Goal: Task Accomplishment & Management: Use online tool/utility

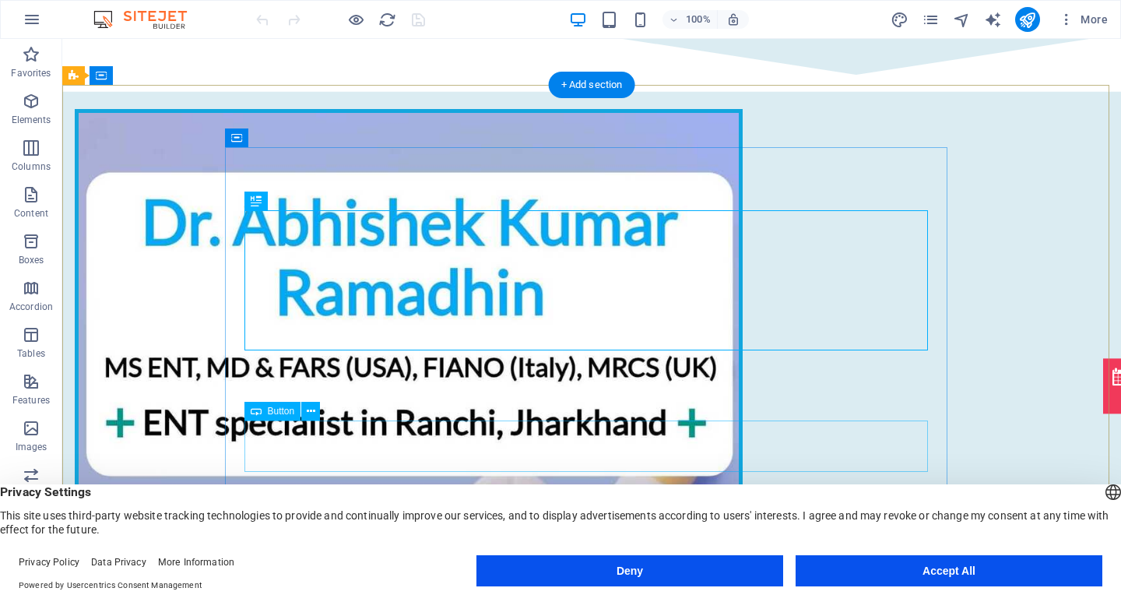
scroll to position [156, 0]
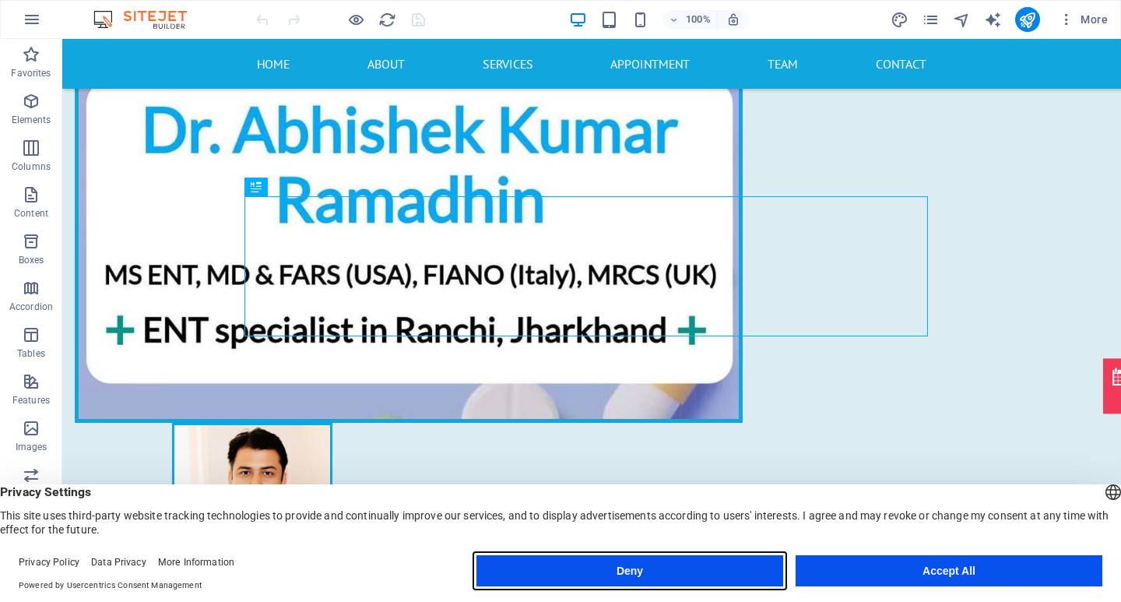
click at [673, 563] on button "Deny" at bounding box center [629, 570] width 307 height 31
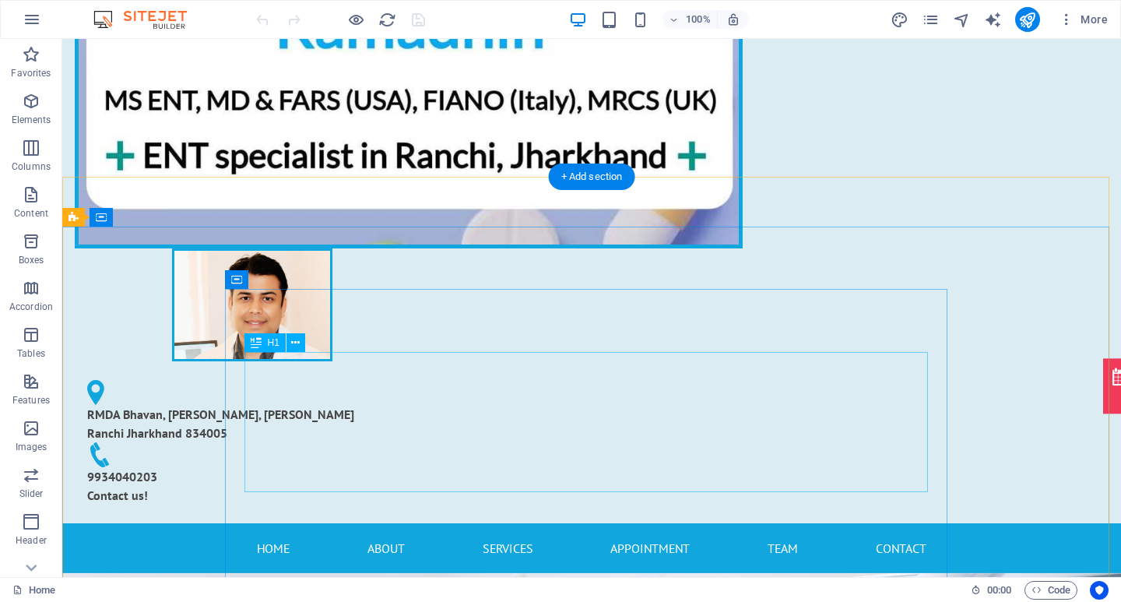
scroll to position [0, 0]
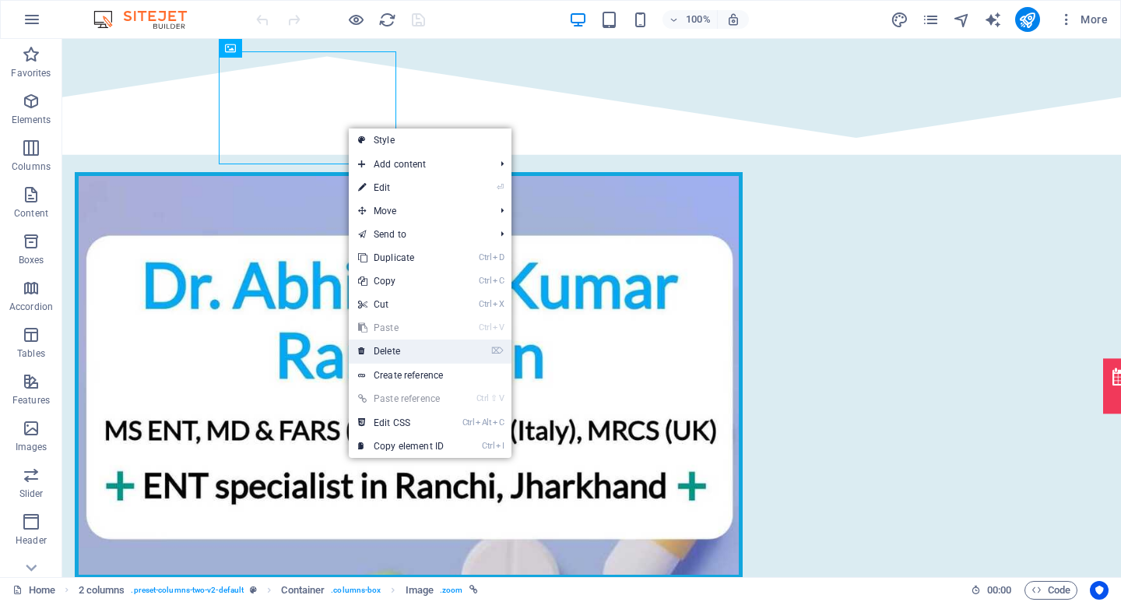
click at [441, 349] on link "⌦ Delete" at bounding box center [401, 350] width 104 height 23
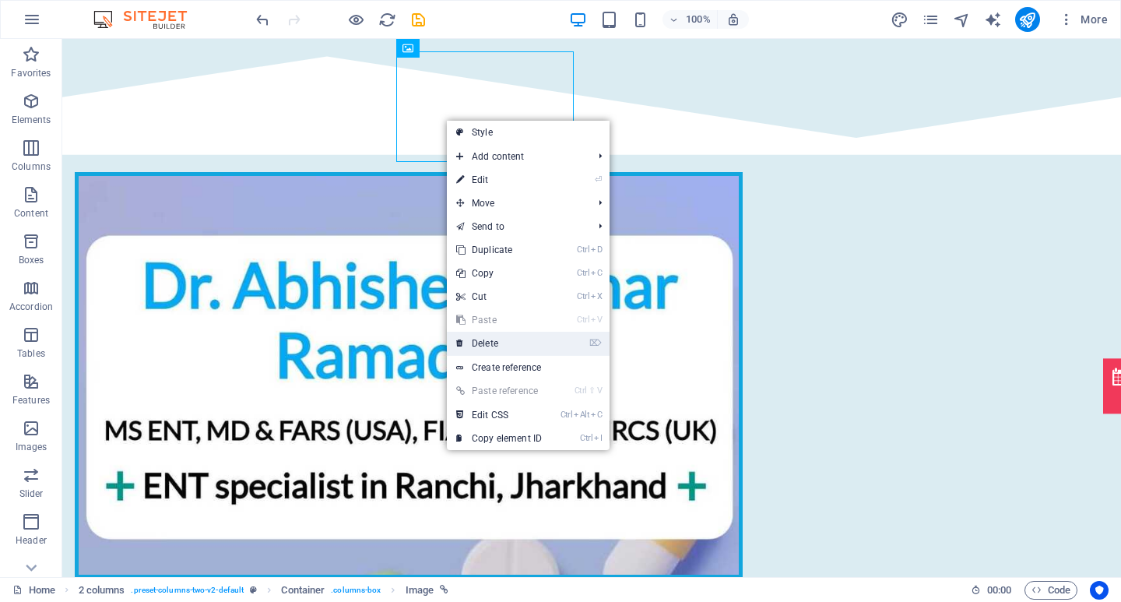
drag, startPoint x: 497, startPoint y: 342, endPoint x: 467, endPoint y: 295, distance: 56.4
click at [497, 342] on link "⌦ Delete" at bounding box center [499, 343] width 104 height 23
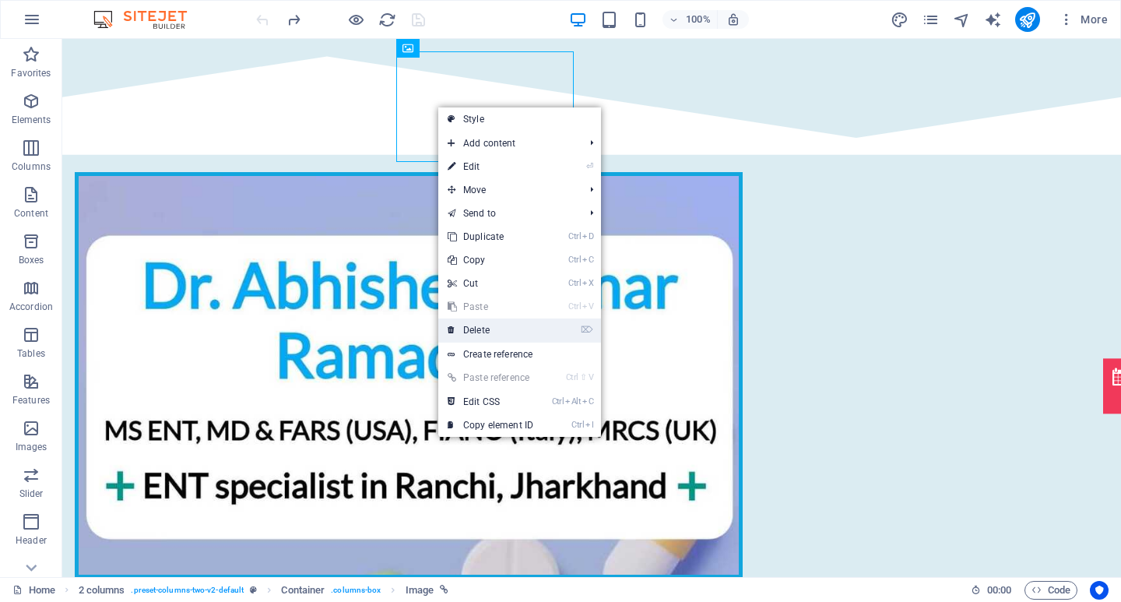
click at [490, 324] on link "⌦ Delete" at bounding box center [490, 329] width 104 height 23
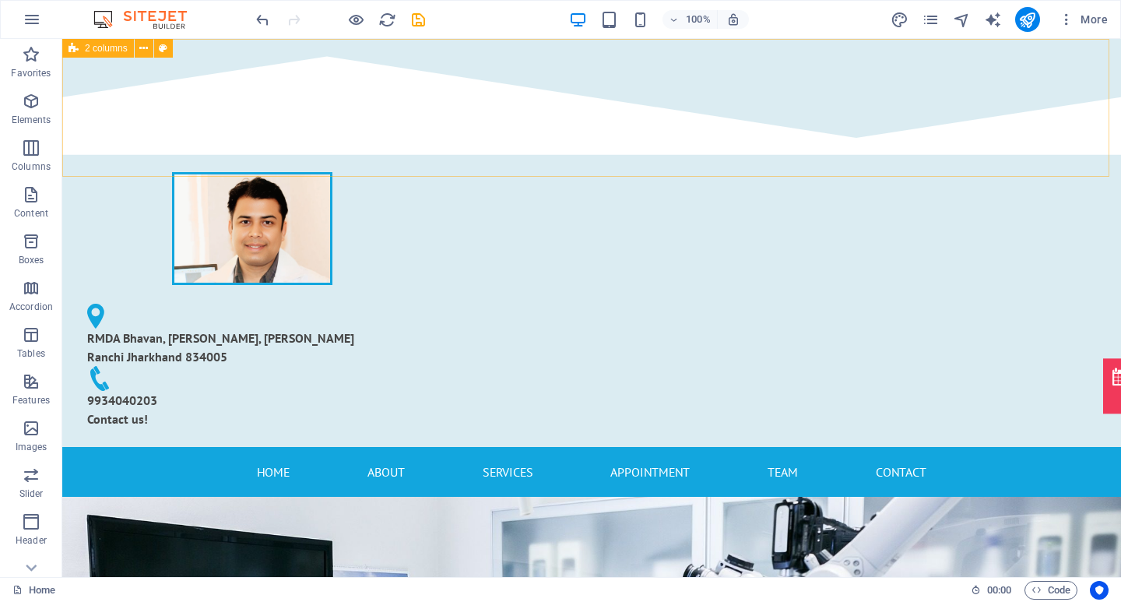
click at [120, 56] on div "2 columns" at bounding box center [98, 48] width 72 height 19
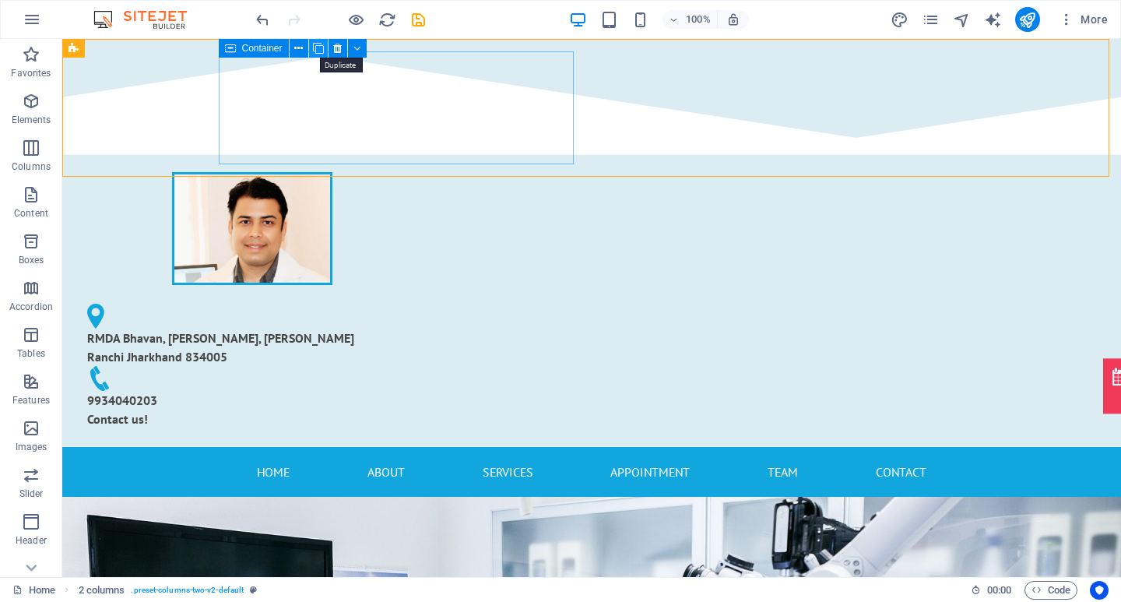
click at [323, 50] on icon at bounding box center [318, 48] width 11 height 16
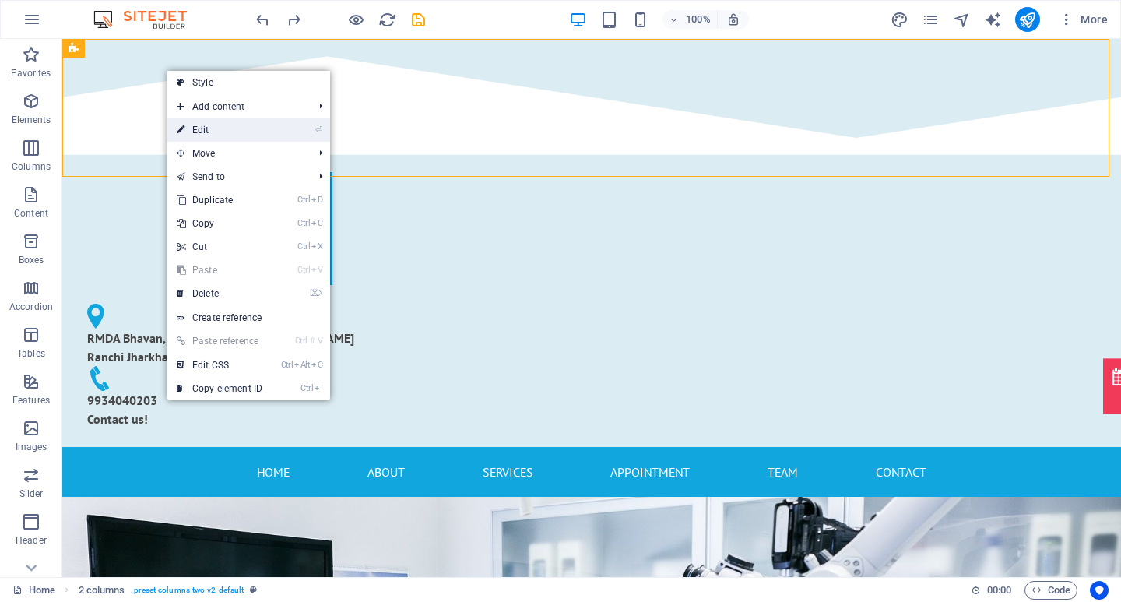
drag, startPoint x: 223, startPoint y: 135, endPoint x: 6, endPoint y: 97, distance: 220.5
click at [224, 135] on link "⏎ Edit" at bounding box center [219, 129] width 104 height 23
select select "polygon-1"
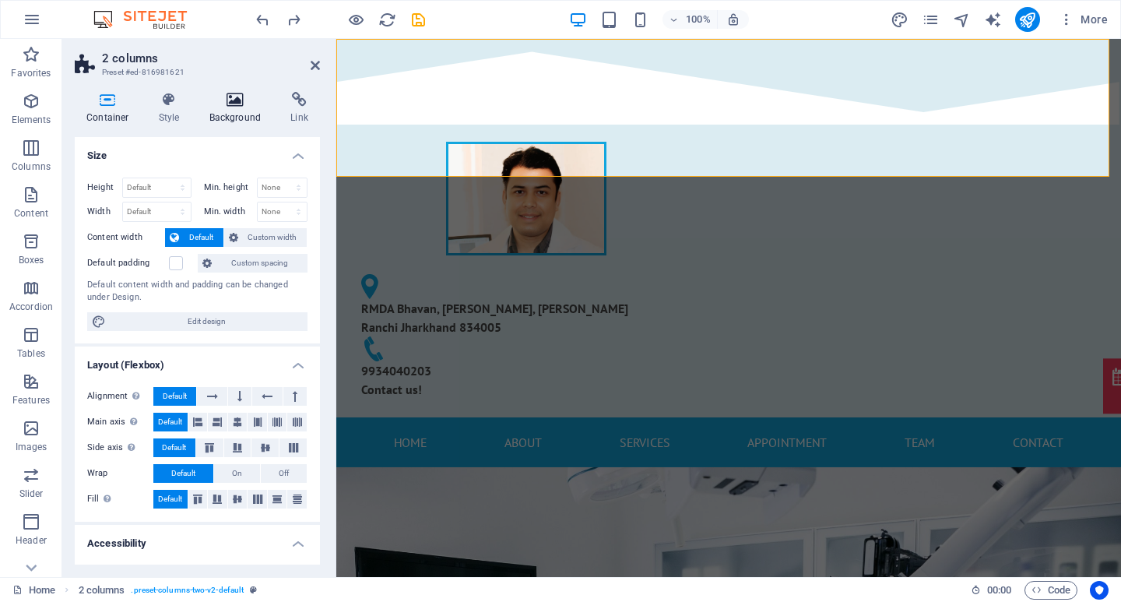
click at [232, 118] on h4 "Background" at bounding box center [239, 108] width 82 height 33
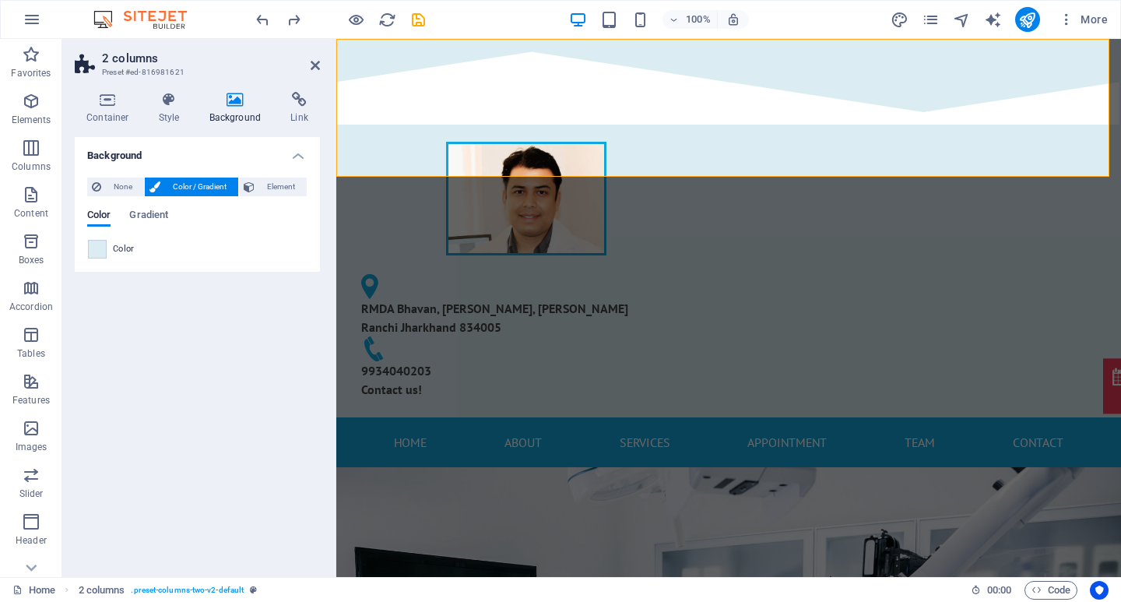
click at [100, 248] on span at bounding box center [97, 249] width 17 height 17
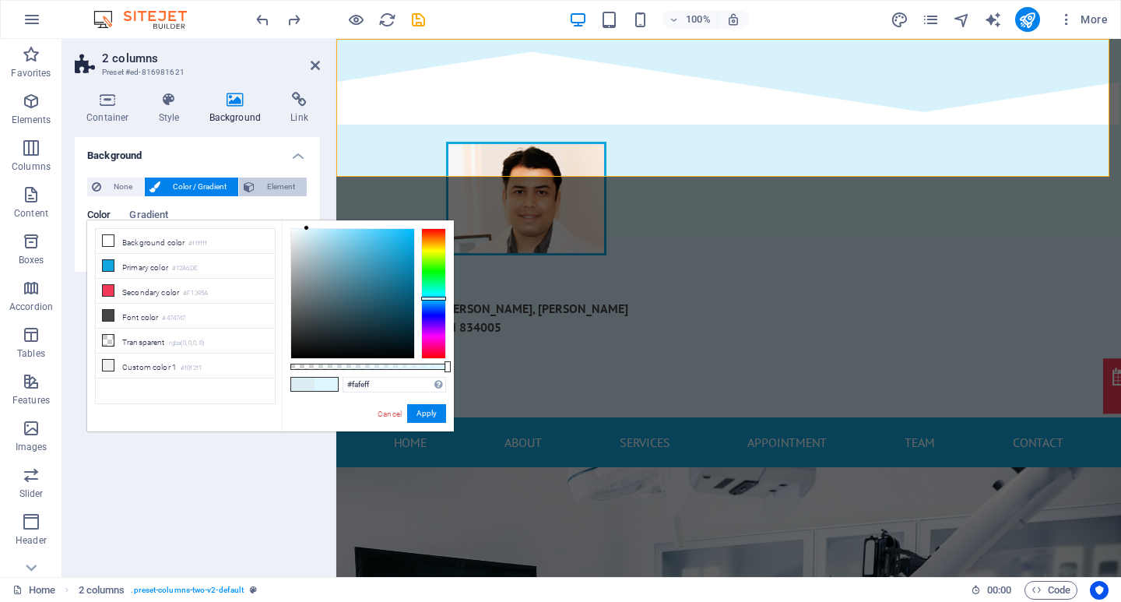
type input "#ffffff"
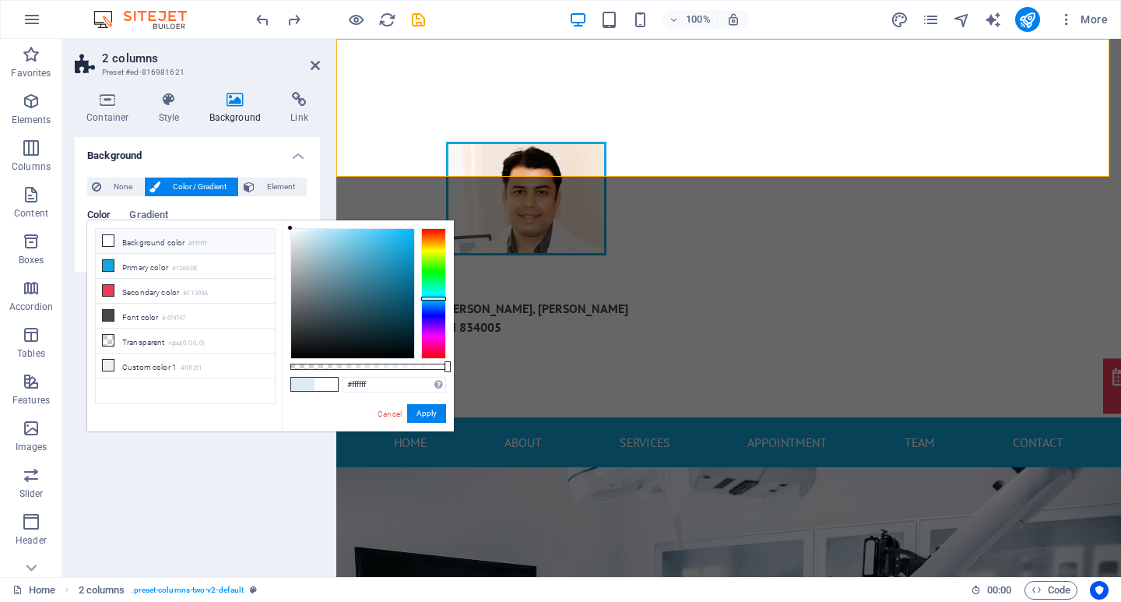
drag, startPoint x: 300, startPoint y: 234, endPoint x: 232, endPoint y: 189, distance: 82.0
click at [232, 189] on body "[DOMAIN_NAME] Home Favorites Elements Columns Content Boxes Accordion Tables Fe…" at bounding box center [560, 301] width 1121 height 602
click at [412, 406] on button "Apply" at bounding box center [426, 413] width 39 height 19
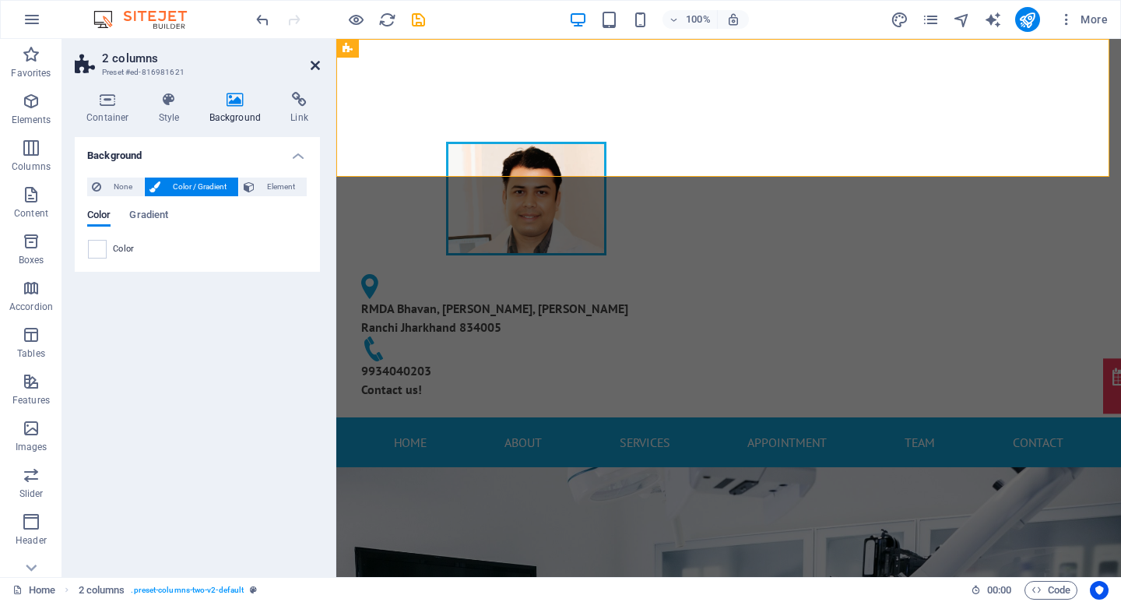
drag, startPoint x: 250, startPoint y: 35, endPoint x: 315, endPoint y: 67, distance: 72.8
click at [315, 67] on icon at bounding box center [315, 65] width 9 height 12
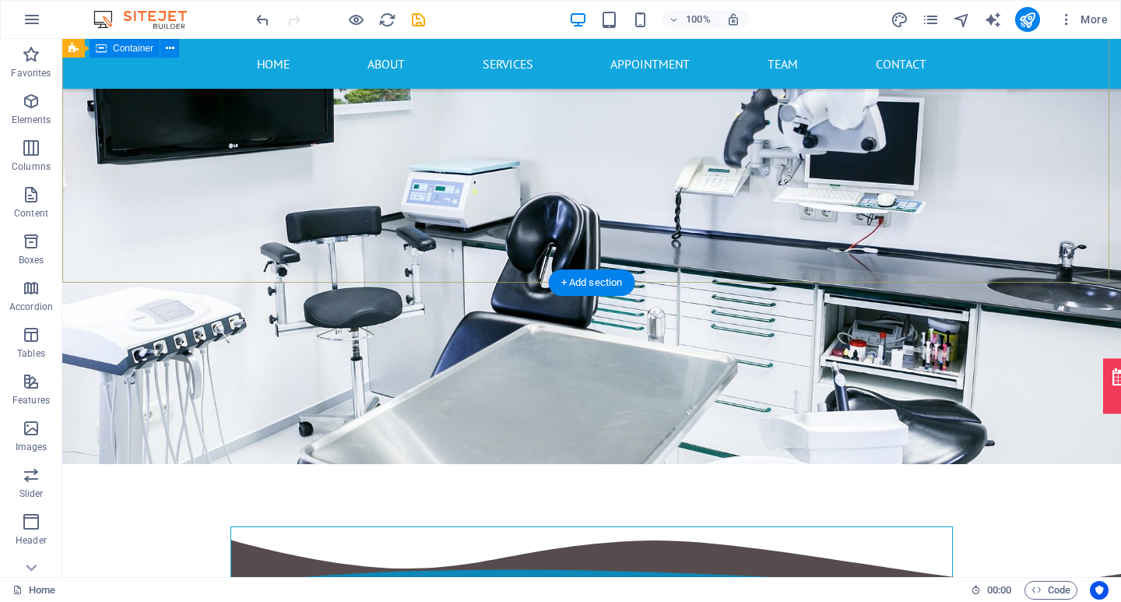
scroll to position [311, 0]
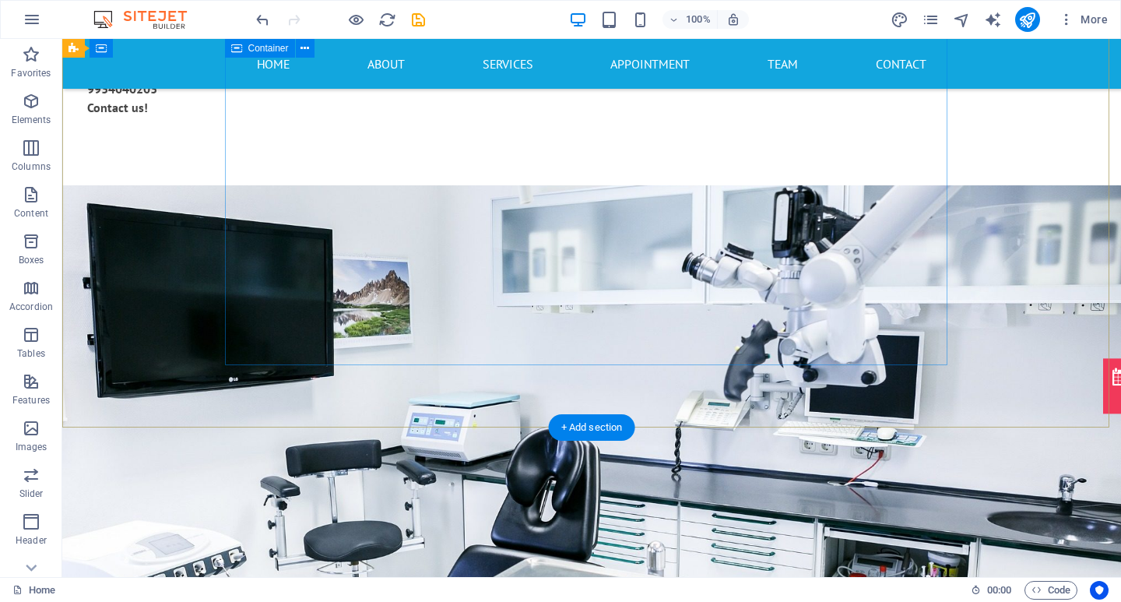
select select "multiple-waves"
select select "px"
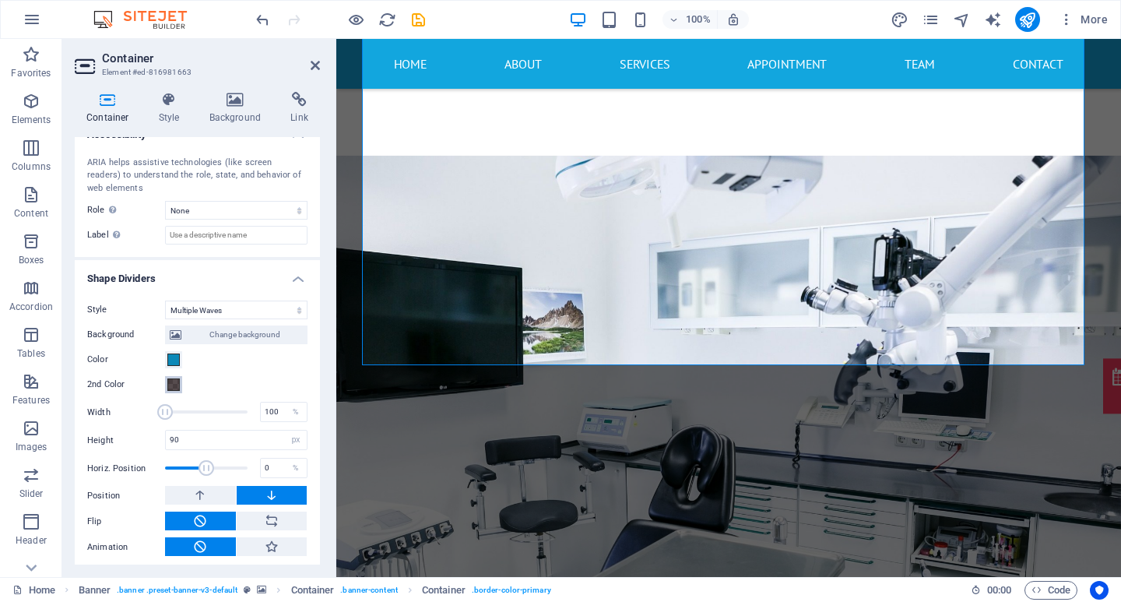
scroll to position [413, 0]
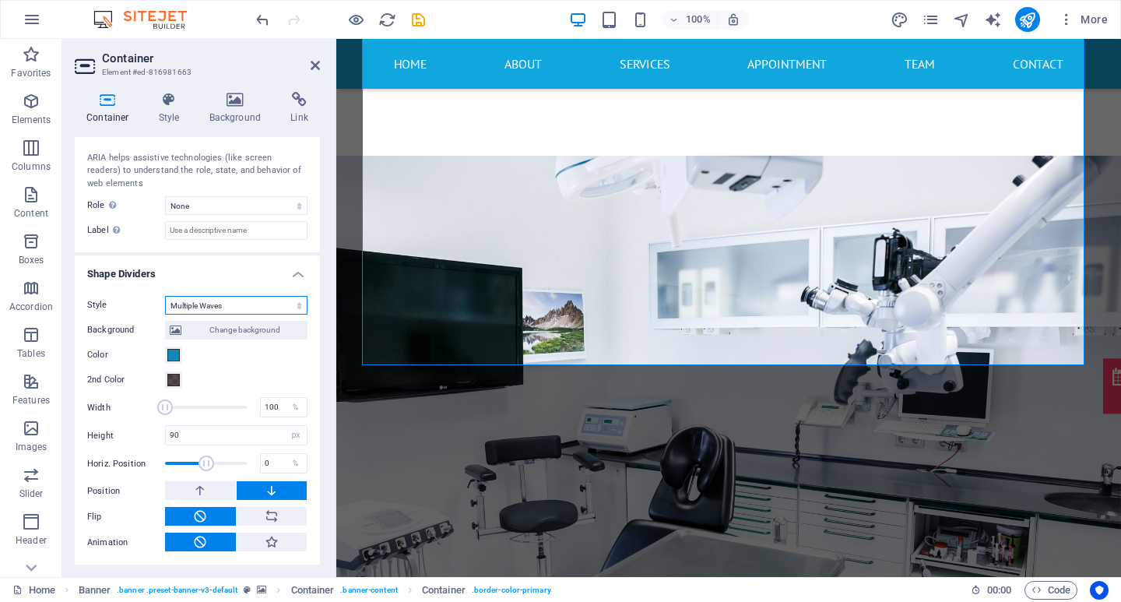
click at [279, 311] on select "None Triangle Square Diagonal Polygon 1 Polygon 2 Zigzag Multiple Zigzags Waves…" at bounding box center [236, 305] width 142 height 19
select select "none"
click at [165, 314] on select "None Triangle Square Diagonal Polygon 1 Polygon 2 Zigzag Multiple Zigzags Waves…" at bounding box center [236, 305] width 142 height 19
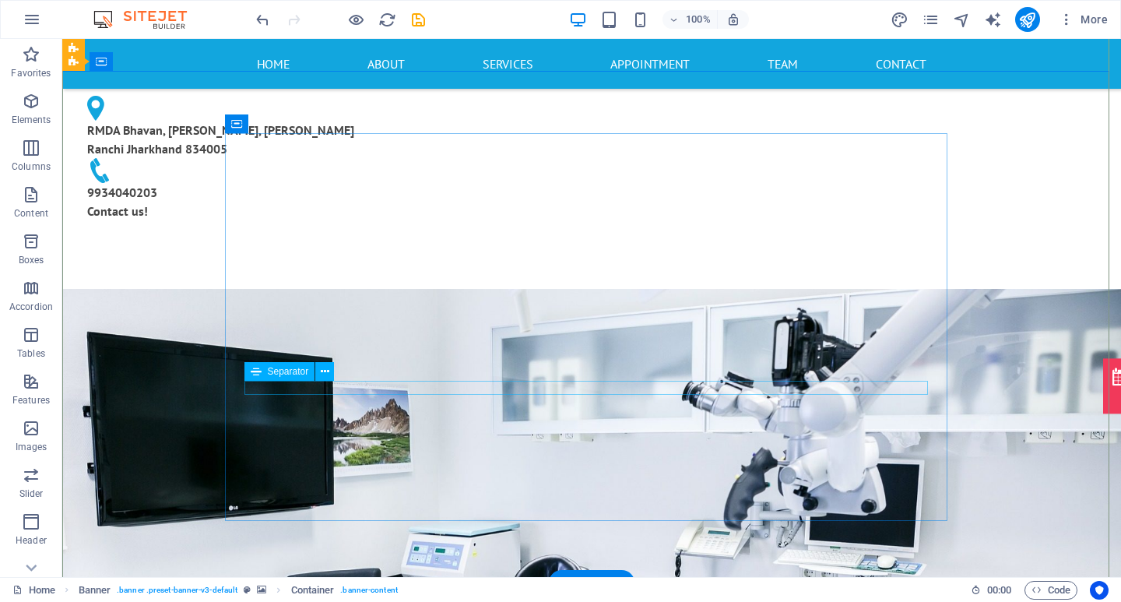
scroll to position [156, 0]
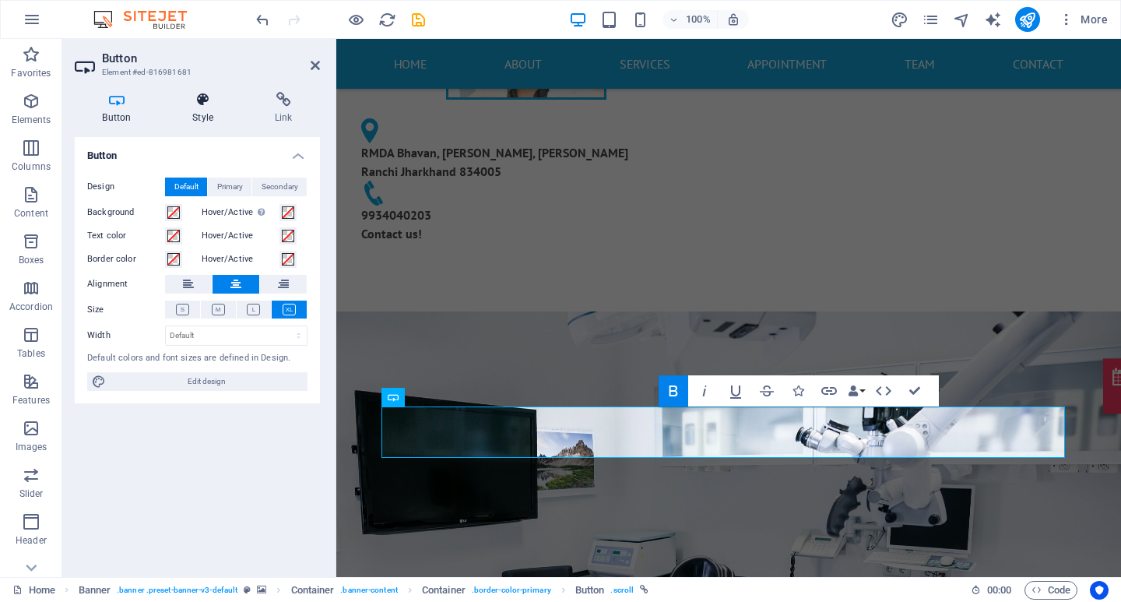
click at [202, 118] on h4 "Style" at bounding box center [206, 108] width 83 height 33
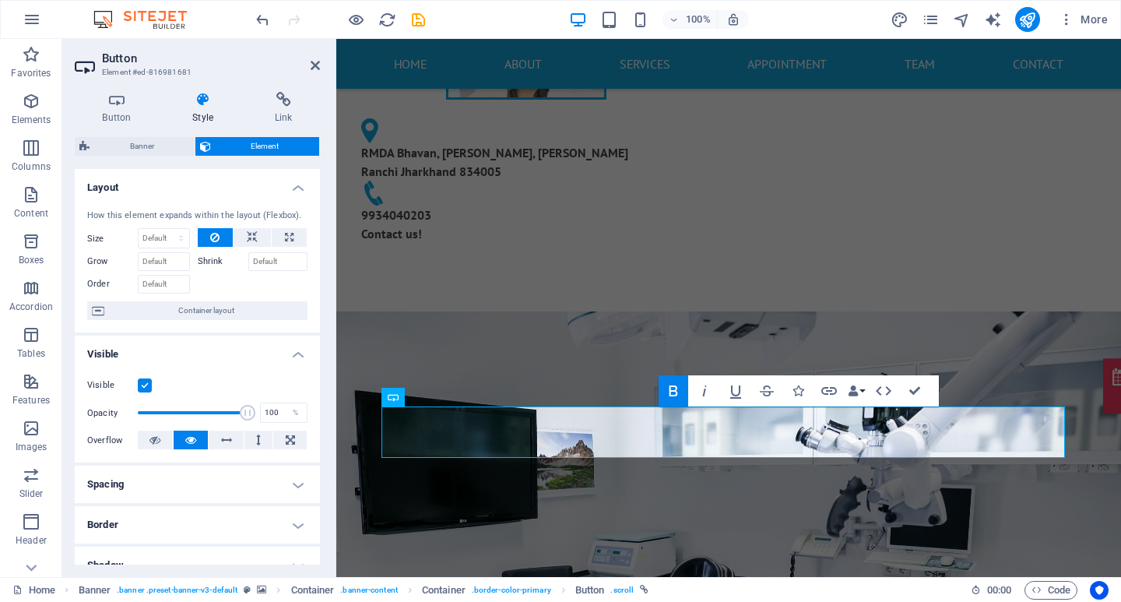
scroll to position [78, 0]
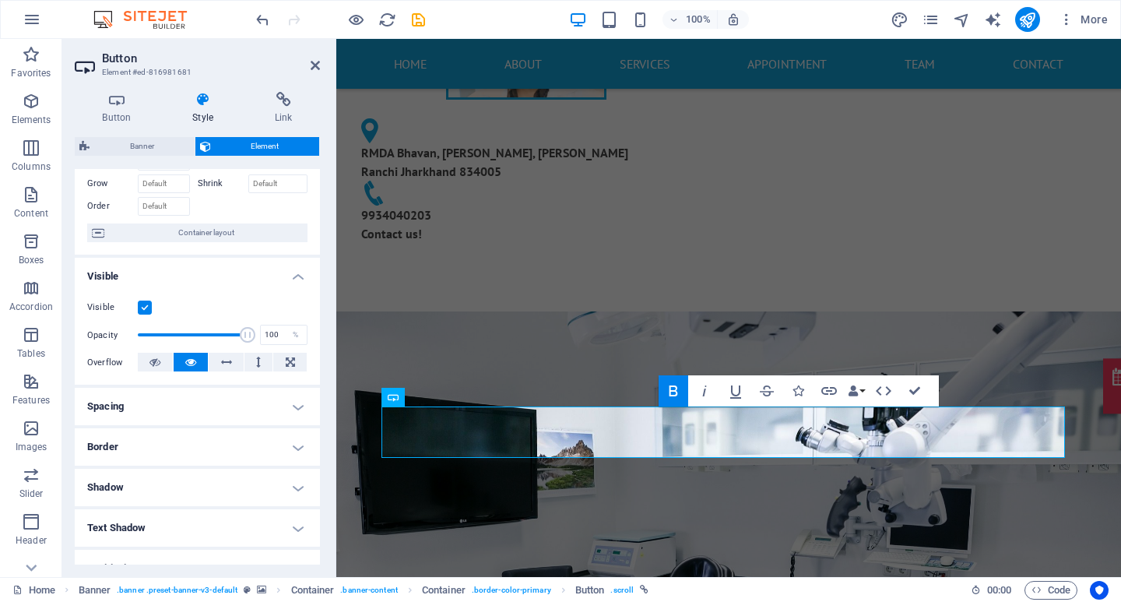
click at [205, 451] on h4 "Border" at bounding box center [197, 446] width 245 height 37
click at [173, 483] on icon at bounding box center [171, 478] width 9 height 19
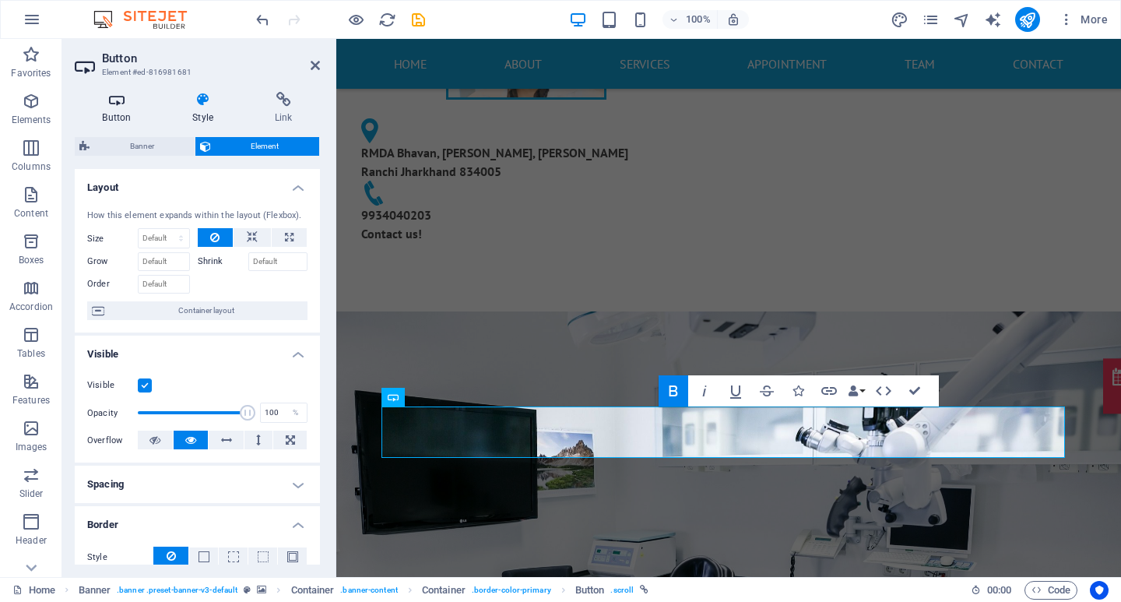
click at [116, 110] on h4 "Button" at bounding box center [120, 108] width 90 height 33
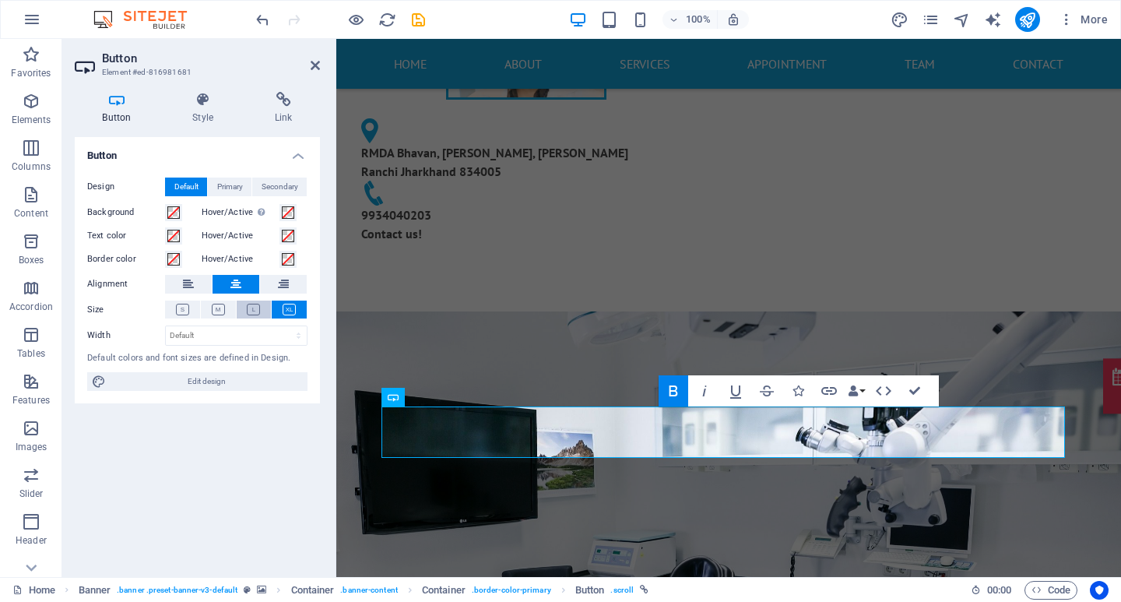
click at [251, 307] on icon at bounding box center [253, 310] width 13 height 12
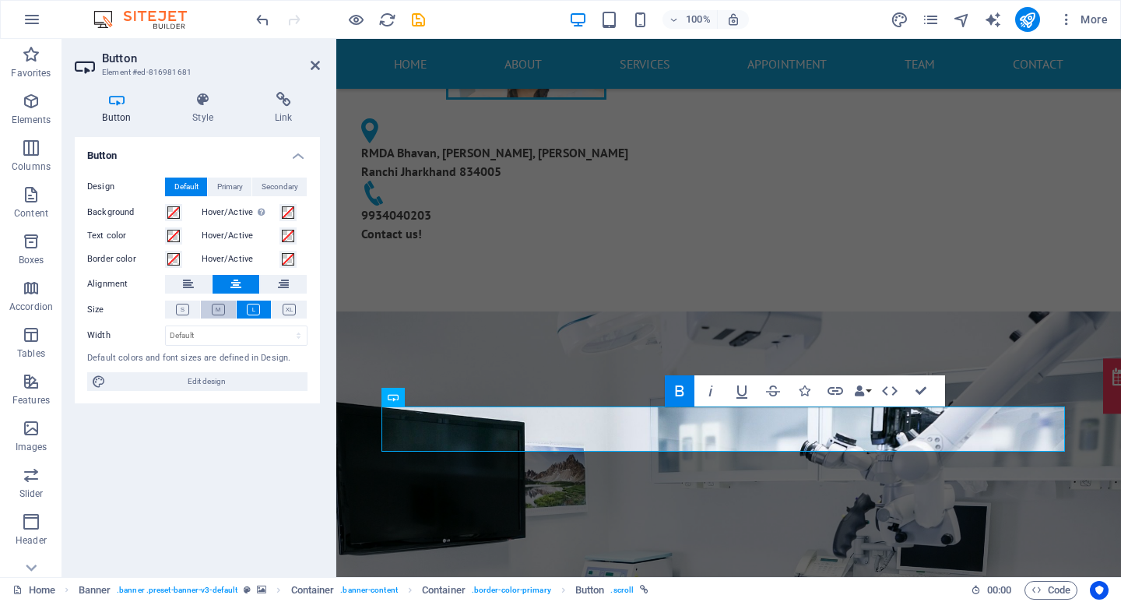
click at [227, 304] on button at bounding box center [218, 309] width 35 height 18
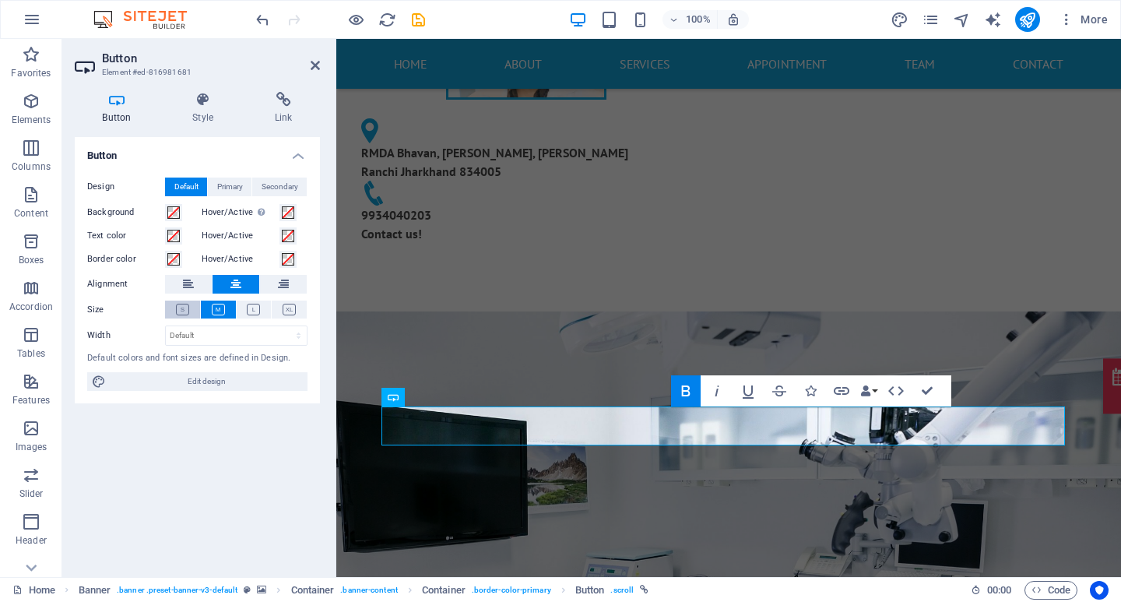
click at [194, 305] on button at bounding box center [182, 309] width 35 height 18
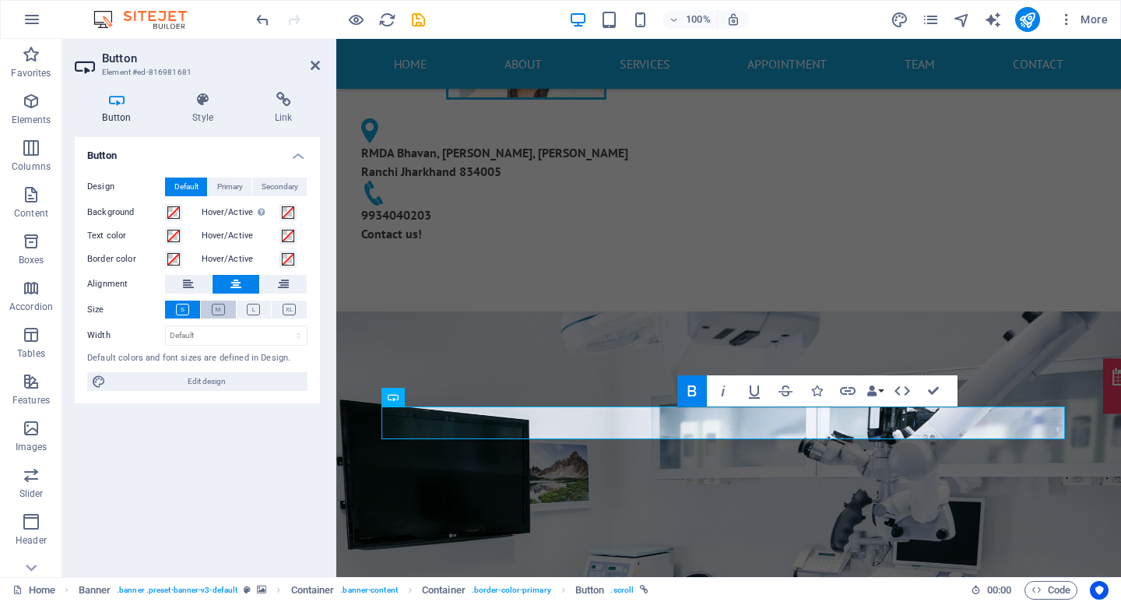
click at [223, 311] on icon at bounding box center [218, 310] width 13 height 12
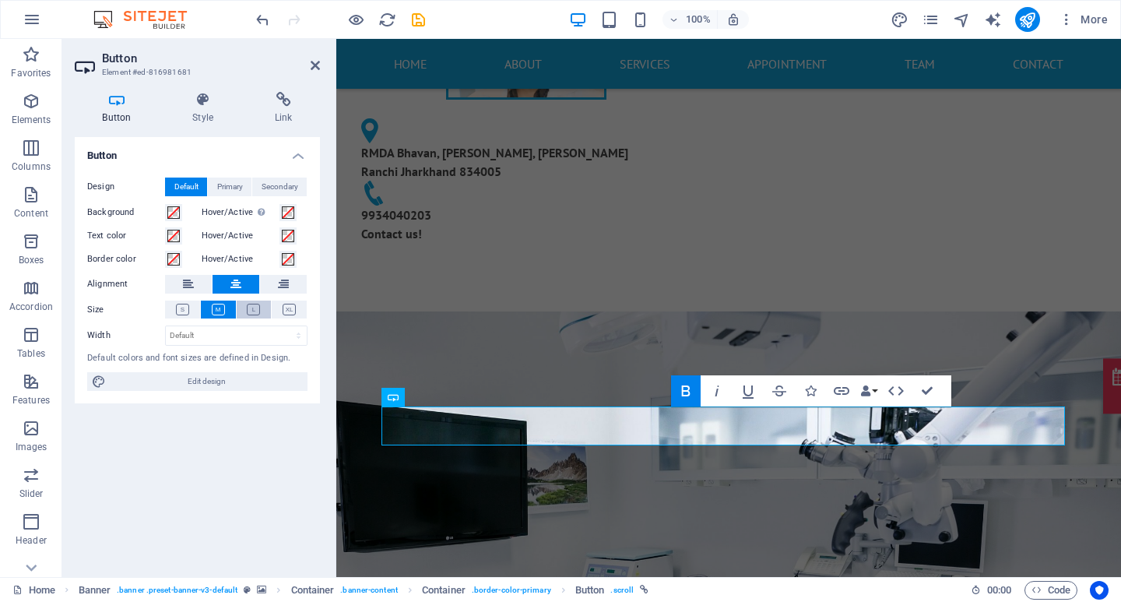
click at [248, 311] on icon at bounding box center [253, 310] width 13 height 12
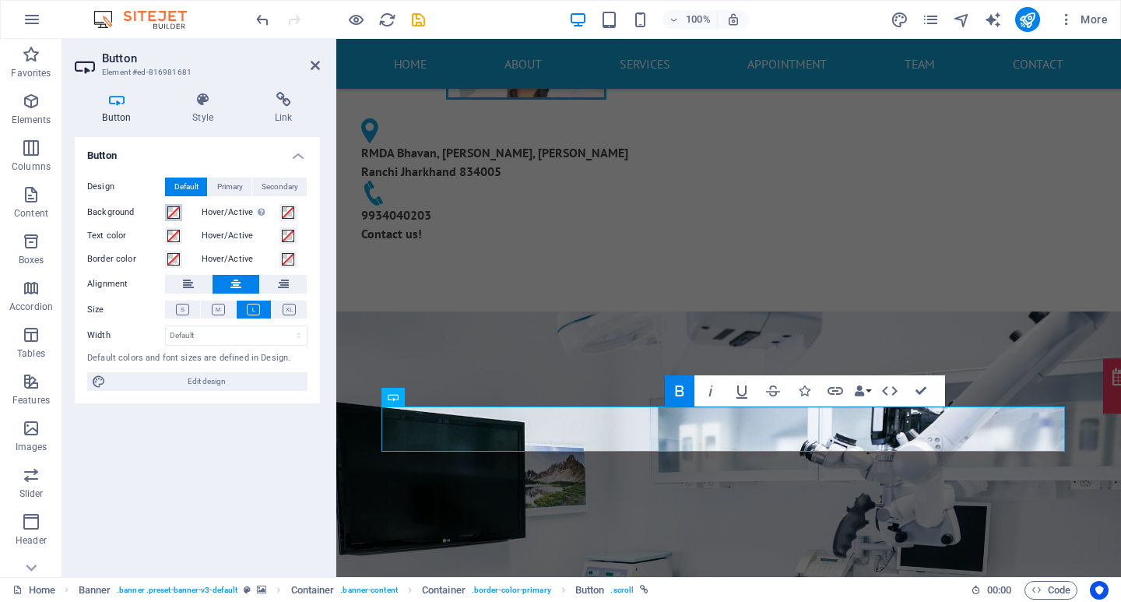
click at [173, 216] on span at bounding box center [173, 212] width 12 height 12
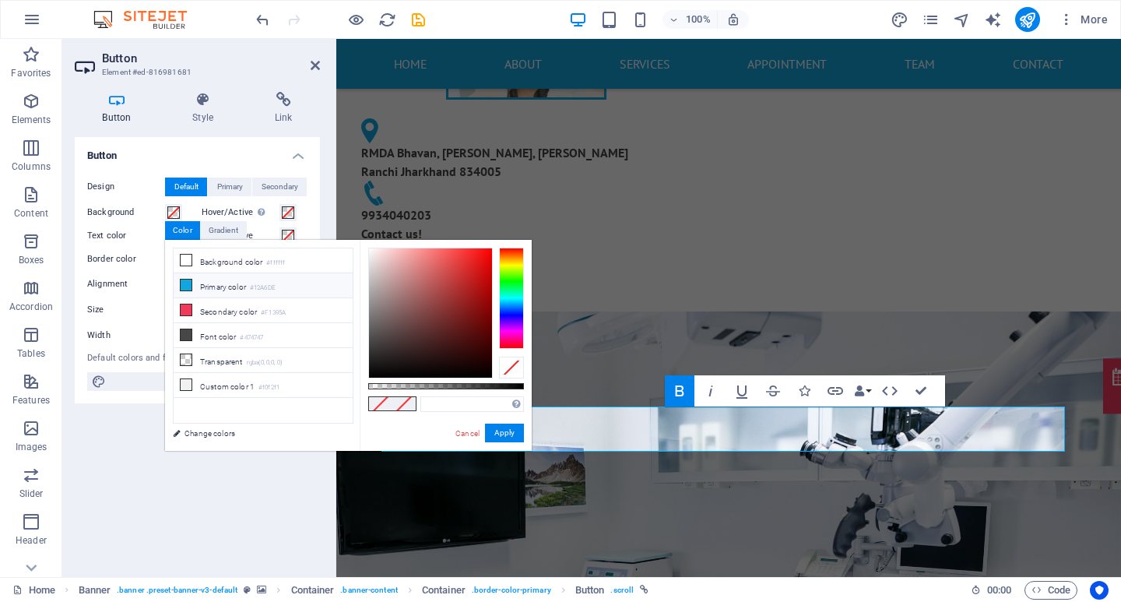
click at [182, 288] on icon at bounding box center [186, 284] width 11 height 11
type input "#12a6de"
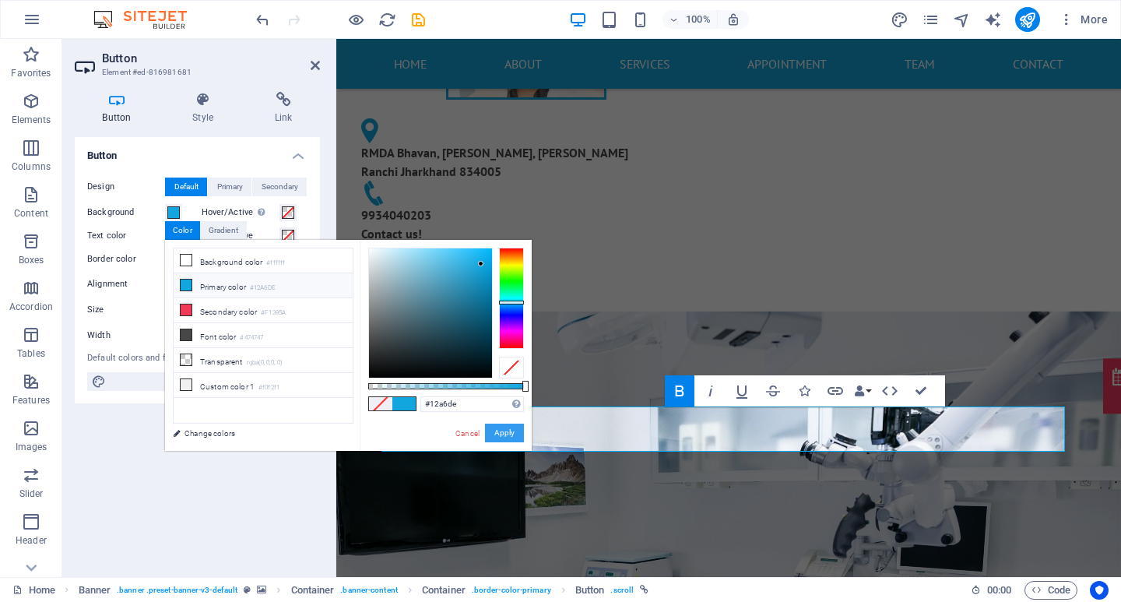
click at [512, 438] on button "Apply" at bounding box center [504, 432] width 39 height 19
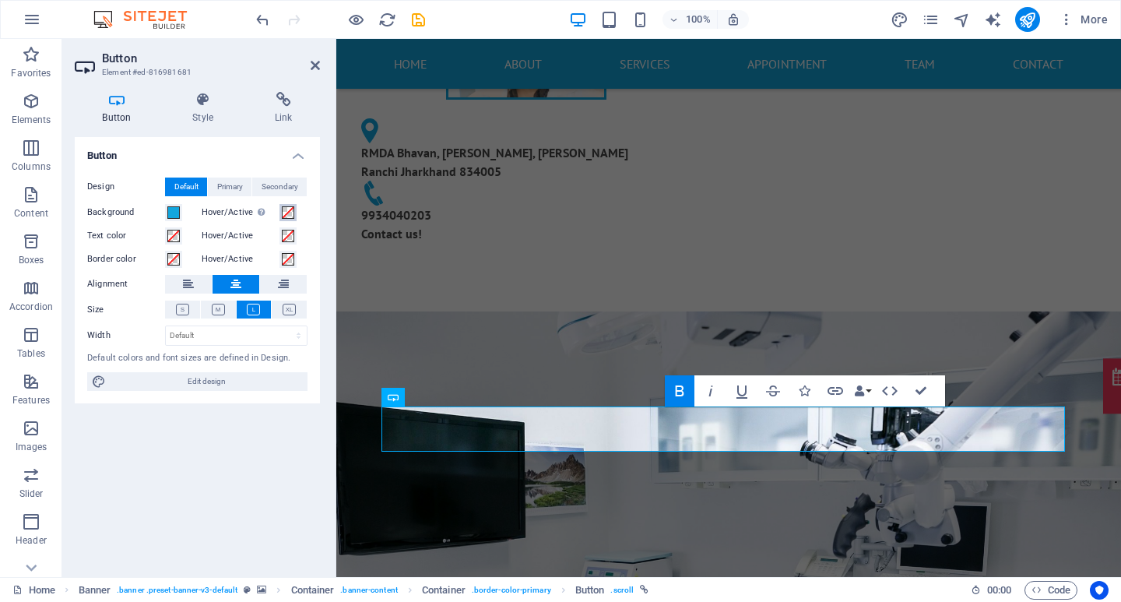
click at [286, 210] on span at bounding box center [288, 212] width 12 height 12
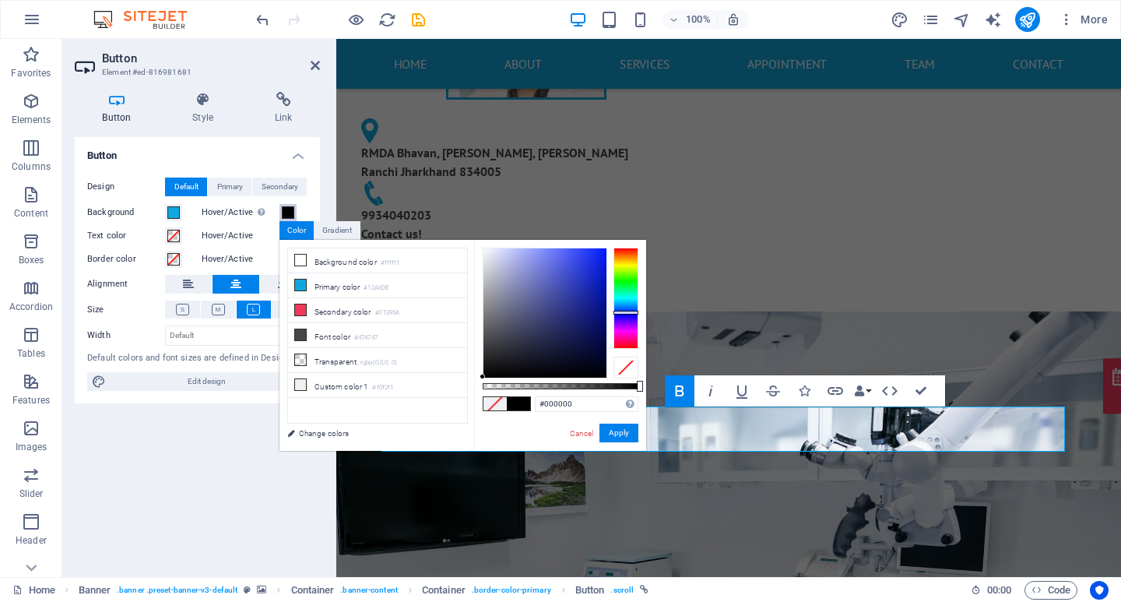
click at [623, 312] on div at bounding box center [625, 298] width 25 height 101
click at [606, 300] on div at bounding box center [544, 312] width 123 height 129
click at [598, 308] on div at bounding box center [544, 312] width 123 height 129
type input "#000c82"
click at [607, 311] on div at bounding box center [545, 313] width 125 height 131
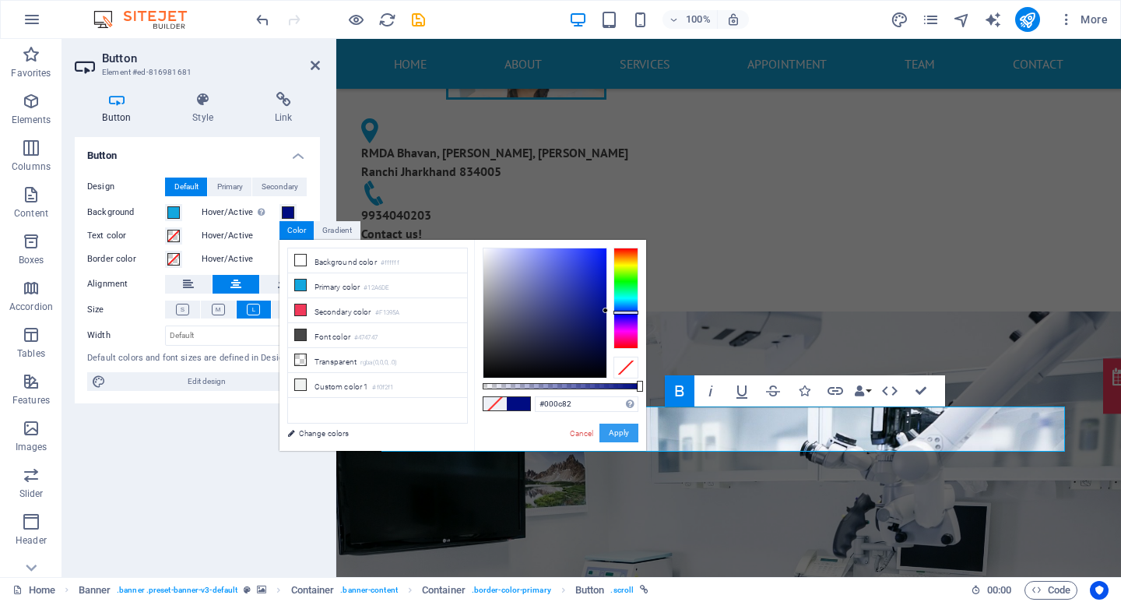
drag, startPoint x: 623, startPoint y: 428, endPoint x: 289, endPoint y: 388, distance: 337.1
click at [623, 428] on button "Apply" at bounding box center [618, 432] width 39 height 19
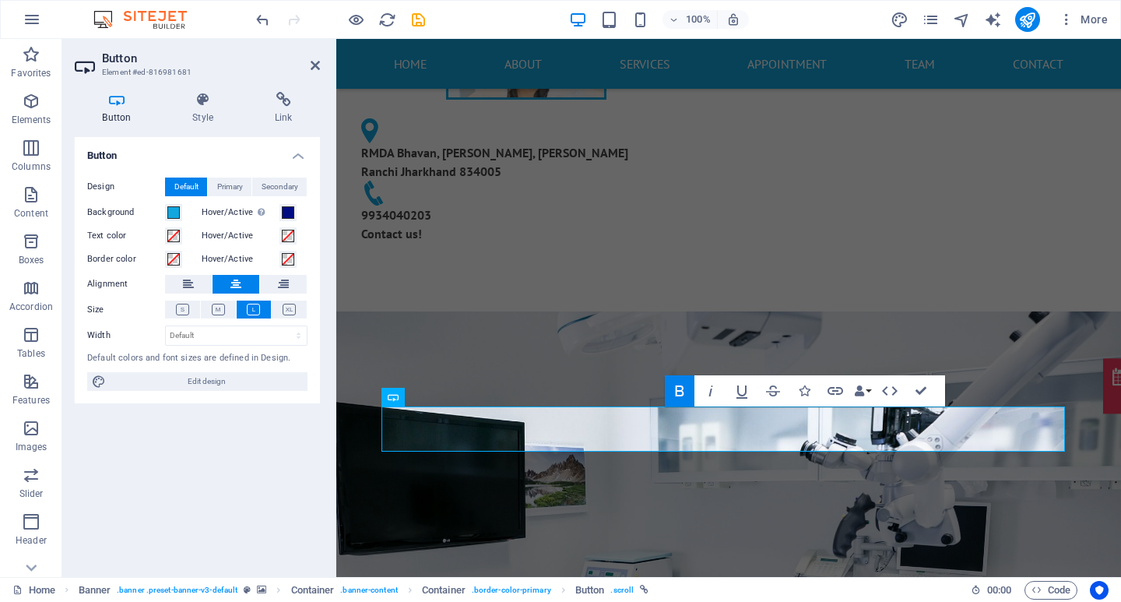
click at [297, 415] on div "Button Design Default Primary Secondary Background Hover/Active Switch to previ…" at bounding box center [197, 350] width 245 height 427
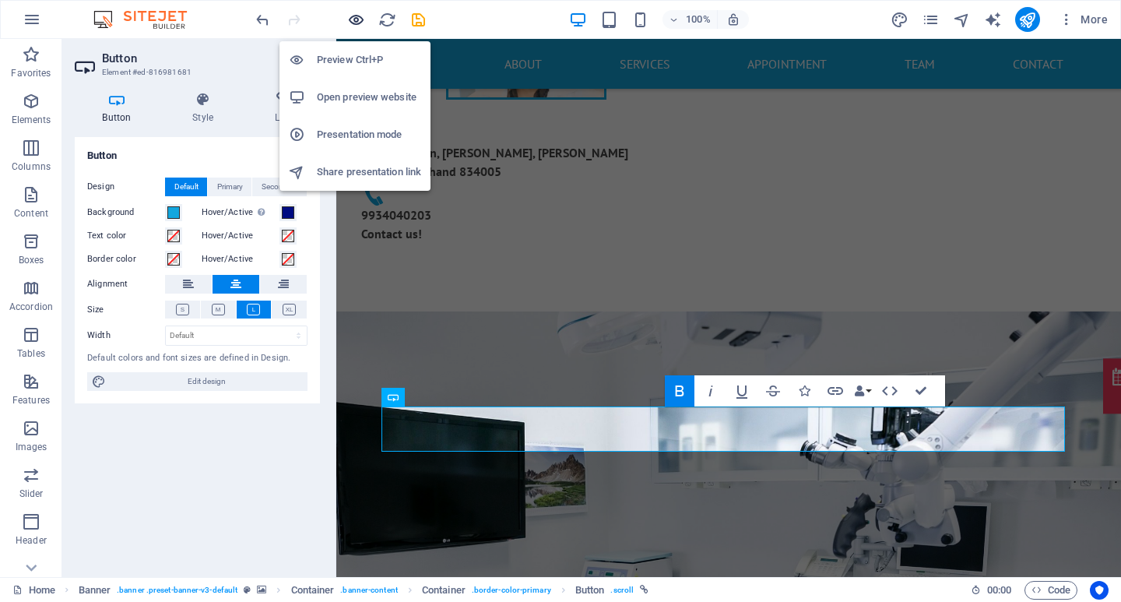
drag, startPoint x: 356, startPoint y: 19, endPoint x: 450, endPoint y: 148, distance: 159.9
click at [357, 16] on icon "button" at bounding box center [356, 20] width 18 height 18
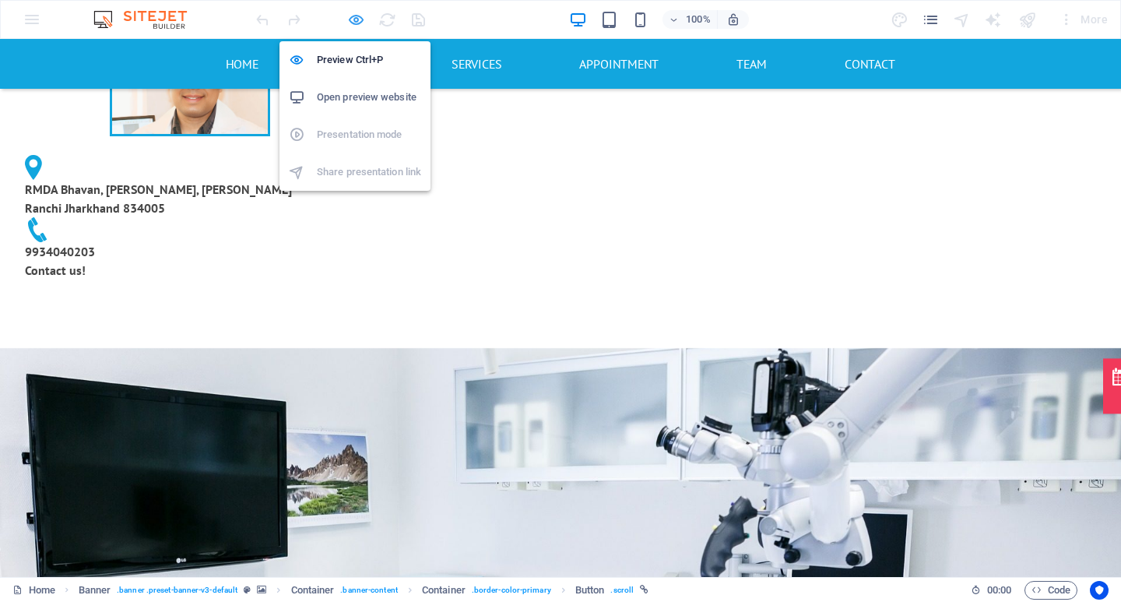
click at [356, 24] on icon "button" at bounding box center [356, 20] width 18 height 18
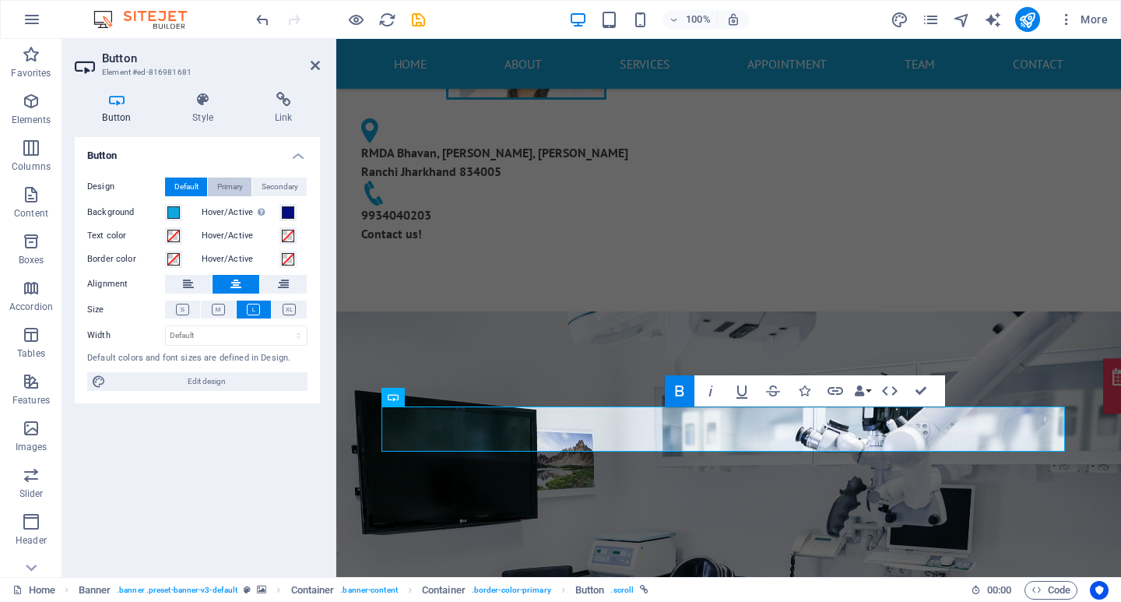
click at [224, 184] on span "Primary" at bounding box center [230, 186] width 26 height 19
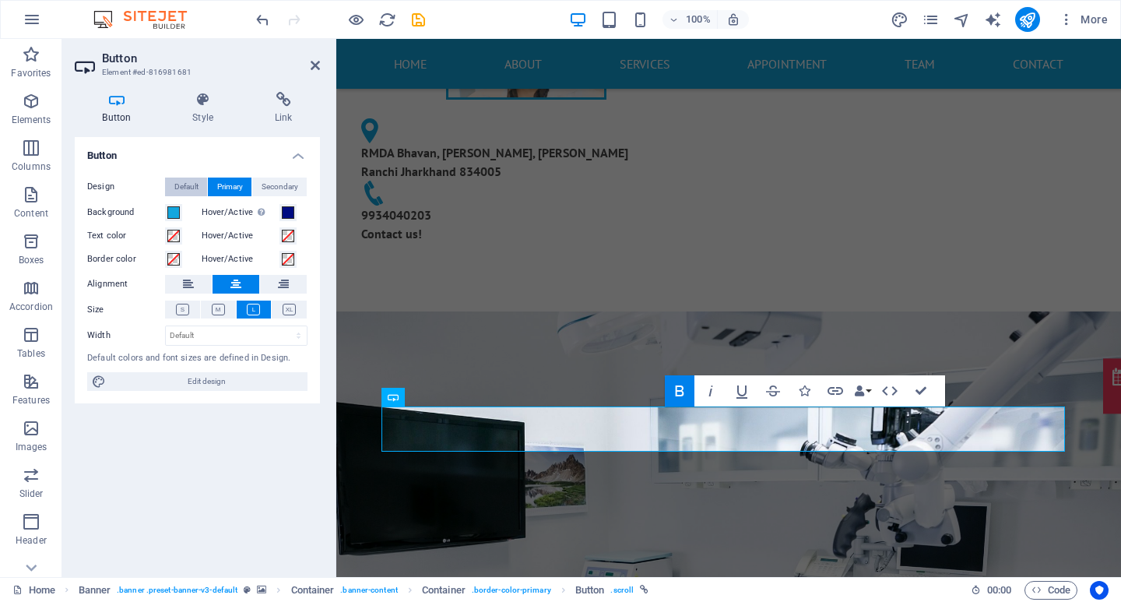
click at [188, 184] on span "Default" at bounding box center [186, 186] width 24 height 19
click at [230, 188] on span "Primary" at bounding box center [230, 186] width 26 height 19
click at [275, 188] on span "Secondary" at bounding box center [280, 186] width 37 height 19
click at [234, 188] on span "Primary" at bounding box center [230, 186] width 26 height 19
click at [202, 184] on button "Default" at bounding box center [186, 186] width 42 height 19
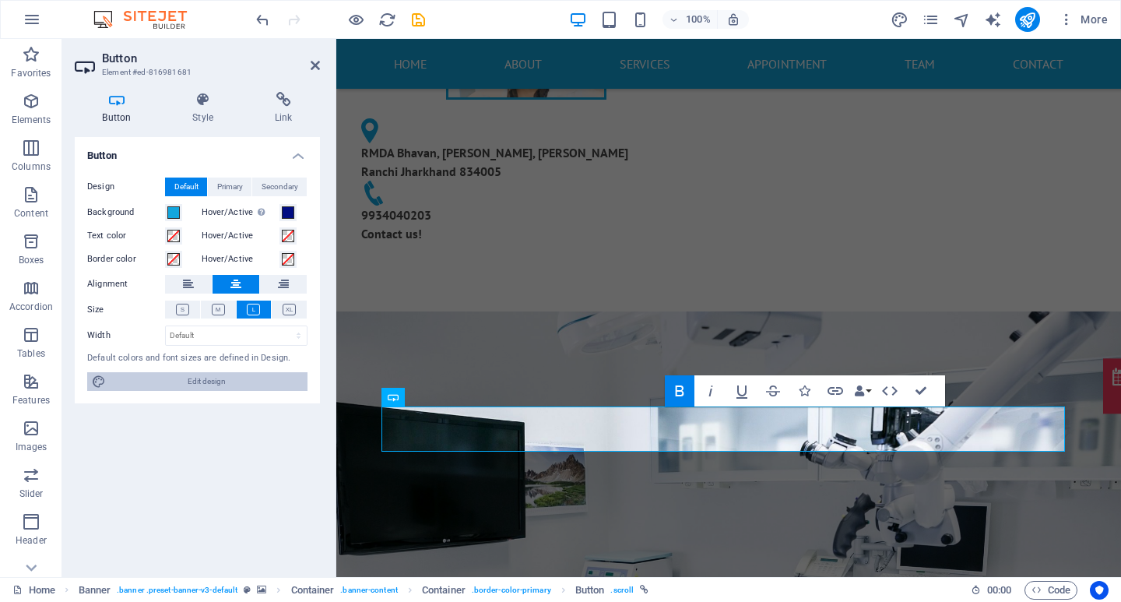
drag, startPoint x: 240, startPoint y: 384, endPoint x: 512, endPoint y: 738, distance: 446.8
click at [240, 385] on span "Edit design" at bounding box center [207, 381] width 192 height 19
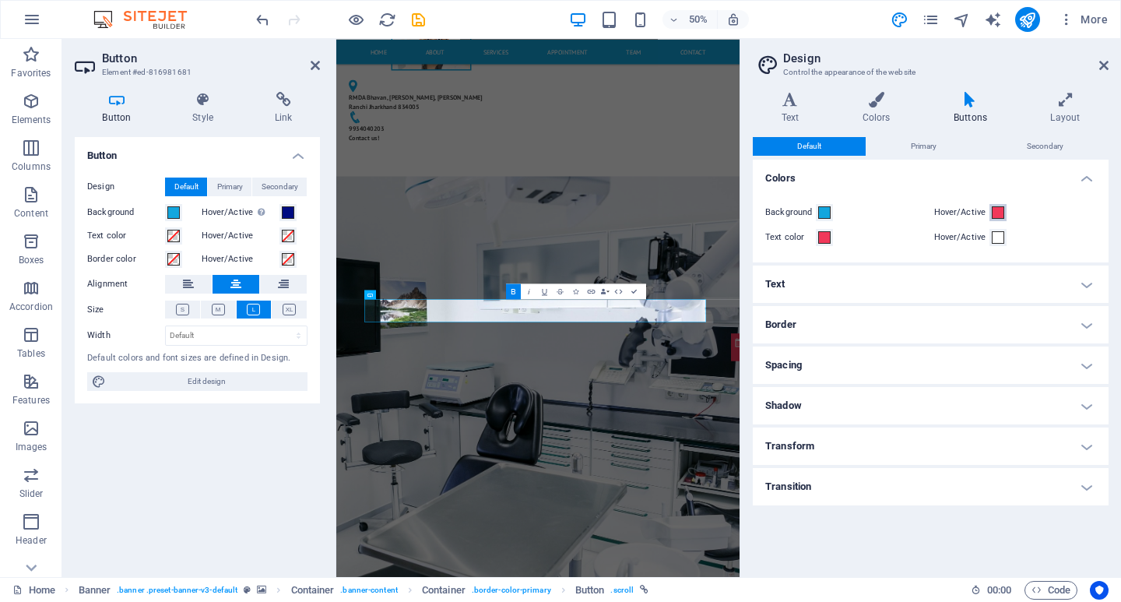
click at [999, 213] on span at bounding box center [998, 212] width 12 height 12
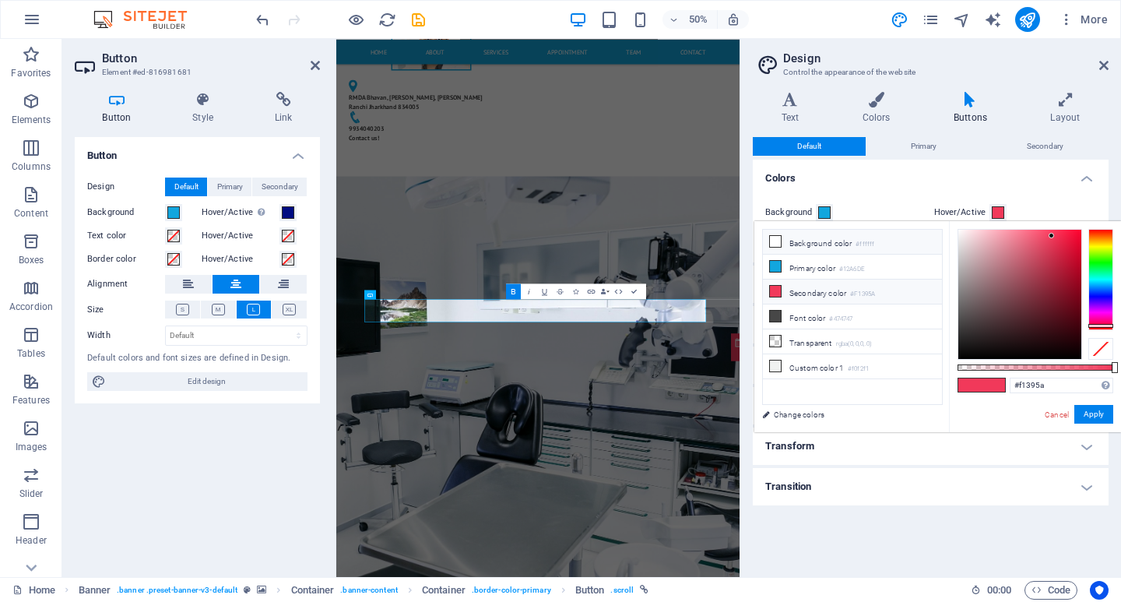
click at [770, 240] on icon at bounding box center [775, 241] width 11 height 11
type input "#ffffff"
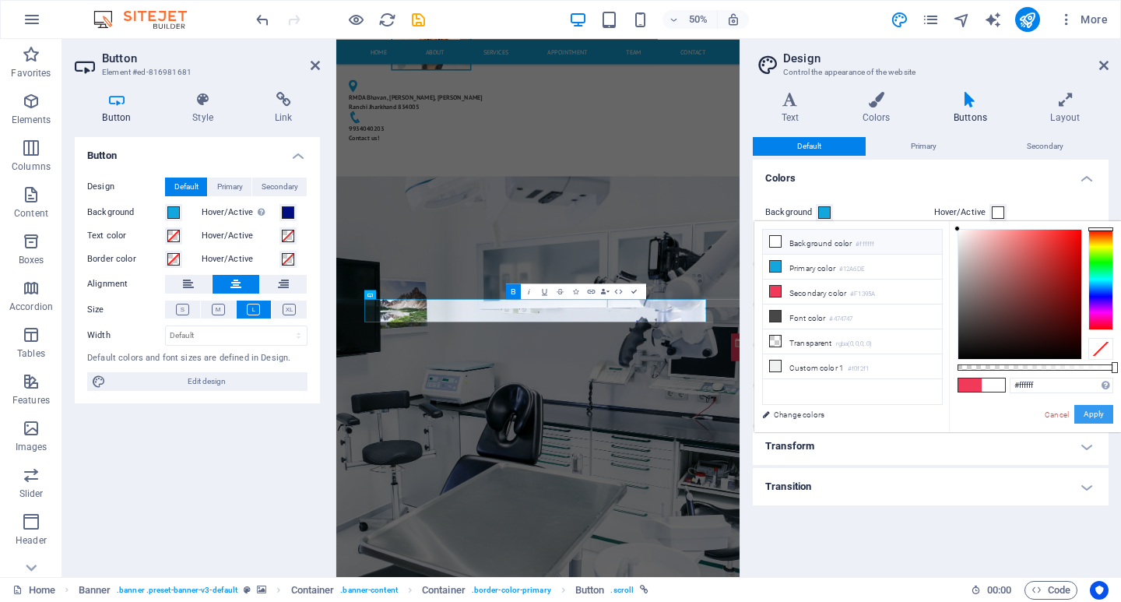
click at [1093, 413] on button "Apply" at bounding box center [1093, 414] width 39 height 19
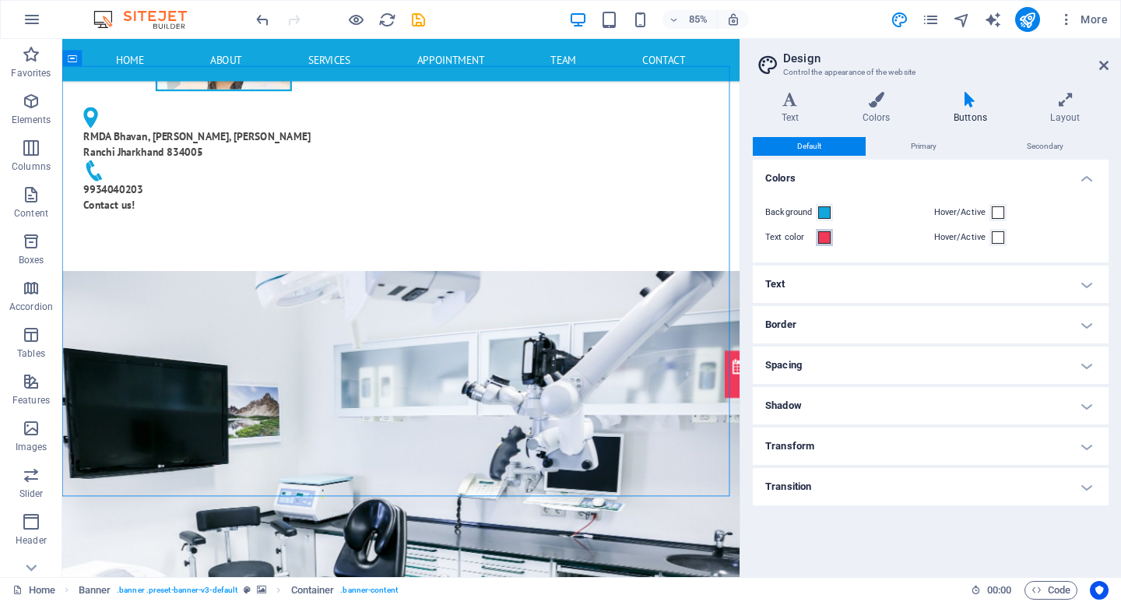
click at [820, 244] on button "Text color" at bounding box center [824, 237] width 17 height 17
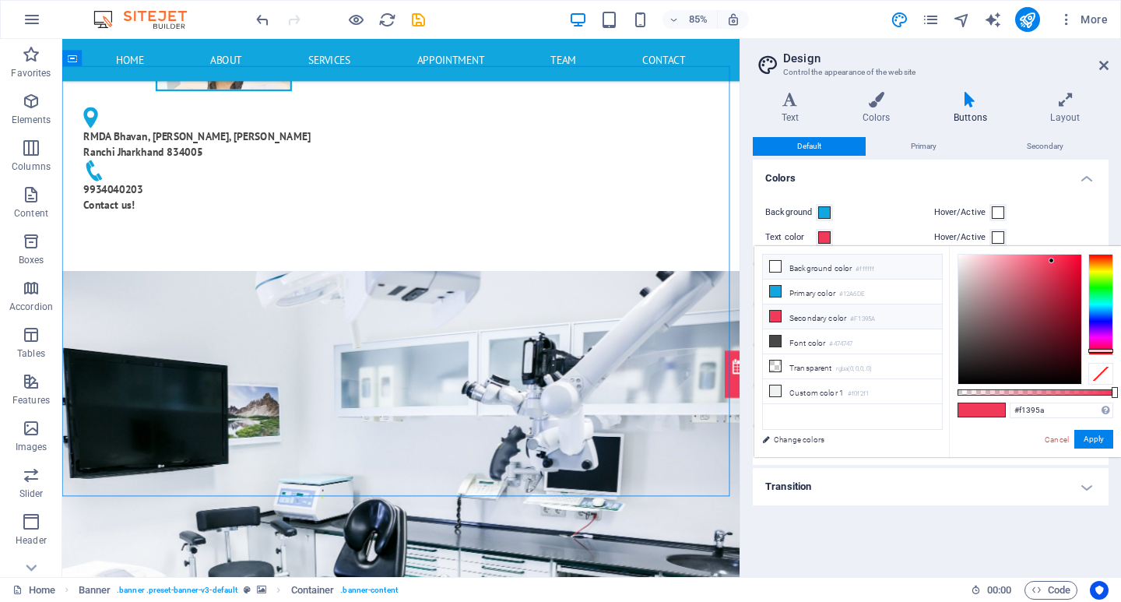
click at [781, 264] on span at bounding box center [775, 266] width 12 height 12
type input "#ffffff"
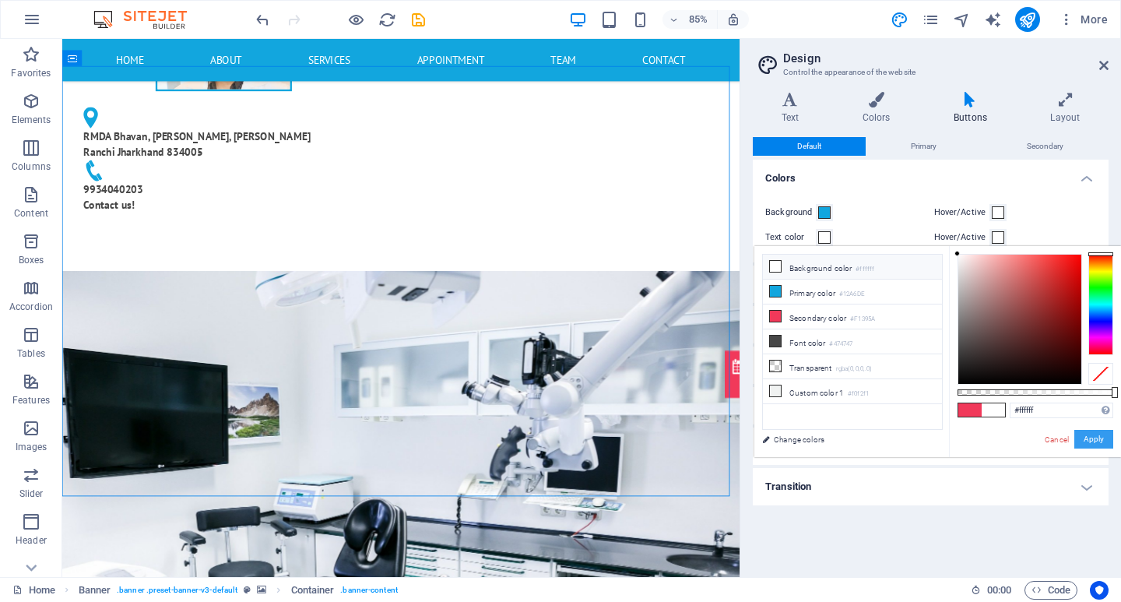
click at [1103, 440] on button "Apply" at bounding box center [1093, 439] width 39 height 19
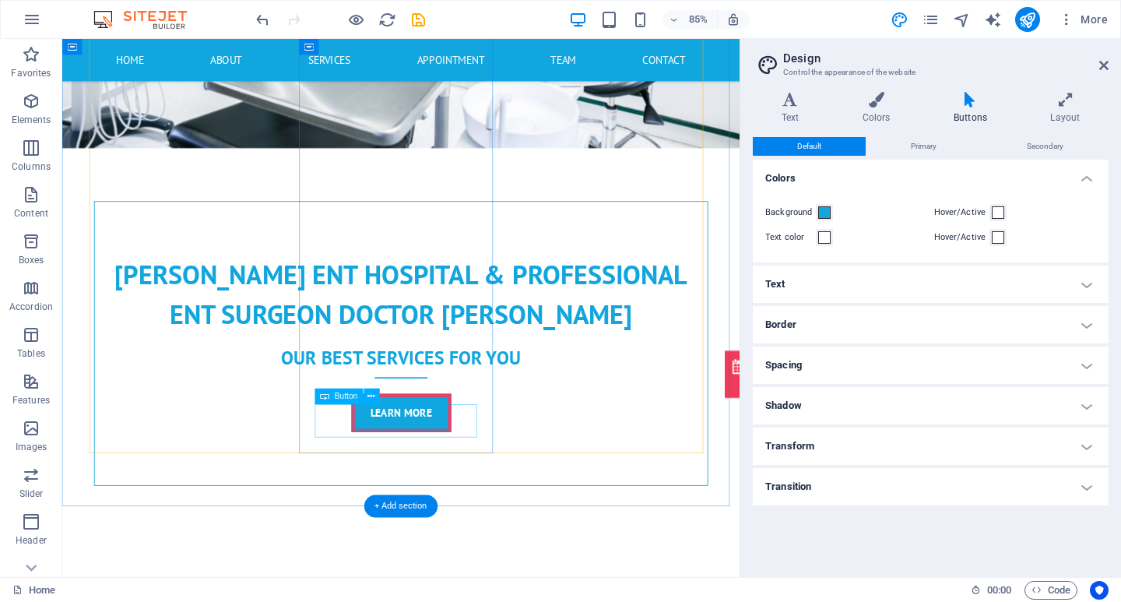
scroll to position [623, 0]
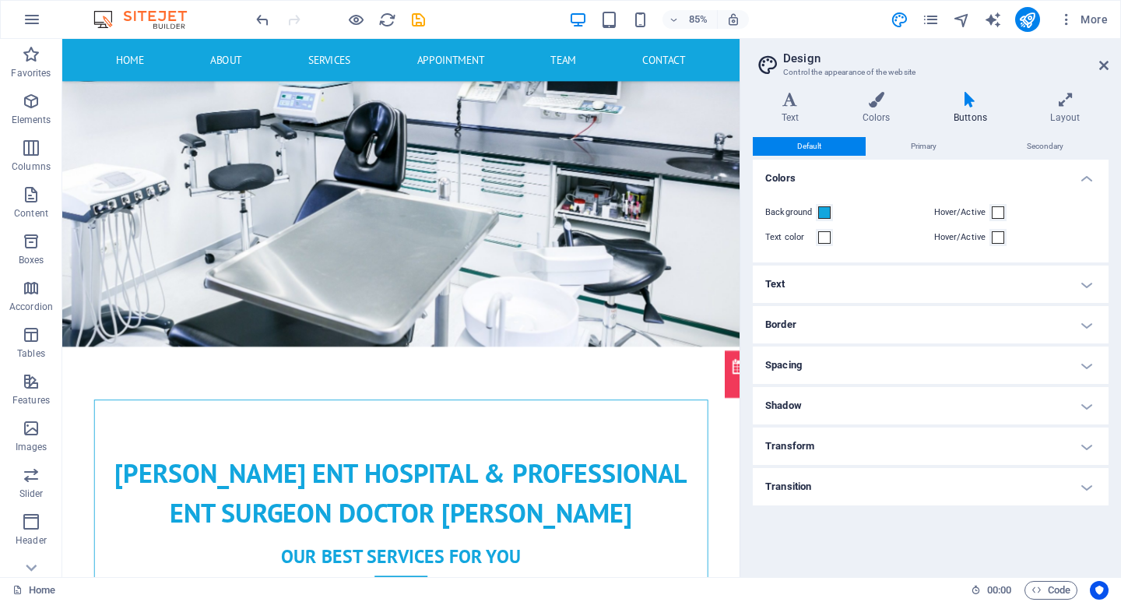
click at [987, 210] on label "Hover/Active" at bounding box center [962, 212] width 56 height 19
click at [989, 210] on button "Hover/Active" at bounding box center [997, 212] width 17 height 17
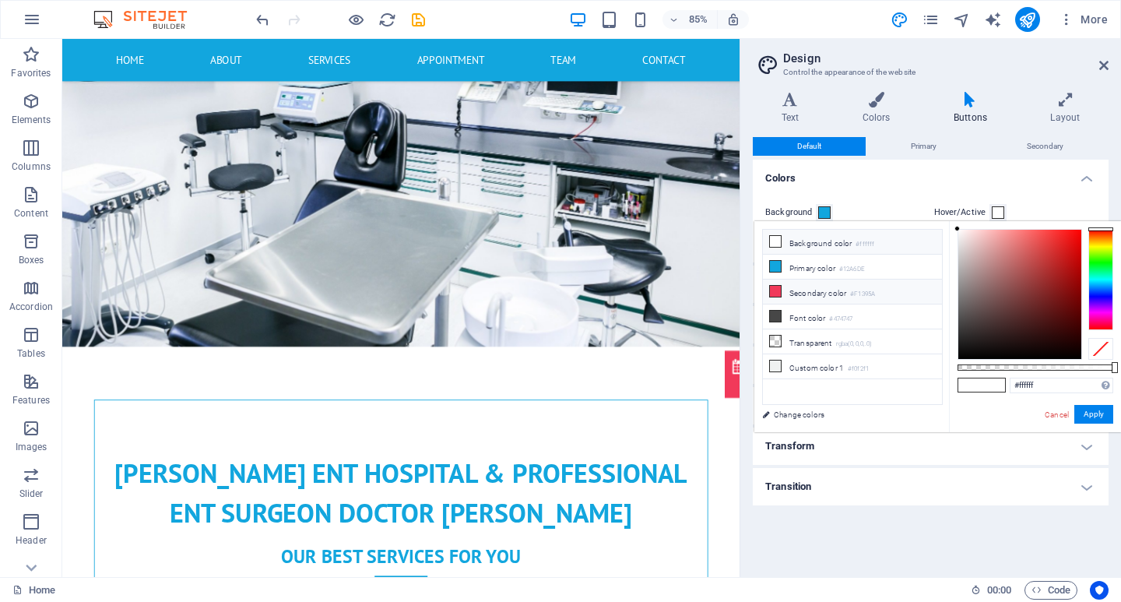
click at [776, 286] on icon at bounding box center [775, 291] width 11 height 11
type input "#f1395a"
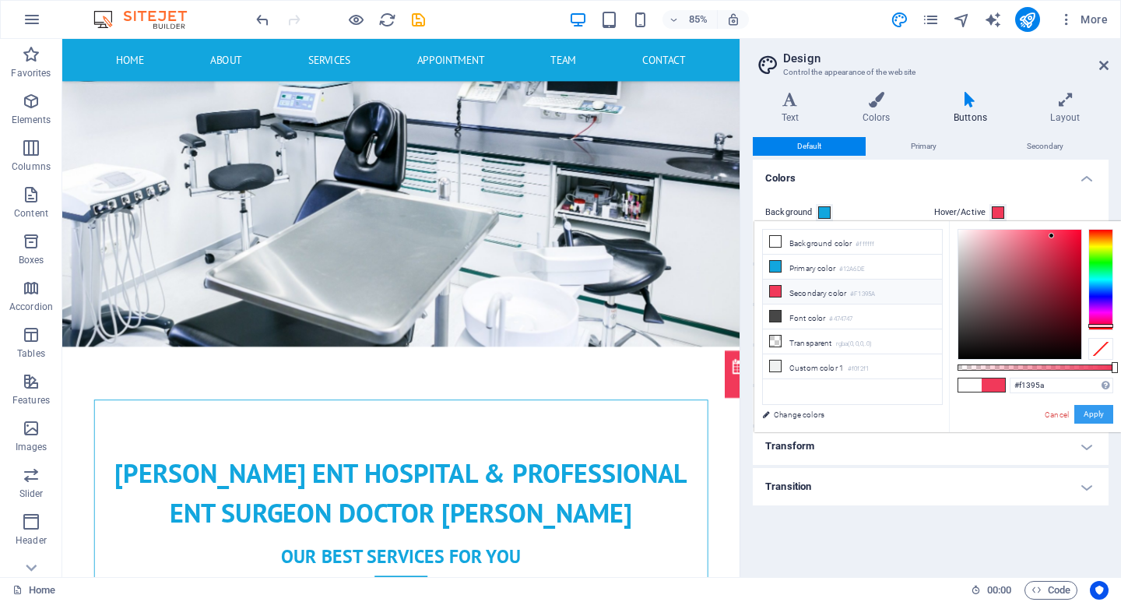
click at [1098, 417] on button "Apply" at bounding box center [1093, 414] width 39 height 19
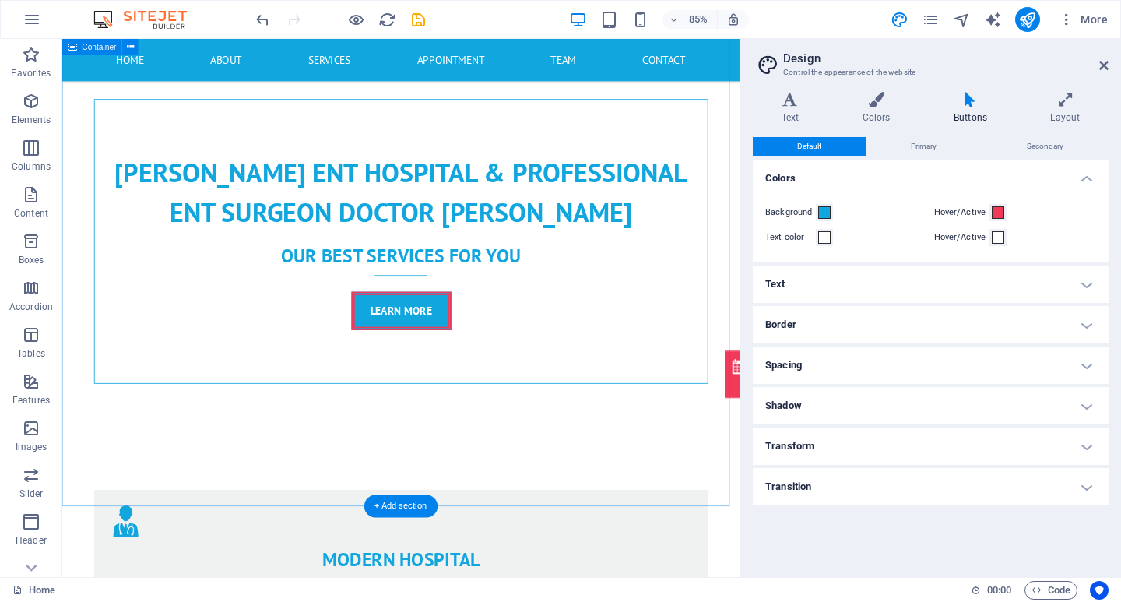
scroll to position [856, 0]
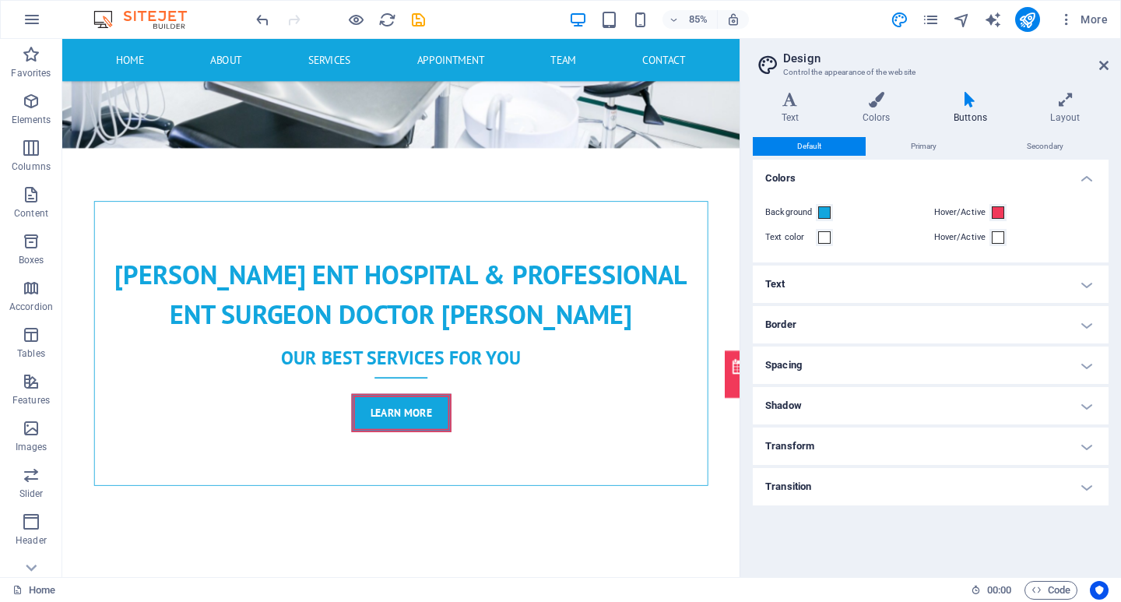
click at [815, 241] on label "Text color" at bounding box center [790, 237] width 51 height 19
click at [816, 241] on button "Text color" at bounding box center [824, 237] width 17 height 17
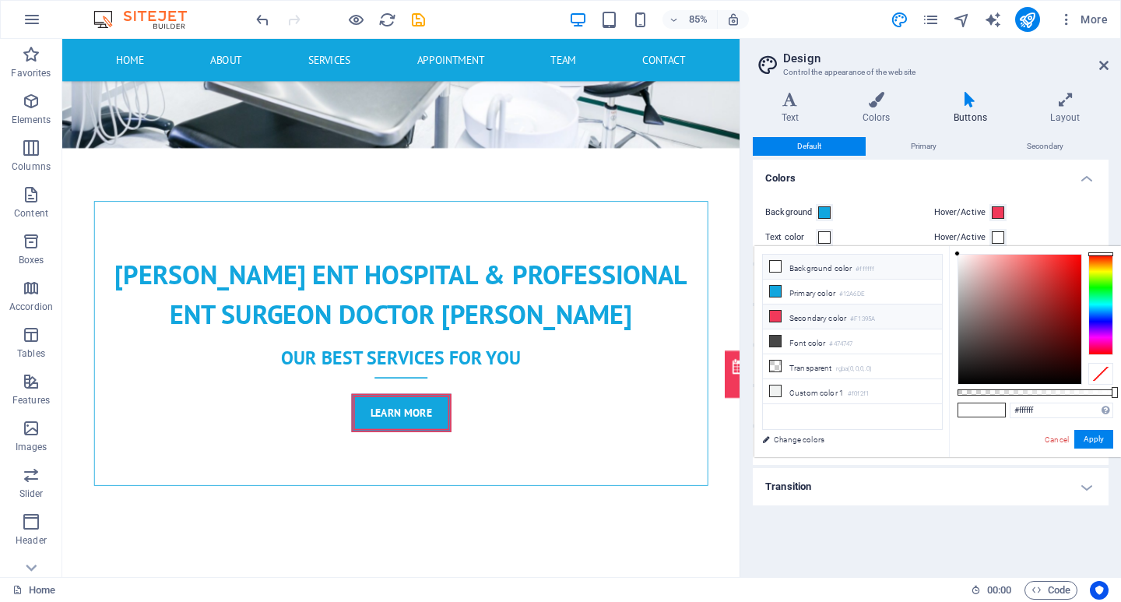
click at [785, 318] on li "Secondary color #F1395A" at bounding box center [852, 316] width 179 height 25
type input "#f1395a"
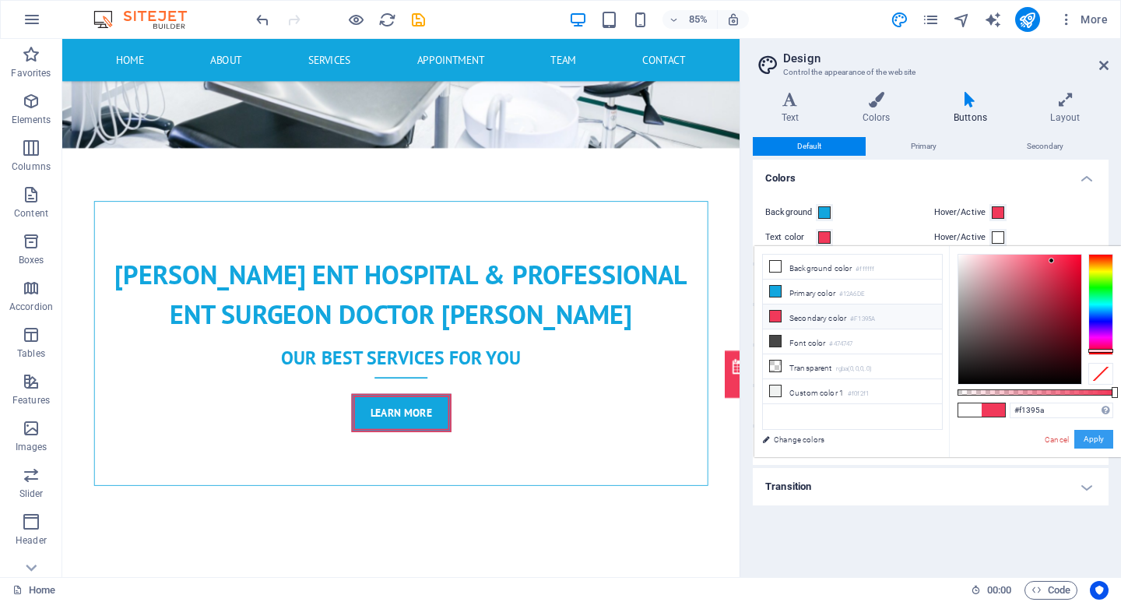
click at [1095, 437] on button "Apply" at bounding box center [1093, 439] width 39 height 19
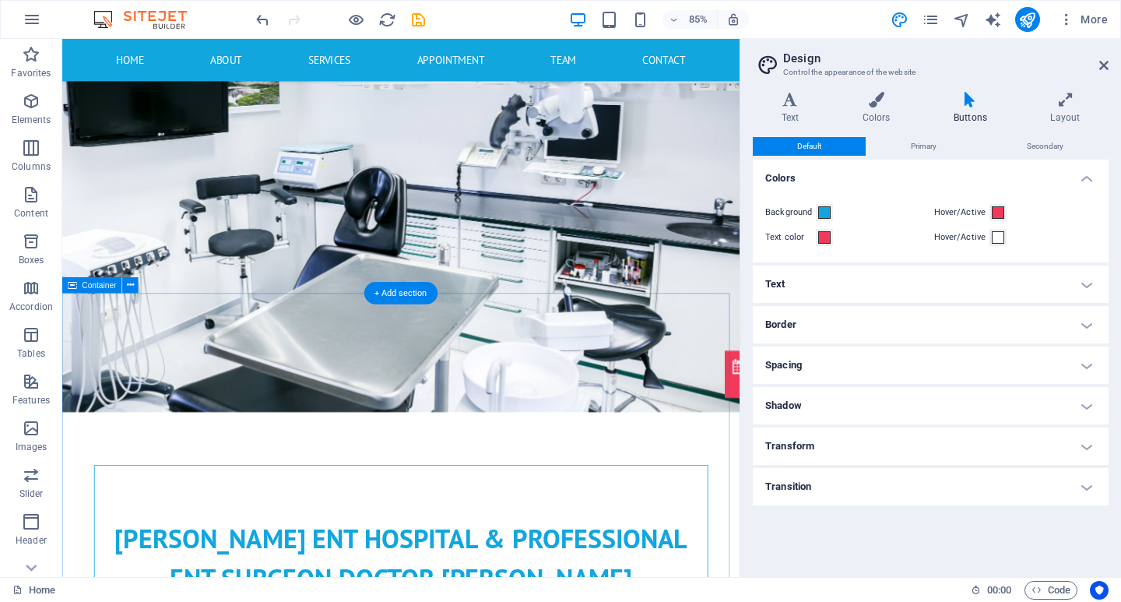
scroll to position [389, 0]
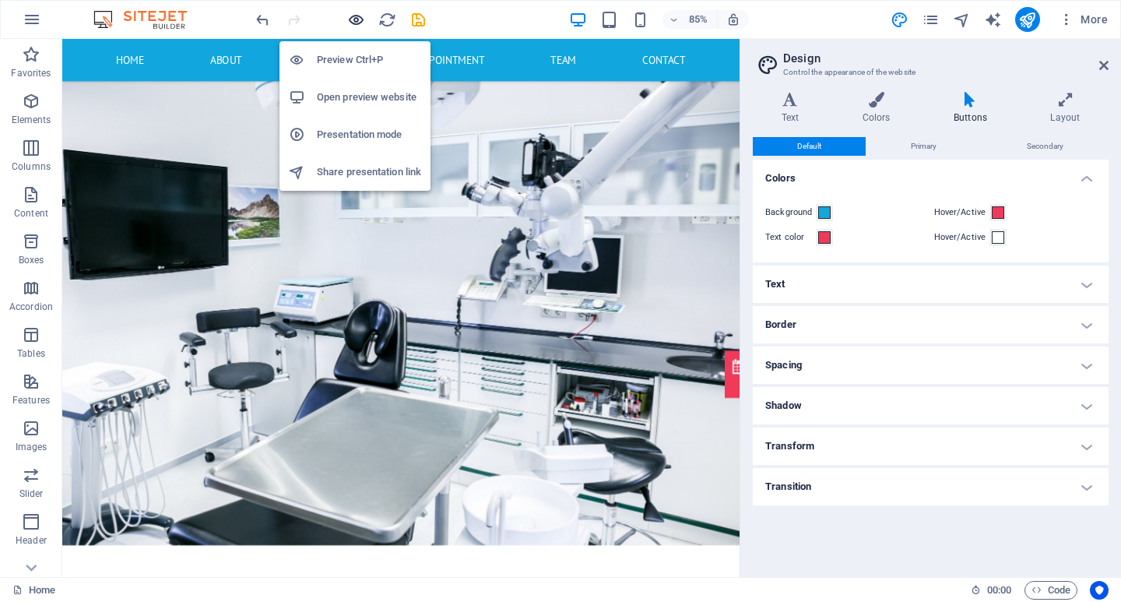
click at [360, 25] on icon "button" at bounding box center [356, 20] width 18 height 18
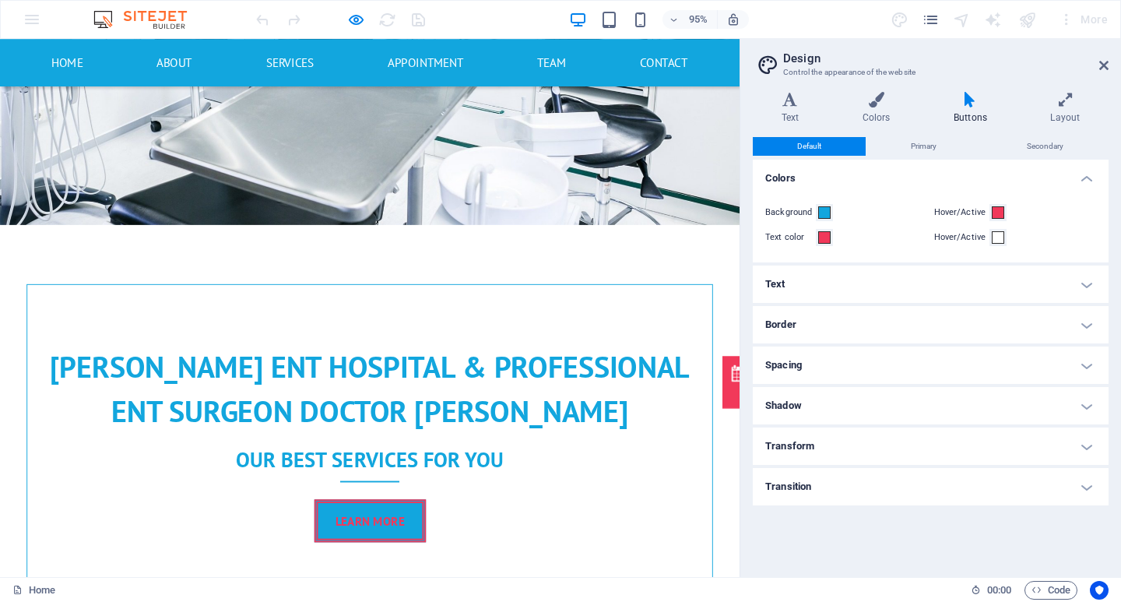
scroll to position [934, 0]
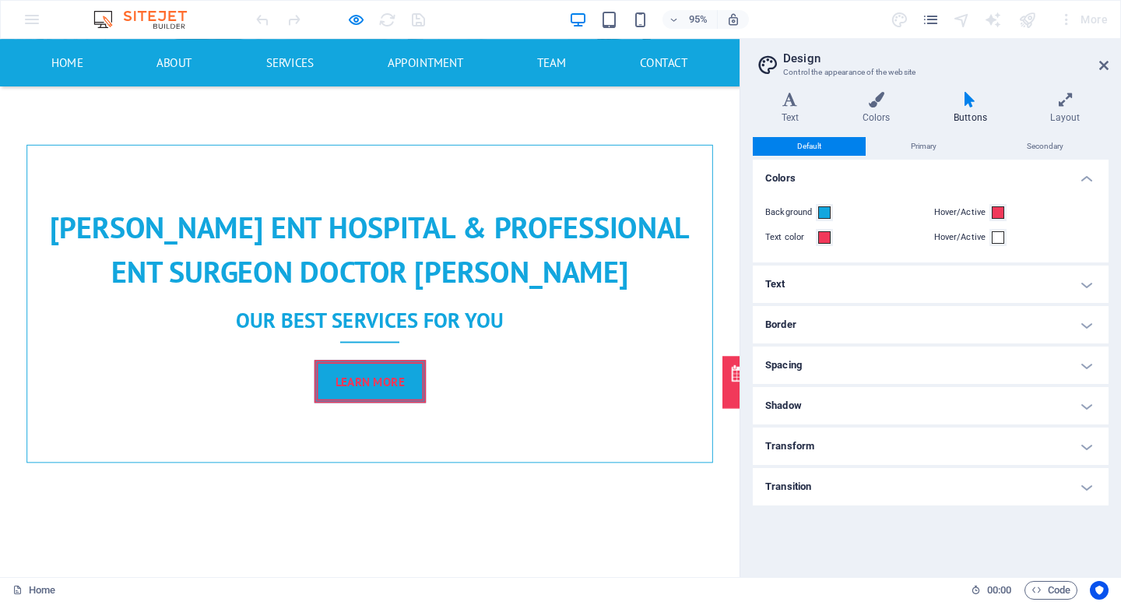
click at [817, 323] on h4 "Border" at bounding box center [931, 324] width 356 height 37
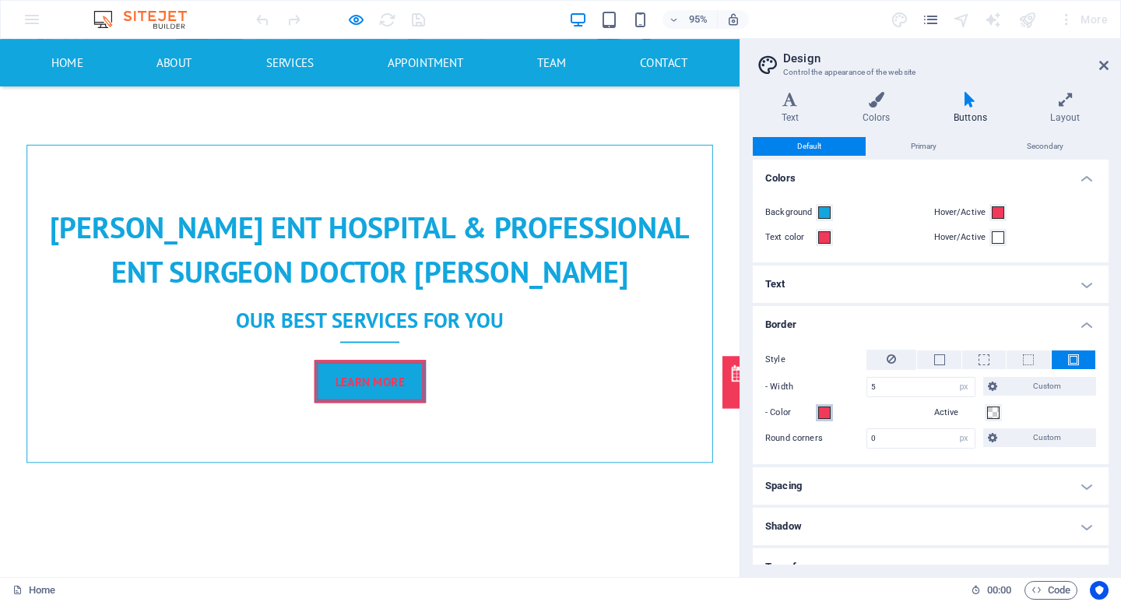
click at [825, 414] on span at bounding box center [824, 412] width 12 height 12
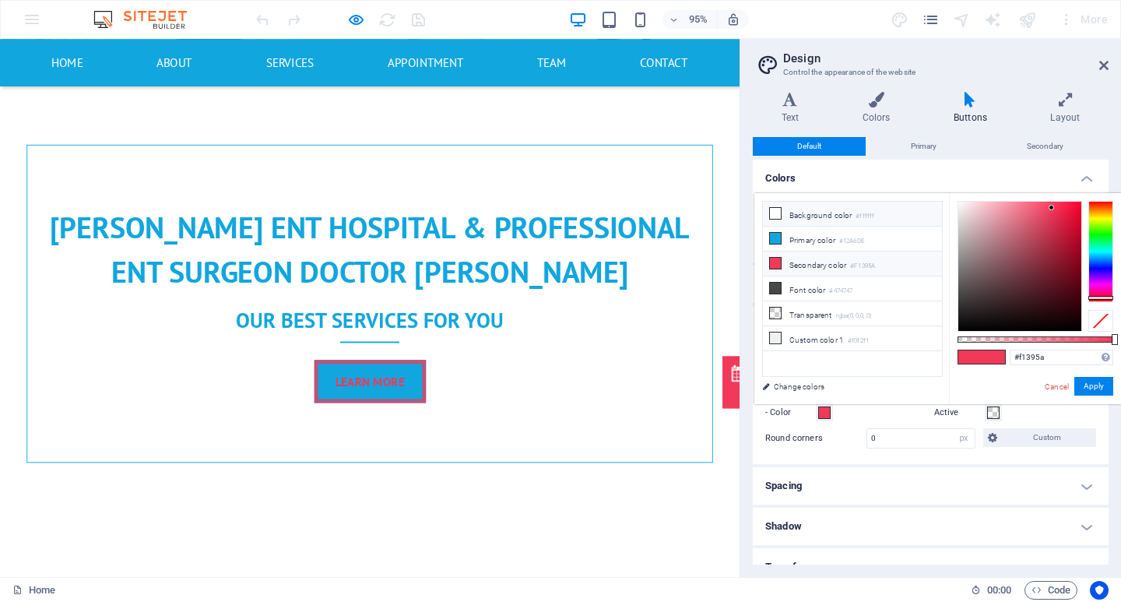
click at [774, 220] on li "Background color #ffffff" at bounding box center [852, 214] width 179 height 25
type input "#ffffff"
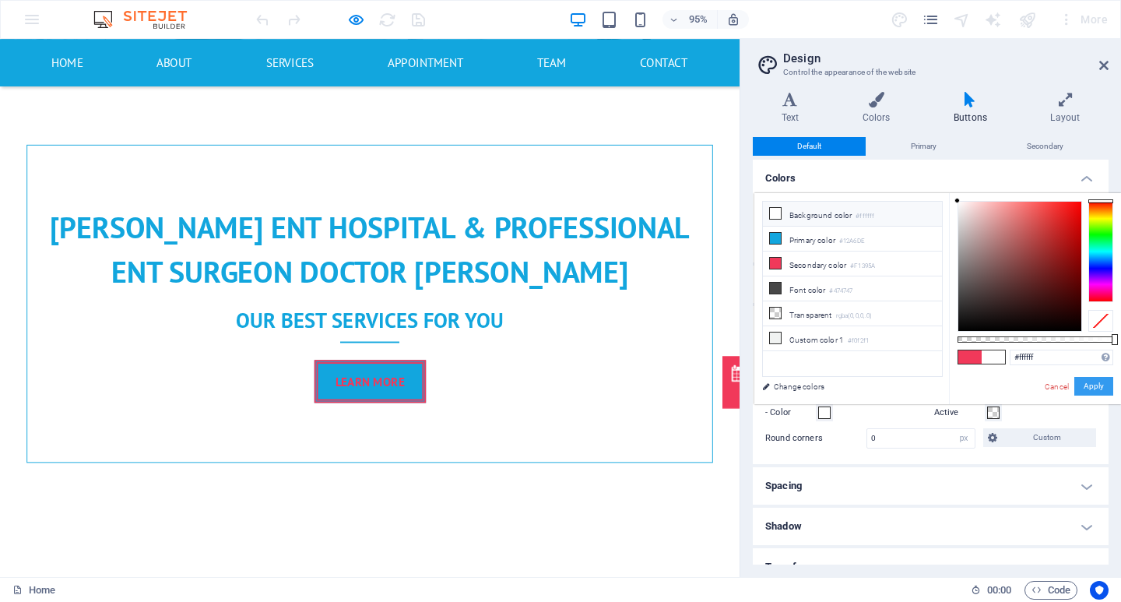
click at [1091, 385] on button "Apply" at bounding box center [1093, 386] width 39 height 19
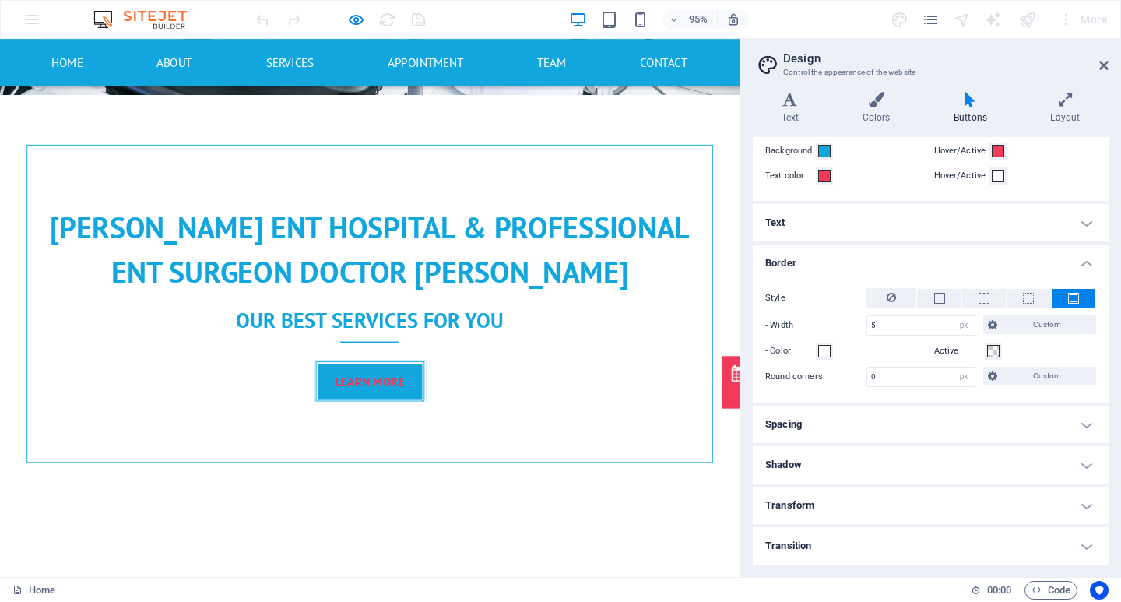
scroll to position [0, 0]
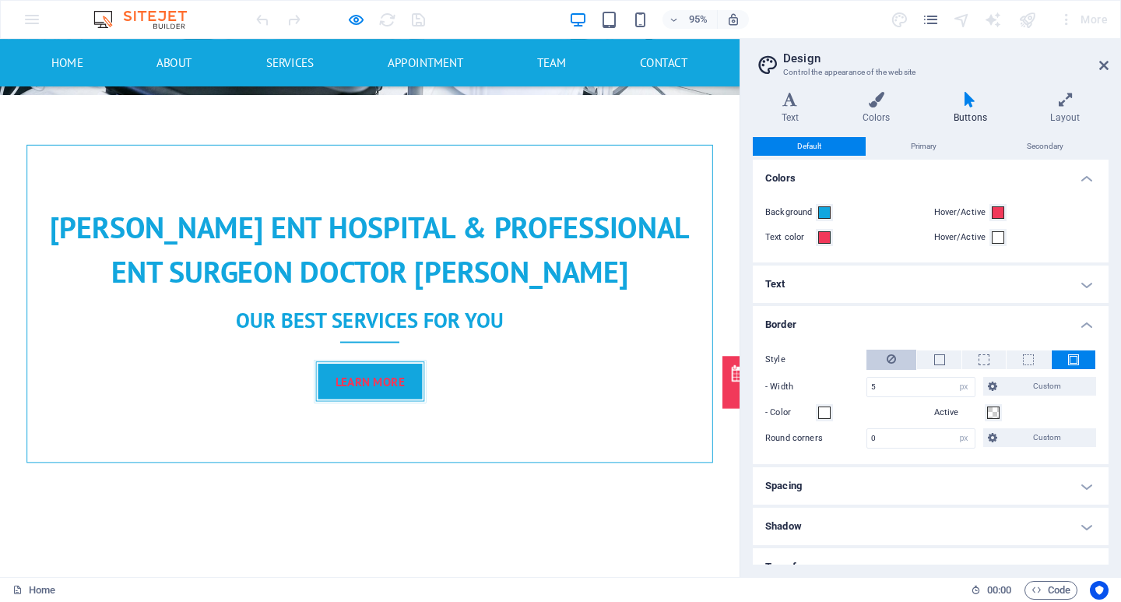
click at [898, 360] on button at bounding box center [891, 359] width 50 height 20
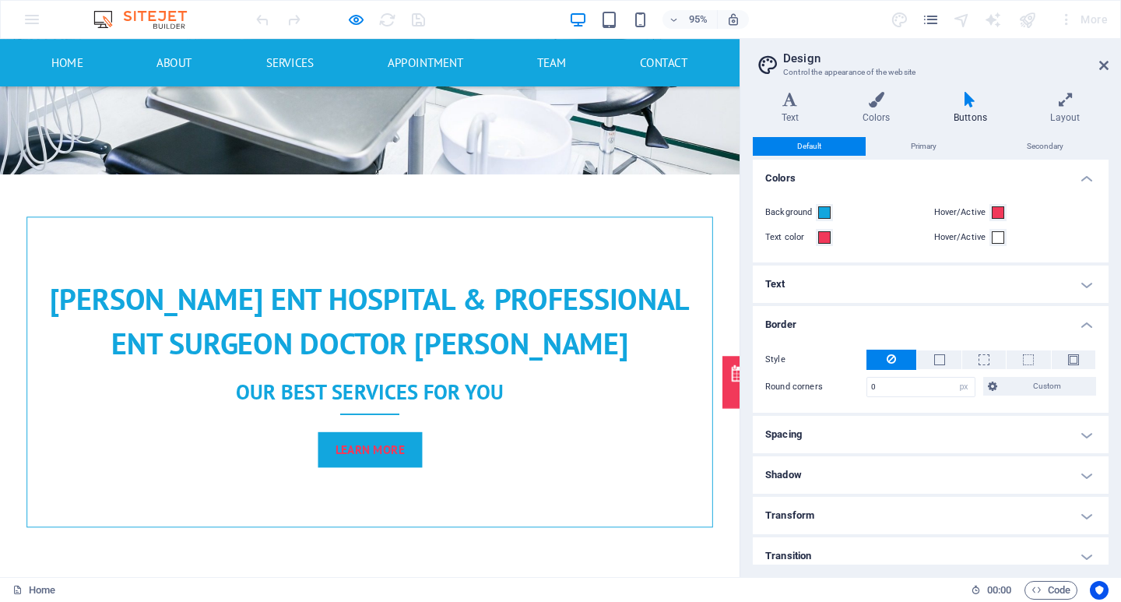
scroll to position [10, 0]
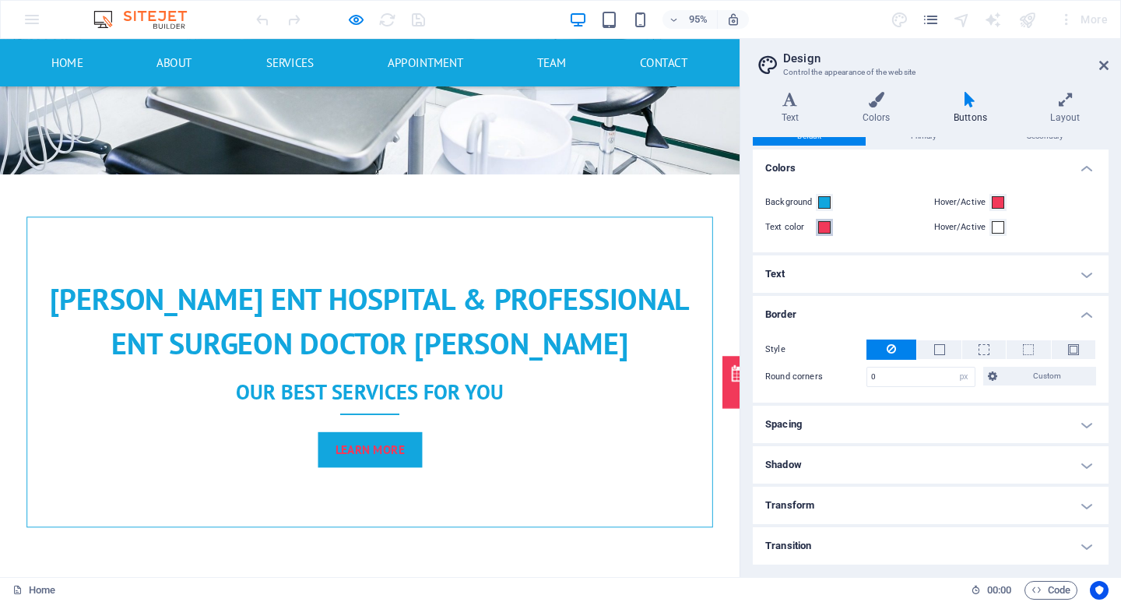
click at [827, 224] on span at bounding box center [824, 227] width 12 height 12
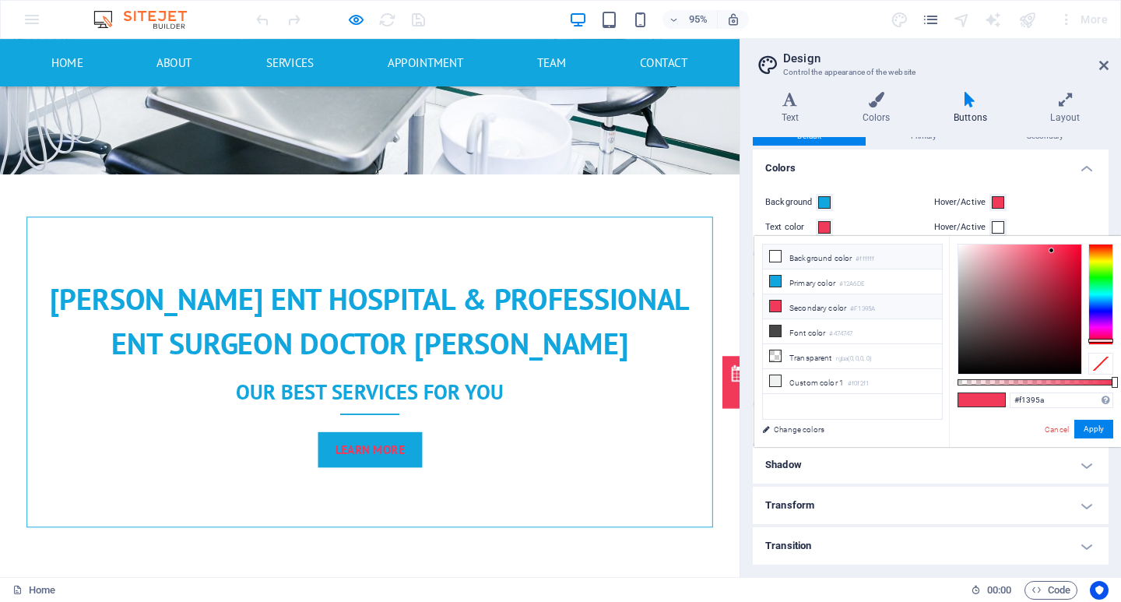
click at [780, 257] on icon at bounding box center [775, 256] width 11 height 11
type input "#ffffff"
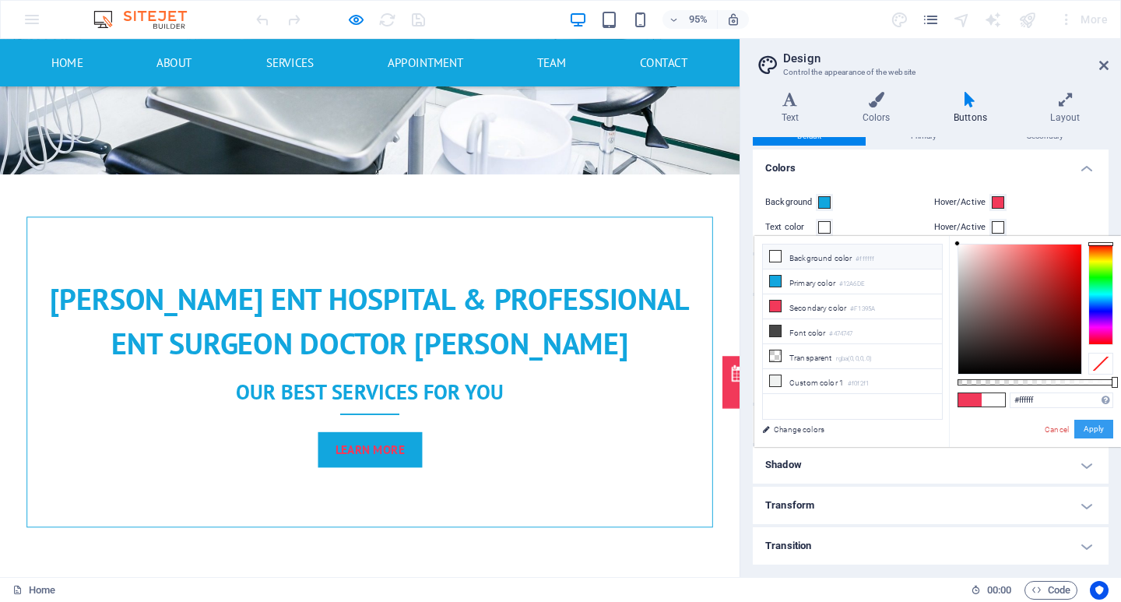
click at [1097, 420] on button "Apply" at bounding box center [1093, 429] width 39 height 19
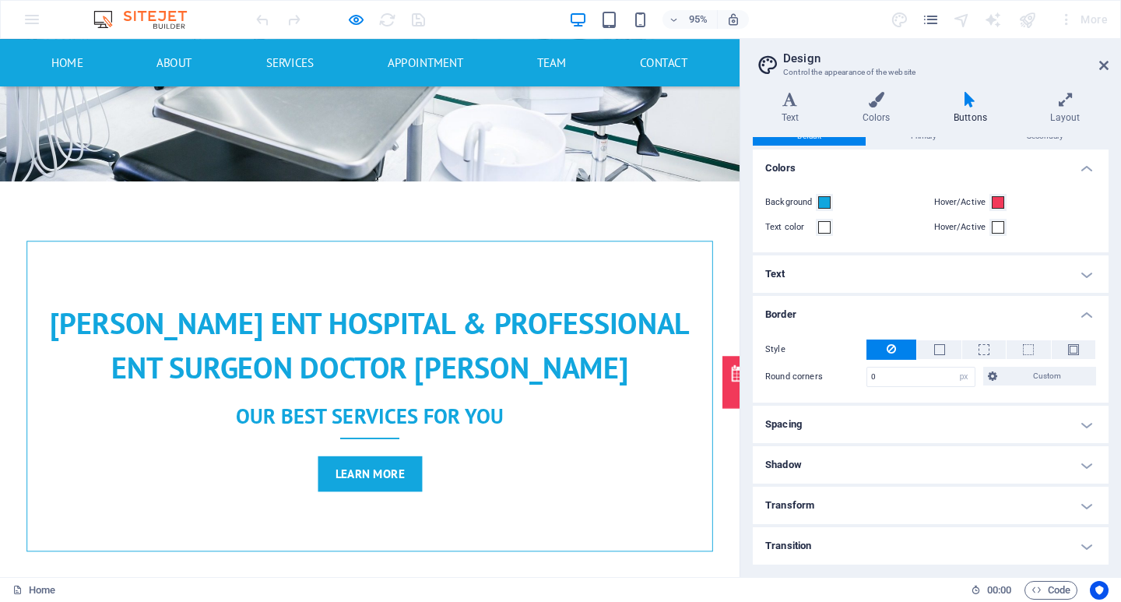
scroll to position [929, 0]
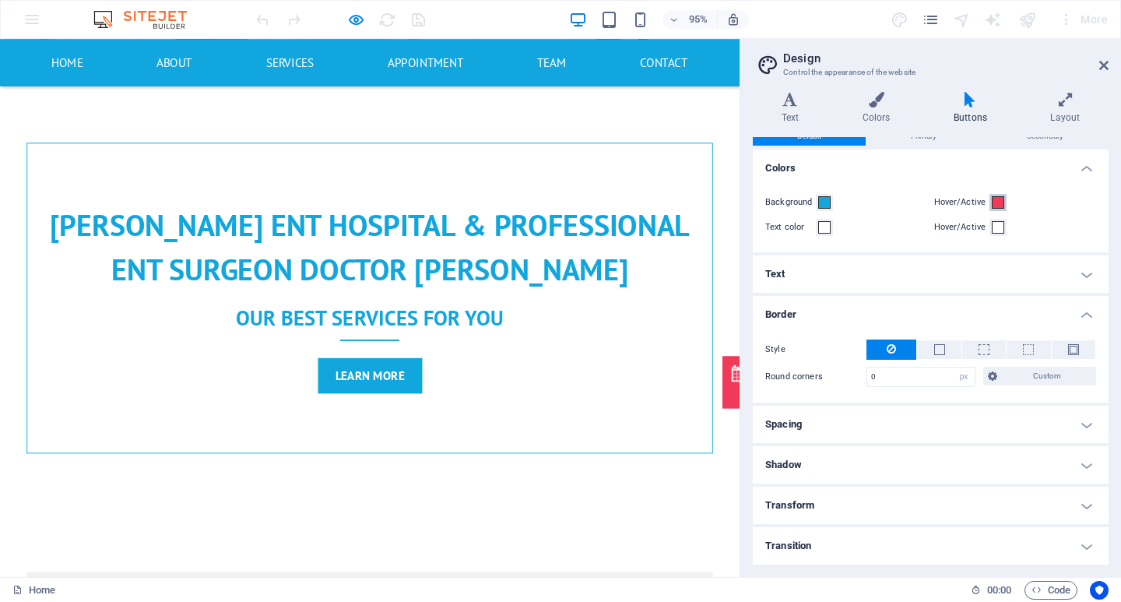
click at [994, 200] on span at bounding box center [998, 202] width 12 height 12
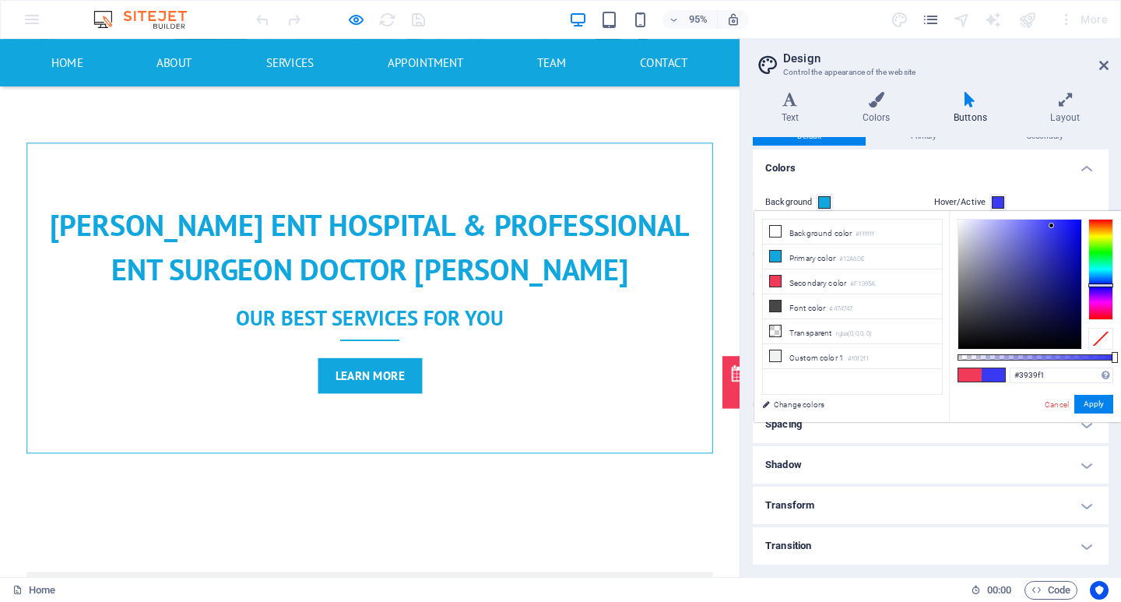
click at [1103, 285] on div at bounding box center [1100, 269] width 25 height 101
click at [1077, 286] on div at bounding box center [1019, 284] width 123 height 129
type input "#040466"
click at [1076, 296] on div at bounding box center [1019, 284] width 123 height 129
click at [1082, 407] on button "Apply" at bounding box center [1093, 404] width 39 height 19
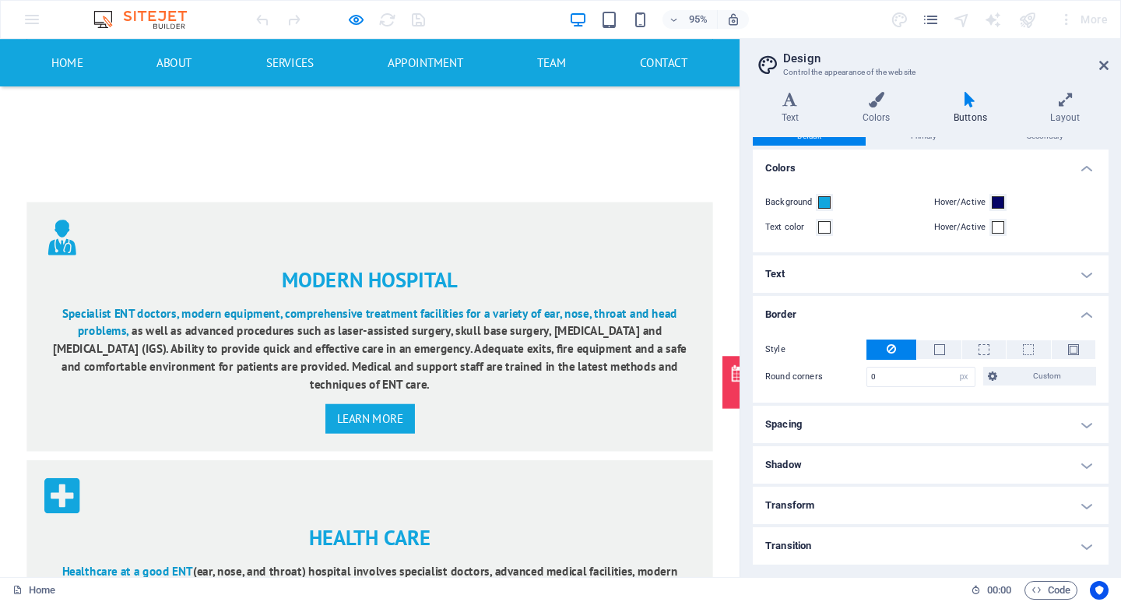
scroll to position [1395, 0]
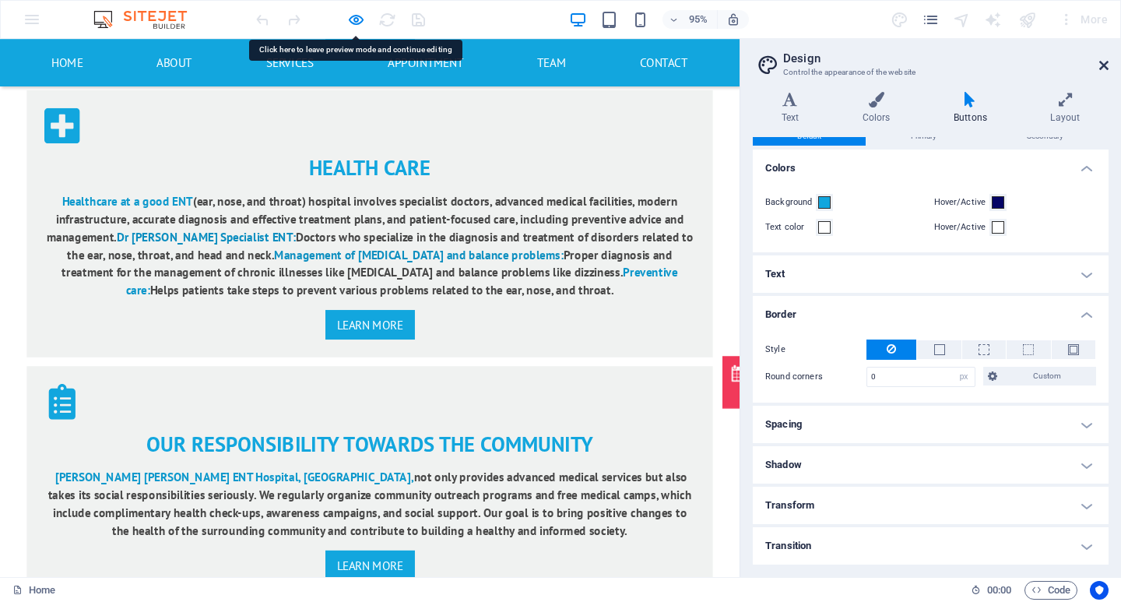
drag, startPoint x: 1099, startPoint y: 66, endPoint x: 1054, endPoint y: 51, distance: 47.5
click at [1099, 66] on icon at bounding box center [1103, 65] width 9 height 12
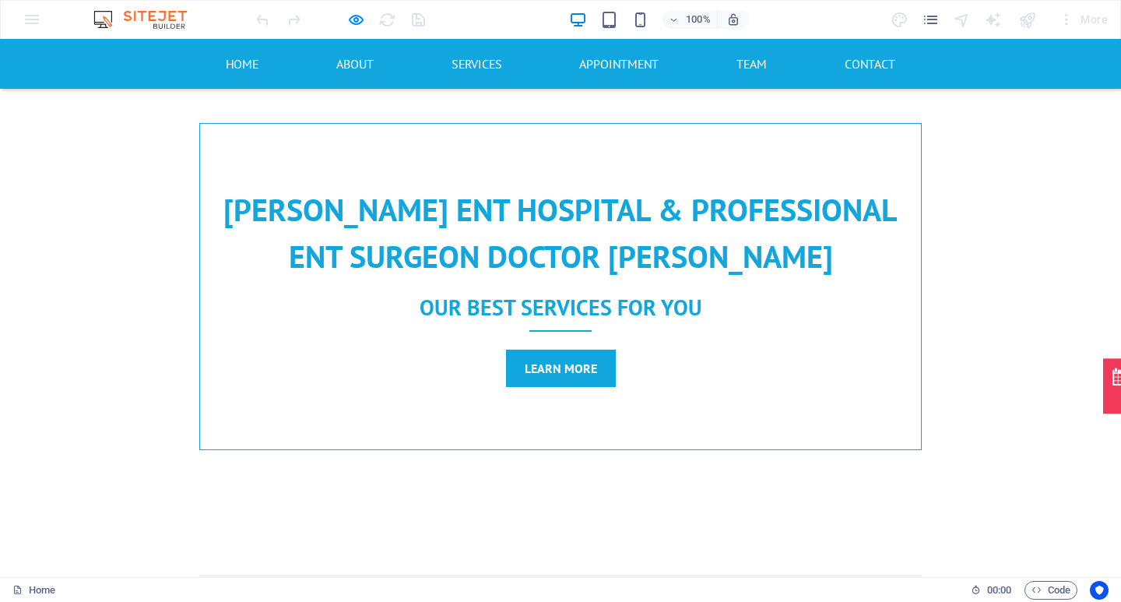
scroll to position [851, 0]
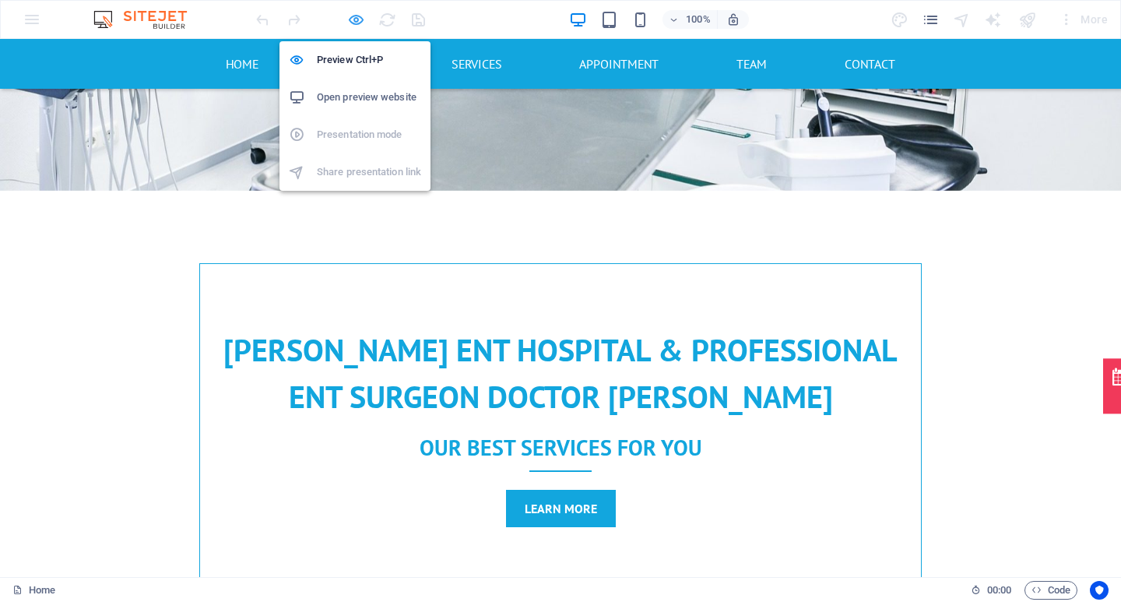
click at [357, 19] on icon "button" at bounding box center [356, 20] width 18 height 18
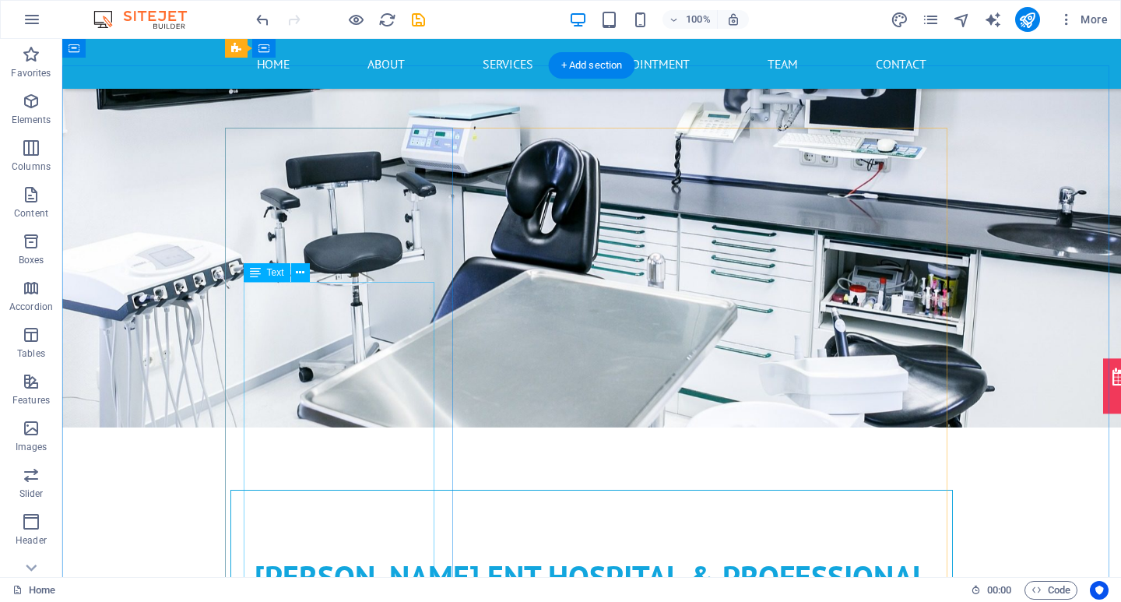
scroll to position [462, 0]
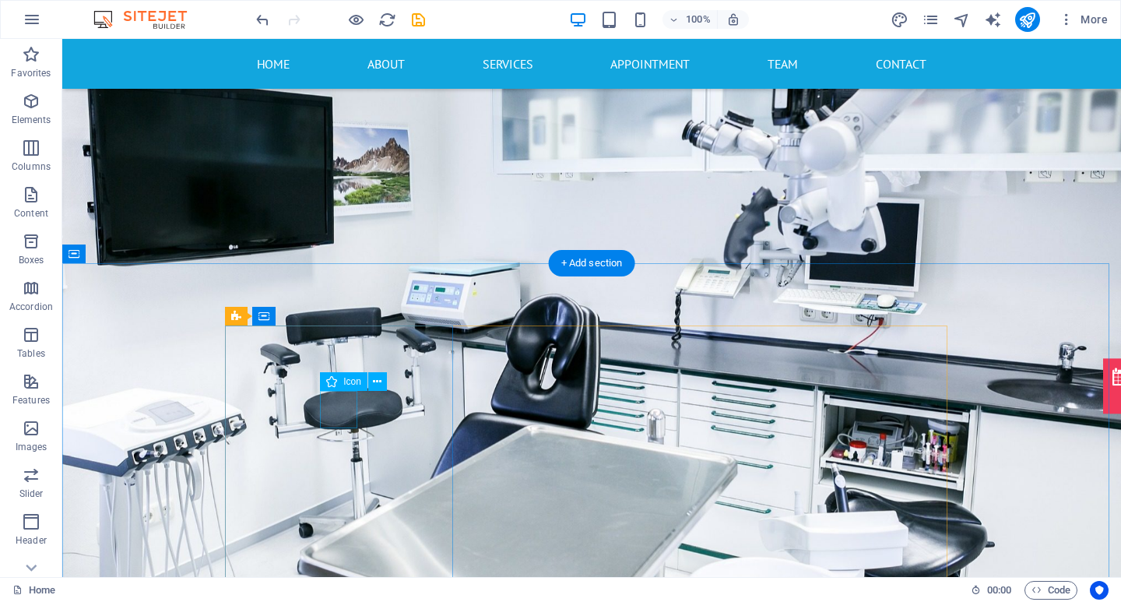
drag, startPoint x: 341, startPoint y: 417, endPoint x: 68, endPoint y: 417, distance: 273.2
select select "xMidYMid"
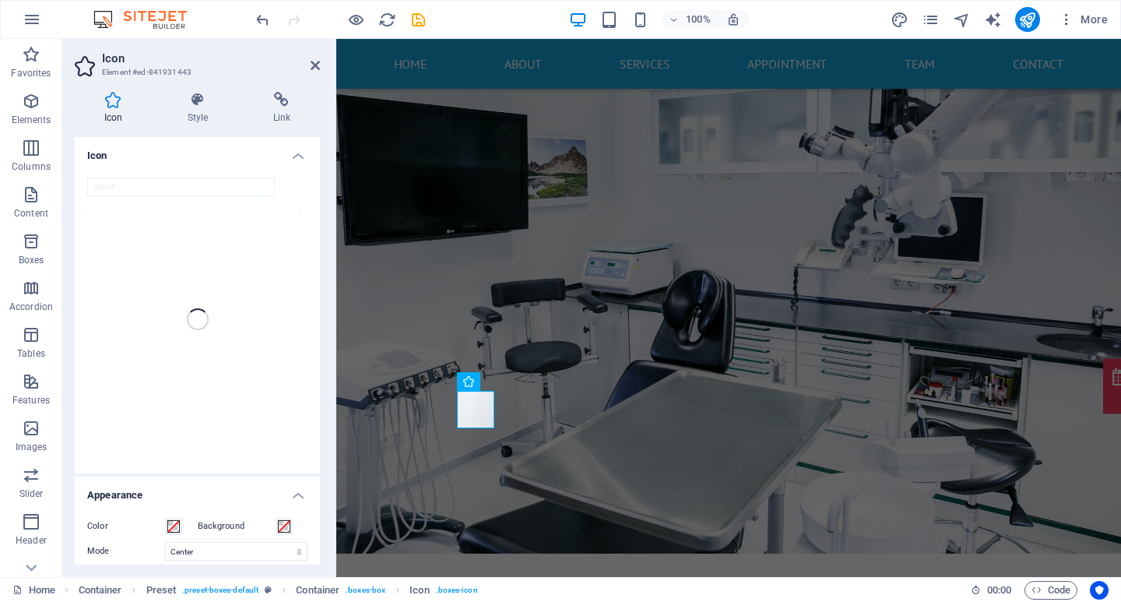
scroll to position [78, 0]
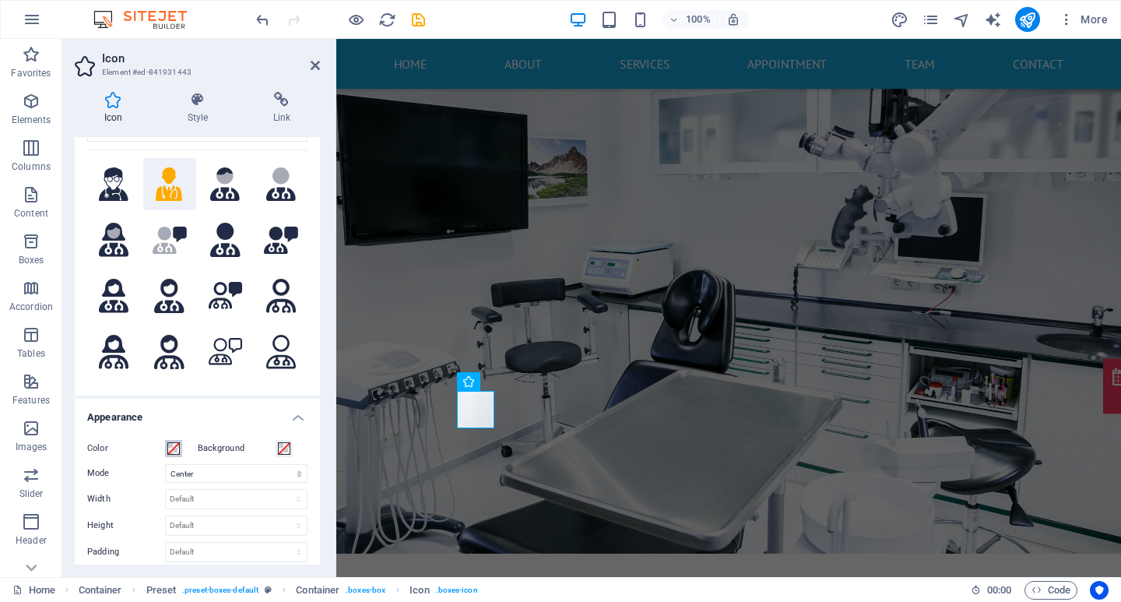
click at [177, 448] on span at bounding box center [173, 448] width 12 height 12
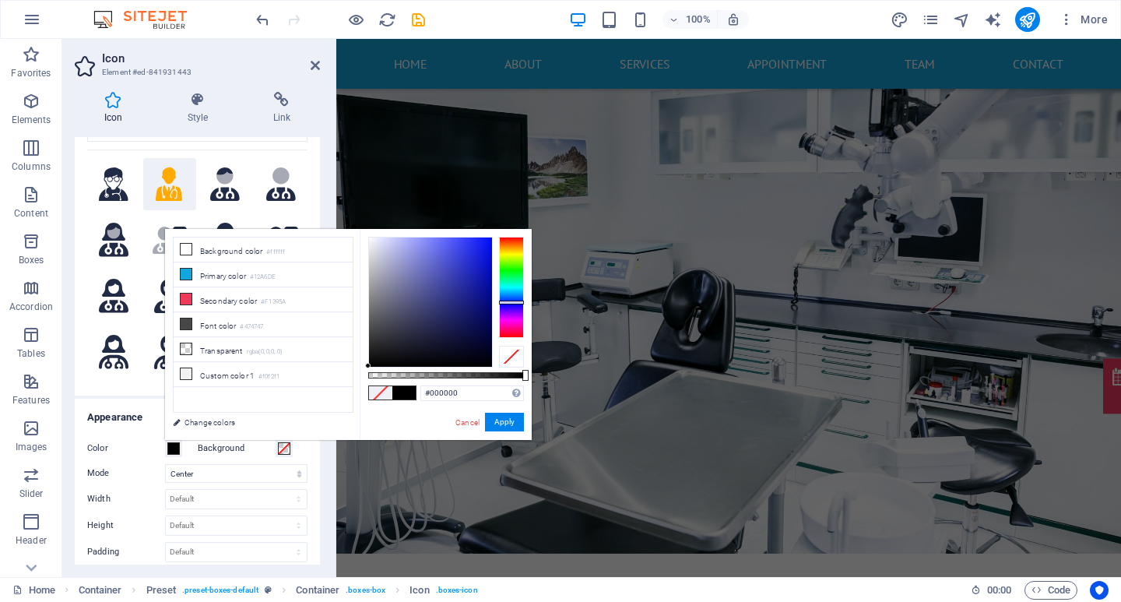
click at [508, 302] on div at bounding box center [511, 287] width 25 height 101
type input "#050b87"
click at [486, 297] on div at bounding box center [430, 301] width 123 height 129
click at [508, 422] on button "Apply" at bounding box center [504, 422] width 39 height 19
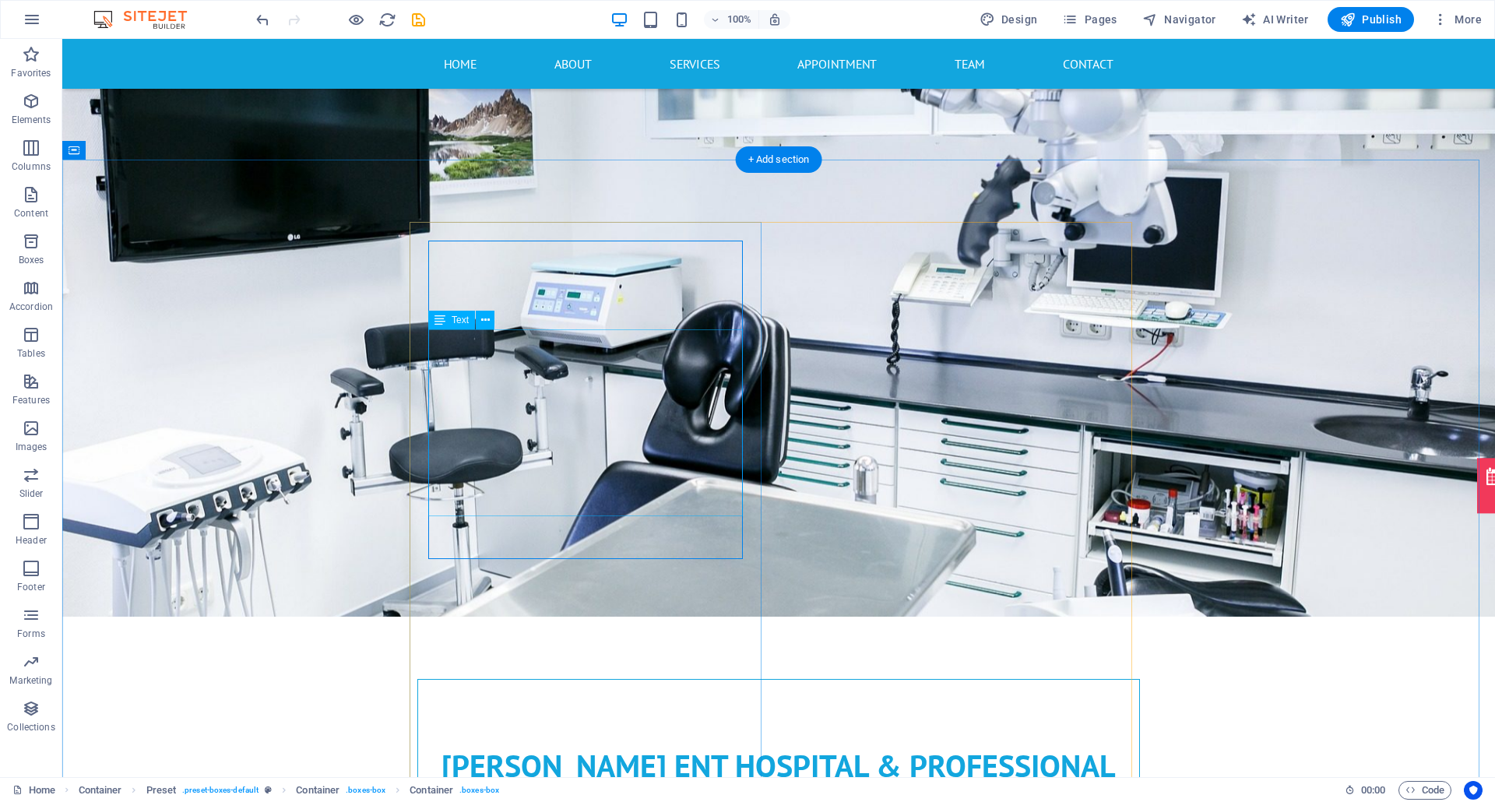
scroll to position [436, 0]
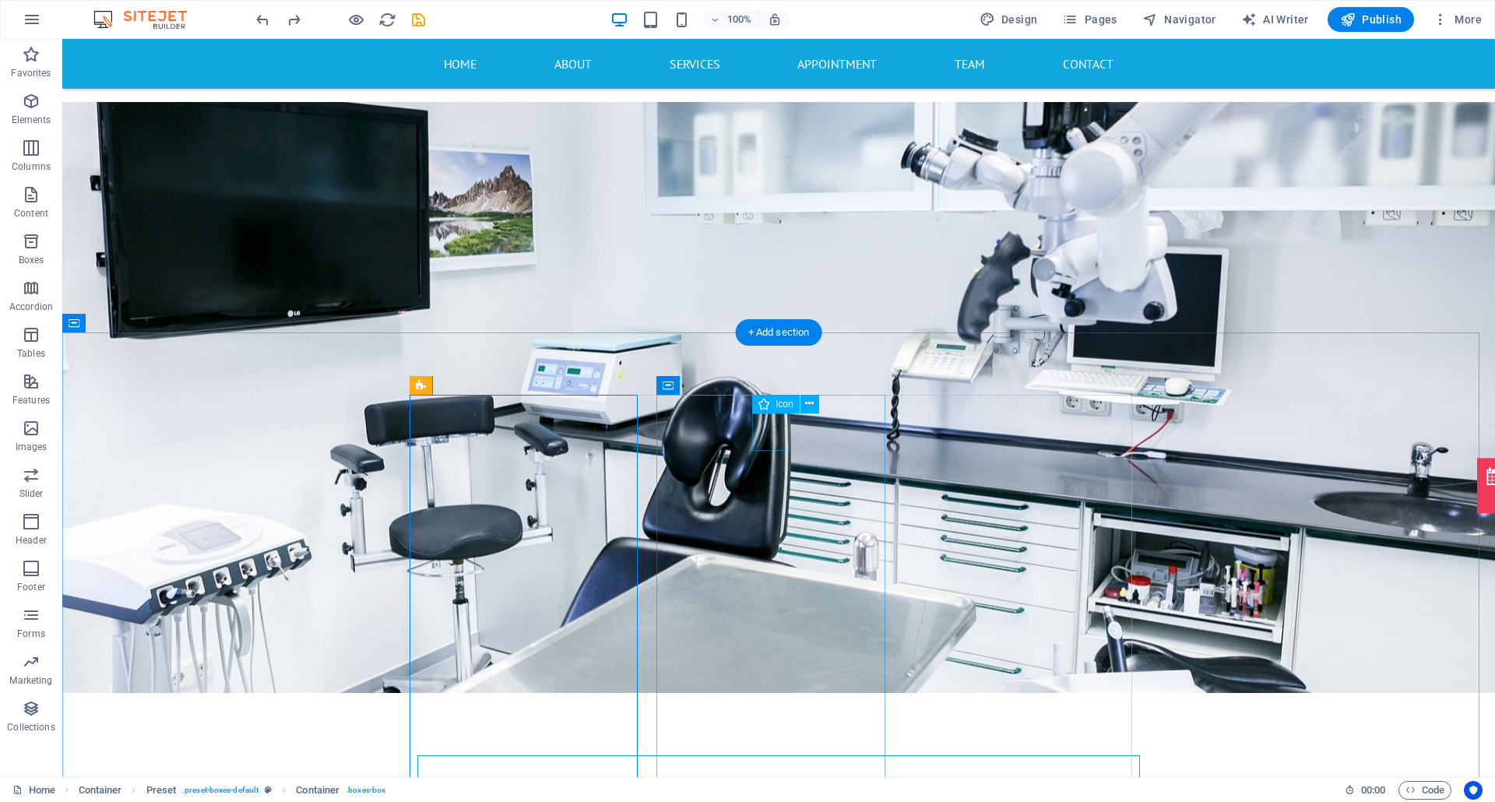
select select "xMidYMid"
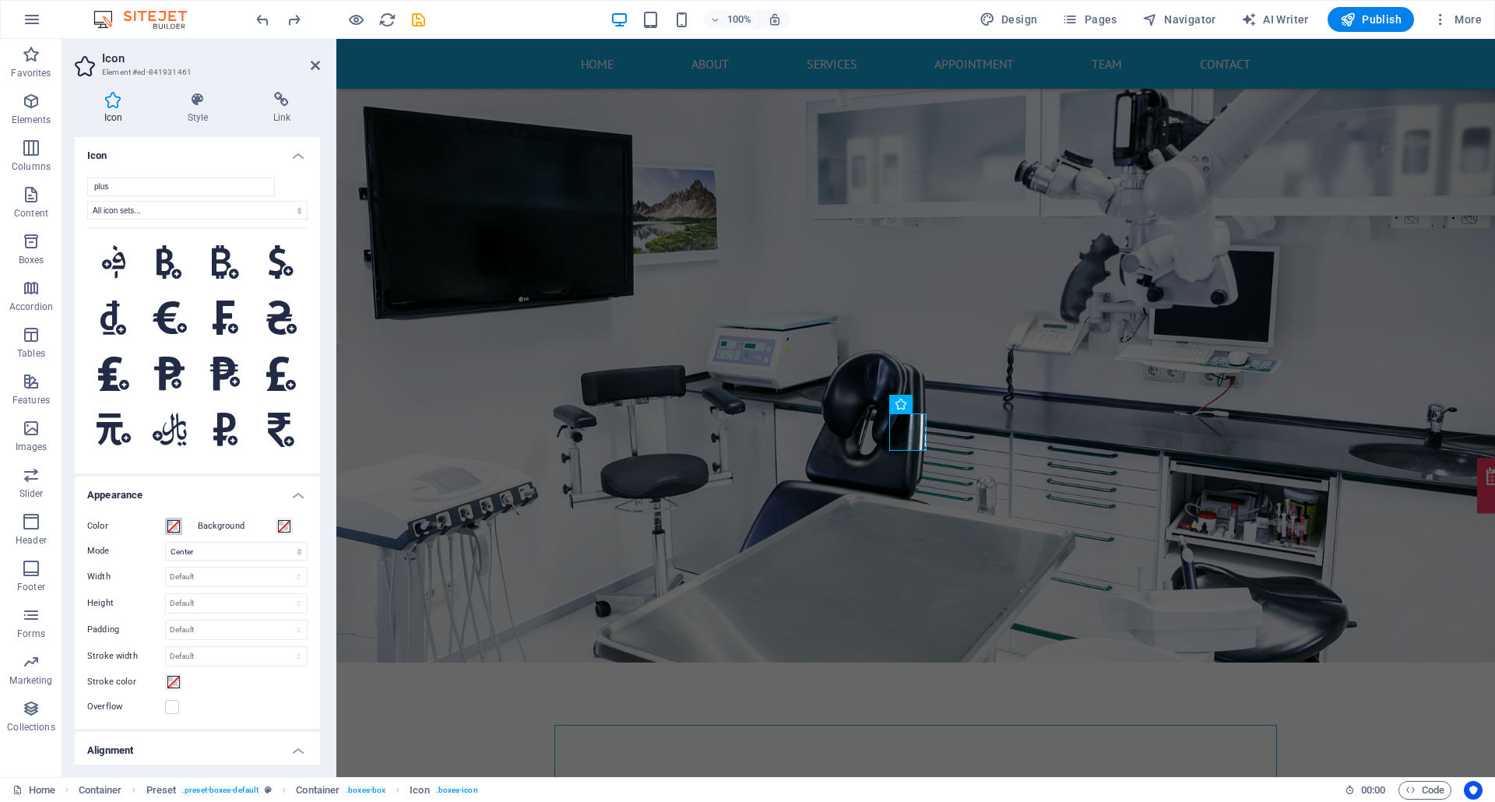
click at [172, 524] on span at bounding box center [173, 526] width 12 height 12
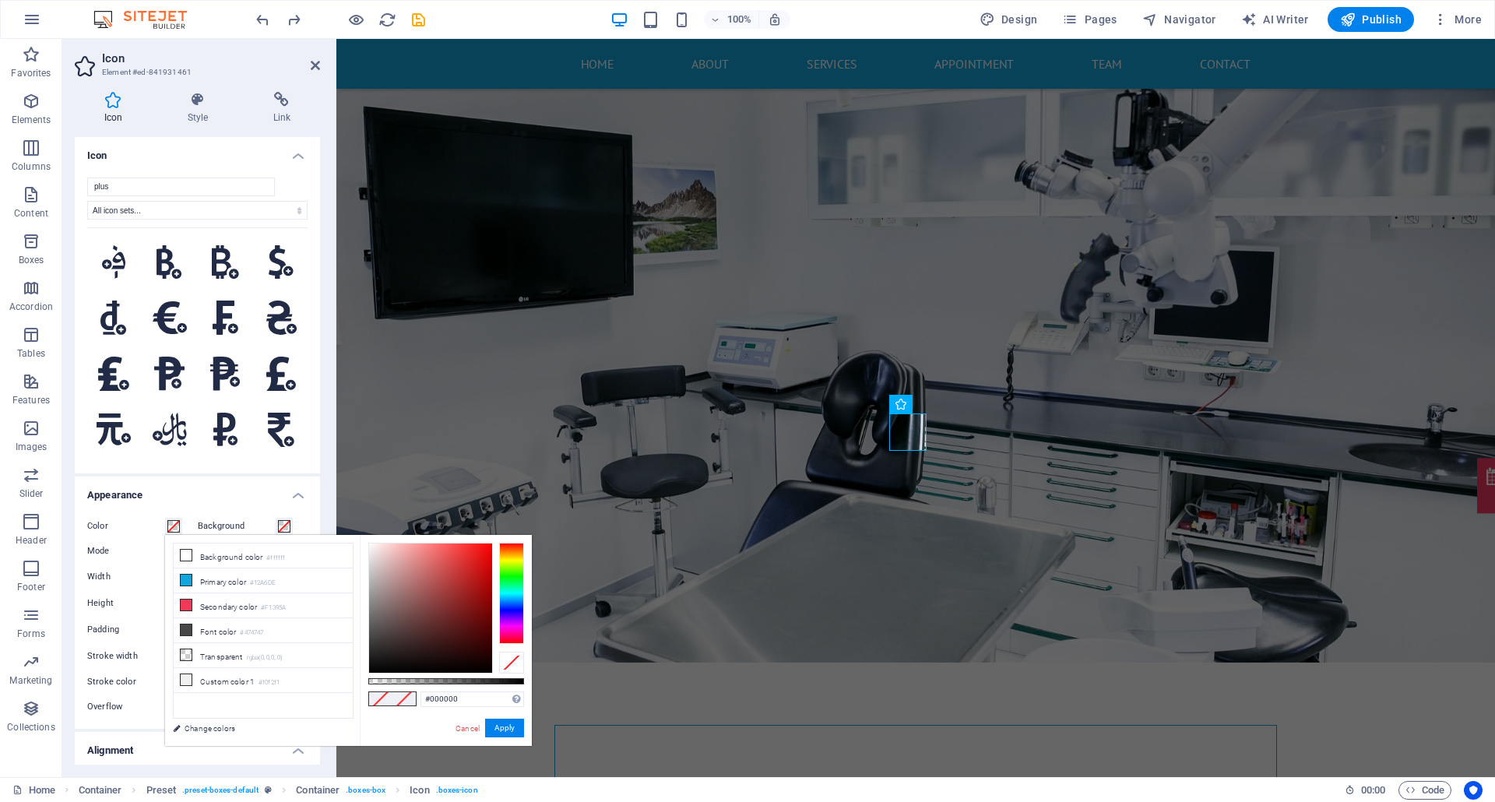
click at [511, 601] on div at bounding box center [511, 593] width 25 height 101
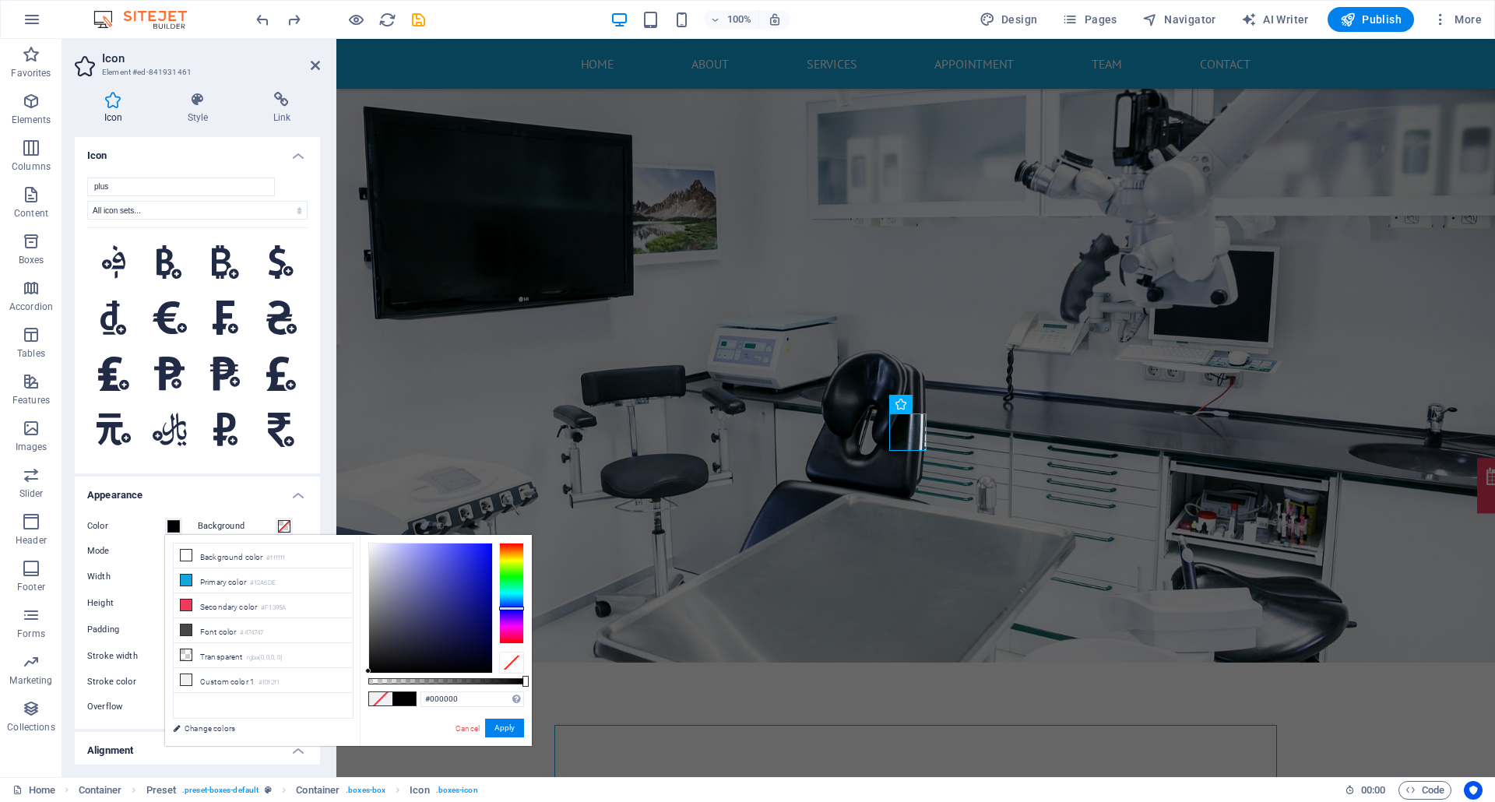
type input "#020691"
click at [490, 598] on div at bounding box center [430, 607] width 123 height 129
click at [502, 601] on div "#020691 Supported formats #0852ed rgb(8, 82, 237) rgba(8, 82, 237, 90%) hsv(221…" at bounding box center [446, 753] width 172 height 437
click at [517, 601] on button "Apply" at bounding box center [504, 727] width 39 height 19
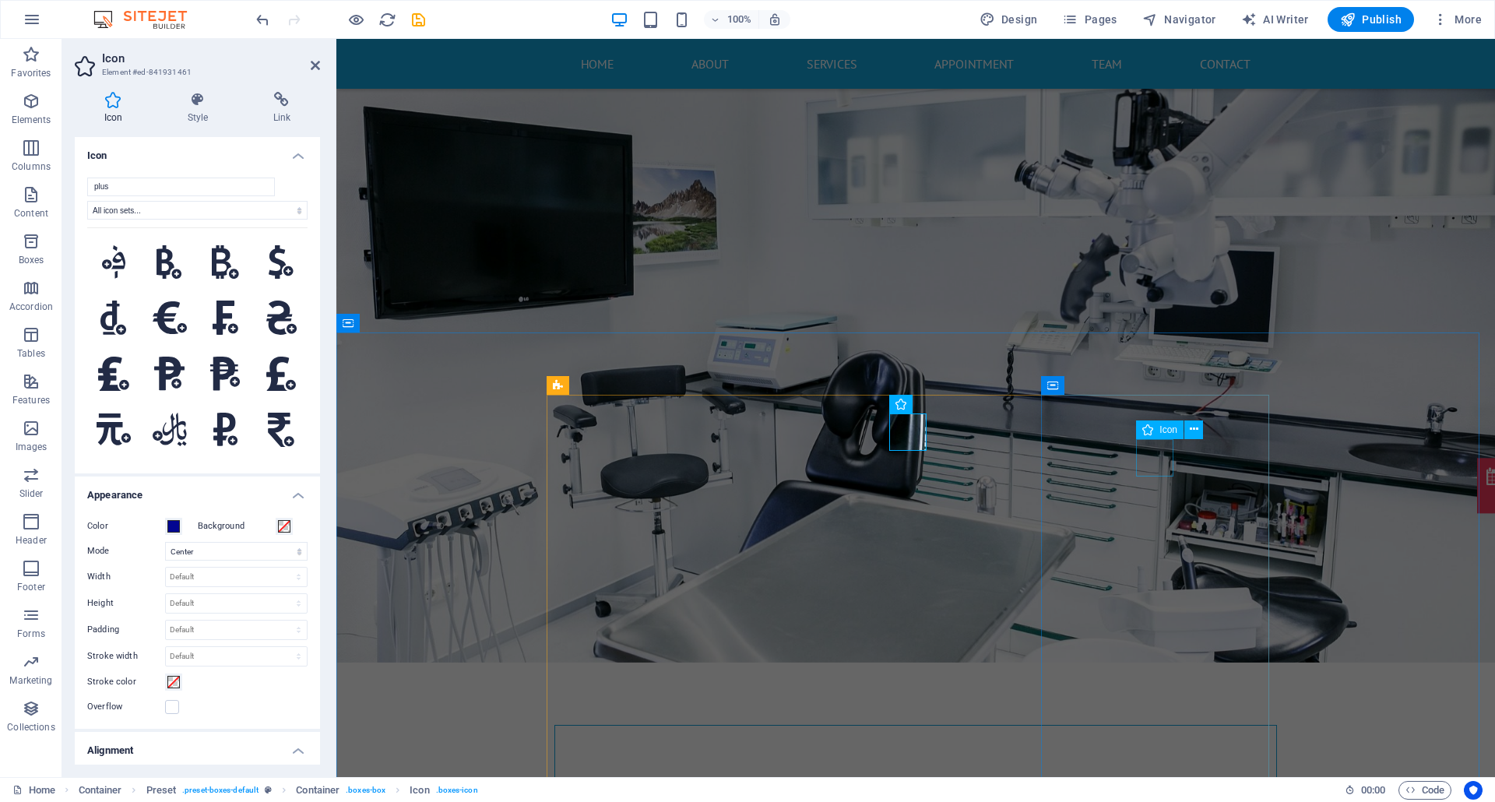
select select "xMidYMid"
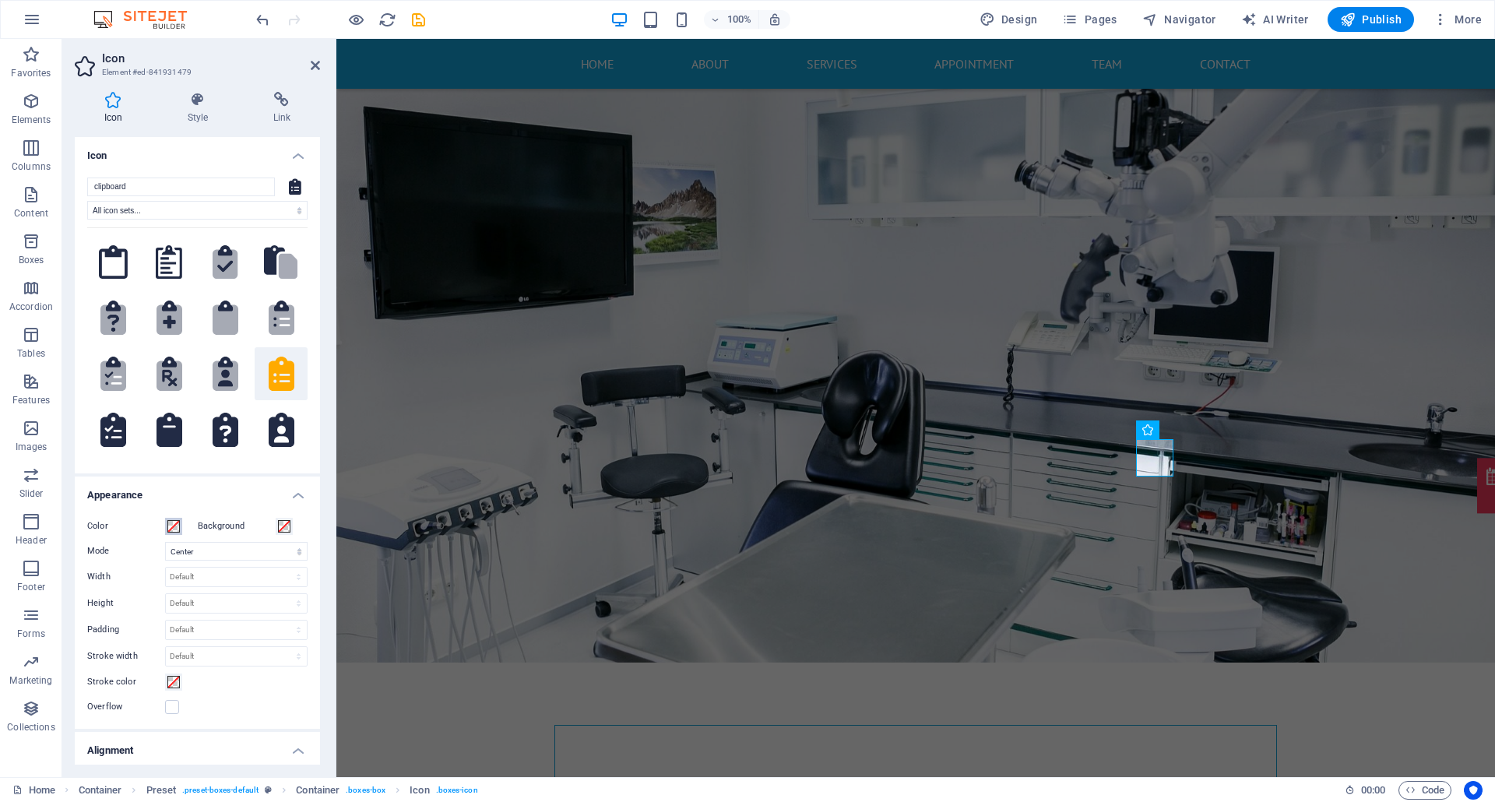
click at [179, 524] on span at bounding box center [173, 526] width 12 height 12
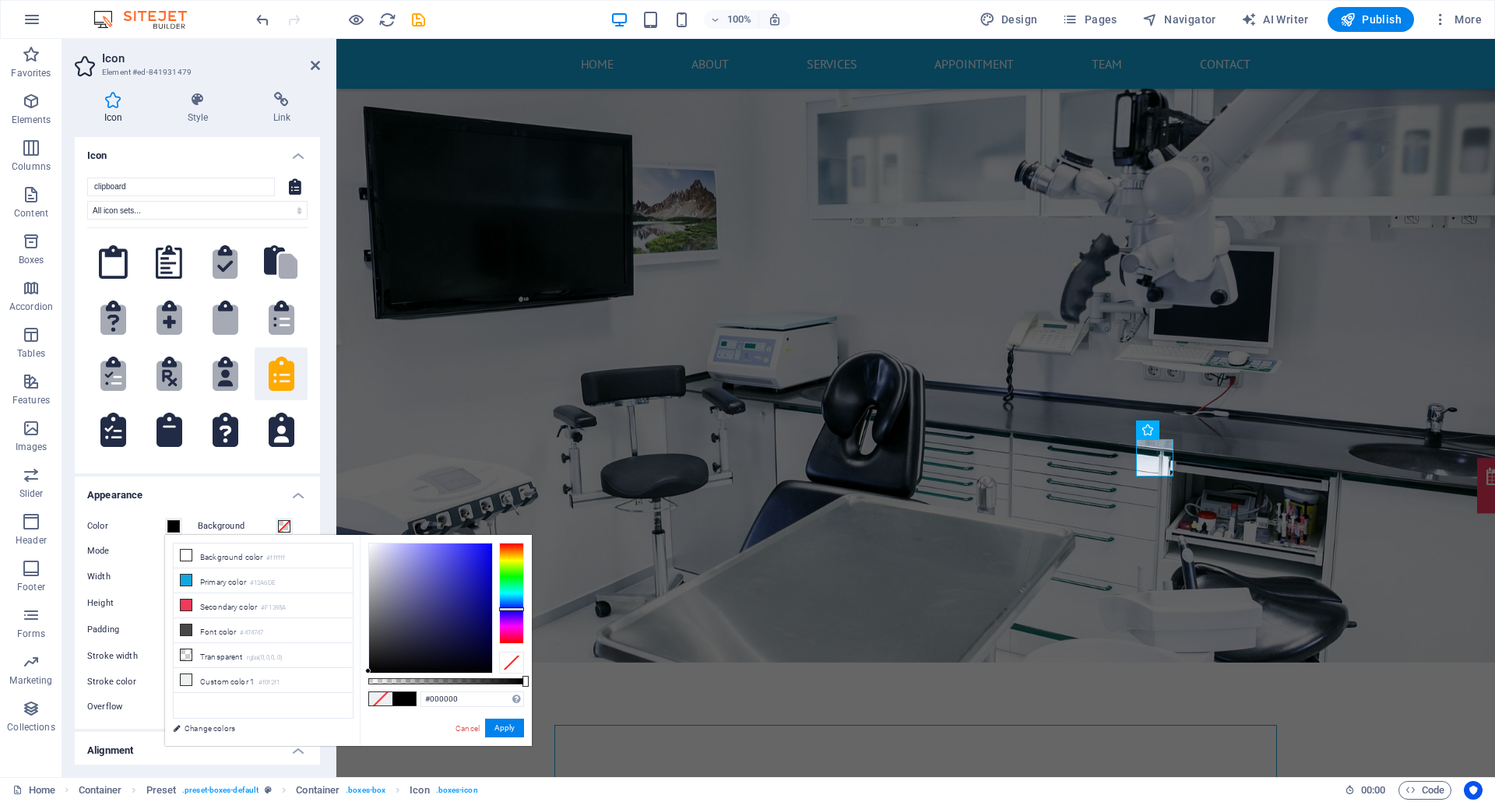
click at [521, 601] on div at bounding box center [511, 593] width 25 height 101
type input "#03018b"
click at [490, 601] on div at bounding box center [430, 607] width 123 height 129
click at [499, 601] on button "Apply" at bounding box center [504, 727] width 39 height 19
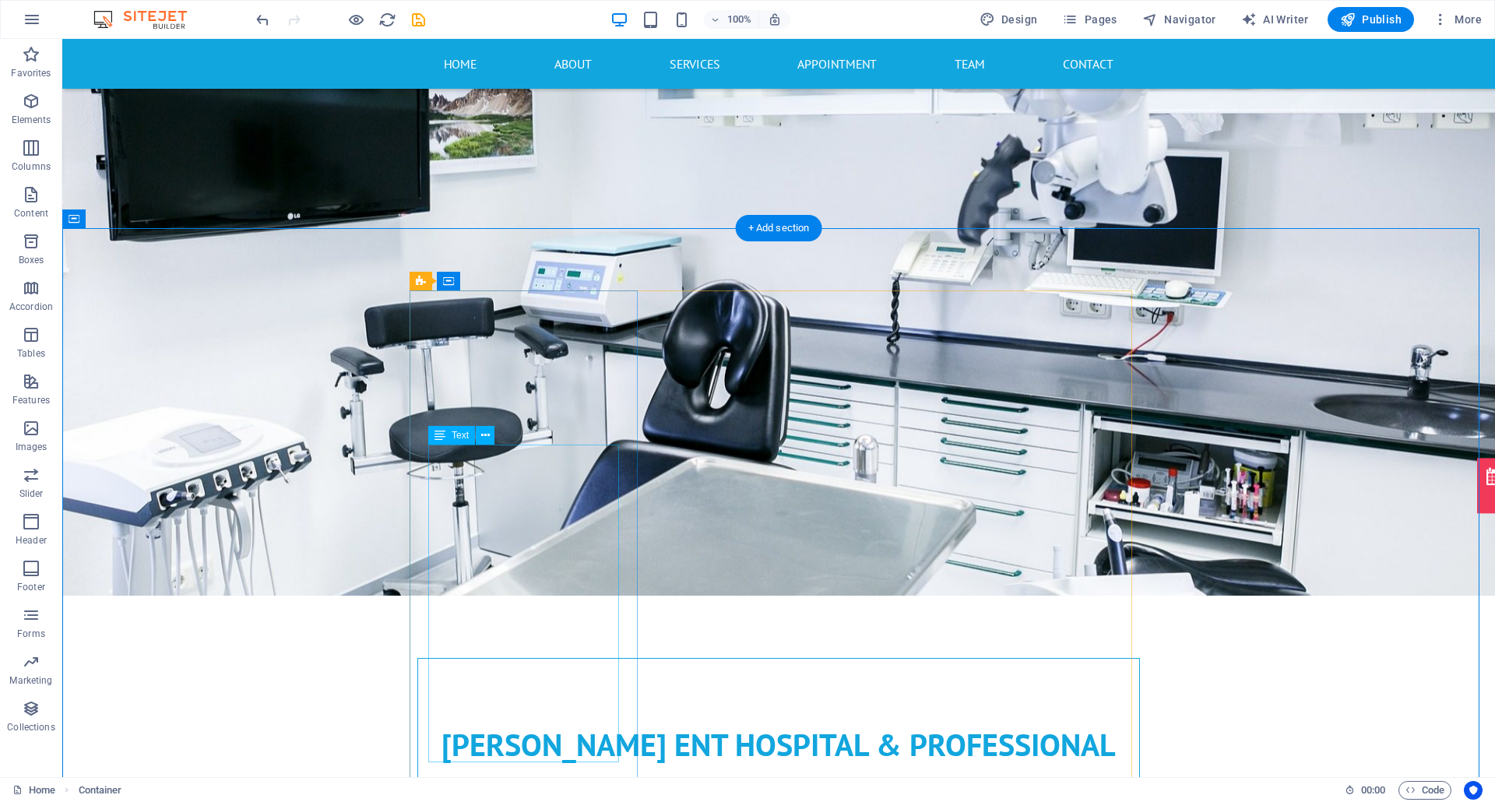
scroll to position [539, 0]
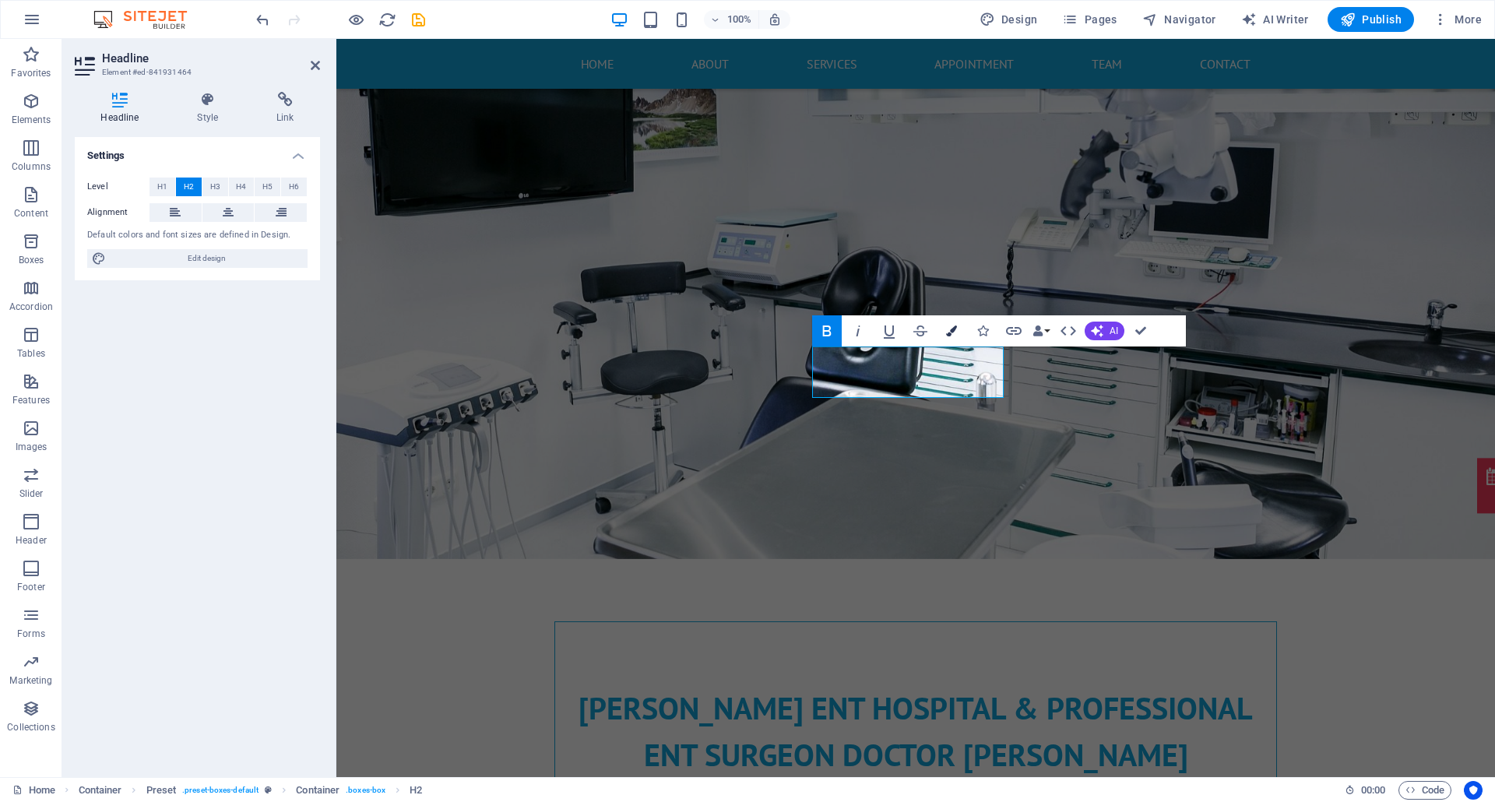
click at [962, 335] on button "Colors" at bounding box center [951, 330] width 30 height 31
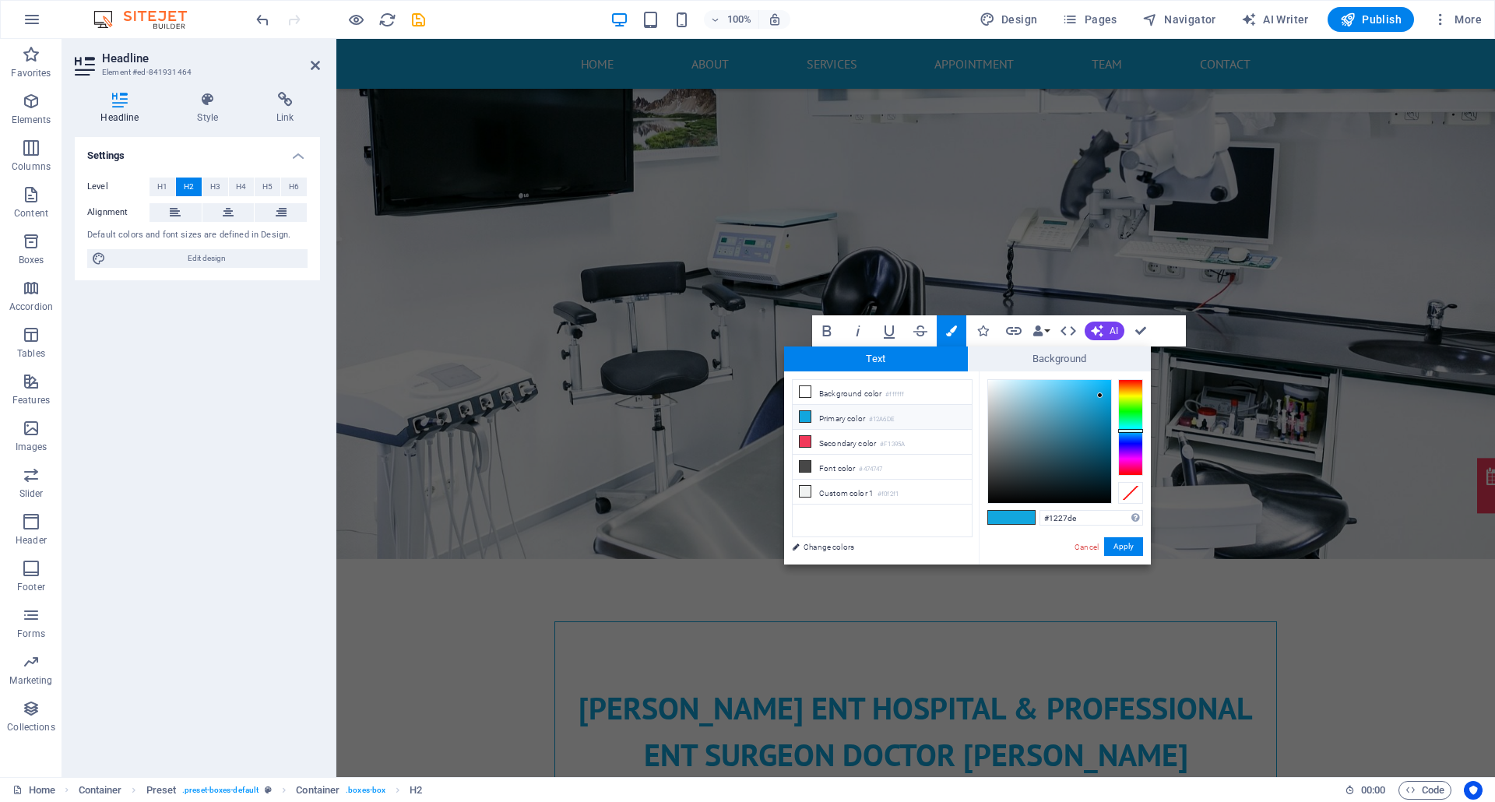
click at [1120, 441] on div at bounding box center [1130, 427] width 25 height 97
type input "#010d79"
click at [1108, 444] on div at bounding box center [1049, 441] width 123 height 123
click at [1120, 540] on button "Apply" at bounding box center [1123, 546] width 39 height 19
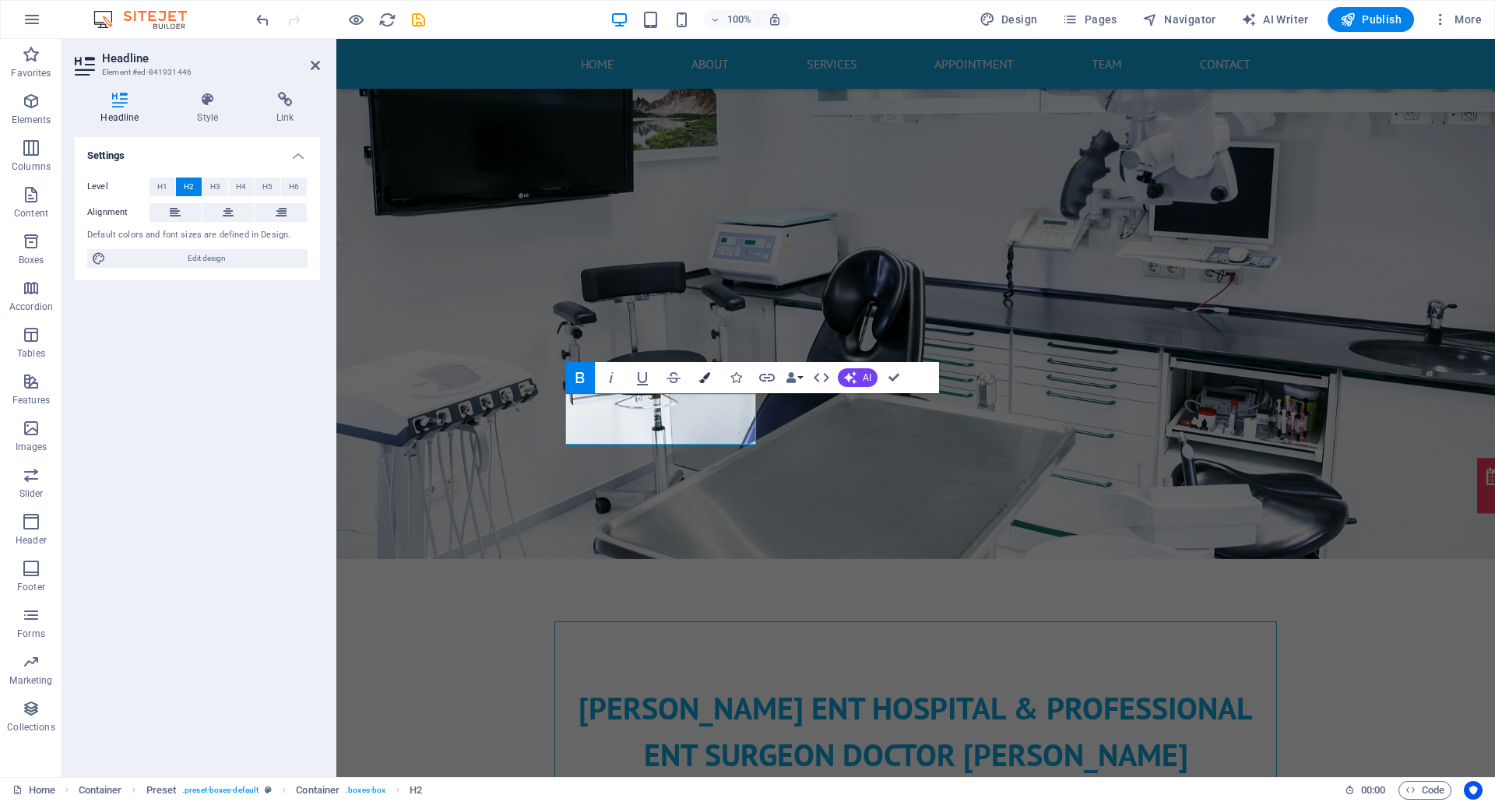
click at [708, 371] on button "Colors" at bounding box center [705, 377] width 30 height 31
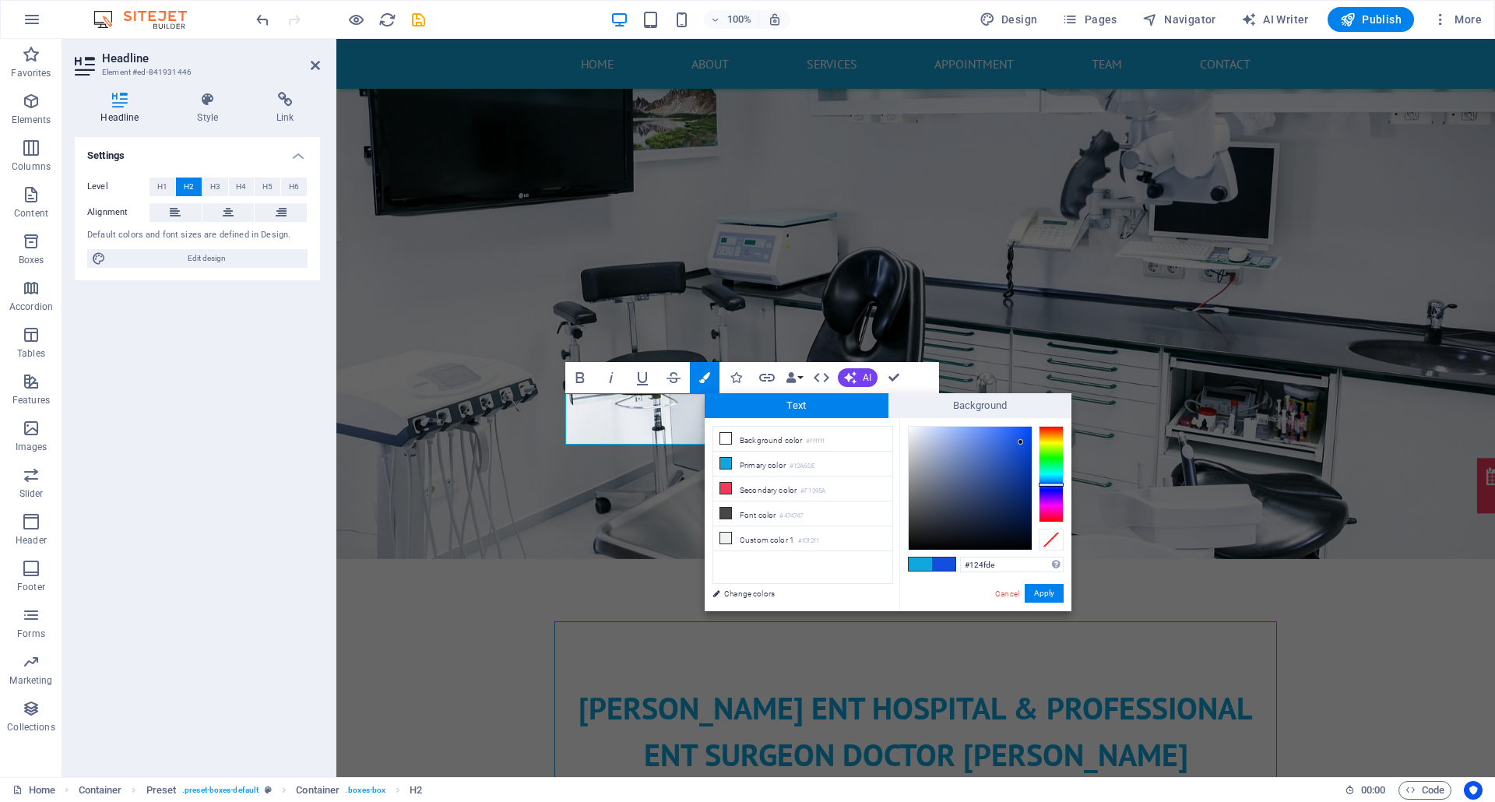
click at [1048, 484] on div at bounding box center [1050, 474] width 25 height 97
click at [1050, 487] on div at bounding box center [1050, 474] width 25 height 97
type input "#051181"
click at [1026, 486] on div at bounding box center [969, 488] width 123 height 123
click at [1040, 585] on button "Apply" at bounding box center [1043, 593] width 39 height 19
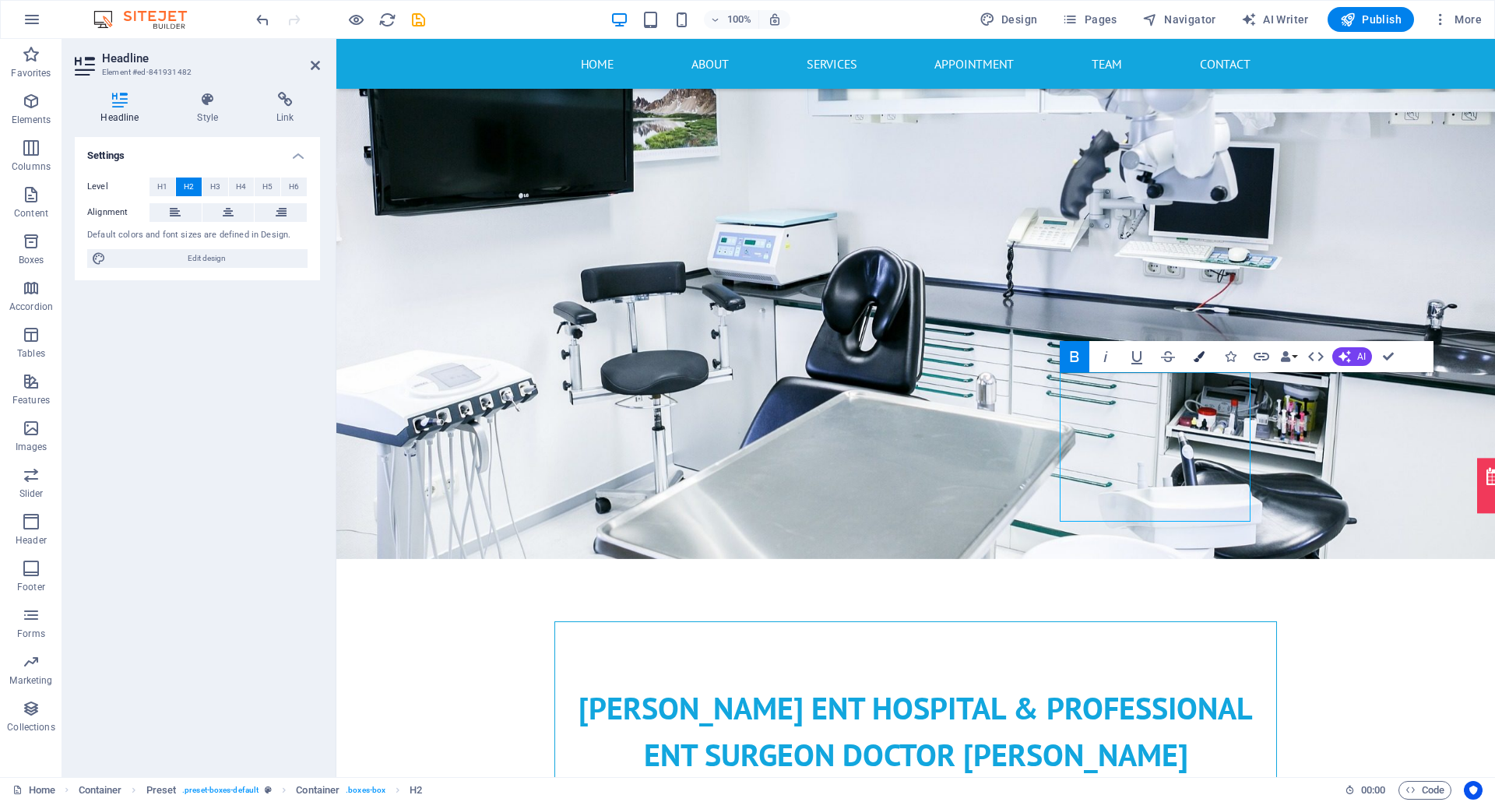
click at [1120, 358] on icon "button" at bounding box center [1198, 356] width 11 height 11
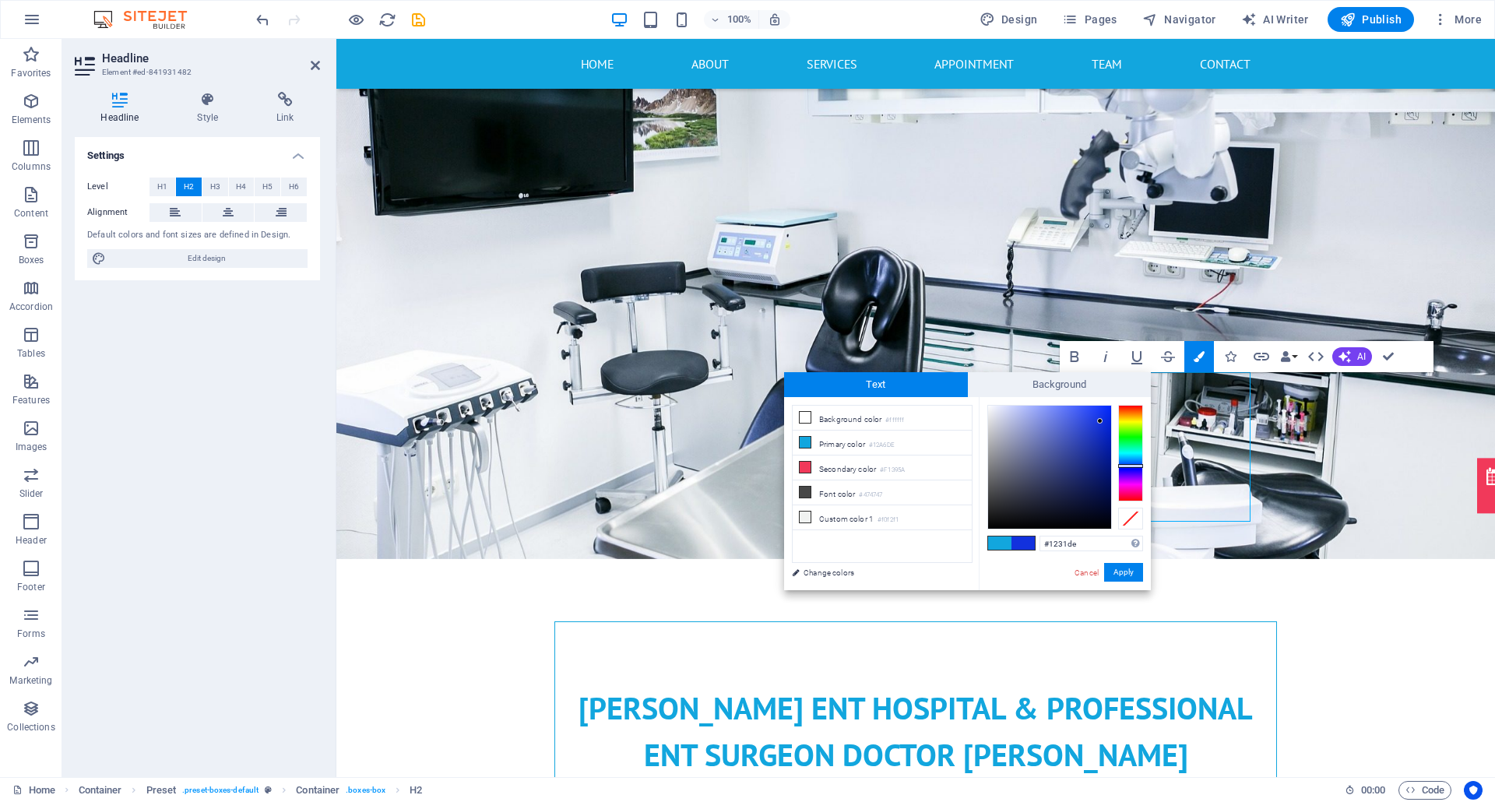
click at [1120, 465] on div at bounding box center [1130, 453] width 25 height 97
type input "#06187a"
click at [1104, 469] on div at bounding box center [1049, 467] width 123 height 123
click at [1120, 564] on button "Apply" at bounding box center [1123, 572] width 39 height 19
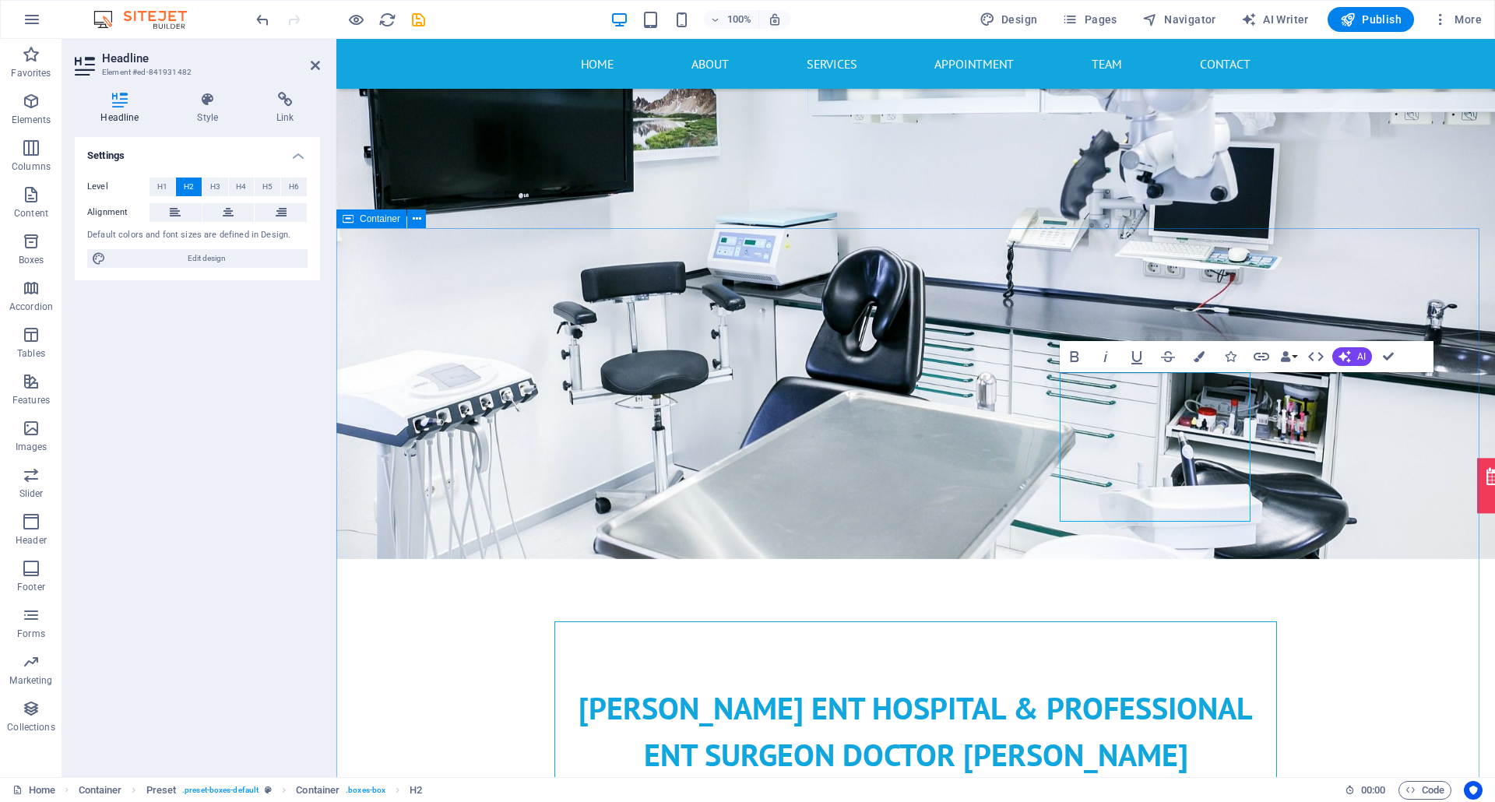
drag, startPoint x: 1328, startPoint y: 474, endPoint x: 1603, endPoint y: 473, distance: 275.6
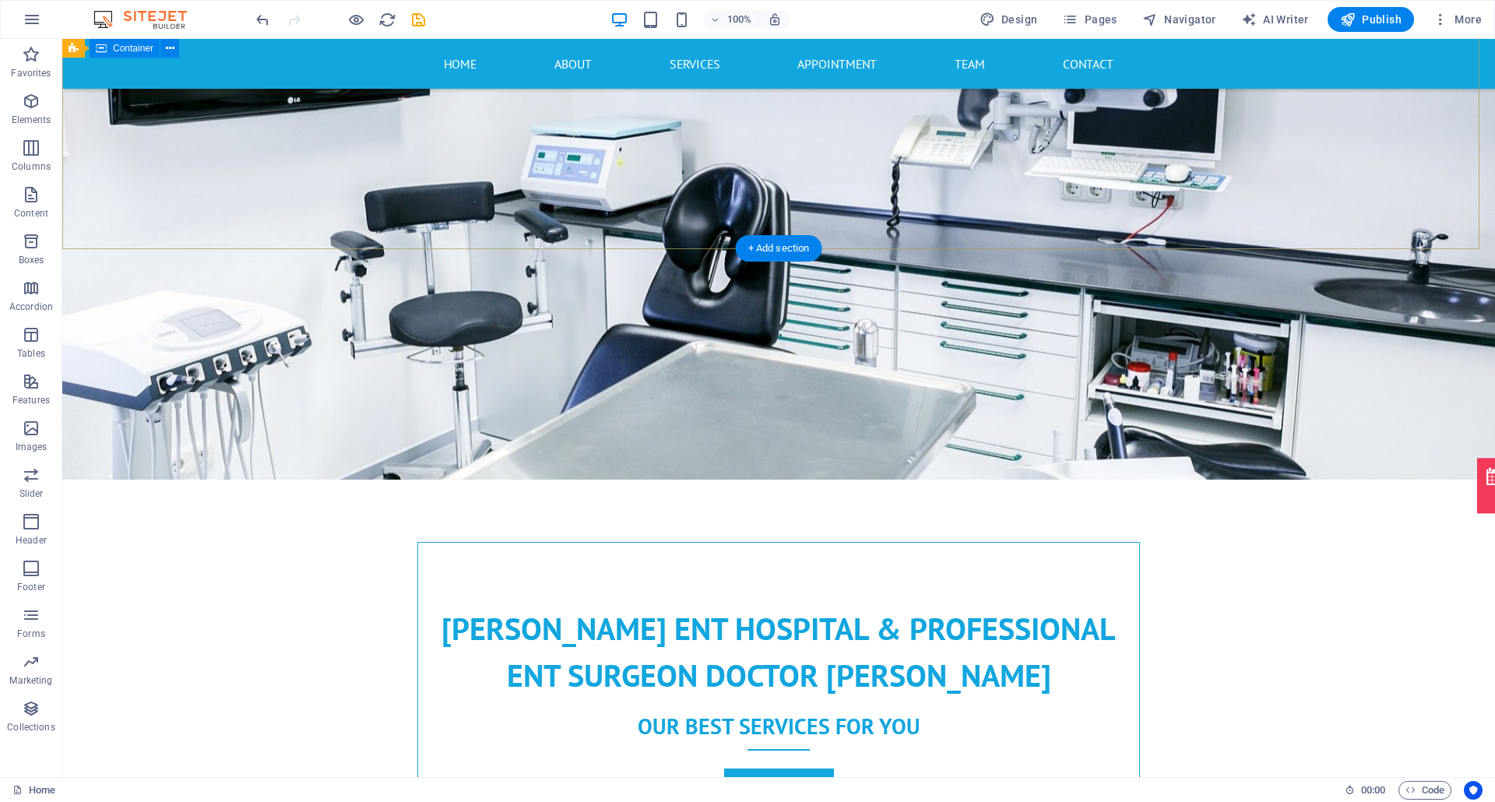
scroll to position [518, 0]
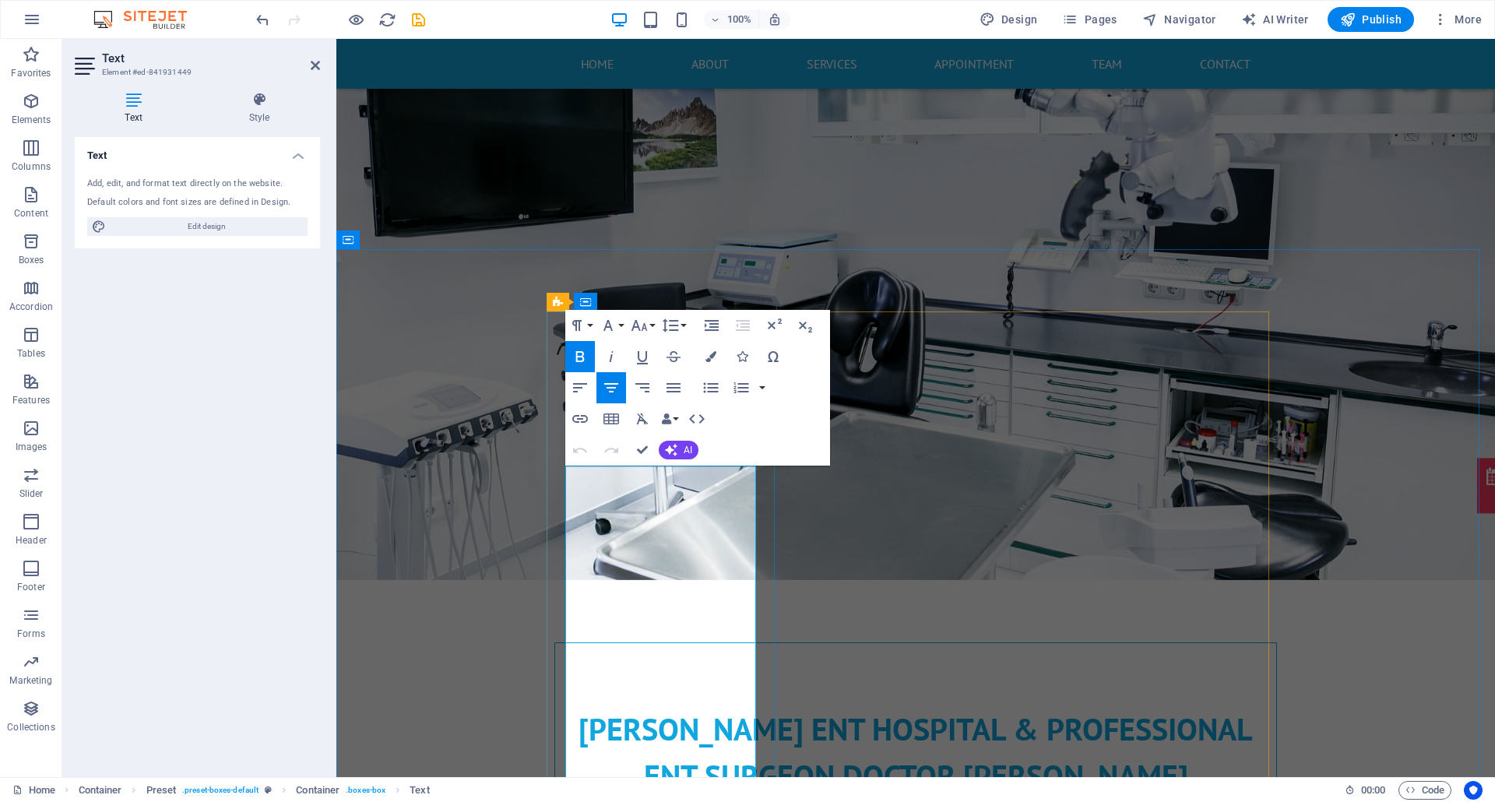
drag, startPoint x: 583, startPoint y: 473, endPoint x: 634, endPoint y: 548, distance: 90.2
click at [705, 358] on button "Colors" at bounding box center [711, 356] width 30 height 31
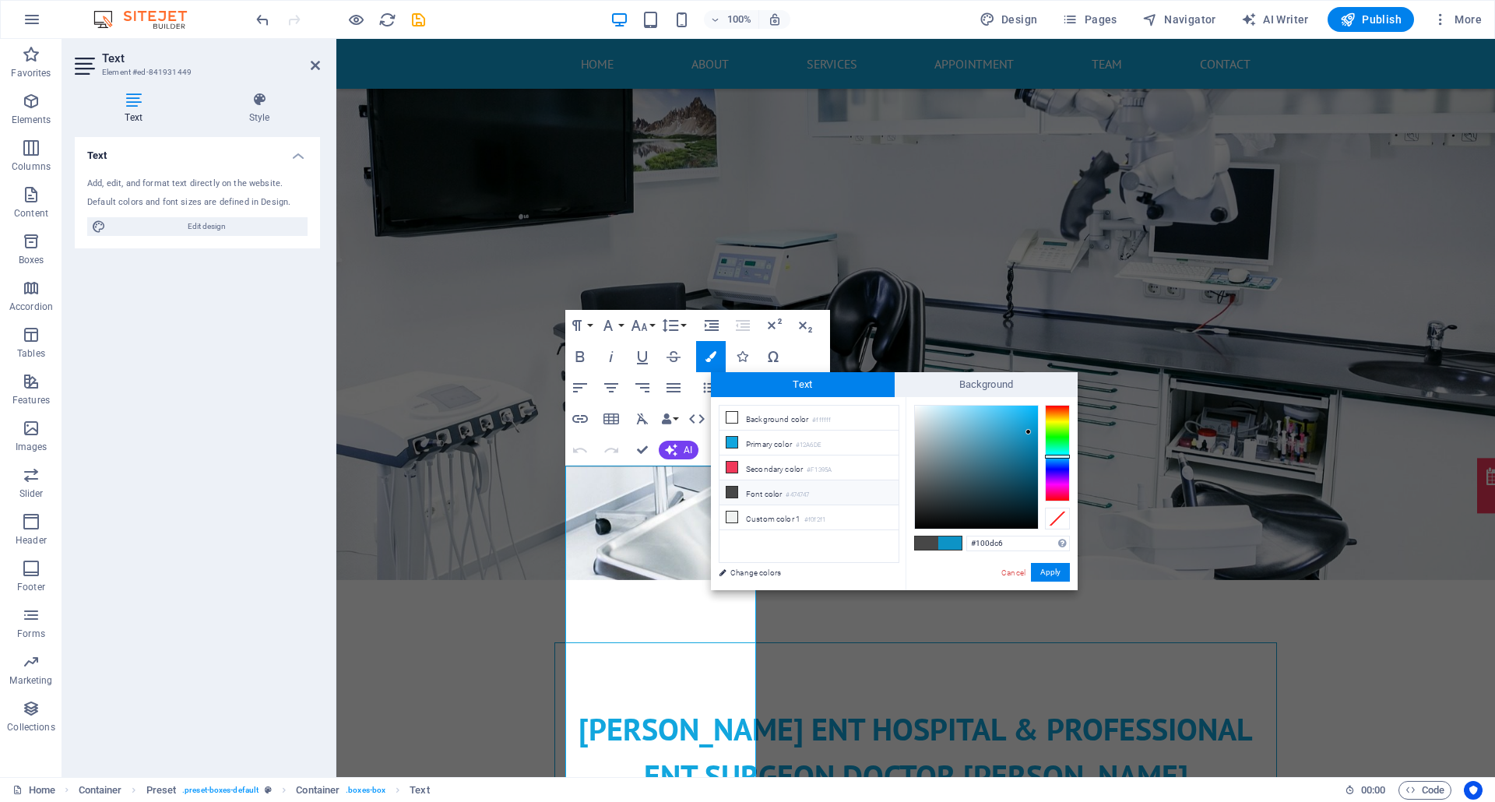
click at [1048, 468] on div at bounding box center [1057, 453] width 25 height 97
click at [1026, 462] on div at bounding box center [976, 467] width 123 height 123
type input "#040287"
click at [1034, 462] on div at bounding box center [976, 467] width 123 height 123
click at [1051, 567] on button "Apply" at bounding box center [1050, 572] width 39 height 19
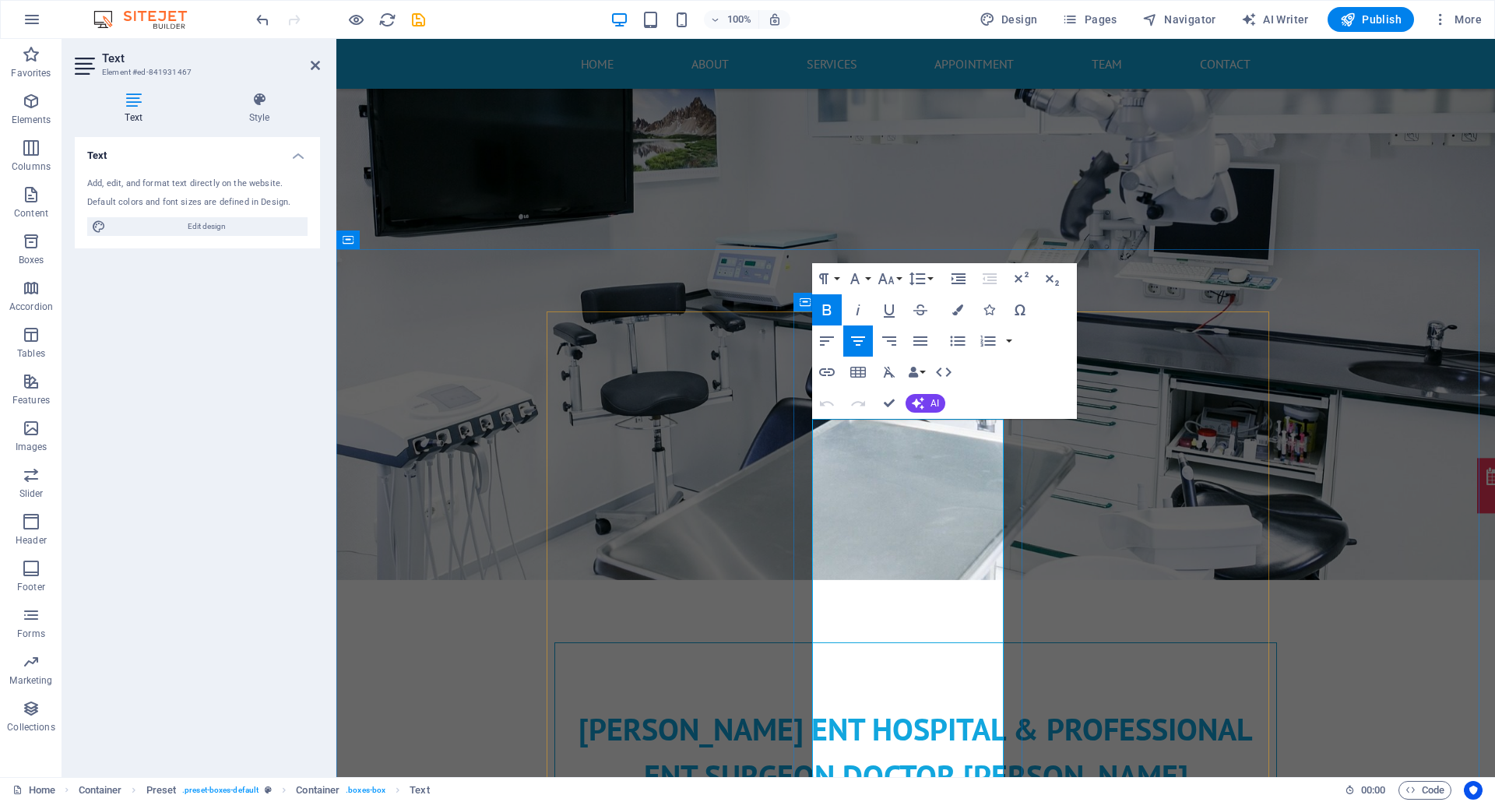
drag, startPoint x: 824, startPoint y: 427, endPoint x: 957, endPoint y: 424, distance: 133.1
click at [960, 313] on icon "button" at bounding box center [957, 309] width 11 height 11
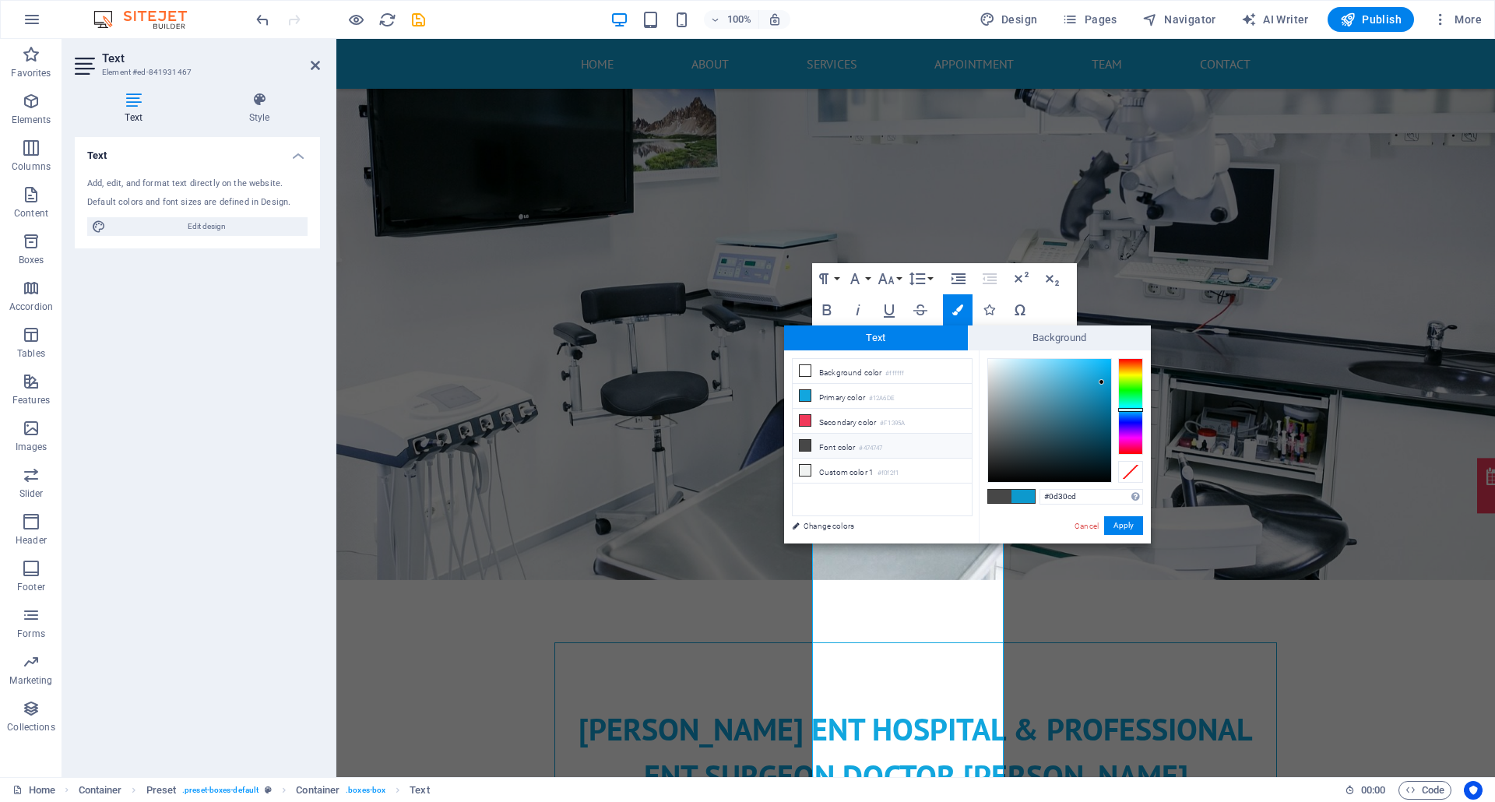
click at [1120, 418] on div at bounding box center [1130, 406] width 25 height 97
click at [1102, 412] on div at bounding box center [1049, 420] width 123 height 123
click at [1110, 512] on div "#09218f Supported formats #0852ed rgb(8, 82, 237) rgba(8, 82, 237, 90%) hsv(221…" at bounding box center [1064, 559] width 172 height 419
drag, startPoint x: 1119, startPoint y: 518, endPoint x: 774, endPoint y: 482, distance: 347.5
click at [1119, 518] on button "Apply" at bounding box center [1123, 525] width 39 height 19
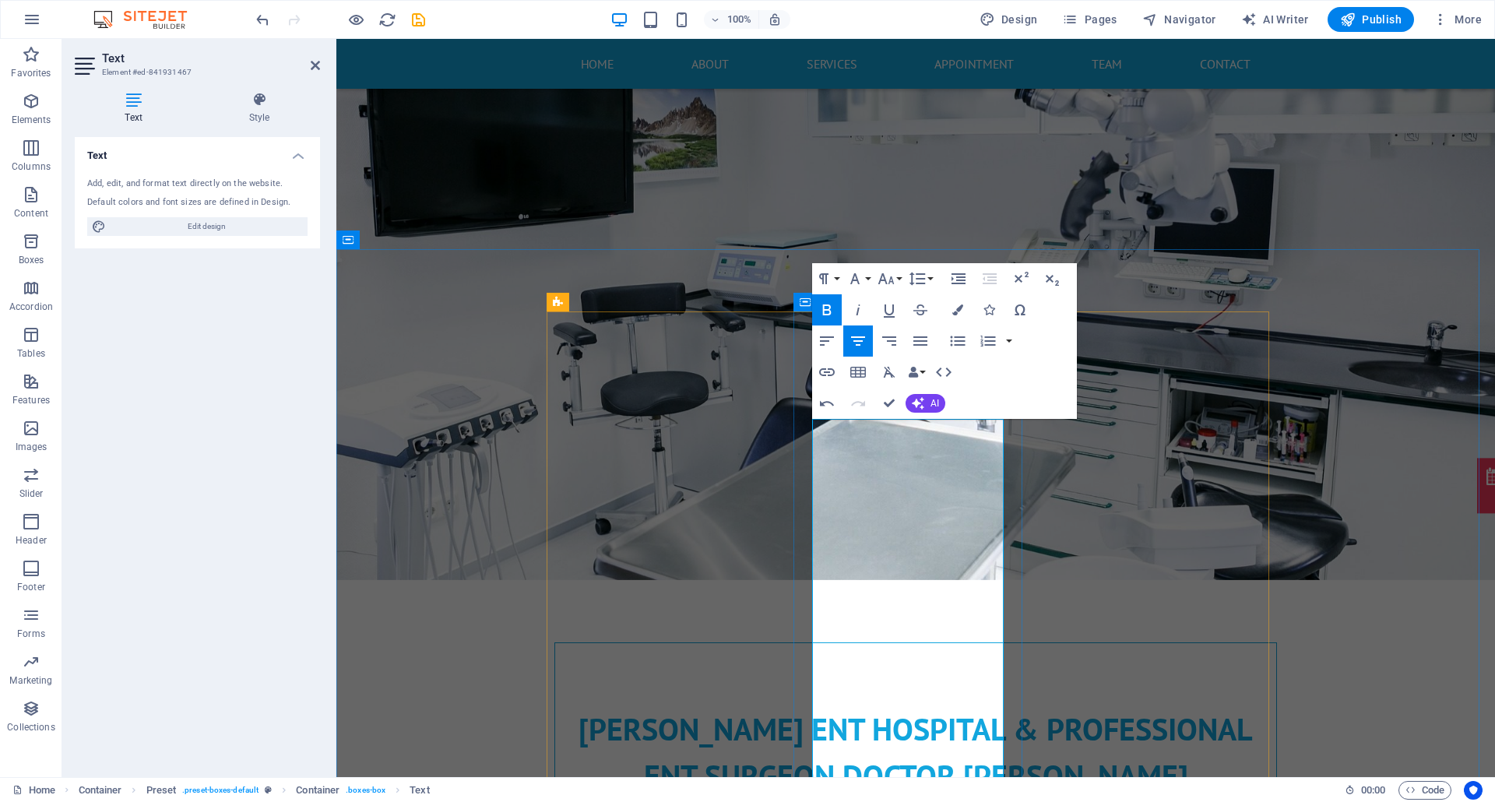
drag, startPoint x: 826, startPoint y: 576, endPoint x: 908, endPoint y: 599, distance: 84.8
click at [957, 319] on button "Colors" at bounding box center [958, 309] width 30 height 31
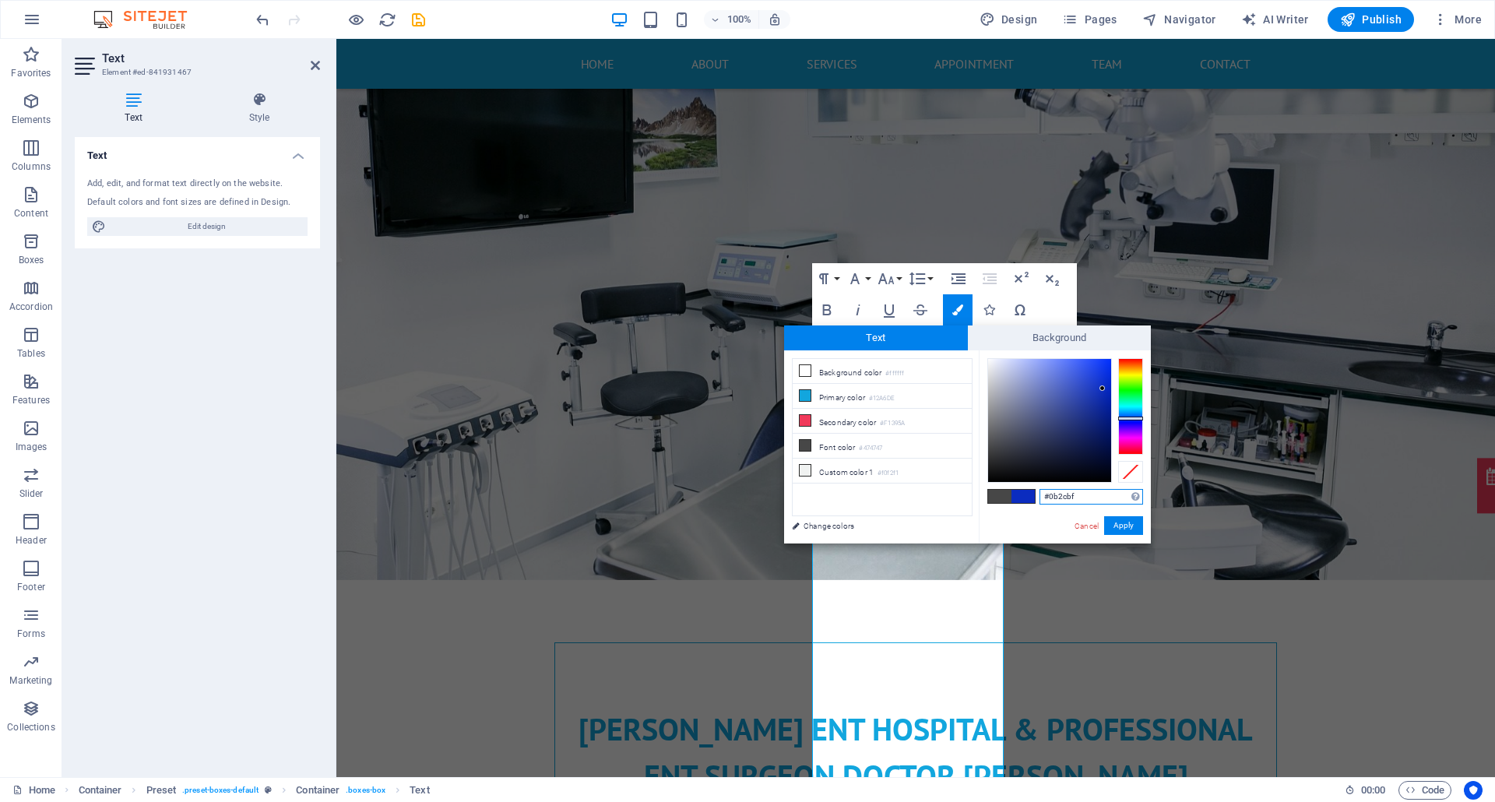
click at [1120, 418] on div at bounding box center [1130, 406] width 25 height 97
click at [1104, 411] on div at bounding box center [1049, 420] width 123 height 123
click at [1112, 520] on button "Apply" at bounding box center [1123, 525] width 39 height 19
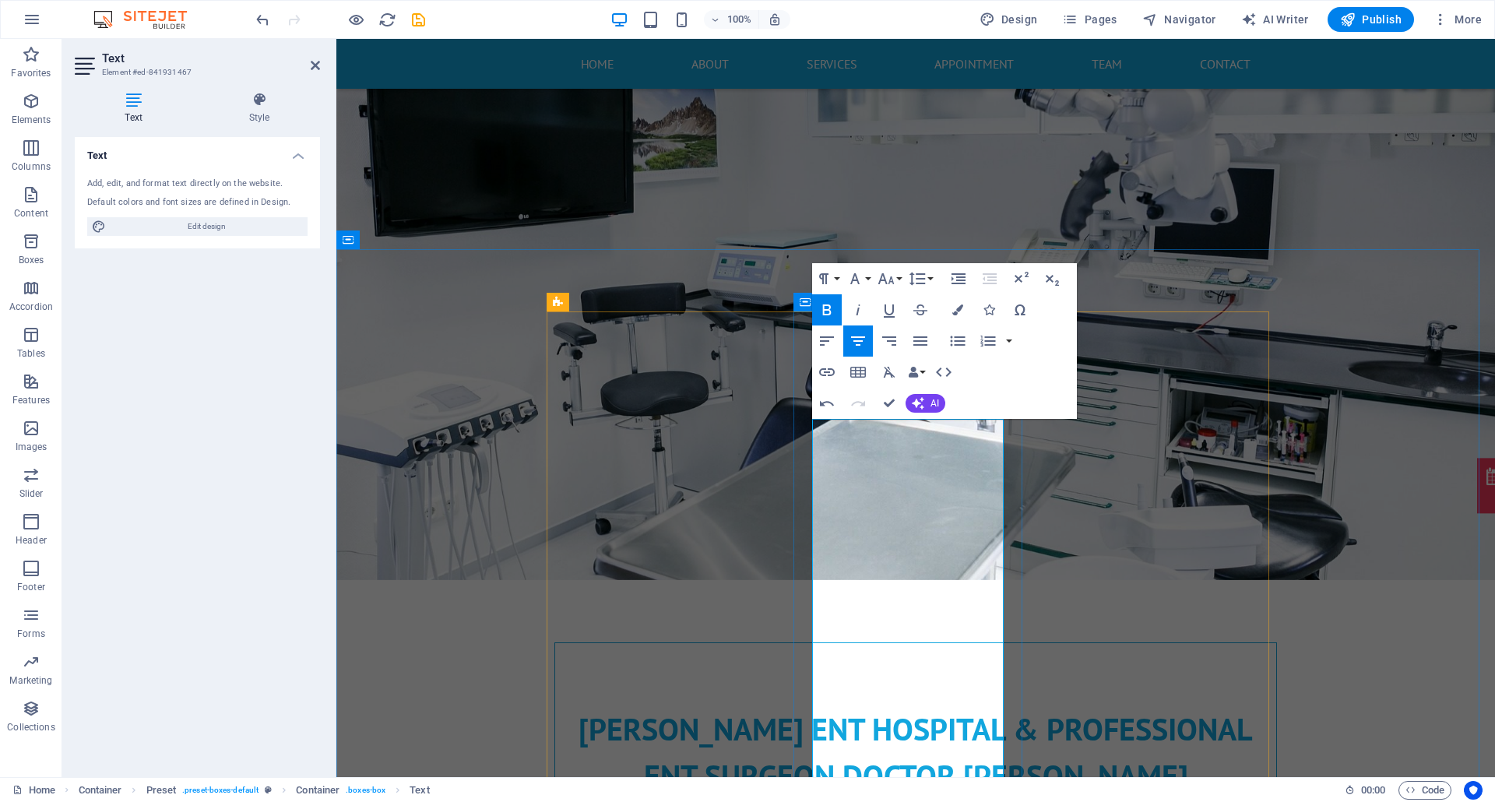
drag, startPoint x: 838, startPoint y: 666, endPoint x: 937, endPoint y: 694, distance: 102.8
click at [950, 306] on button "Colors" at bounding box center [958, 309] width 30 height 31
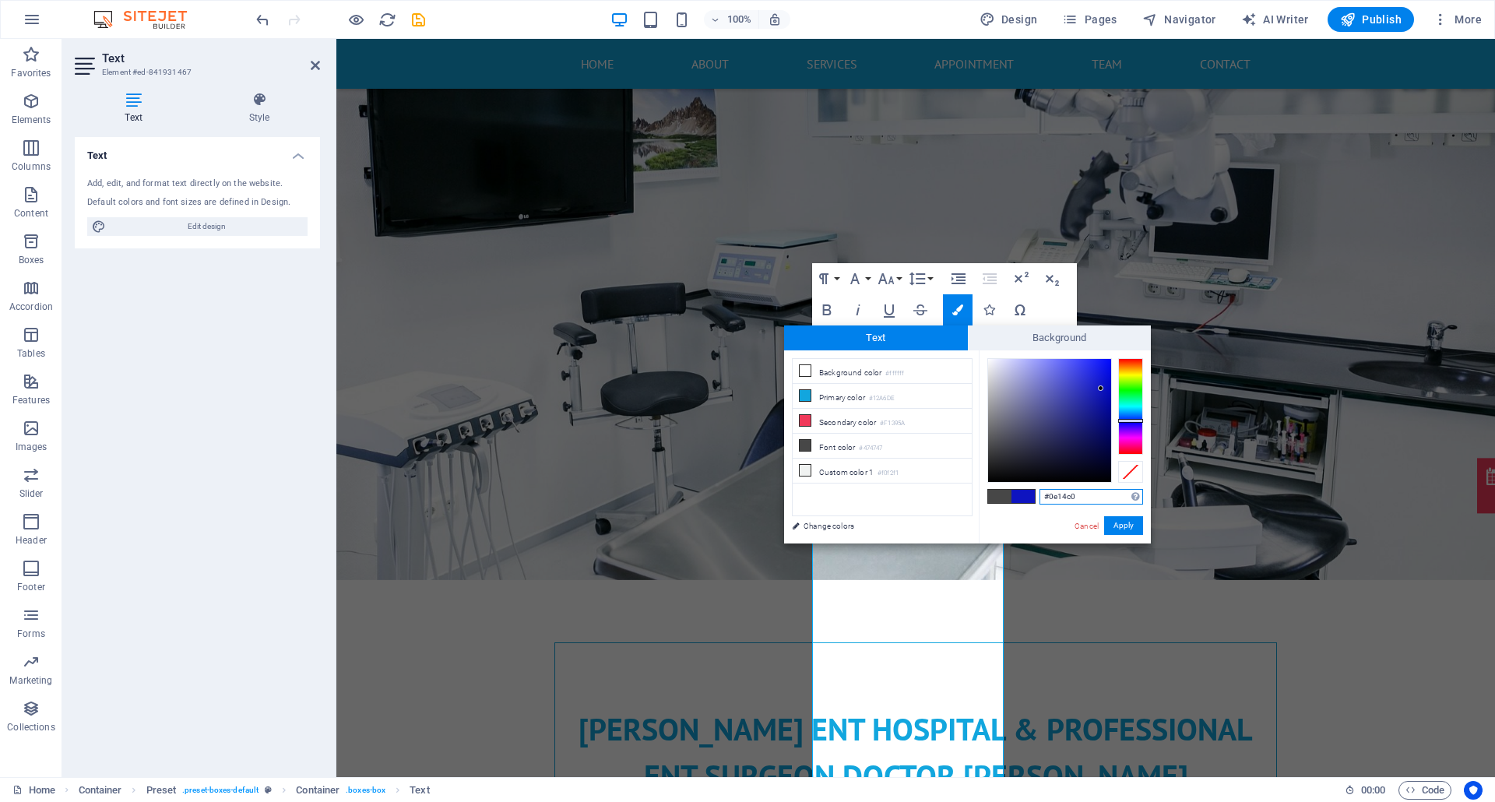
click at [1120, 420] on div at bounding box center [1130, 406] width 25 height 97
click at [1102, 416] on div at bounding box center [1049, 420] width 123 height 123
click at [1120, 521] on button "Apply" at bounding box center [1123, 525] width 39 height 19
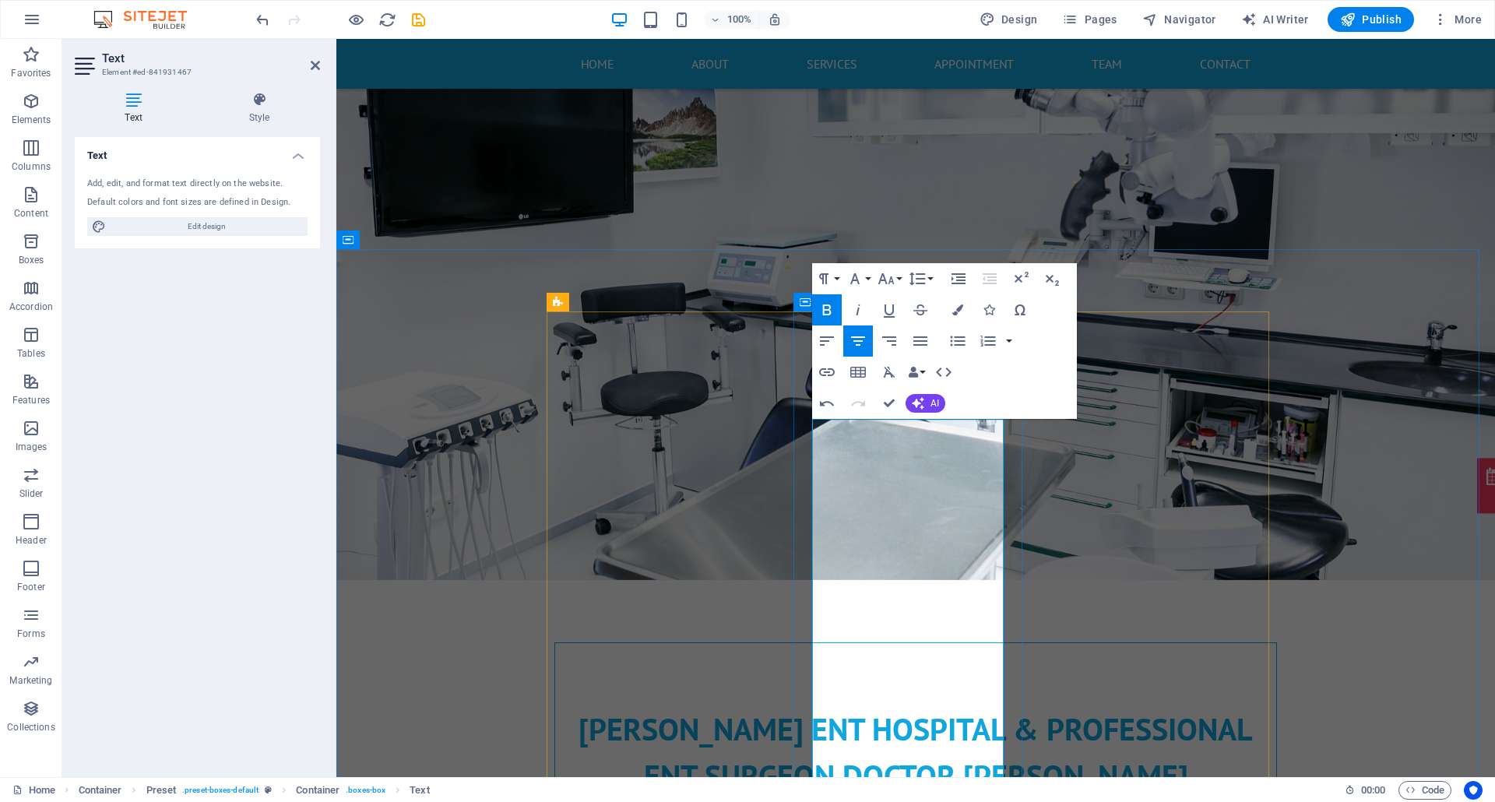
scroll to position [726, 0]
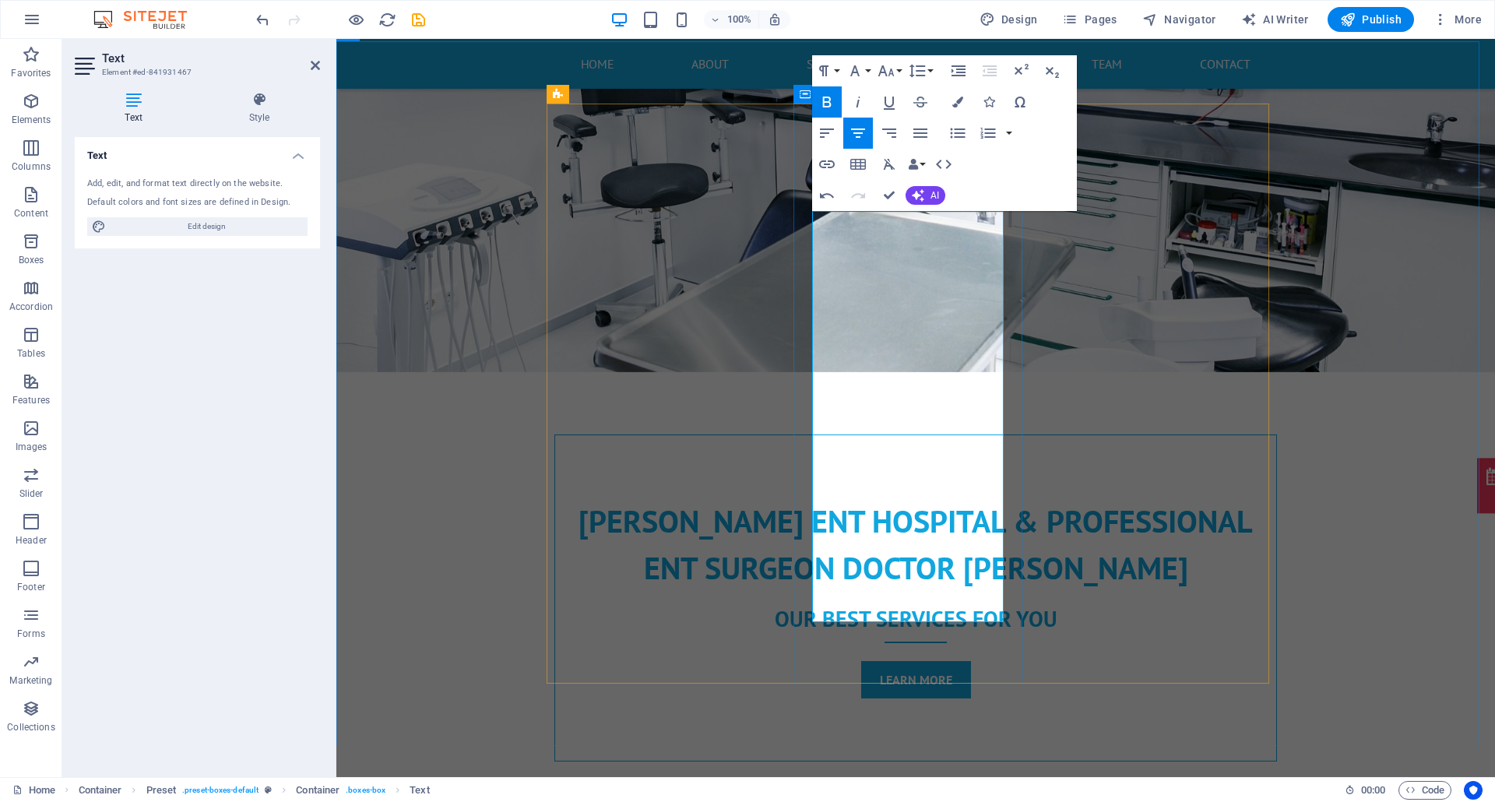
drag, startPoint x: 903, startPoint y: 558, endPoint x: 992, endPoint y: 561, distance: 88.8
click at [950, 106] on button "Colors" at bounding box center [958, 101] width 30 height 31
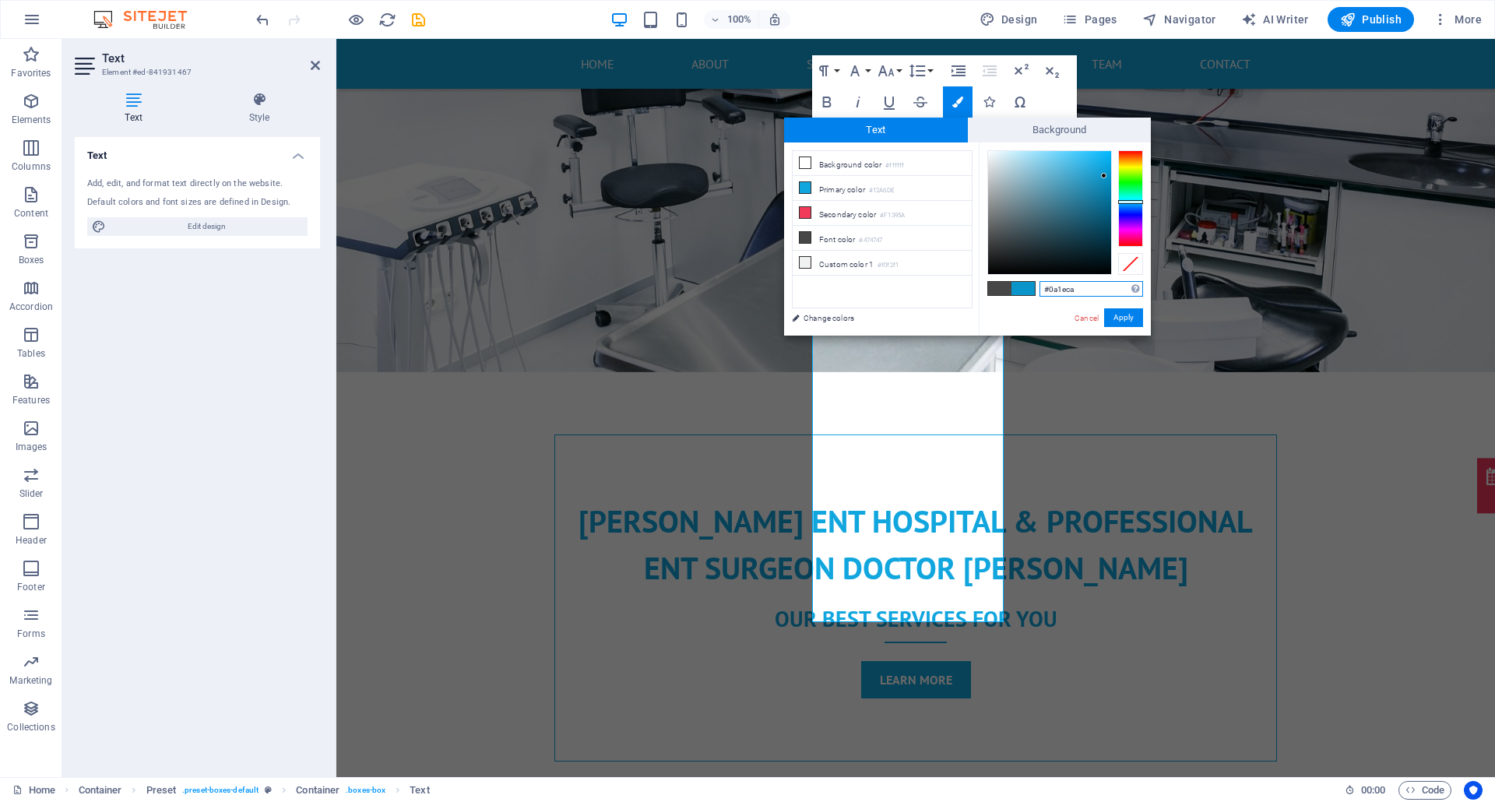
click at [1120, 212] on div at bounding box center [1130, 198] width 25 height 97
type input "#041186"
click at [1106, 209] on div at bounding box center [1049, 212] width 123 height 123
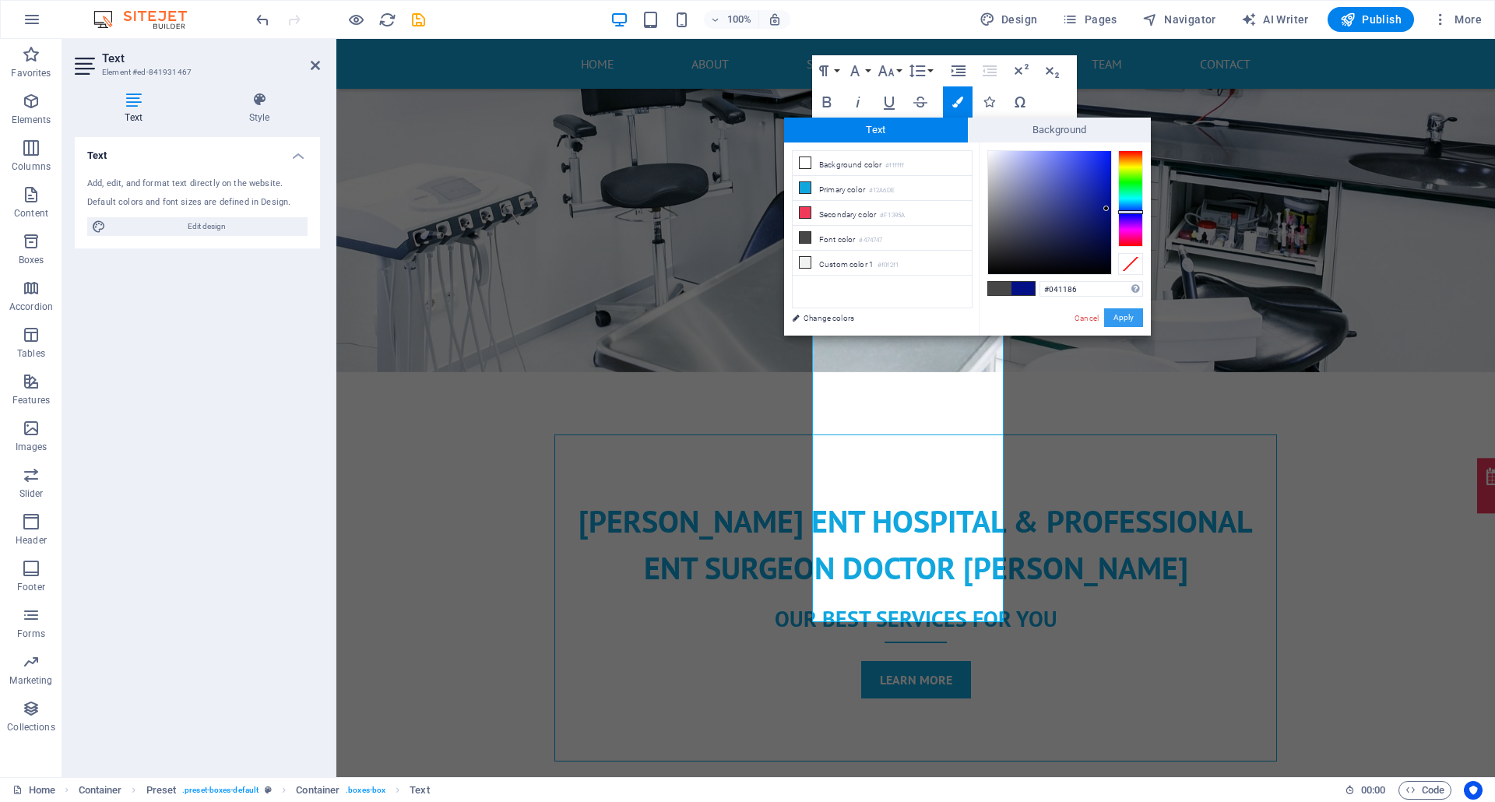
click at [1119, 316] on button "Apply" at bounding box center [1123, 317] width 39 height 19
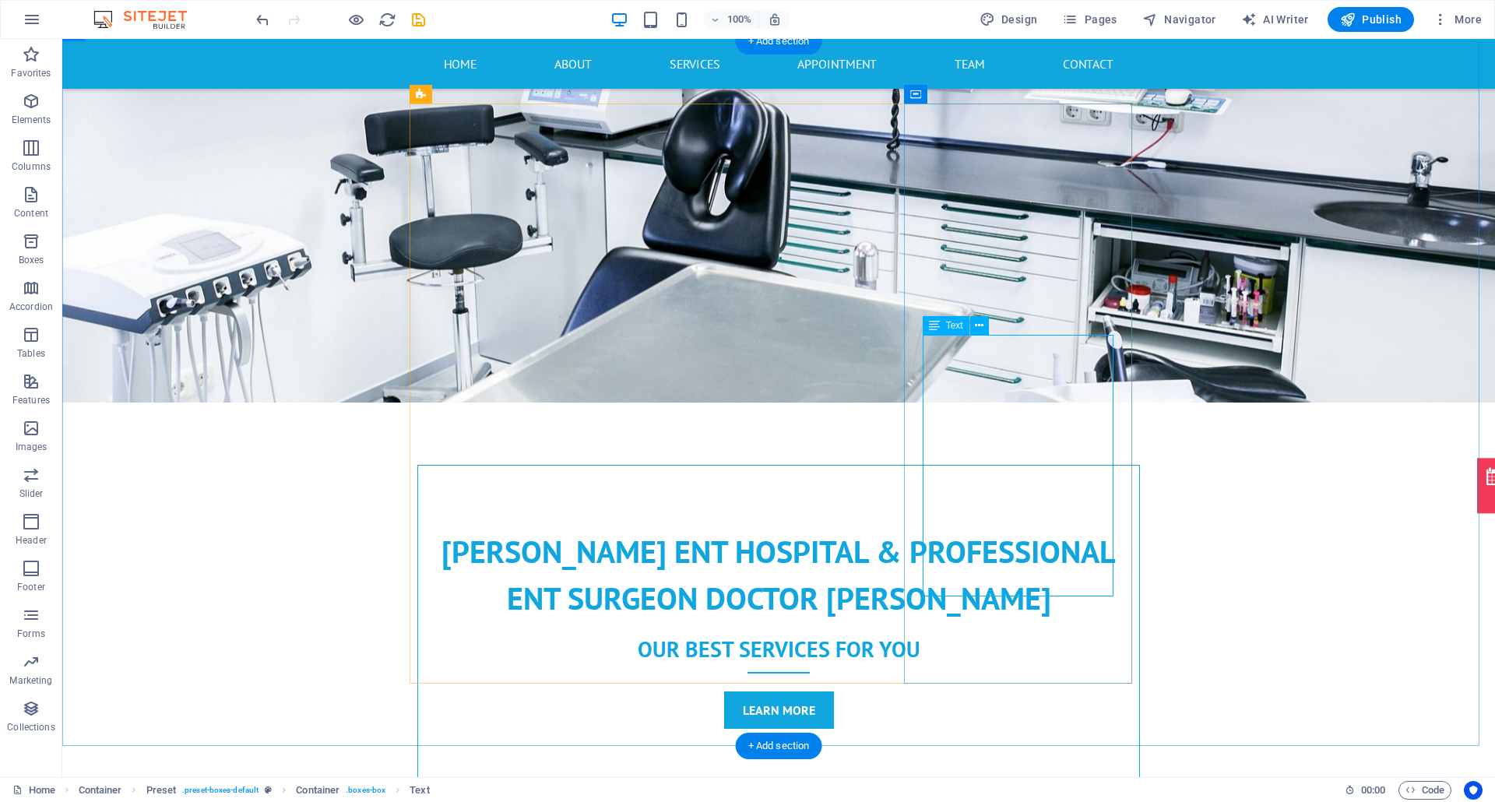
drag, startPoint x: 1019, startPoint y: 371, endPoint x: 738, endPoint y: 374, distance: 281.0
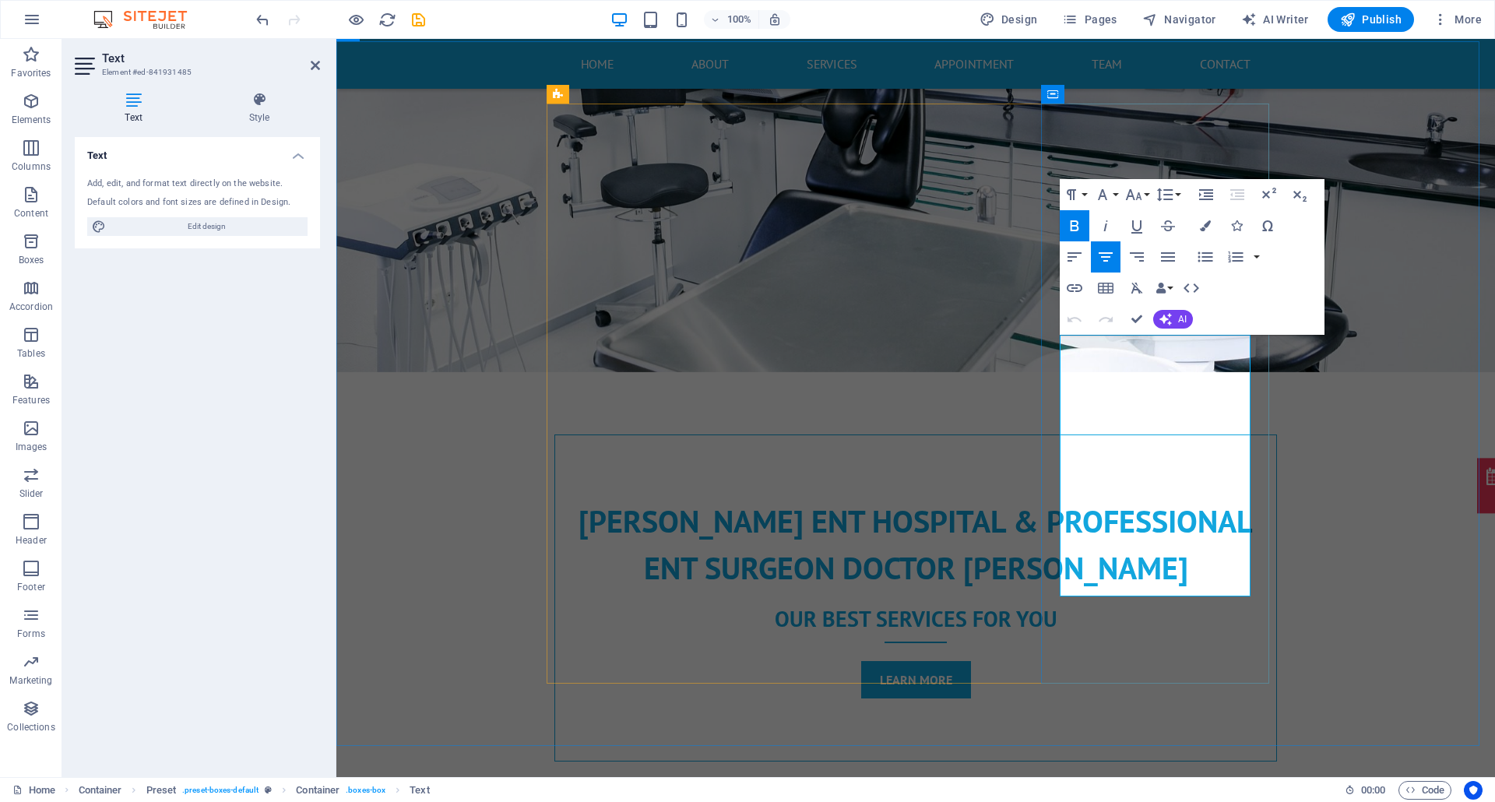
drag, startPoint x: 1068, startPoint y: 346, endPoint x: 1150, endPoint y: 371, distance: 85.4
click at [1120, 220] on icon "button" at bounding box center [1204, 225] width 11 height 11
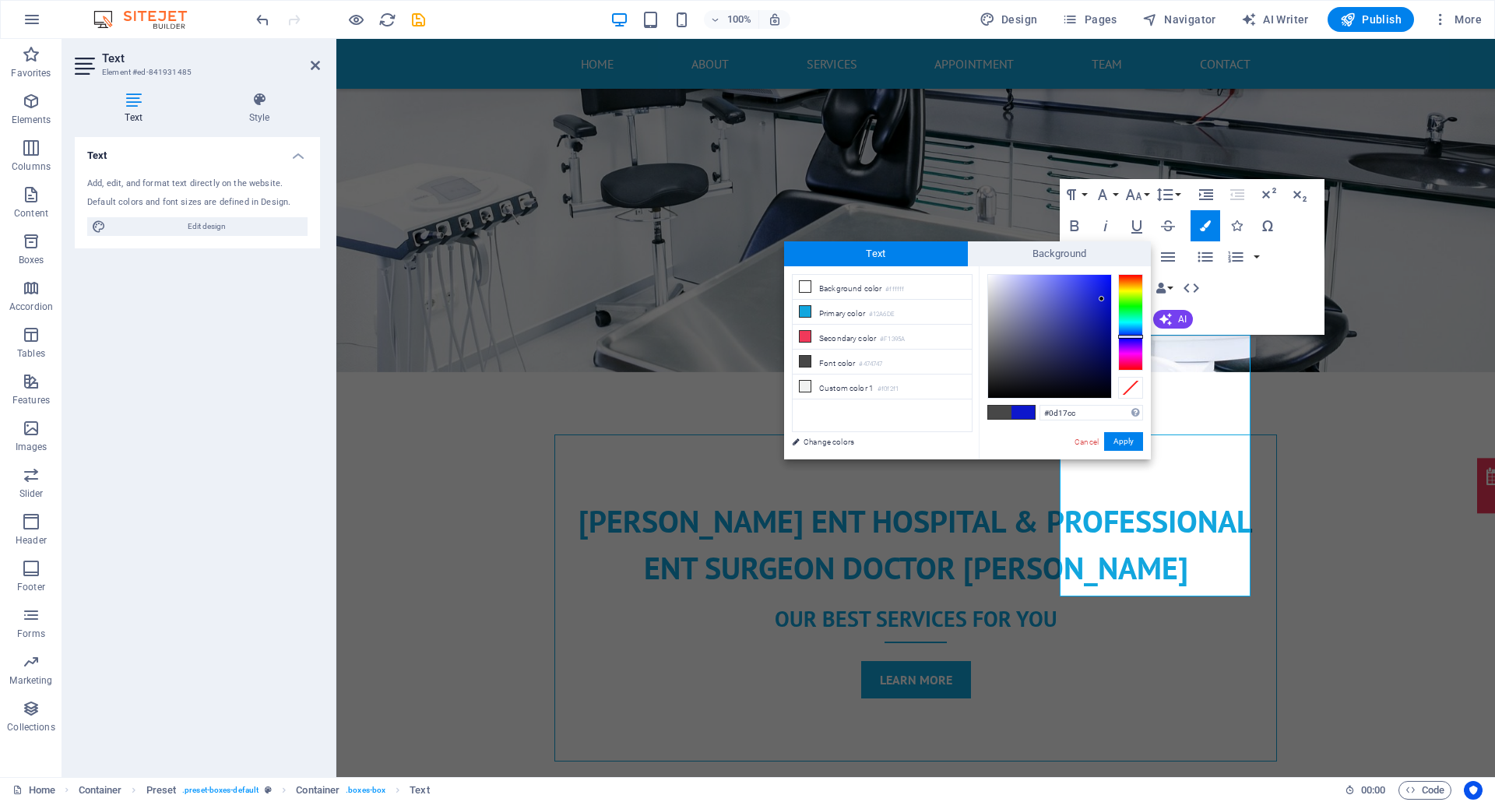
click at [1120, 336] on div at bounding box center [1130, 322] width 25 height 97
type input "#040b8b"
click at [1106, 330] on div at bounding box center [1049, 336] width 123 height 123
click at [1120, 439] on button "Apply" at bounding box center [1123, 441] width 39 height 19
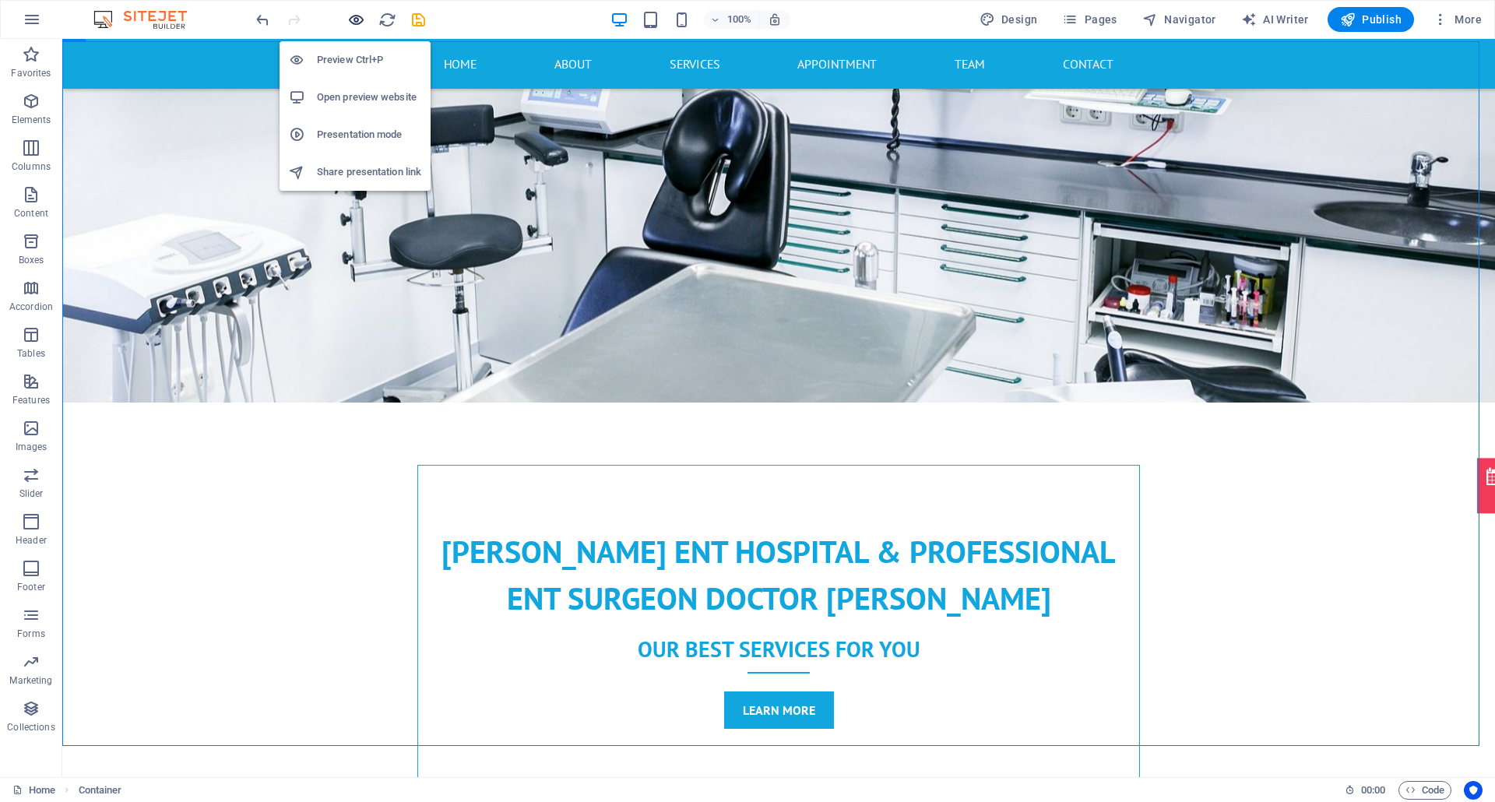
click at [359, 13] on icon "button" at bounding box center [356, 20] width 18 height 18
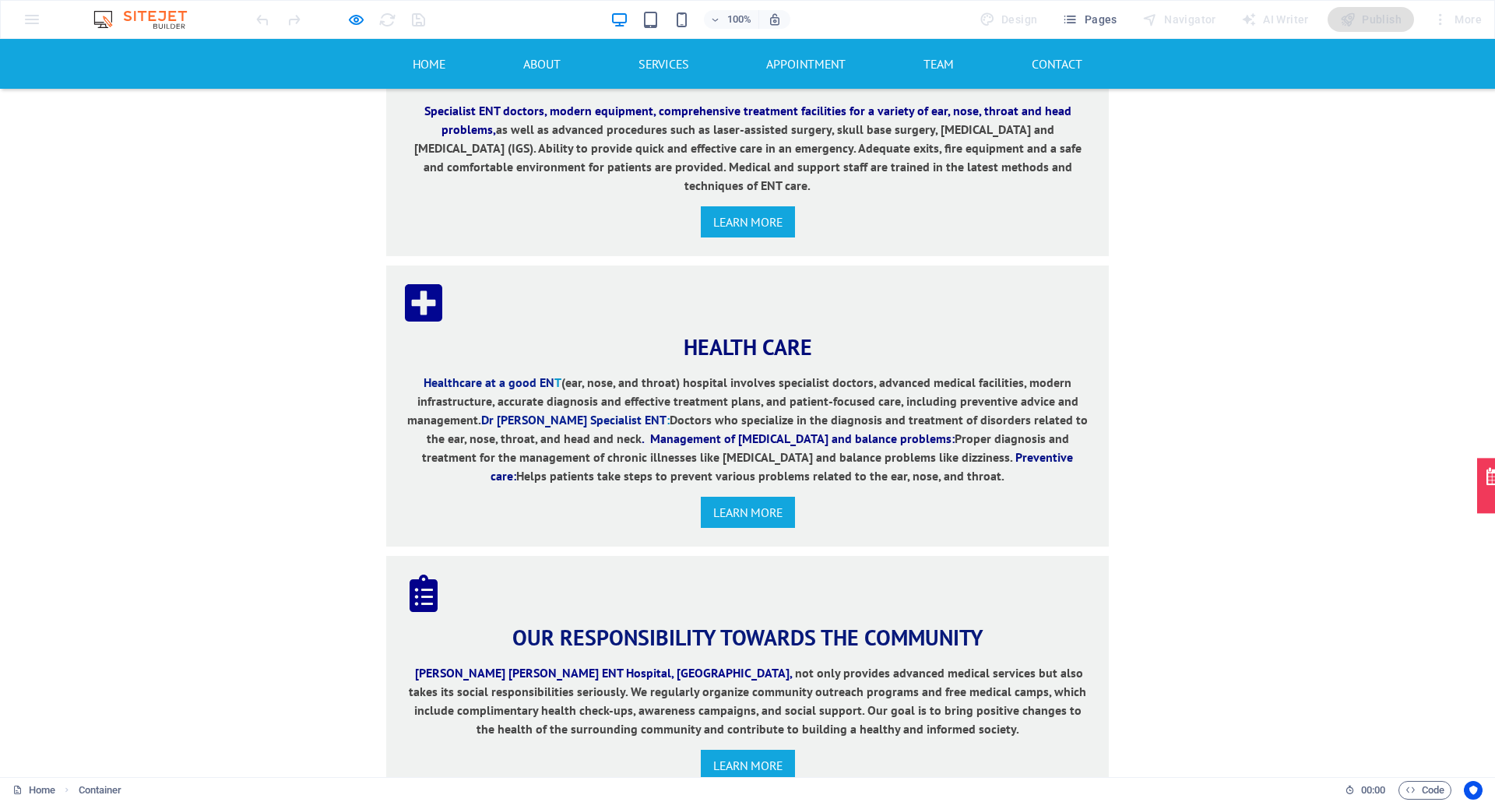
scroll to position [1660, 0]
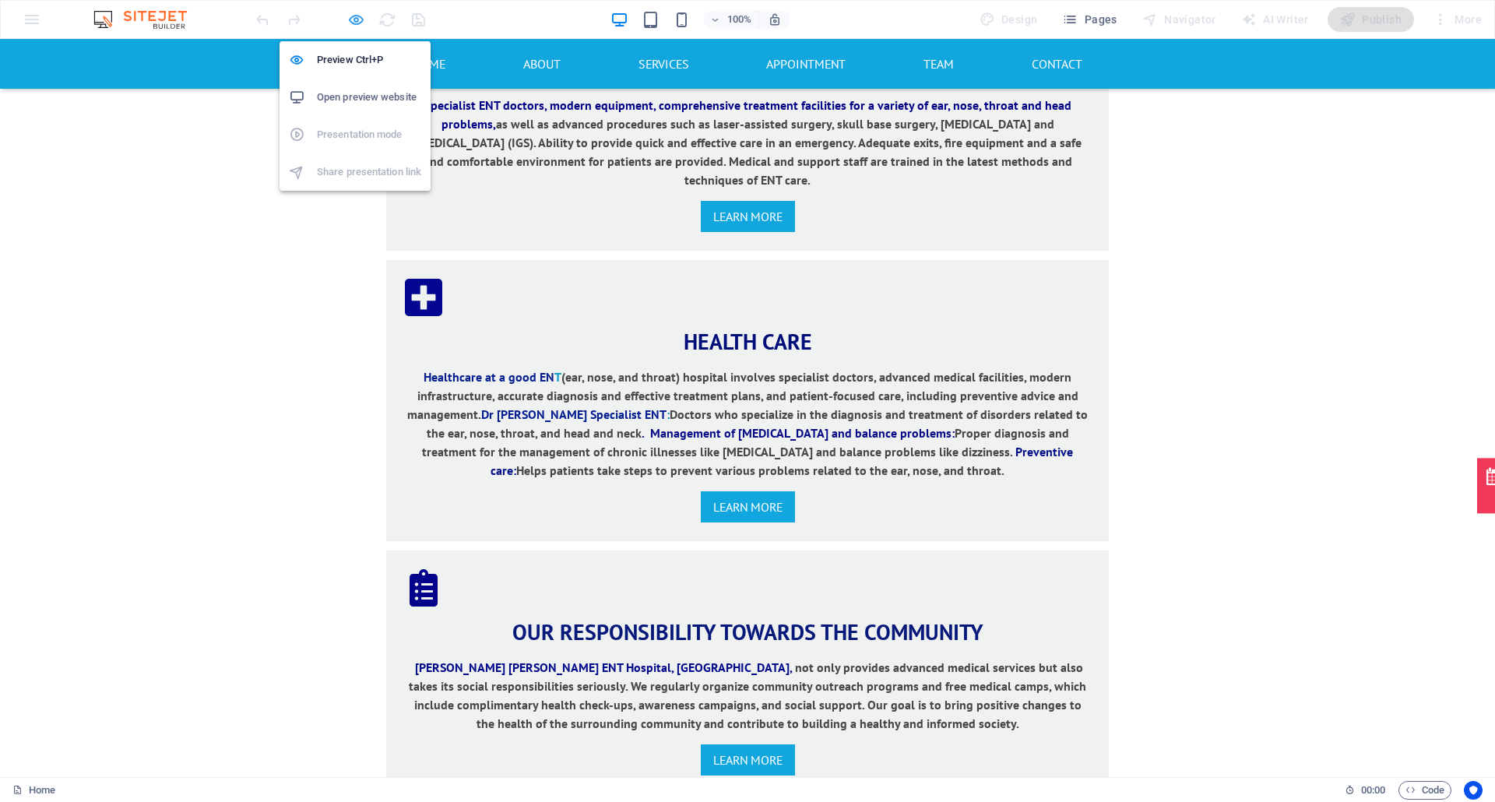
click at [352, 20] on icon "button" at bounding box center [356, 20] width 18 height 18
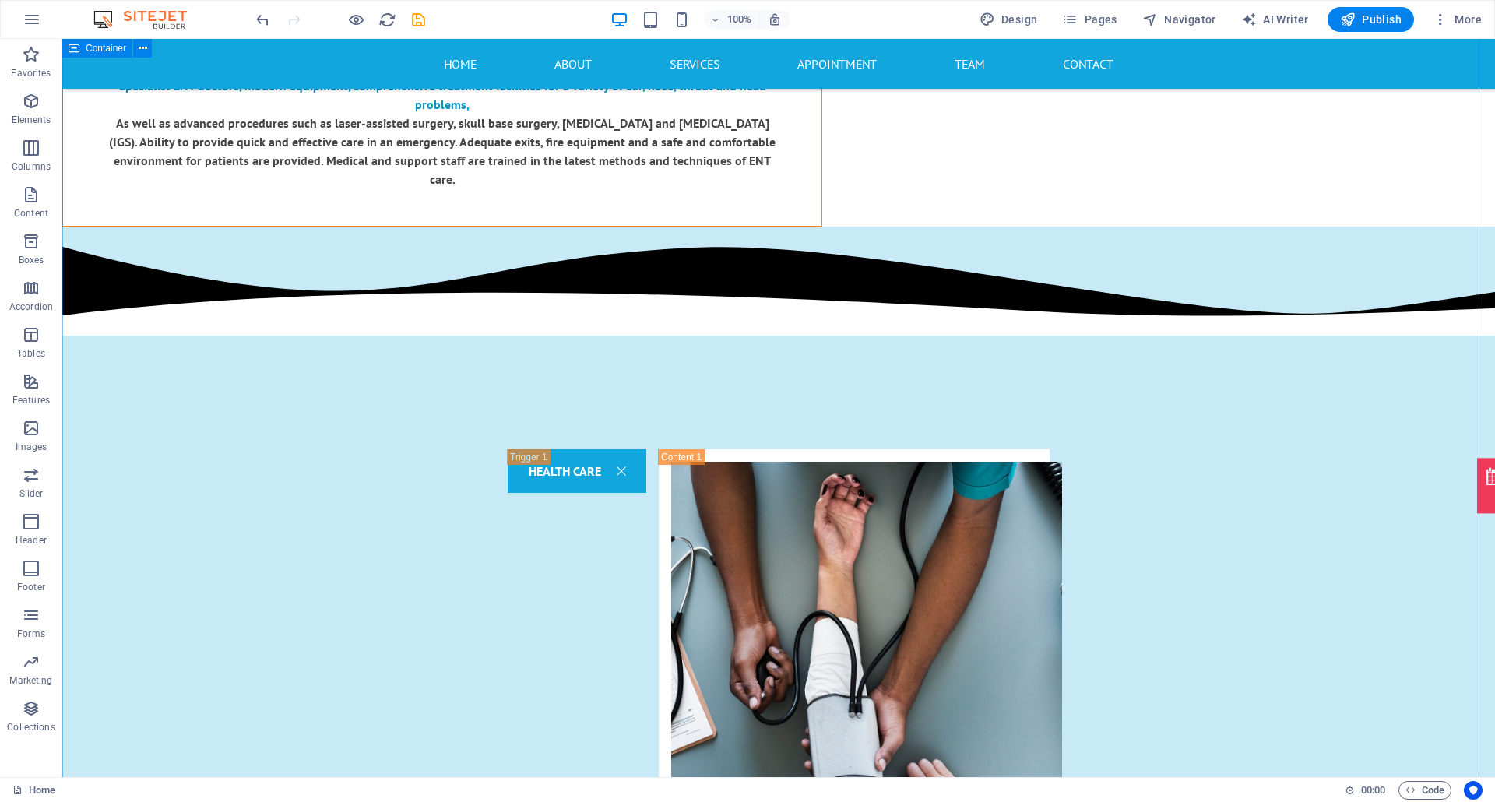
scroll to position [2404, 0]
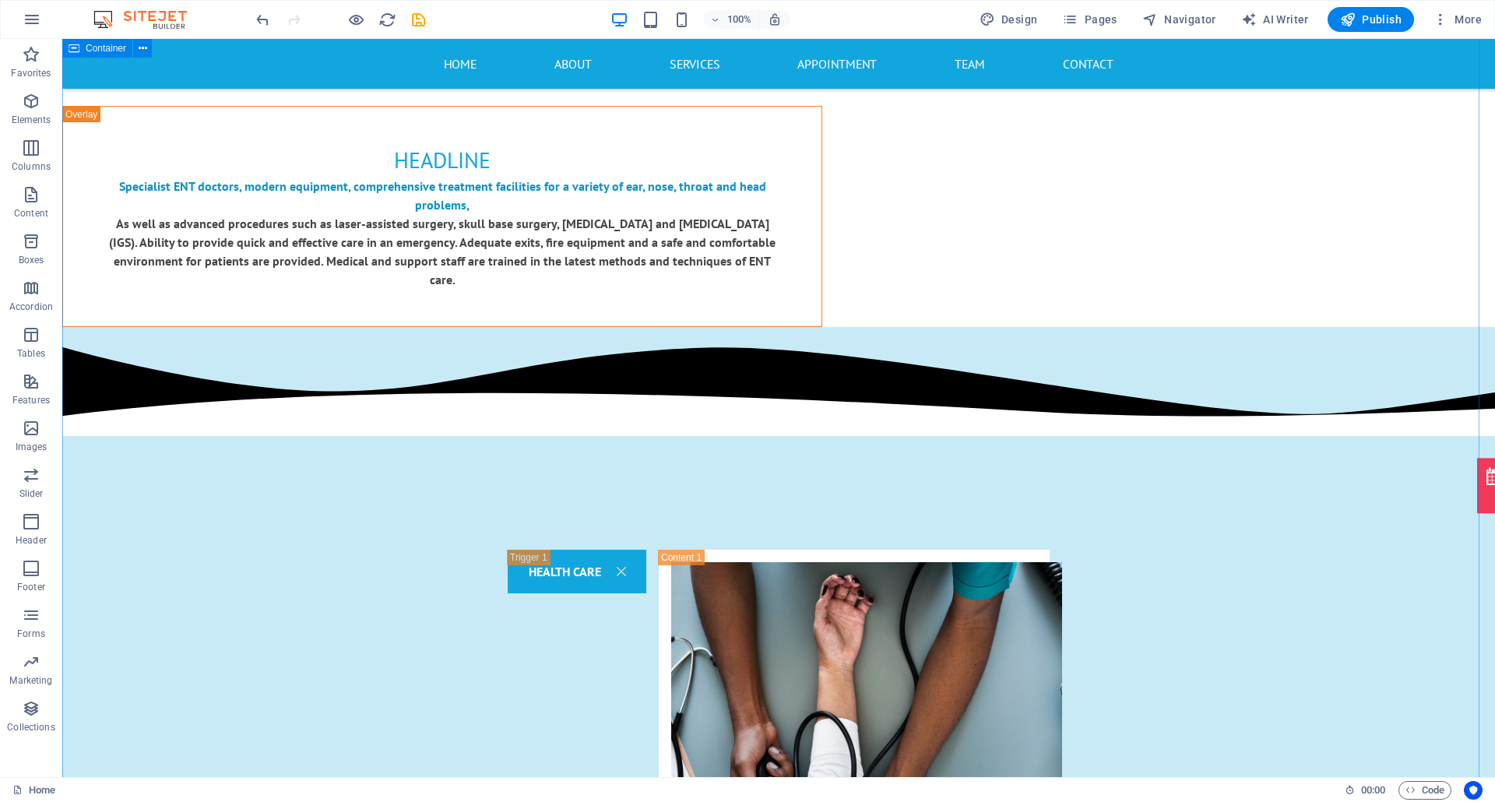
select select "multiple-waves"
select select "px"
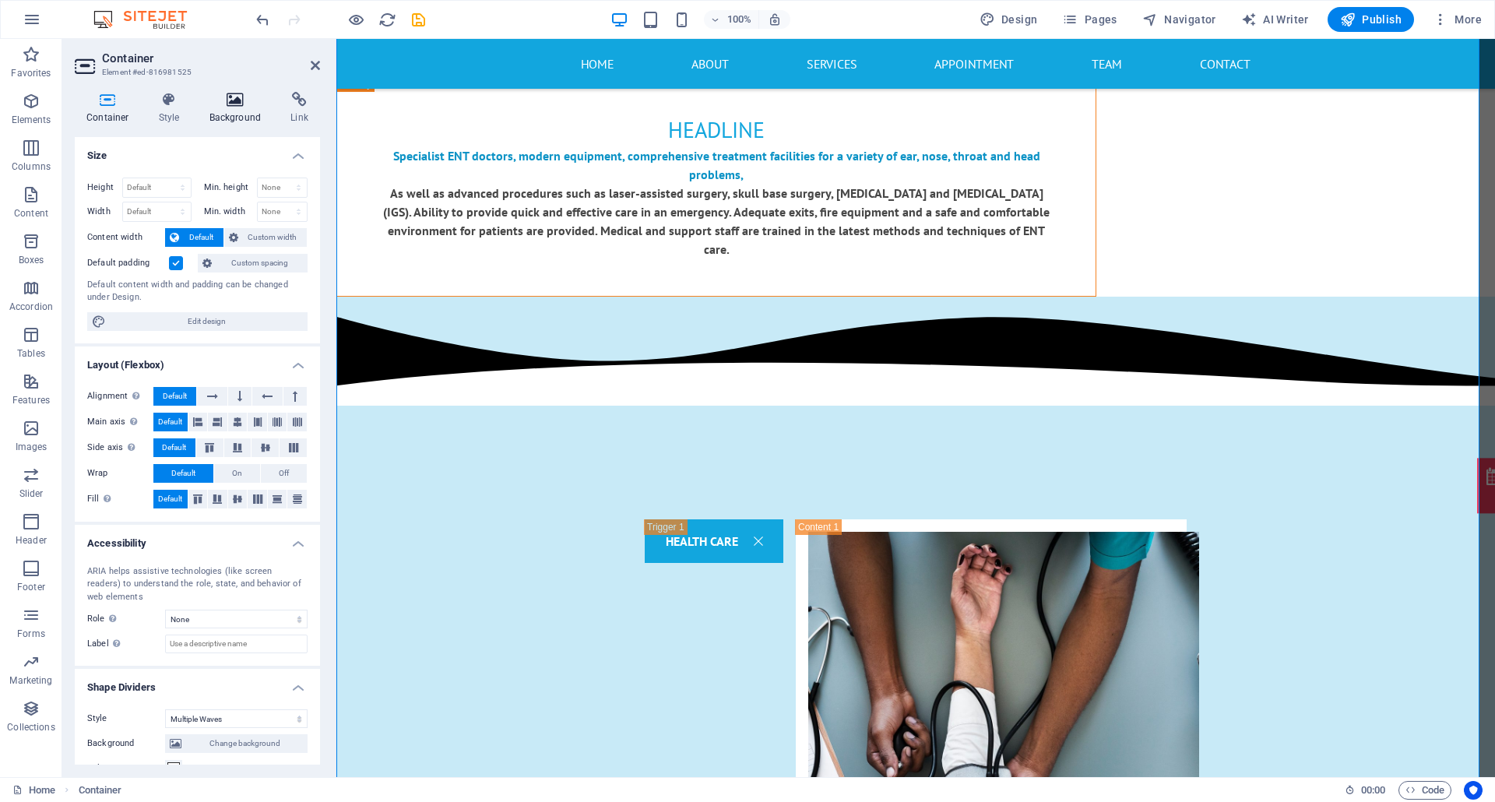
click at [246, 92] on icon at bounding box center [236, 100] width 76 height 16
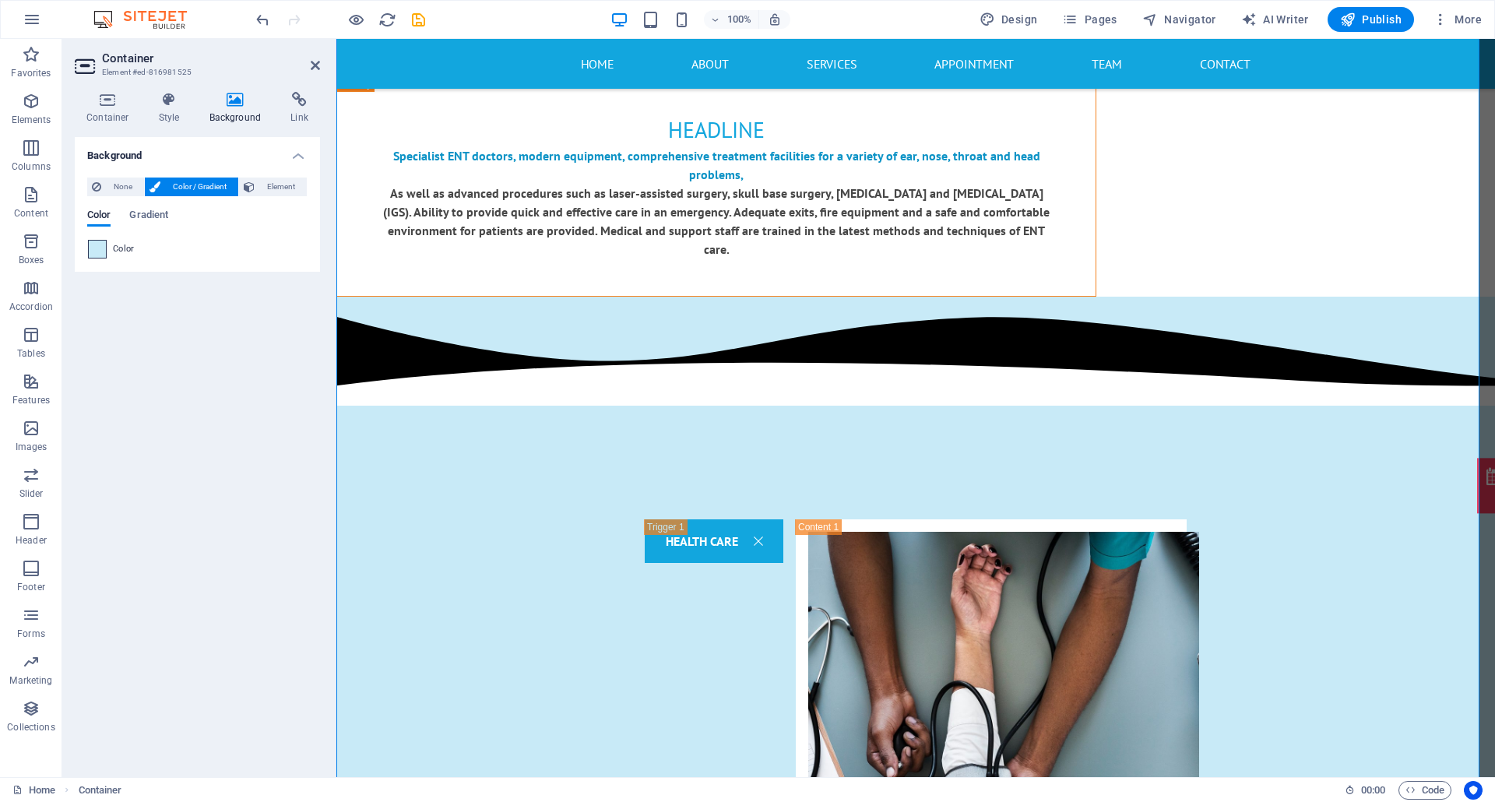
click at [97, 250] on span at bounding box center [97, 249] width 17 height 17
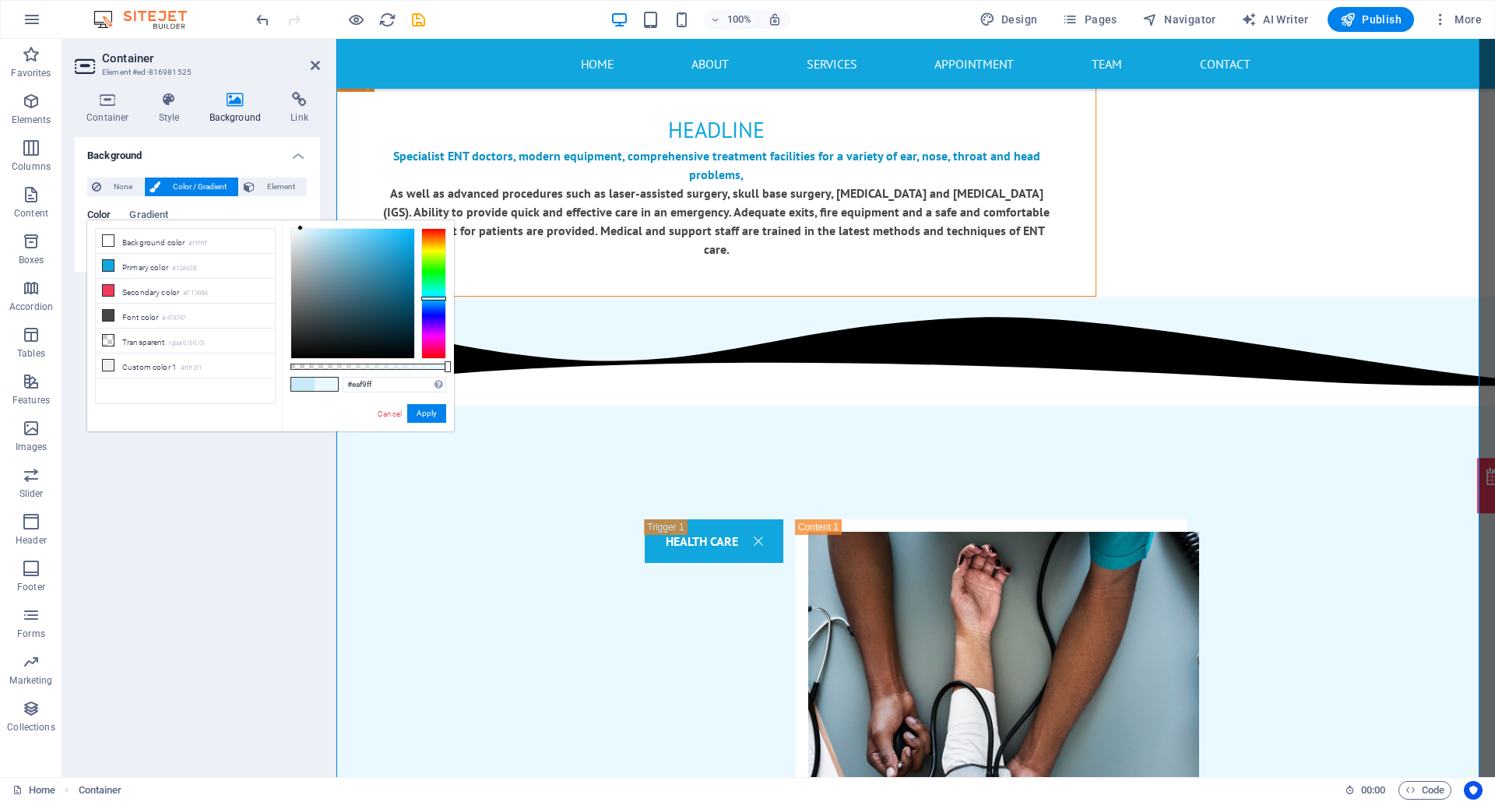
type input "#ffffff"
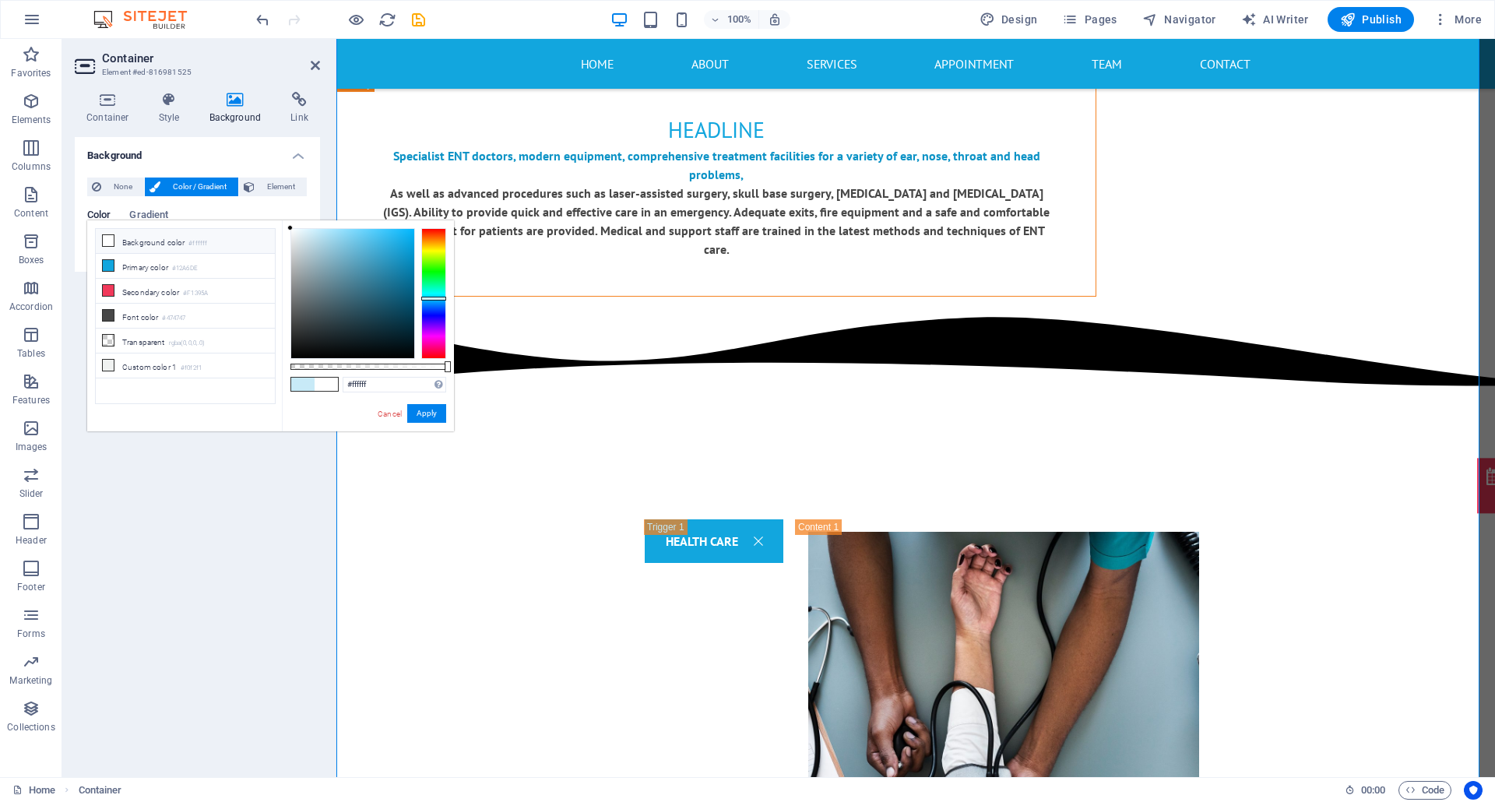
drag, startPoint x: 300, startPoint y: 227, endPoint x: 266, endPoint y: 210, distance: 38.3
click at [268, 210] on body "[DOMAIN_NAME] Home Favorites Elements Columns Content Boxes Accordion Tables Fe…" at bounding box center [747, 401] width 1495 height 802
click at [436, 411] on button "Apply" at bounding box center [426, 413] width 39 height 19
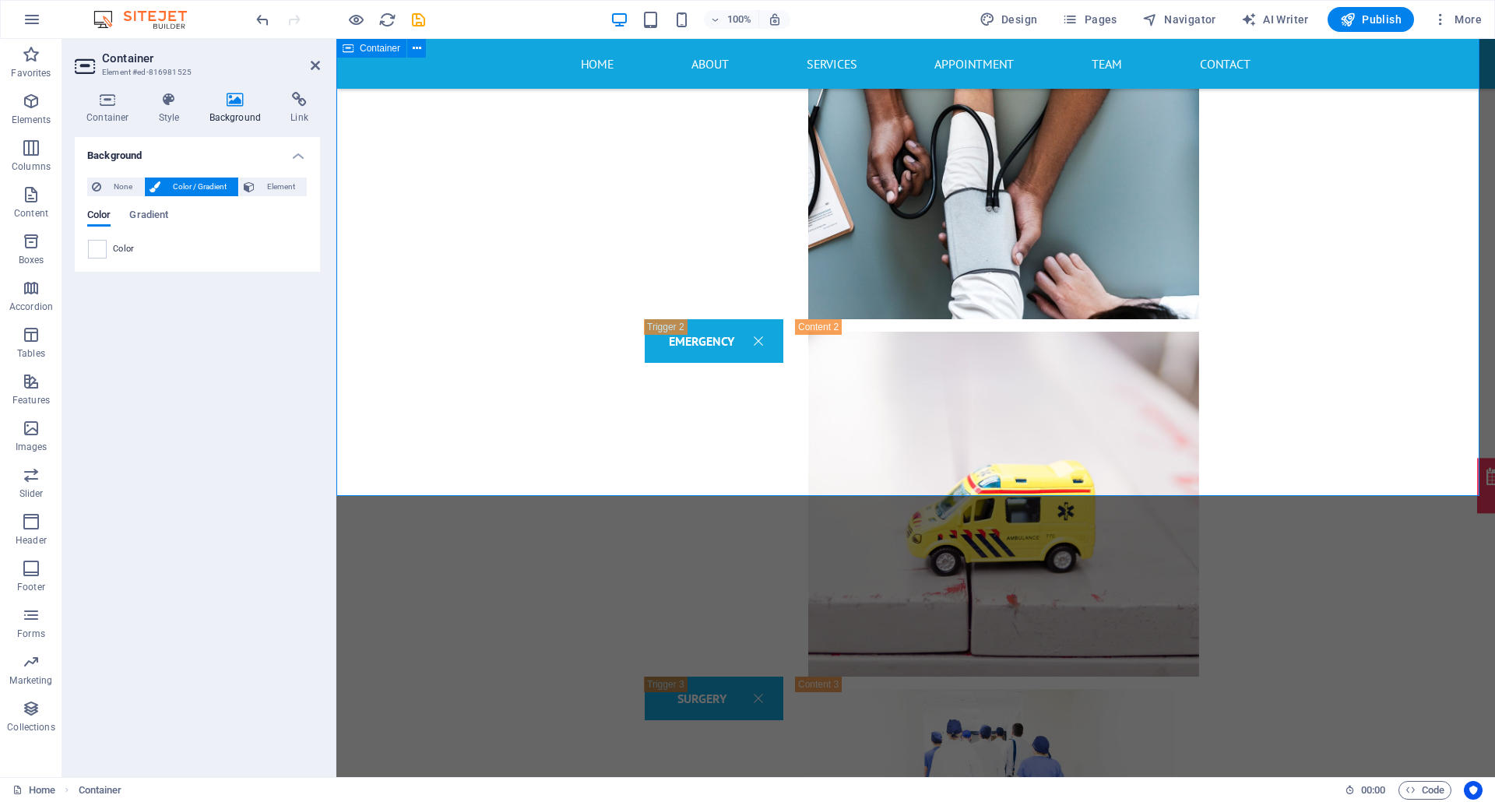
scroll to position [3131, 0]
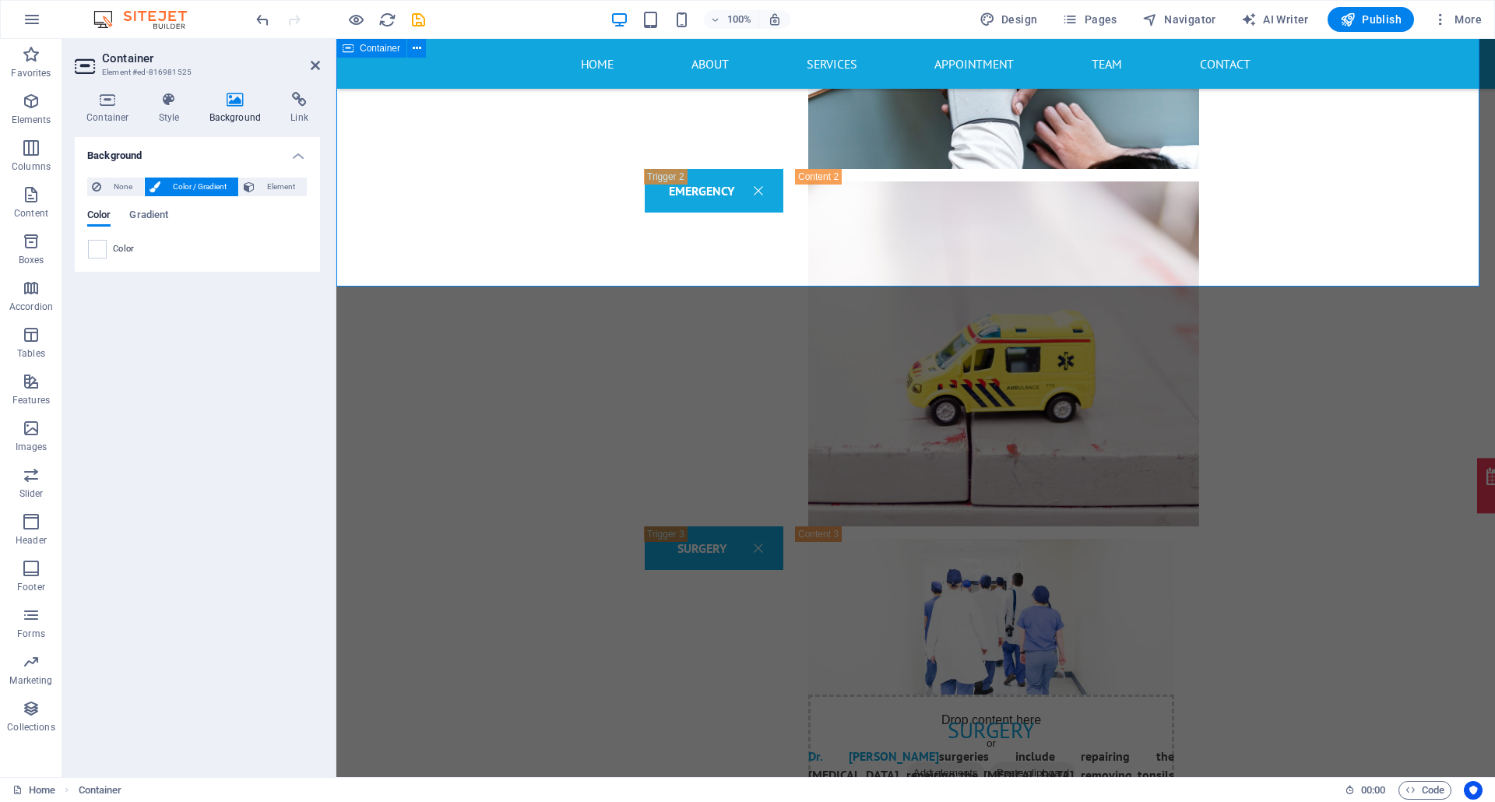
click at [409, 226] on div "Health Care Drop content here or Add elements Paste clipboard Health Care Impro…" at bounding box center [915, 507] width 1158 height 1874
click at [103, 107] on icon at bounding box center [108, 100] width 66 height 16
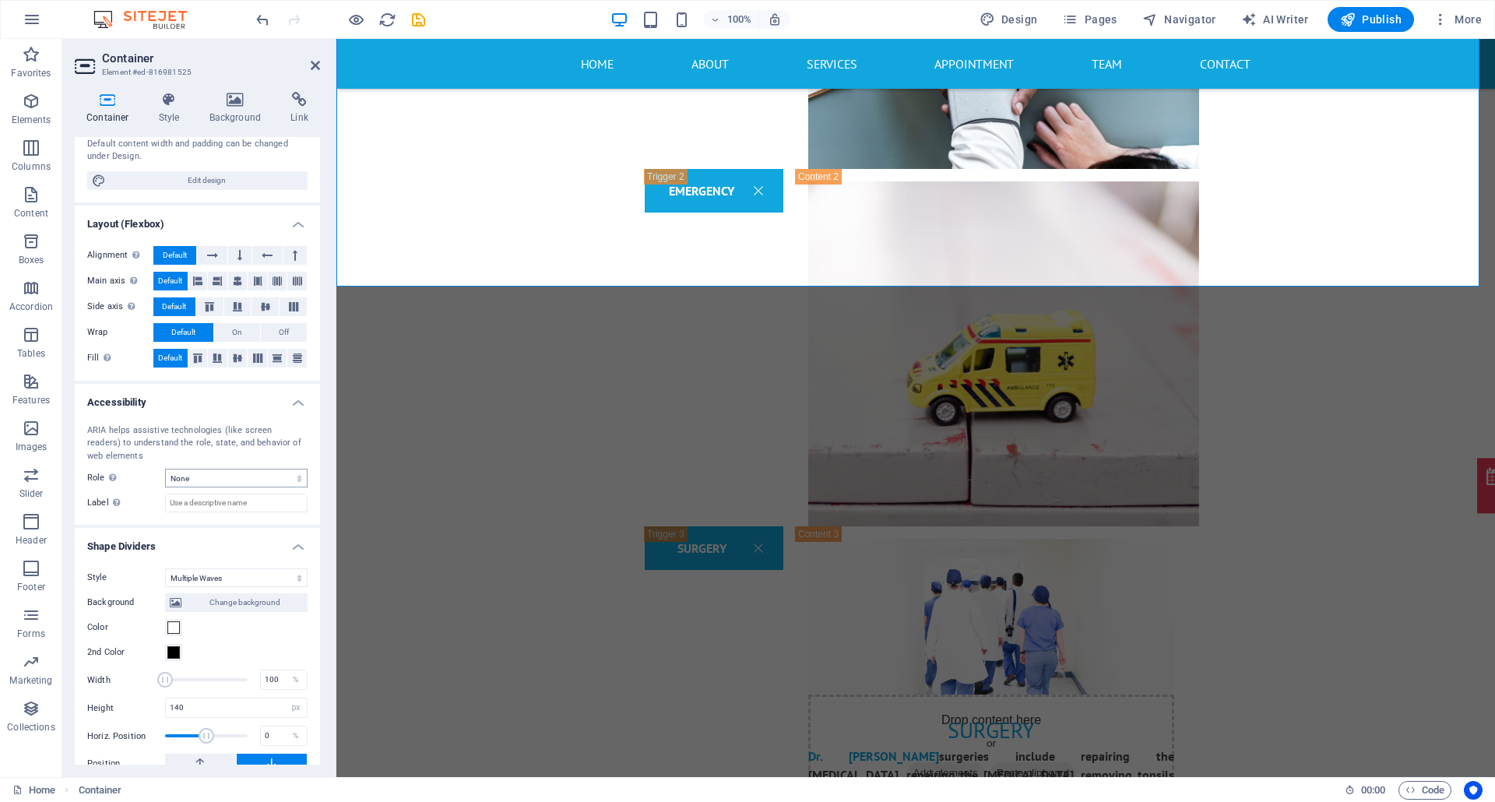
scroll to position [215, 0]
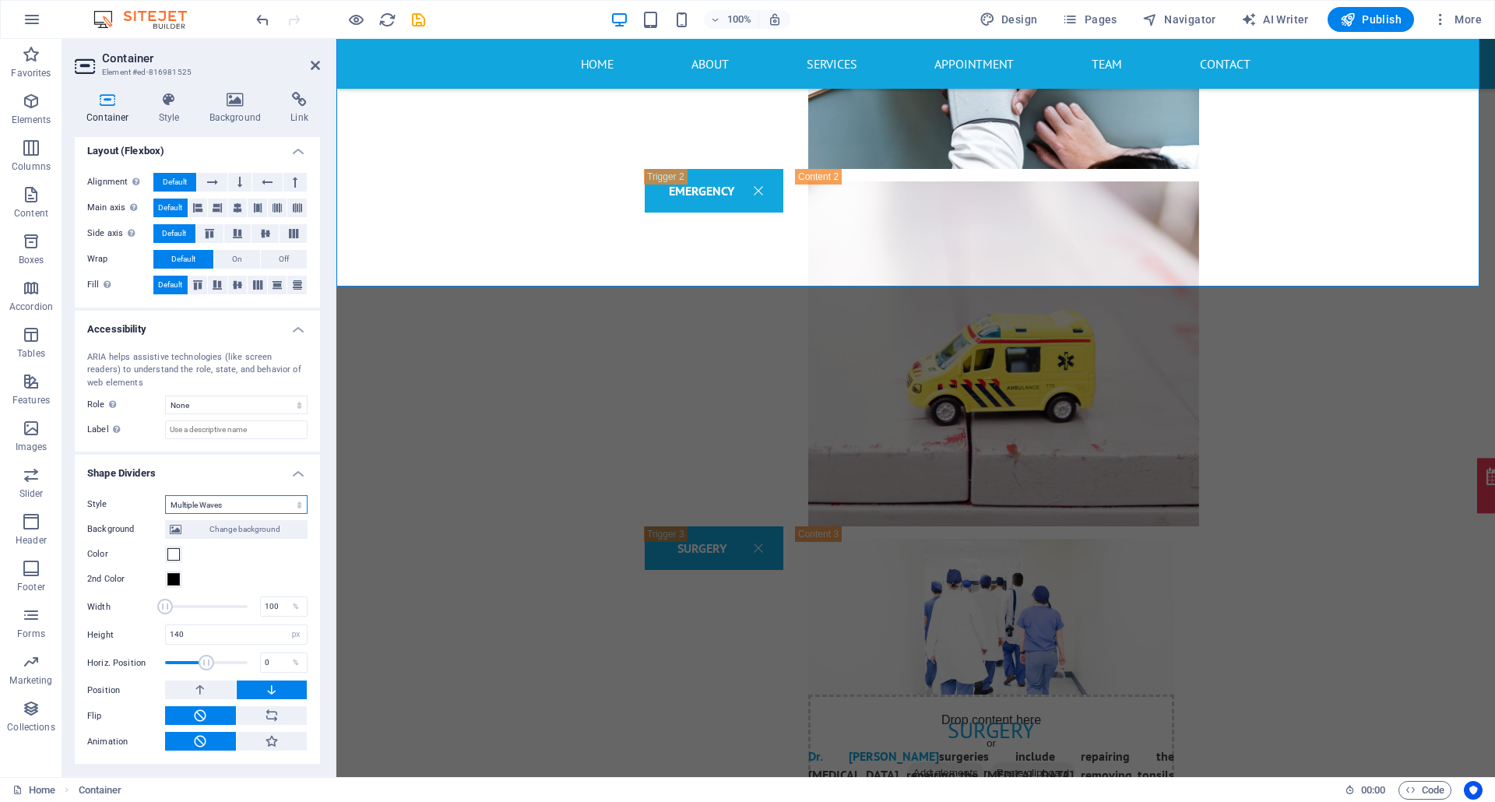
click at [223, 508] on select "None Triangle Square Diagonal Polygon 1 Polygon 2 Zigzag Multiple Zigzags Waves…" at bounding box center [236, 504] width 142 height 19
select select "none"
click at [165, 514] on select "None Triangle Square Diagonal Polygon 1 Polygon 2 Zigzag Multiple Zigzags Waves…" at bounding box center [236, 504] width 142 height 19
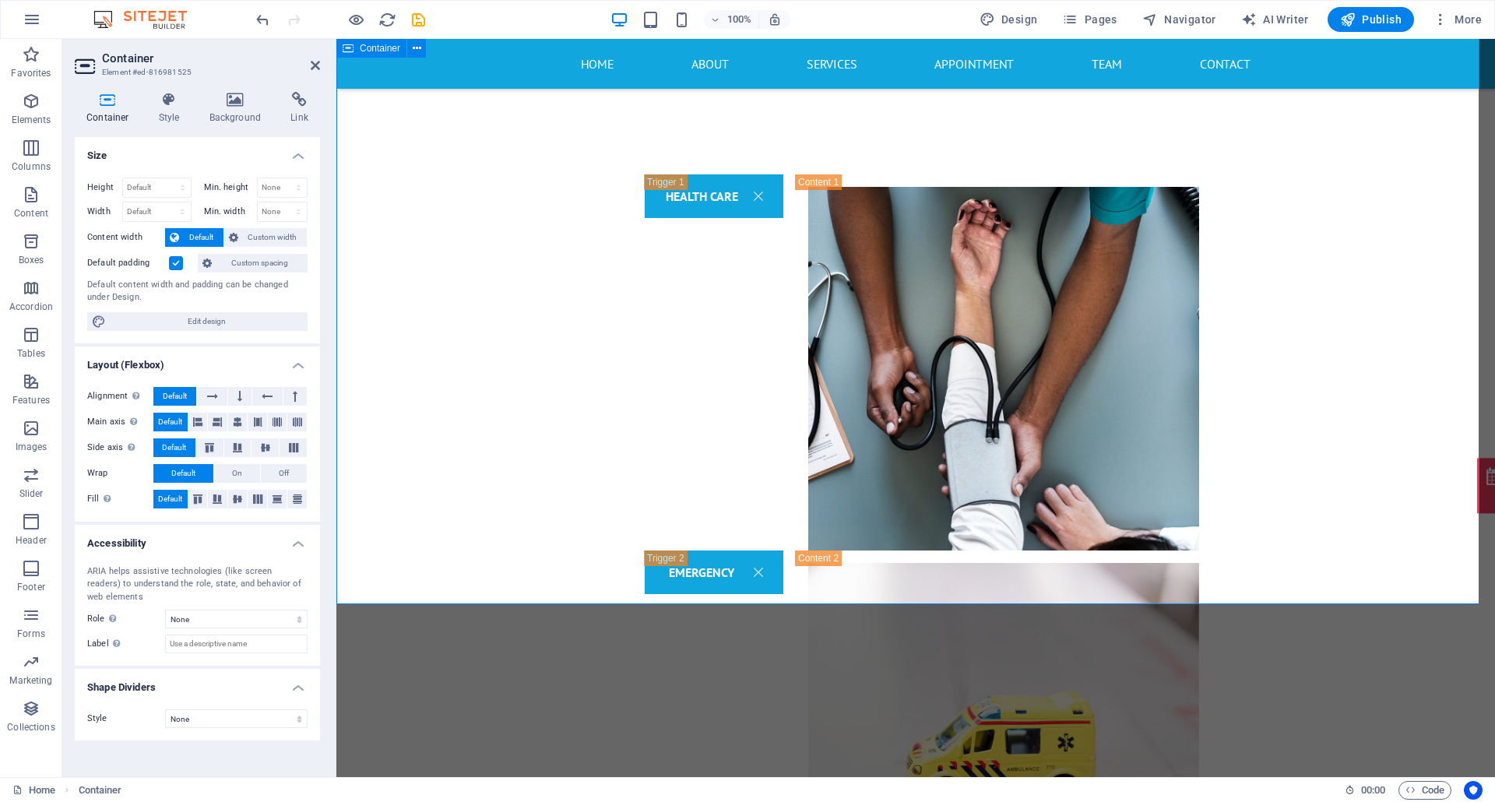
scroll to position [2612, 0]
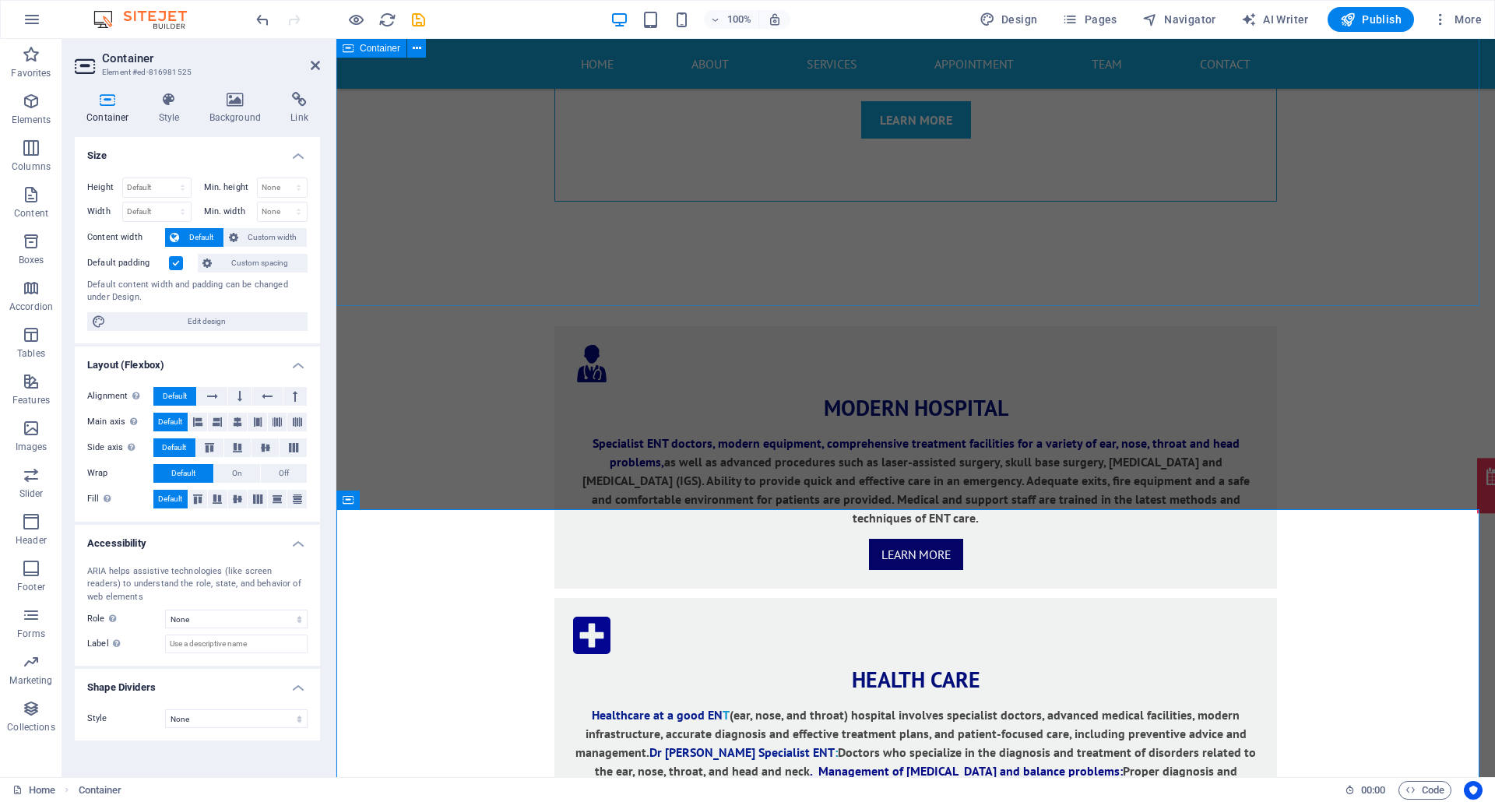
scroll to position [1159, 0]
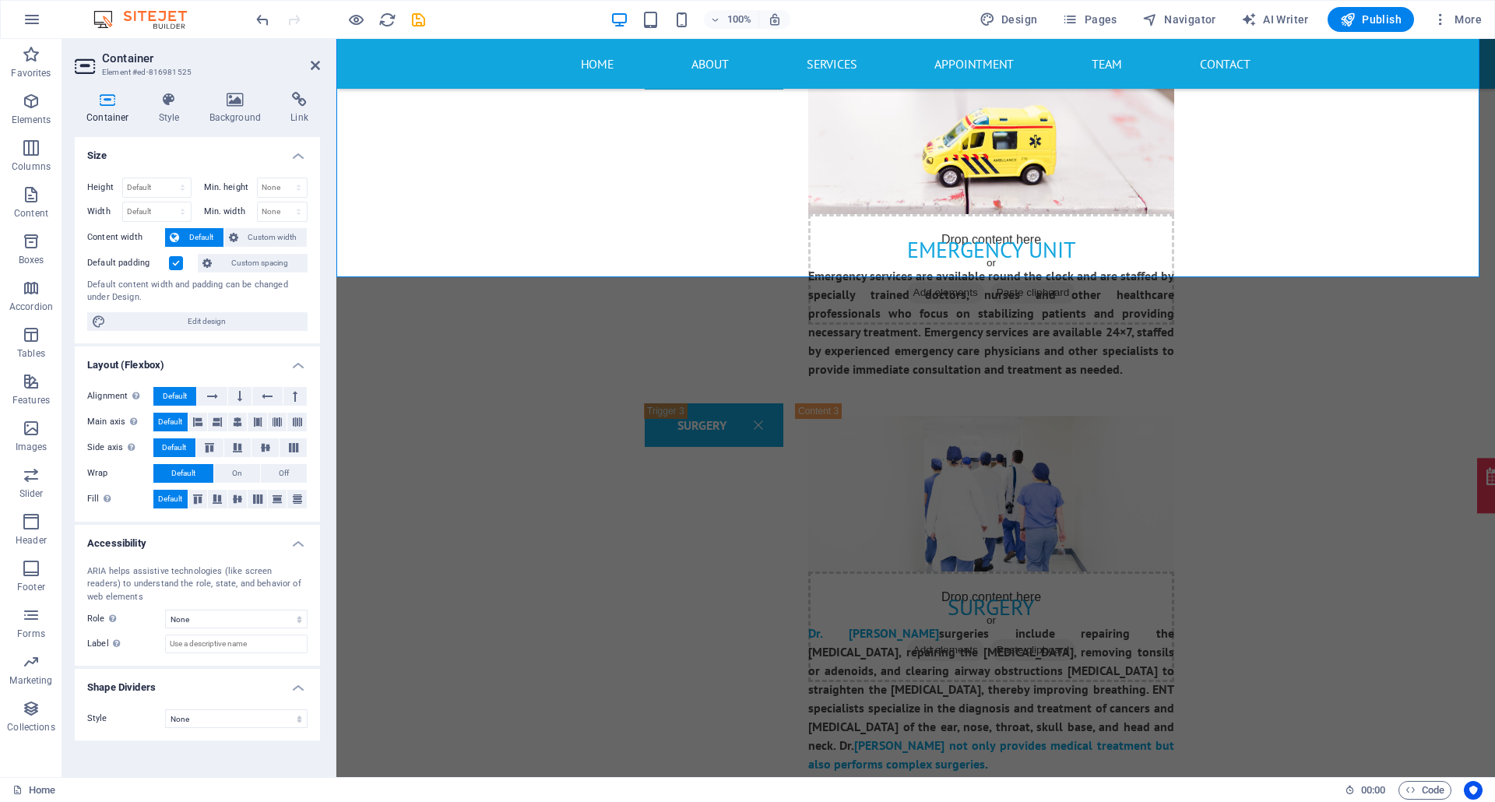
scroll to position [3339, 0]
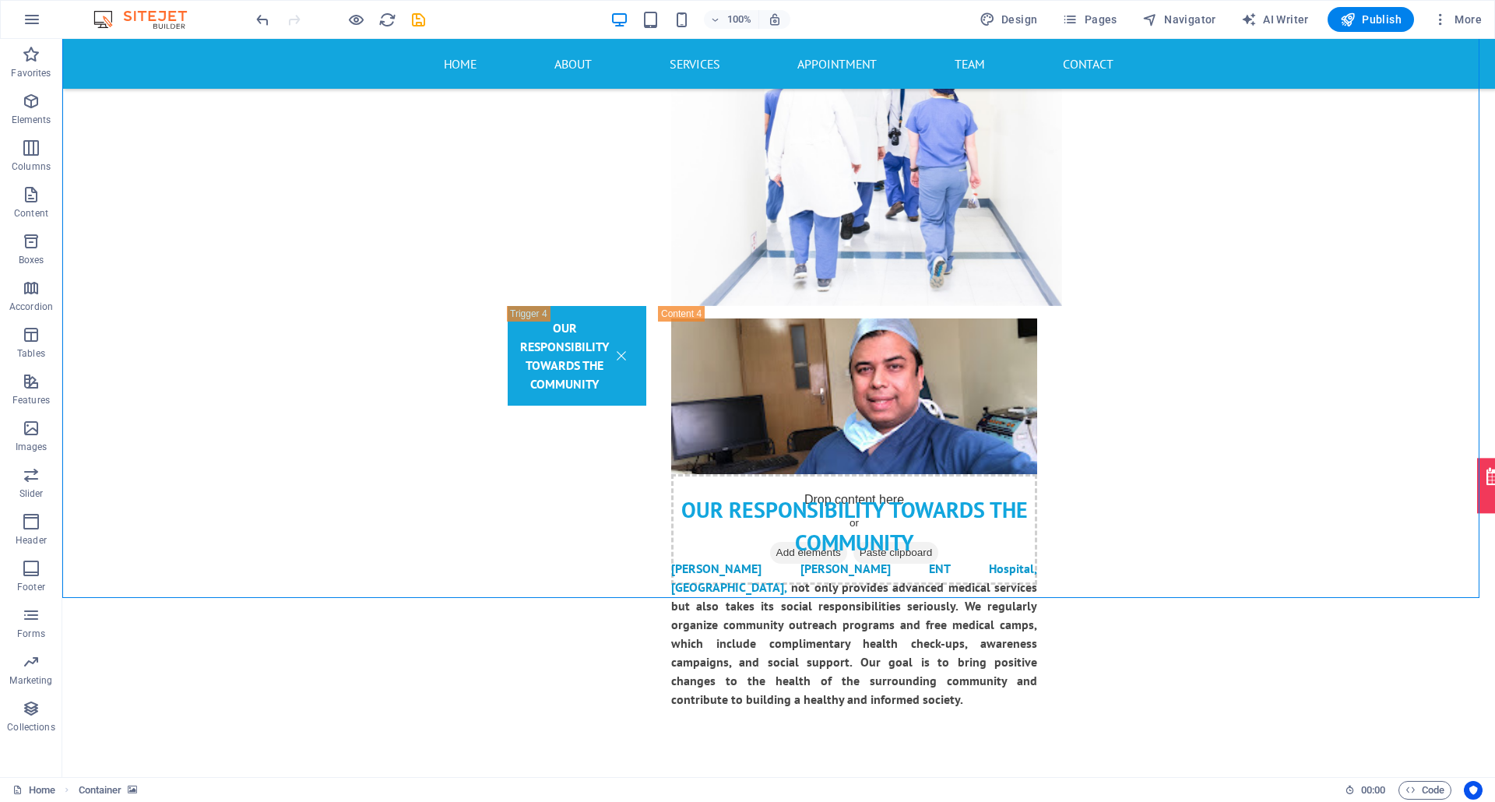
scroll to position [3546, 0]
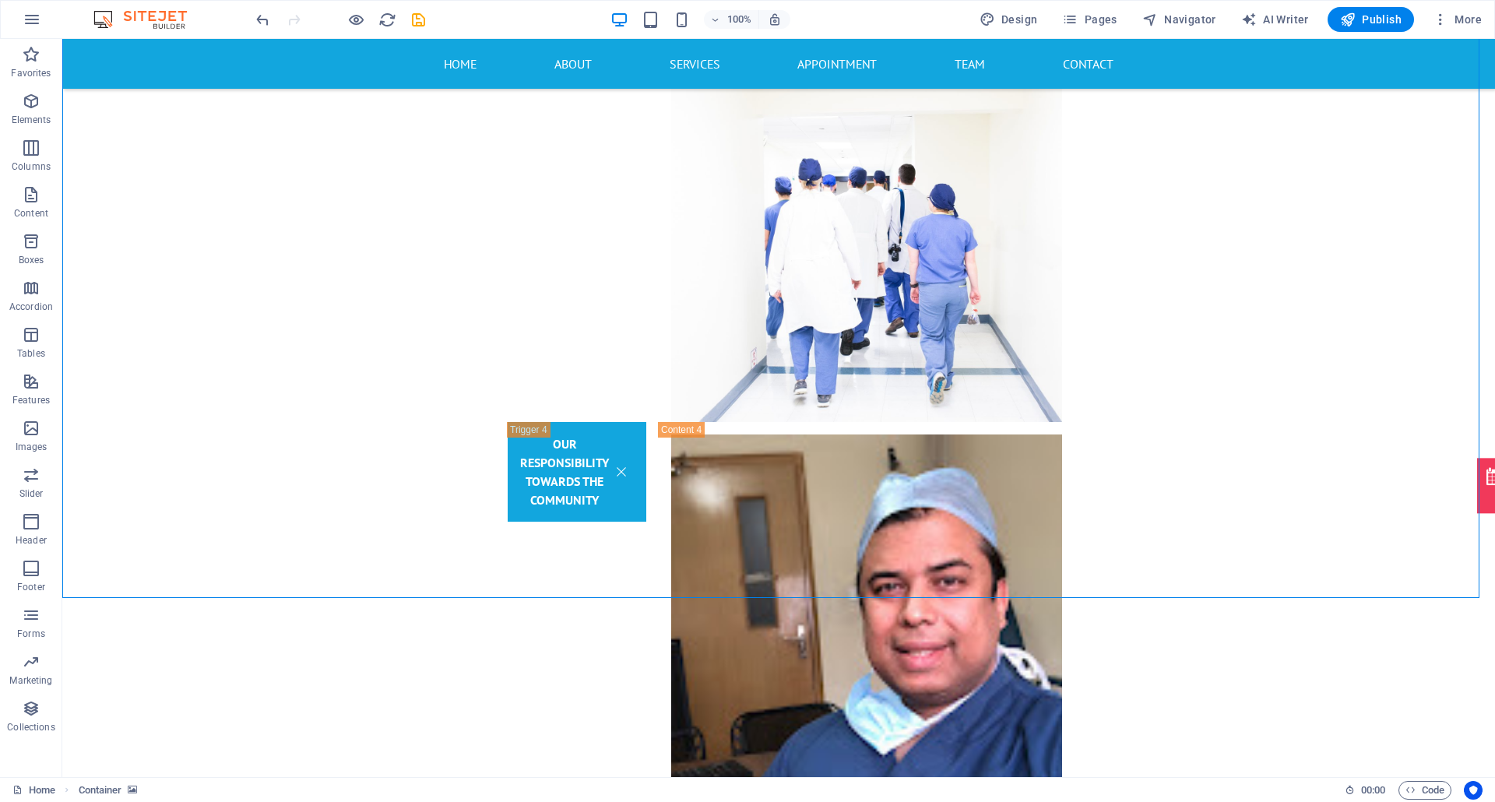
select select "multiple-waves"
select select "px"
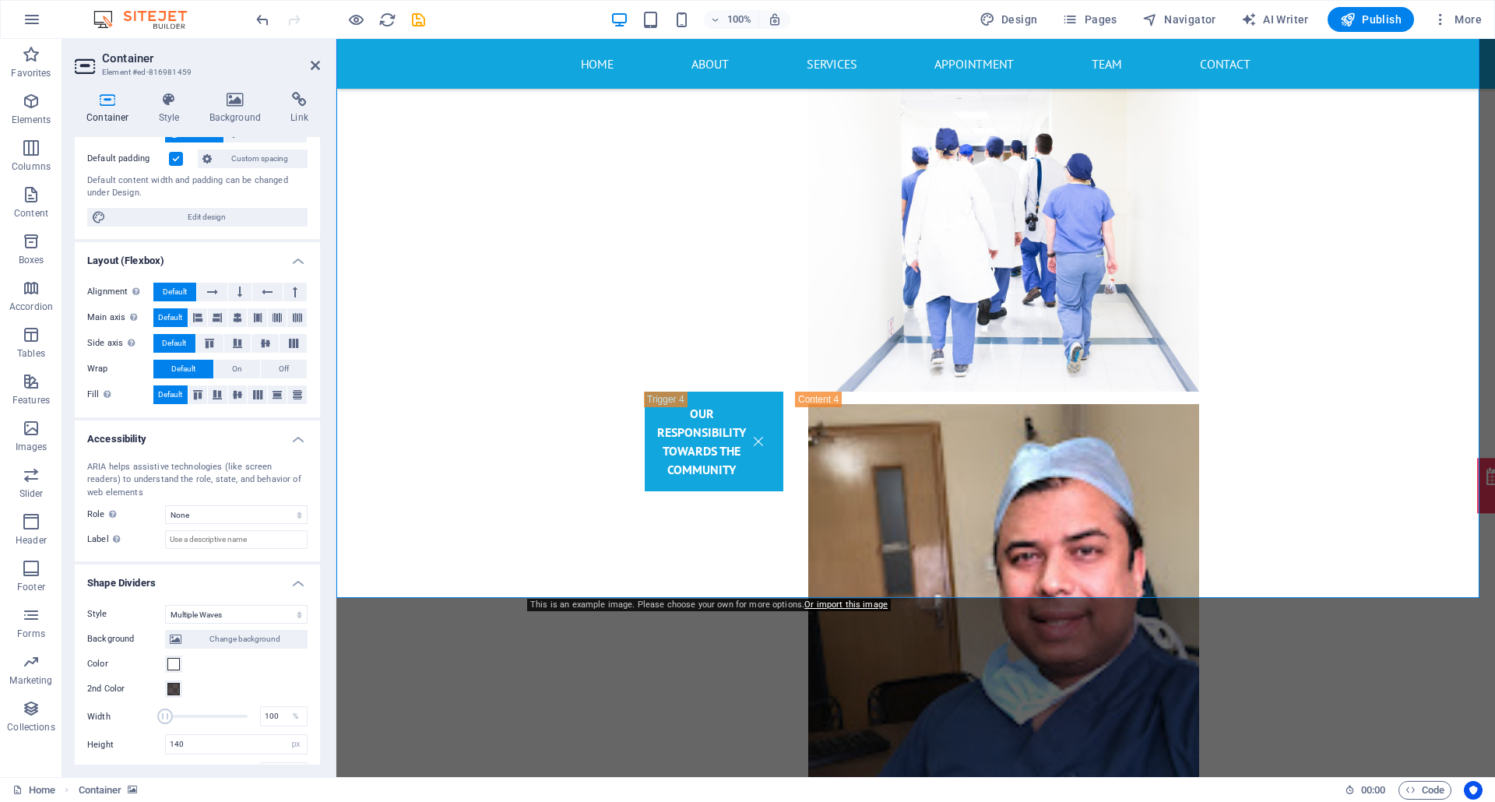
scroll to position [215, 0]
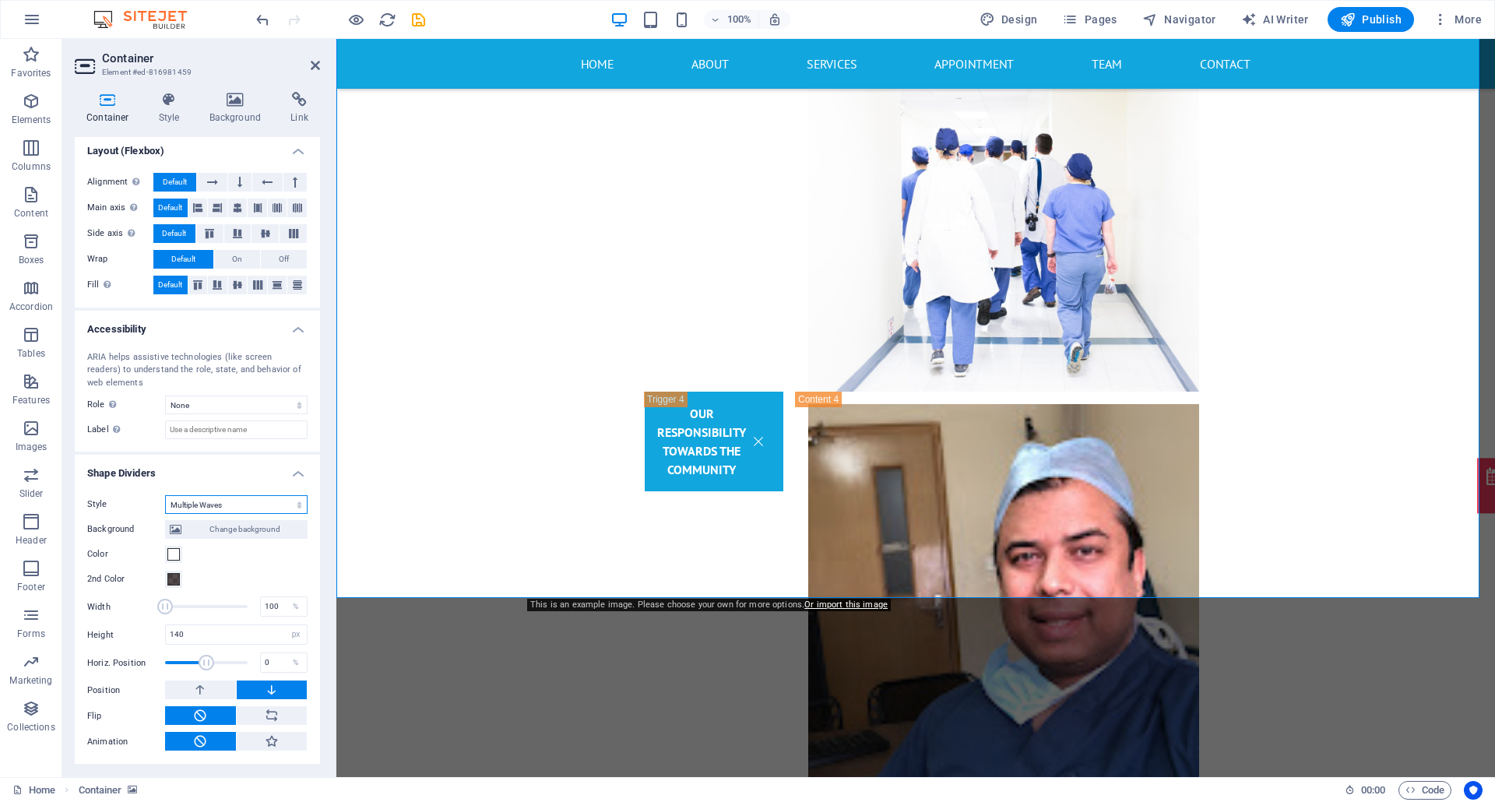
click at [253, 497] on select "None Triangle Square Diagonal Polygon 1 Polygon 2 Zigzag Multiple Zigzags Waves…" at bounding box center [236, 504] width 142 height 19
select select "none"
click at [165, 514] on select "None Triangle Square Diagonal Polygon 1 Polygon 2 Zigzag Multiple Zigzags Waves…" at bounding box center [236, 504] width 142 height 19
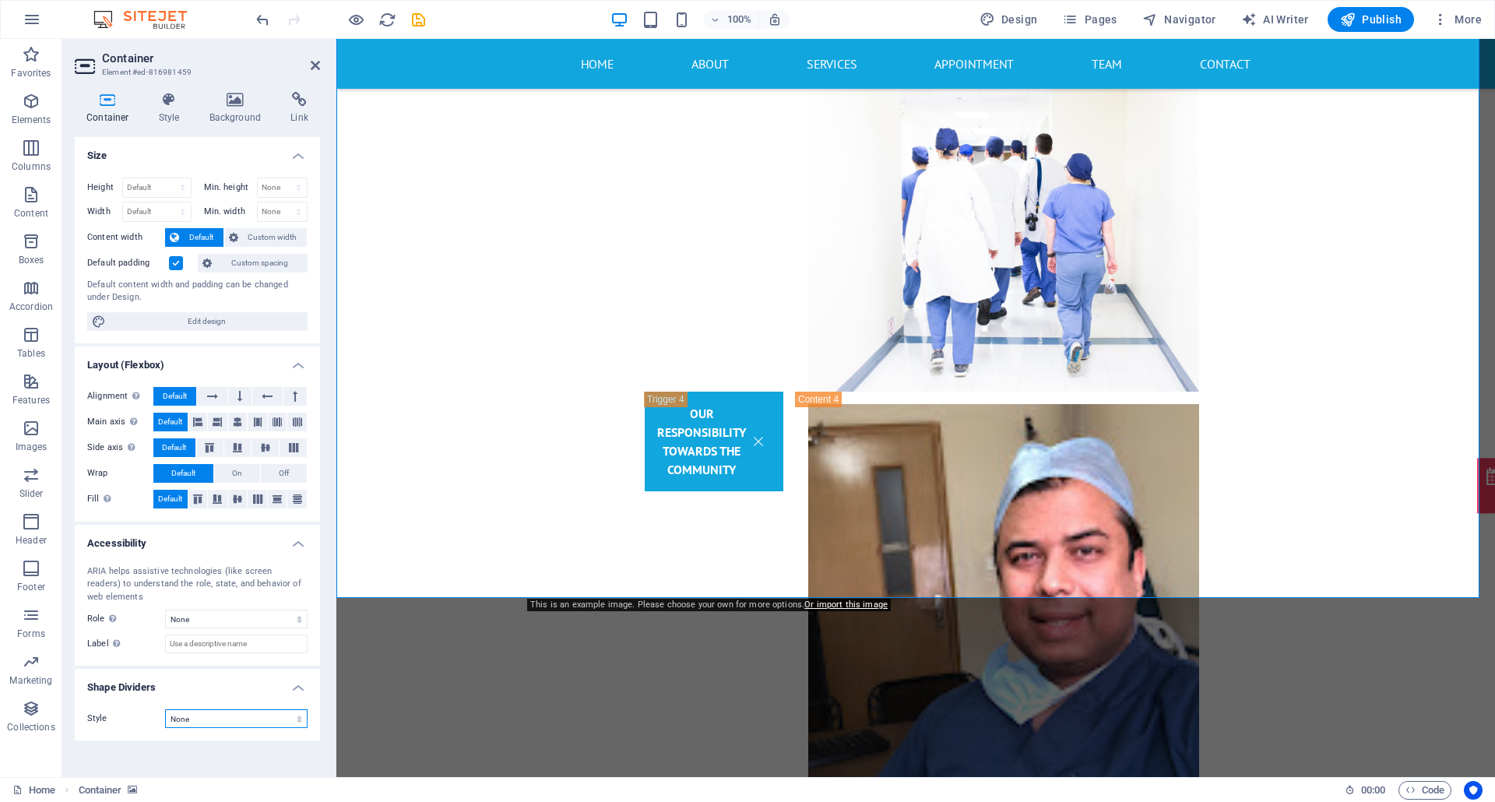
scroll to position [0, 0]
drag, startPoint x: 448, startPoint y: 697, endPoint x: 717, endPoint y: 687, distance: 268.8
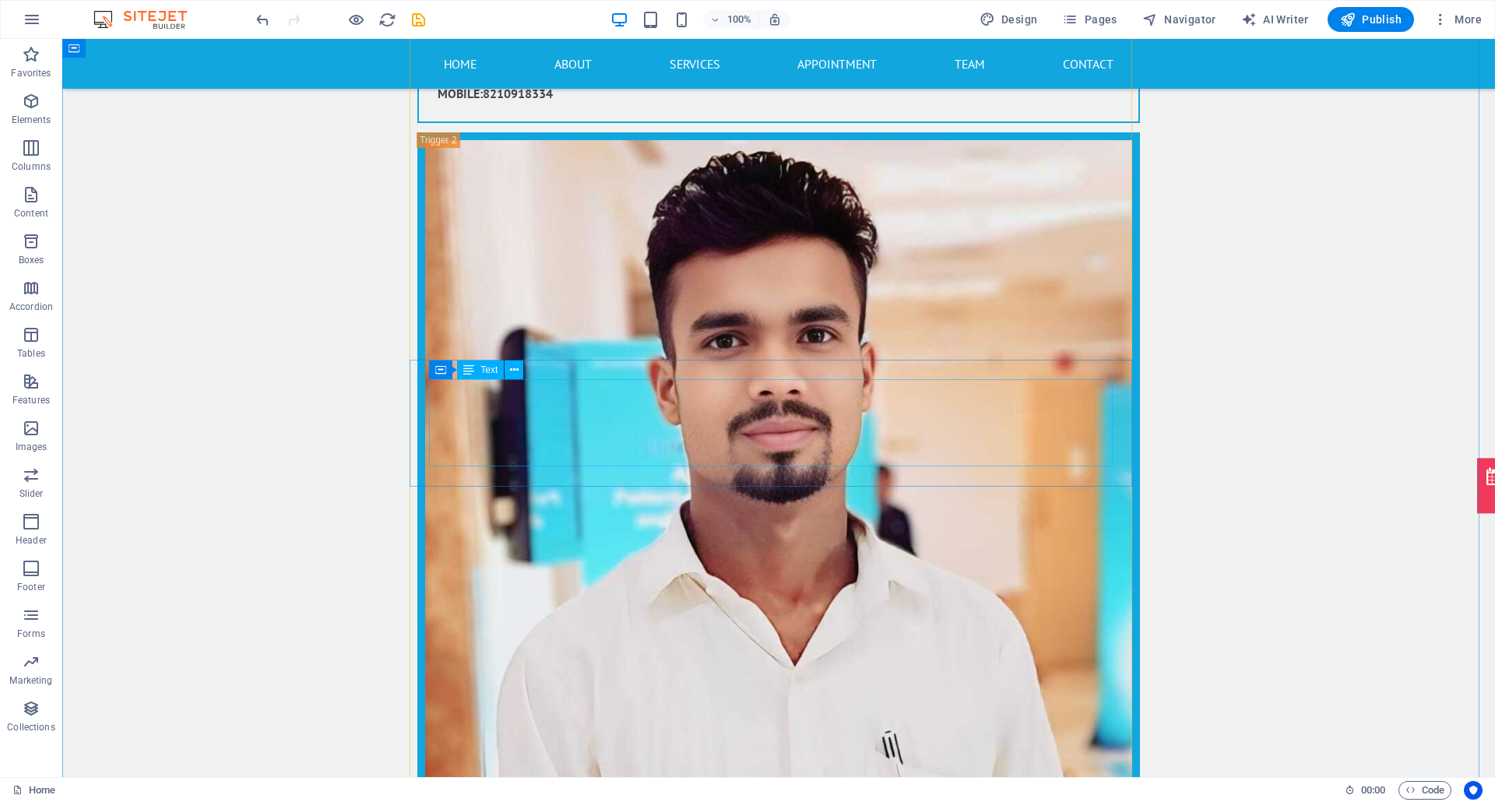
scroll to position [14132, 0]
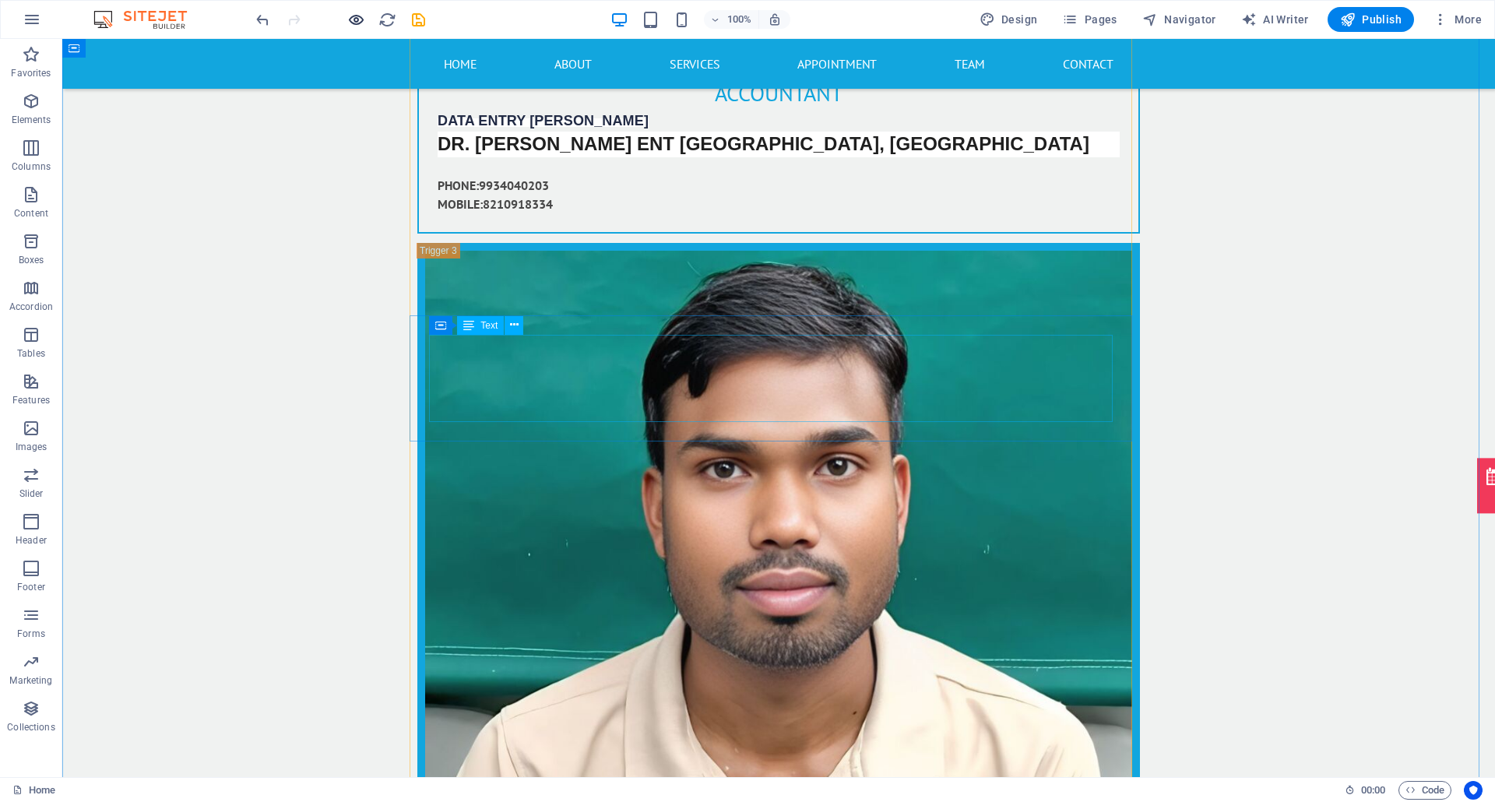
click at [355, 11] on icon "button" at bounding box center [356, 20] width 18 height 18
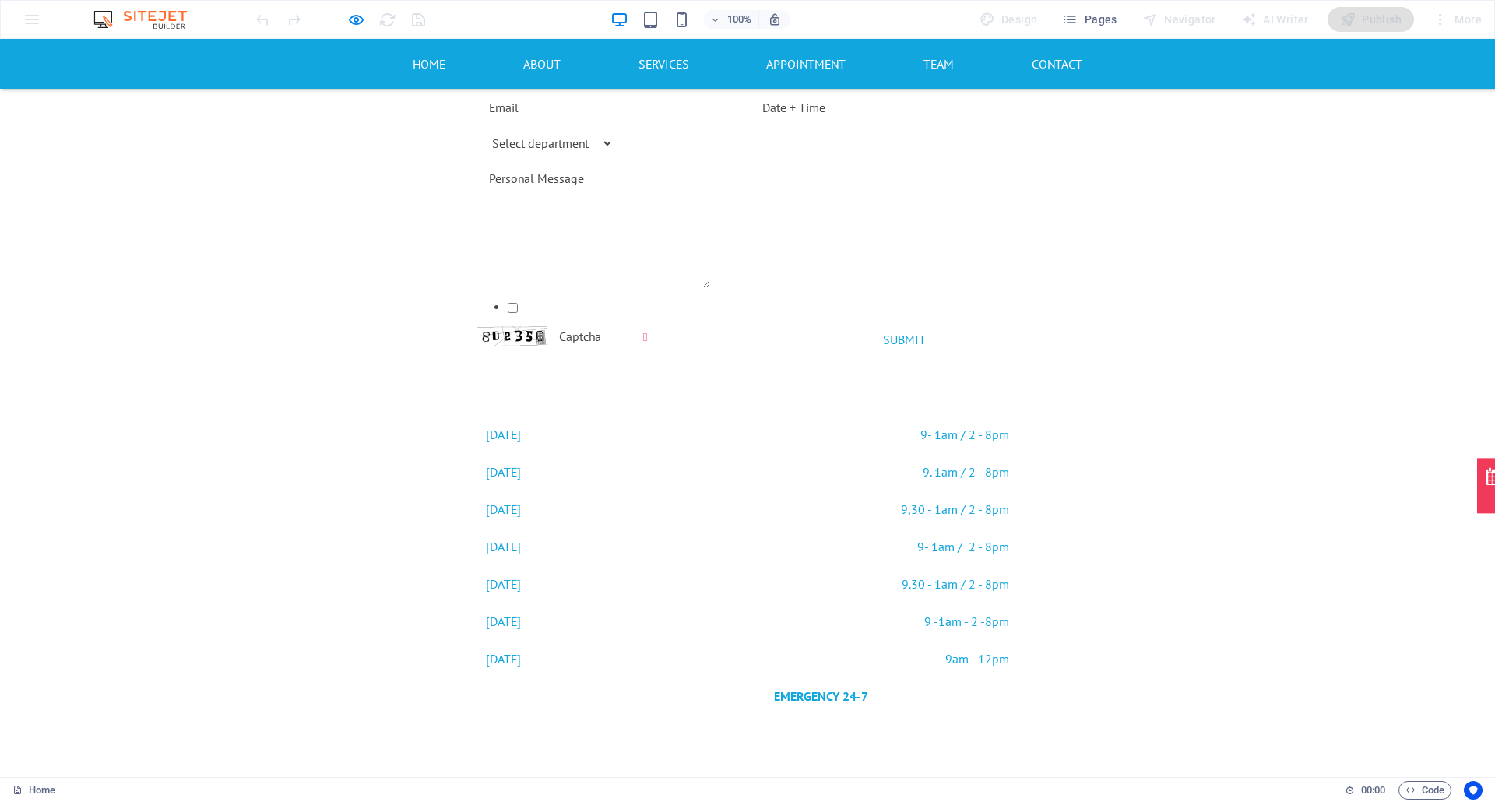
scroll to position [4533, 0]
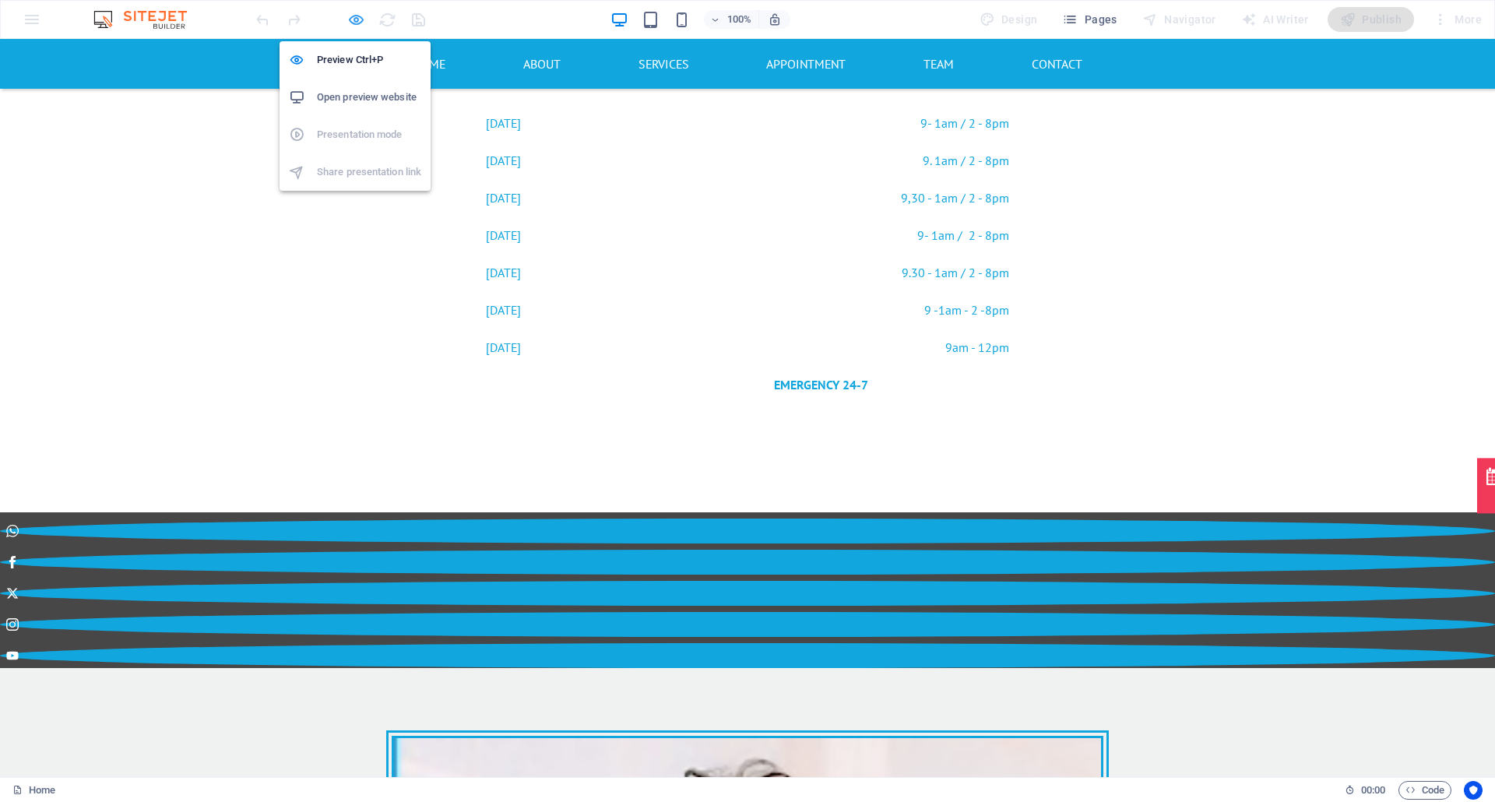
drag, startPoint x: 357, startPoint y: 23, endPoint x: 384, endPoint y: 262, distance: 239.7
click at [357, 23] on icon "button" at bounding box center [356, 20] width 18 height 18
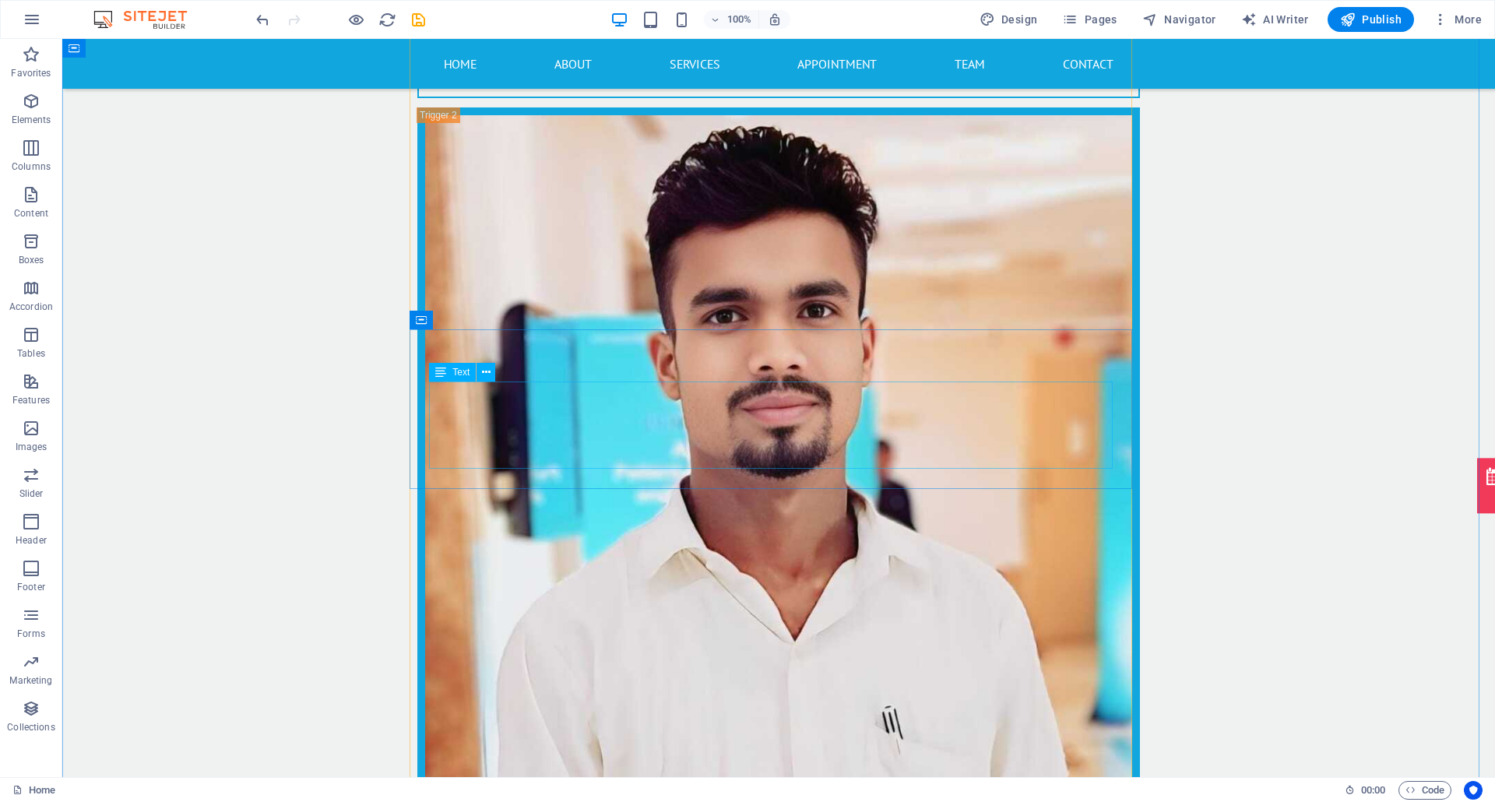
scroll to position [13224, 0]
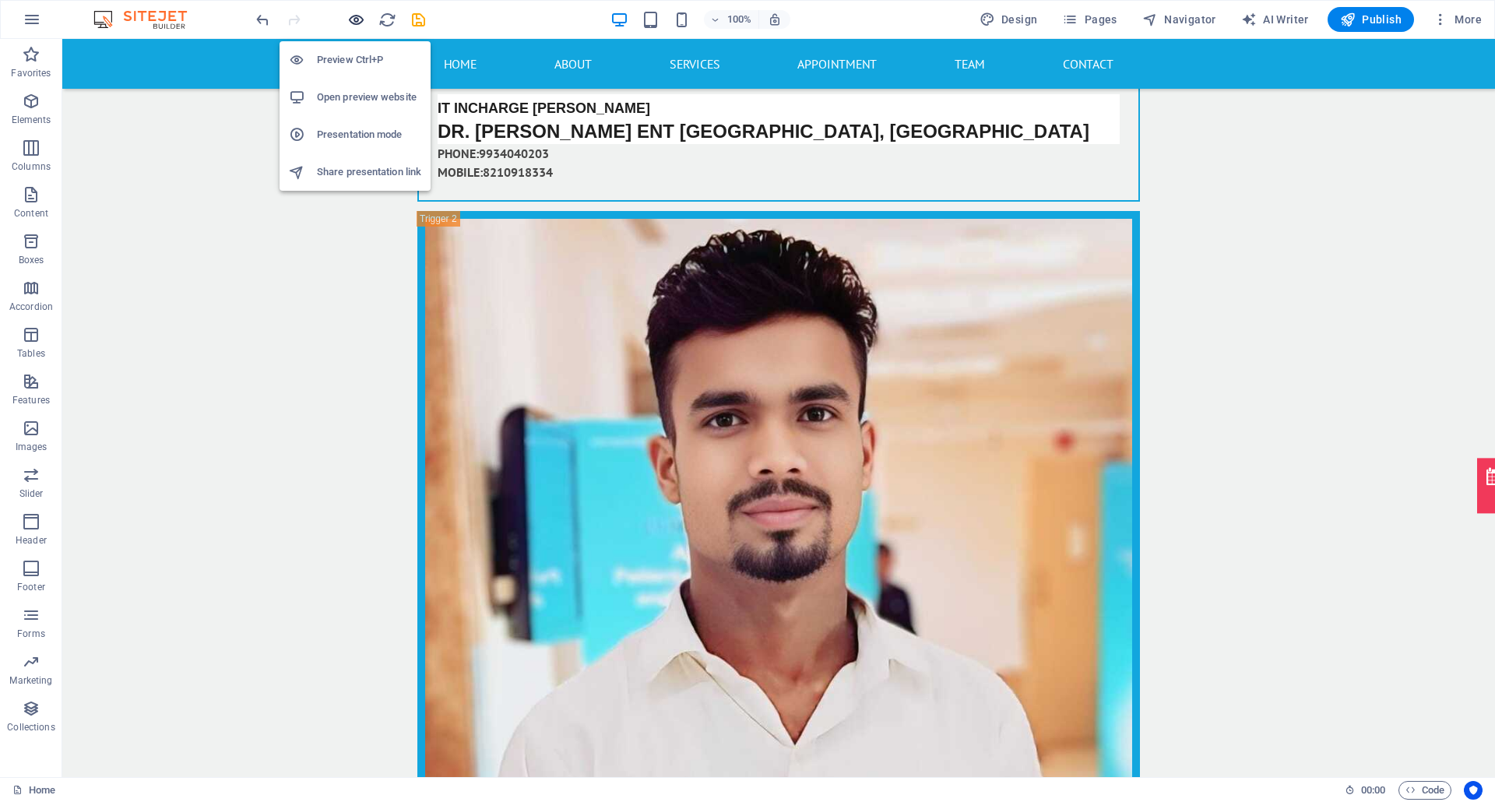
click at [358, 16] on icon "button" at bounding box center [356, 20] width 18 height 18
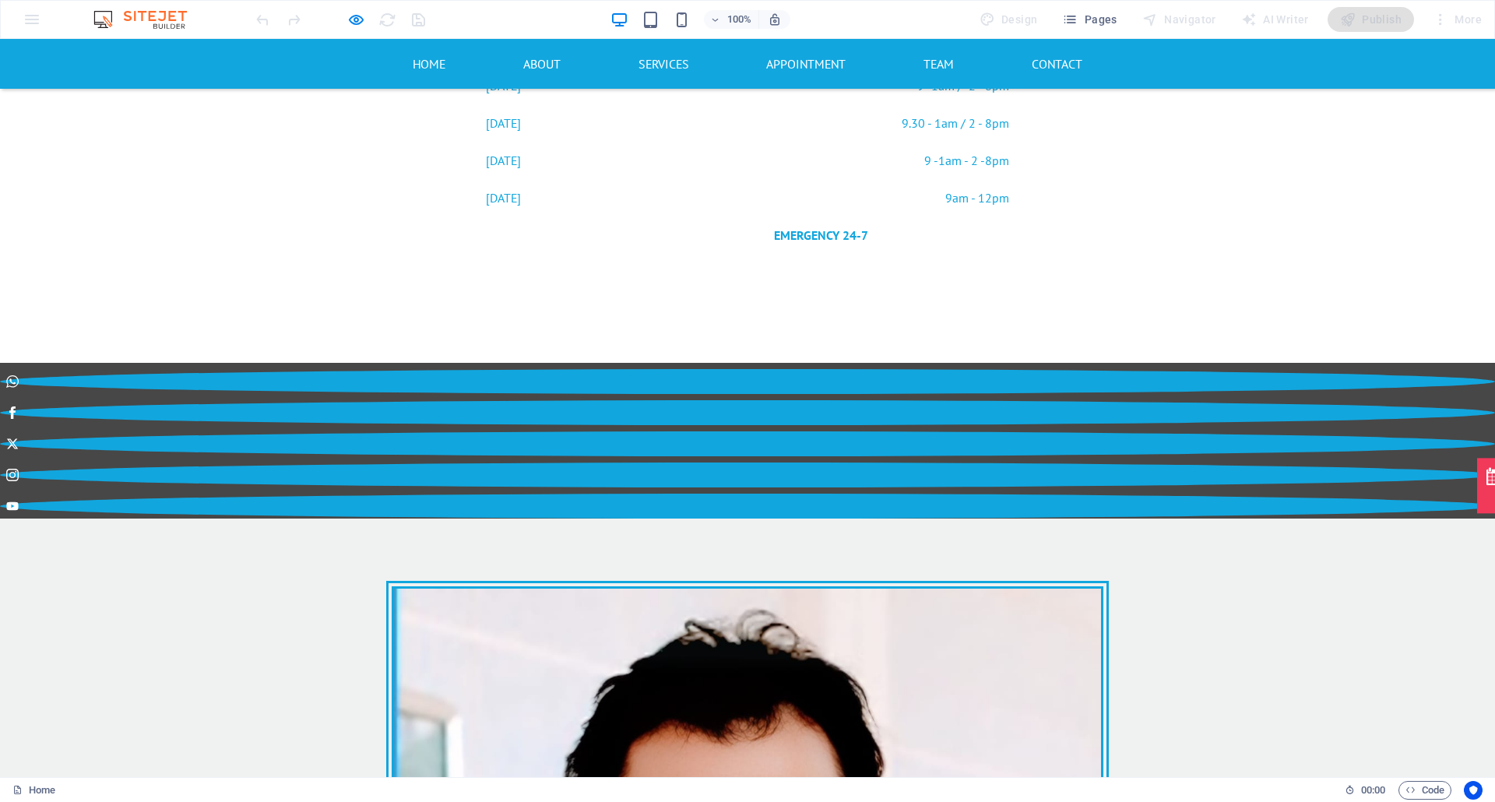
scroll to position [4982, 0]
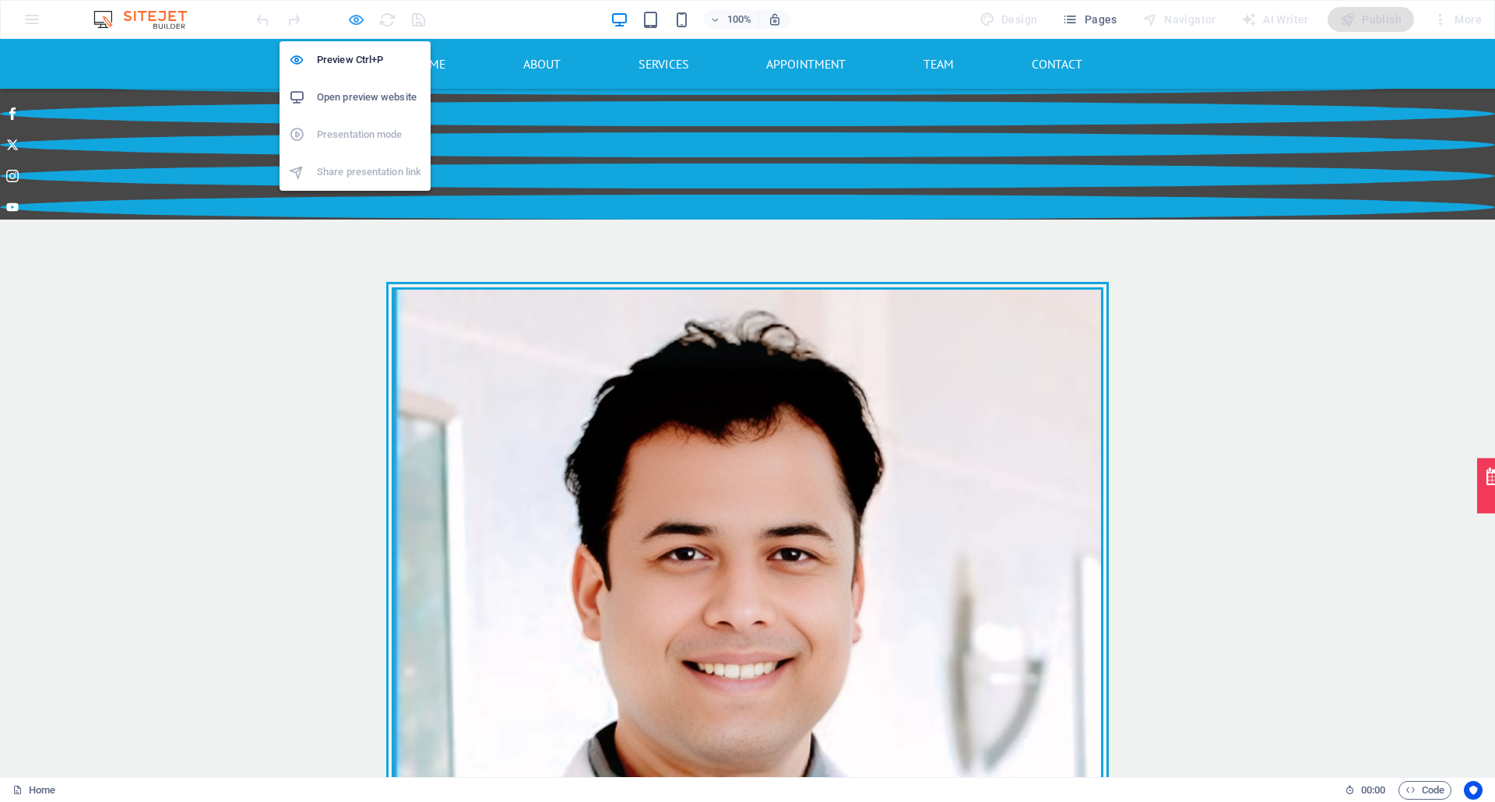
drag, startPoint x: 355, startPoint y: 14, endPoint x: 813, endPoint y: 363, distance: 575.4
click at [355, 14] on icon "button" at bounding box center [356, 20] width 18 height 18
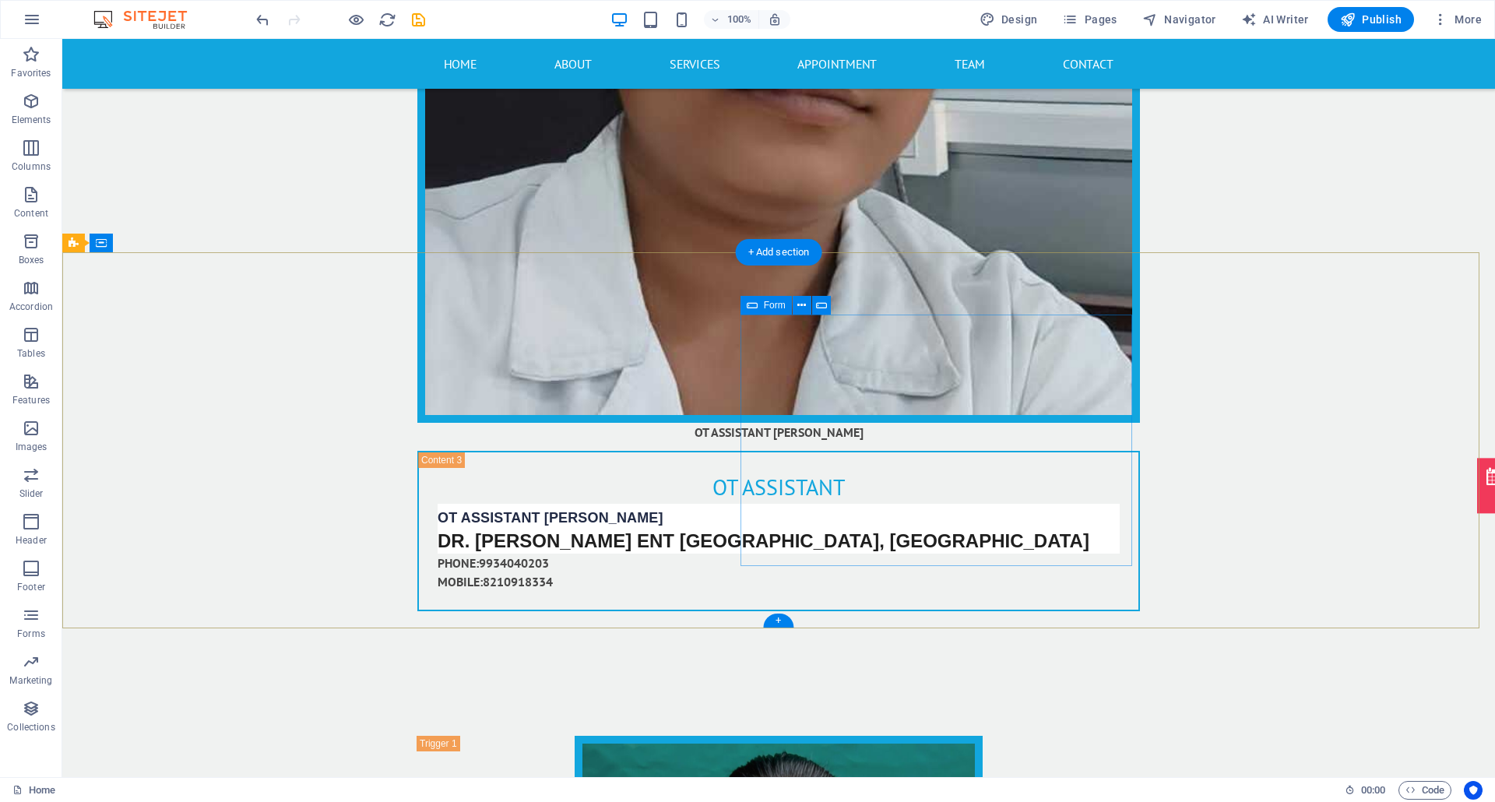
scroll to position [17511, 0]
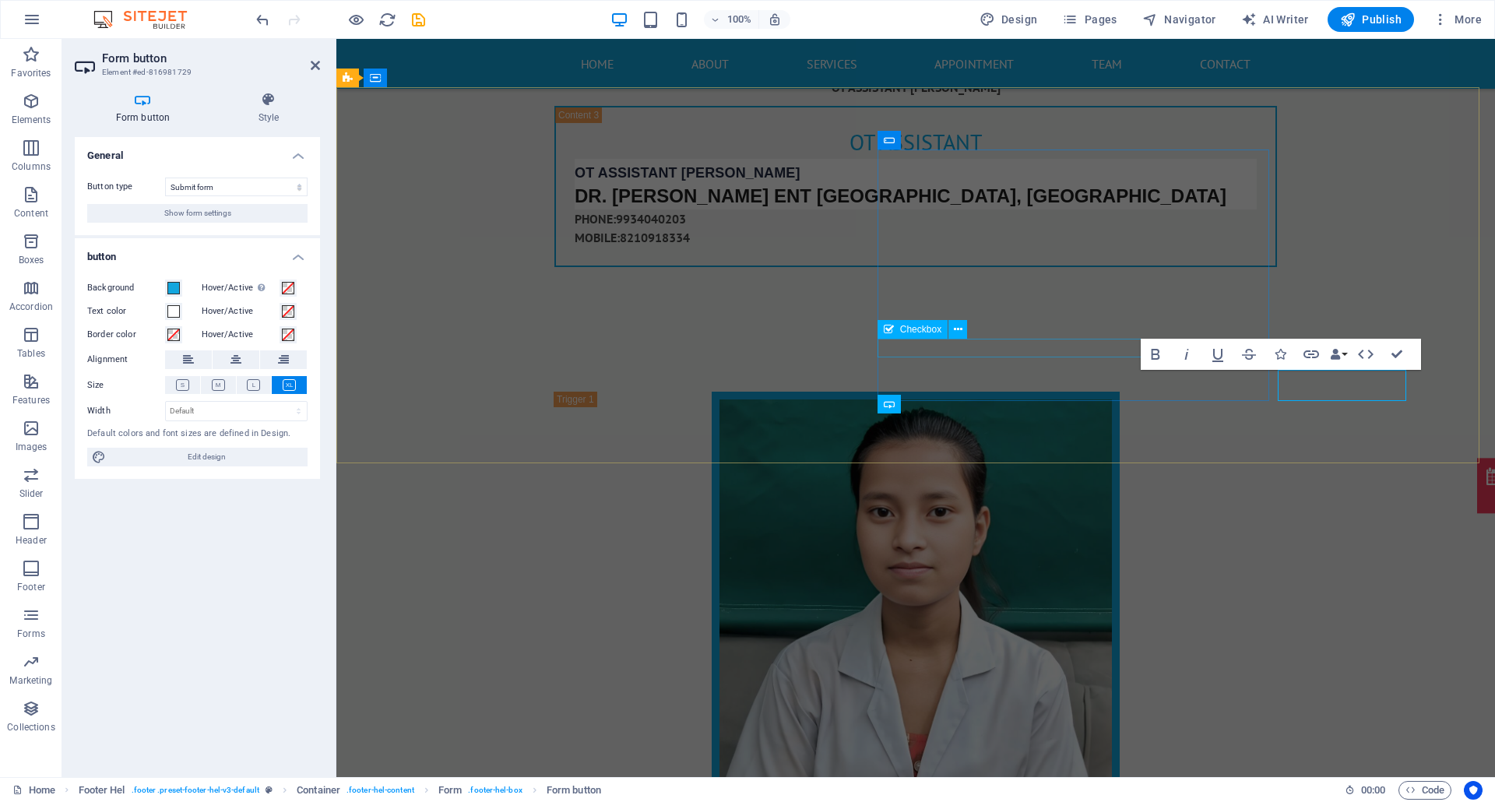
scroll to position [17468, 0]
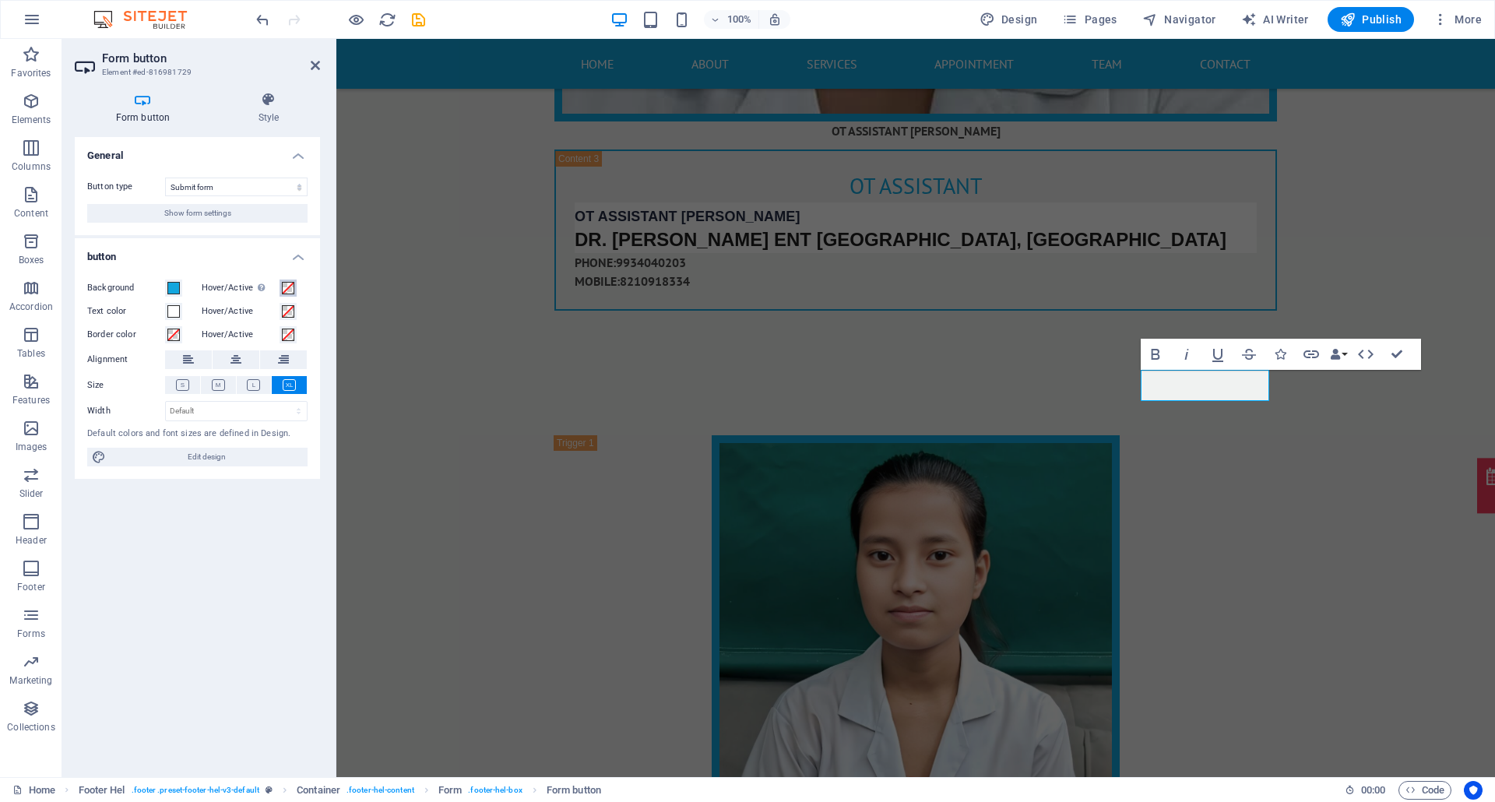
click at [291, 288] on span at bounding box center [288, 288] width 12 height 12
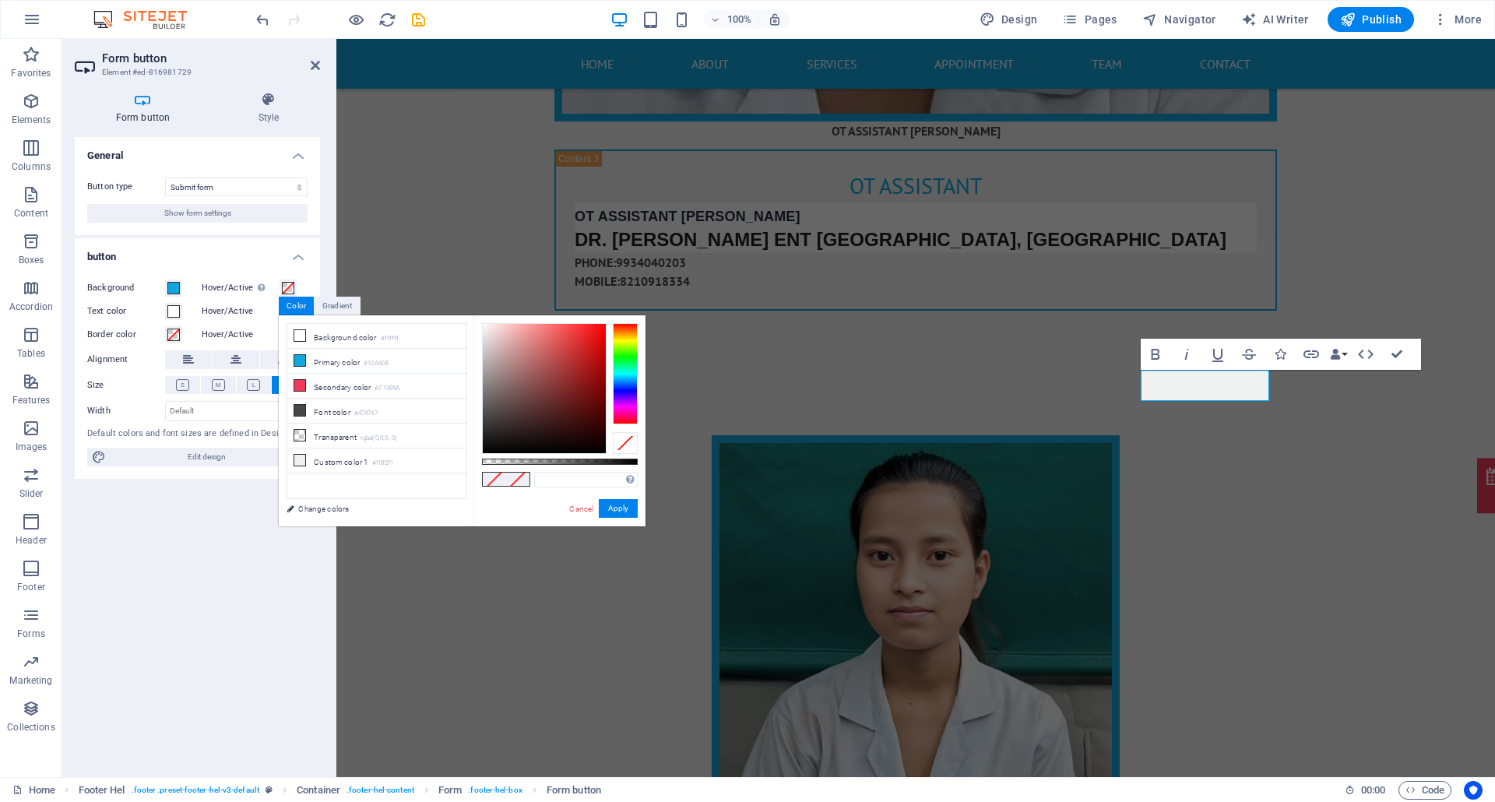
click at [638, 389] on div "Supported formats #0852ed rgb(8, 82, 237) rgba(8, 82, 237, 90%) hsv(221,97,93) …" at bounding box center [559, 533] width 172 height 437
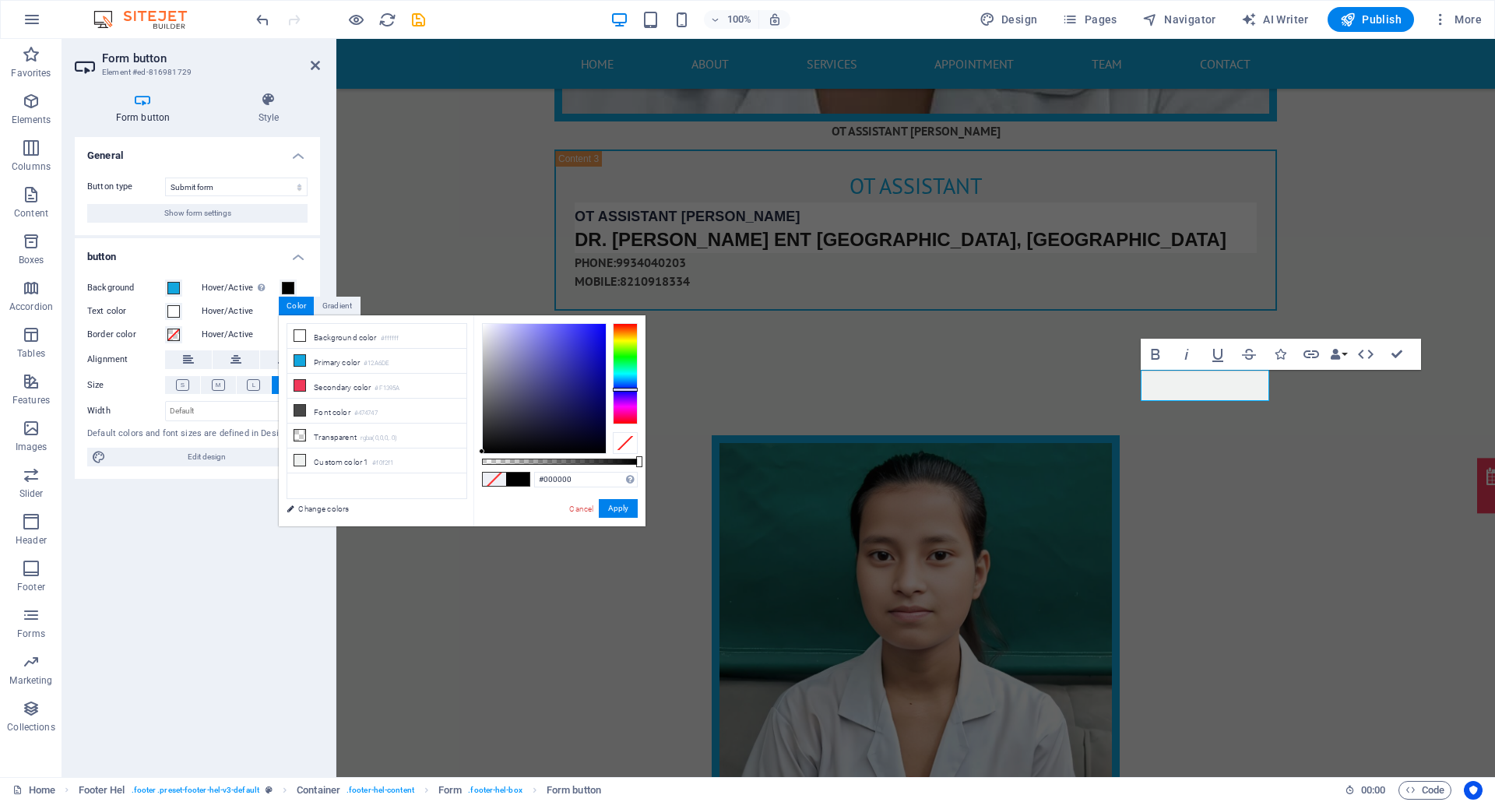
click at [630, 389] on div at bounding box center [625, 373] width 25 height 101
click at [602, 392] on div at bounding box center [544, 388] width 123 height 129
type input "#080684"
click at [599, 385] on div at bounding box center [544, 388] width 123 height 129
click at [611, 502] on button "Apply" at bounding box center [618, 508] width 39 height 19
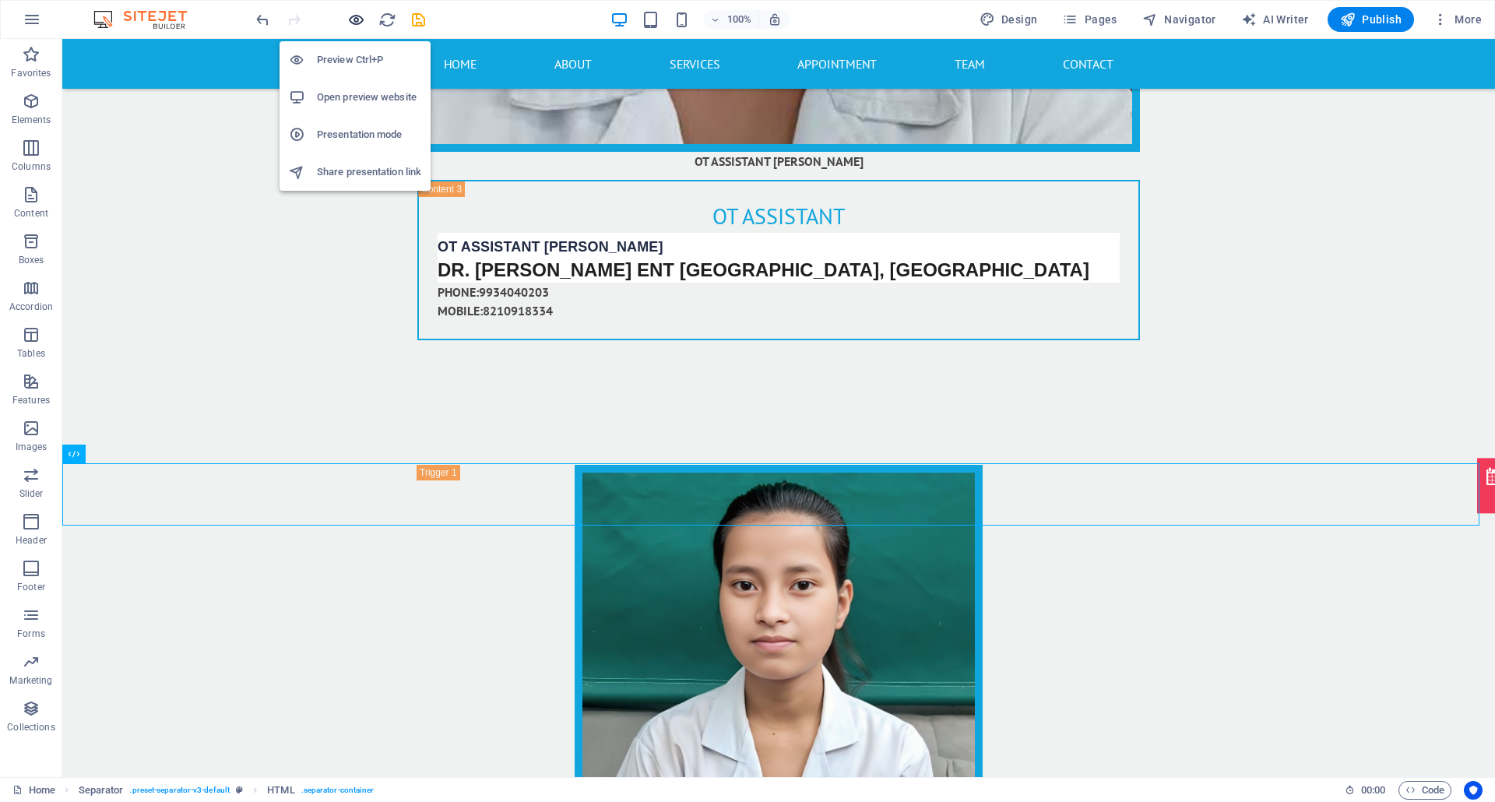
click at [359, 13] on icon "button" at bounding box center [356, 20] width 18 height 18
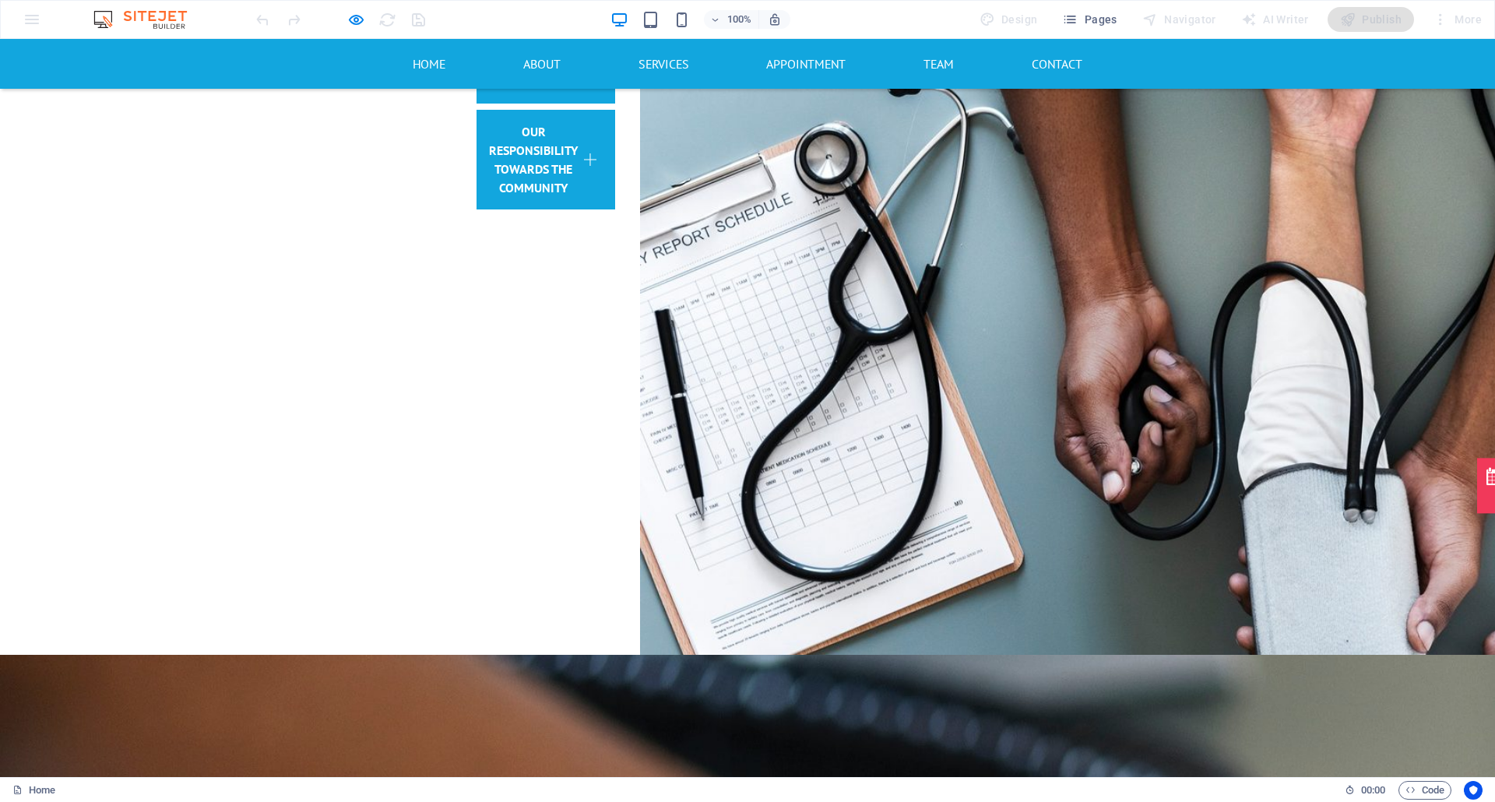
scroll to position [2250, 0]
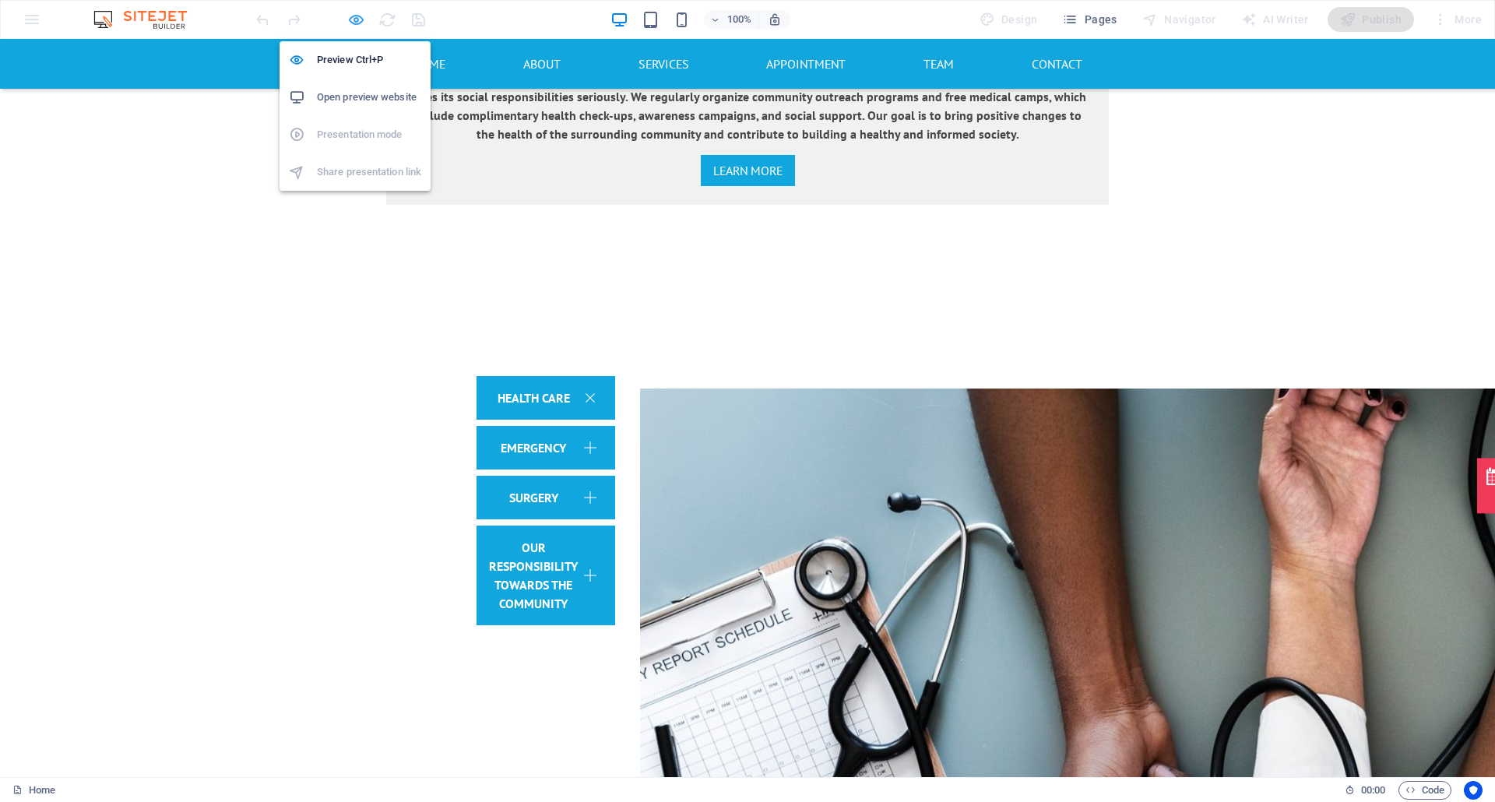
drag, startPoint x: 355, startPoint y: 17, endPoint x: 377, endPoint y: 101, distance: 86.8
click at [355, 17] on icon "button" at bounding box center [356, 20] width 18 height 18
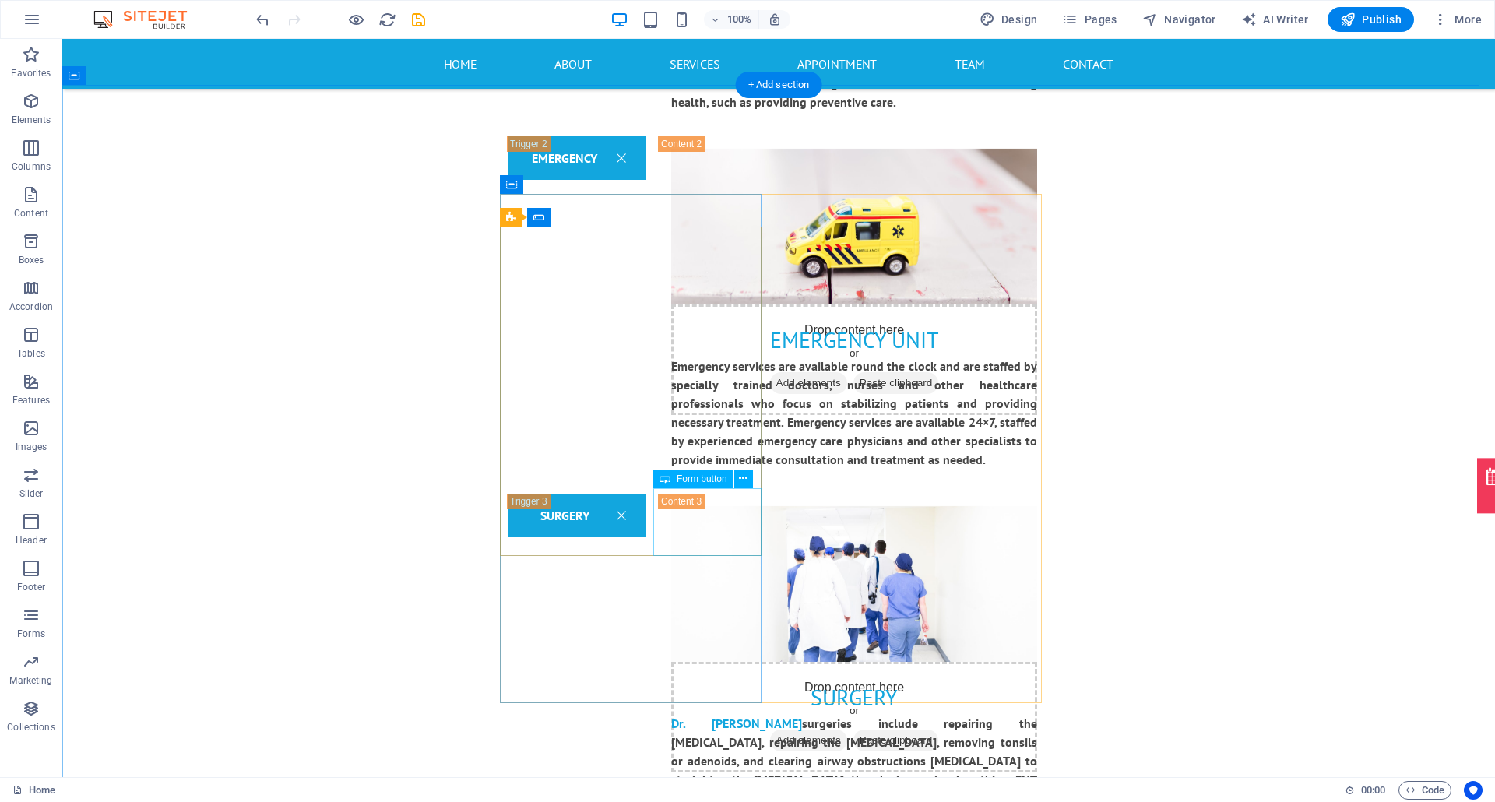
scroll to position [3391, 0]
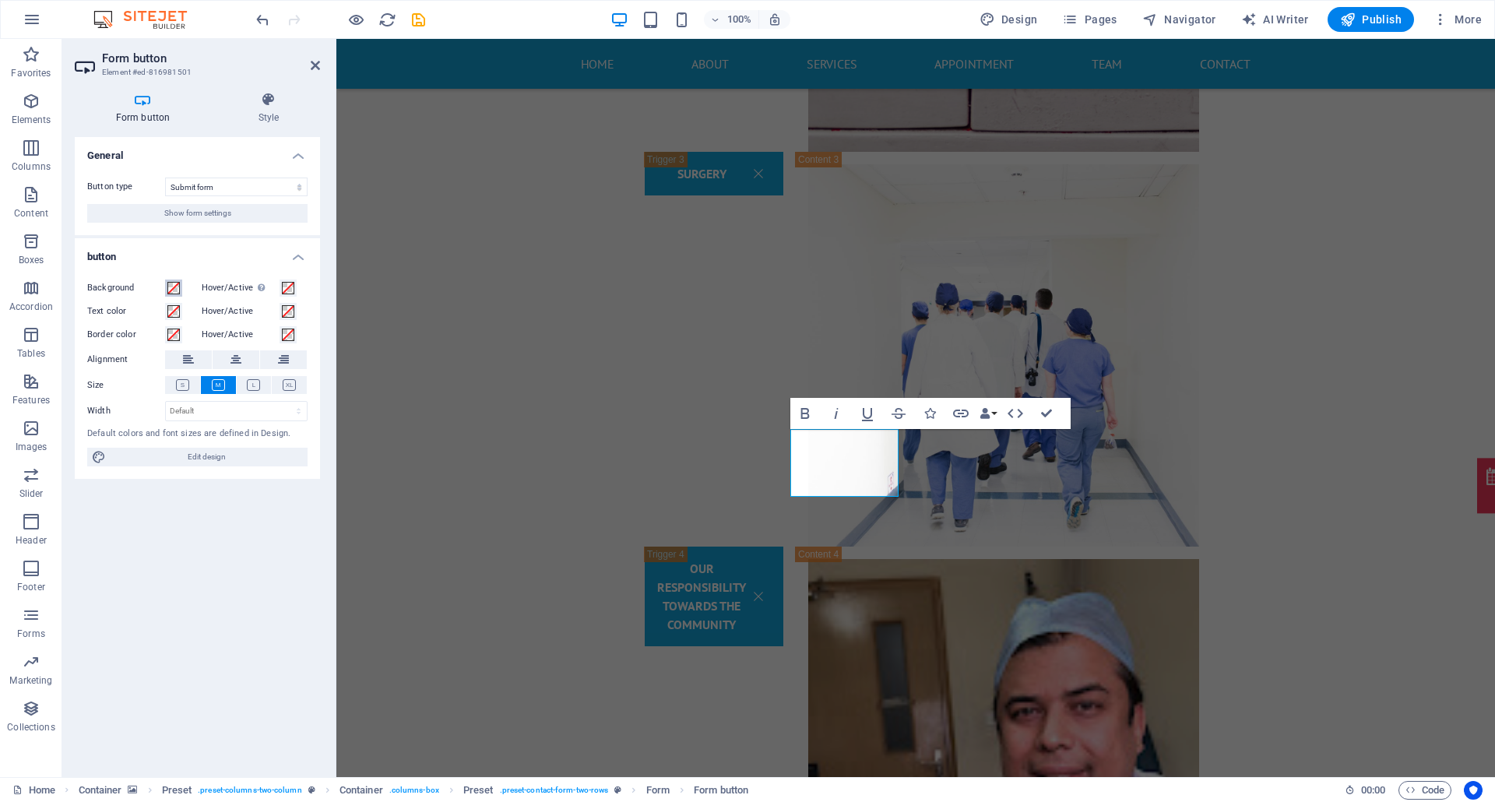
click at [172, 284] on span at bounding box center [173, 288] width 12 height 12
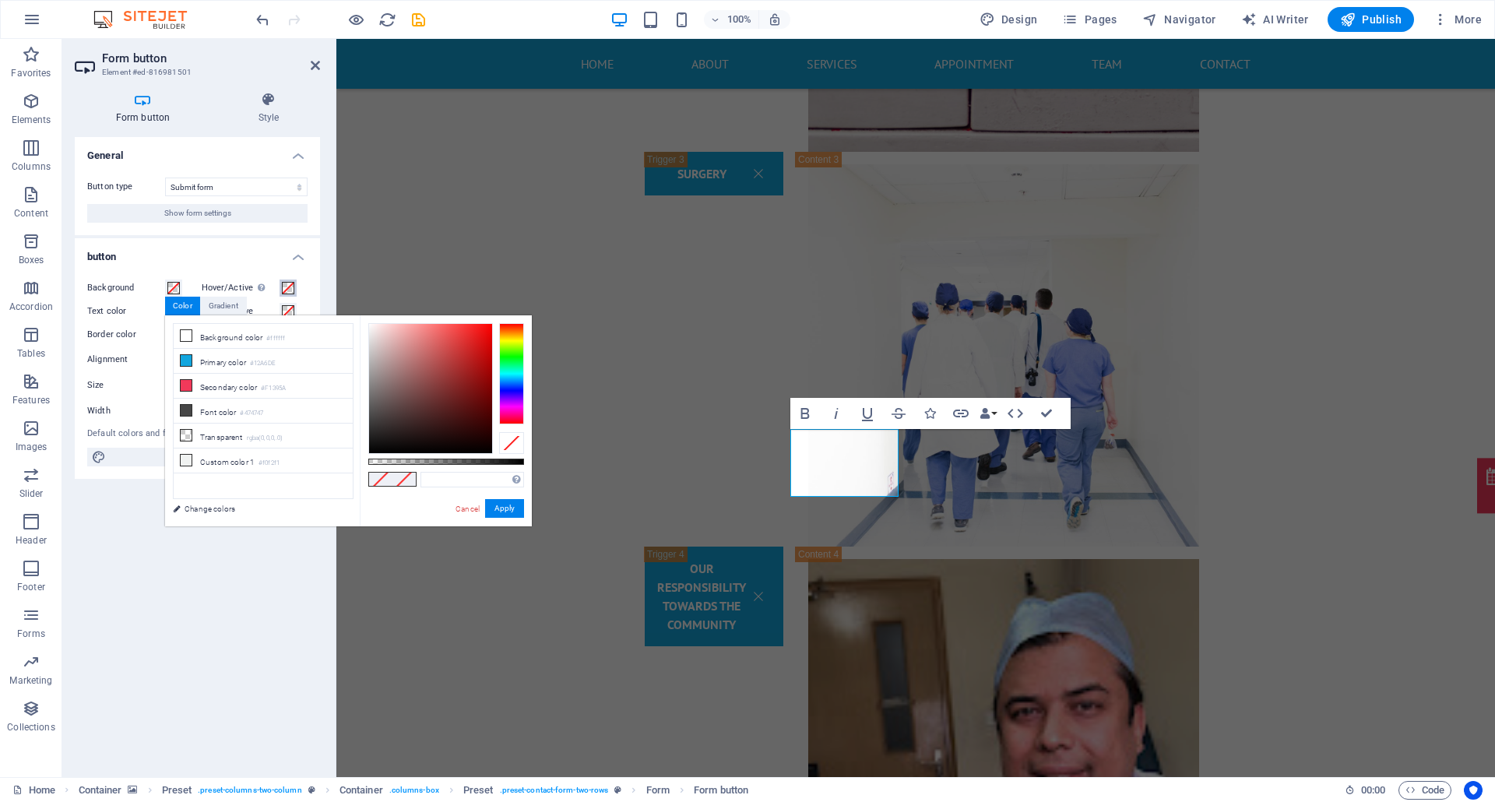
click at [279, 287] on button "Hover/Active Switch to preview mode to test the active/hover state" at bounding box center [287, 287] width 17 height 17
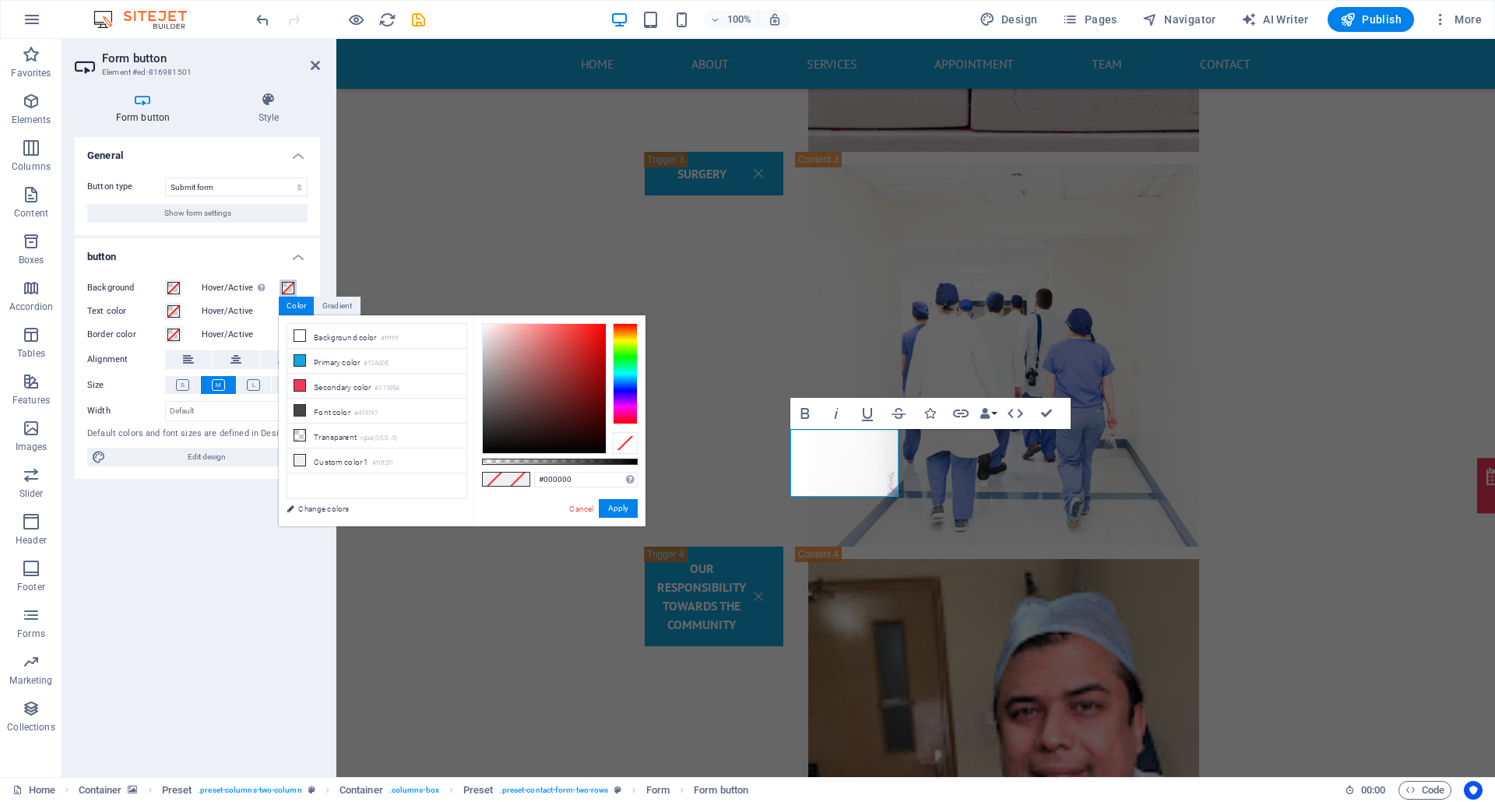
click at [626, 390] on div at bounding box center [625, 373] width 25 height 101
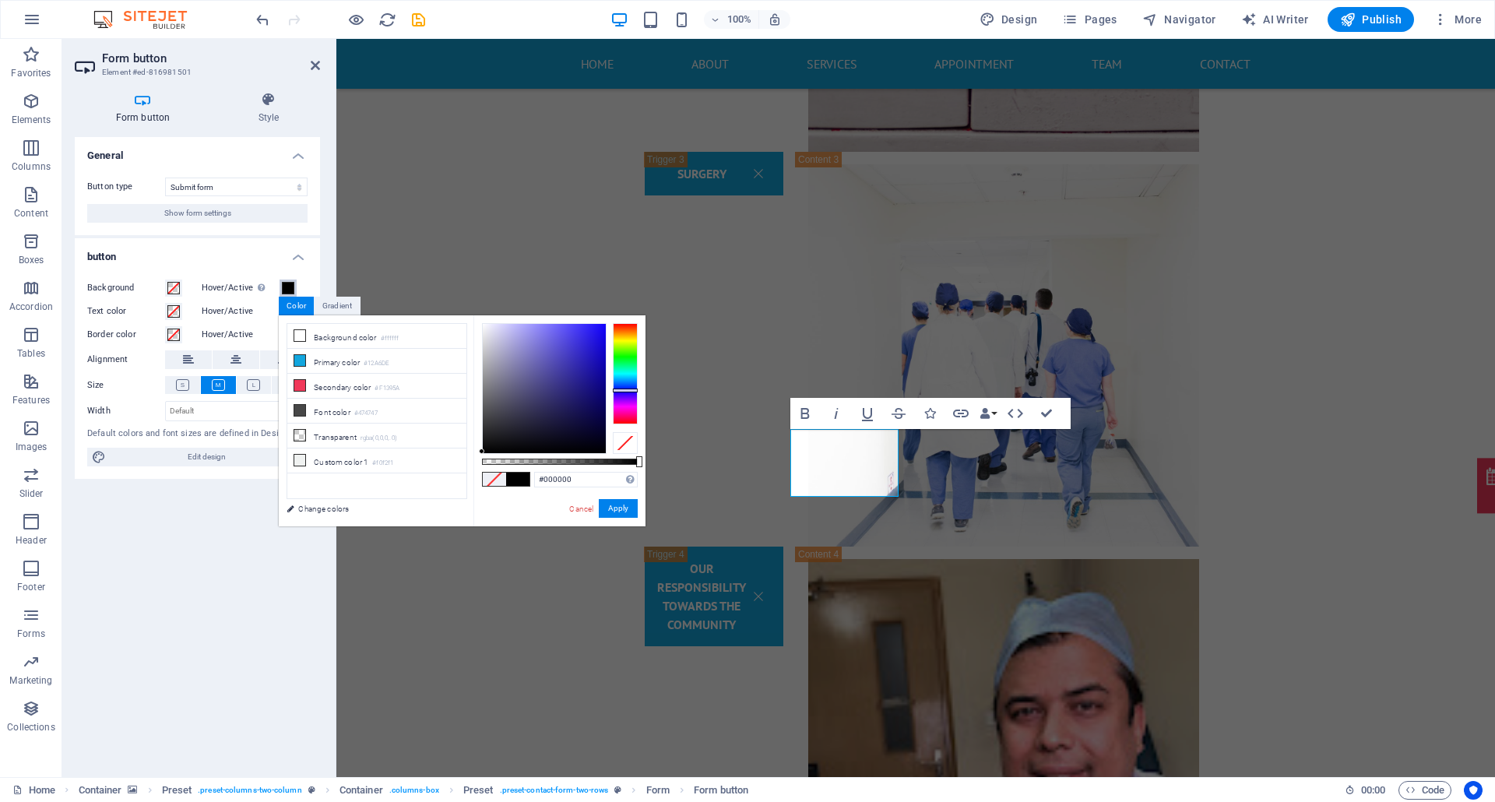
type input "#140b94"
click at [595, 377] on div at bounding box center [544, 388] width 123 height 129
click at [623, 503] on button "Apply" at bounding box center [618, 508] width 39 height 19
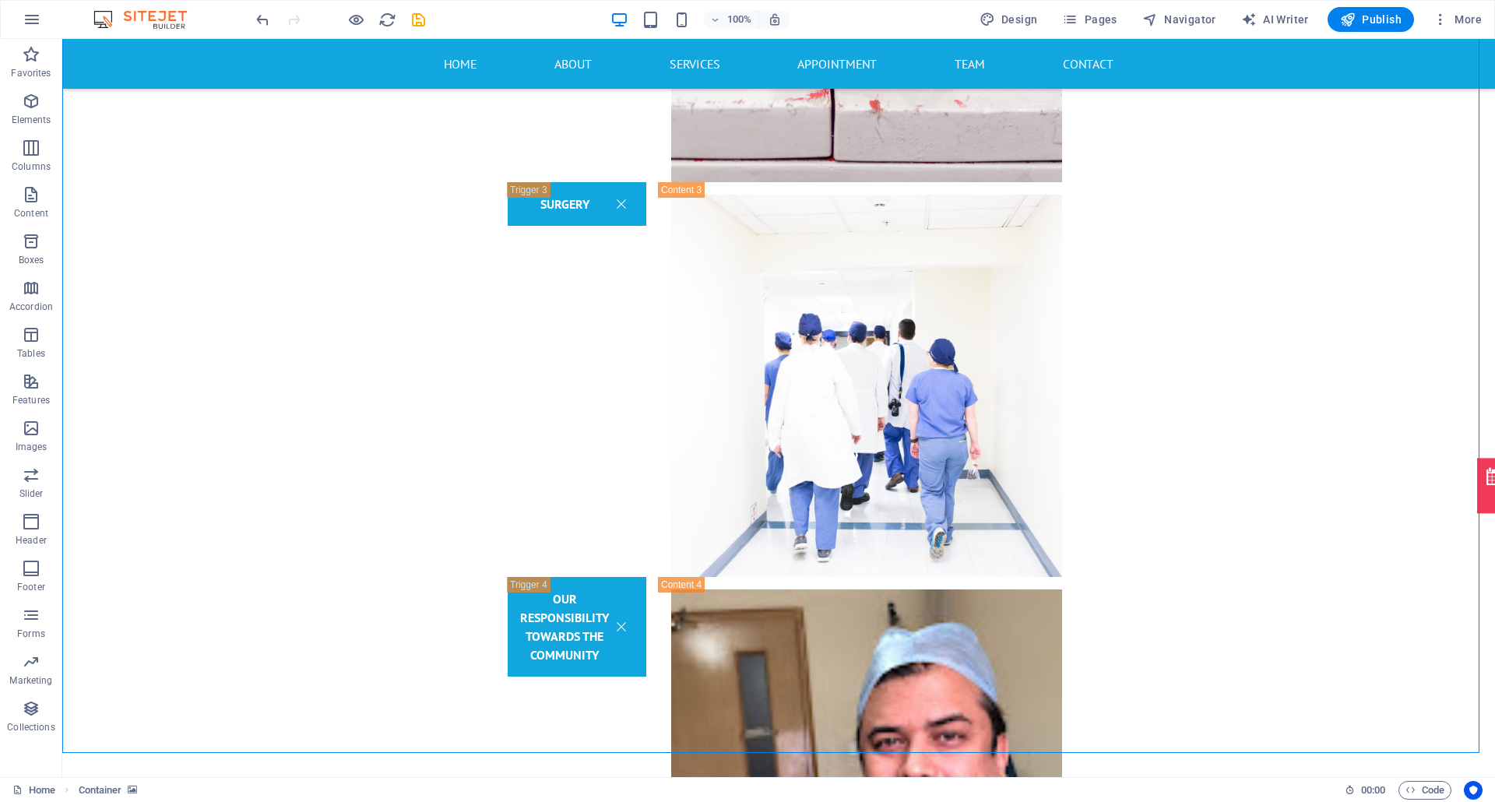
click at [344, 19] on div at bounding box center [340, 19] width 174 height 25
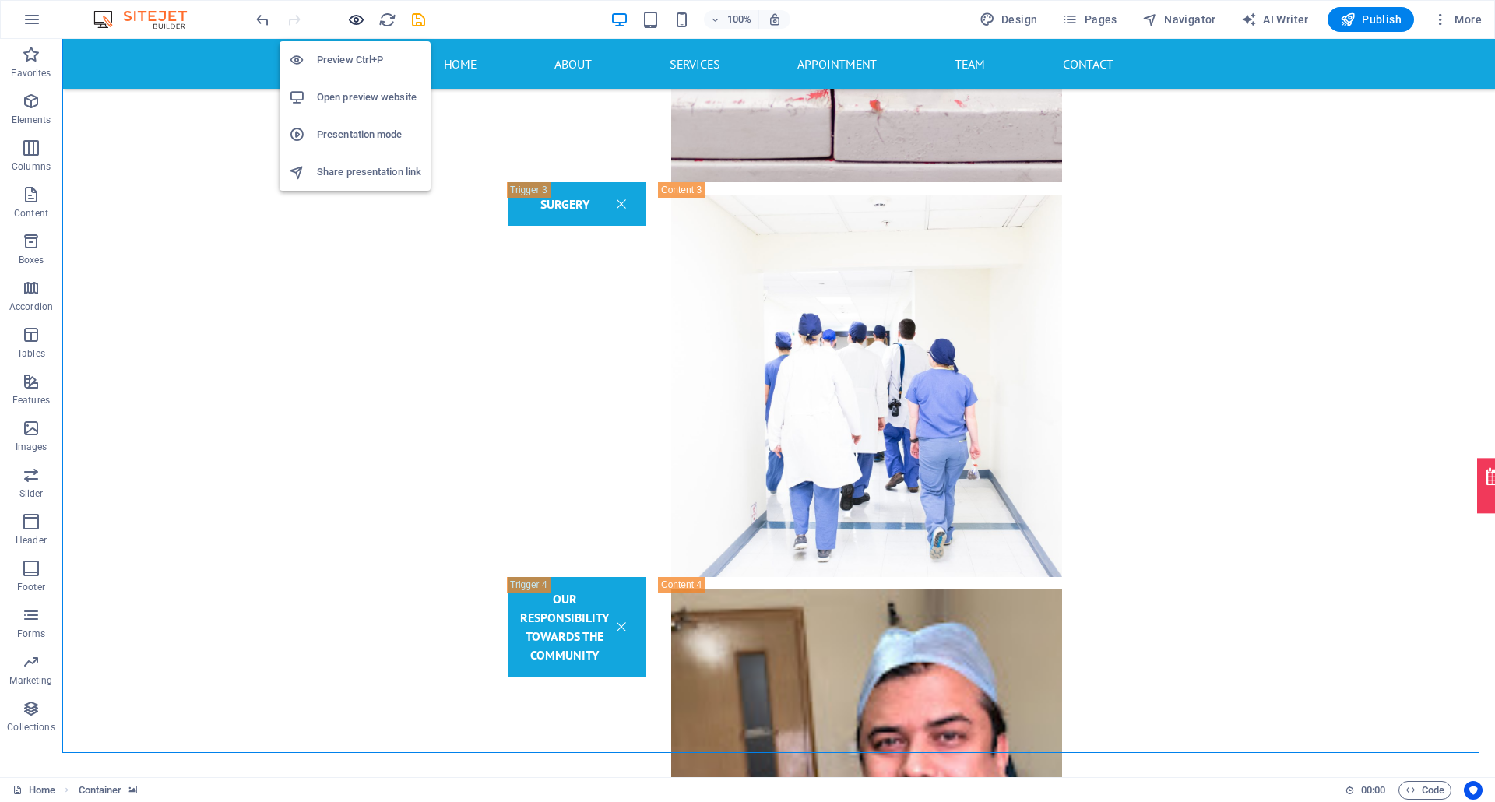
click at [355, 16] on icon "button" at bounding box center [356, 20] width 18 height 18
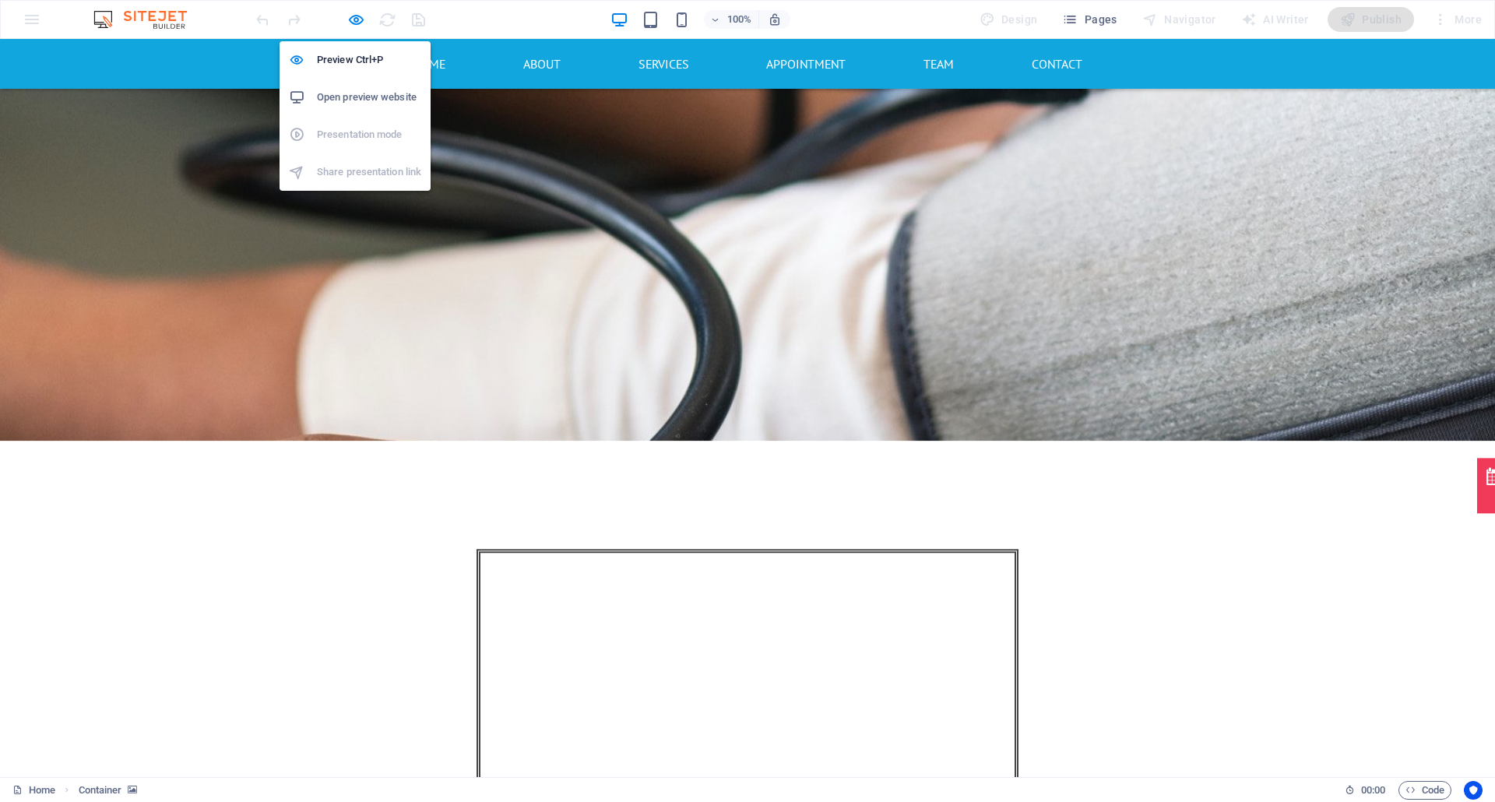
scroll to position [2016, 0]
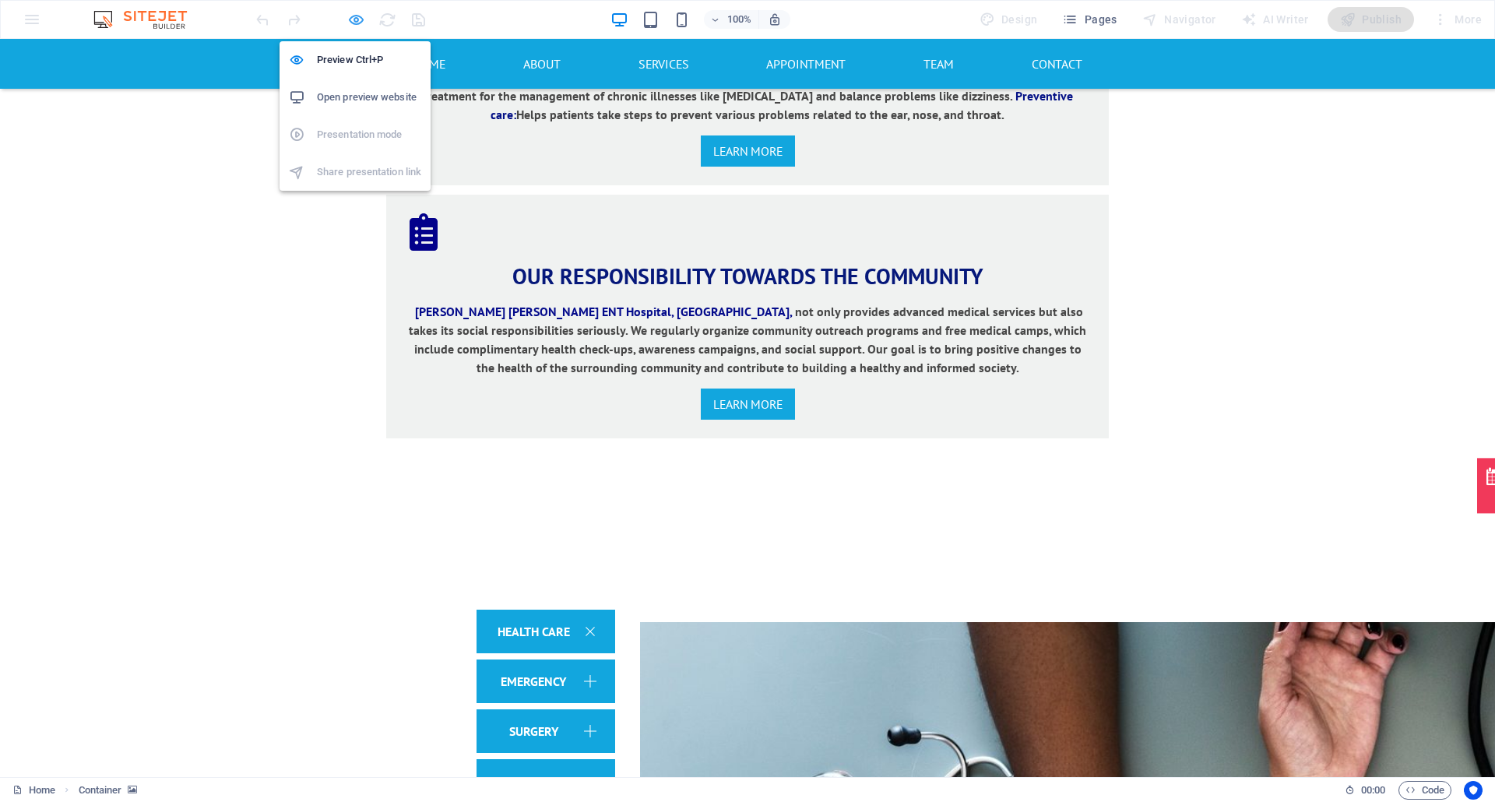
click at [357, 25] on icon "button" at bounding box center [356, 20] width 18 height 18
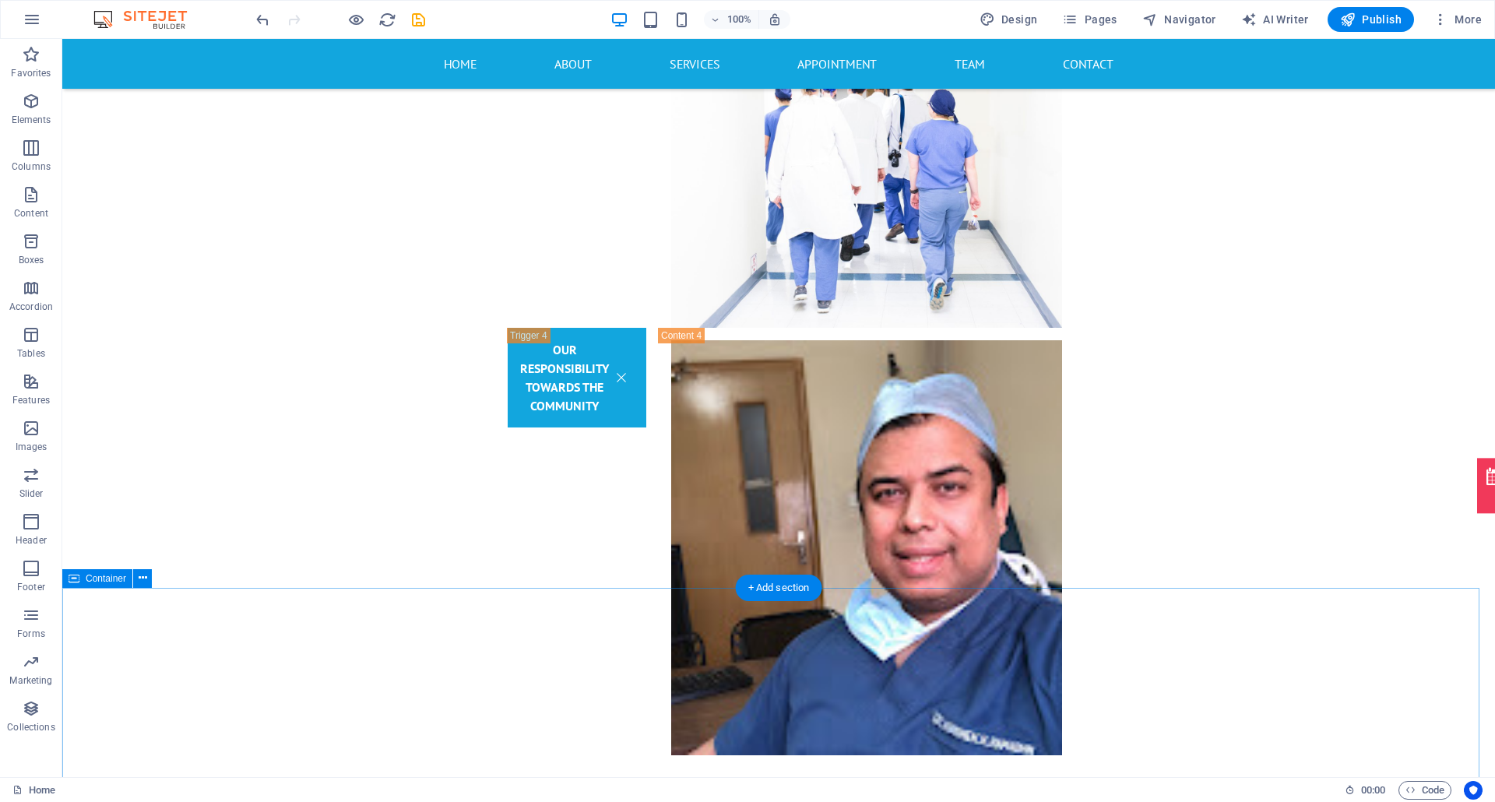
scroll to position [3598, 0]
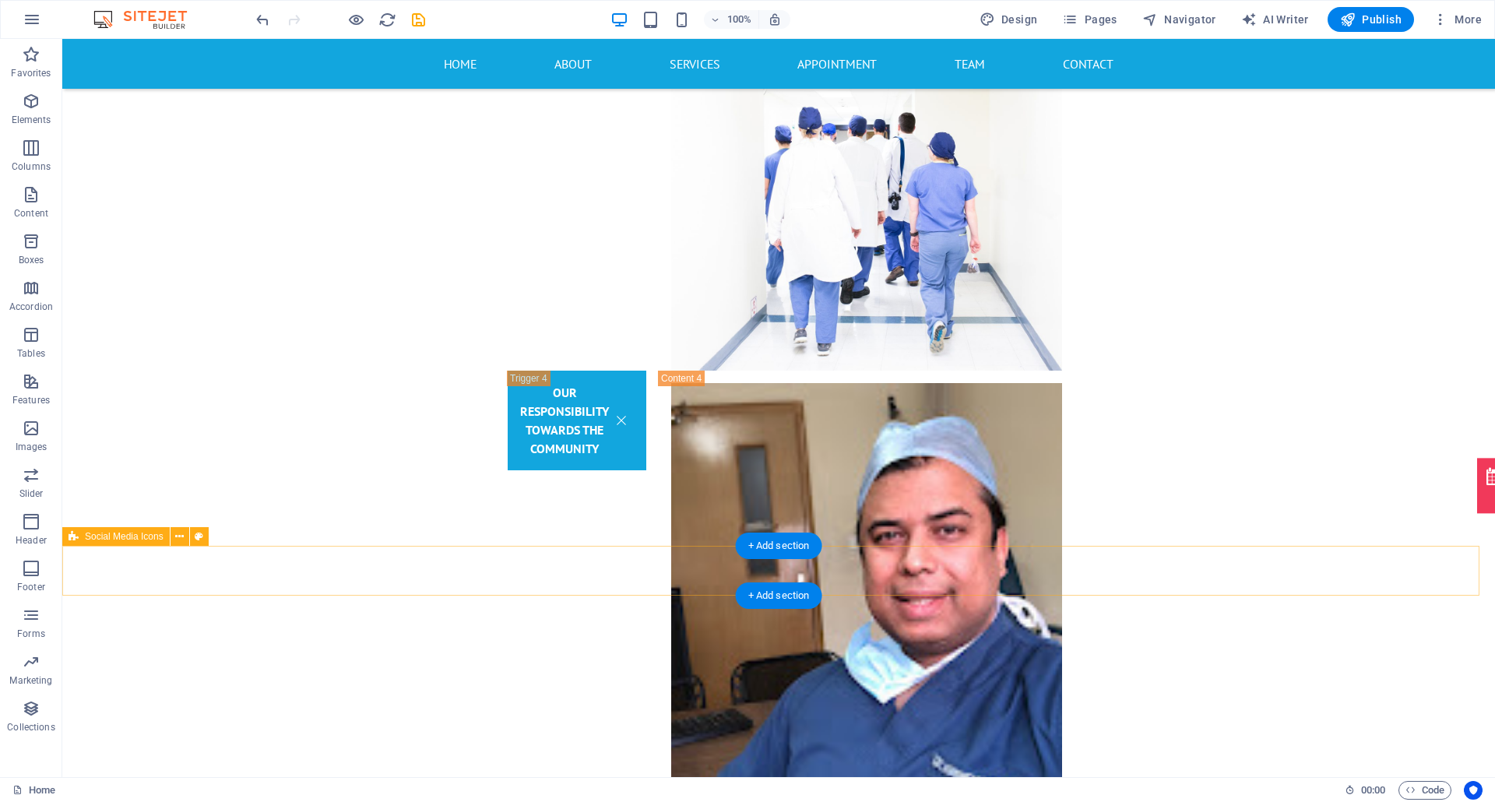
select select "rem"
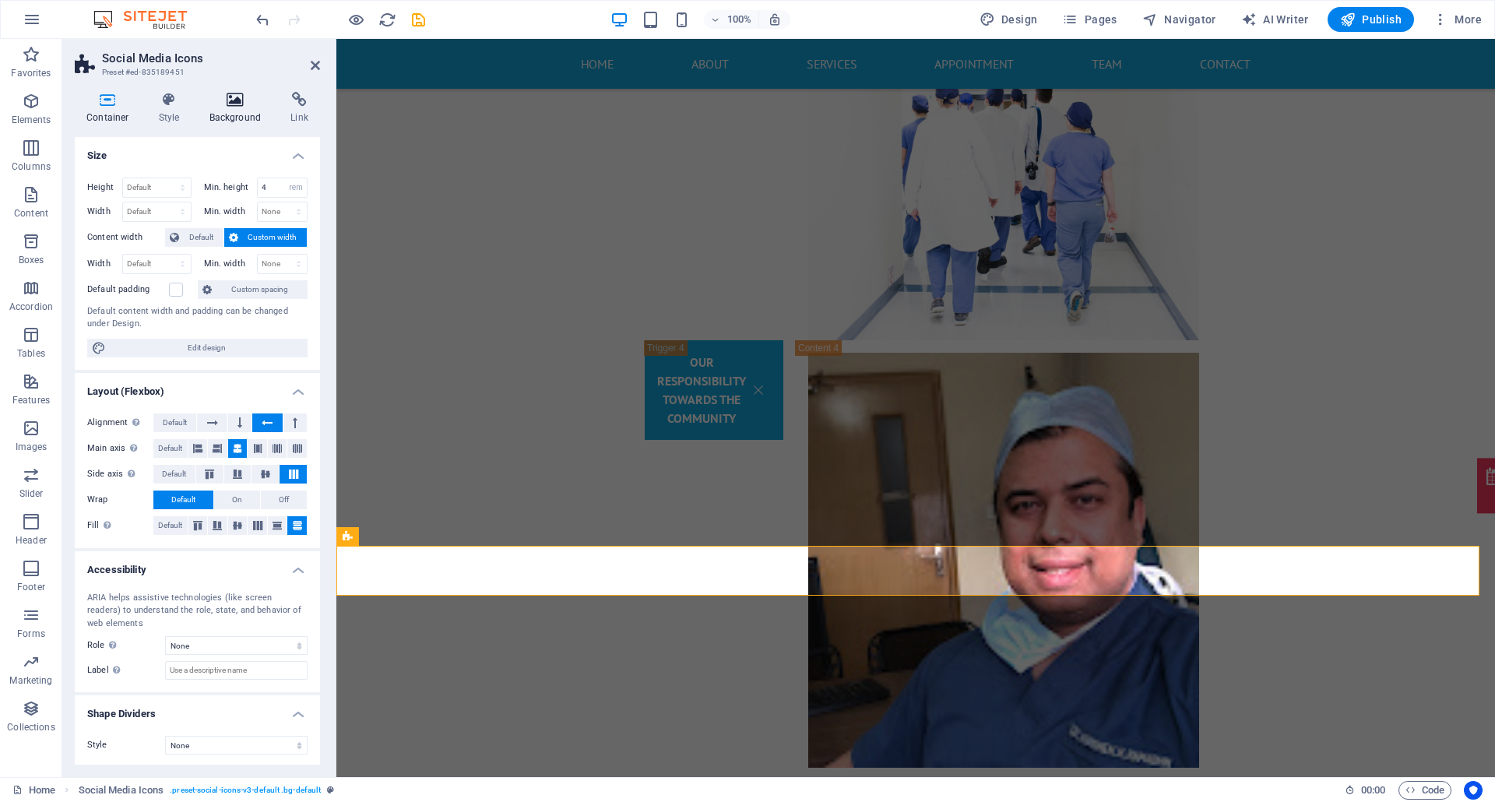
click at [227, 113] on h4 "Background" at bounding box center [239, 108] width 82 height 33
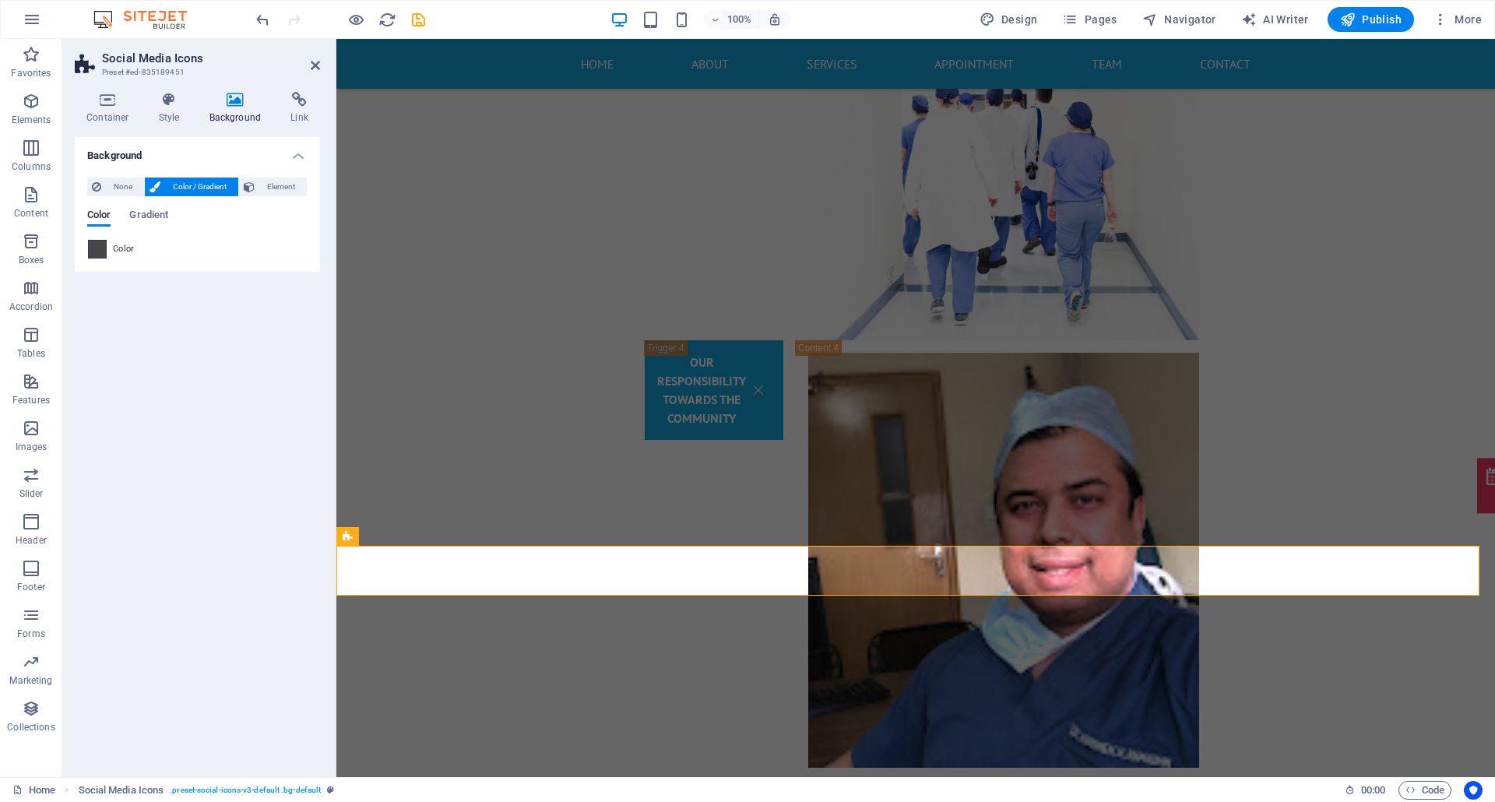
click at [103, 248] on span at bounding box center [97, 249] width 17 height 17
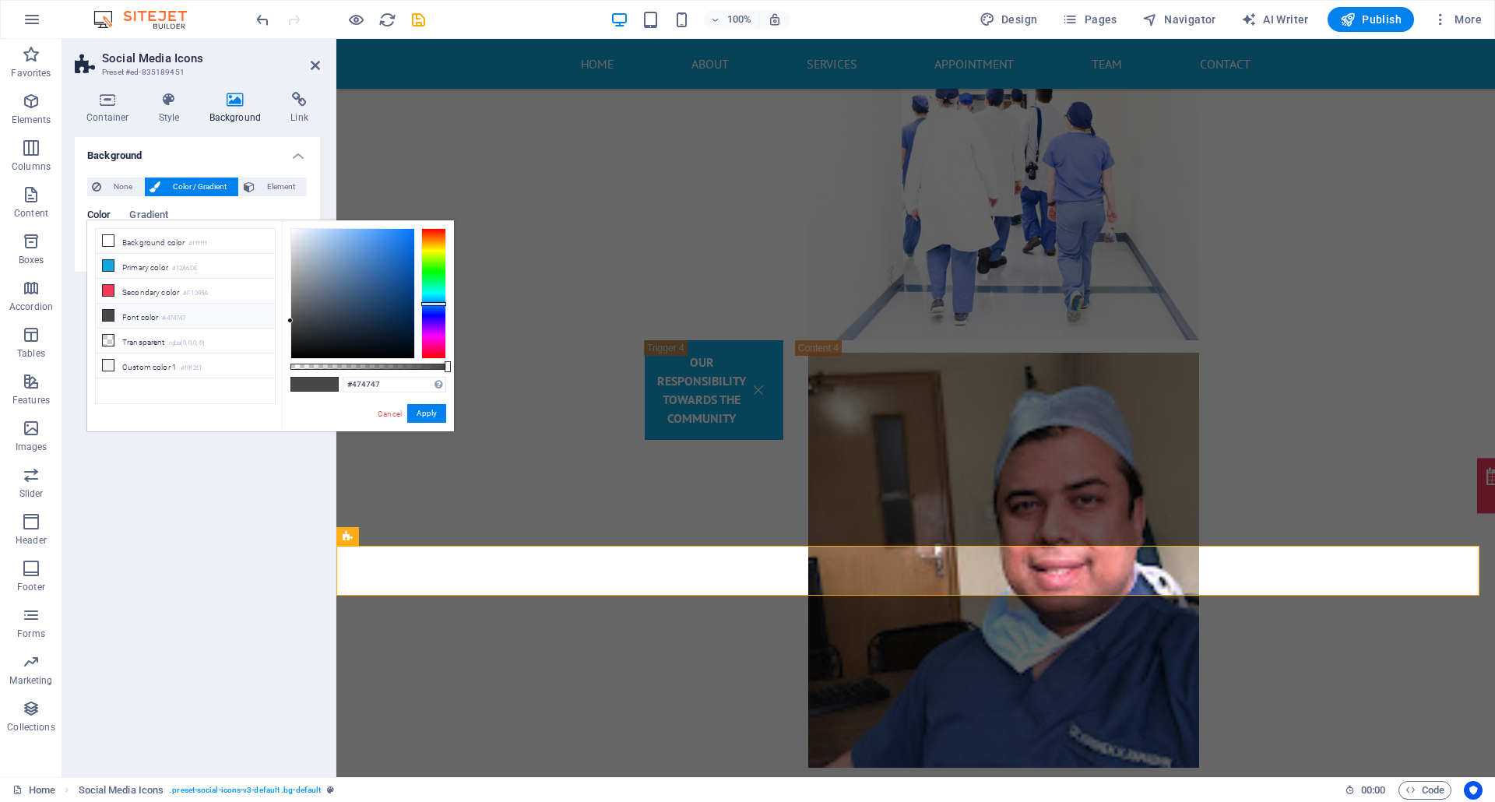
click at [433, 304] on div at bounding box center [433, 293] width 25 height 131
click at [440, 309] on div at bounding box center [433, 293] width 25 height 131
click at [442, 309] on div at bounding box center [433, 309] width 25 height 4
click at [434, 310] on div at bounding box center [433, 309] width 25 height 4
click at [409, 291] on div at bounding box center [352, 293] width 123 height 129
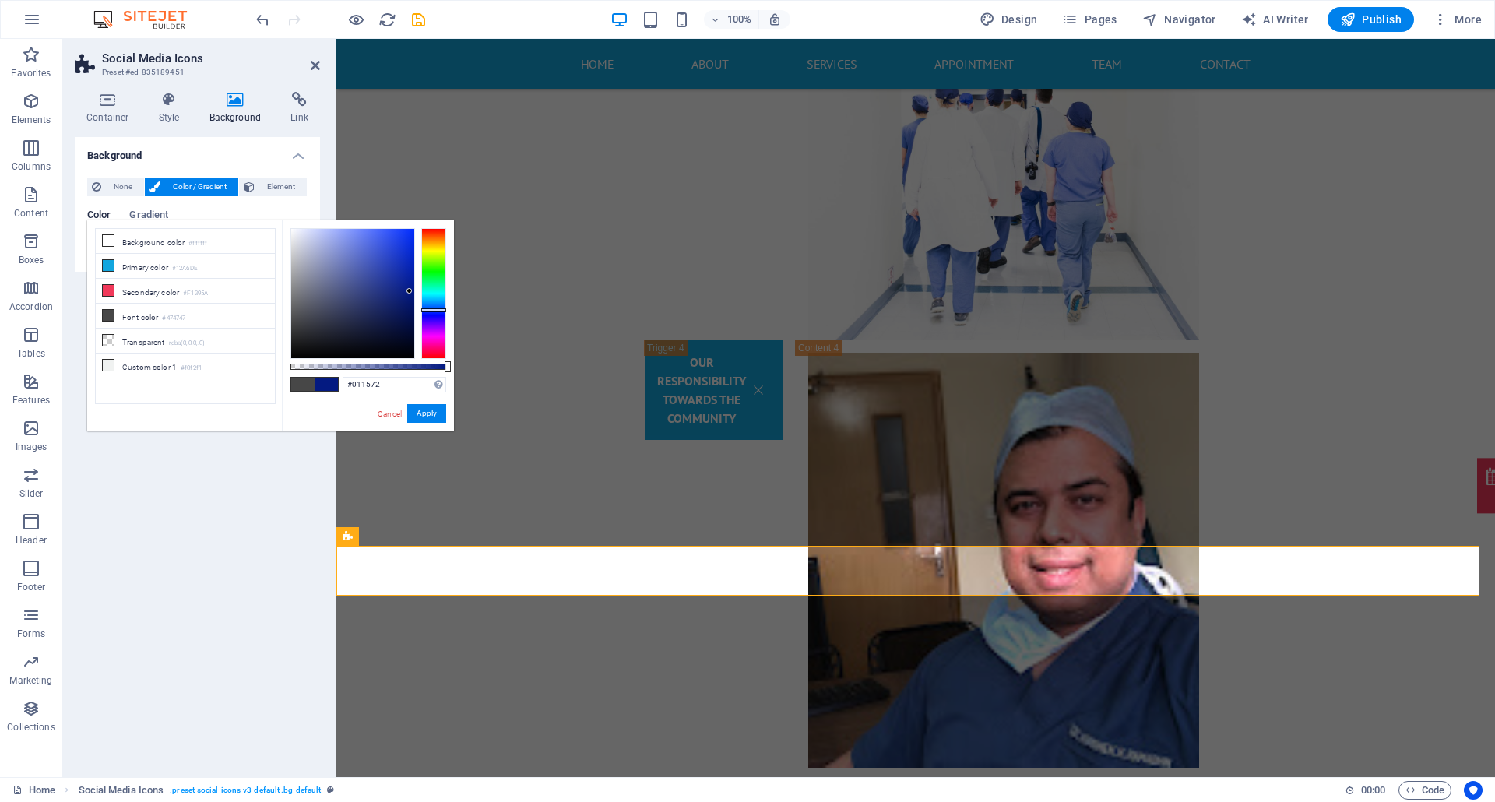
click at [412, 299] on div at bounding box center [352, 293] width 123 height 129
type input "#00115e"
click at [413, 309] on div at bounding box center [352, 293] width 123 height 129
click at [433, 406] on button "Apply" at bounding box center [426, 413] width 39 height 19
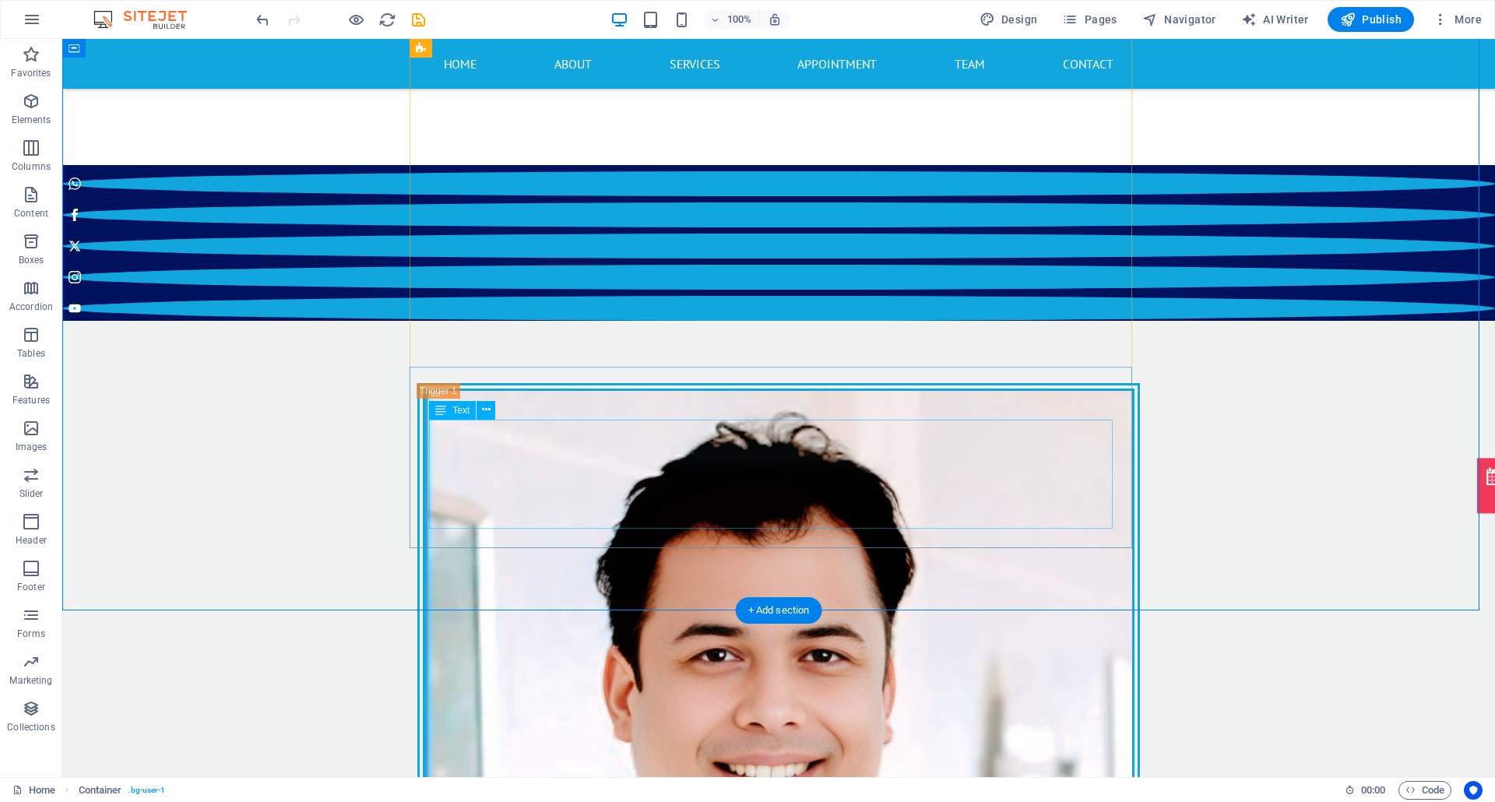
scroll to position [6608, 0]
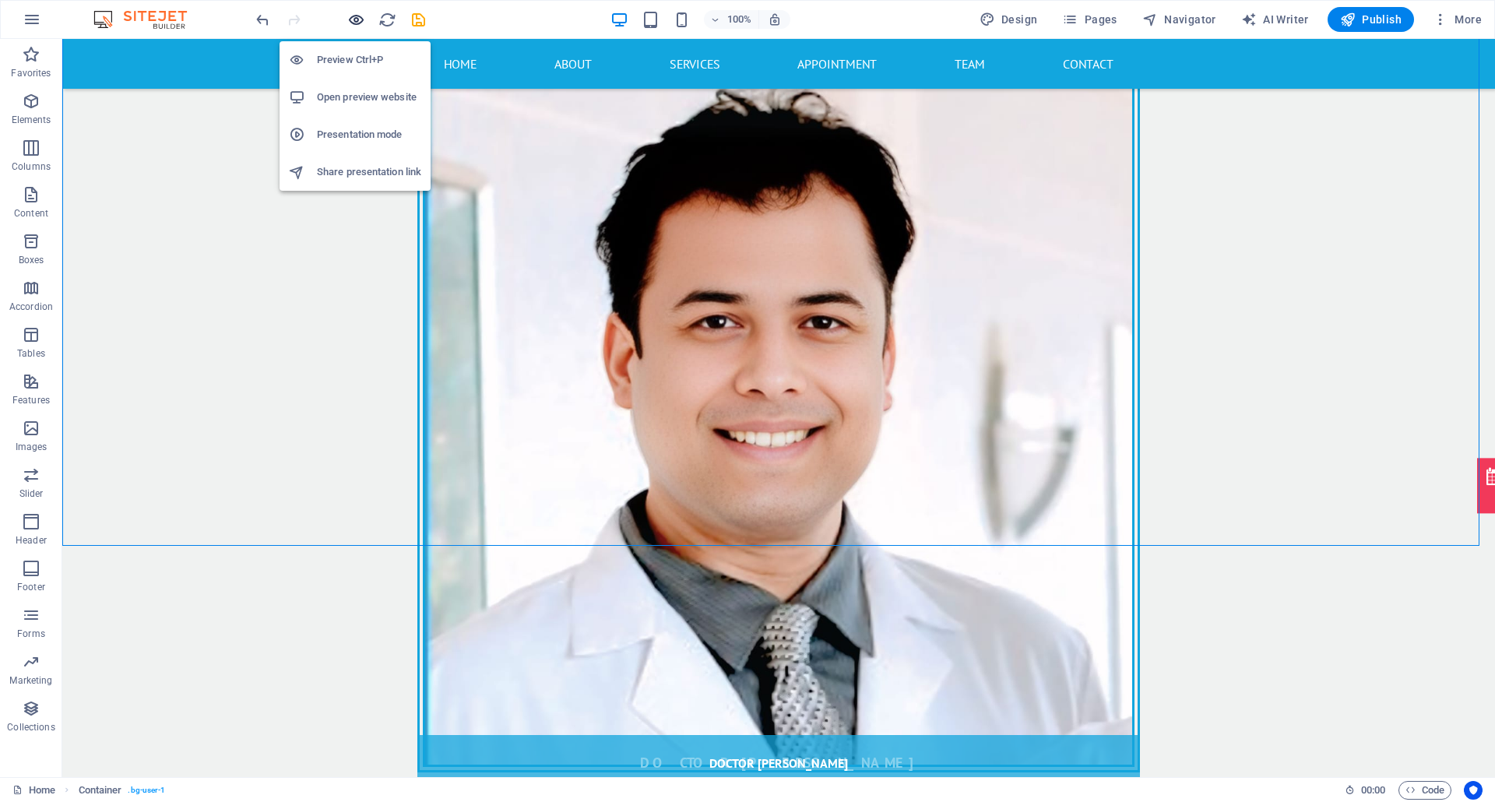
drag, startPoint x: 356, startPoint y: 19, endPoint x: 456, endPoint y: 431, distance: 424.6
click at [356, 19] on icon "button" at bounding box center [356, 20] width 18 height 18
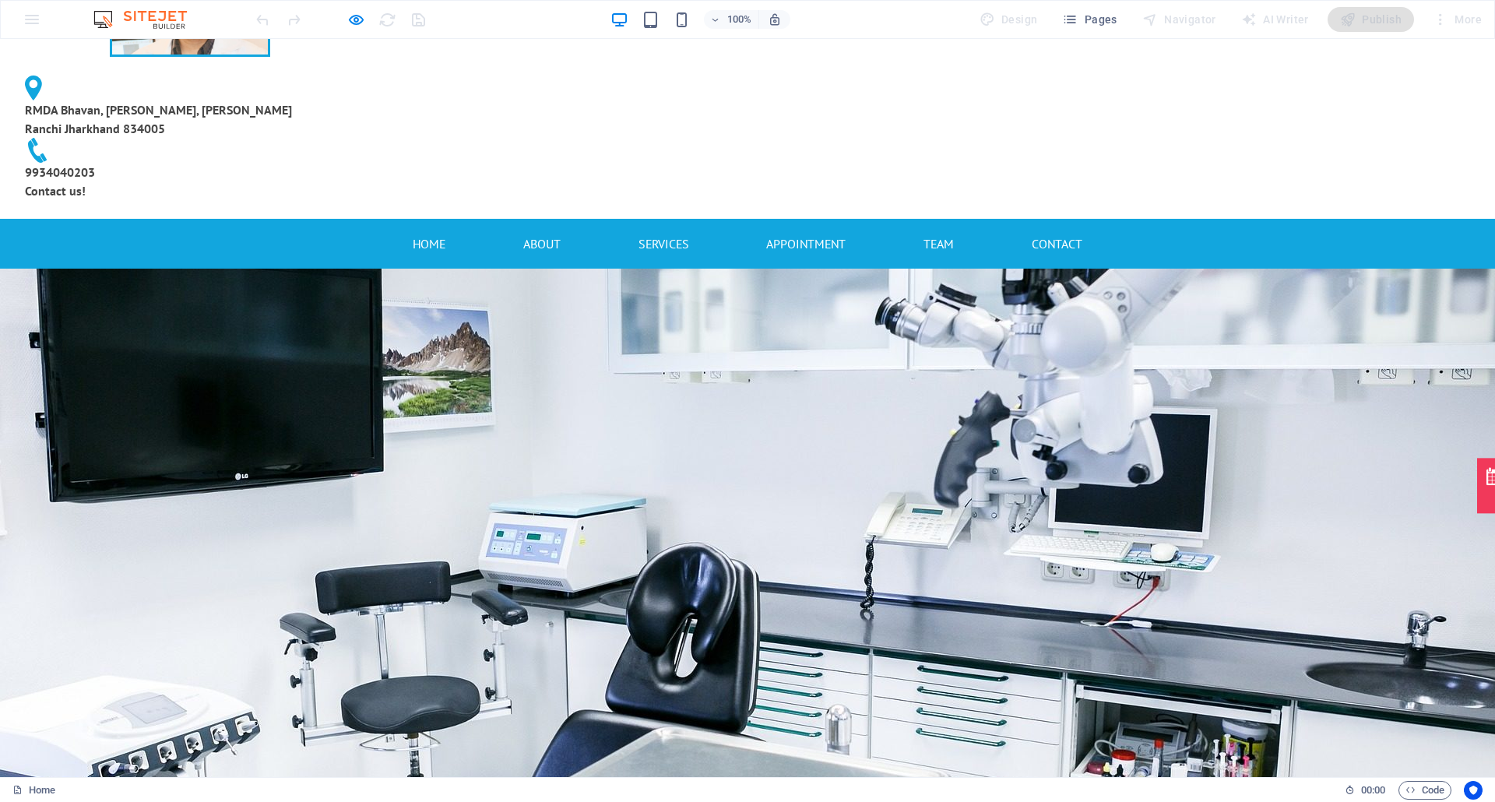
scroll to position [0, 0]
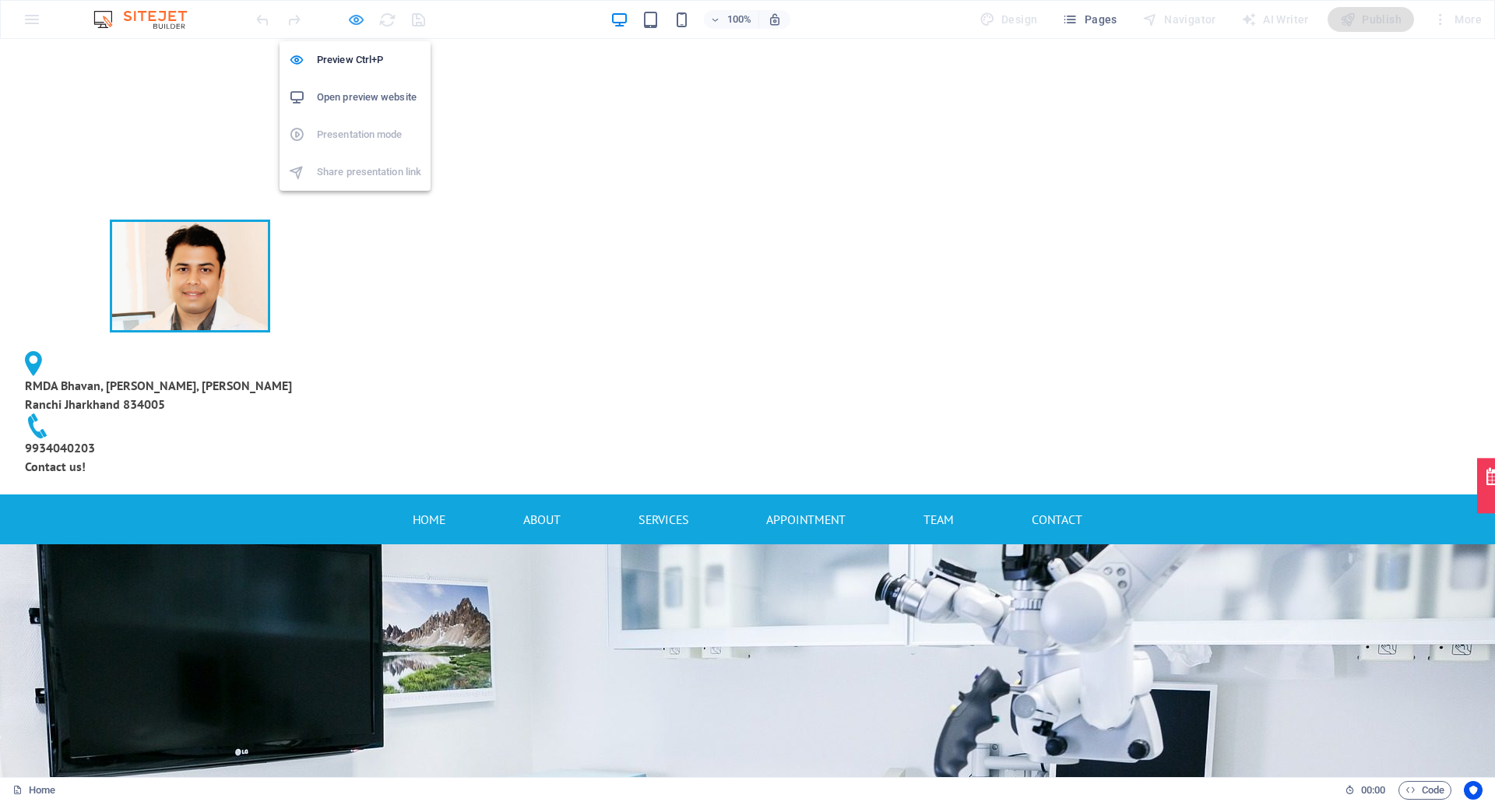
click at [355, 17] on icon "button" at bounding box center [356, 20] width 18 height 18
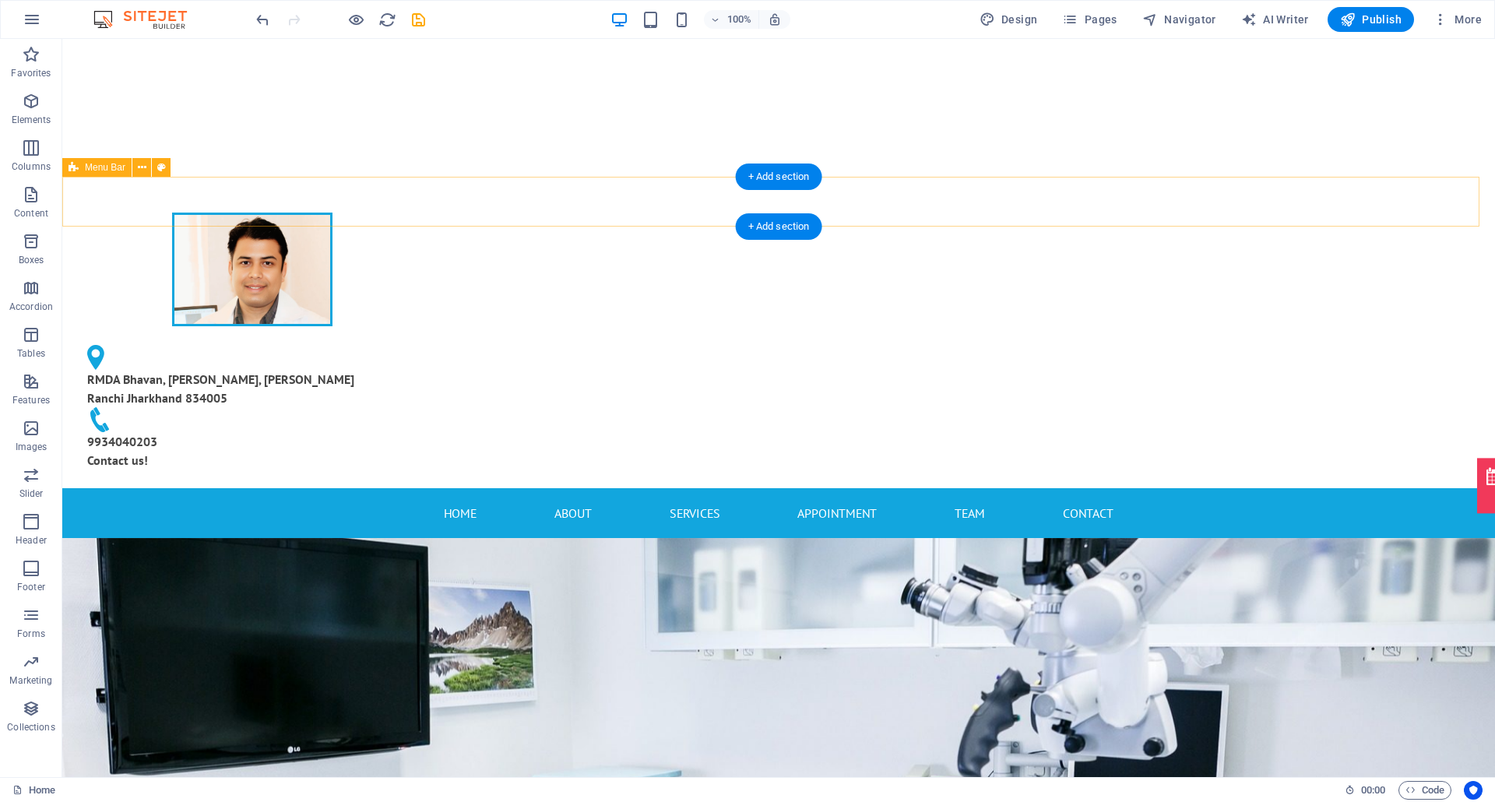
click at [234, 488] on div "Home About Services Appointment Team Contact" at bounding box center [778, 513] width 1432 height 50
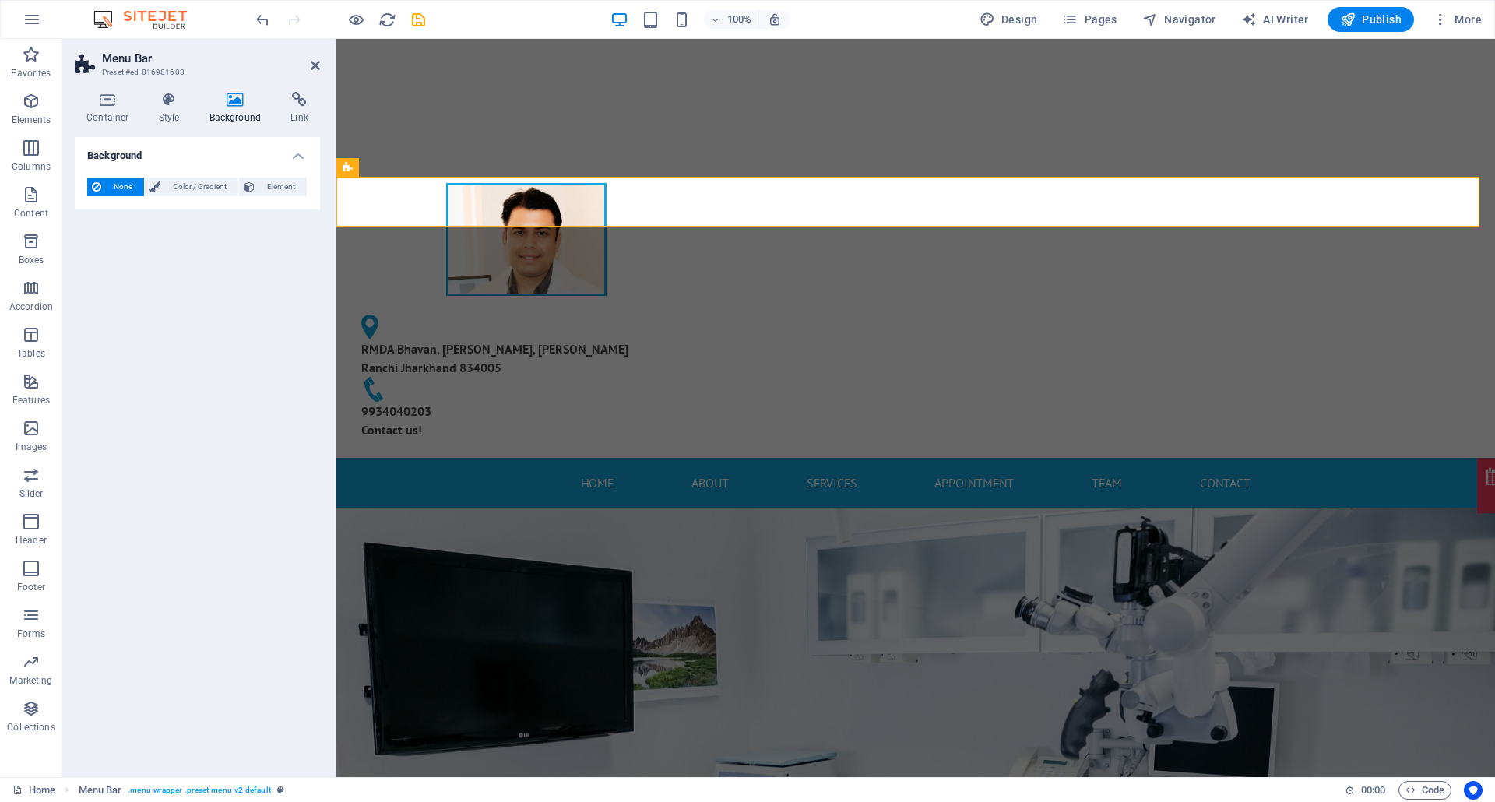
click at [250, 122] on h4 "Background" at bounding box center [239, 108] width 82 height 33
click at [215, 191] on span "Color / Gradient" at bounding box center [199, 186] width 68 height 19
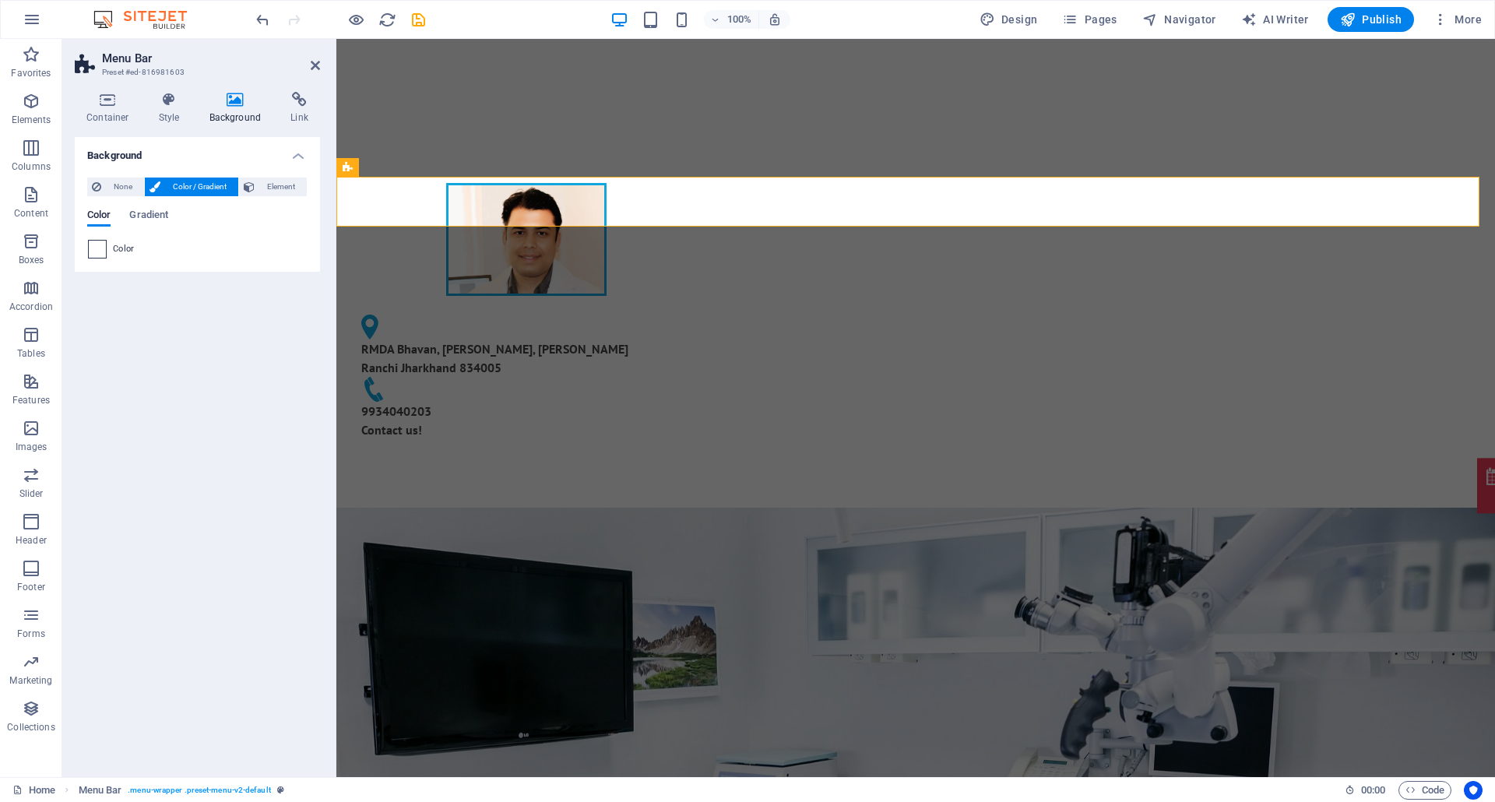
click at [91, 244] on span at bounding box center [97, 249] width 17 height 17
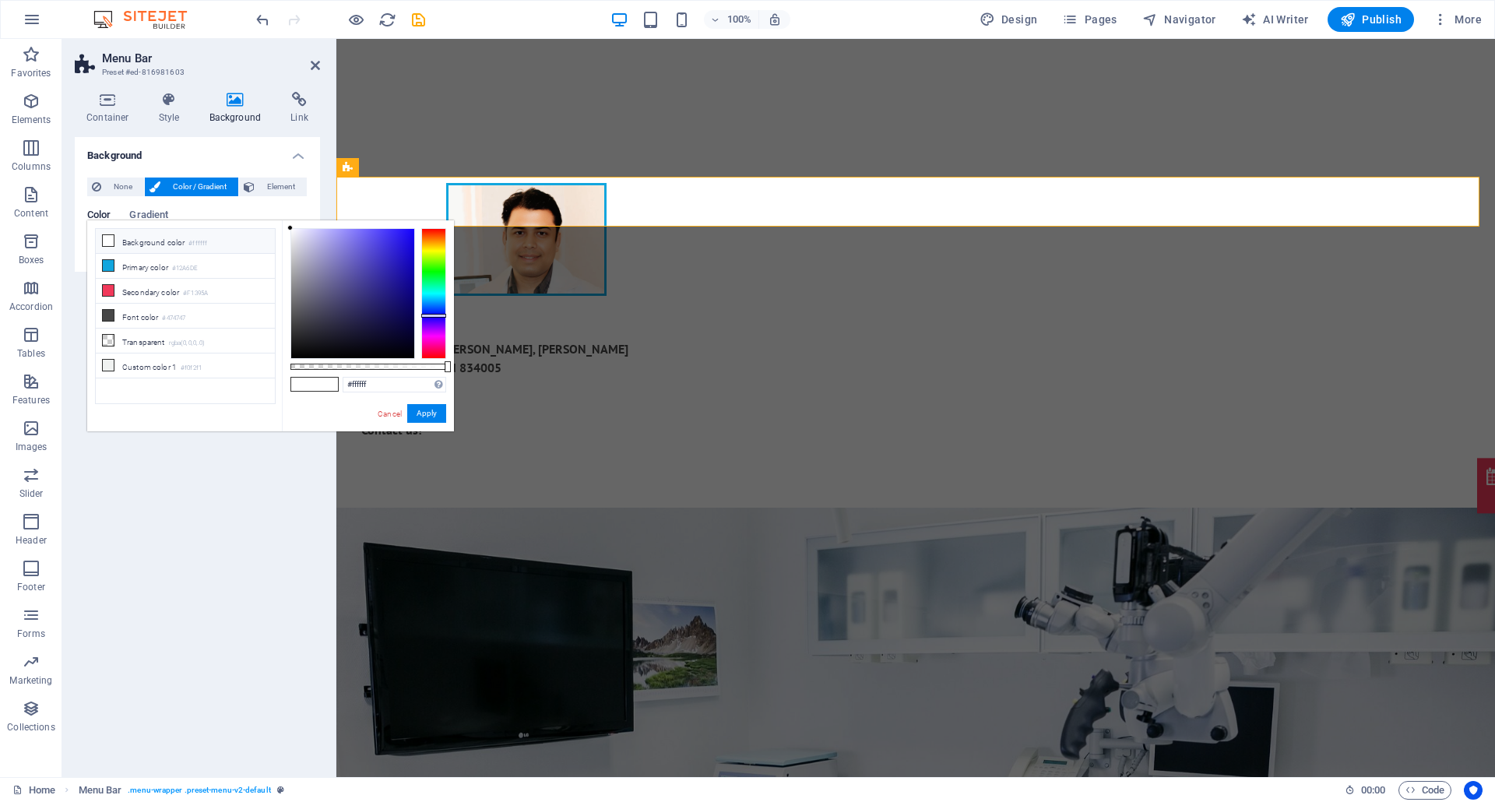
click at [434, 315] on div at bounding box center [433, 293] width 25 height 131
type input "#07005c"
click at [414, 310] on div at bounding box center [352, 293] width 125 height 131
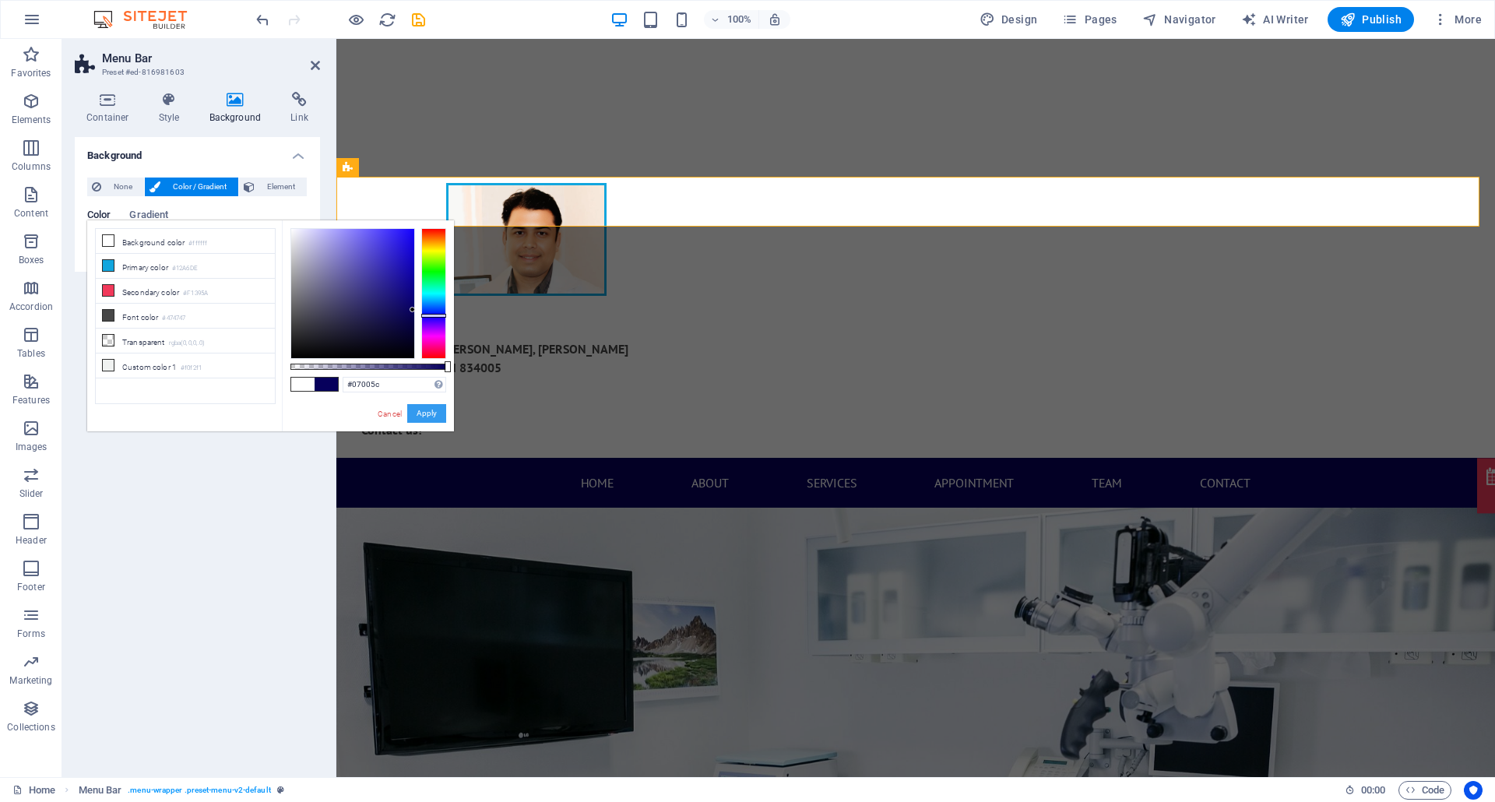
click at [436, 408] on button "Apply" at bounding box center [426, 413] width 39 height 19
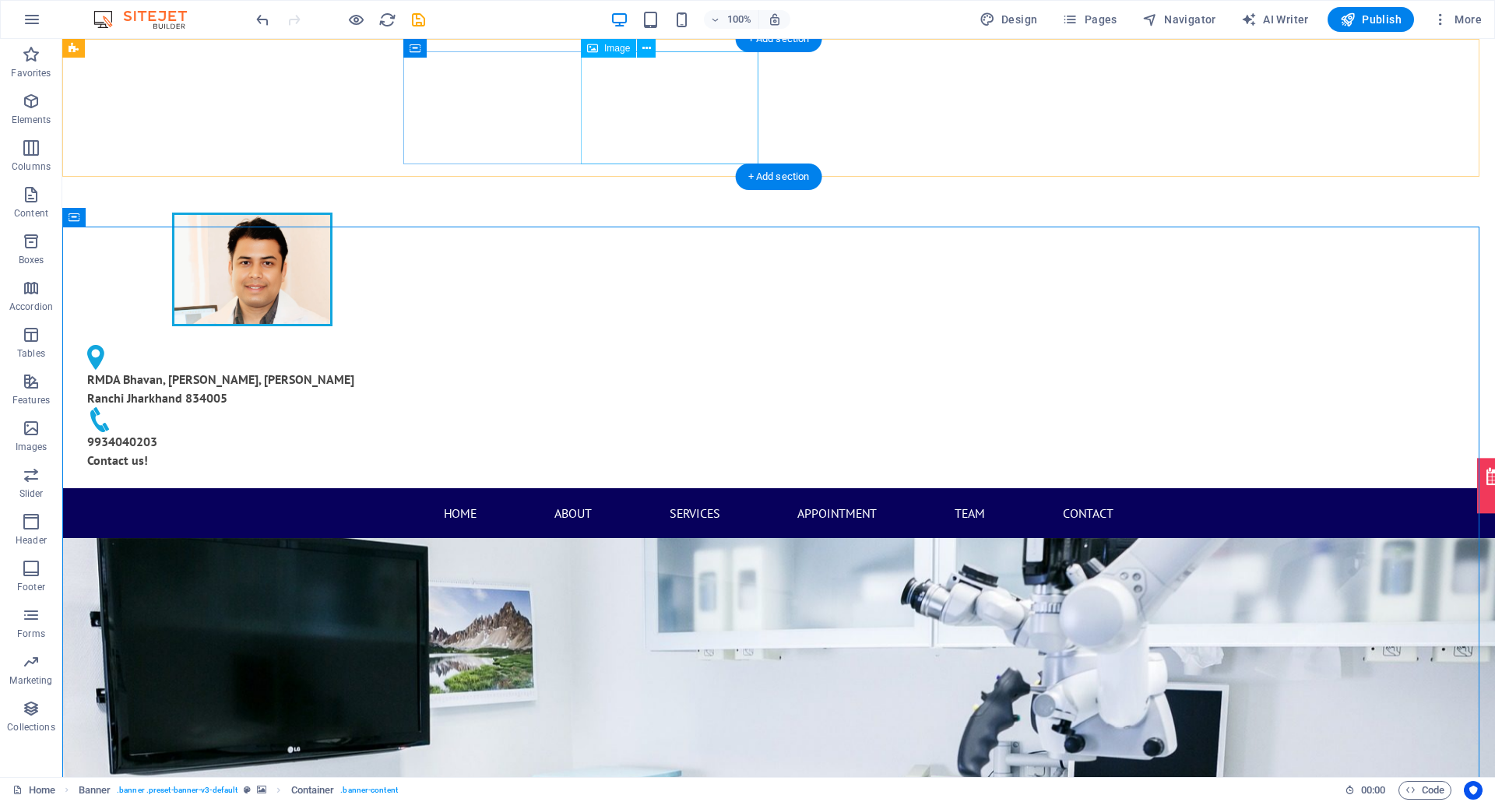
click at [430, 213] on figure at bounding box center [252, 269] width 355 height 113
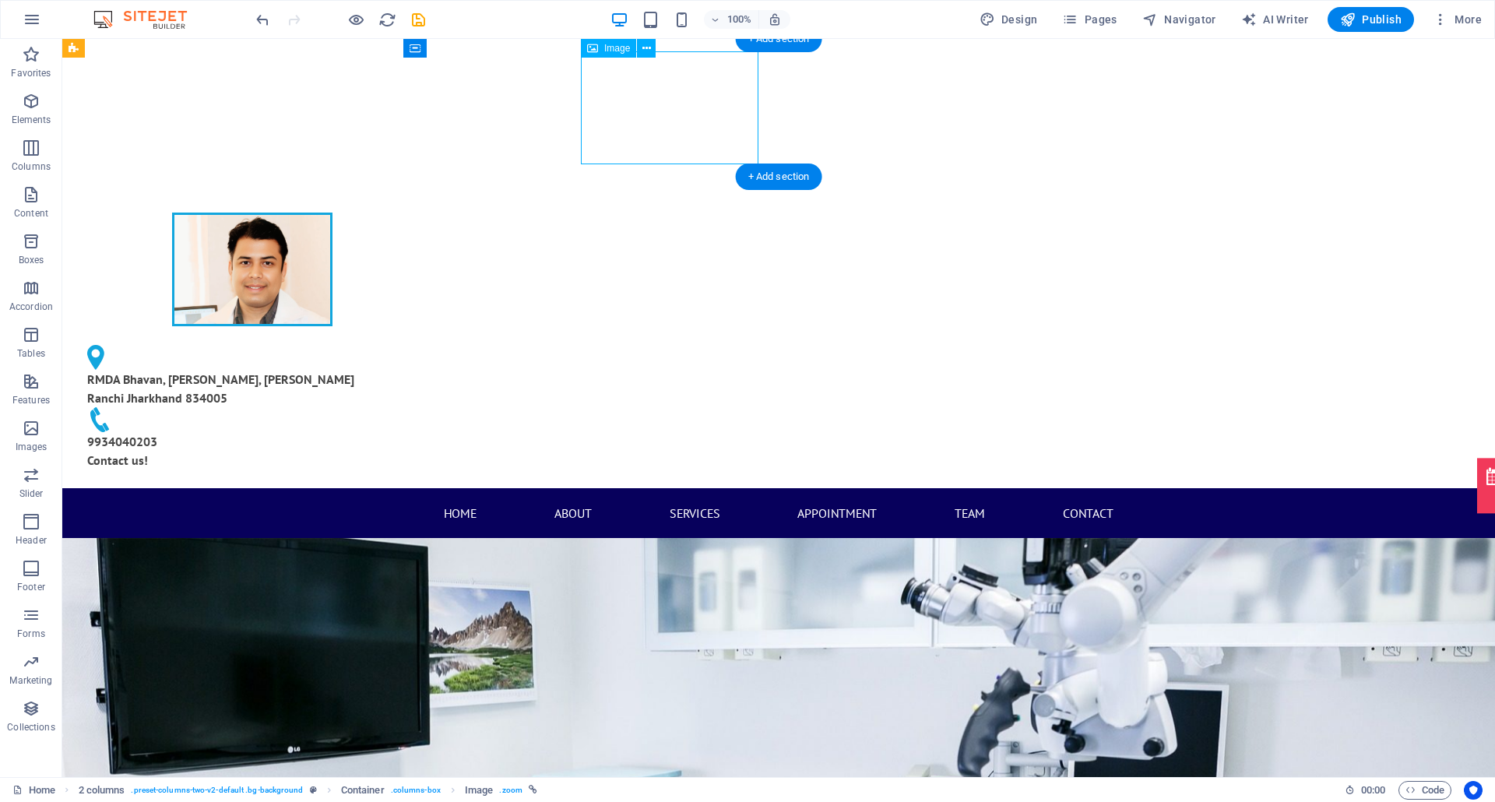
click at [430, 213] on figure at bounding box center [252, 269] width 355 height 113
select select "px"
select select "%"
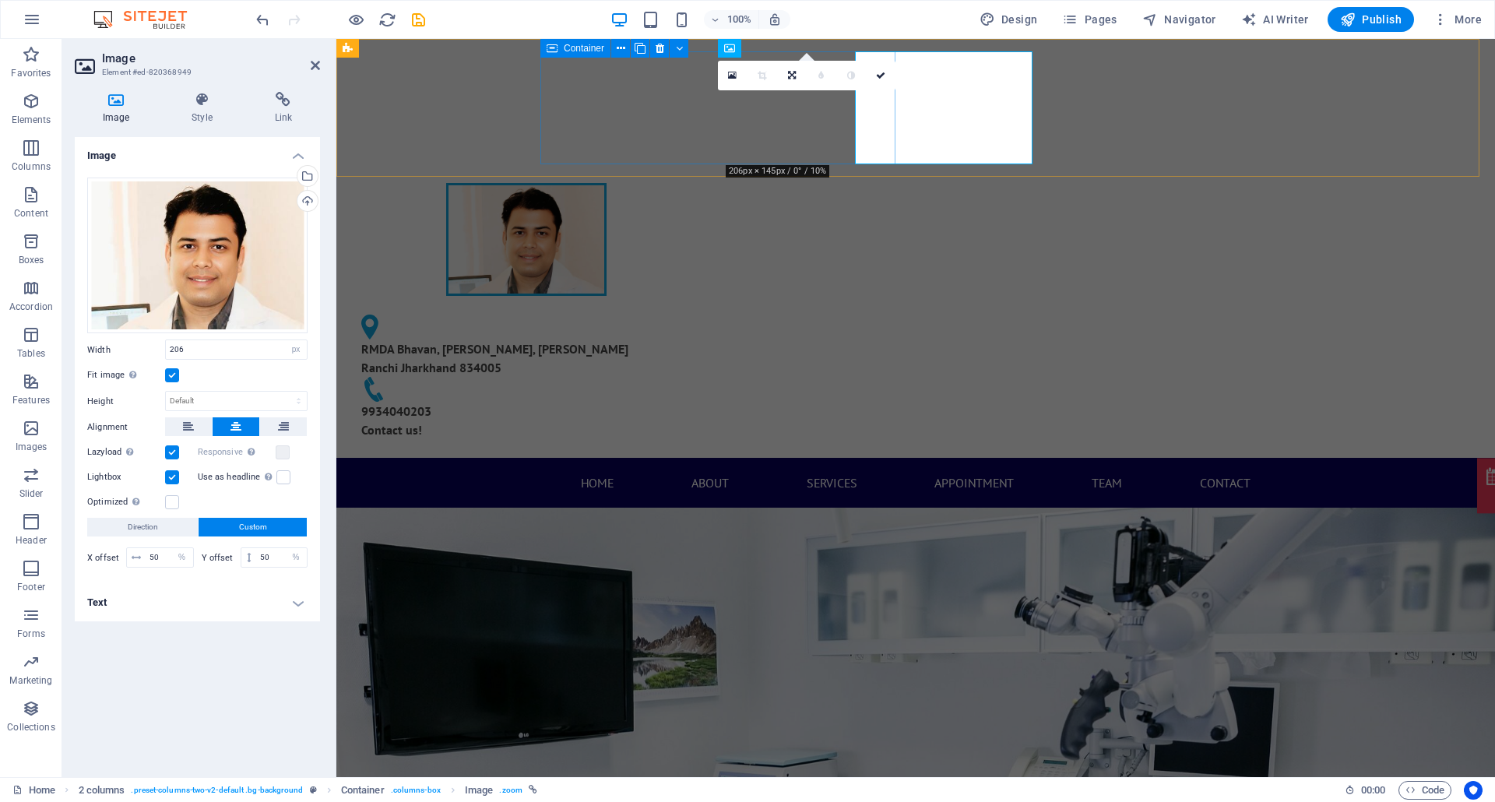
select select "%"
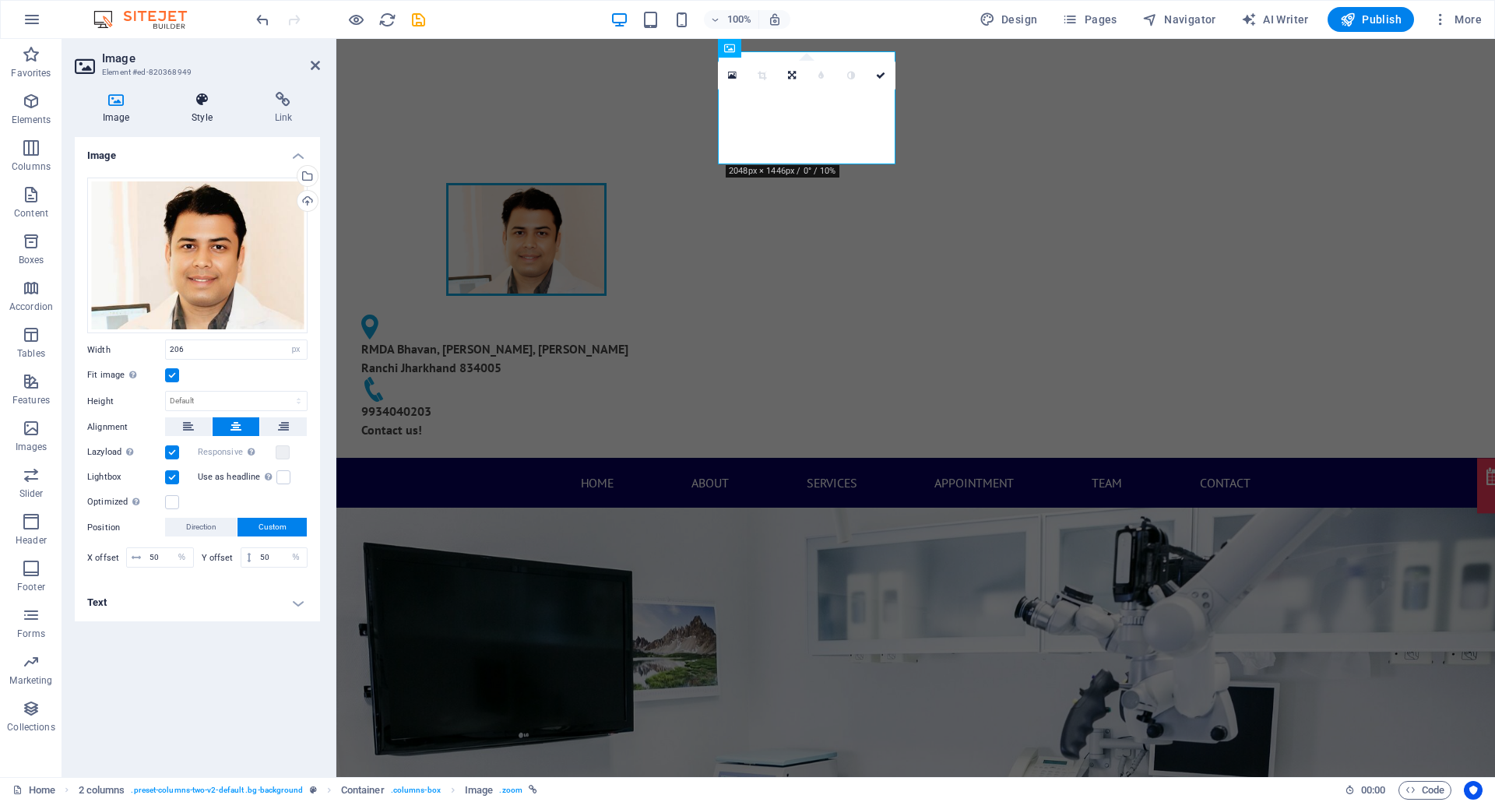
click at [202, 116] on h4 "Style" at bounding box center [204, 108] width 83 height 33
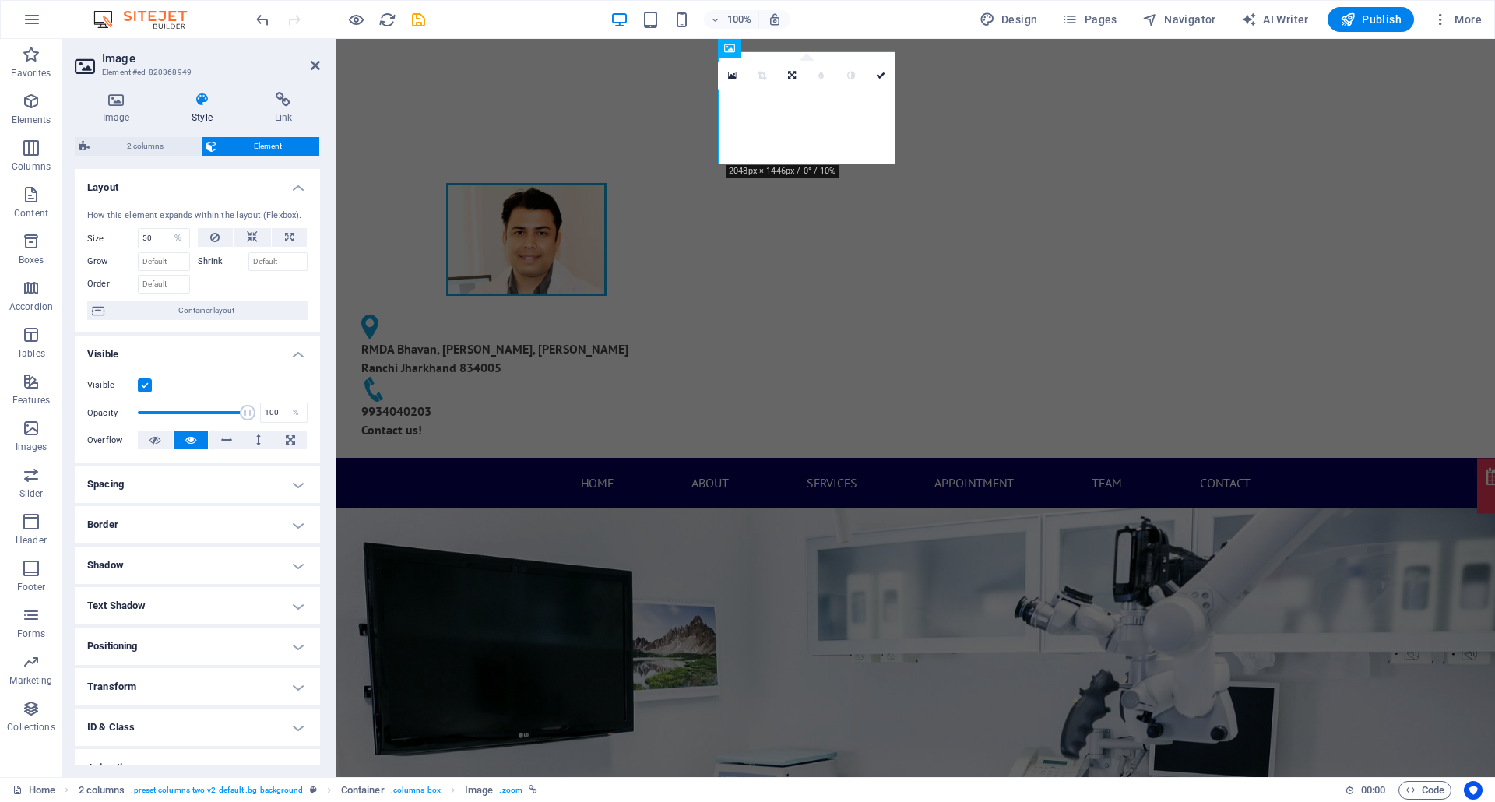
click at [194, 517] on h4 "Border" at bounding box center [197, 524] width 245 height 37
click at [176, 554] on button at bounding box center [170, 556] width 35 height 20
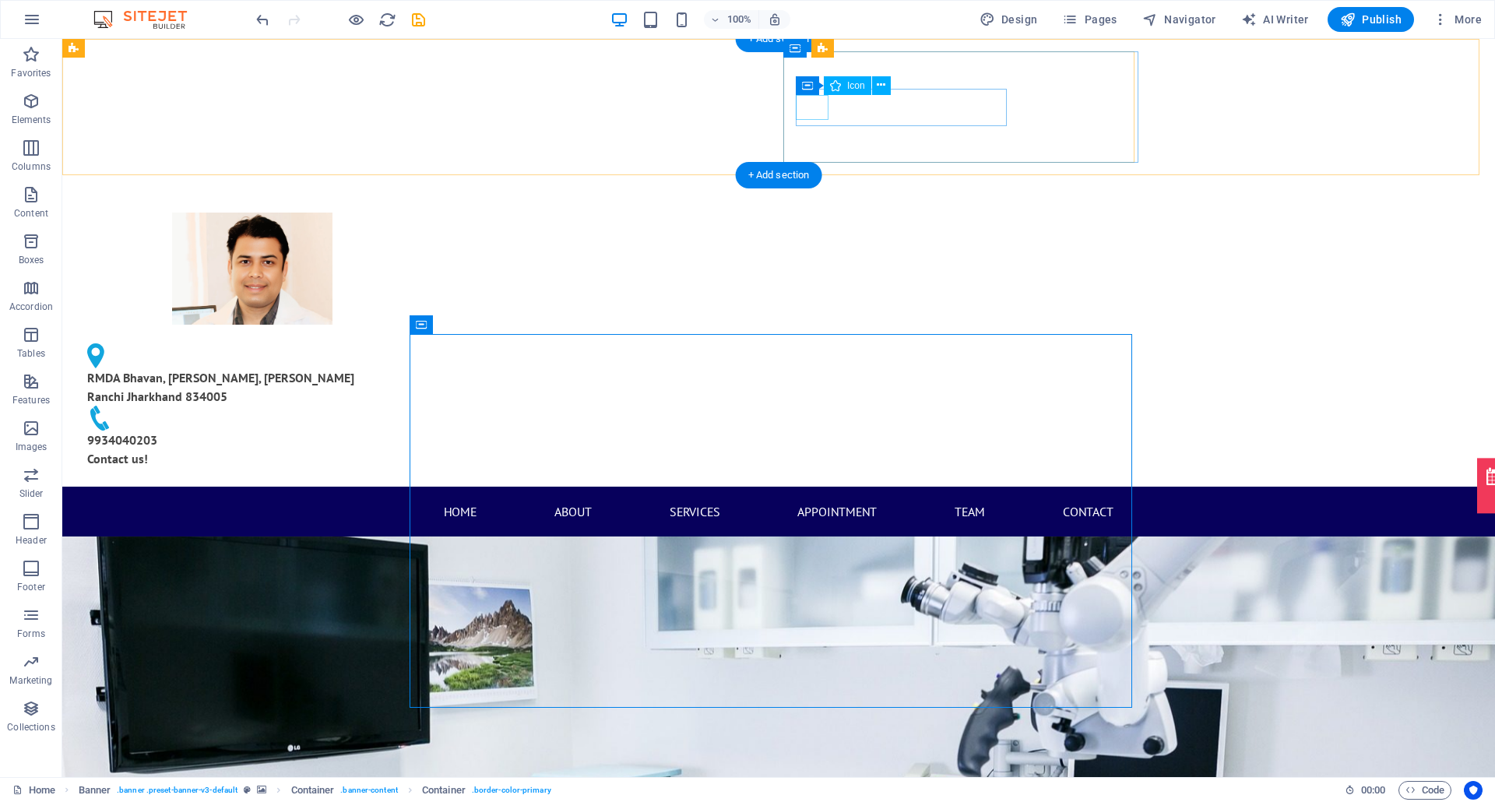
click at [405, 343] on figure at bounding box center [246, 355] width 318 height 25
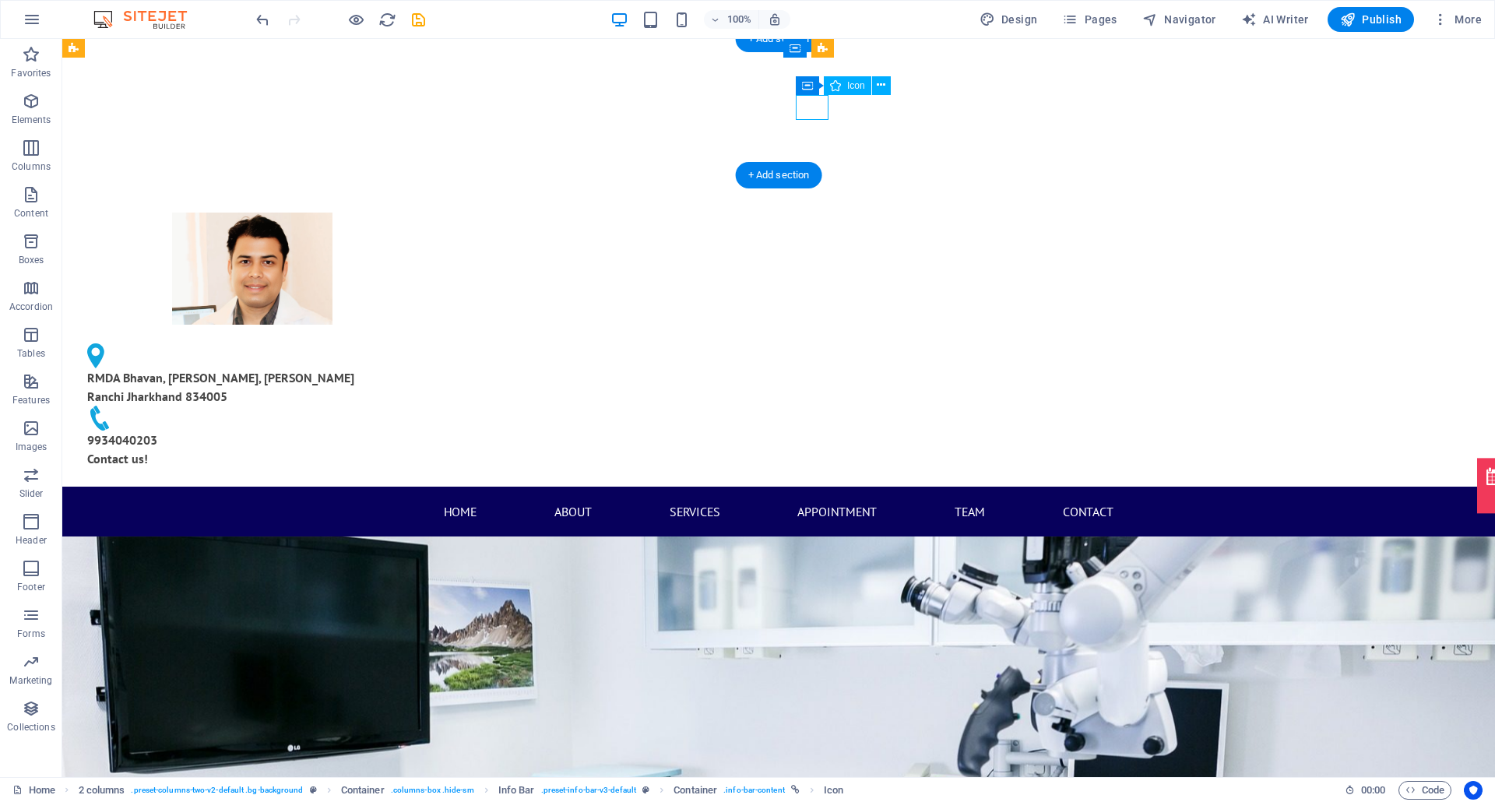
click at [405, 343] on figure at bounding box center [246, 355] width 318 height 25
select select "xMinYMid"
select select "px"
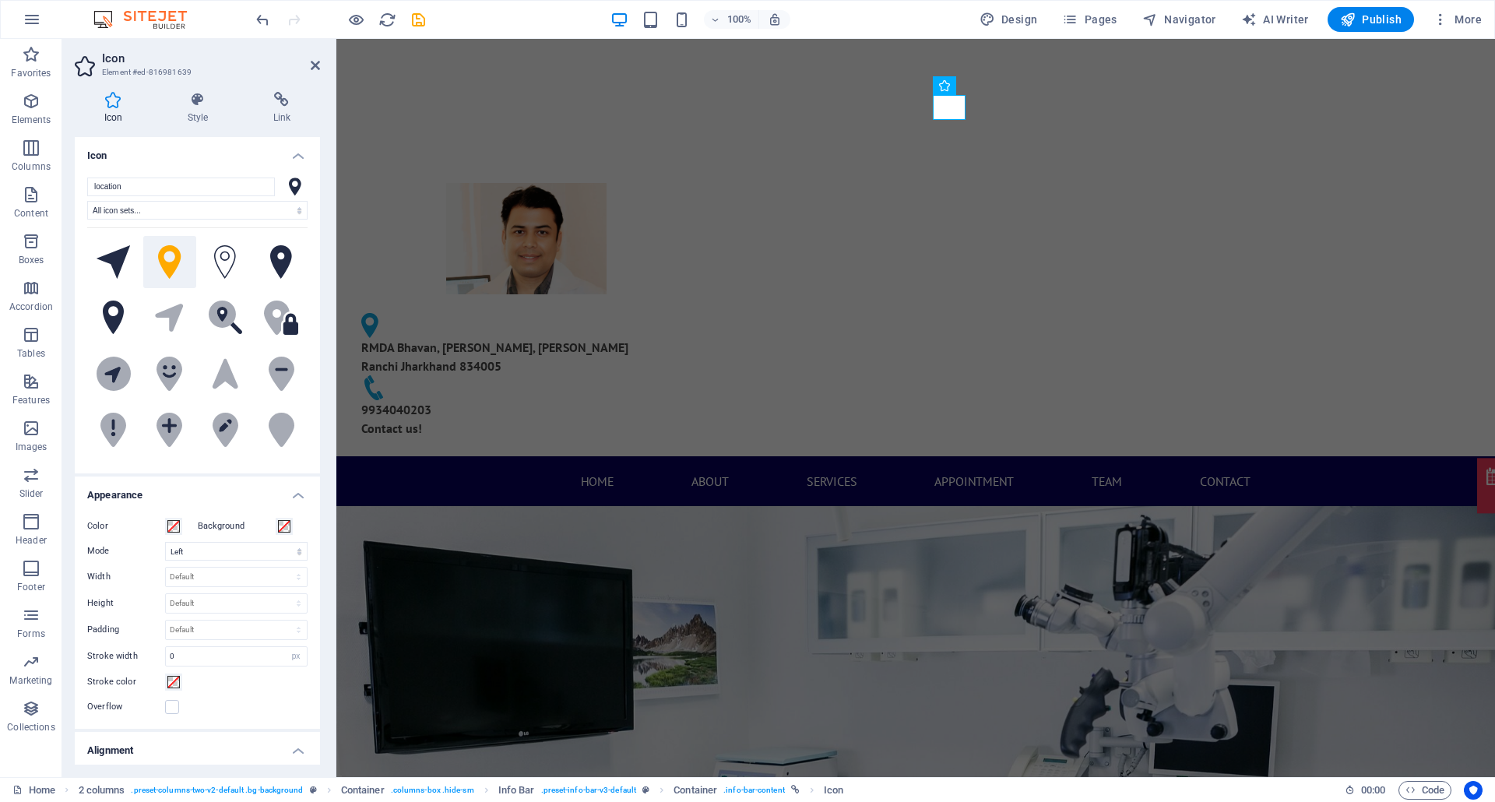
click at [182, 527] on div "Color" at bounding box center [138, 526] width 103 height 19
click at [173, 522] on span at bounding box center [173, 526] width 12 height 12
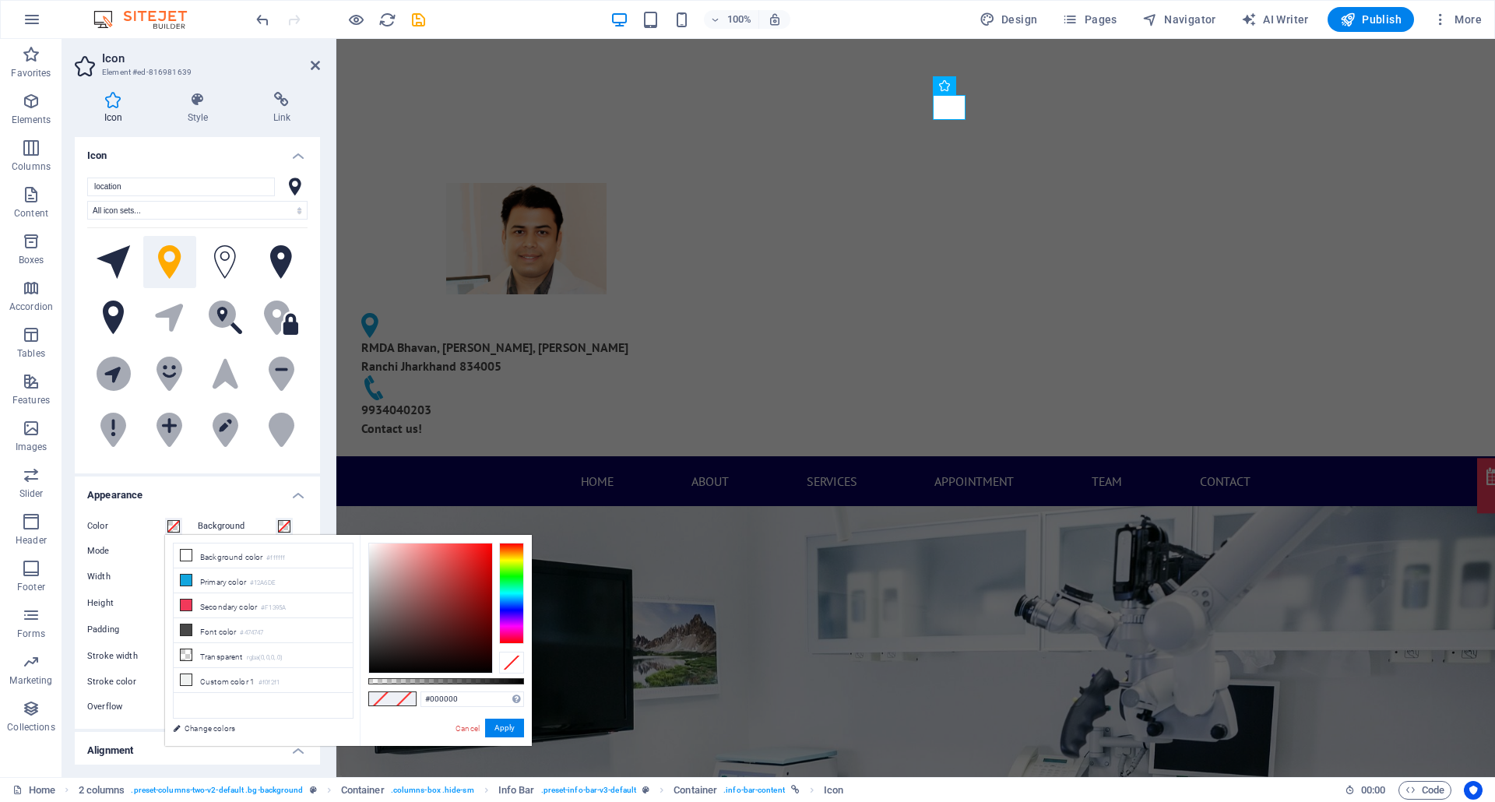
click at [508, 601] on div at bounding box center [511, 593] width 25 height 101
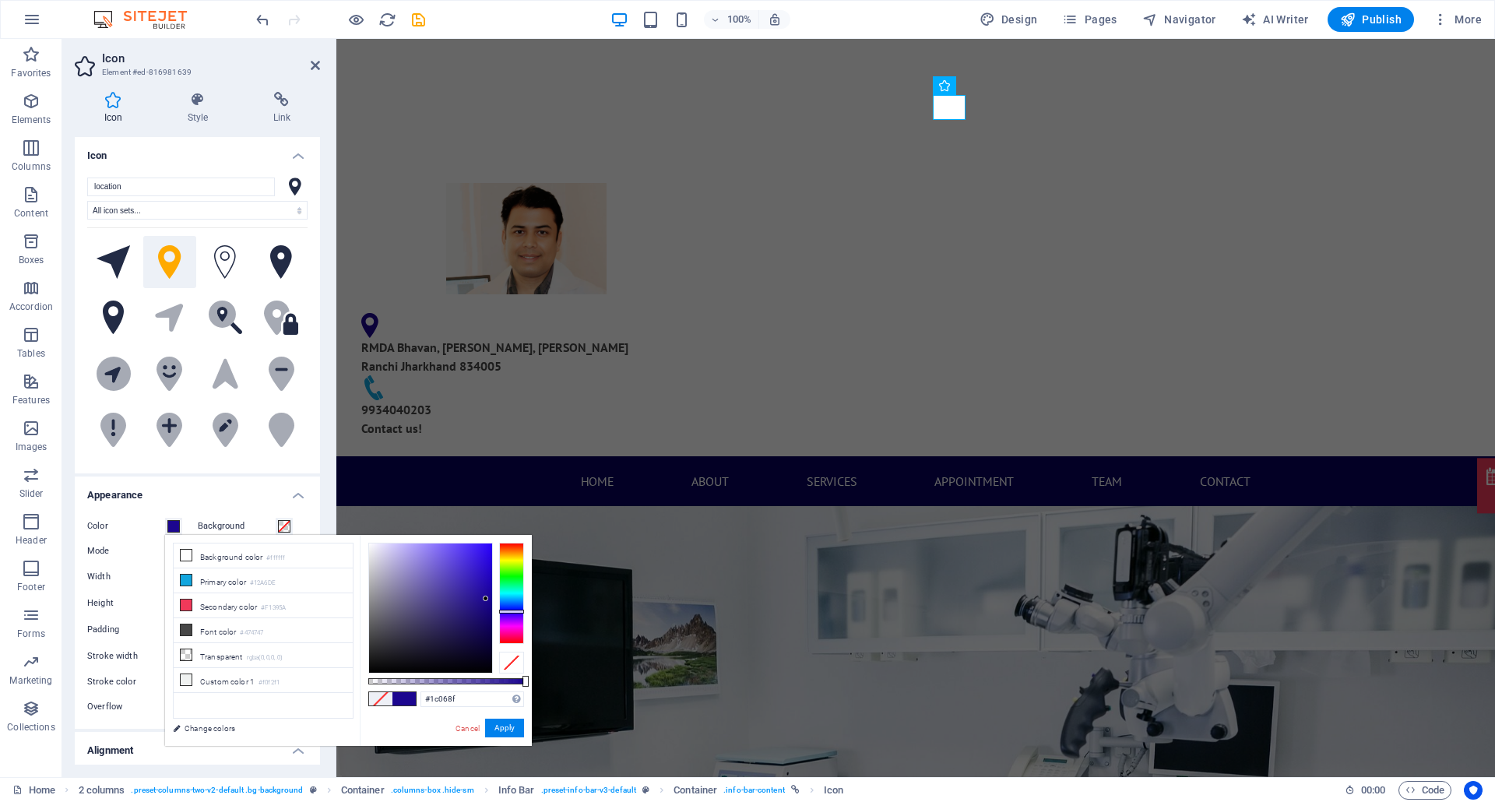
click at [486, 599] on div at bounding box center [430, 607] width 123 height 129
type input "#180481"
click at [487, 601] on div at bounding box center [430, 607] width 123 height 129
drag, startPoint x: 509, startPoint y: 717, endPoint x: 213, endPoint y: 655, distance: 302.9
click at [509, 601] on button "Apply" at bounding box center [504, 727] width 39 height 19
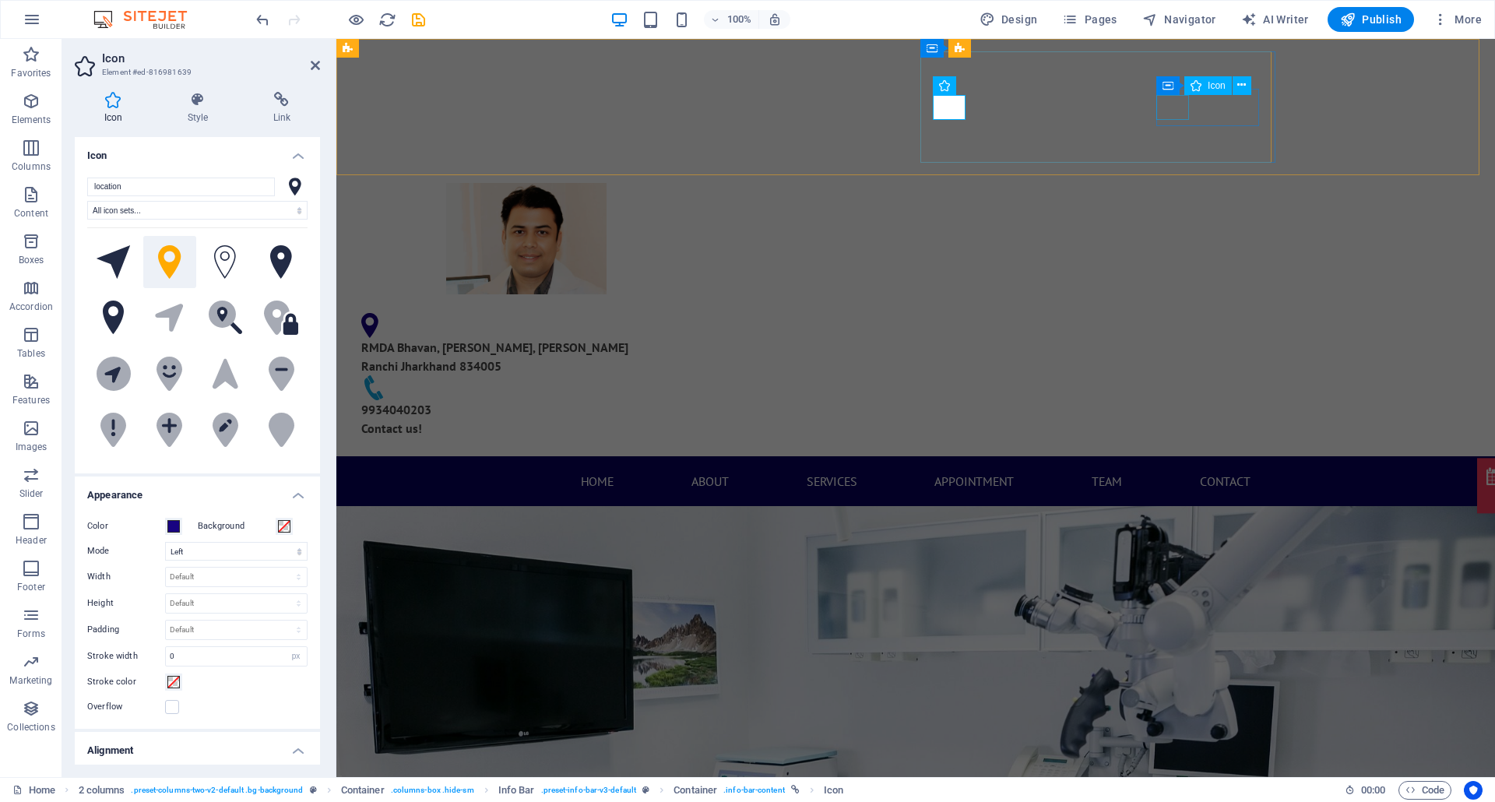
click at [691, 375] on figure at bounding box center [526, 387] width 330 height 25
select select "xMidYMid"
select select "px"
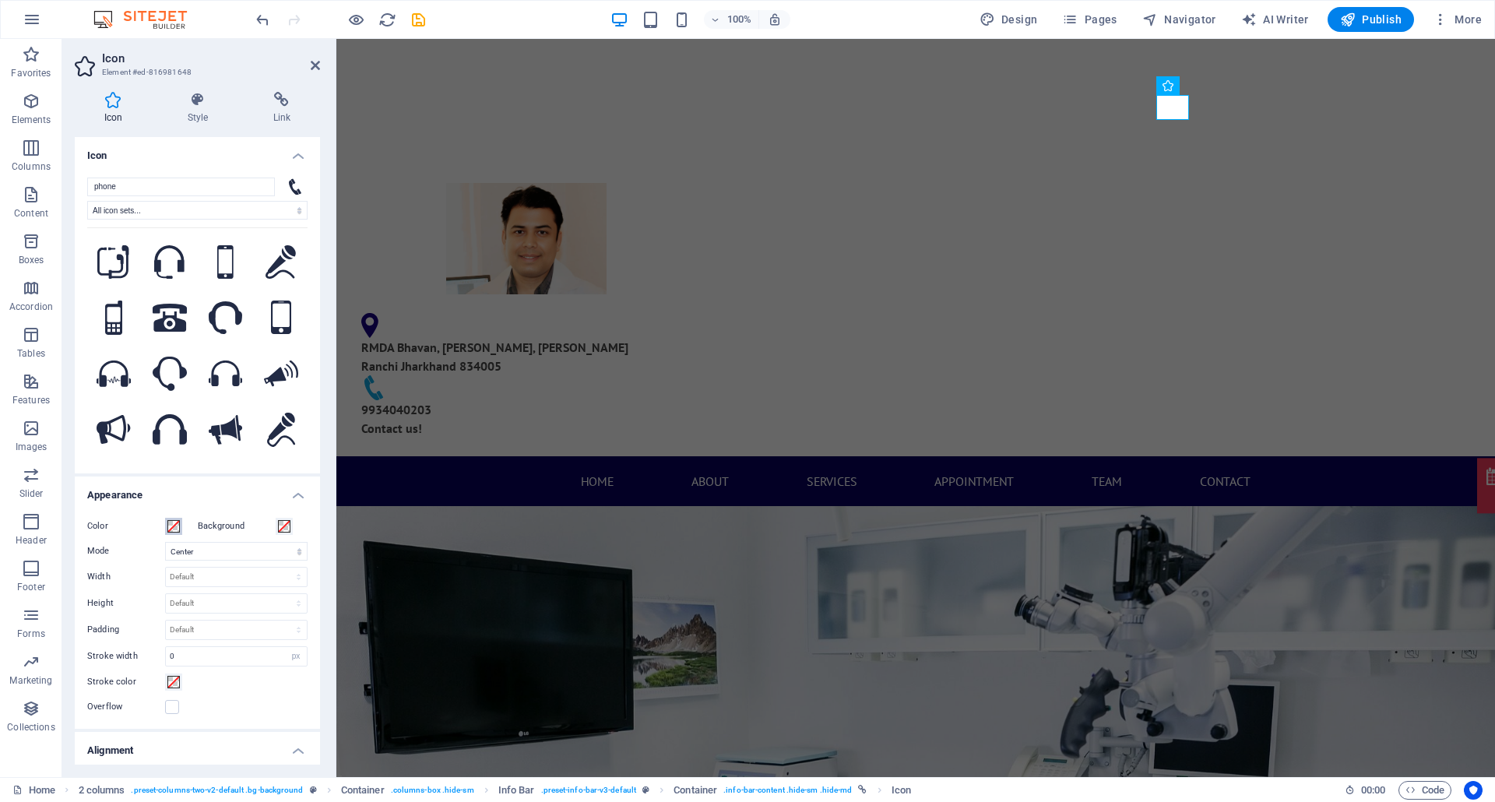
drag, startPoint x: 165, startPoint y: 518, endPoint x: 171, endPoint y: 527, distance: 10.6
click at [171, 527] on button "Color" at bounding box center [173, 526] width 17 height 17
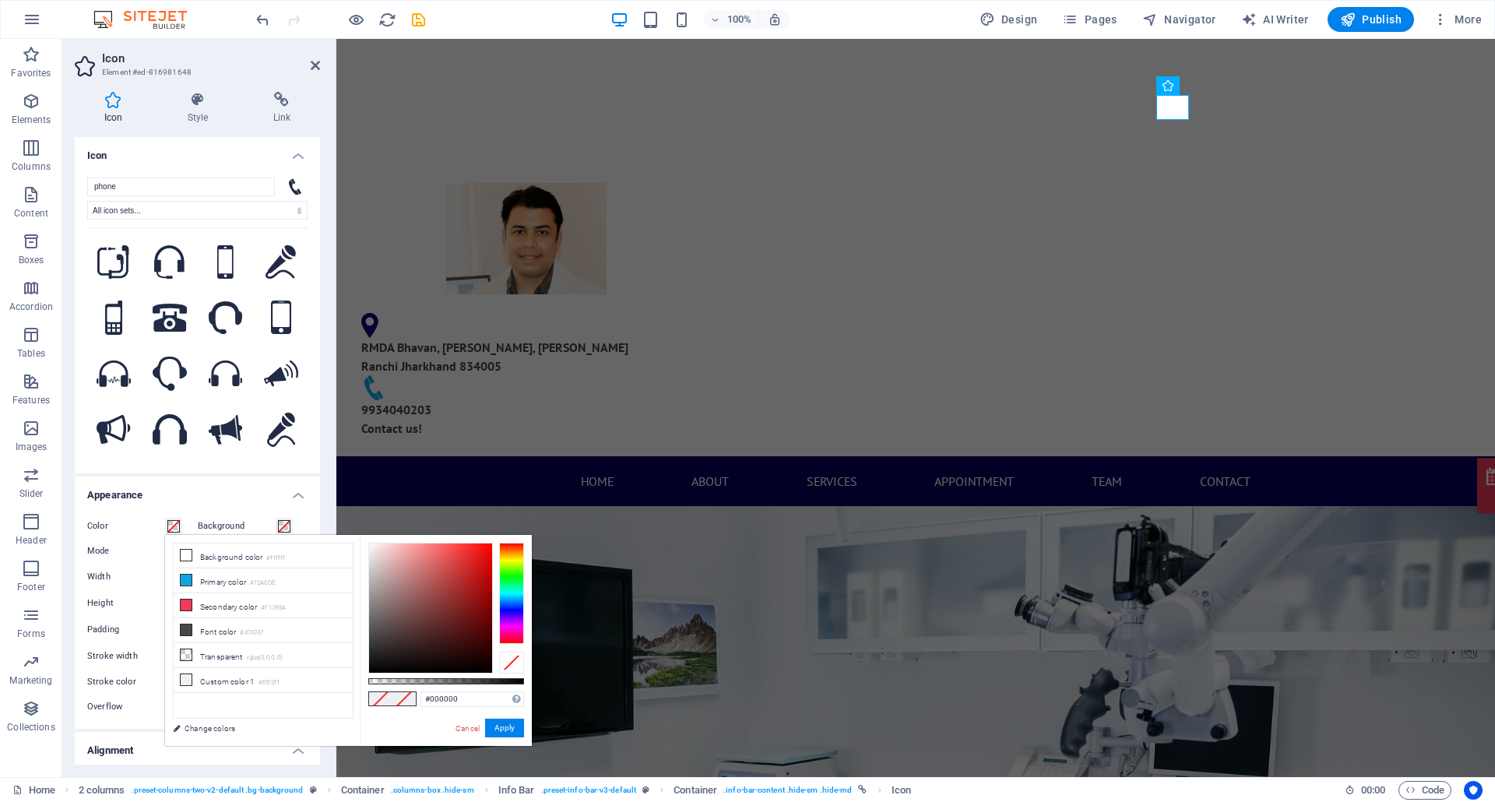
click at [511, 601] on div at bounding box center [511, 593] width 25 height 101
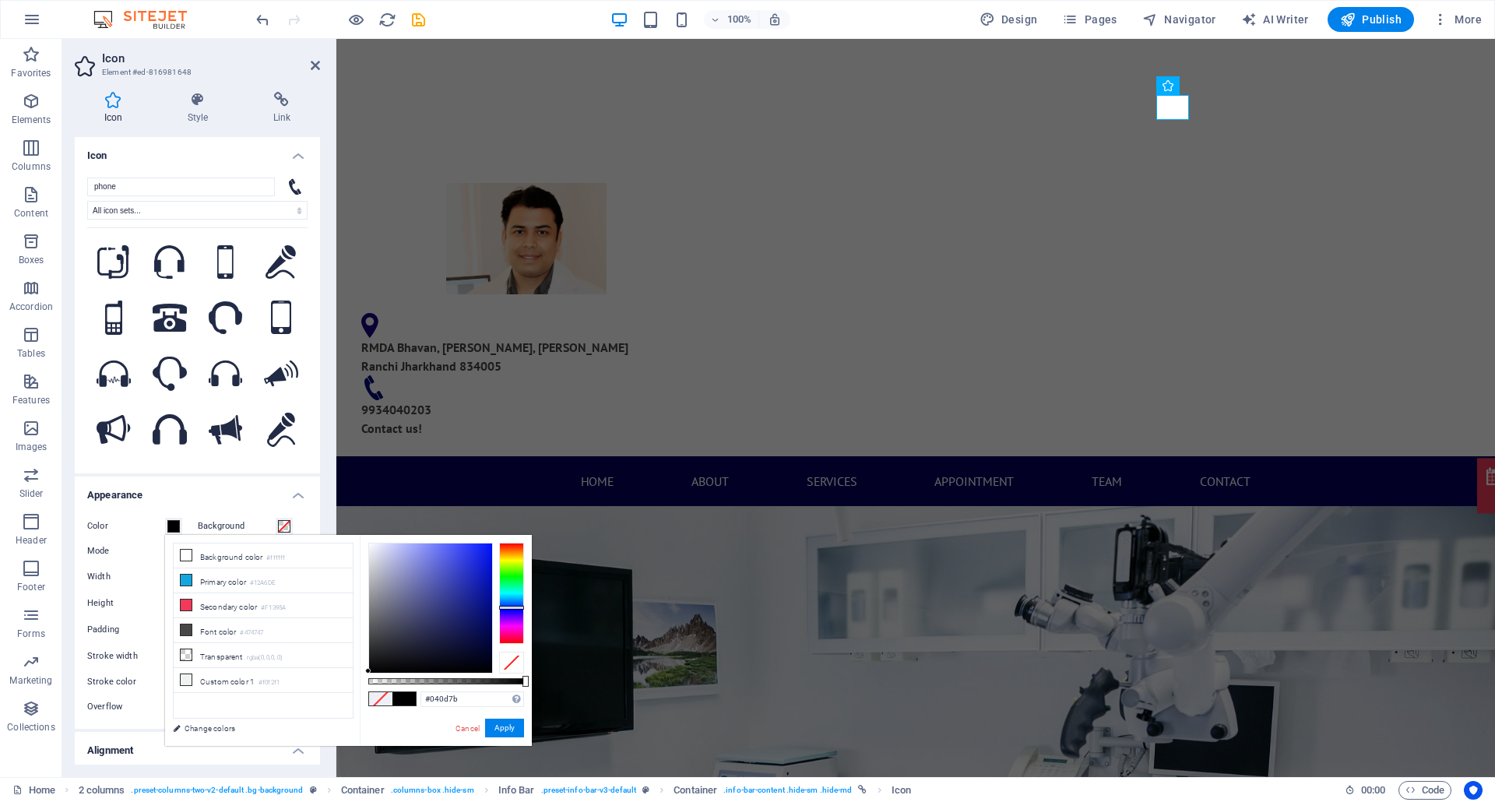
click at [487, 601] on div at bounding box center [430, 607] width 123 height 129
type input "#060f75"
click at [484, 601] on div at bounding box center [430, 607] width 123 height 129
drag, startPoint x: 504, startPoint y: 730, endPoint x: 168, endPoint y: 690, distance: 338.6
click at [504, 601] on button "Apply" at bounding box center [504, 727] width 39 height 19
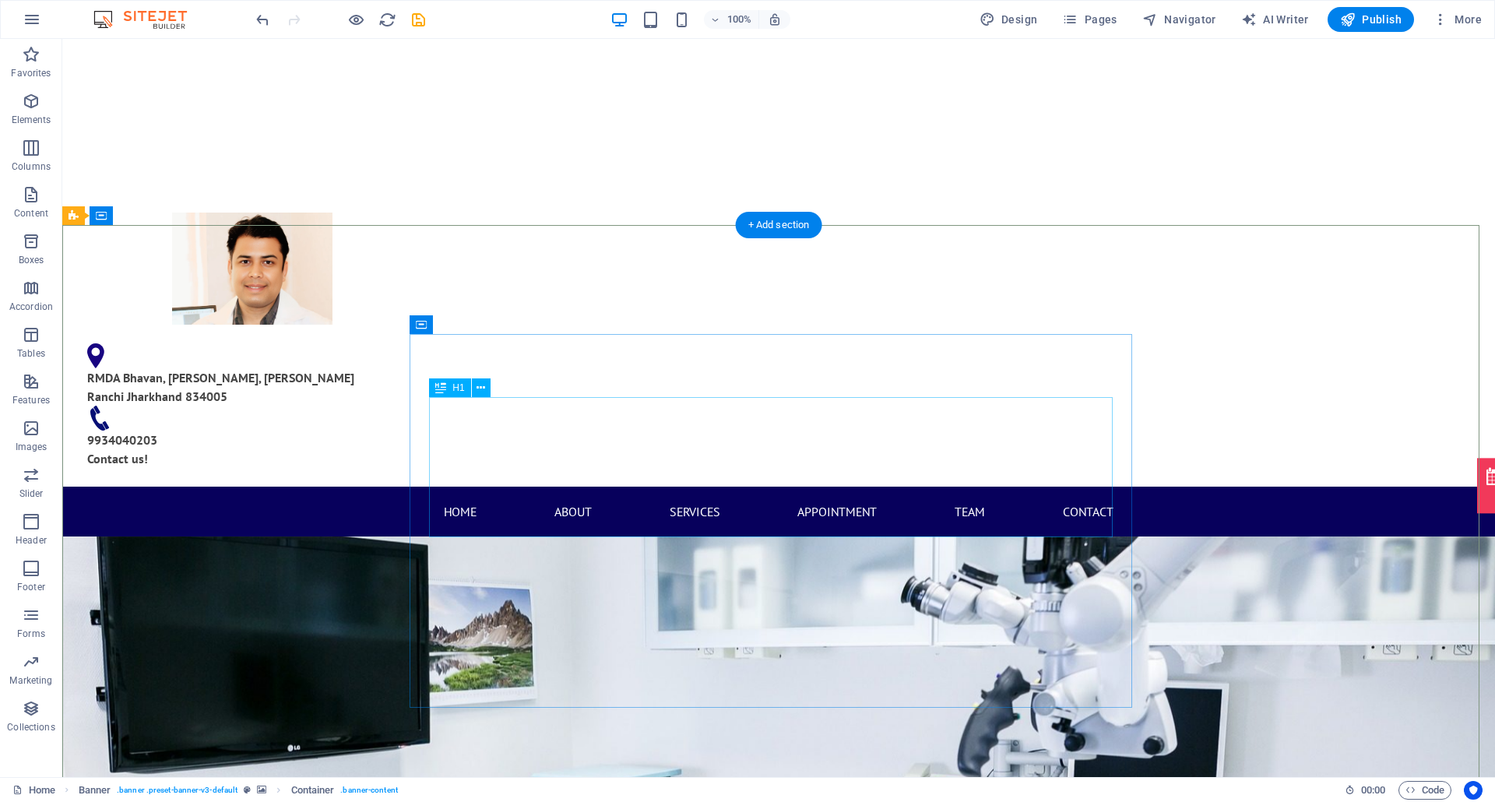
drag, startPoint x: 478, startPoint y: 412, endPoint x: 810, endPoint y: 481, distance: 339.5
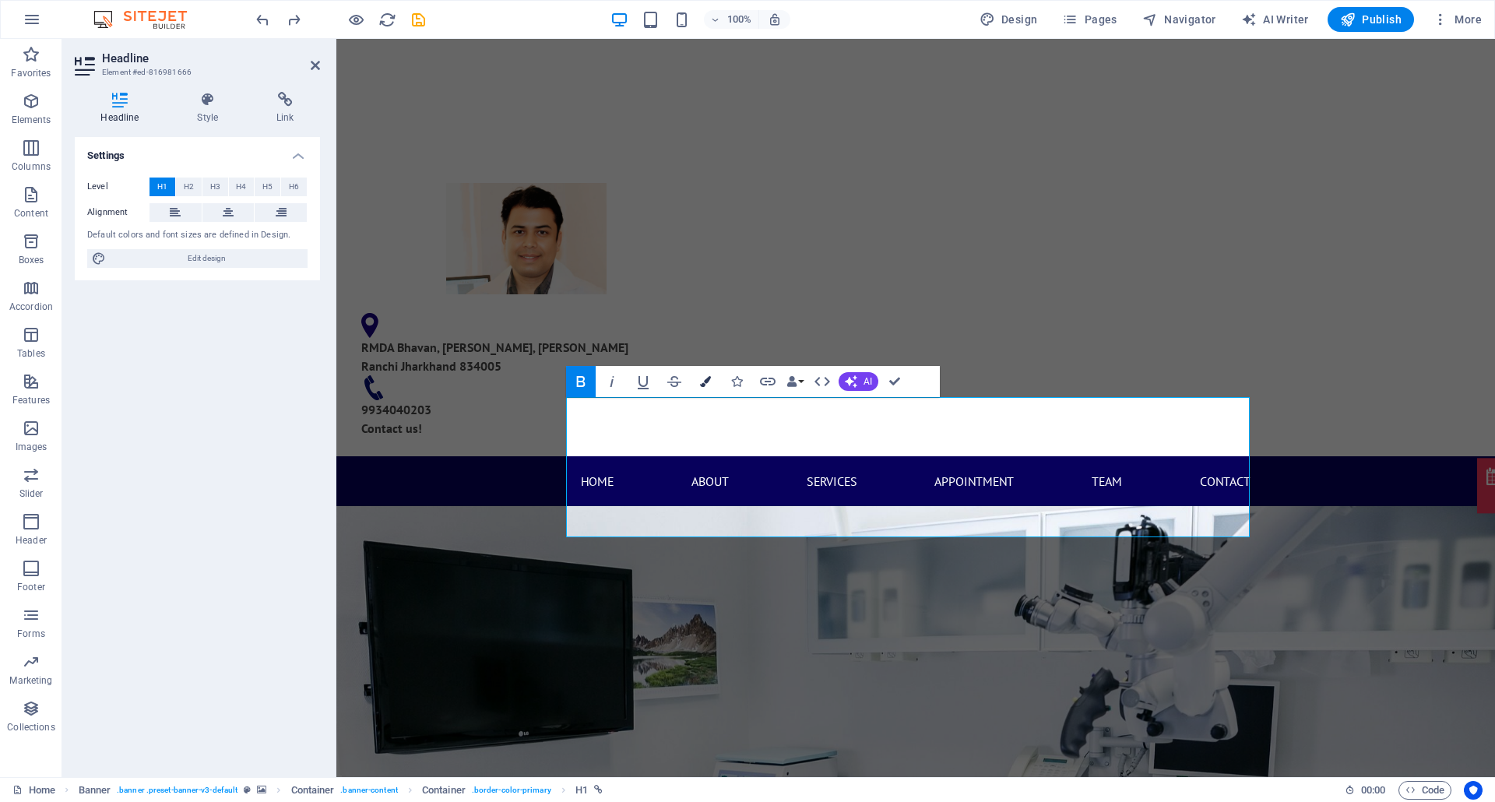
click at [711, 387] on button "Colors" at bounding box center [705, 381] width 30 height 31
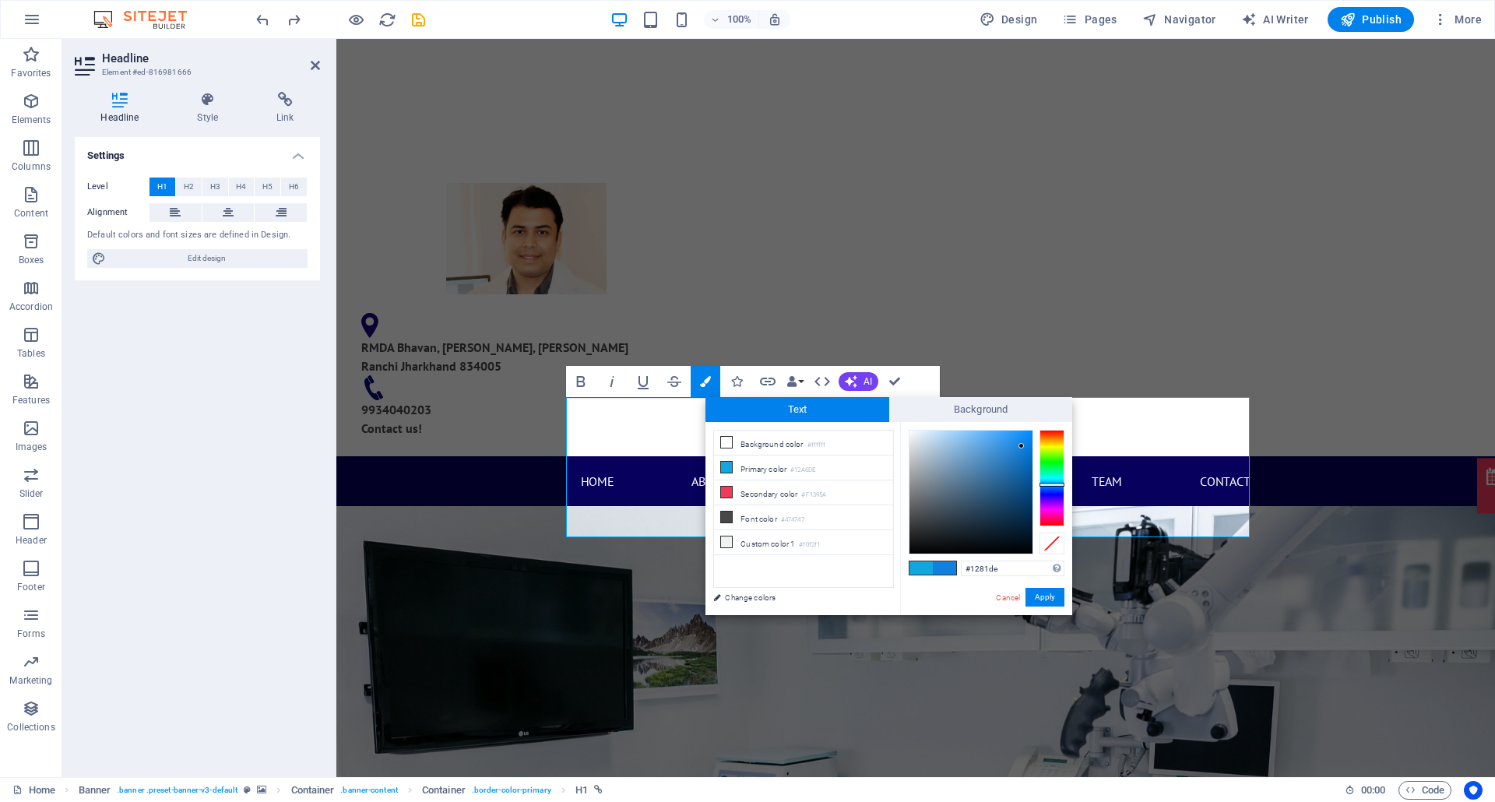
click at [1053, 484] on div at bounding box center [1051, 478] width 25 height 97
click at [1053, 484] on div at bounding box center [1051, 485] width 25 height 4
click at [1055, 493] on div at bounding box center [1051, 478] width 25 height 97
click at [1028, 478] on div at bounding box center [970, 491] width 123 height 123
type input "#040481"
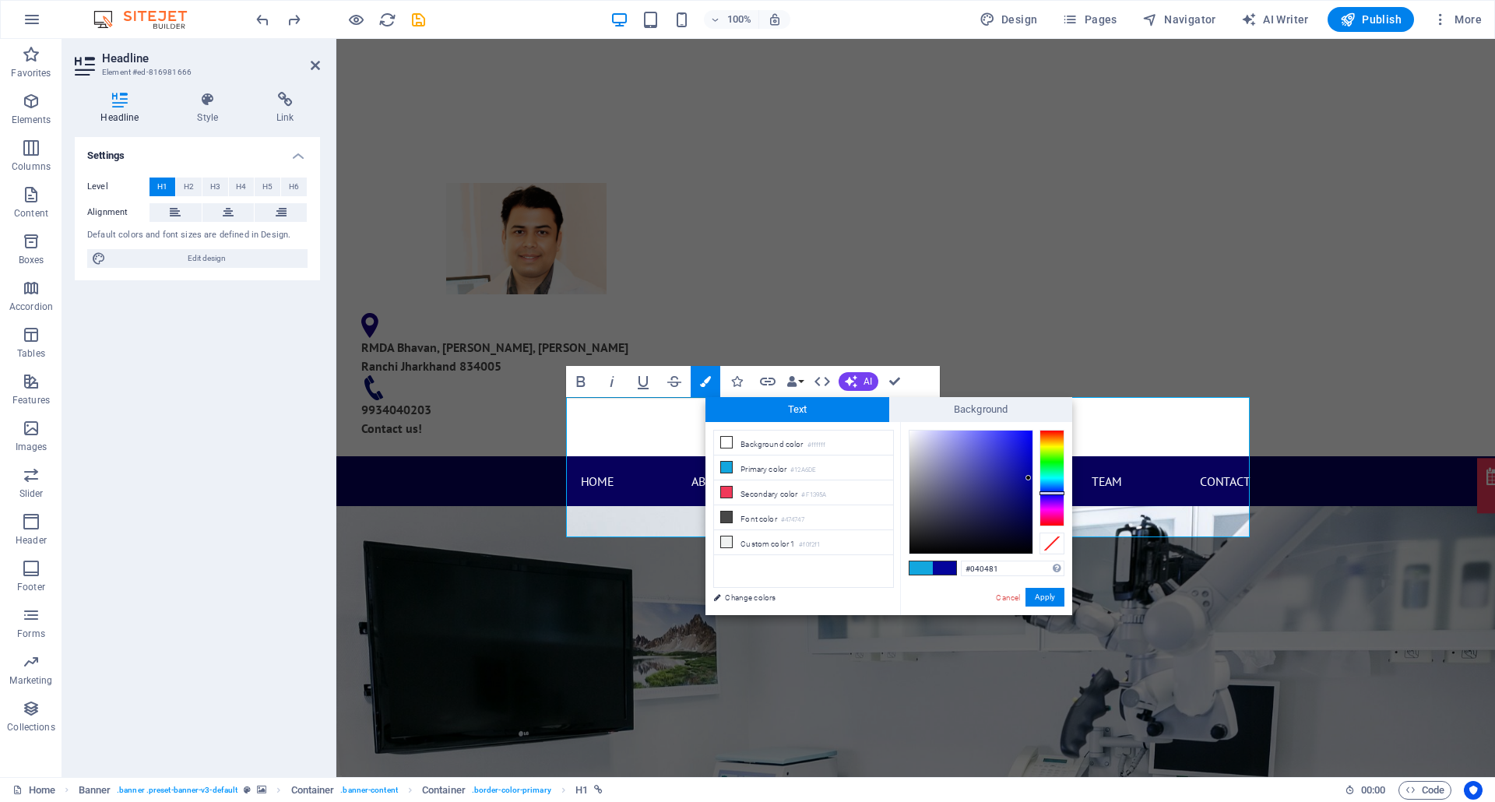
click at [1027, 490] on div at bounding box center [970, 491] width 123 height 123
click at [1045, 592] on button "Apply" at bounding box center [1044, 597] width 39 height 19
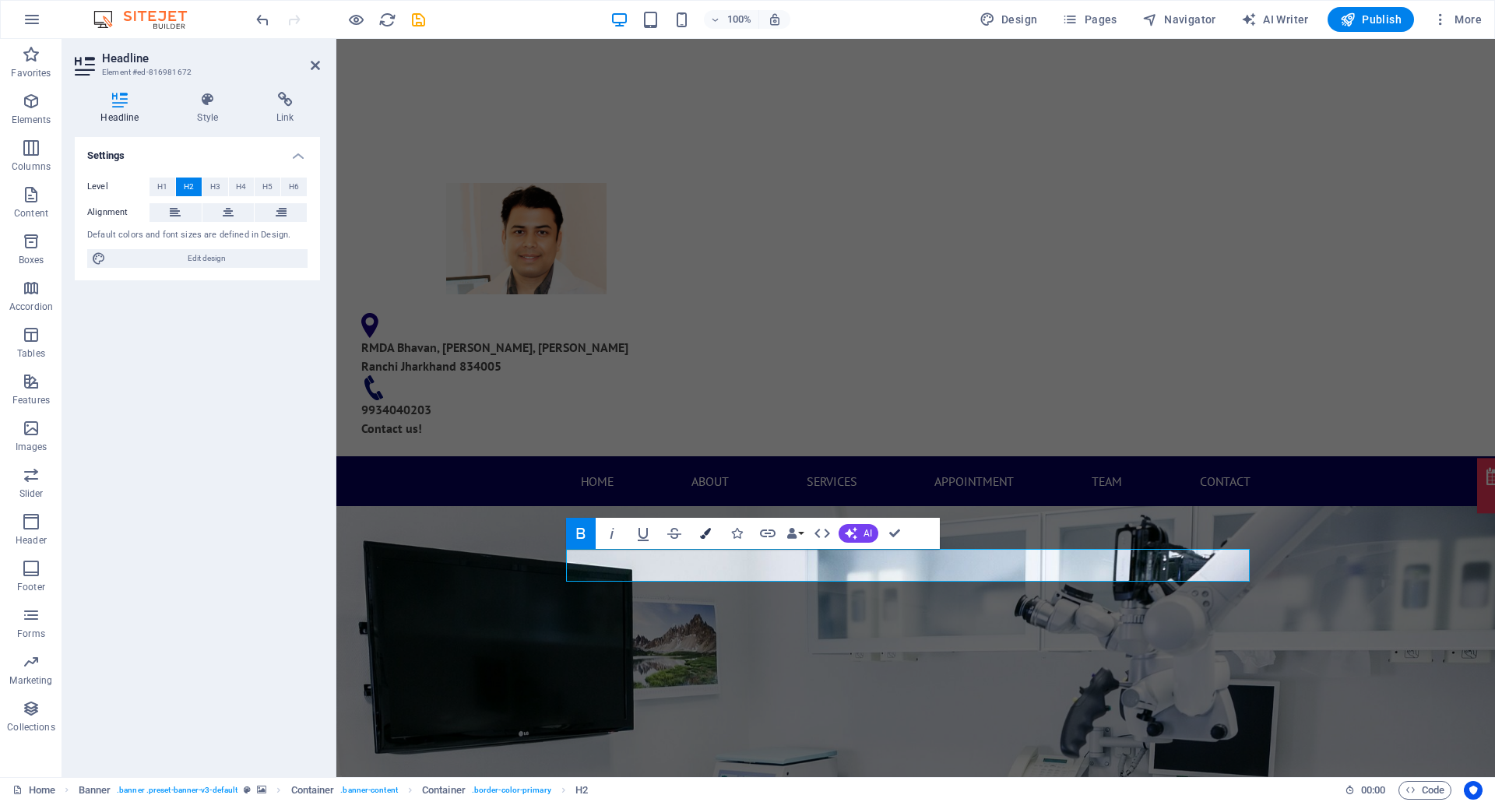
click at [705, 532] on icon "button" at bounding box center [705, 533] width 11 height 11
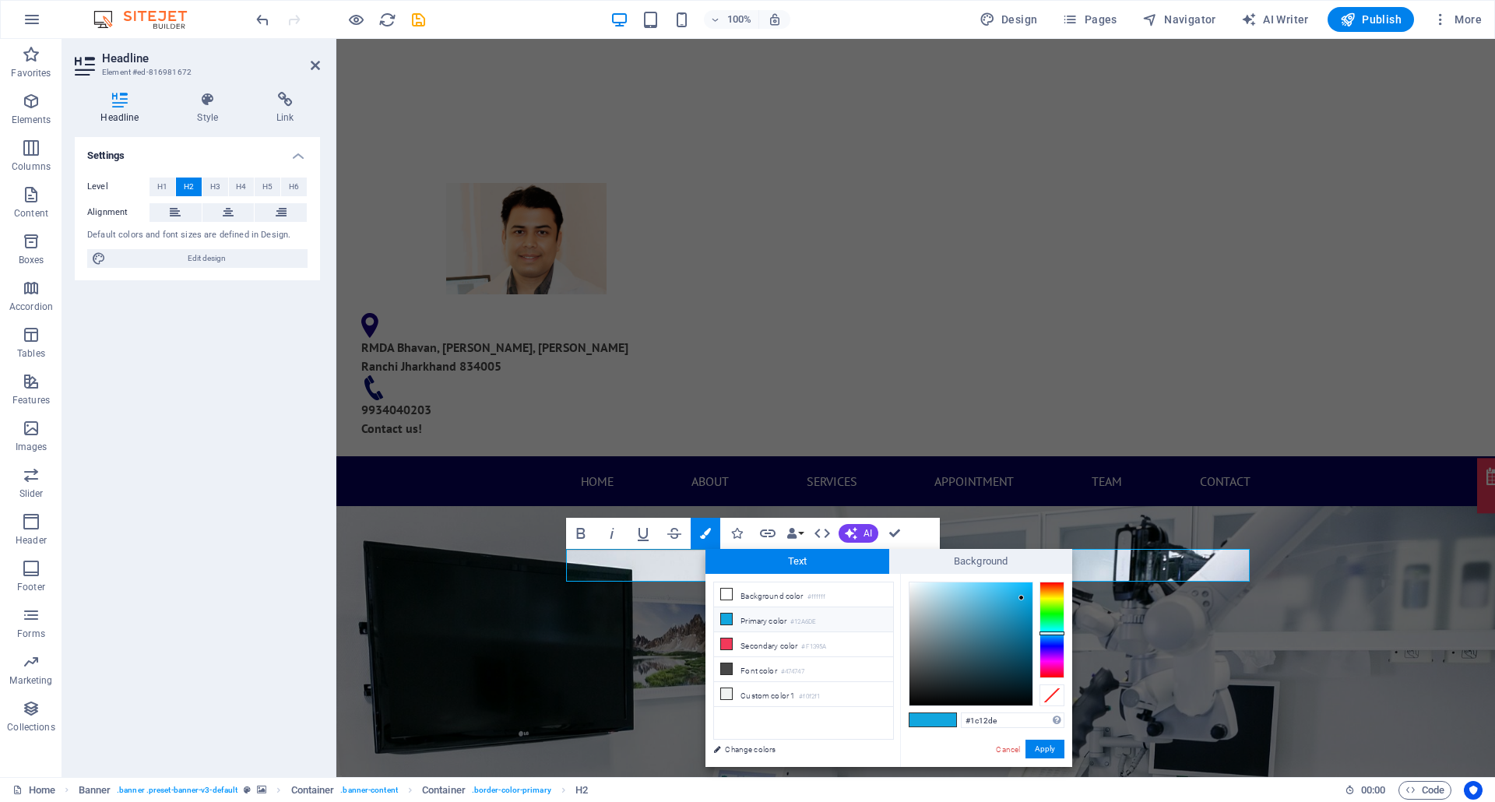
click at [1053, 601] on div at bounding box center [1051, 629] width 25 height 97
click at [1025, 601] on div at bounding box center [970, 643] width 123 height 123
type input "#0b057a"
click at [1026, 601] on div at bounding box center [970, 643] width 123 height 123
click at [1048, 601] on button "Apply" at bounding box center [1044, 748] width 39 height 19
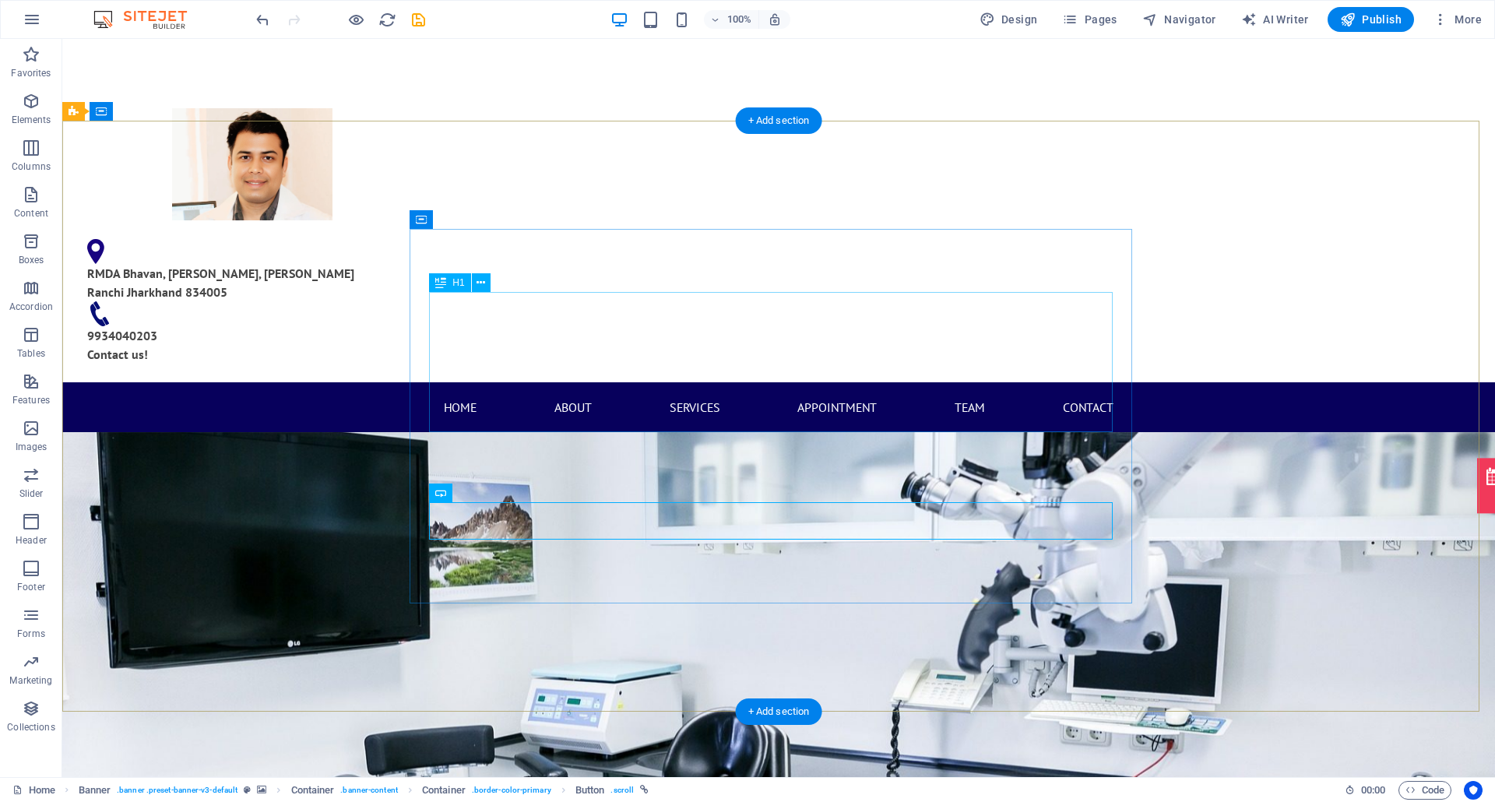
scroll to position [207, 0]
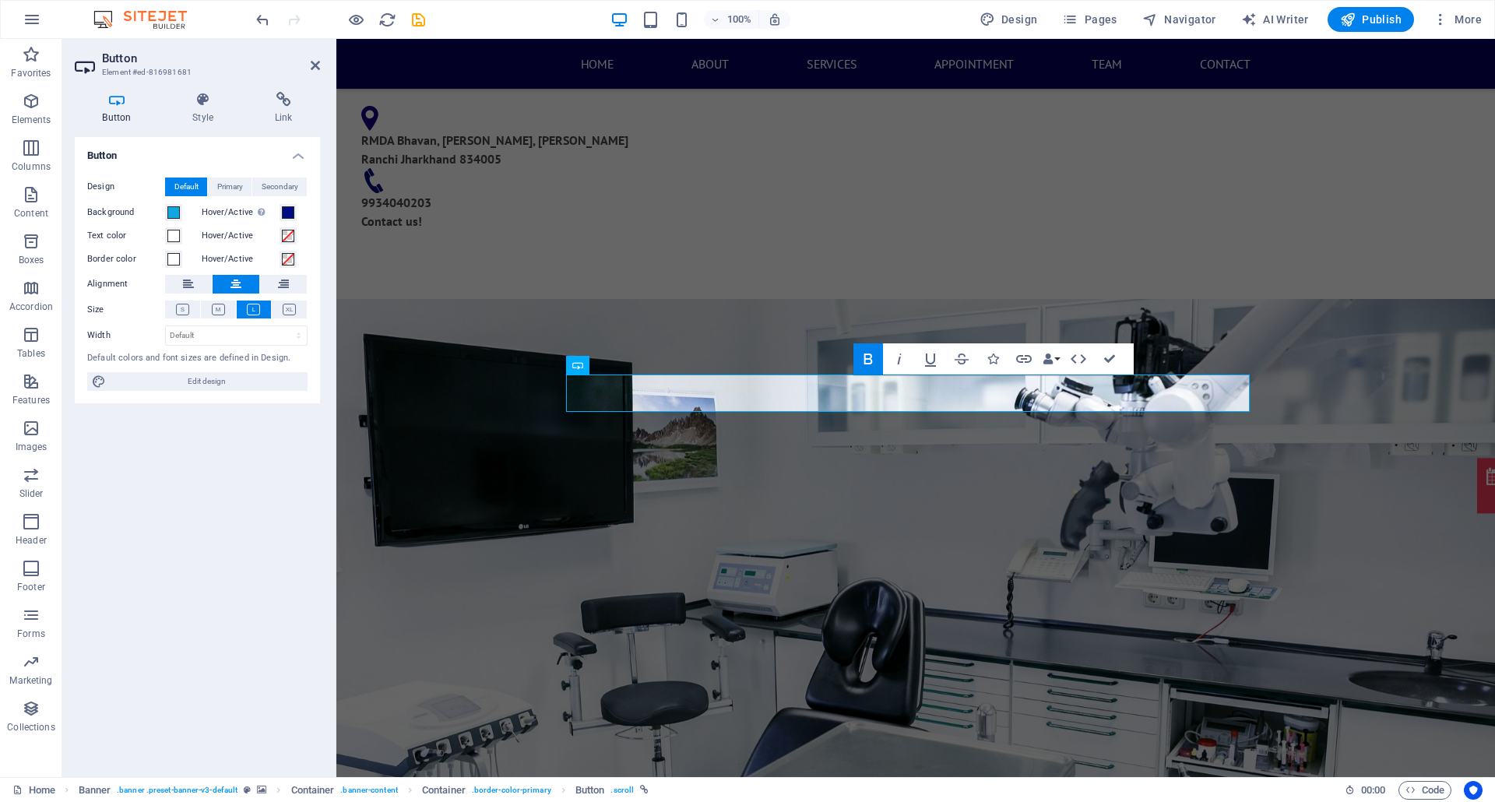
click at [162, 216] on label "Background" at bounding box center [126, 212] width 78 height 19
click at [165, 216] on button "Background" at bounding box center [173, 212] width 17 height 17
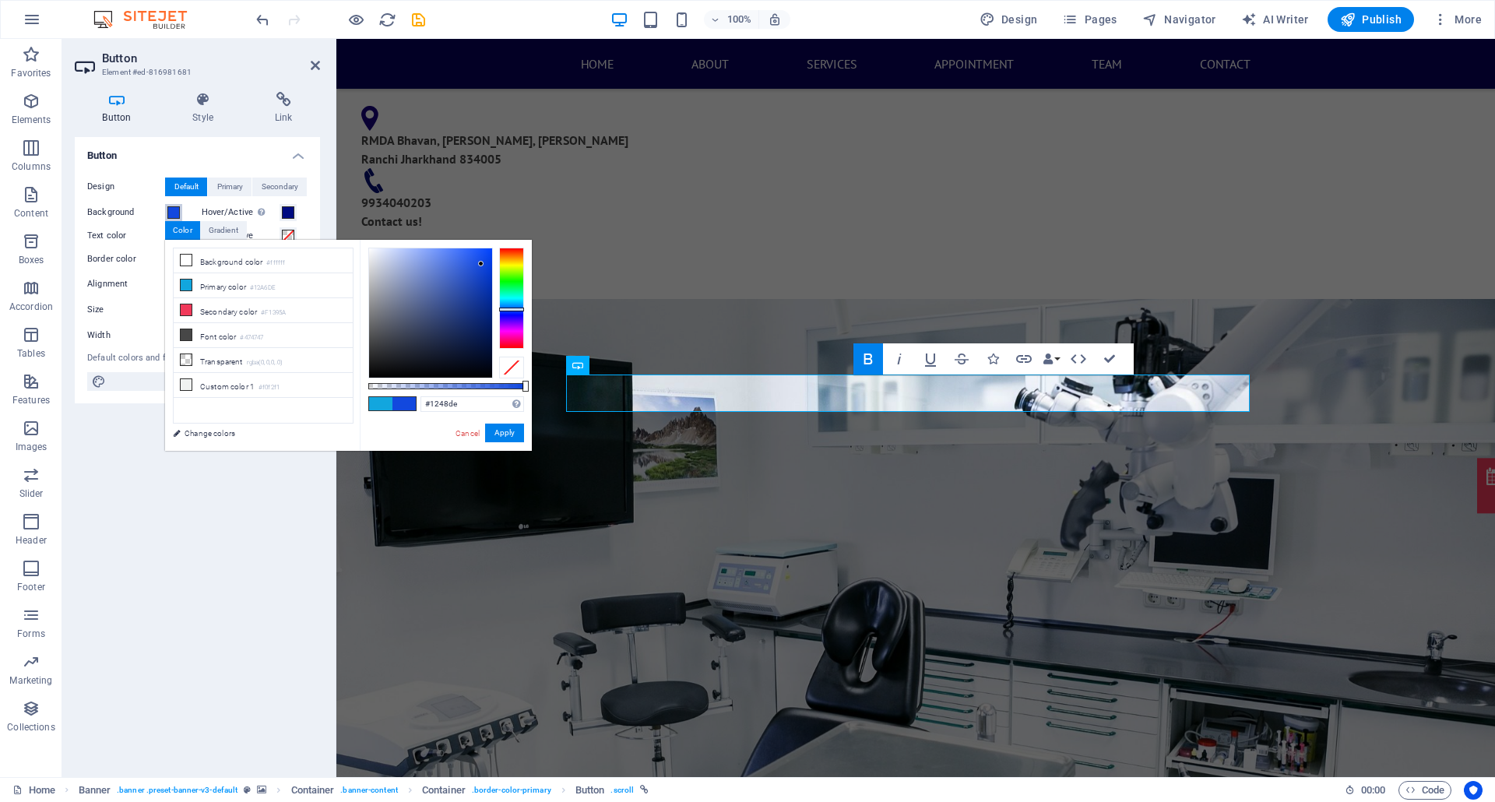
click at [511, 309] on div at bounding box center [511, 298] width 25 height 101
click at [489, 305] on div at bounding box center [430, 312] width 123 height 129
click at [486, 321] on div at bounding box center [430, 312] width 123 height 129
click at [508, 313] on div at bounding box center [511, 298] width 25 height 101
click at [489, 307] on div at bounding box center [430, 312] width 123 height 129
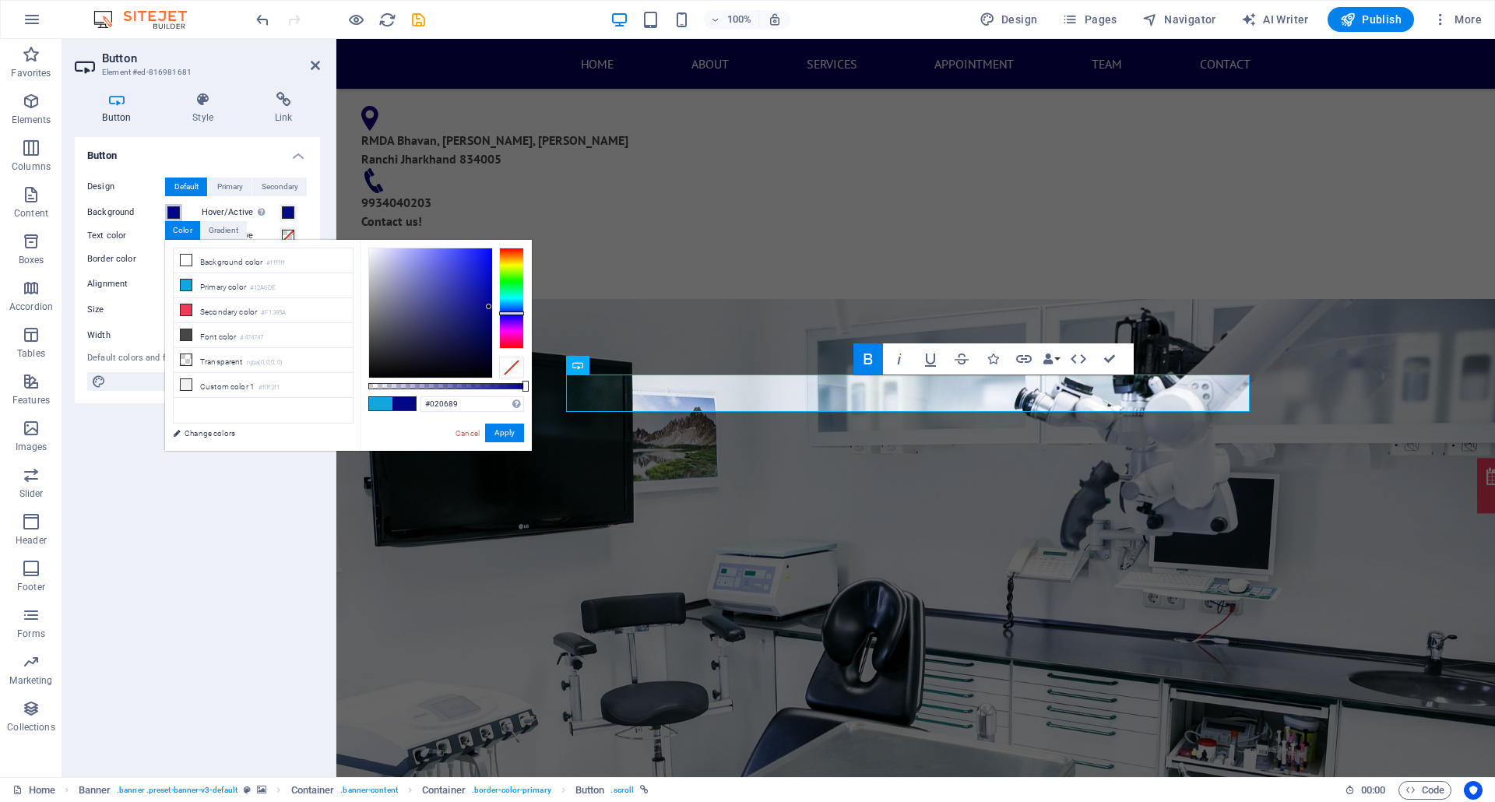
type input "#070a80"
click at [484, 311] on div at bounding box center [430, 312] width 123 height 129
drag, startPoint x: 500, startPoint y: 427, endPoint x: 168, endPoint y: 385, distance: 334.2
click at [500, 427] on button "Apply" at bounding box center [504, 432] width 39 height 19
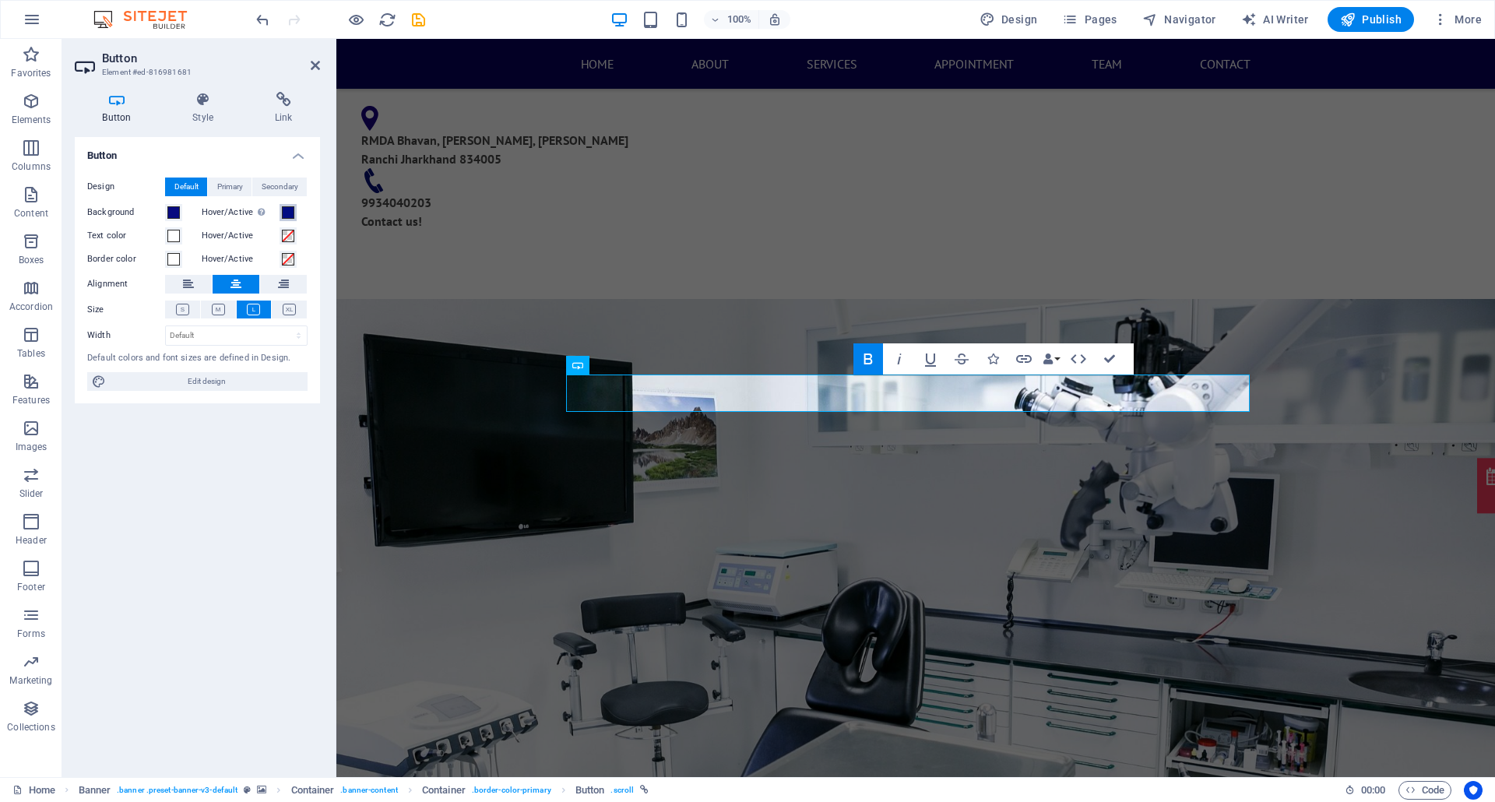
click at [282, 215] on span at bounding box center [288, 212] width 12 height 12
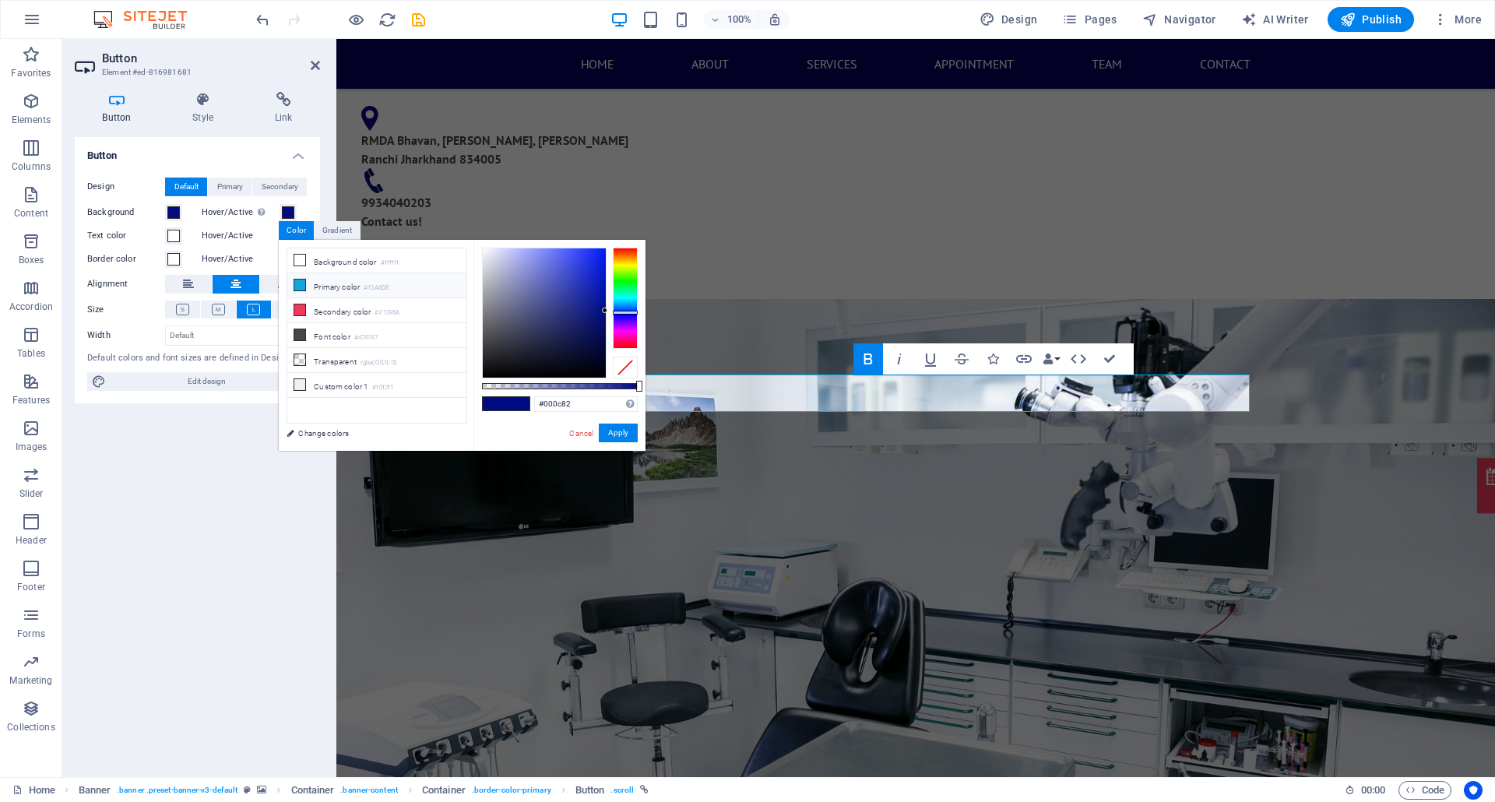
click at [313, 288] on li "Primary color #12A6DE" at bounding box center [376, 285] width 179 height 25
type input "#12a6de"
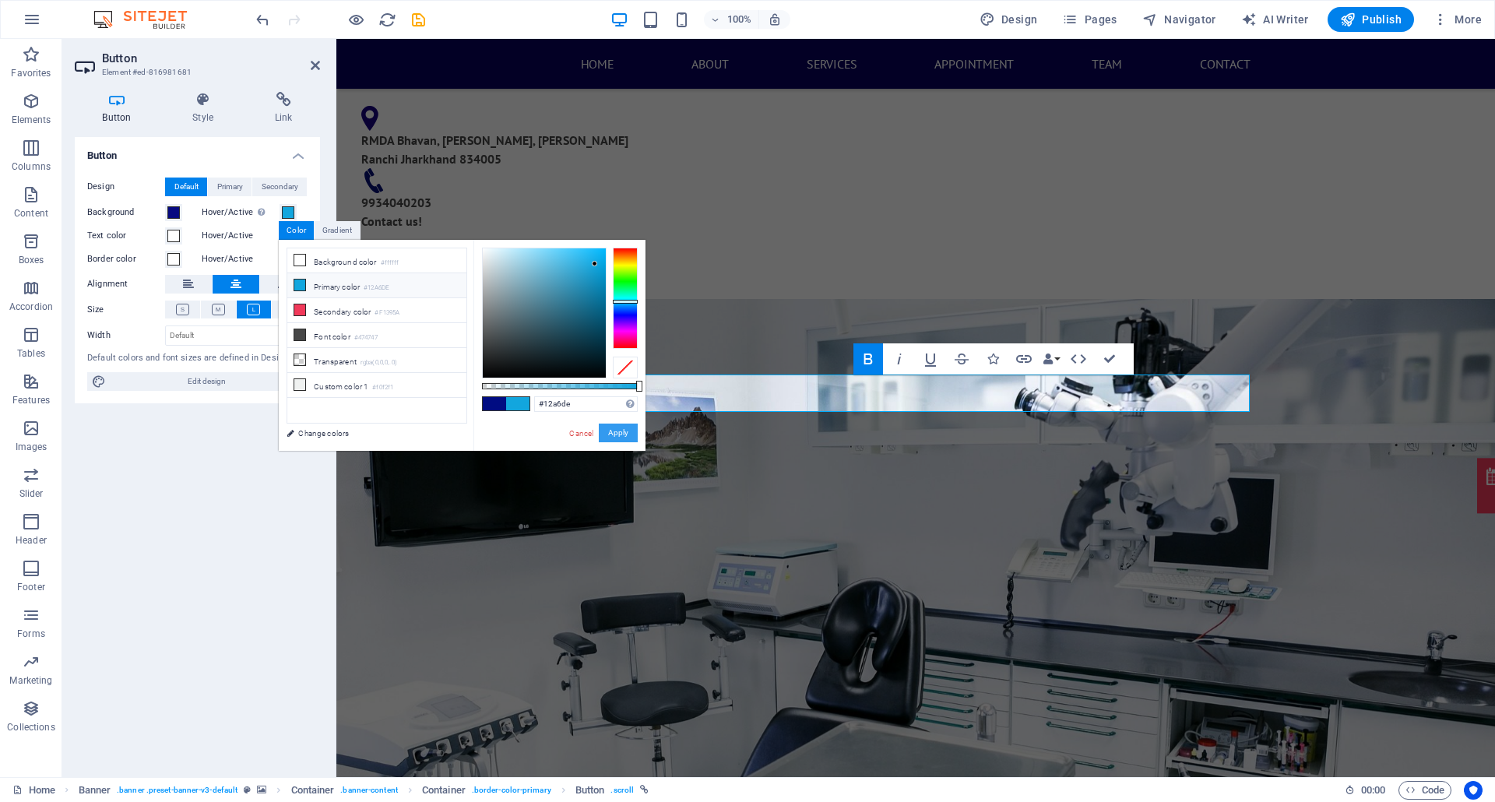
drag, startPoint x: 293, startPoint y: 391, endPoint x: 629, endPoint y: 430, distance: 338.5
click at [629, 430] on button "Apply" at bounding box center [618, 432] width 39 height 19
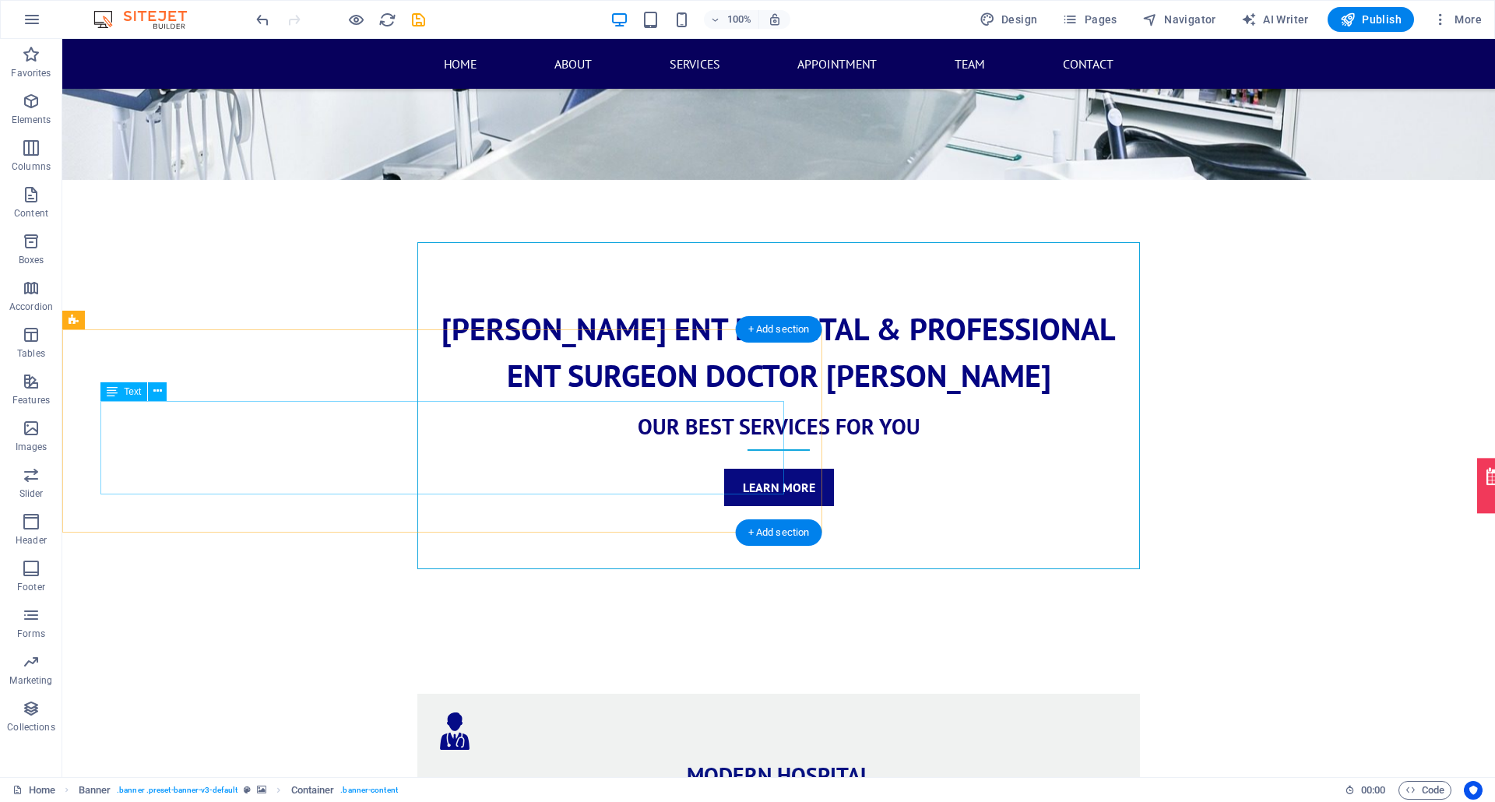
scroll to position [1141, 0]
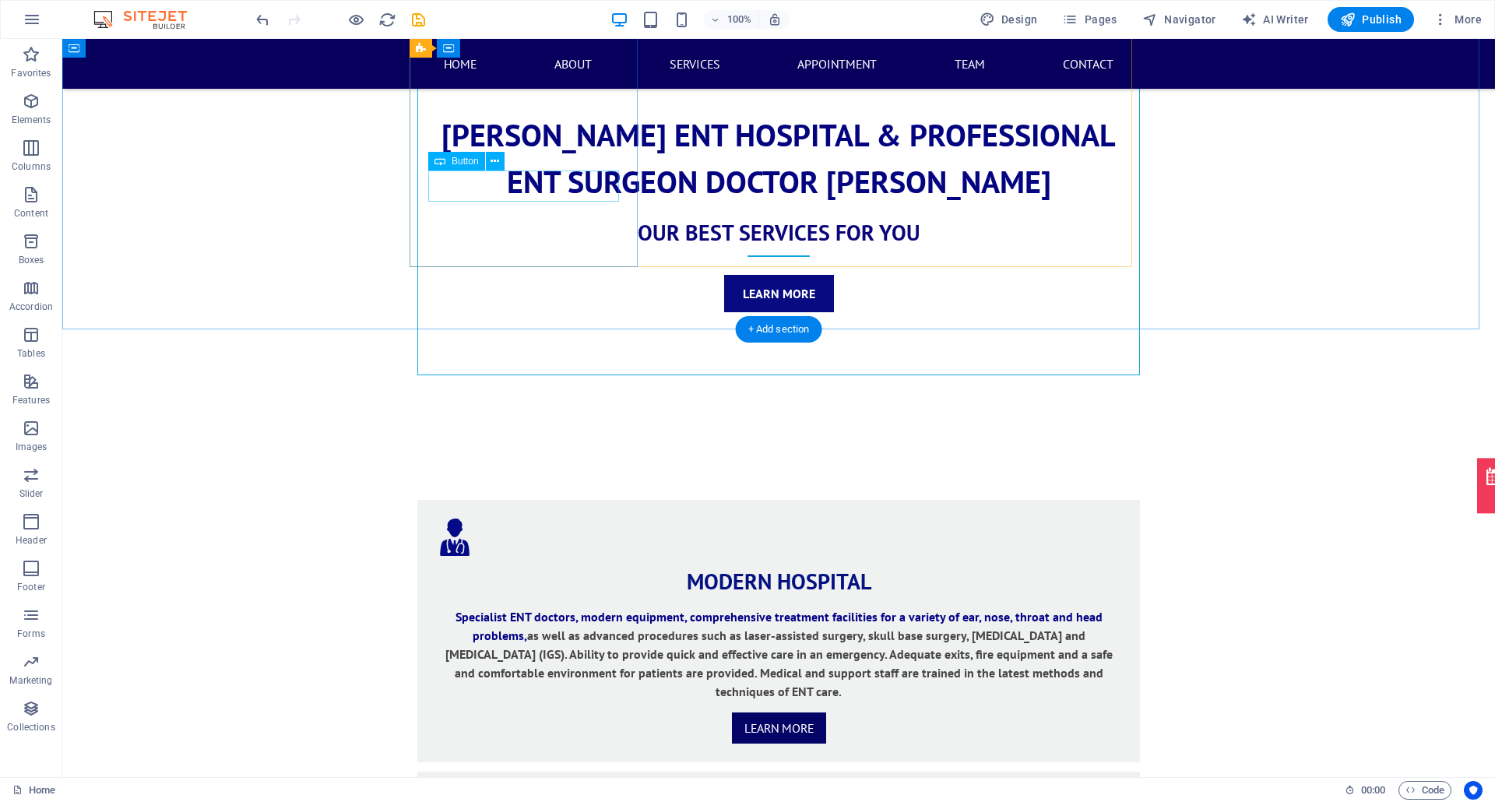
click at [515, 601] on div "Learn more" at bounding box center [778, 727] width 685 height 31
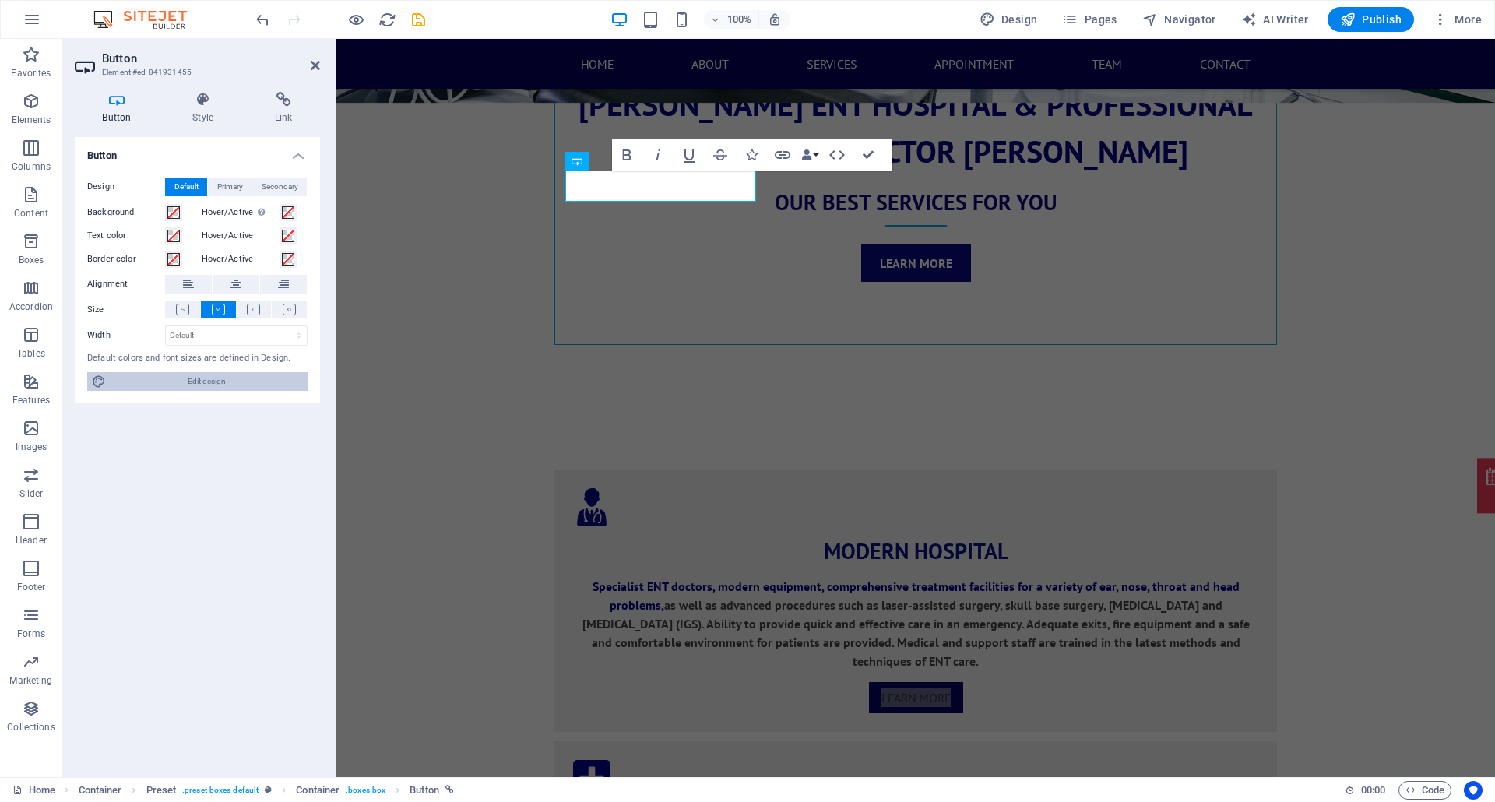
click at [244, 374] on span "Edit design" at bounding box center [207, 381] width 192 height 19
select select "px"
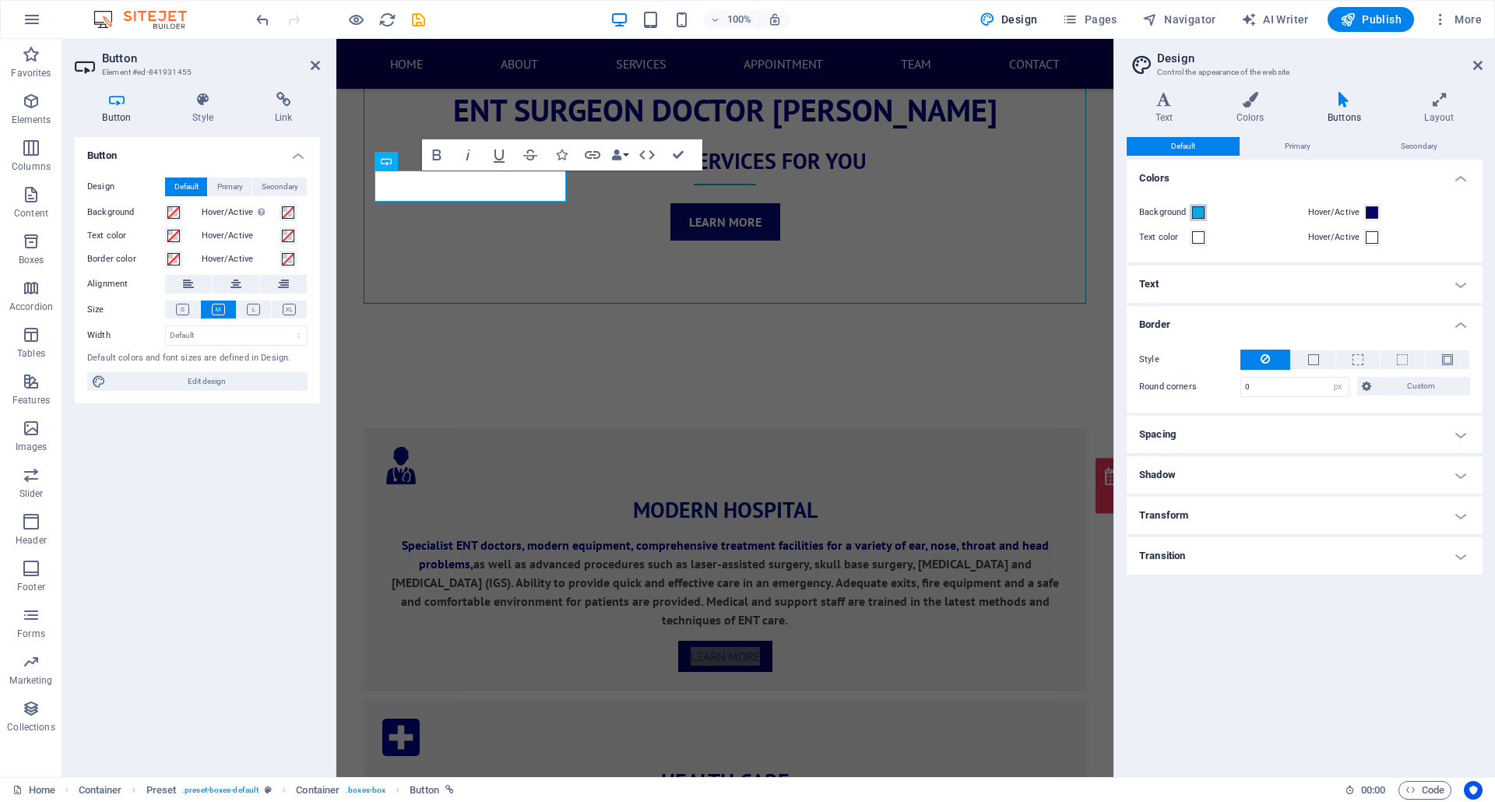
click at [1120, 206] on span at bounding box center [1198, 212] width 12 height 12
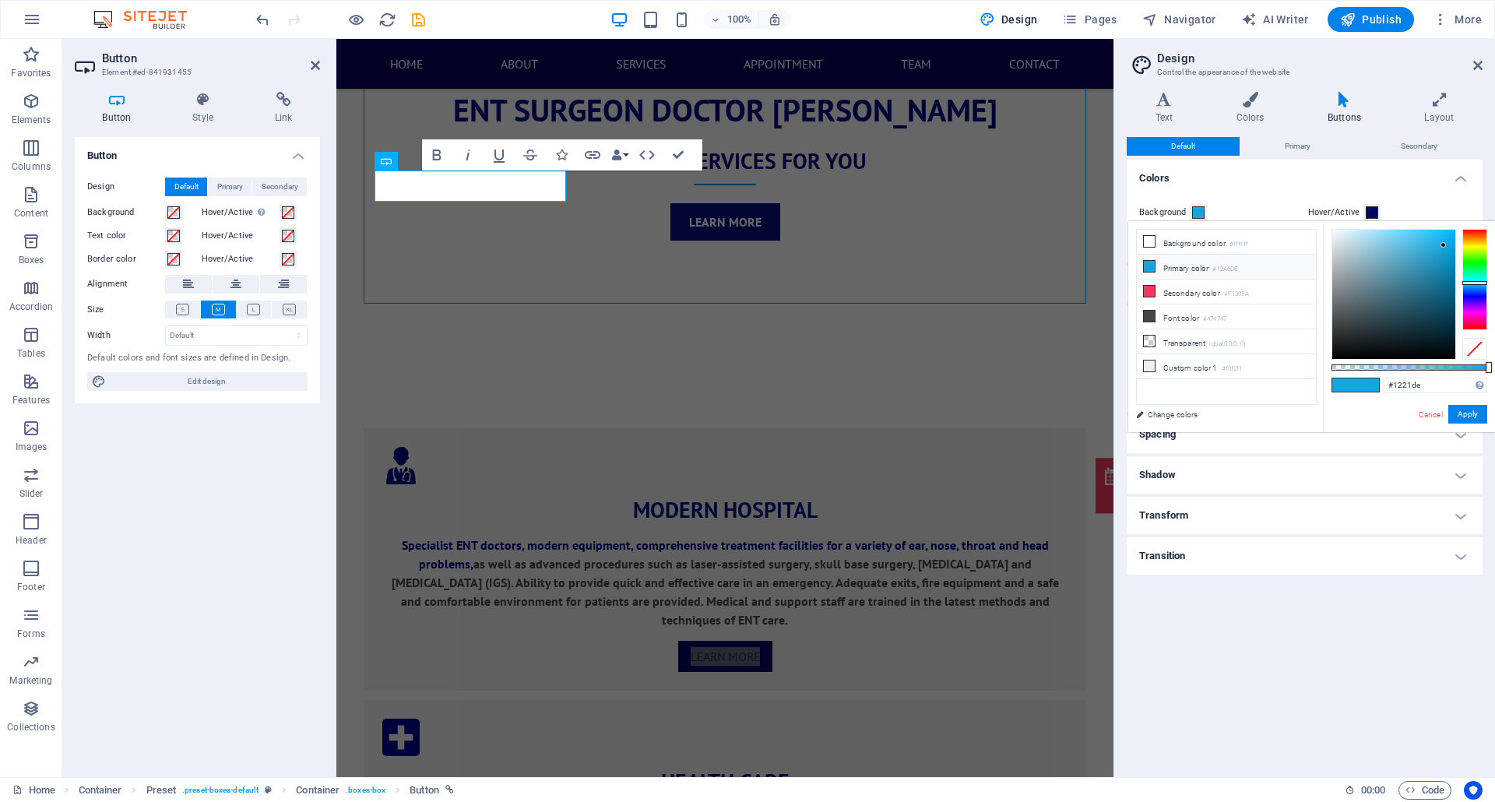
click at [1120, 293] on div at bounding box center [1474, 279] width 25 height 101
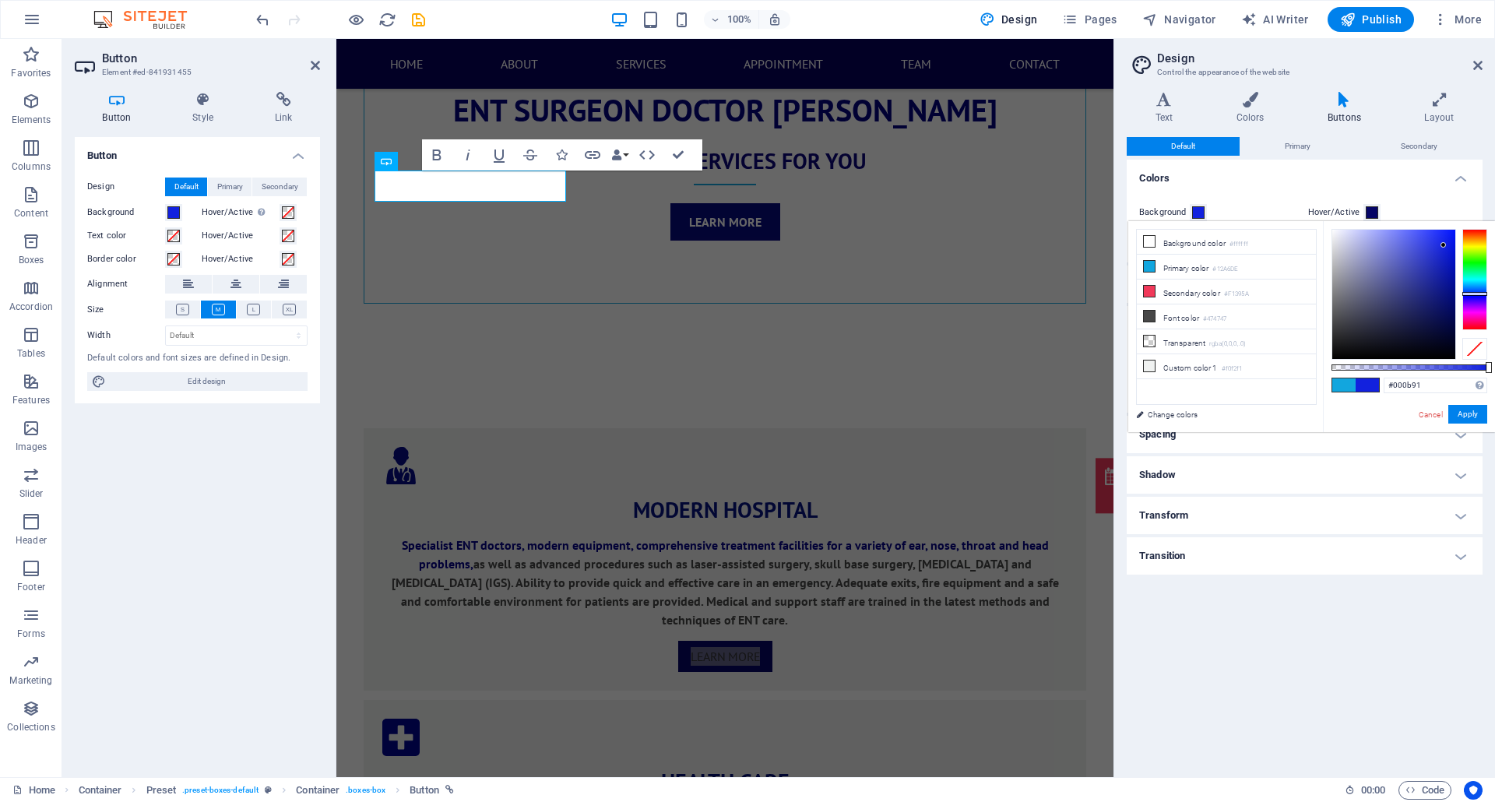
click at [1120, 284] on div at bounding box center [1393, 294] width 125 height 131
click at [1120, 294] on div at bounding box center [1393, 294] width 123 height 129
click at [1120, 299] on div at bounding box center [1393, 294] width 123 height 129
type input "#040c74"
click at [1120, 299] on div at bounding box center [1393, 294] width 123 height 129
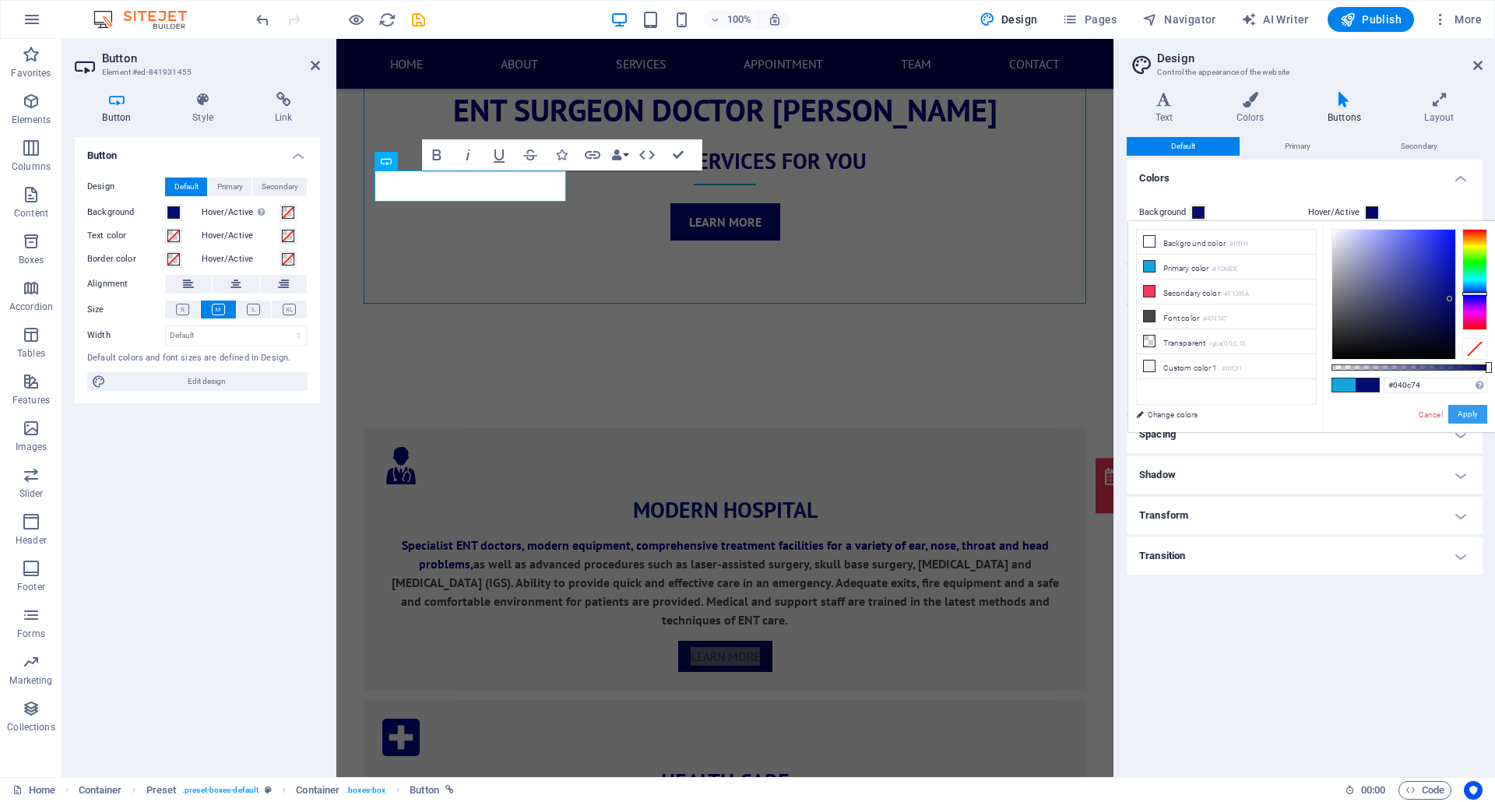
click at [1120, 408] on button "Apply" at bounding box center [1467, 414] width 39 height 19
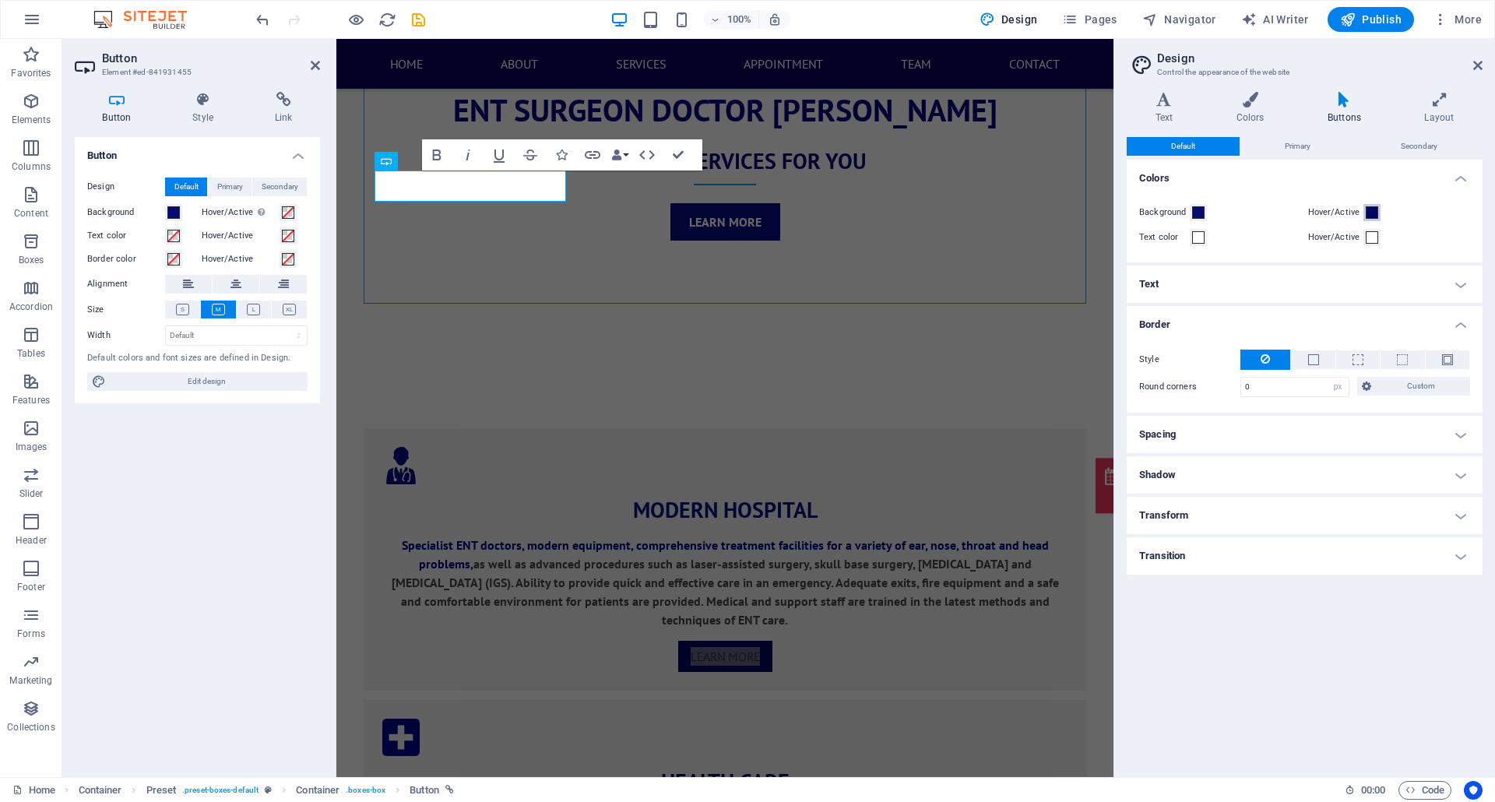
click at [1120, 216] on span at bounding box center [1371, 212] width 12 height 12
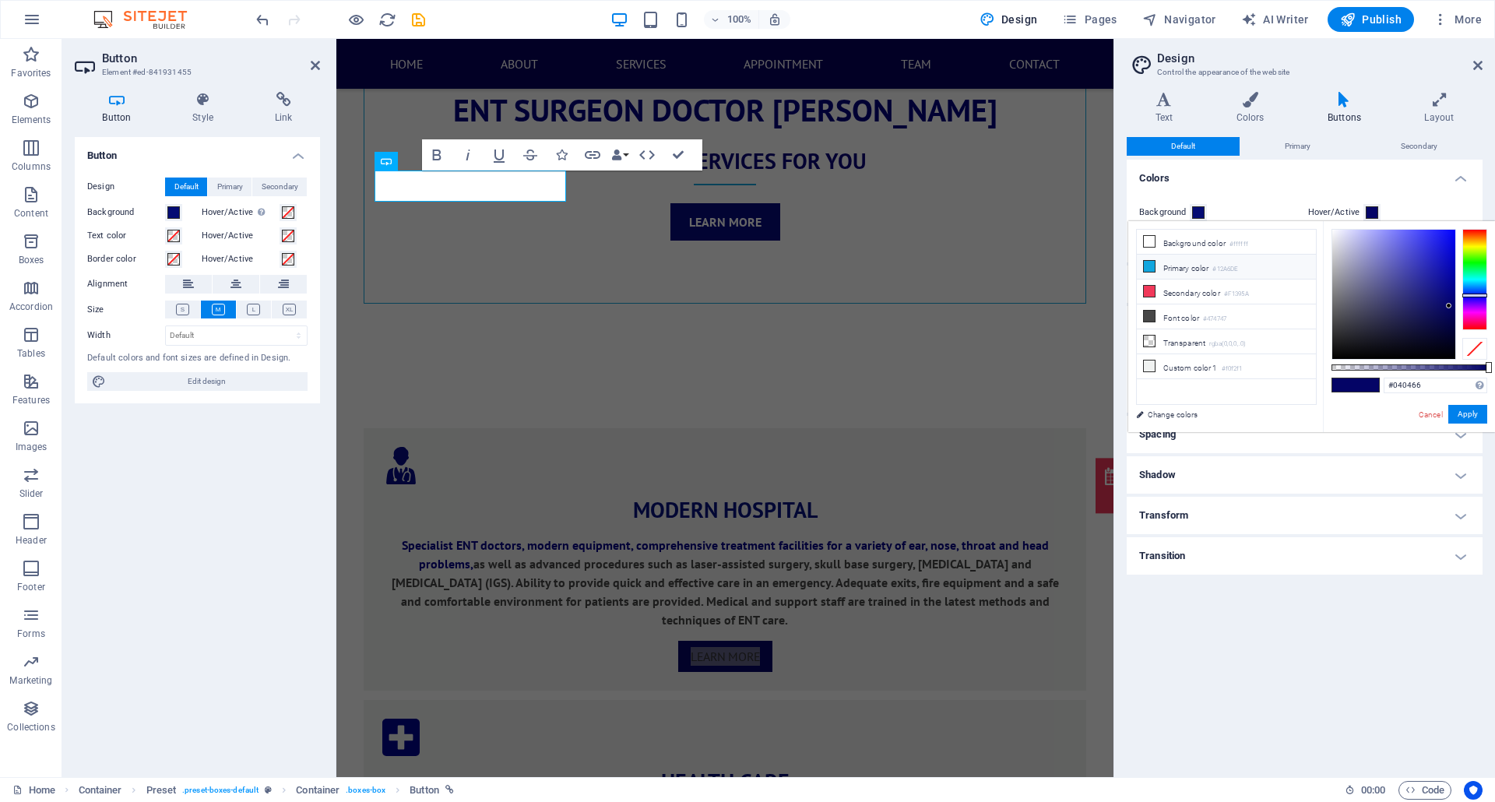
click at [1120, 269] on icon at bounding box center [1148, 266] width 11 height 11
type input "#12a6de"
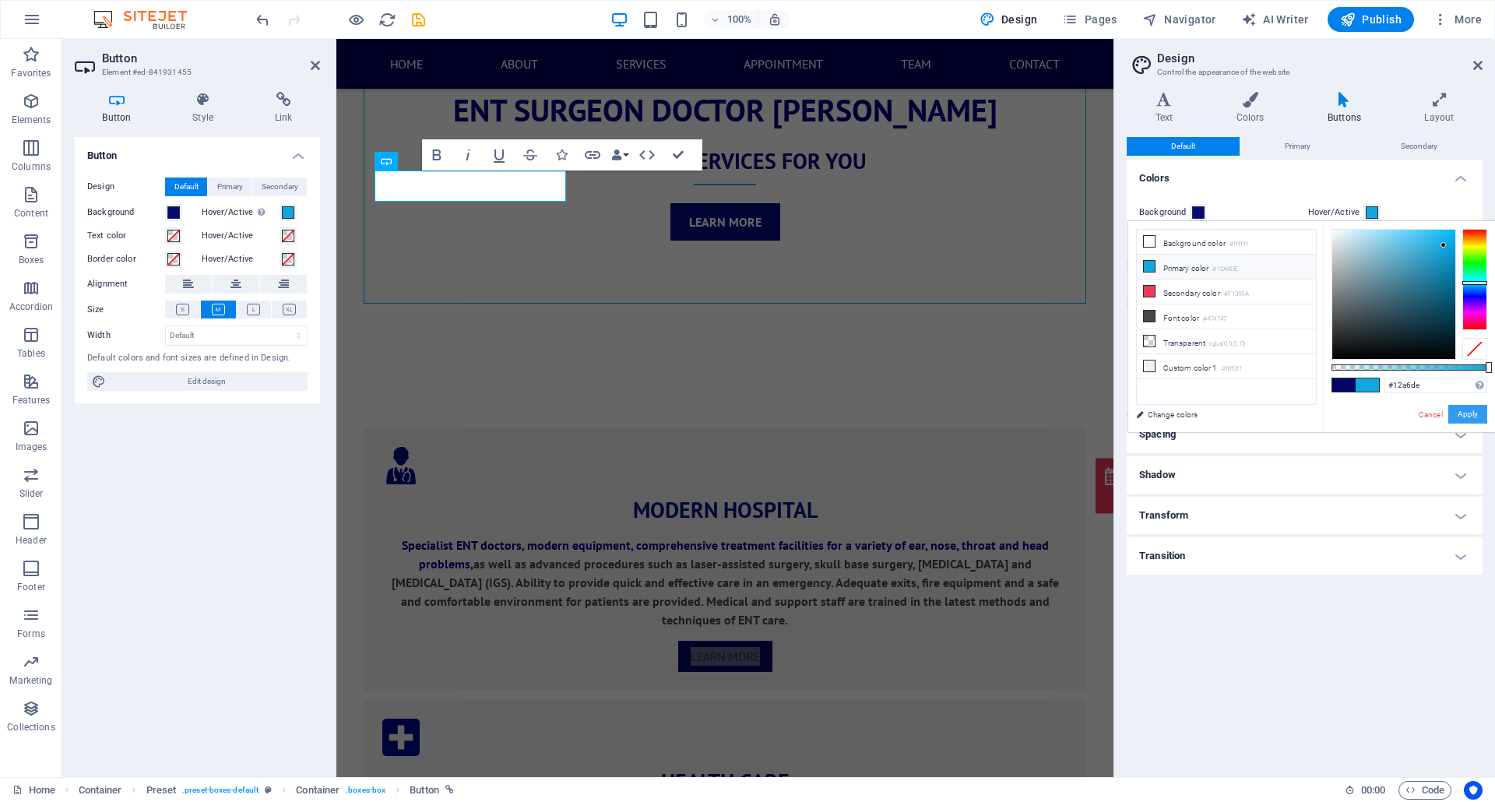
click at [1120, 406] on button "Apply" at bounding box center [1467, 414] width 39 height 19
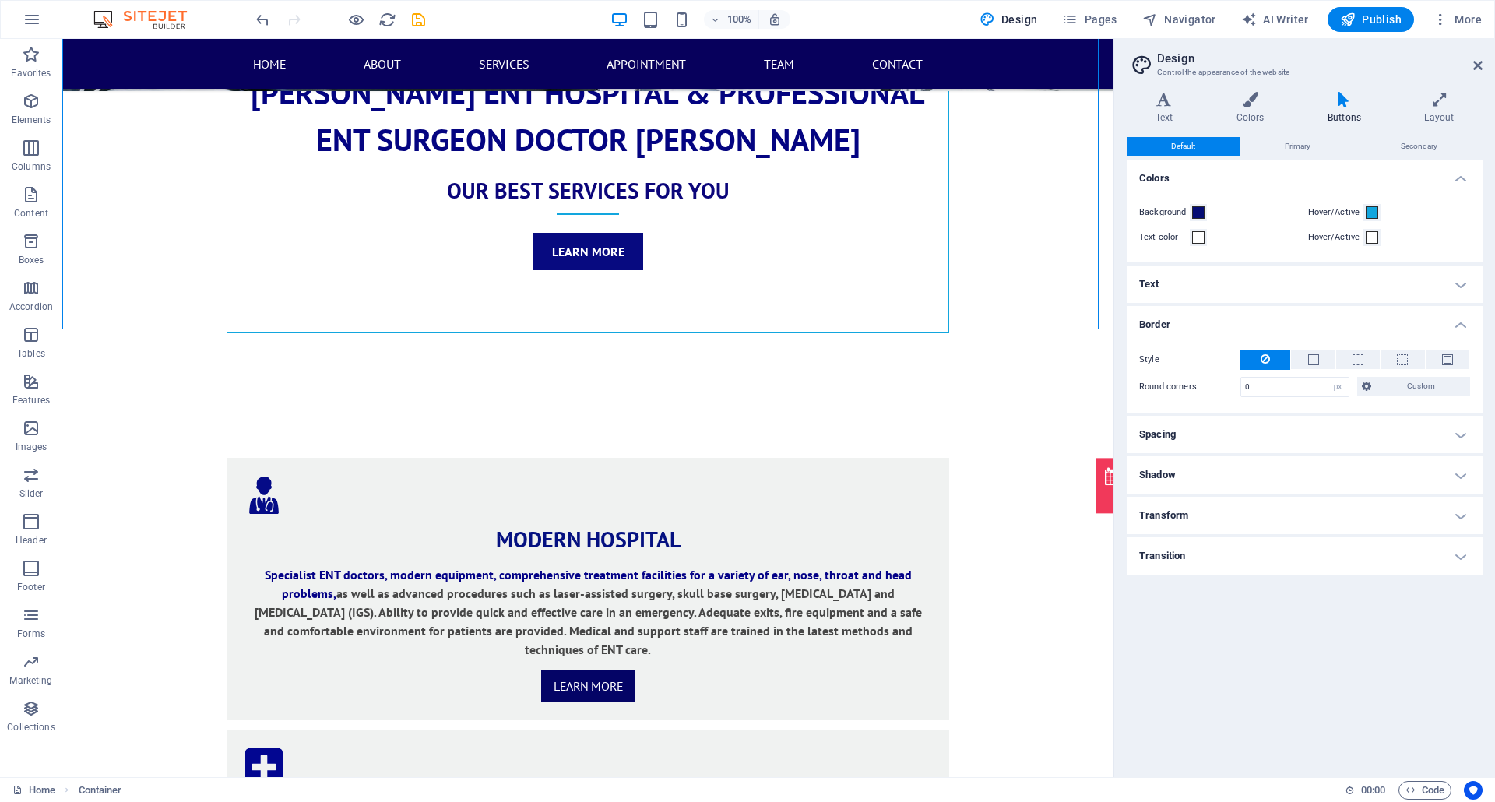
click at [359, 7] on div at bounding box center [340, 19] width 174 height 25
click at [343, 29] on div at bounding box center [340, 19] width 174 height 25
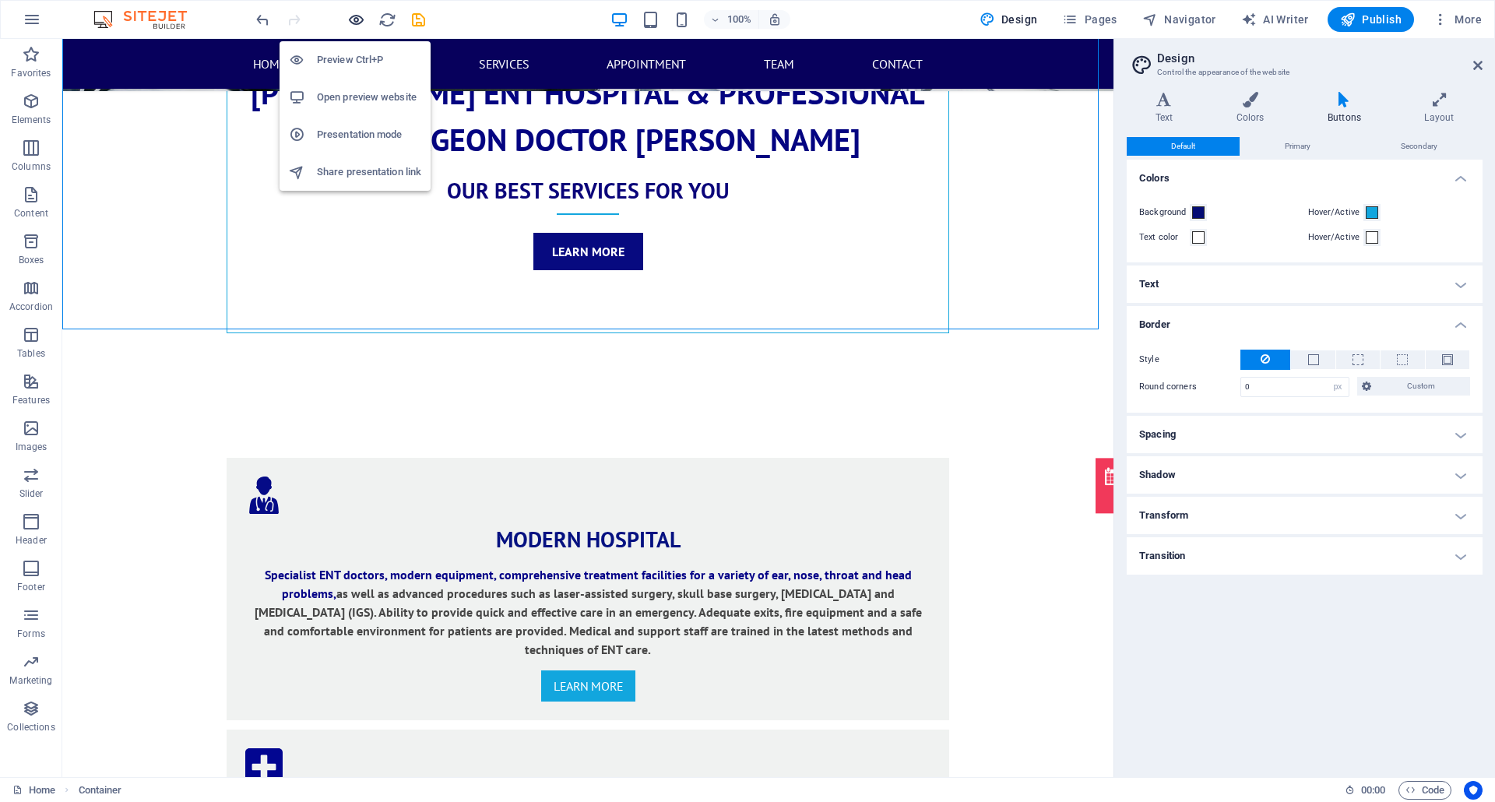
click at [353, 23] on icon "button" at bounding box center [356, 20] width 18 height 18
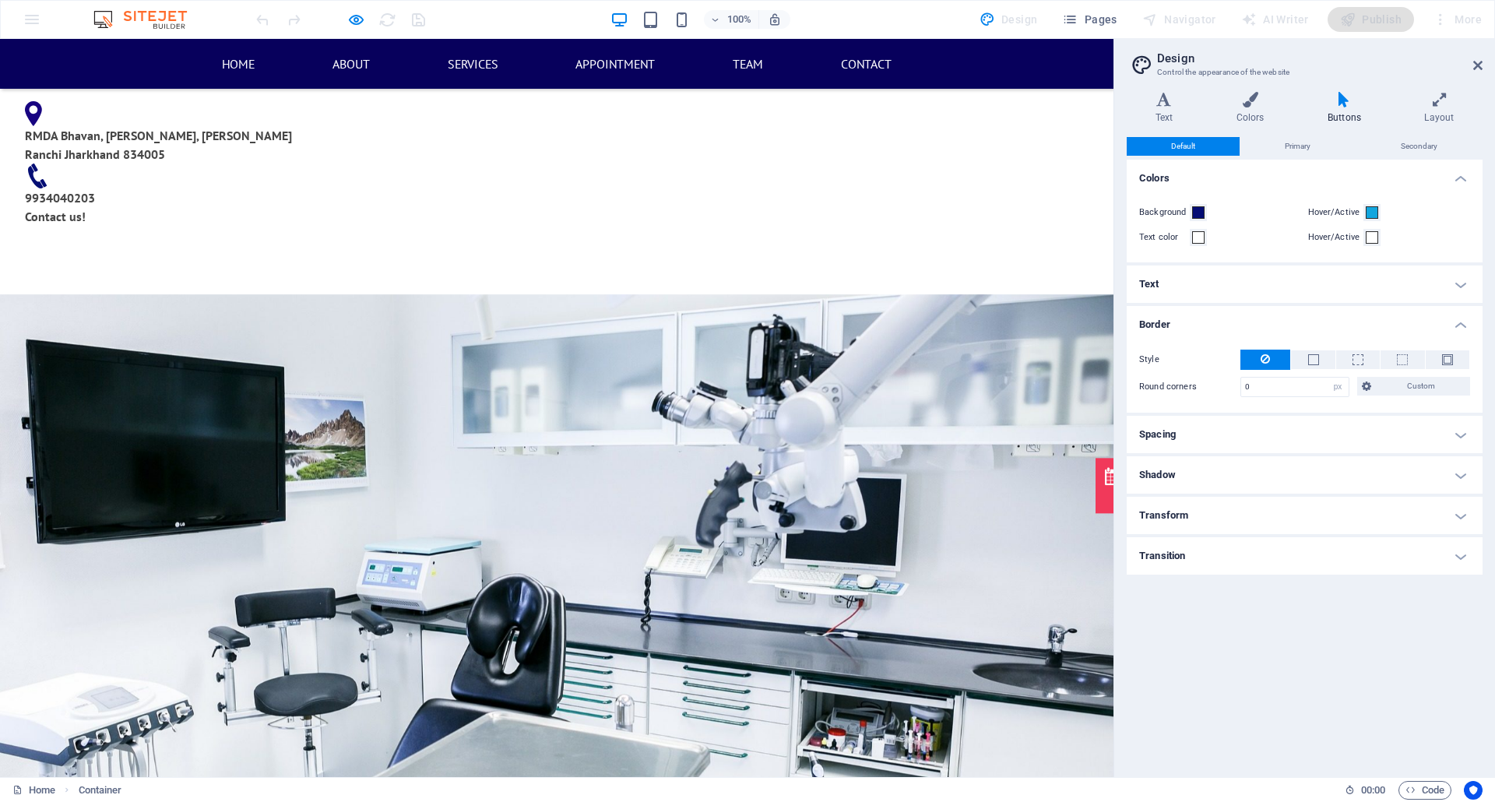
scroll to position [0, 0]
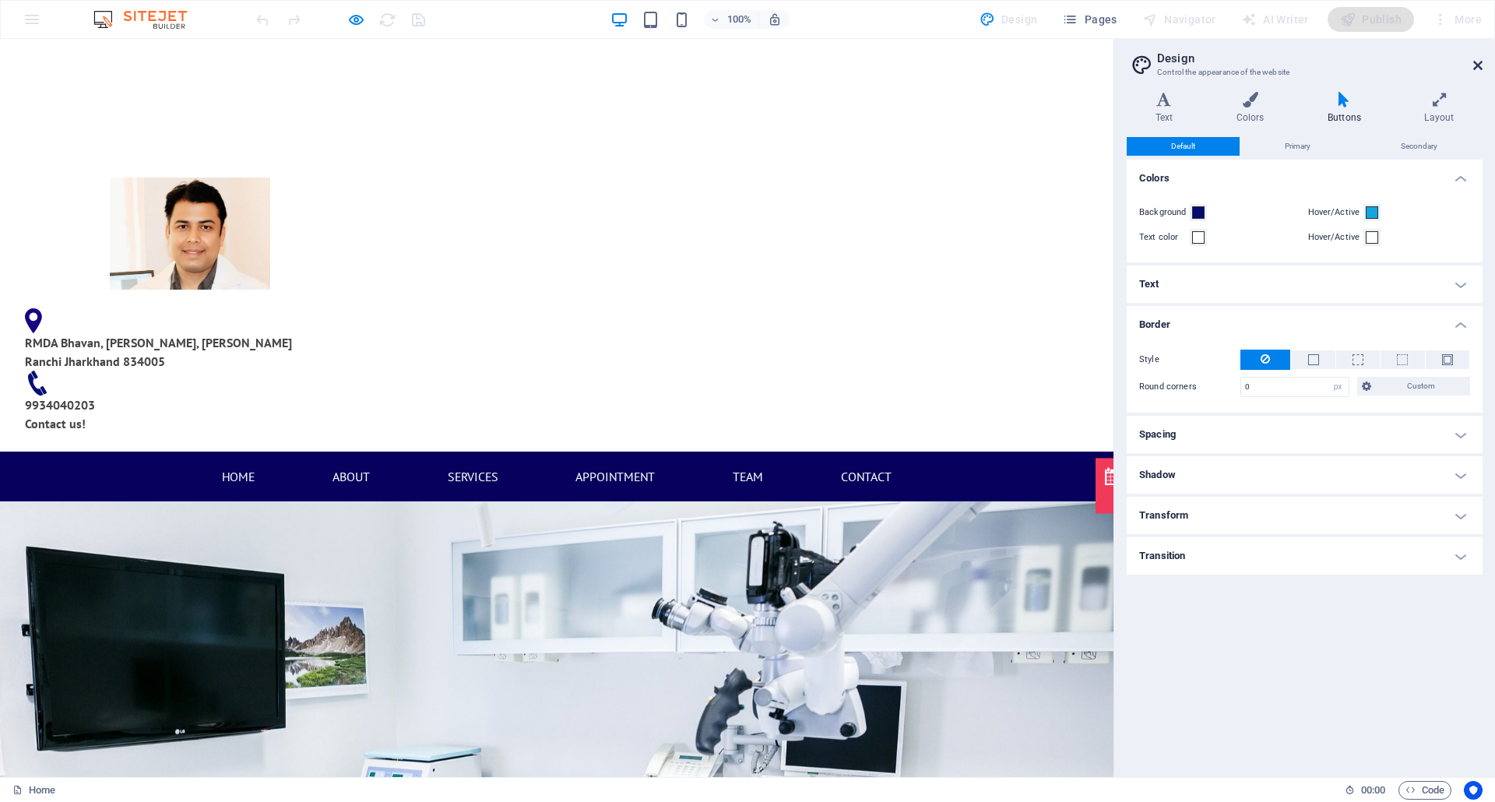
drag, startPoint x: 1477, startPoint y: 59, endPoint x: 1439, endPoint y: 44, distance: 40.5
click at [1120, 59] on icon at bounding box center [1477, 65] width 9 height 12
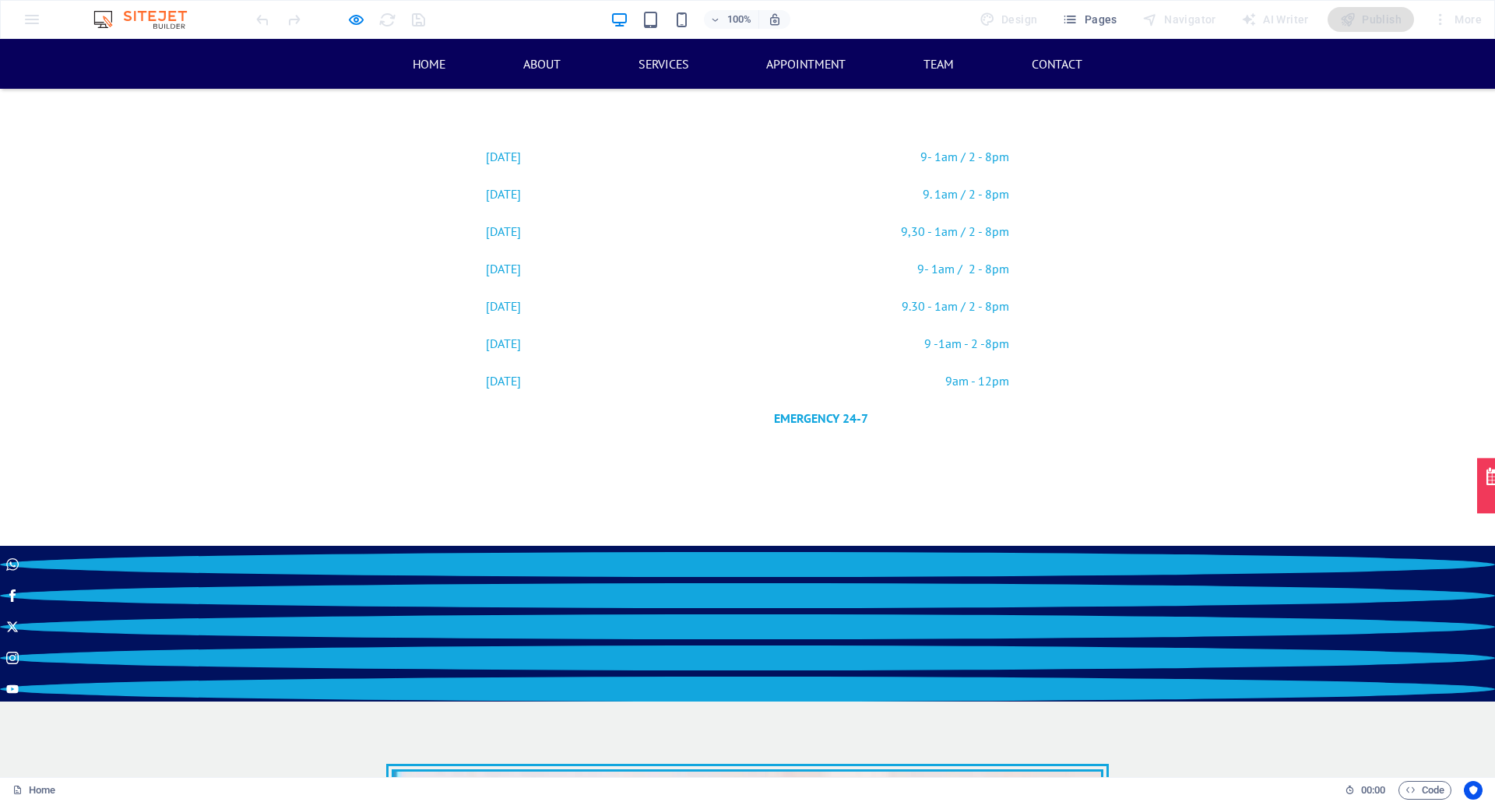
scroll to position [4982, 0]
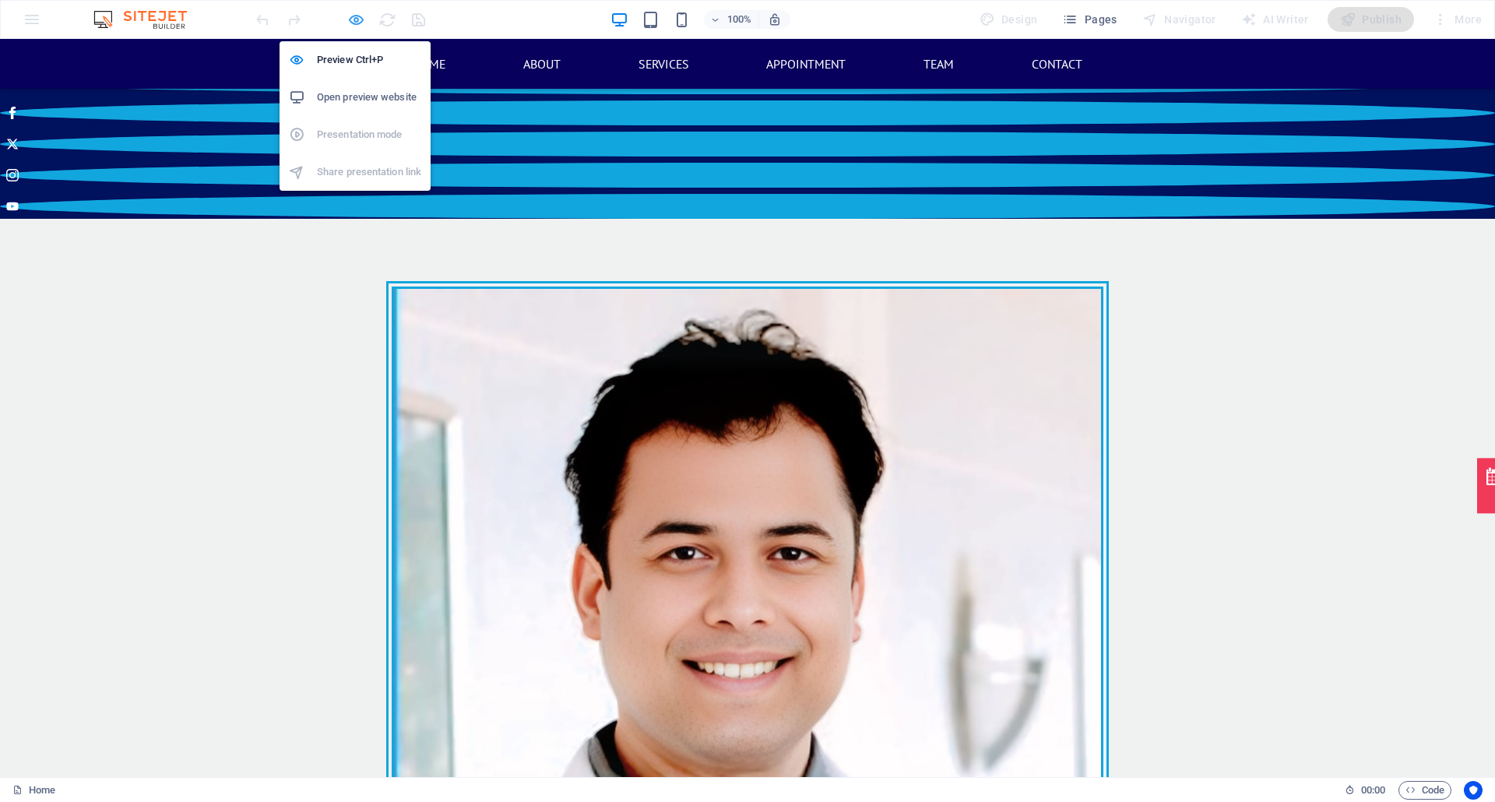
click at [349, 16] on icon "button" at bounding box center [356, 20] width 18 height 18
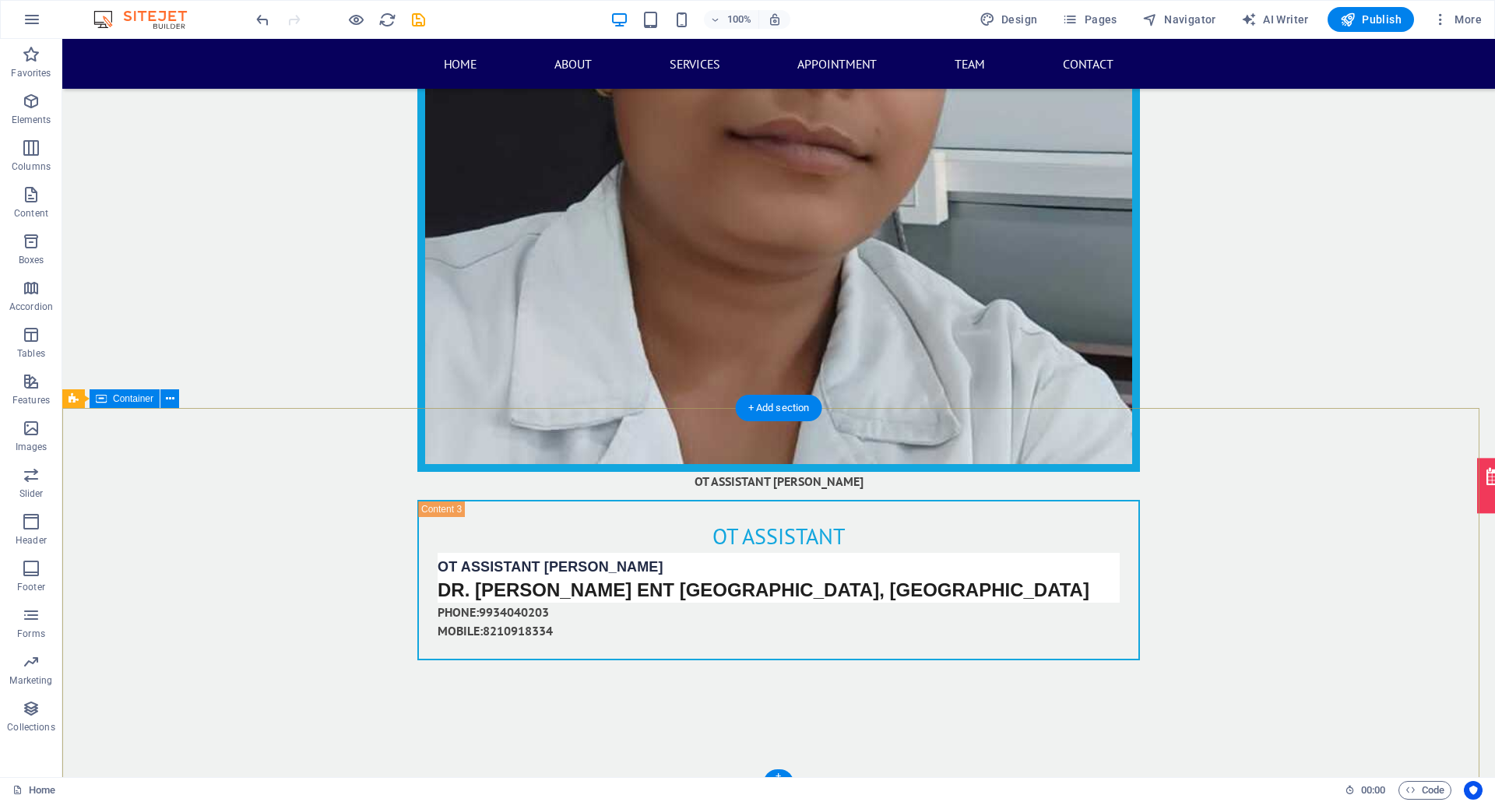
scroll to position [17406, 0]
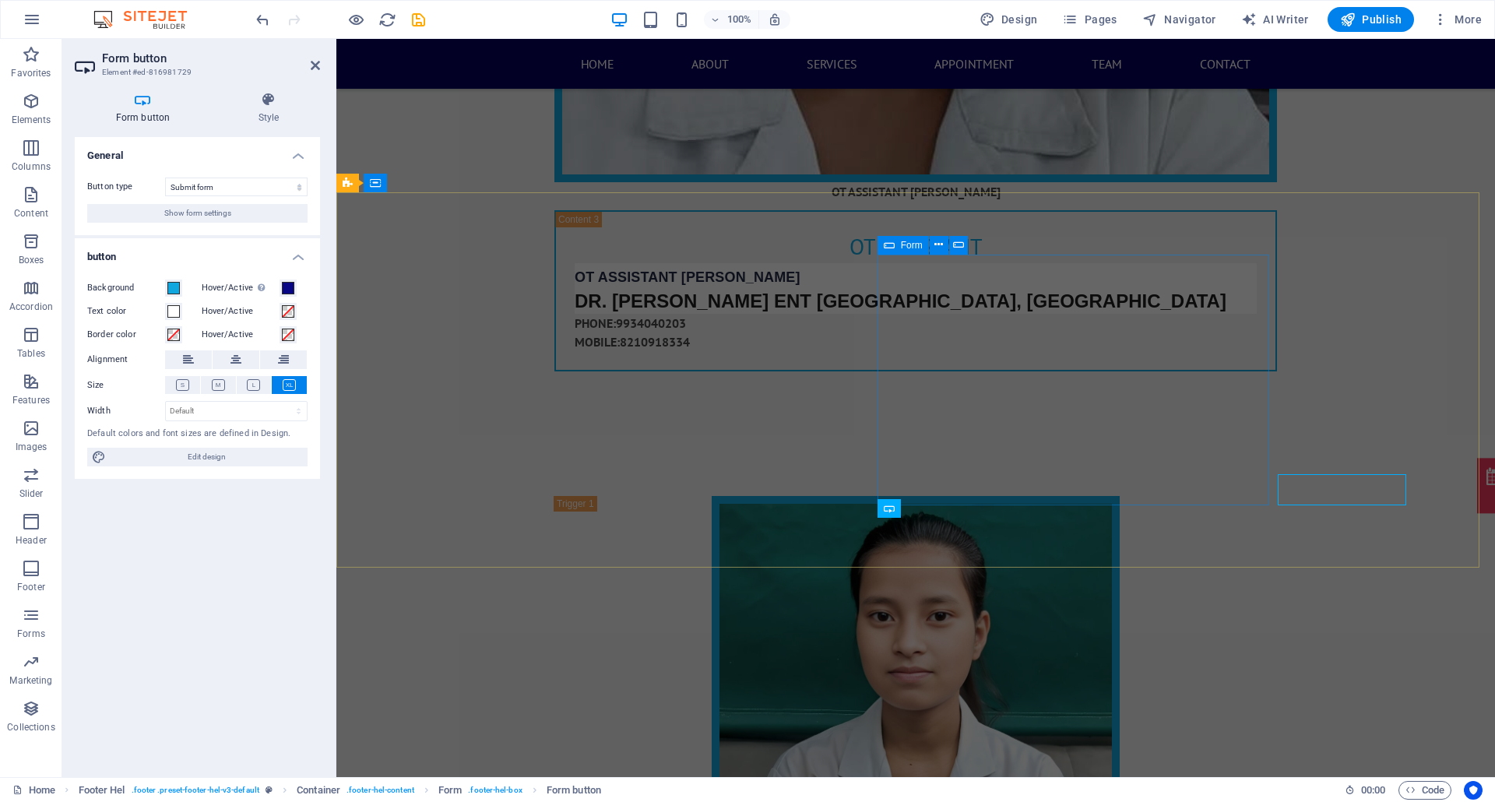
scroll to position [17362, 0]
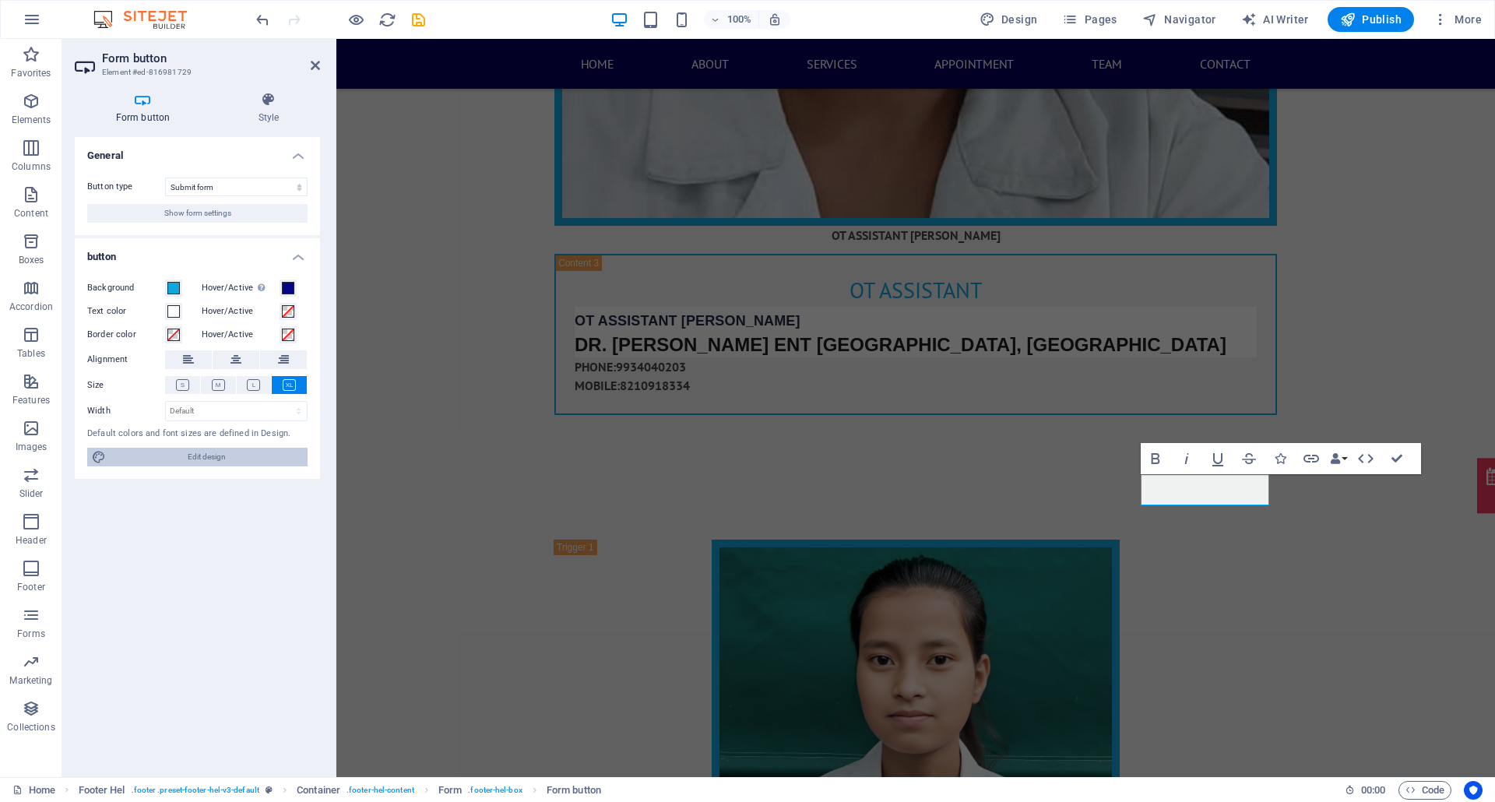
click at [188, 462] on span "Edit design" at bounding box center [207, 457] width 192 height 19
select select "px"
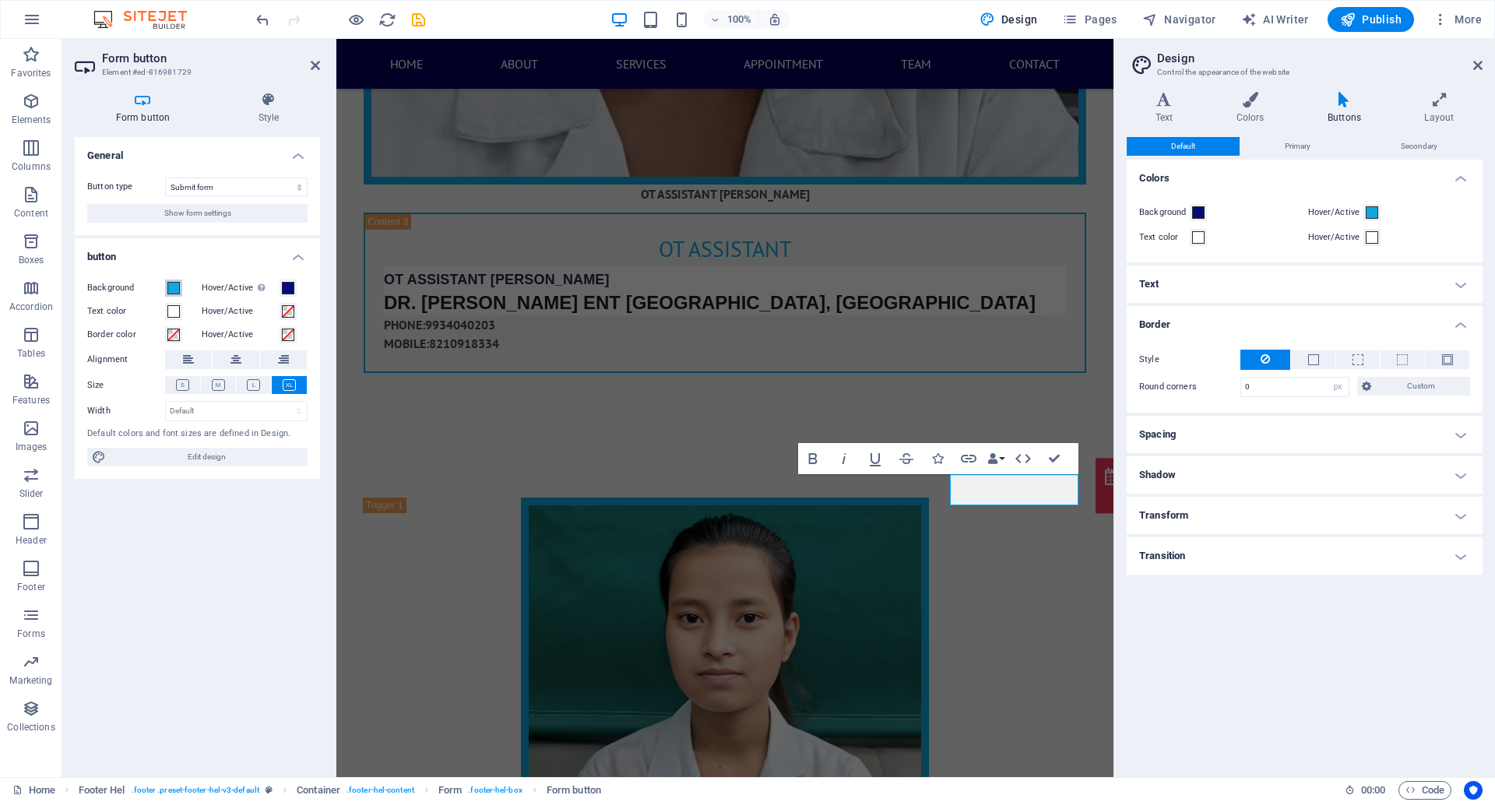
click at [173, 291] on span at bounding box center [173, 288] width 12 height 12
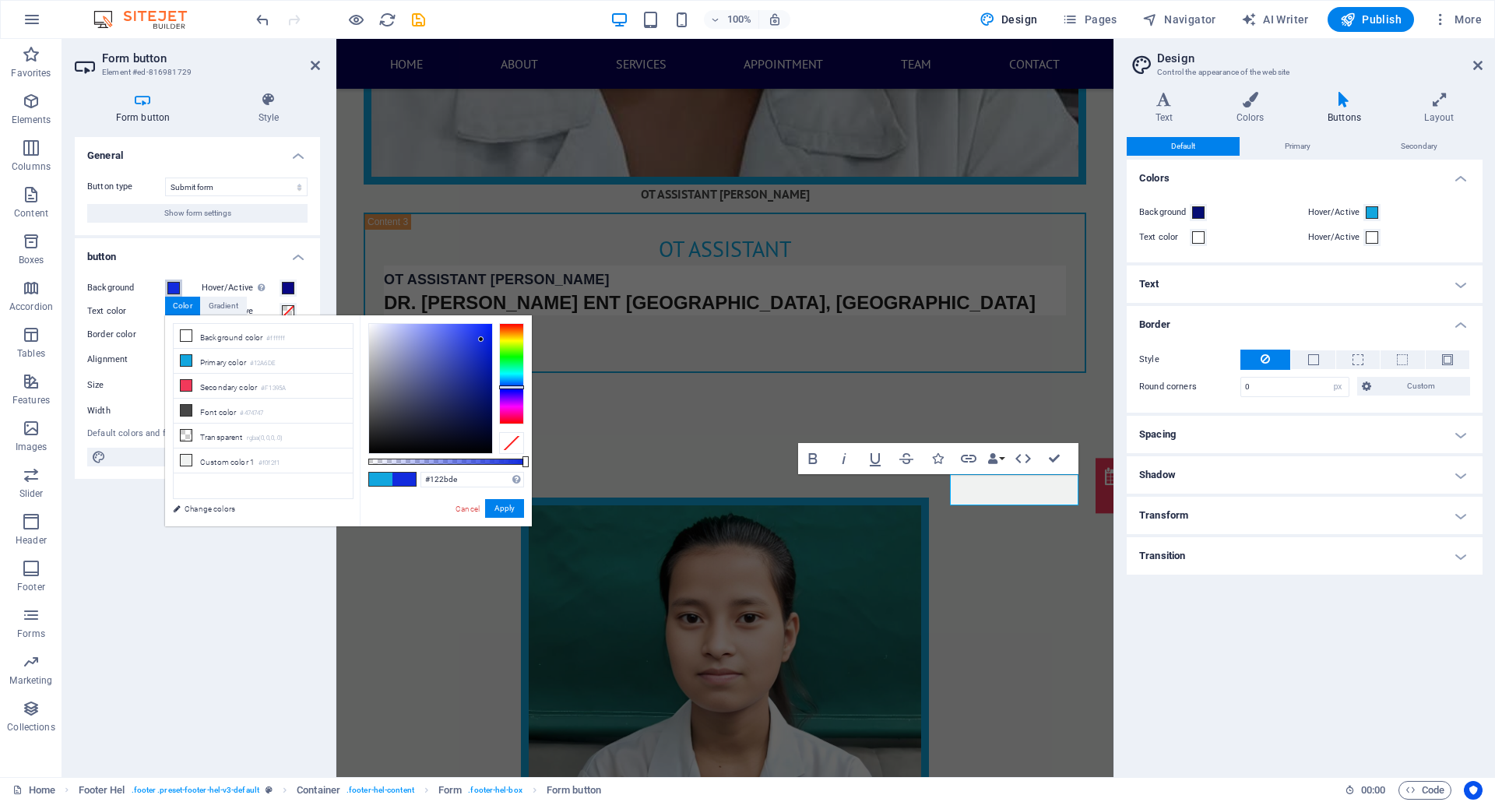
click at [508, 387] on div at bounding box center [511, 373] width 25 height 101
type input "#06136f"
click at [484, 395] on div at bounding box center [430, 388] width 123 height 129
click at [501, 499] on button "Apply" at bounding box center [504, 508] width 39 height 19
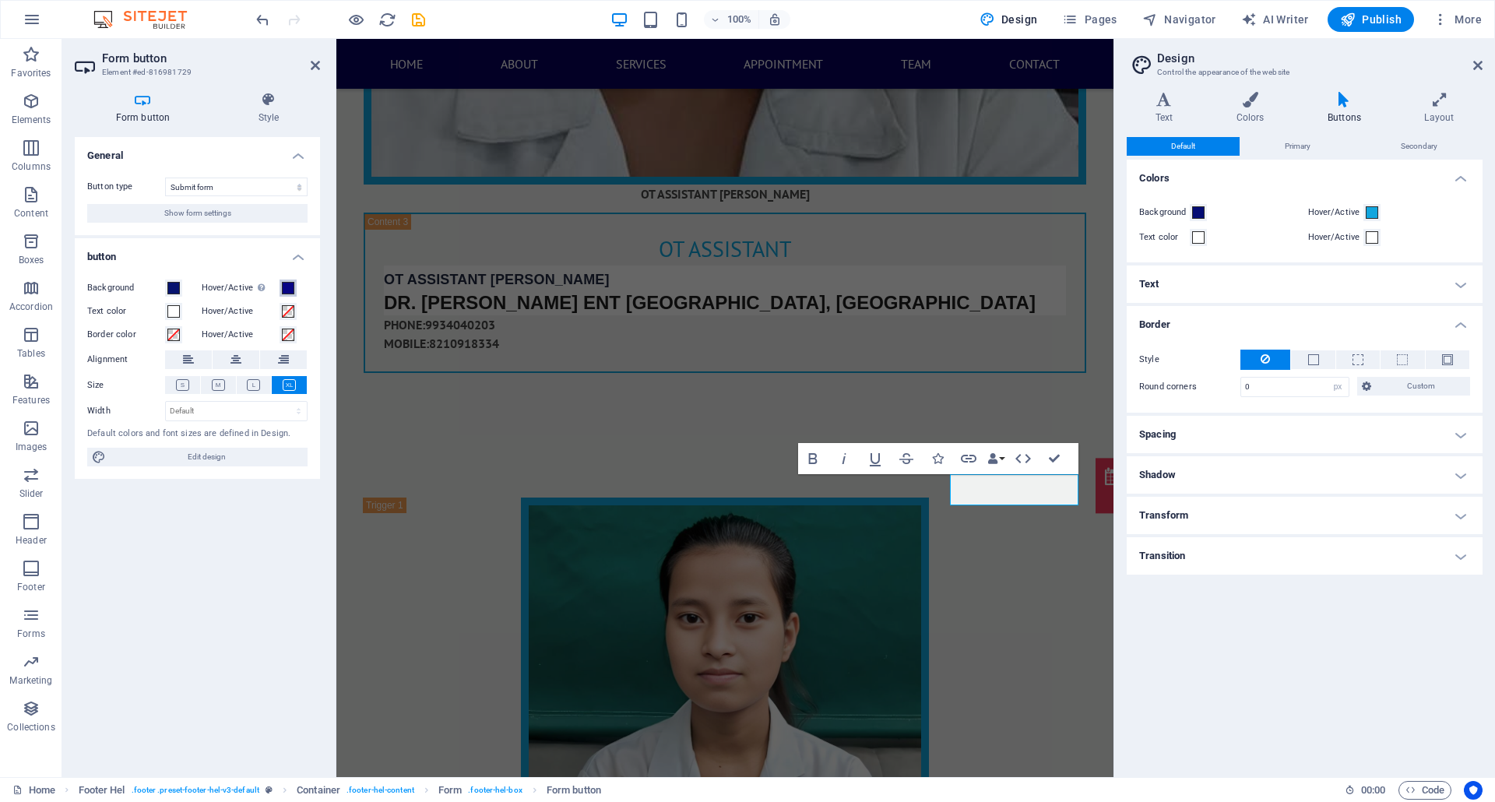
click at [294, 288] on button "Hover/Active Switch to preview mode to test the active/hover state" at bounding box center [287, 287] width 17 height 17
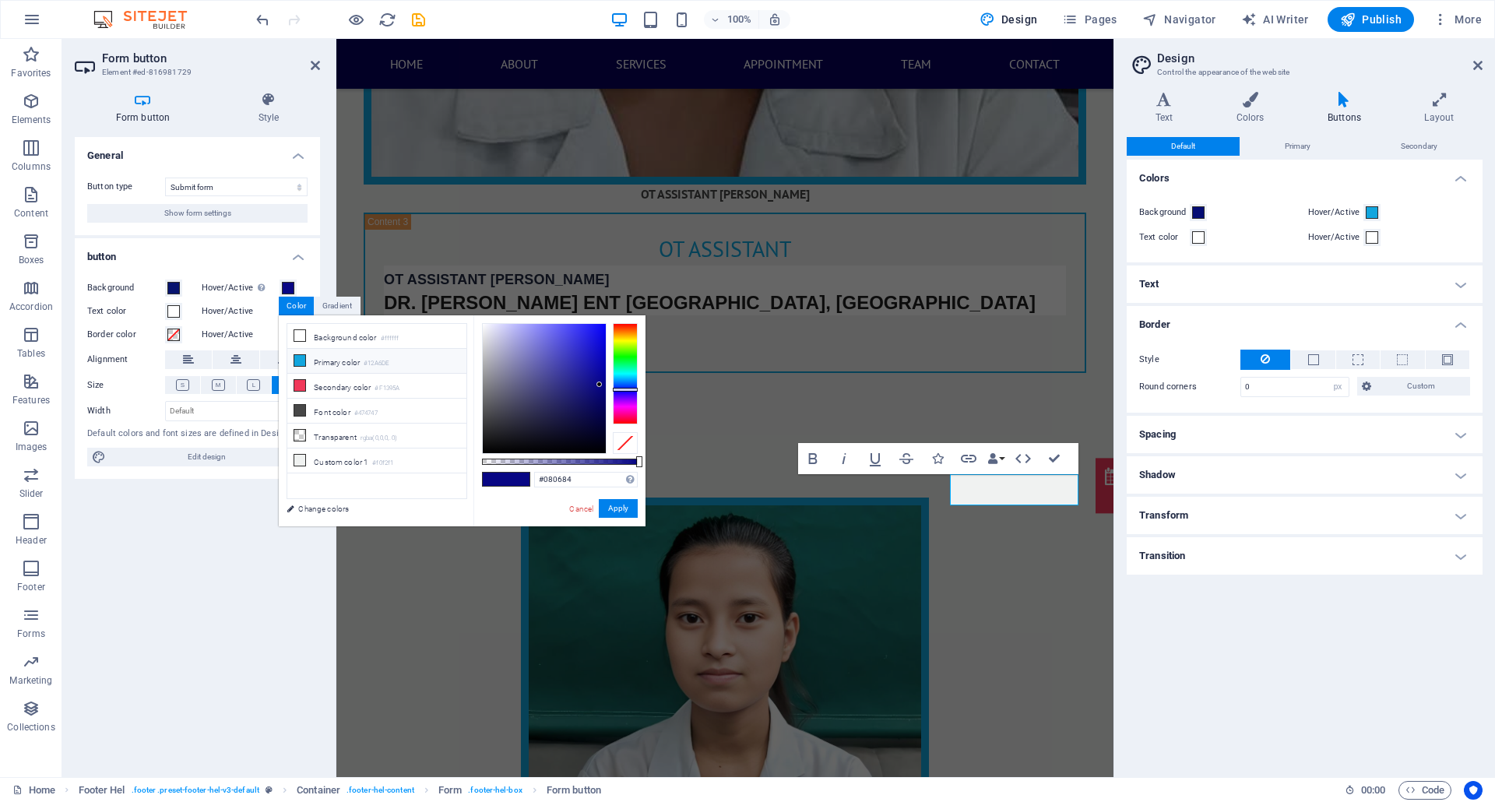
click at [325, 365] on li "Primary color #12A6DE" at bounding box center [376, 361] width 179 height 25
type input "#12a6de"
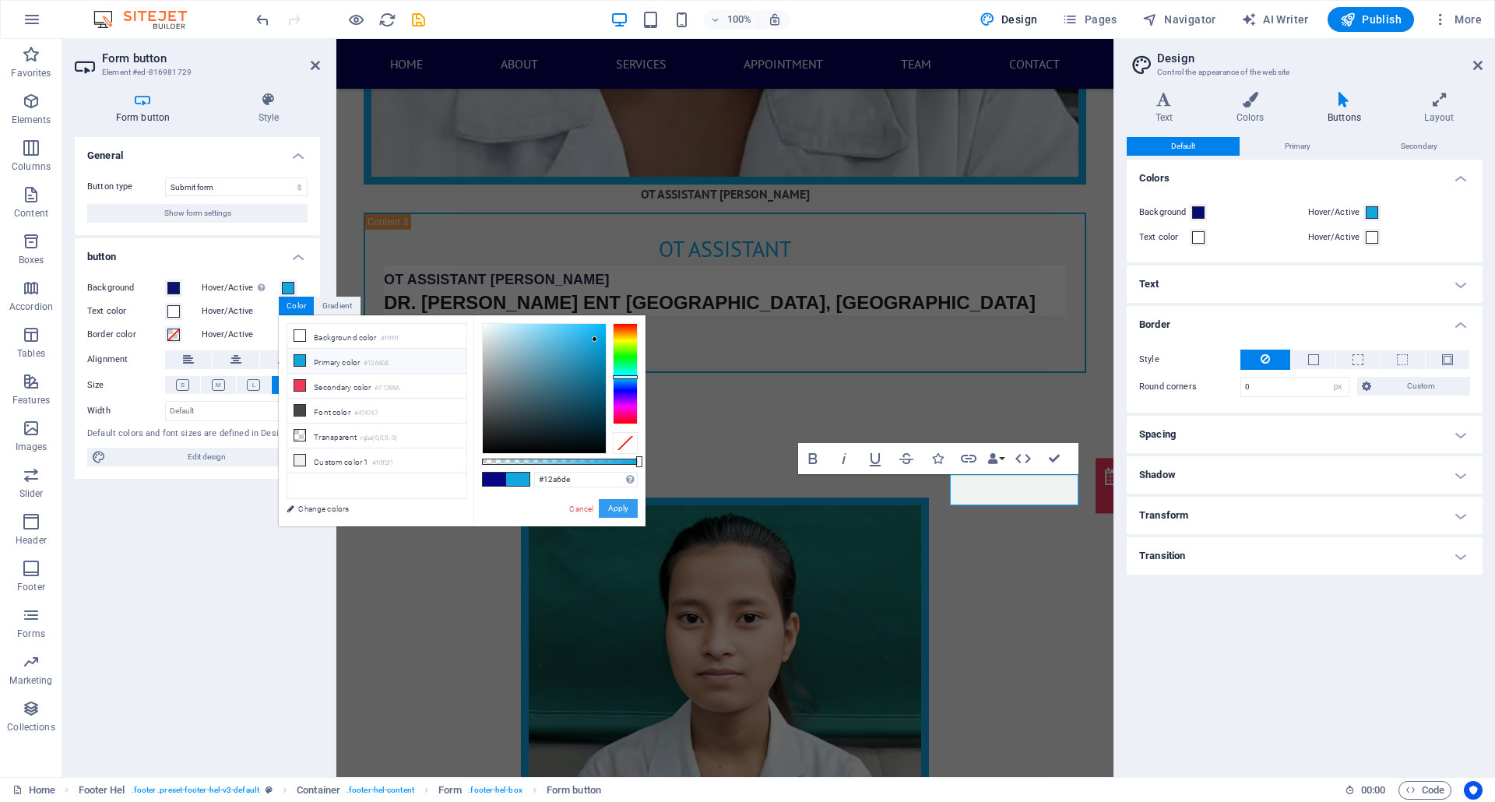
click at [607, 501] on button "Apply" at bounding box center [618, 508] width 39 height 19
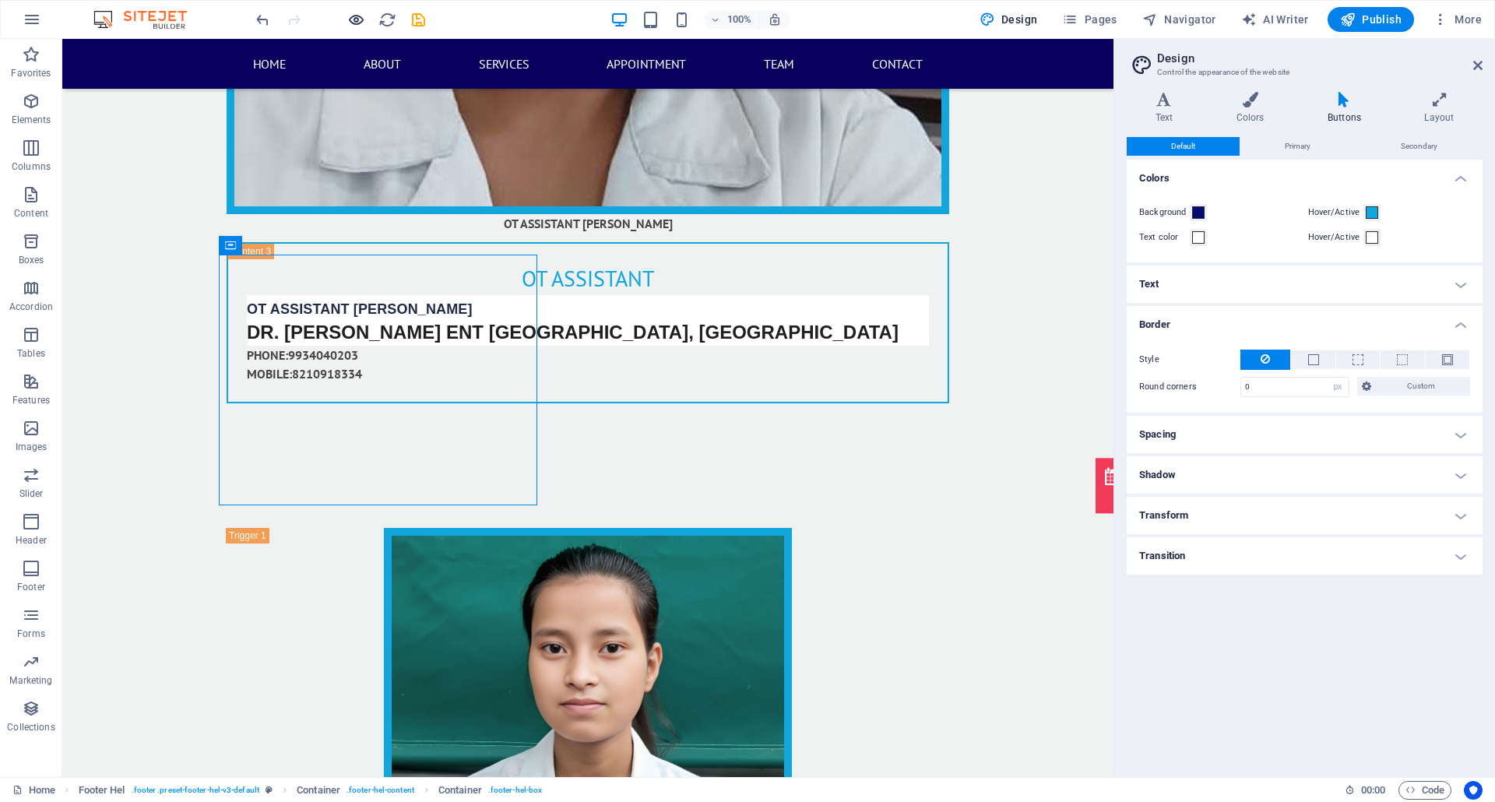
drag, startPoint x: 347, startPoint y: 19, endPoint x: 722, endPoint y: 100, distance: 383.8
click at [347, 19] on icon "button" at bounding box center [356, 20] width 18 height 18
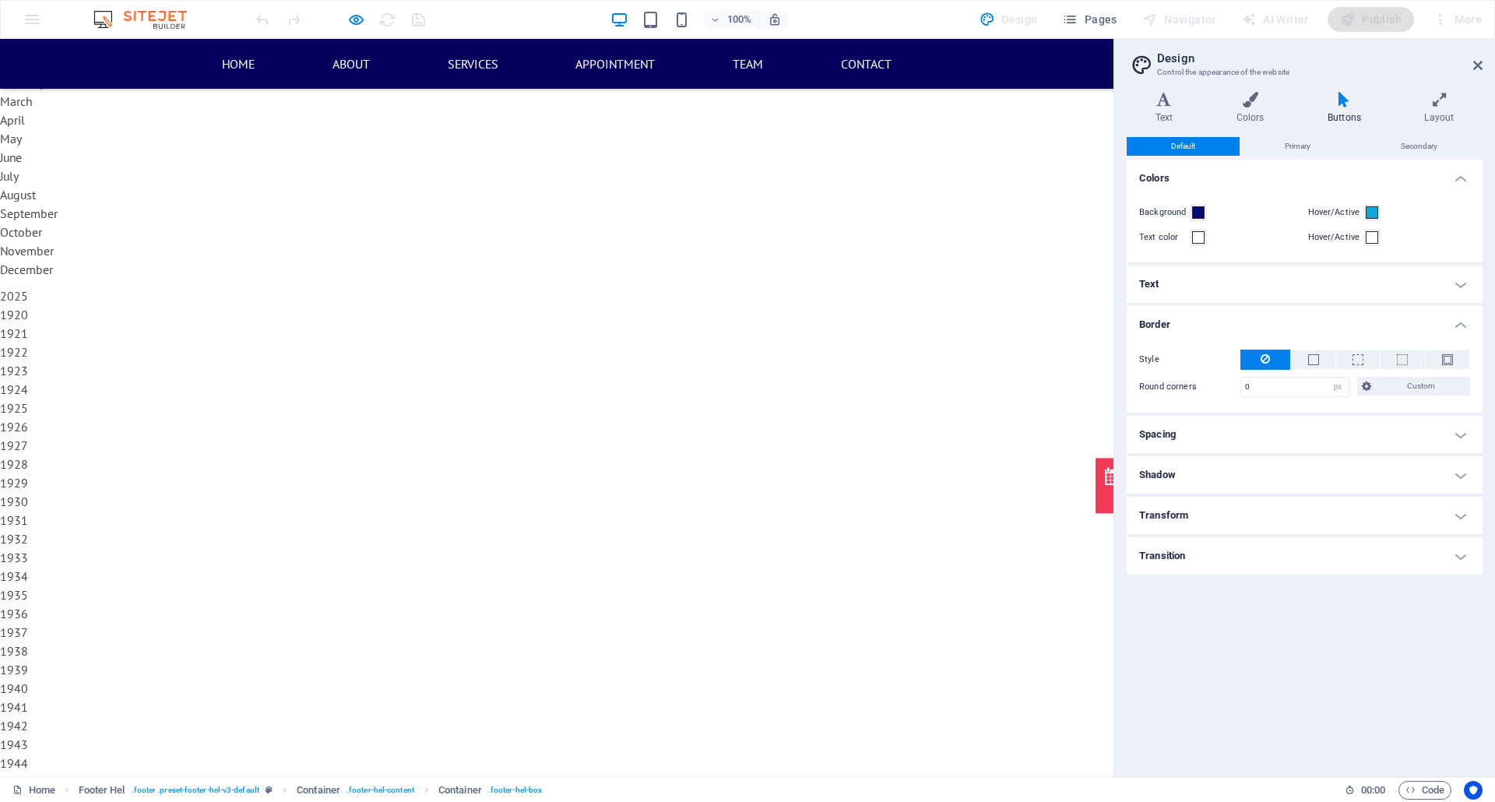
scroll to position [5051, 0]
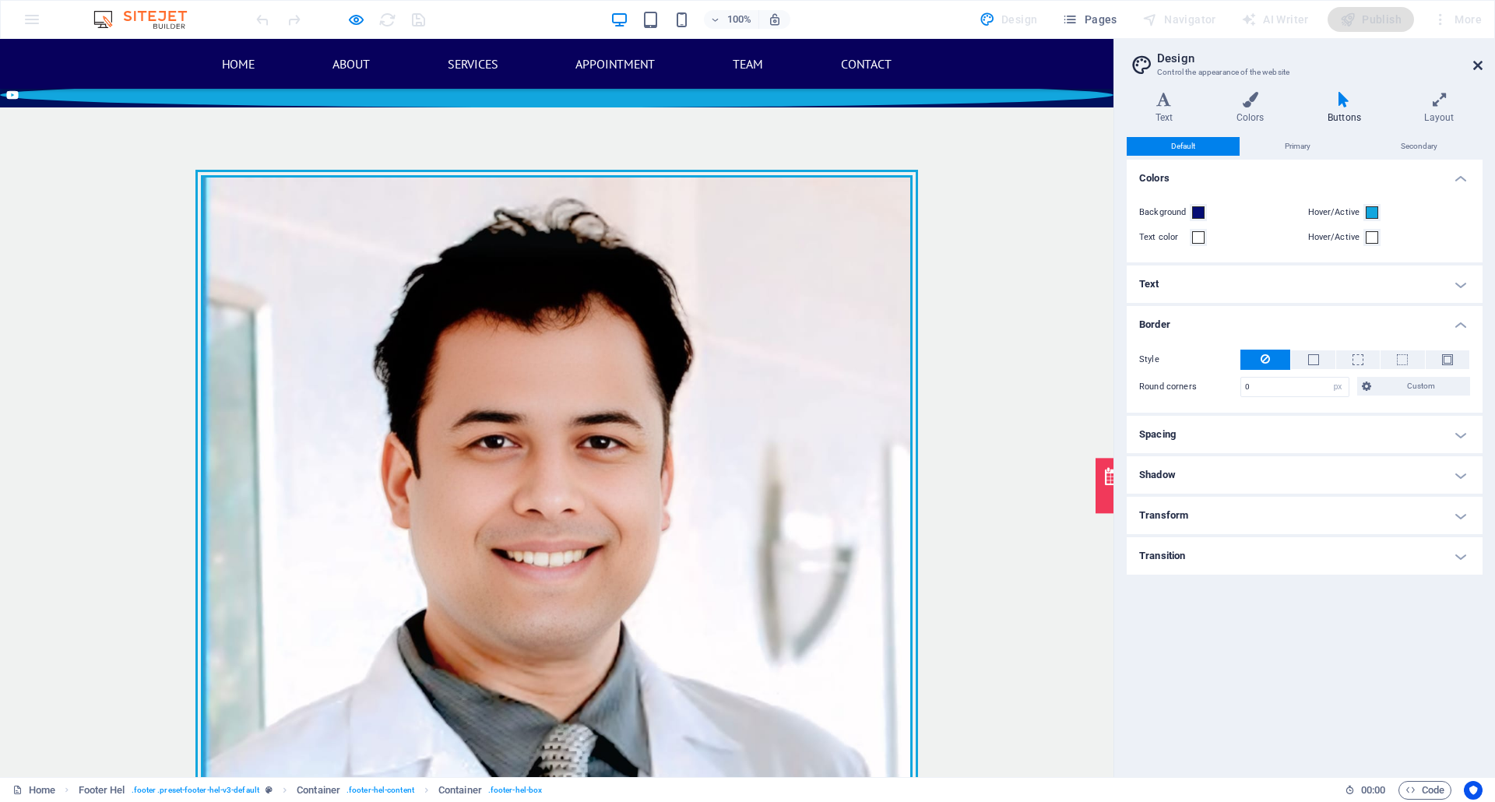
drag, startPoint x: 1476, startPoint y: 62, endPoint x: 1175, endPoint y: 270, distance: 365.3
click at [1120, 62] on icon at bounding box center [1477, 65] width 9 height 12
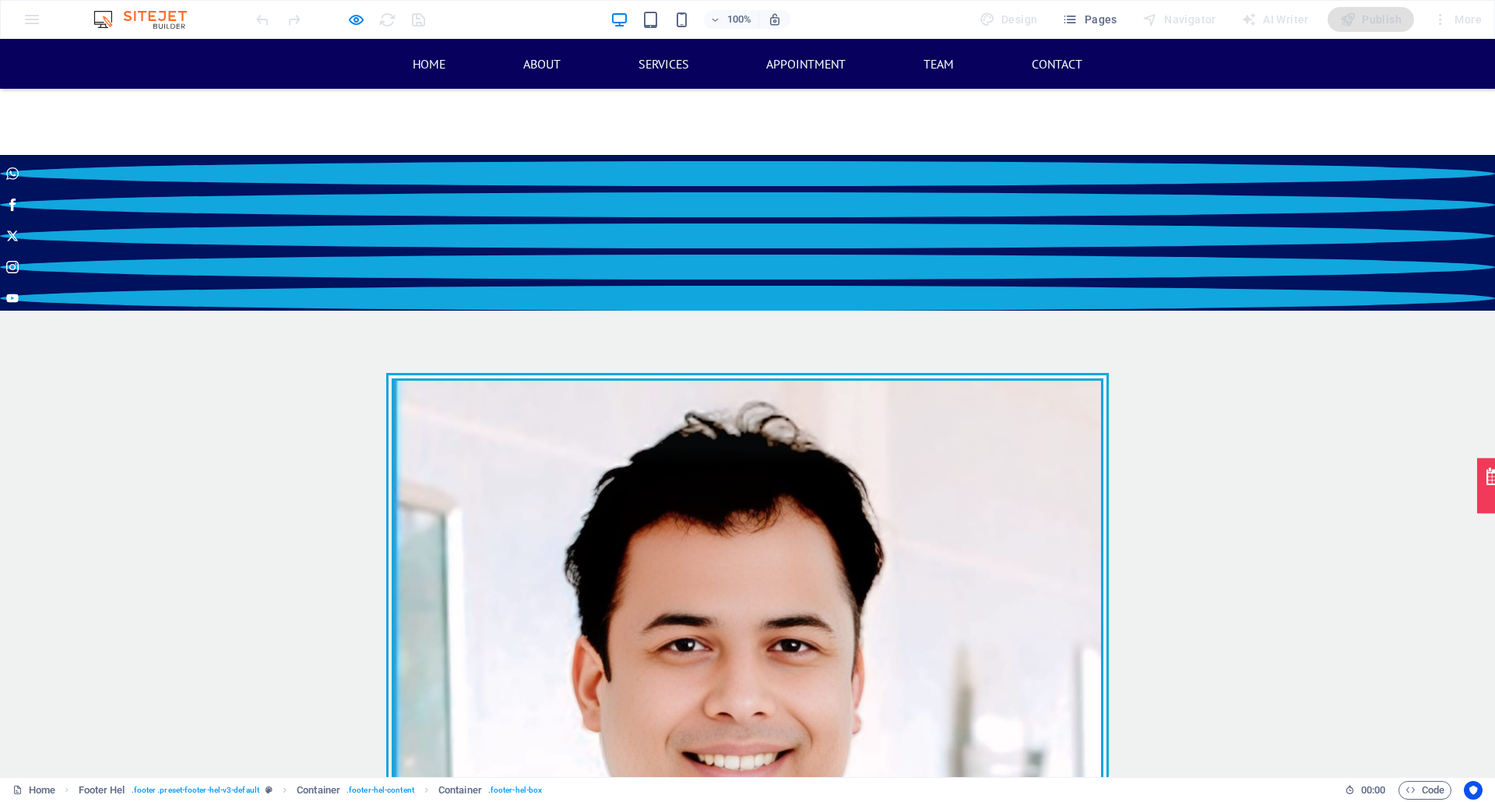
scroll to position [4843, 0]
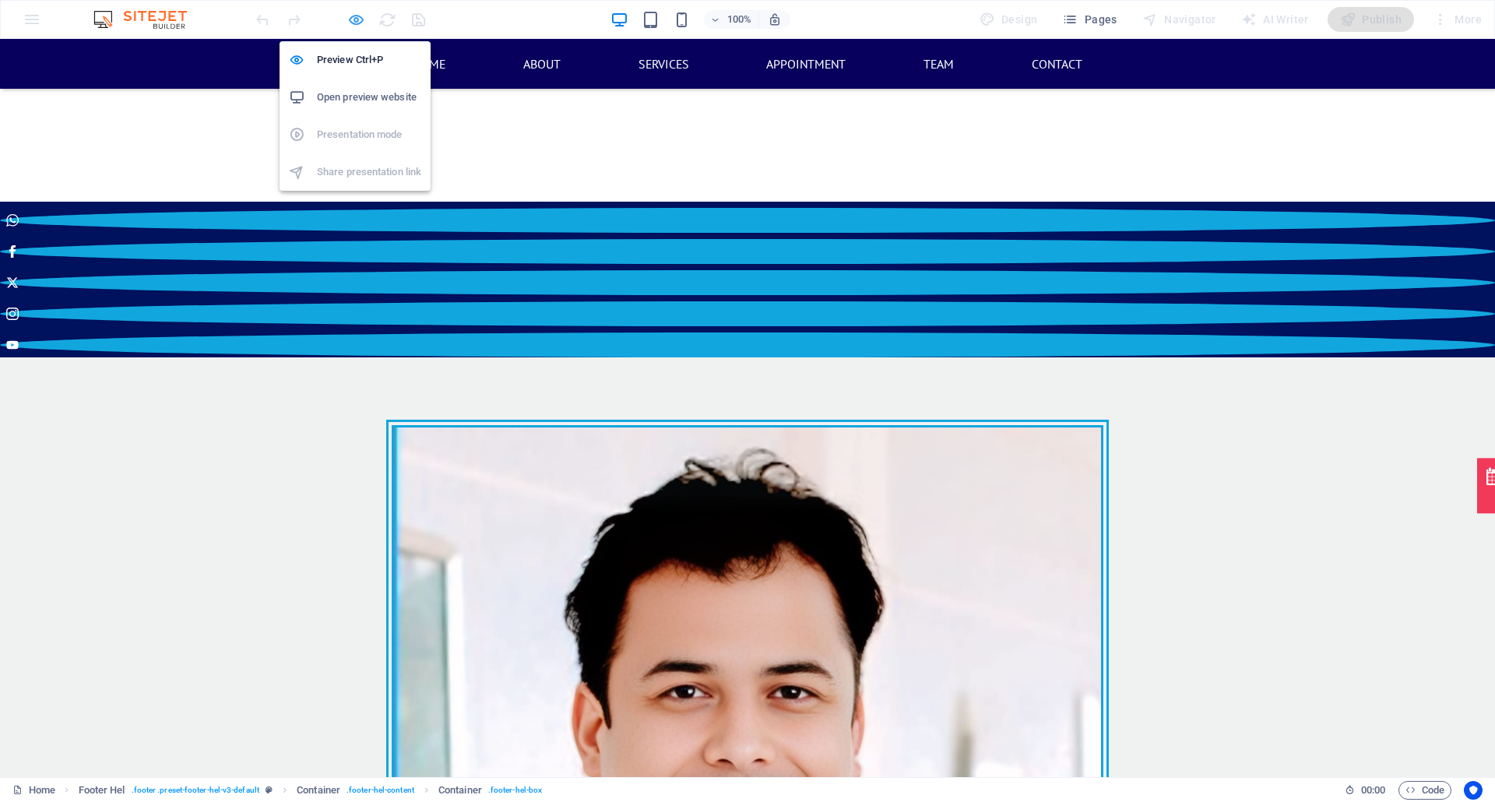
click at [361, 16] on icon "button" at bounding box center [356, 20] width 18 height 18
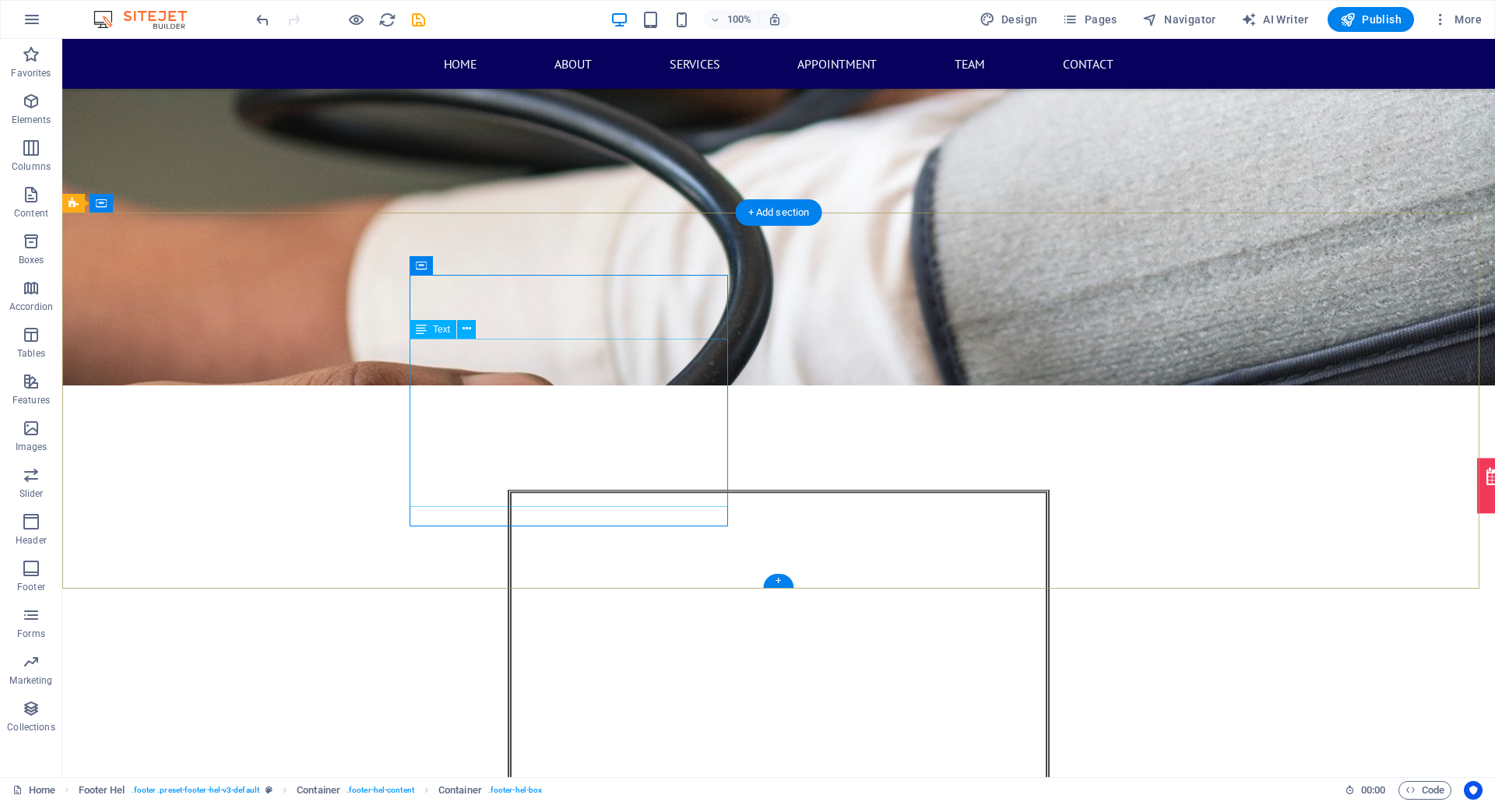
scroll to position [17341, 0]
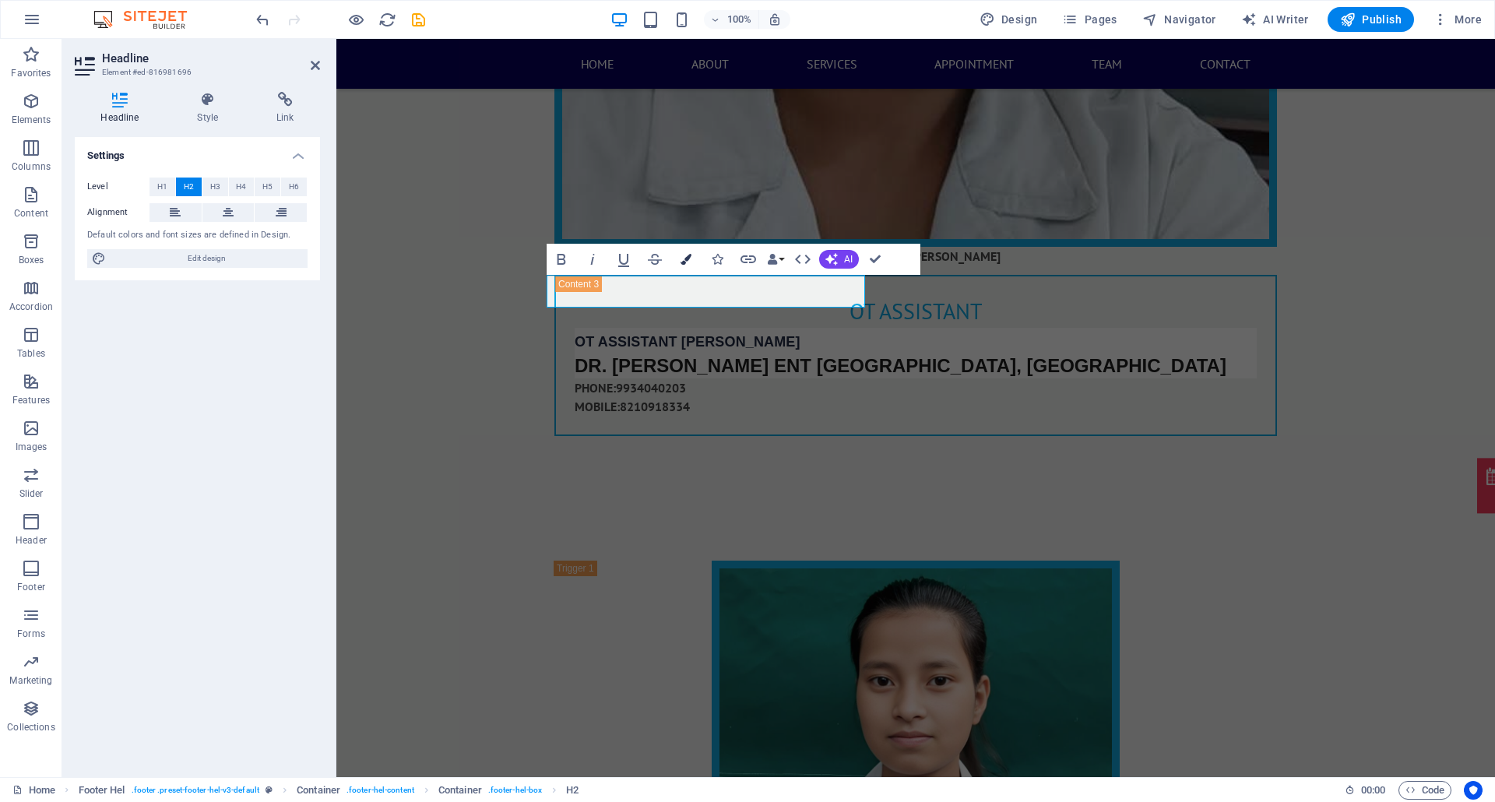
click at [683, 259] on icon "button" at bounding box center [685, 259] width 11 height 11
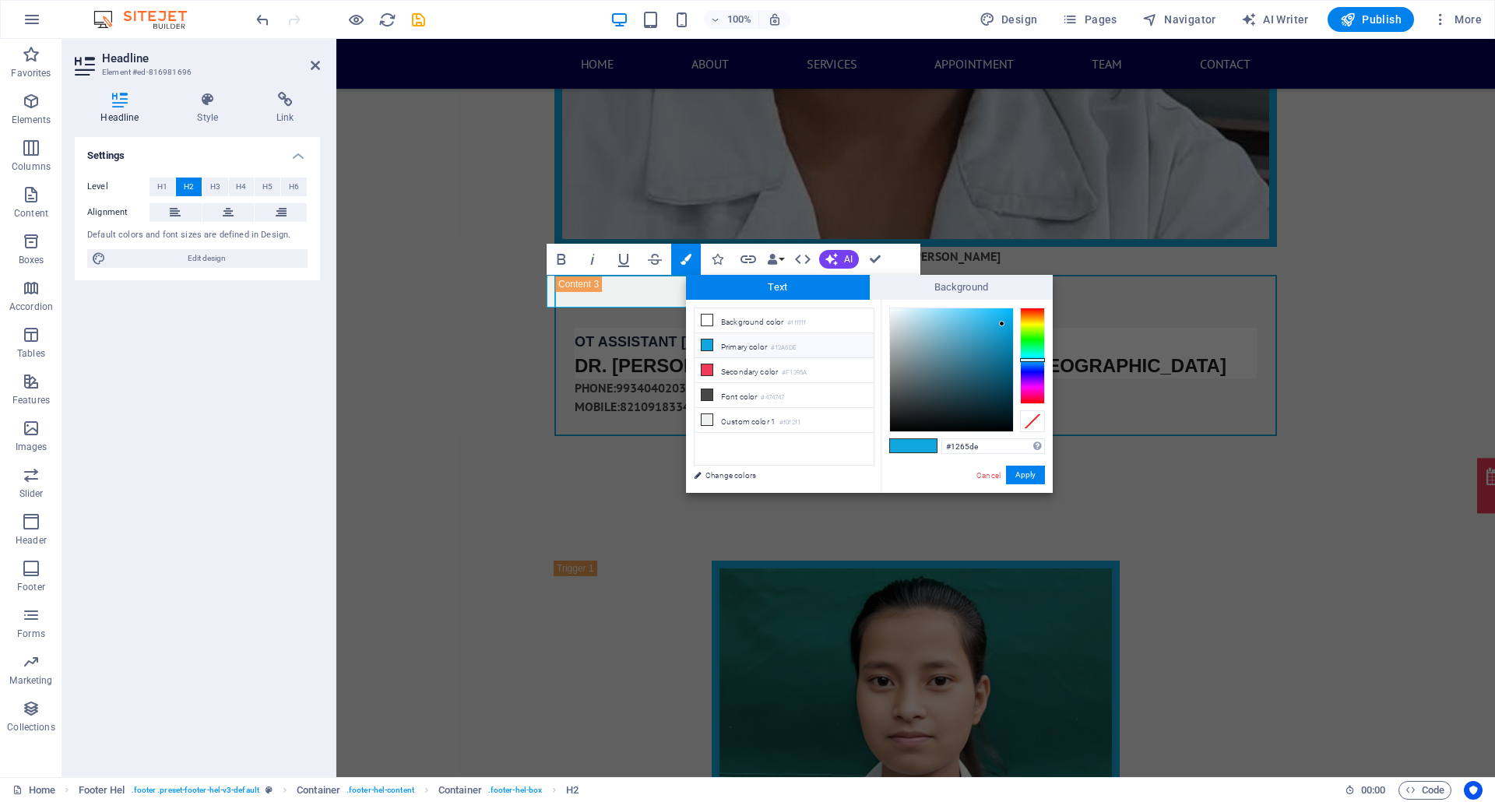
click at [1029, 364] on div at bounding box center [1032, 355] width 25 height 97
drag, startPoint x: 1009, startPoint y: 361, endPoint x: 1013, endPoint y: 378, distance: 17.6
click at [1007, 361] on div at bounding box center [951, 369] width 123 height 123
click at [1028, 371] on div at bounding box center [1032, 355] width 25 height 97
click at [1010, 369] on div at bounding box center [951, 369] width 123 height 123
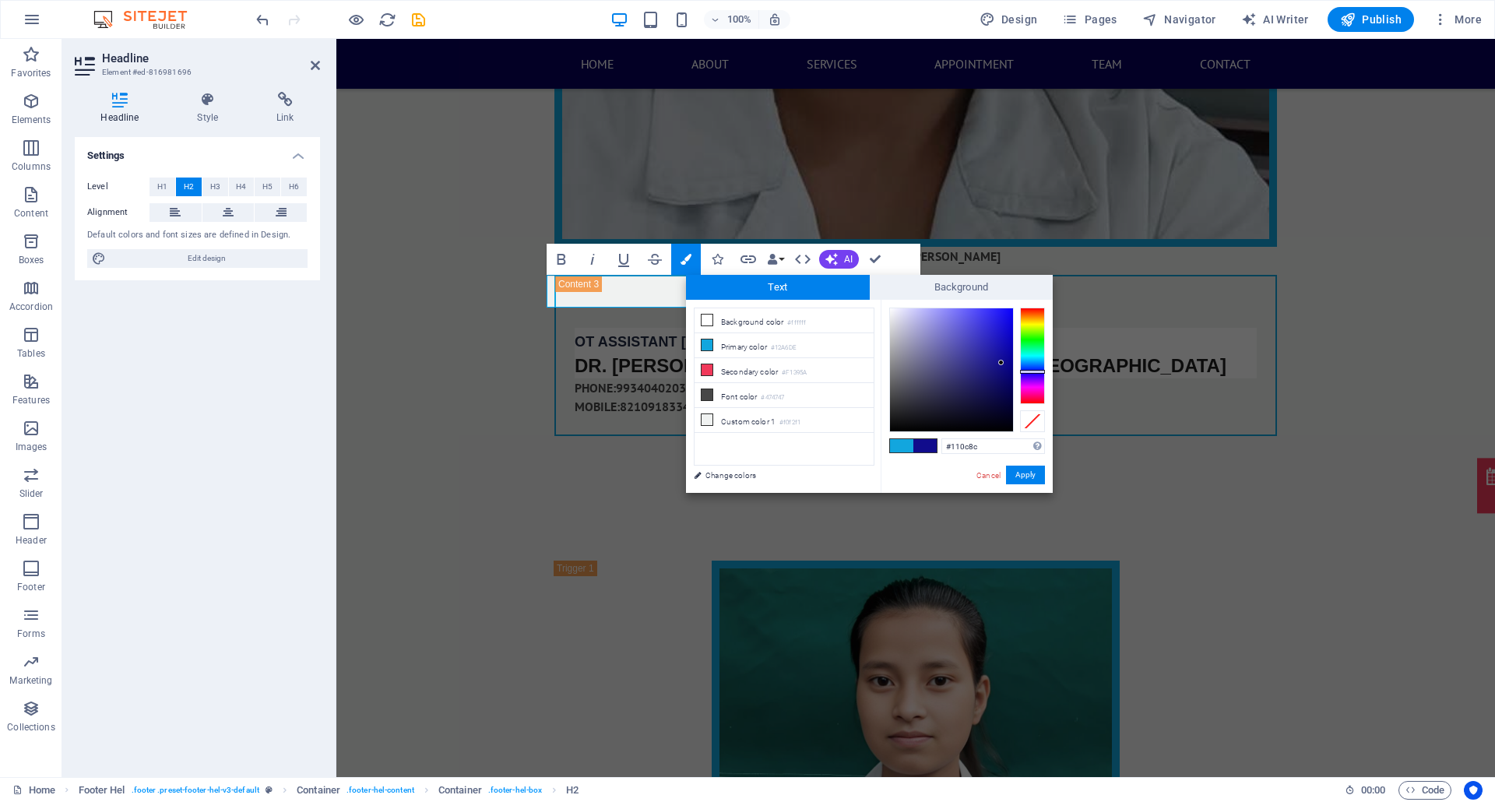
click at [1001, 363] on div at bounding box center [951, 369] width 123 height 123
type input "#070286"
click at [1010, 366] on div at bounding box center [951, 369] width 123 height 123
click at [1015, 468] on button "Apply" at bounding box center [1025, 474] width 39 height 19
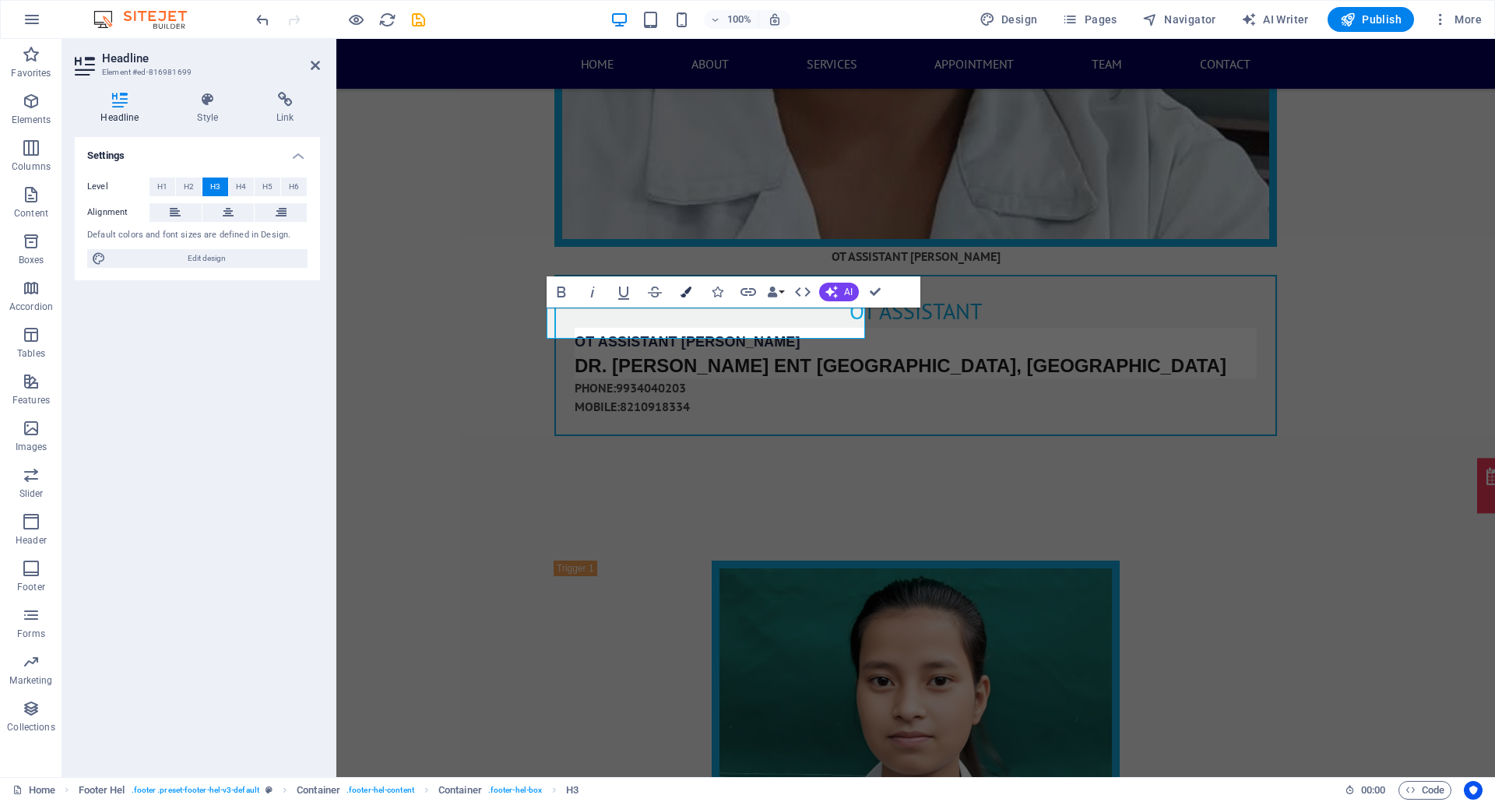
click at [688, 288] on icon "button" at bounding box center [685, 291] width 11 height 11
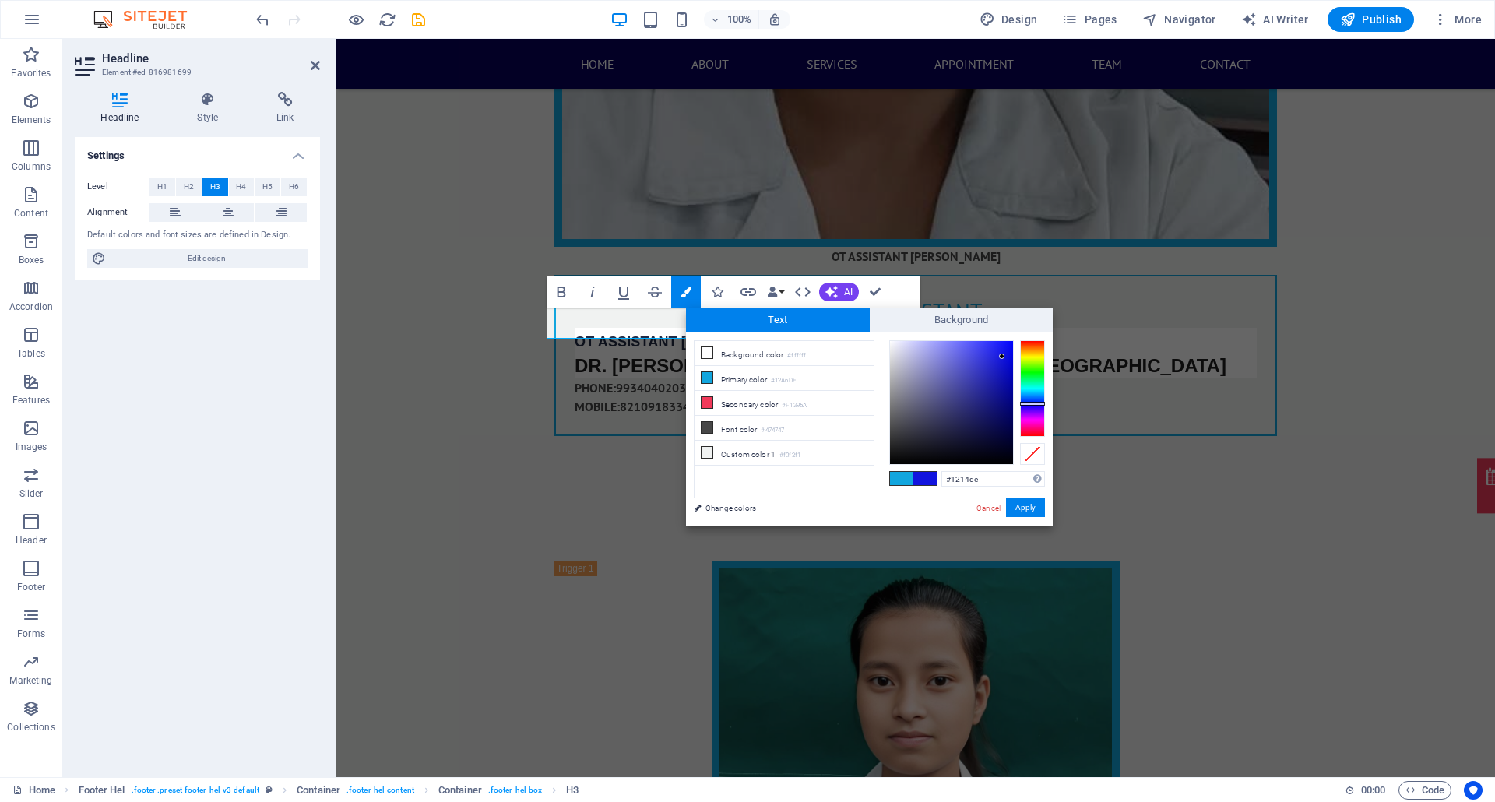
click at [1034, 403] on div at bounding box center [1032, 388] width 25 height 97
click at [1012, 393] on div at bounding box center [951, 402] width 123 height 123
type input "#050686"
click at [1007, 399] on div at bounding box center [951, 402] width 123 height 123
drag, startPoint x: 1021, startPoint y: 499, endPoint x: 680, endPoint y: 457, distance: 344.3
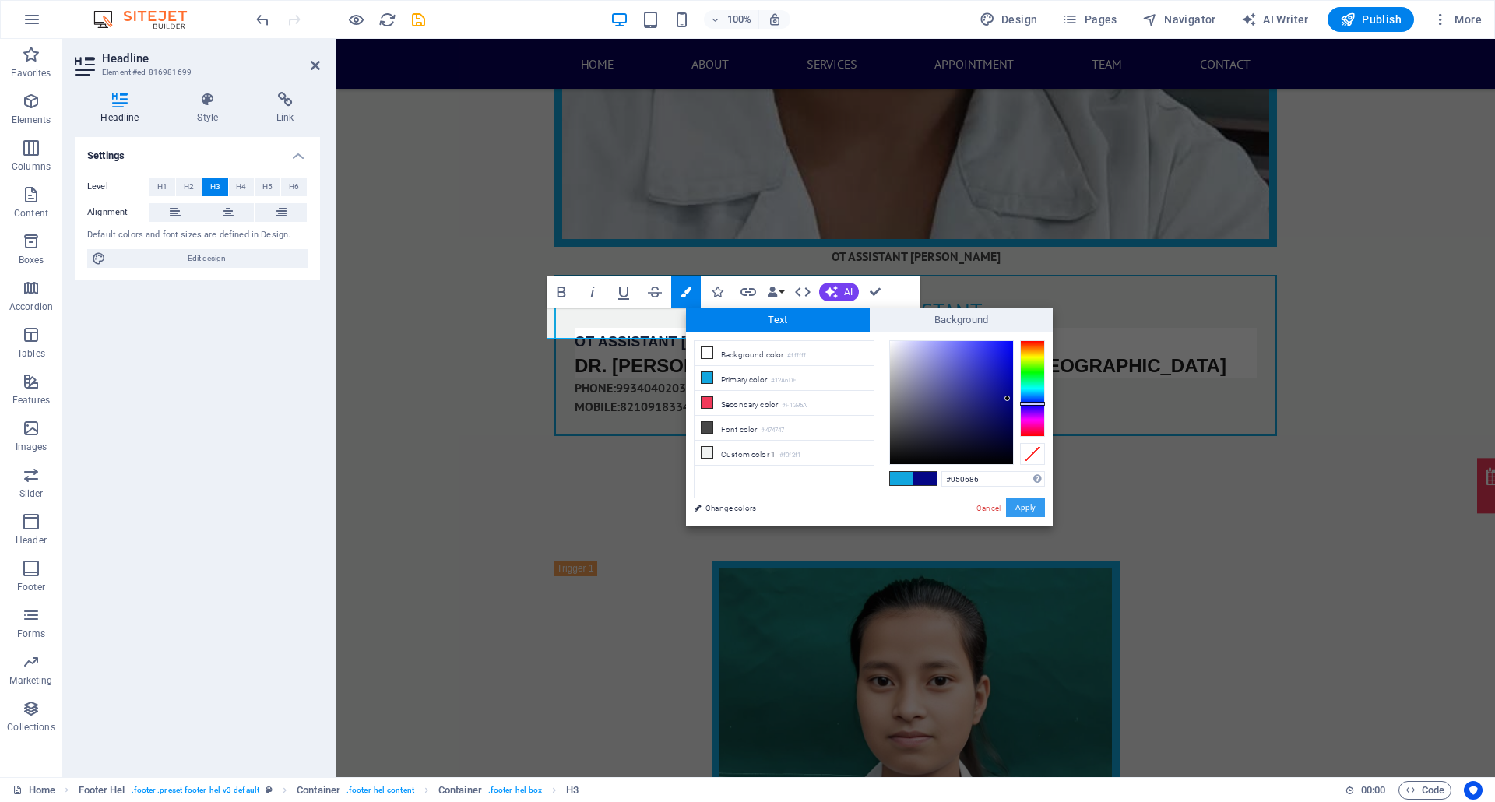
click at [1021, 499] on button "Apply" at bounding box center [1025, 507] width 39 height 19
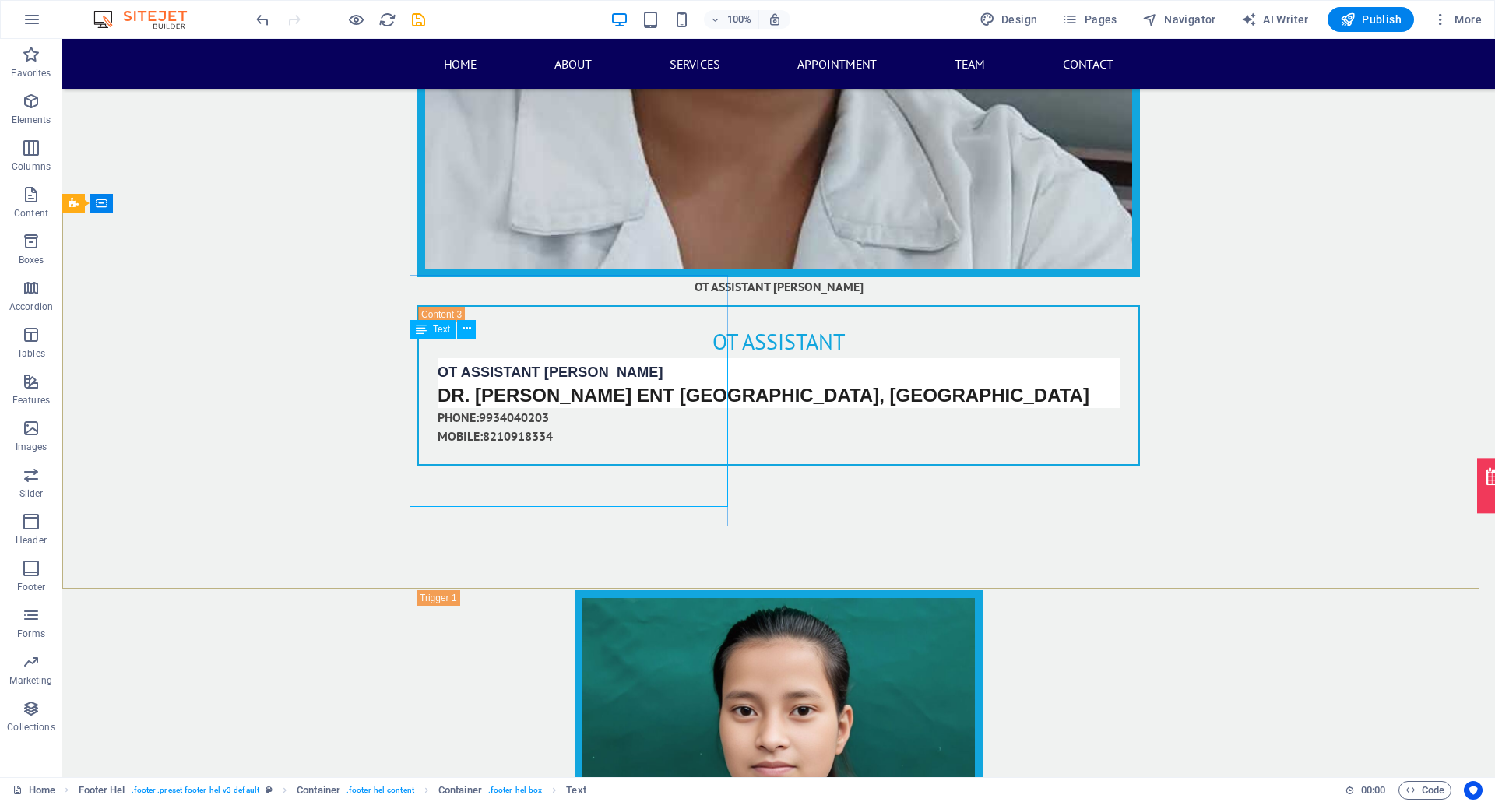
click at [422, 332] on icon at bounding box center [421, 329] width 11 height 19
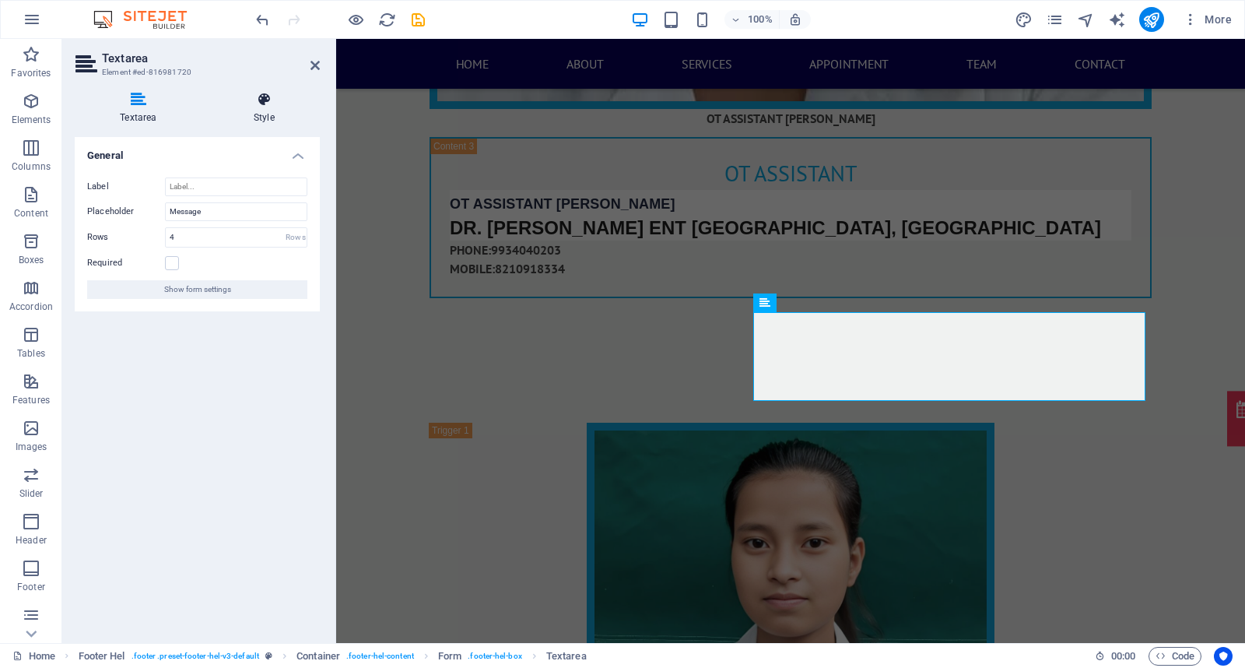
click at [273, 121] on h4 "Style" at bounding box center [264, 108] width 111 height 33
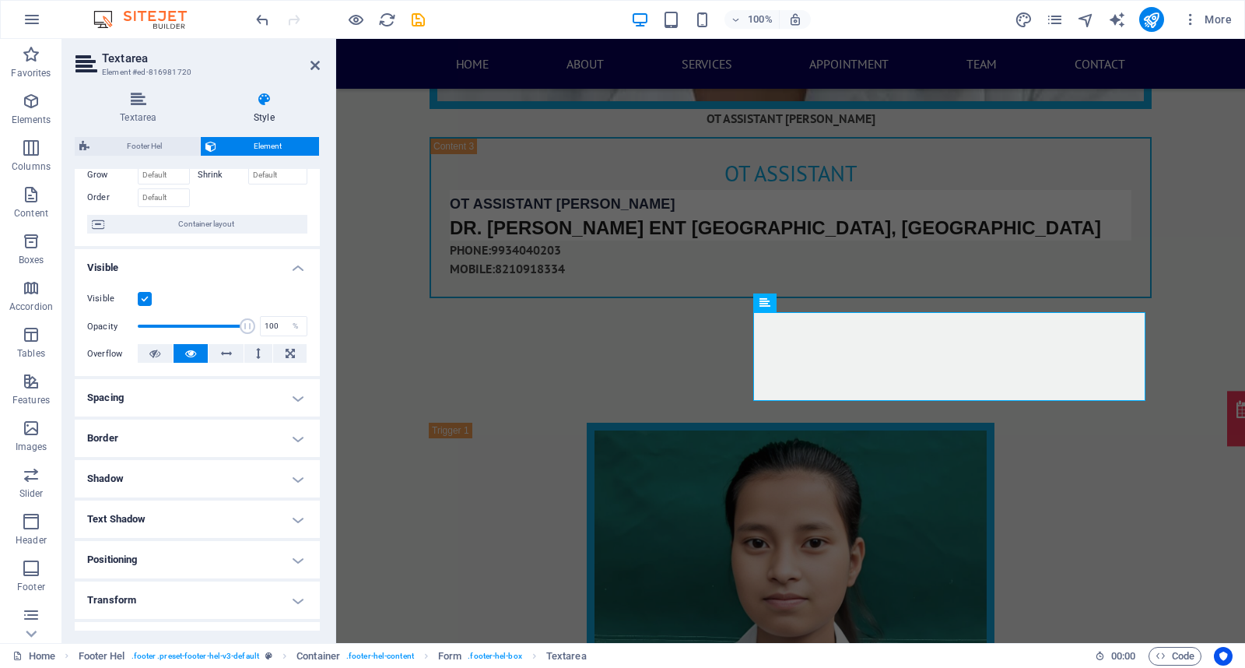
scroll to position [173, 0]
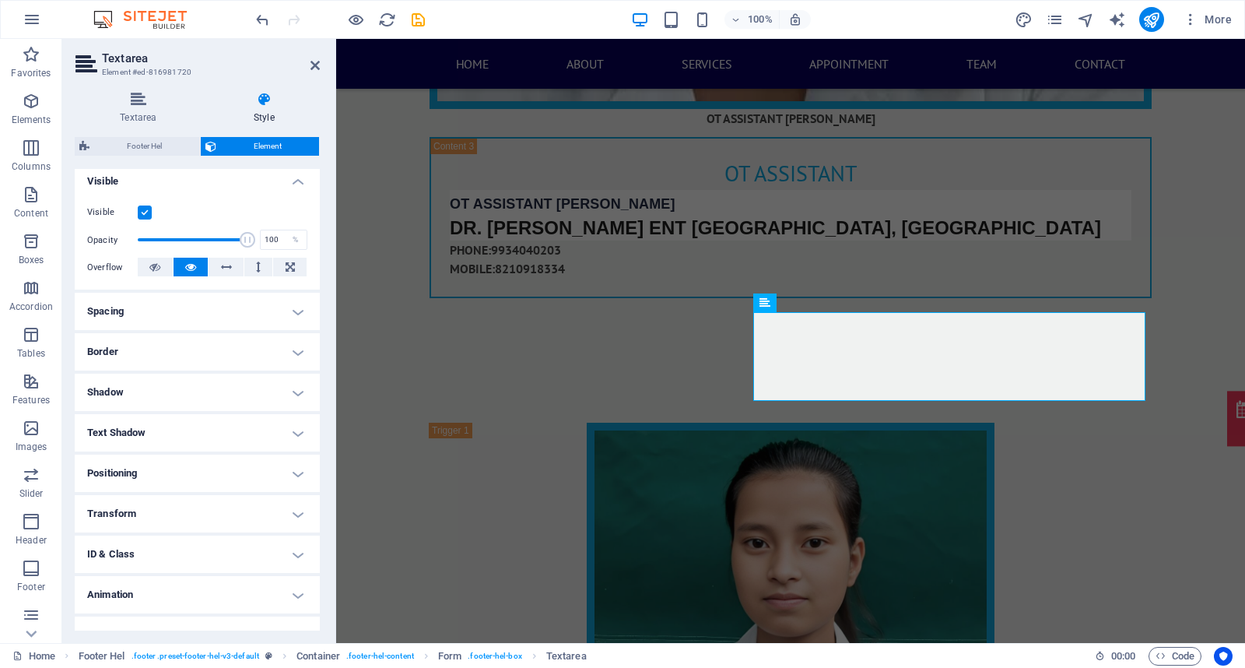
click at [160, 351] on h4 "Border" at bounding box center [197, 351] width 245 height 37
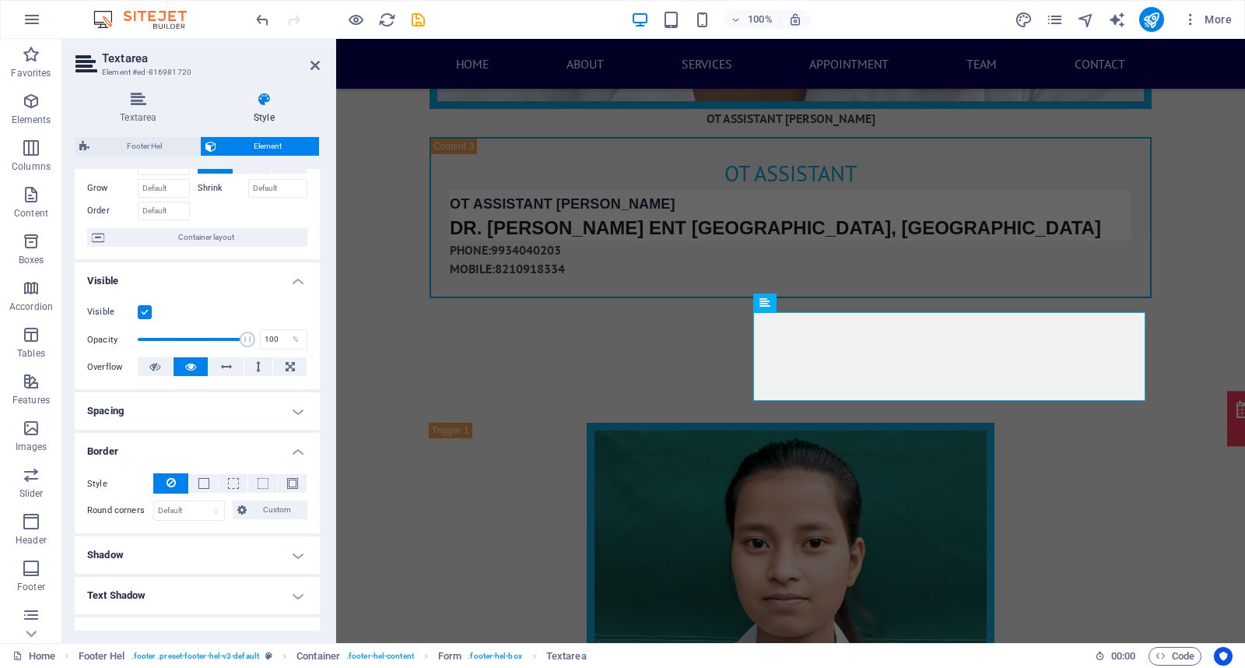
scroll to position [0, 0]
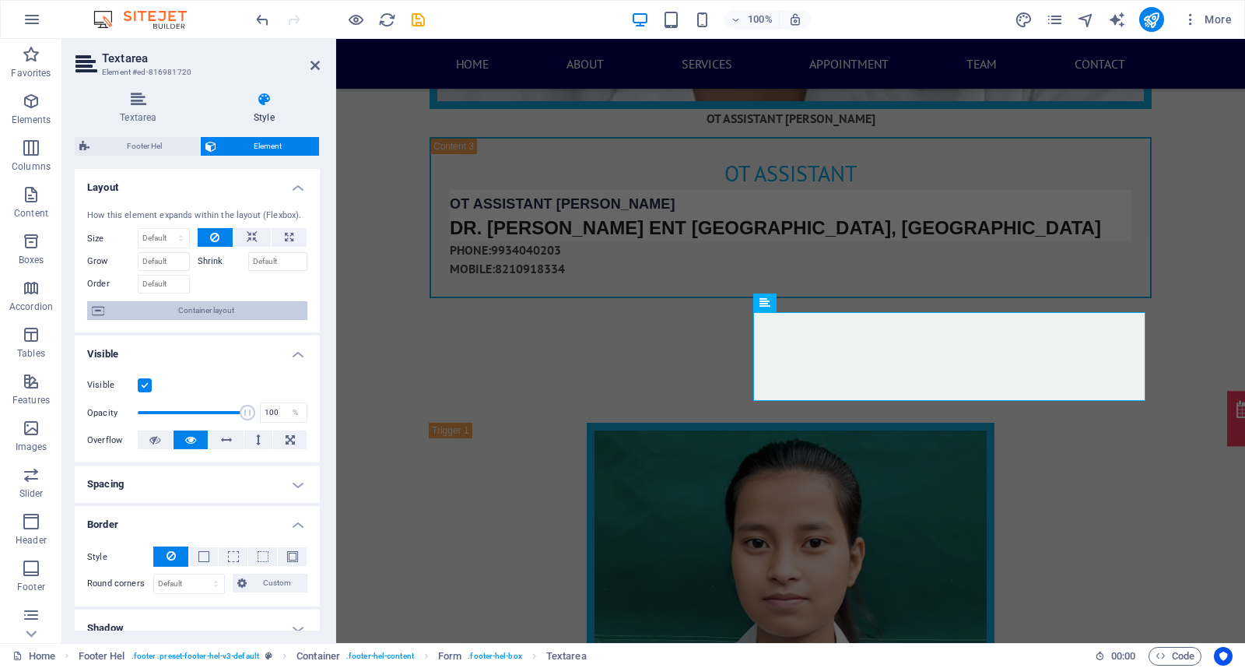
click at [230, 319] on span "Container layout" at bounding box center [206, 310] width 194 height 19
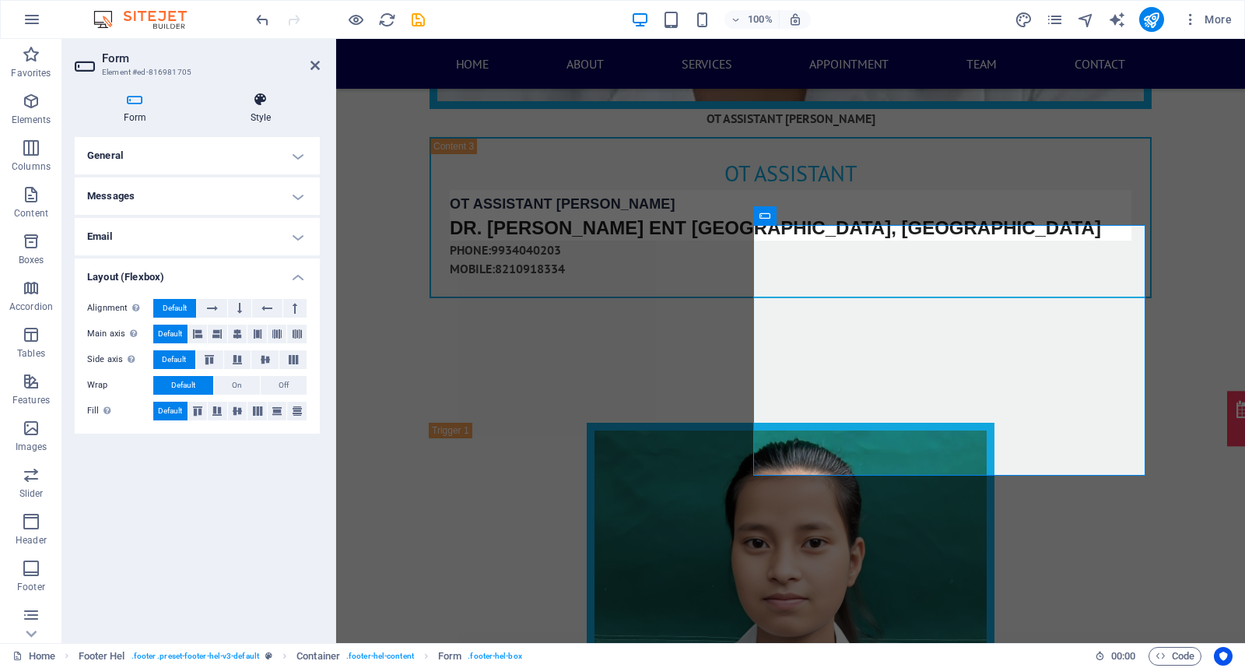
click at [262, 119] on h4 "Style" at bounding box center [261, 108] width 118 height 33
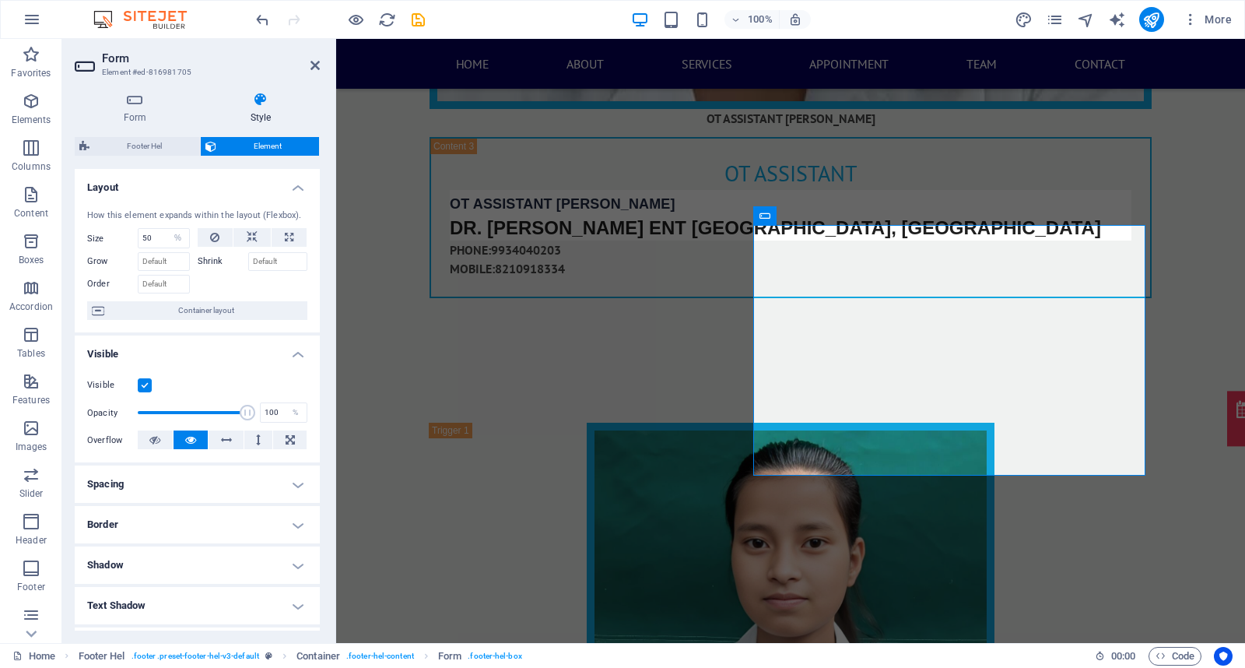
click at [170, 516] on h4 "Border" at bounding box center [197, 524] width 245 height 37
click at [157, 105] on icon at bounding box center [135, 100] width 121 height 16
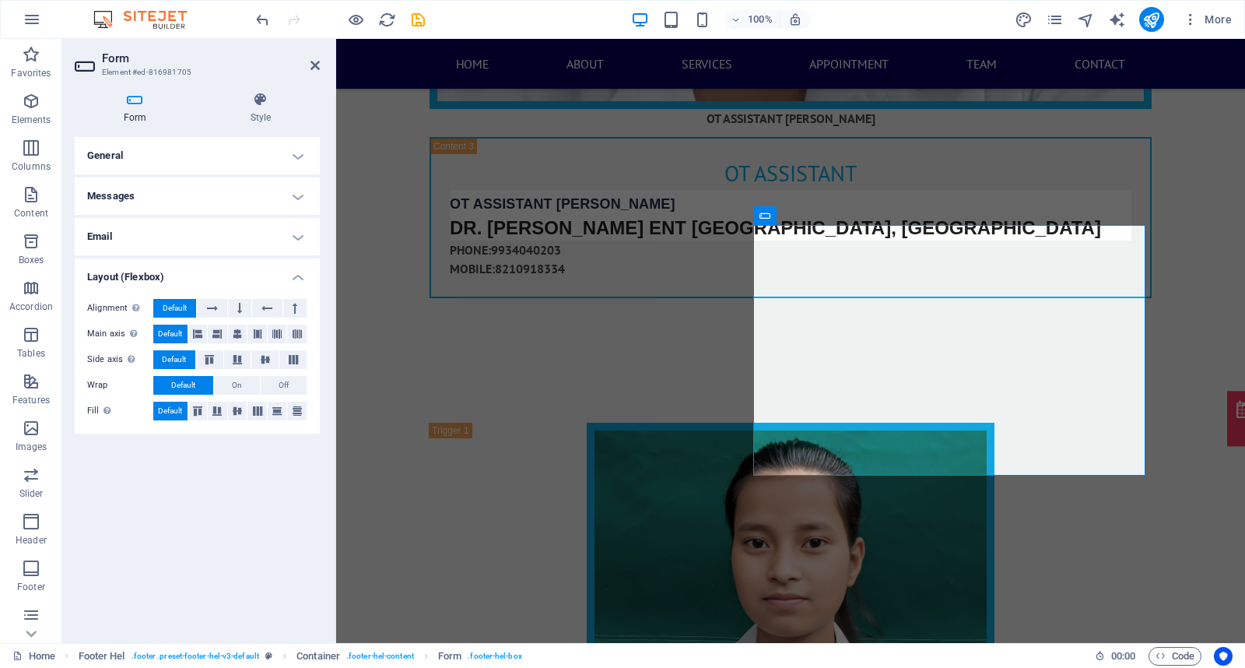
click at [205, 156] on h4 "General" at bounding box center [197, 155] width 245 height 37
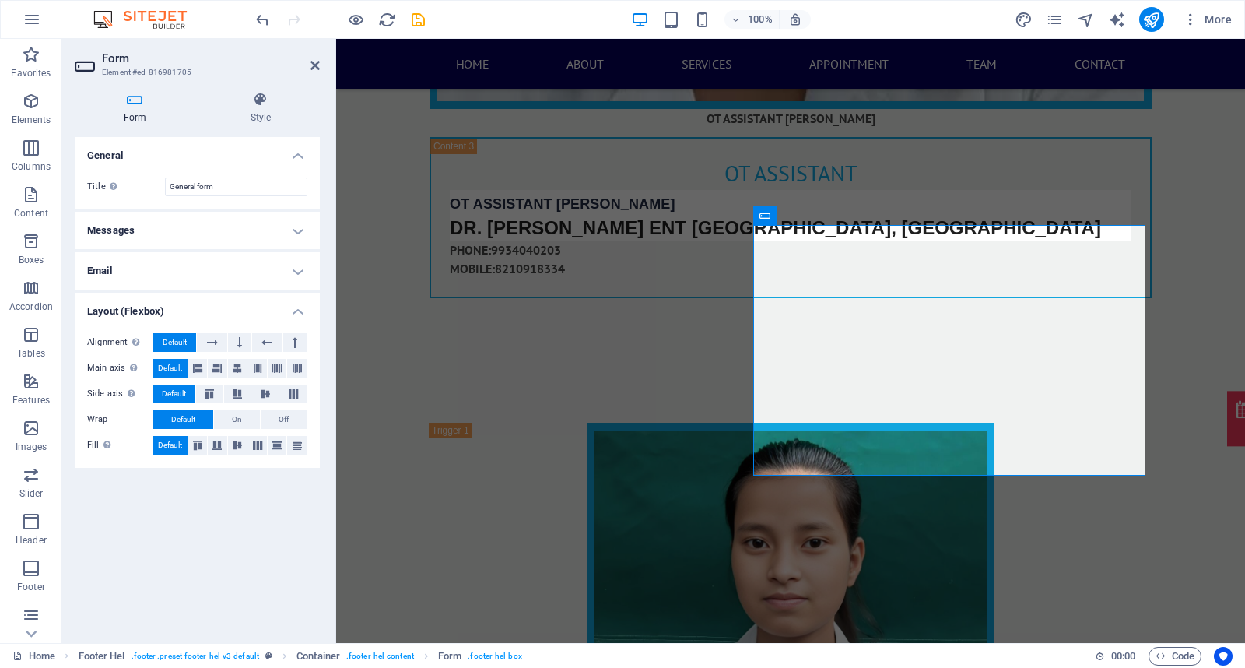
click at [214, 216] on h4 "Messages" at bounding box center [197, 230] width 245 height 37
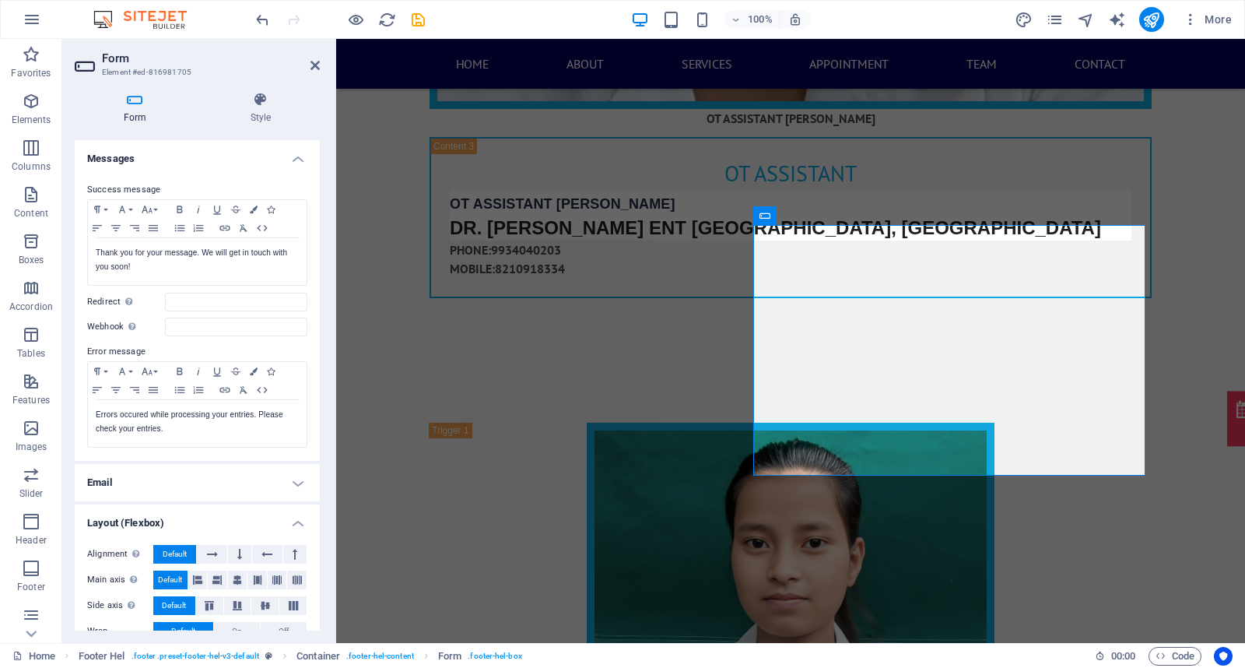
scroll to position [119, 0]
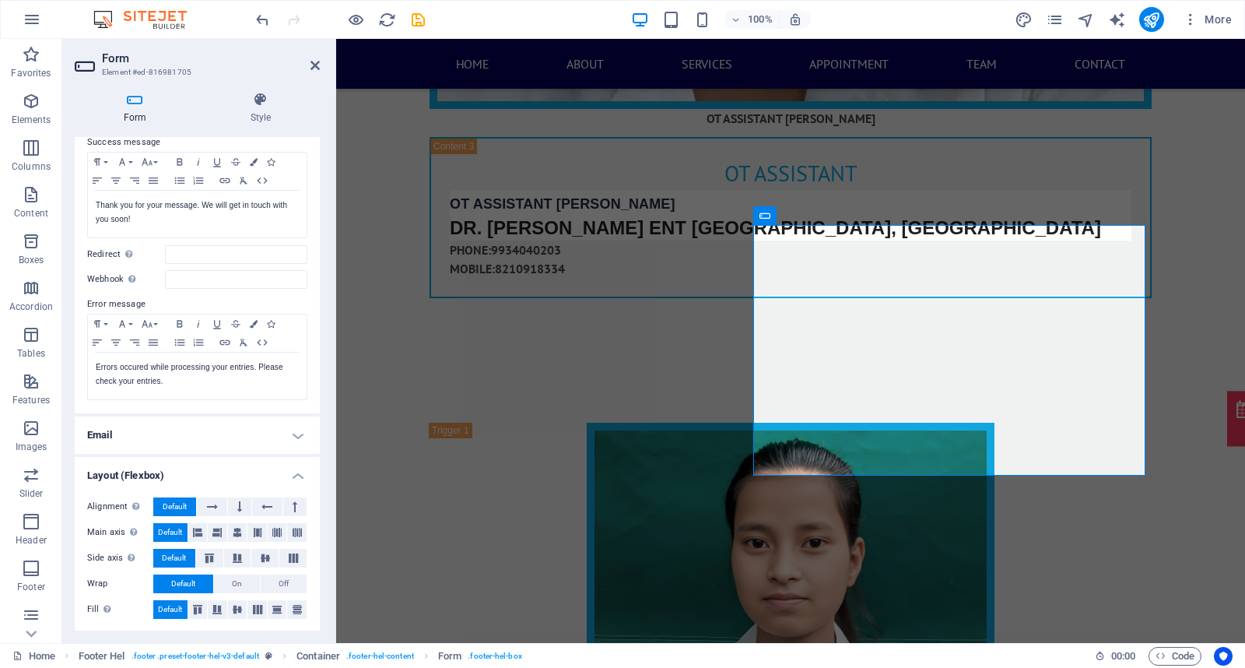
click at [201, 426] on h4 "Email" at bounding box center [197, 434] width 245 height 37
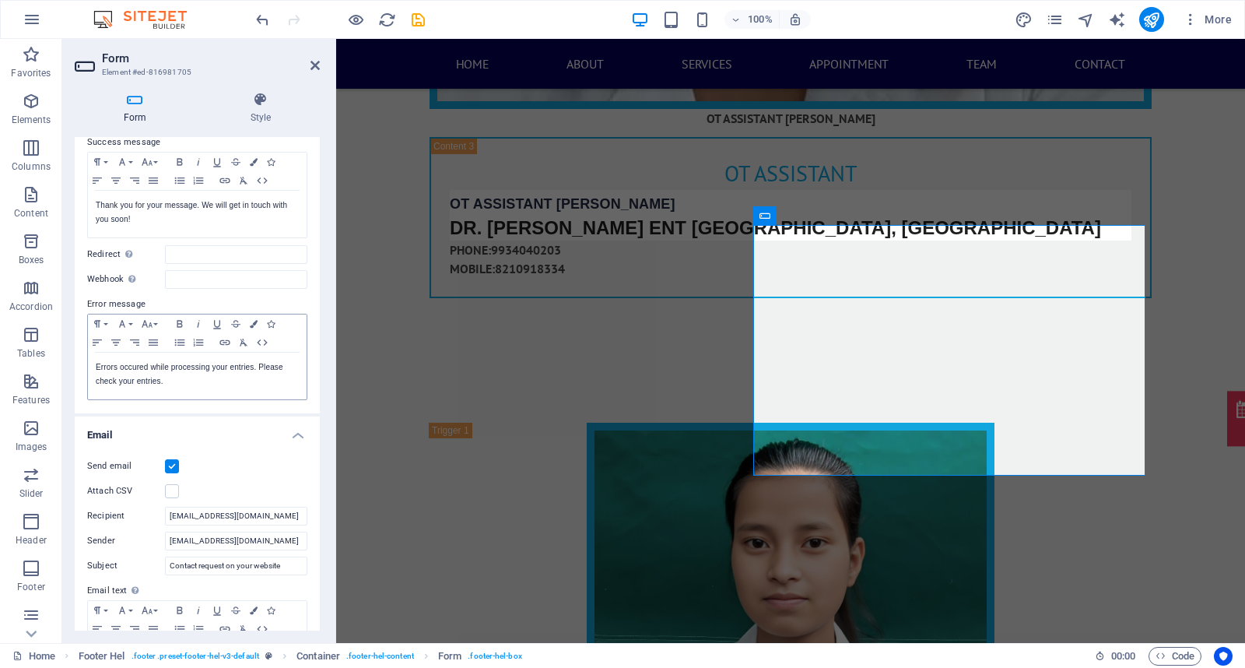
scroll to position [205, 0]
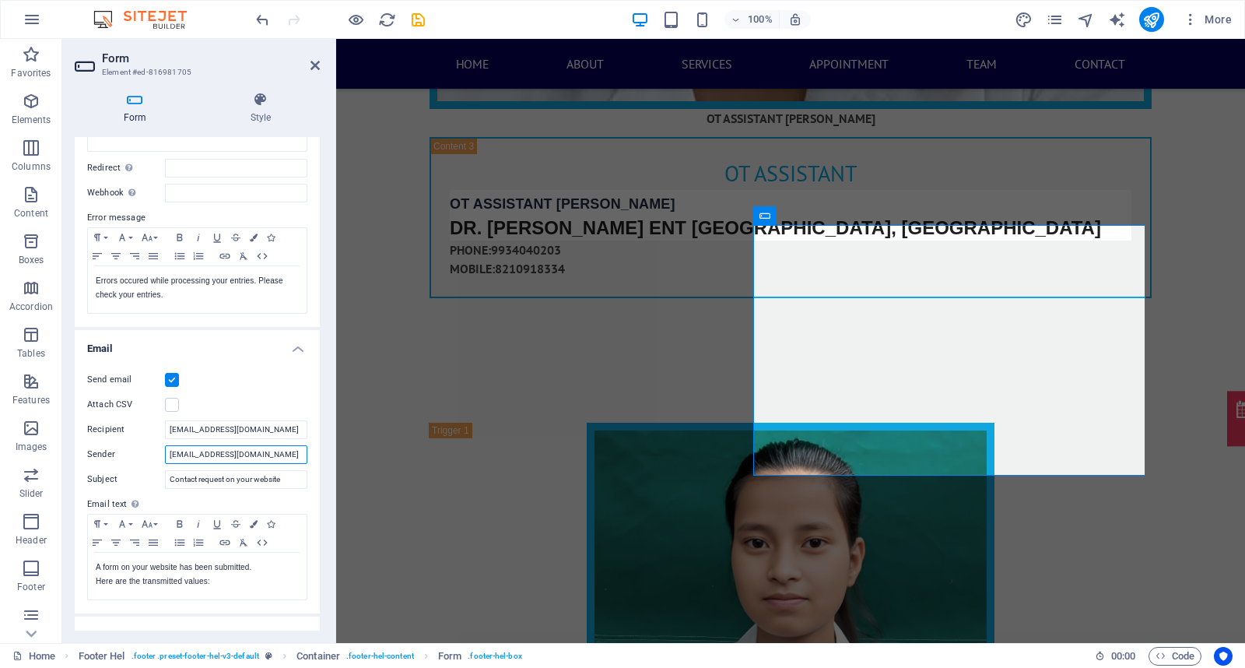
click at [293, 455] on input "[EMAIL_ADDRESS][DOMAIN_NAME]" at bounding box center [236, 454] width 142 height 19
type input "d"
type input "9"
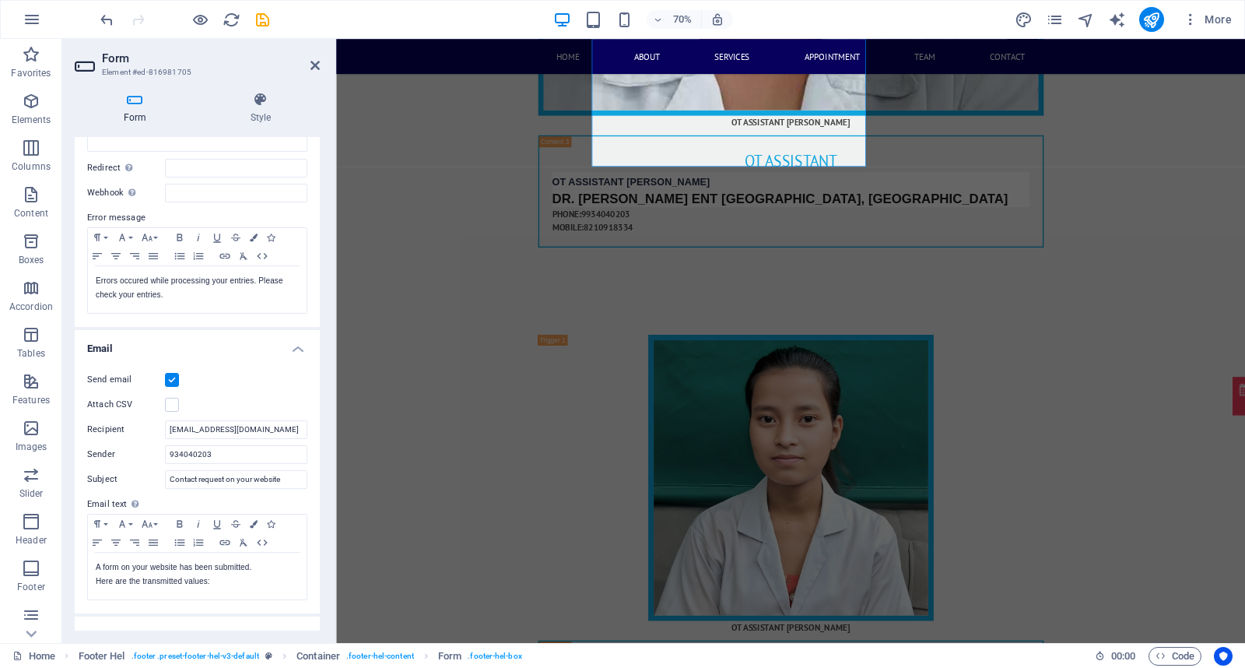
click at [181, 365] on div "Send email Attach CSV Recipient [EMAIL_ADDRESS][DOMAIN_NAME] Sender 934040203 S…" at bounding box center [197, 485] width 245 height 255
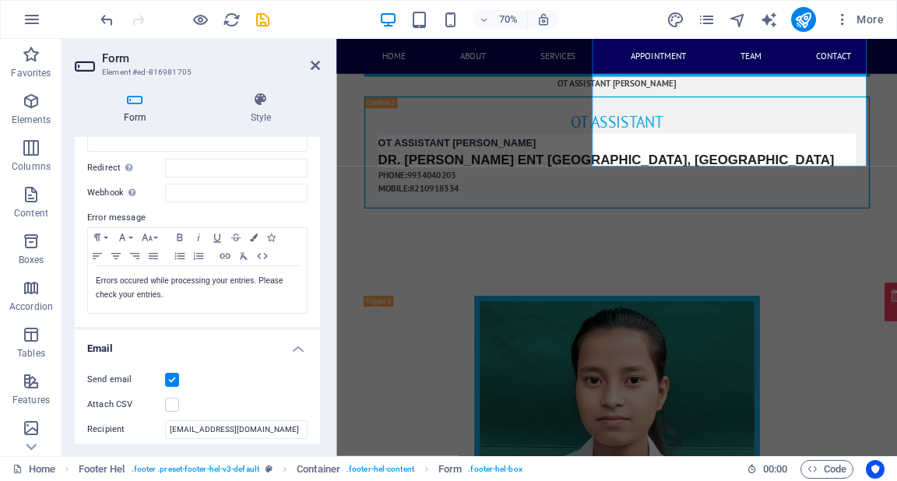
scroll to position [17606, 0]
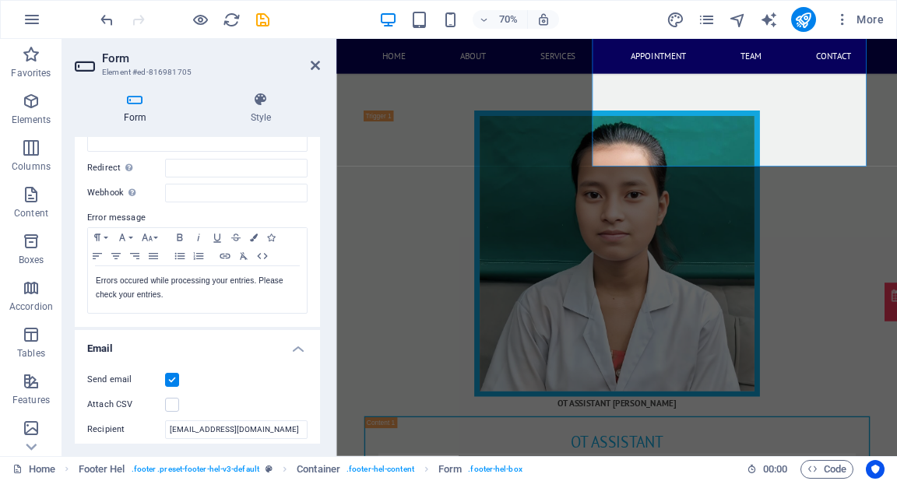
click at [258, 333] on h4 "Email" at bounding box center [197, 344] width 245 height 28
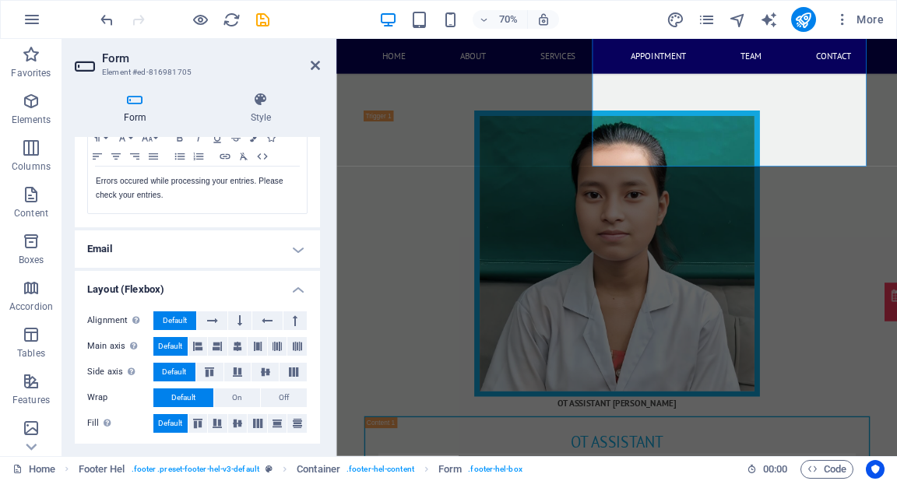
click at [192, 234] on h4 "Email" at bounding box center [197, 248] width 245 height 37
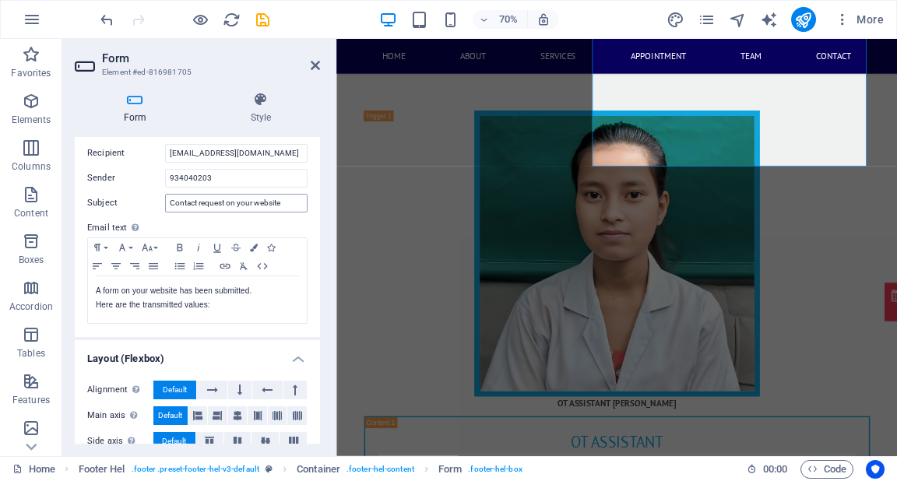
scroll to position [427, 0]
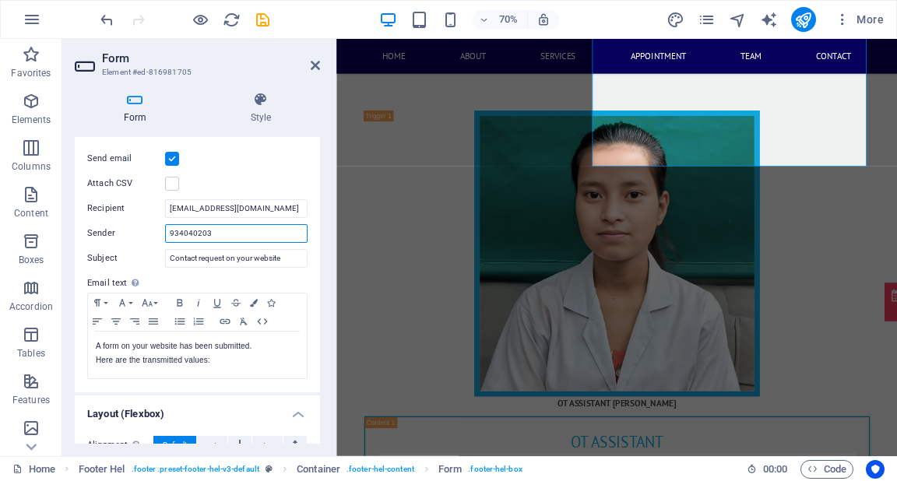
click at [229, 235] on input "934040203" at bounding box center [236, 233] width 142 height 19
type input "9"
type input "9934040203"
click at [174, 181] on label at bounding box center [172, 184] width 14 height 14
click at [0, 0] on input "Attach CSV" at bounding box center [0, 0] width 0 height 0
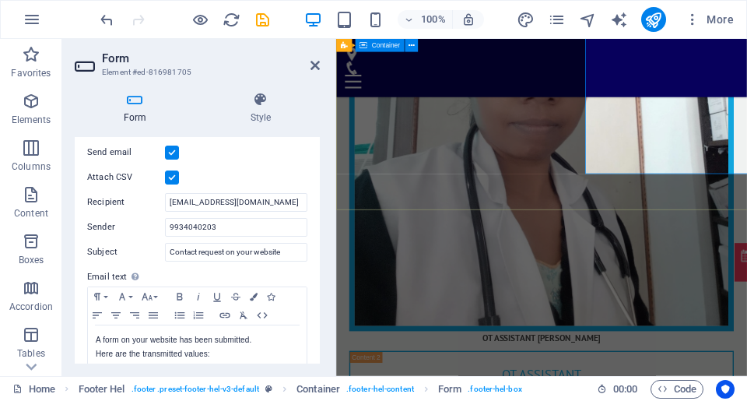
scroll to position [471, 0]
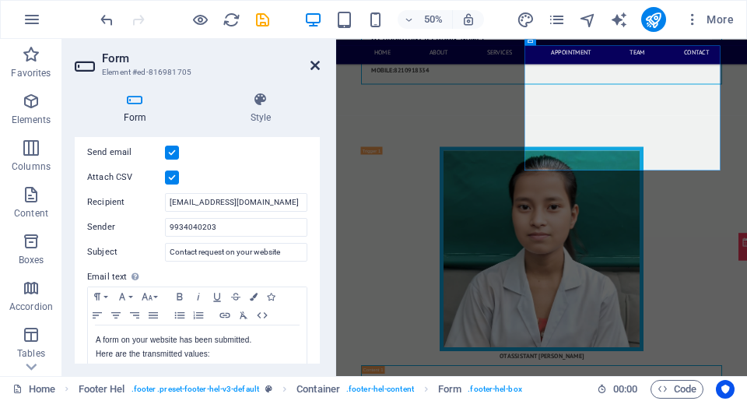
click at [318, 66] on icon at bounding box center [315, 65] width 9 height 12
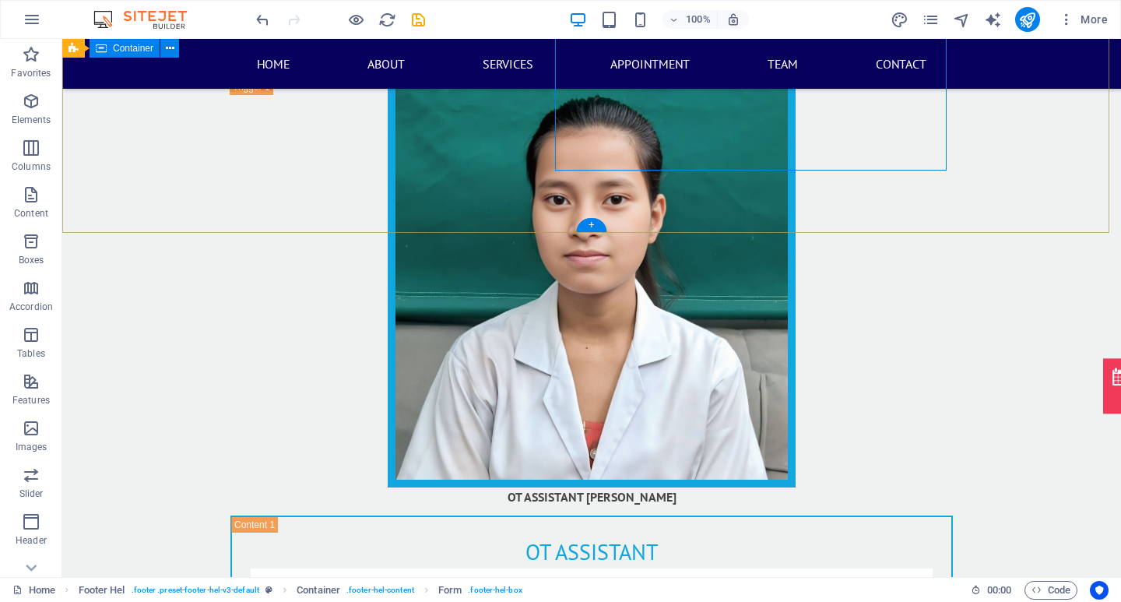
scroll to position [17434, 0]
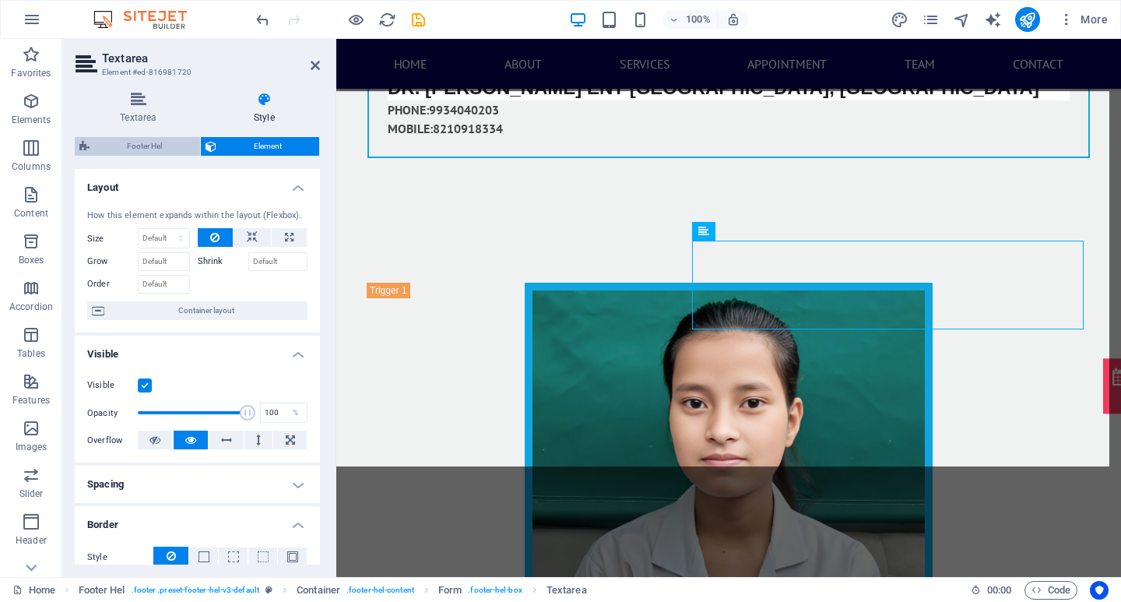
click at [156, 144] on span "Footer Hel" at bounding box center [144, 146] width 101 height 19
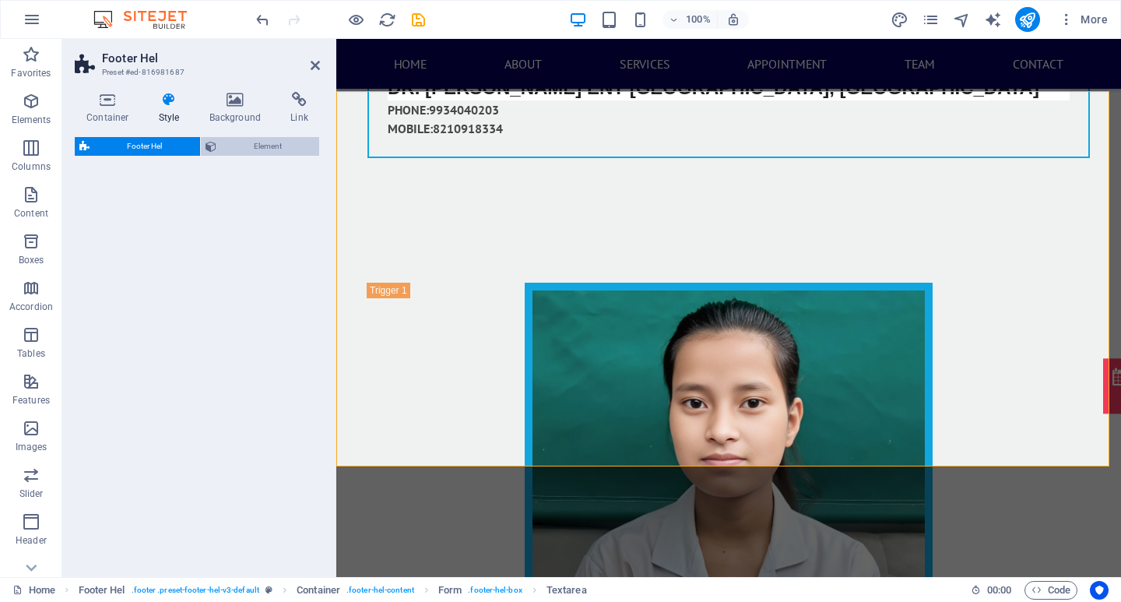
select select "%"
select select "rem"
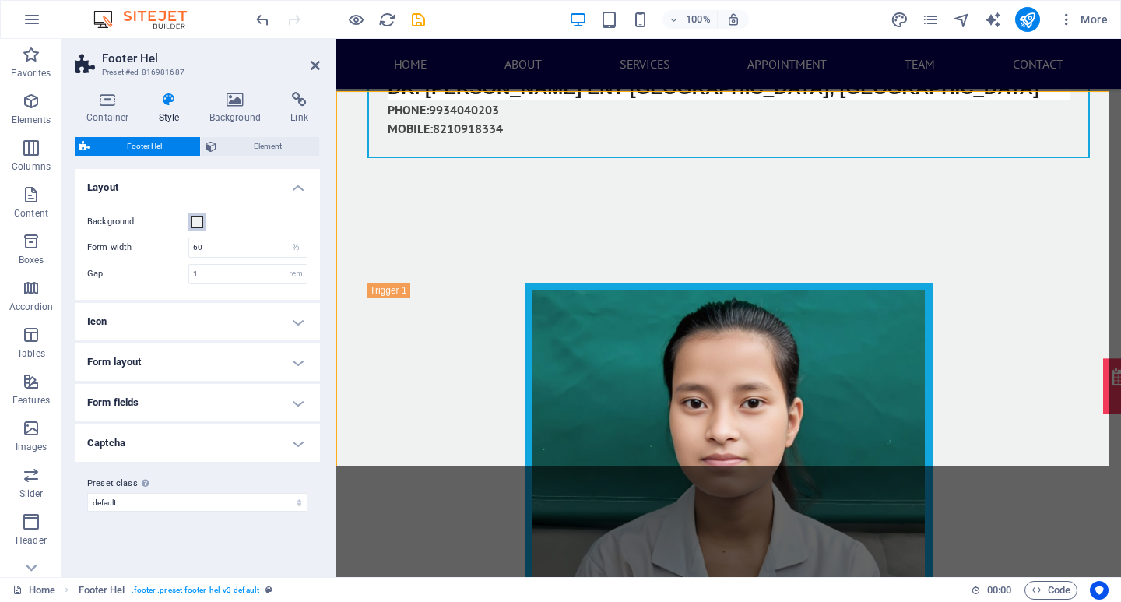
click at [198, 221] on span at bounding box center [197, 222] width 12 height 12
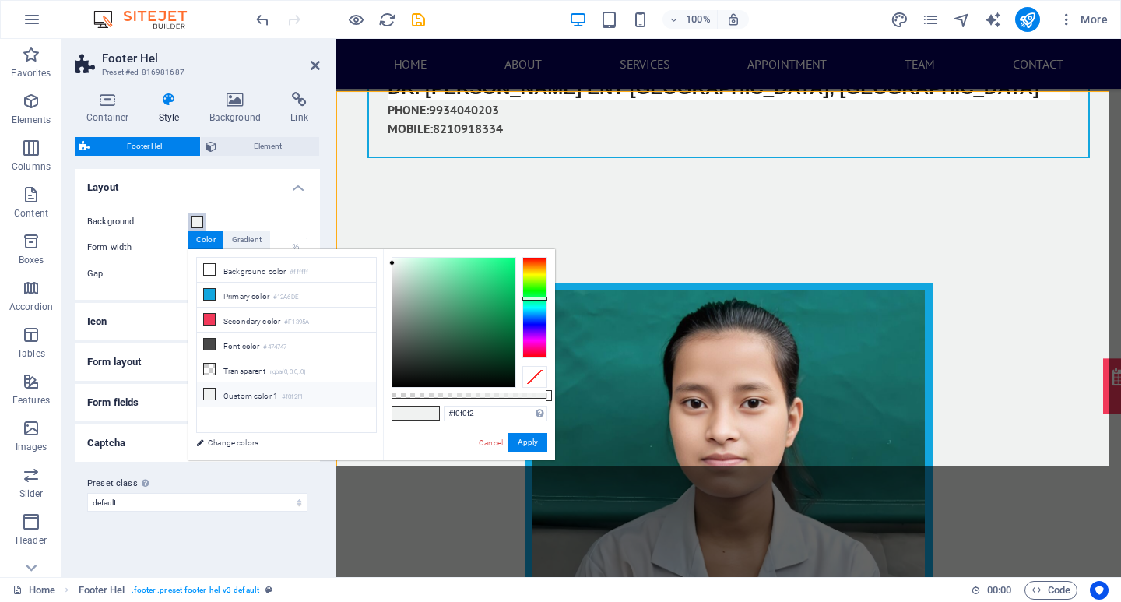
click at [538, 325] on div at bounding box center [534, 307] width 25 height 101
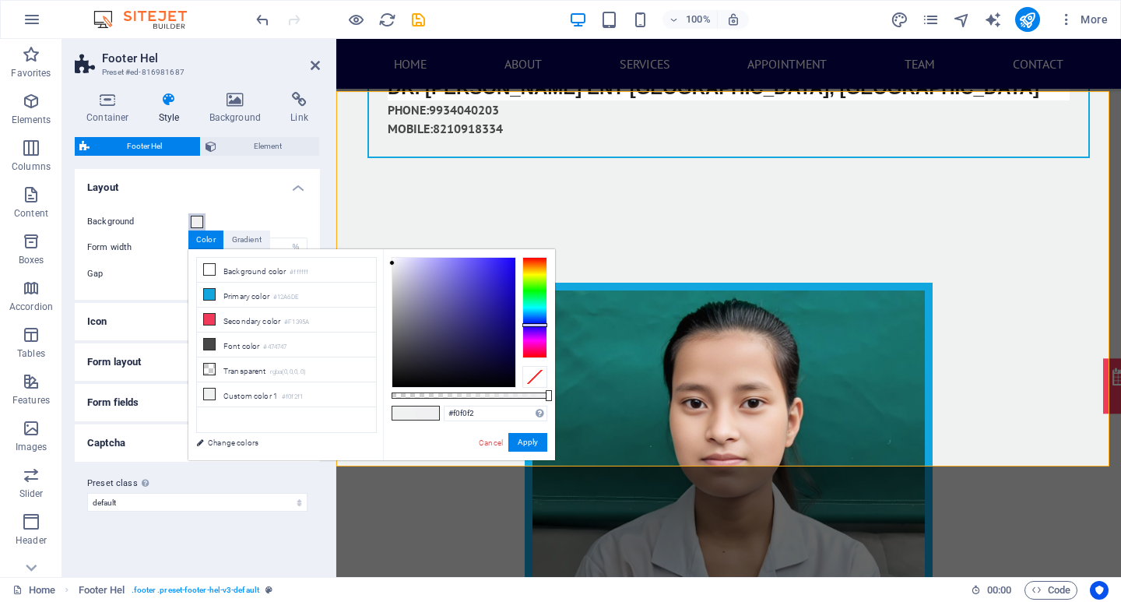
type input "#110494"
click at [511, 311] on div at bounding box center [453, 322] width 123 height 129
click at [532, 434] on button "Apply" at bounding box center [527, 442] width 39 height 19
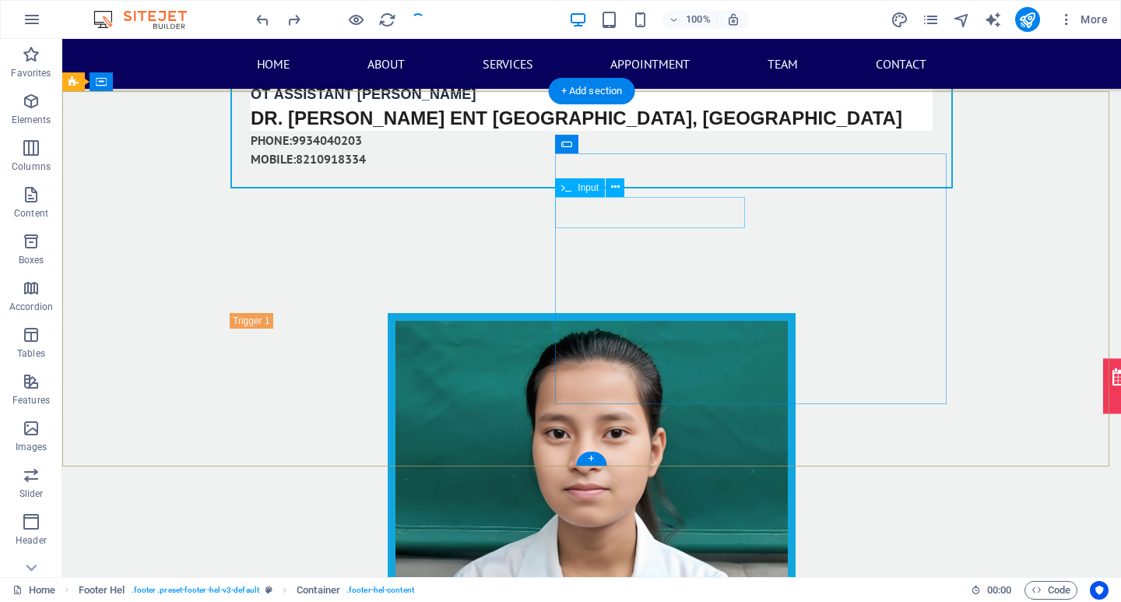
checkbox input "false"
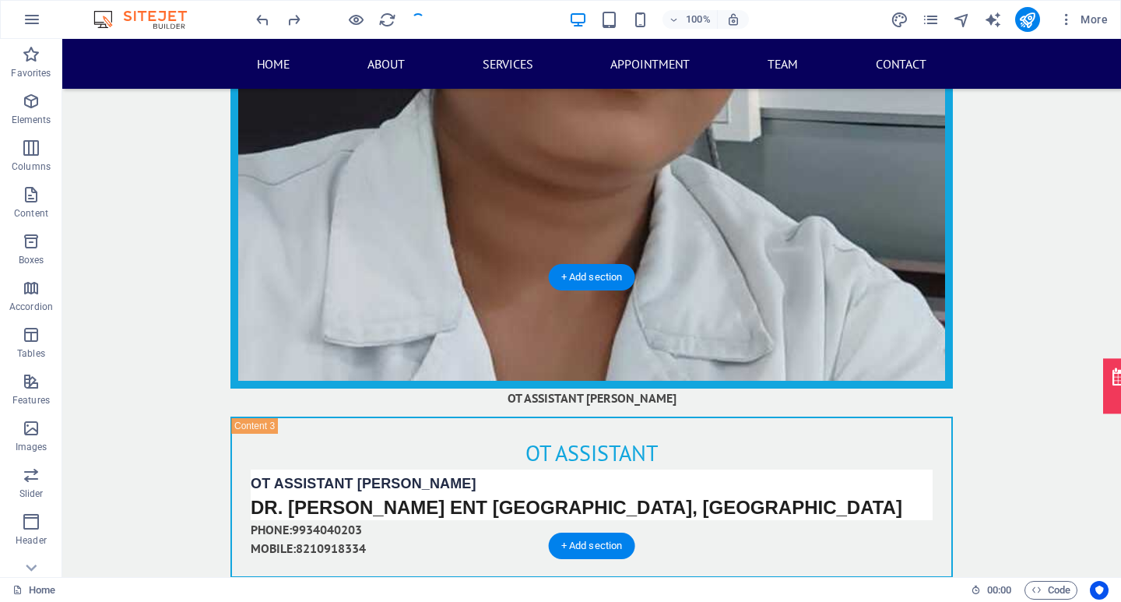
scroll to position [16812, 0]
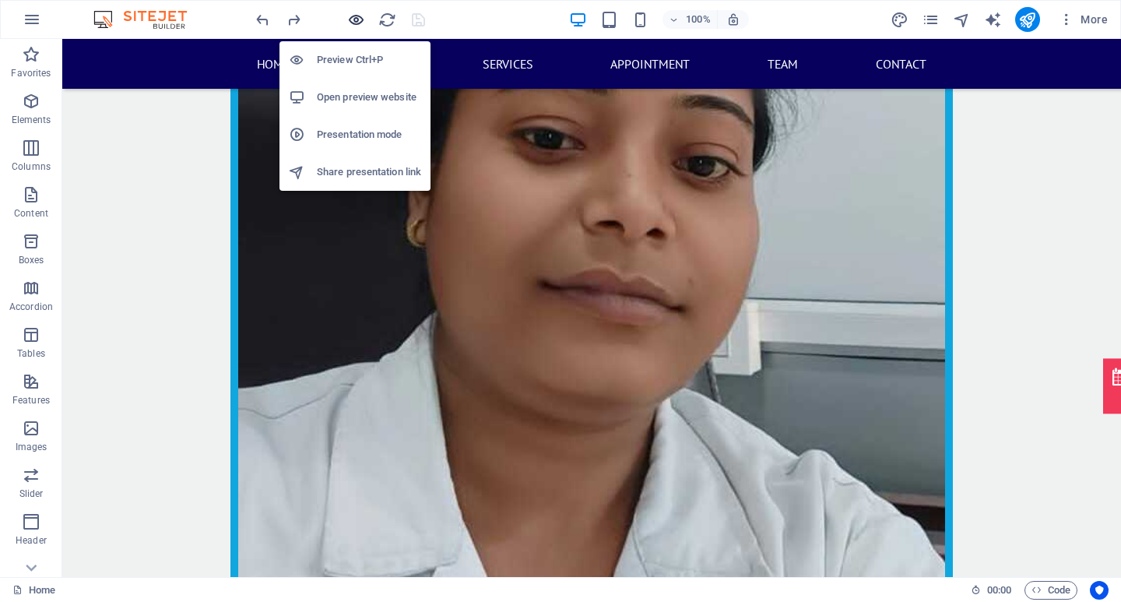
click at [352, 19] on icon "button" at bounding box center [356, 20] width 18 height 18
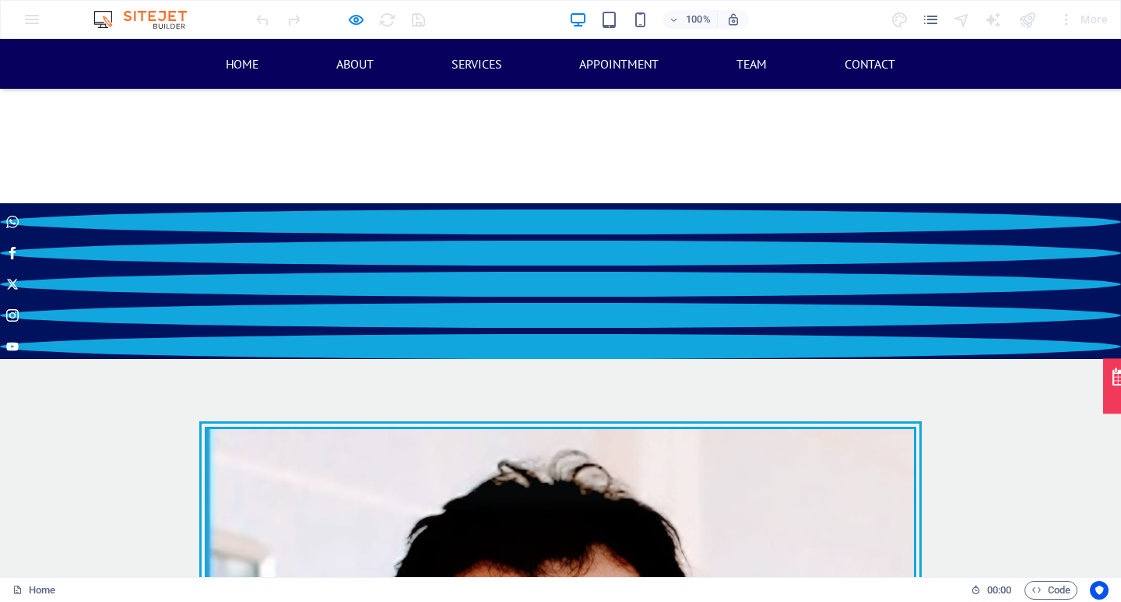
scroll to position [4656, 0]
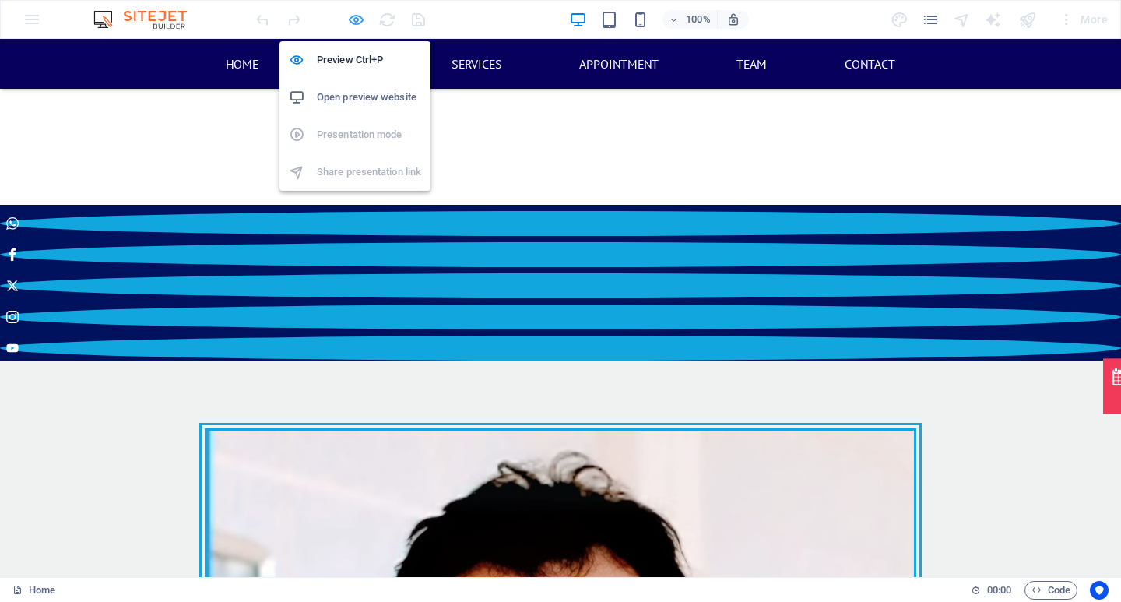
drag, startPoint x: 349, startPoint y: 19, endPoint x: 550, endPoint y: 244, distance: 301.0
click at [349, 19] on icon "button" at bounding box center [356, 20] width 18 height 18
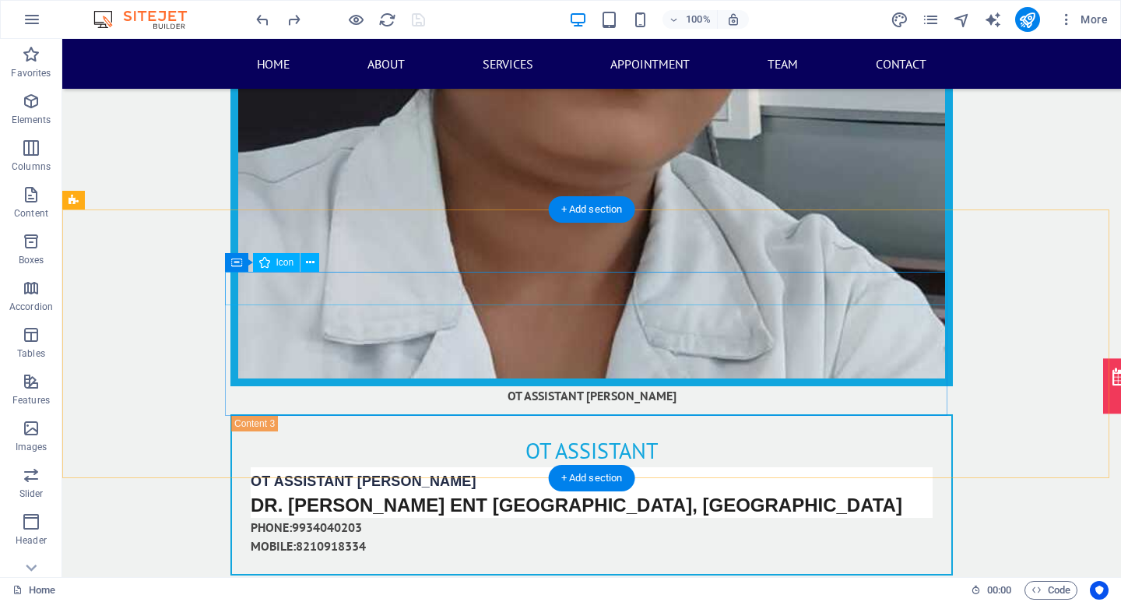
scroll to position [17276, 0]
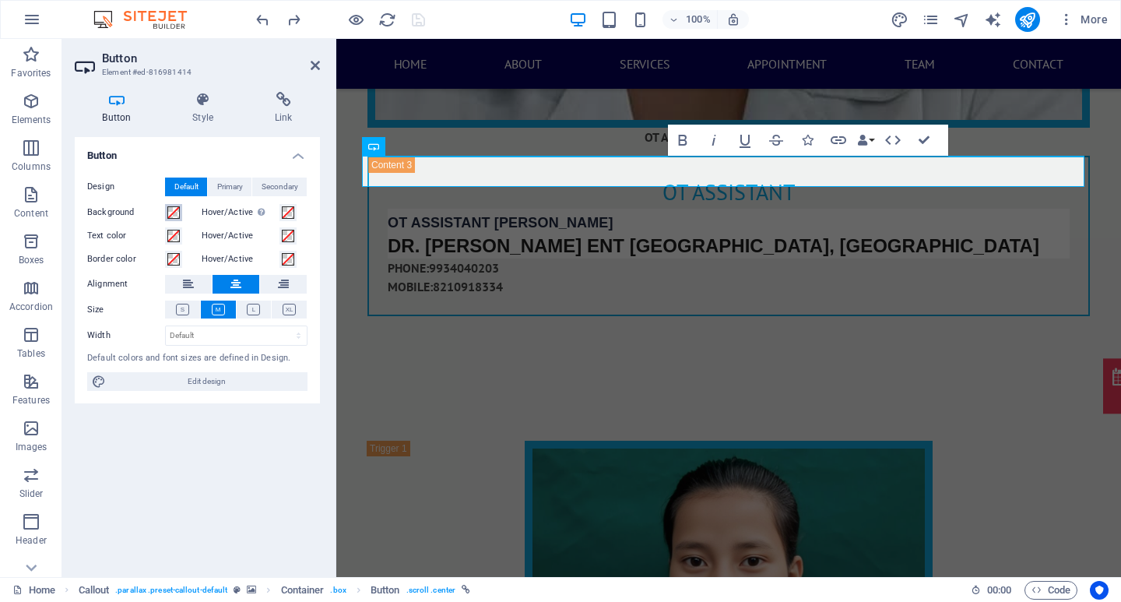
click at [169, 209] on span at bounding box center [173, 212] width 12 height 12
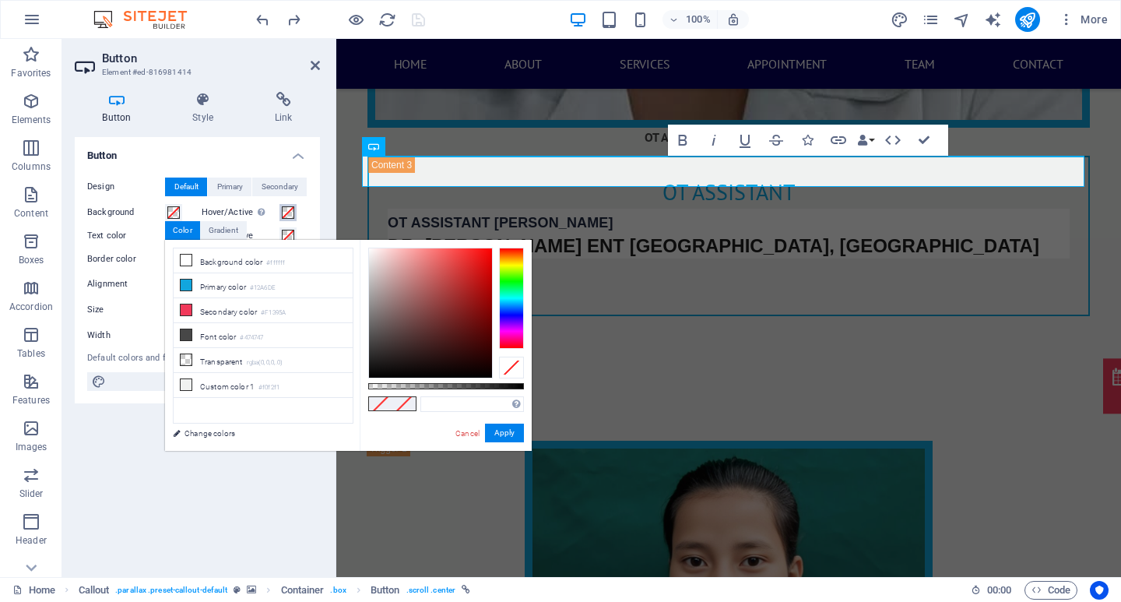
click at [294, 203] on div "Hover/Active Switch to preview mode to test the active/hover state" at bounding box center [255, 212] width 107 height 19
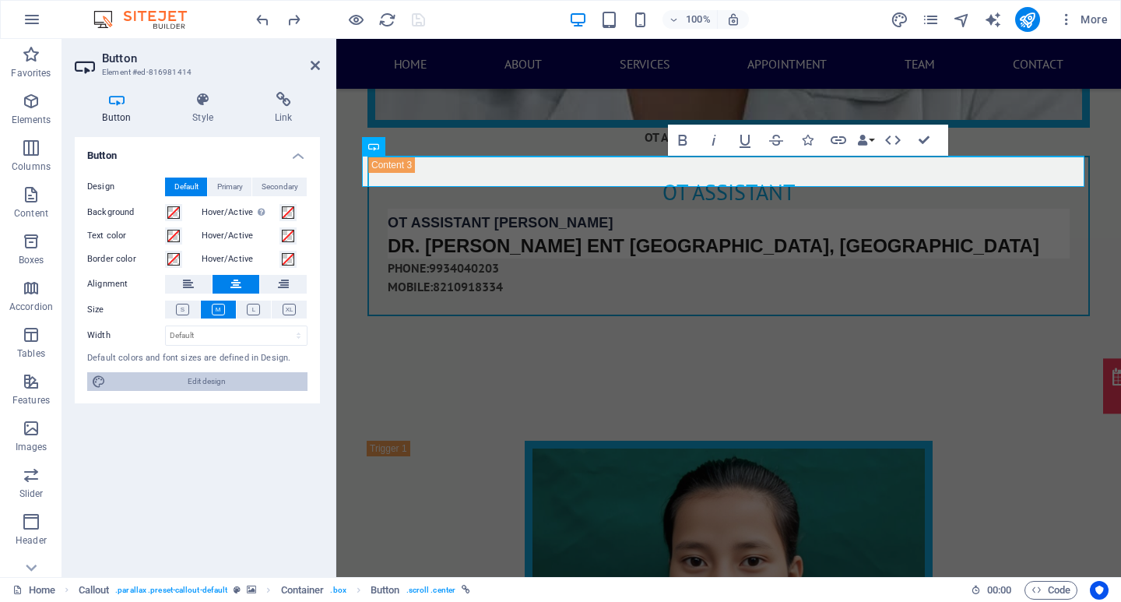
click at [223, 386] on span "Edit design" at bounding box center [207, 381] width 192 height 19
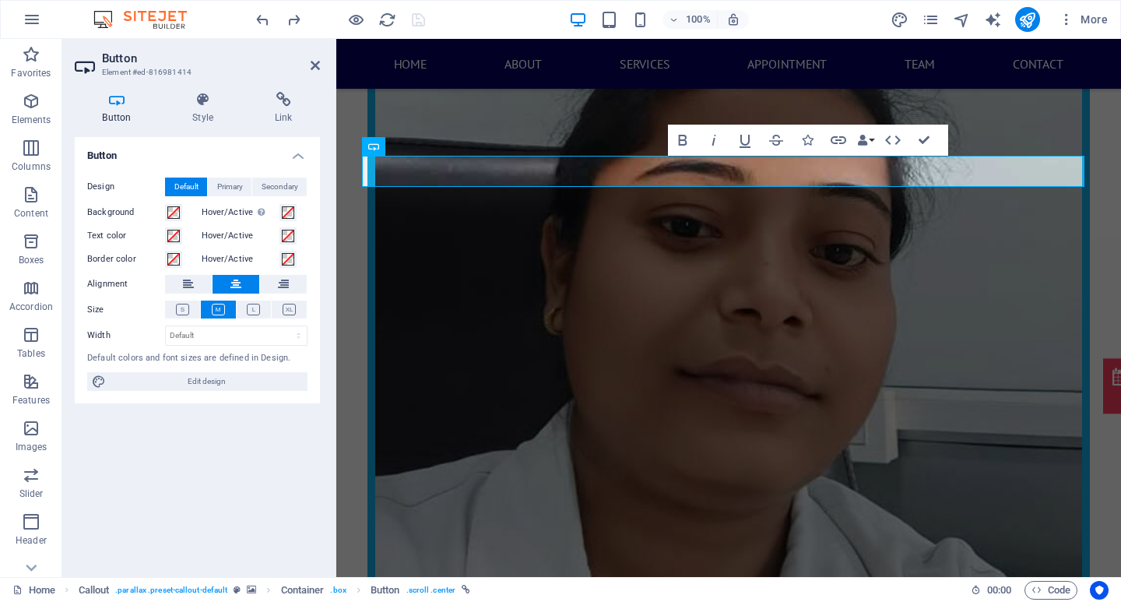
select select "px"
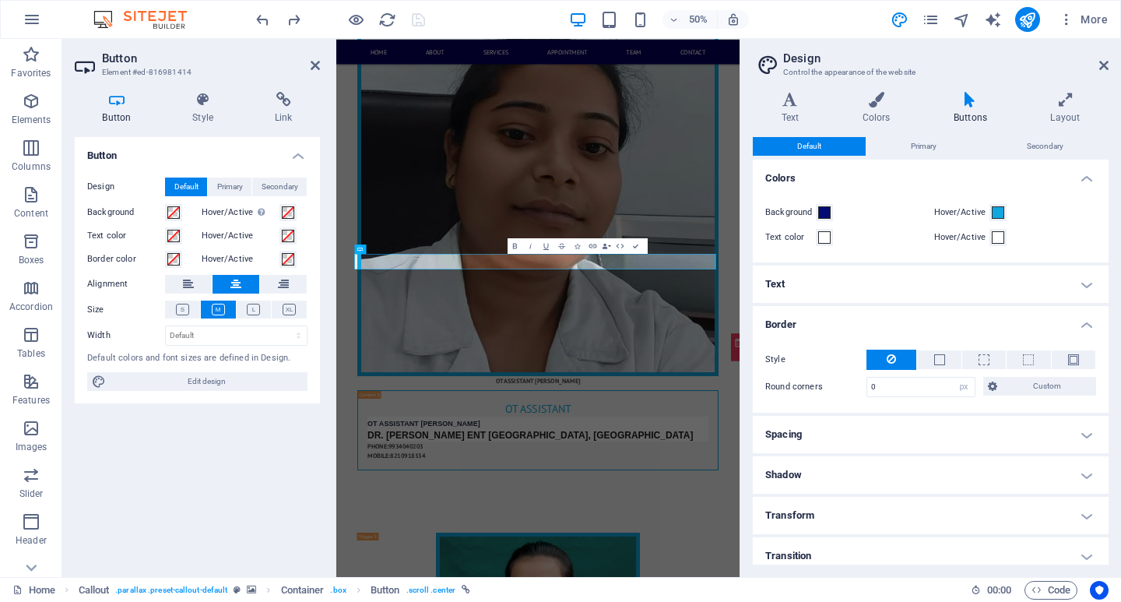
click at [121, 113] on h4 "Button" at bounding box center [120, 108] width 90 height 33
click at [1104, 64] on icon at bounding box center [1103, 65] width 9 height 12
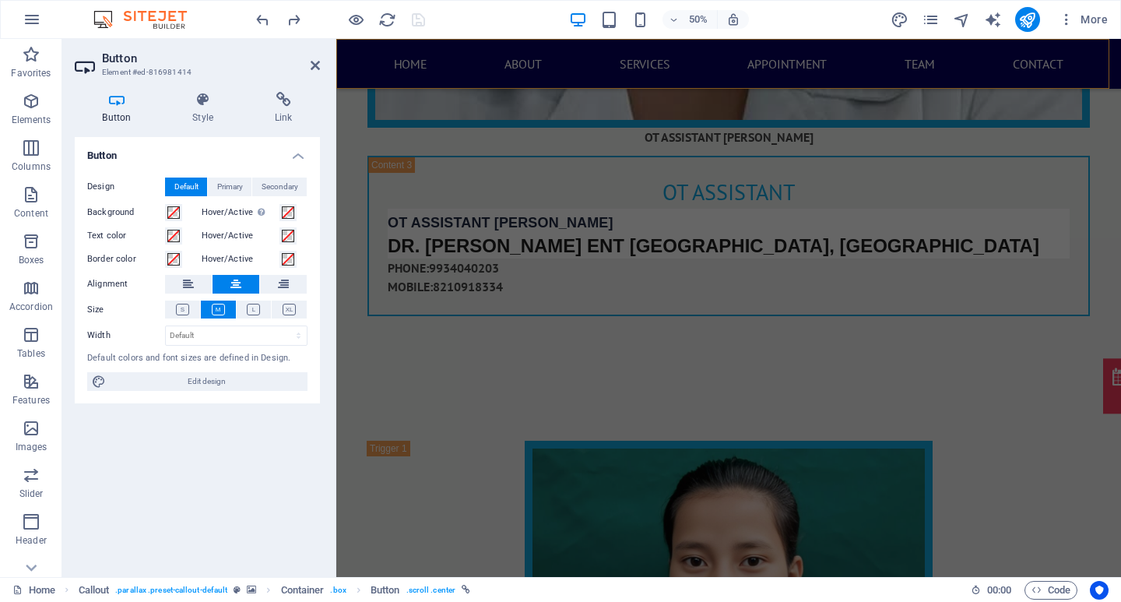
scroll to position [16964, 0]
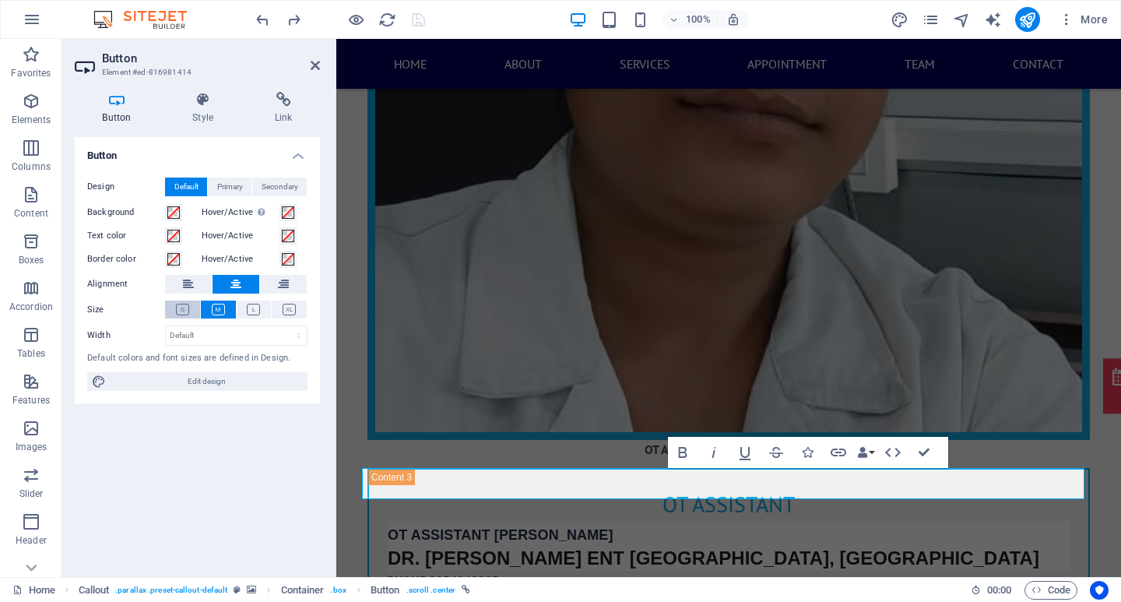
click at [189, 301] on button at bounding box center [182, 309] width 35 height 18
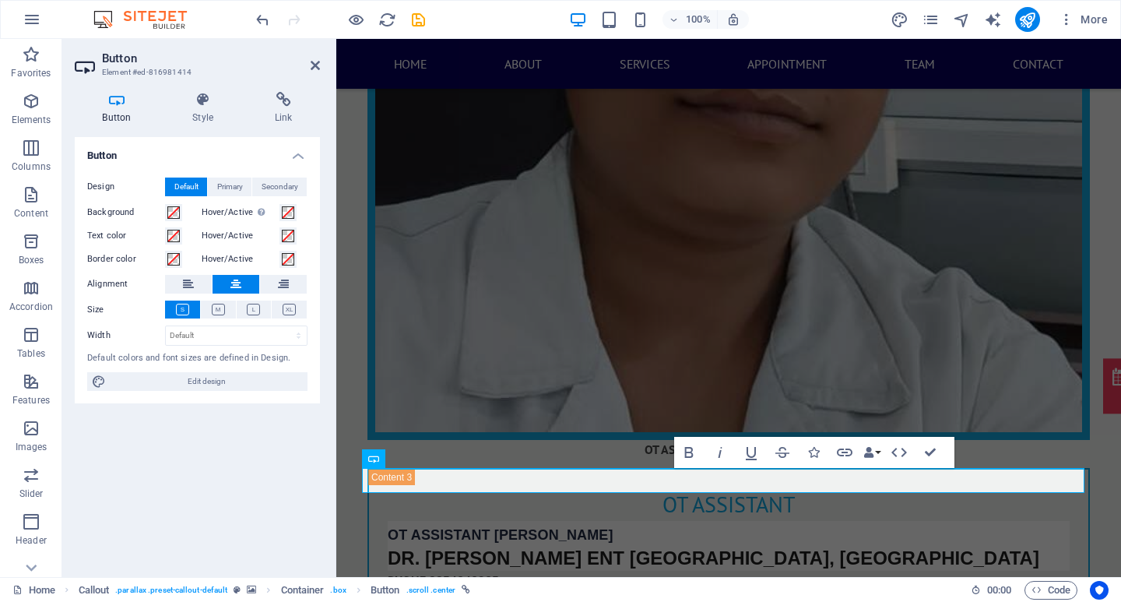
click at [164, 213] on label "Background" at bounding box center [126, 212] width 78 height 19
click at [165, 213] on button "Background" at bounding box center [173, 212] width 17 height 17
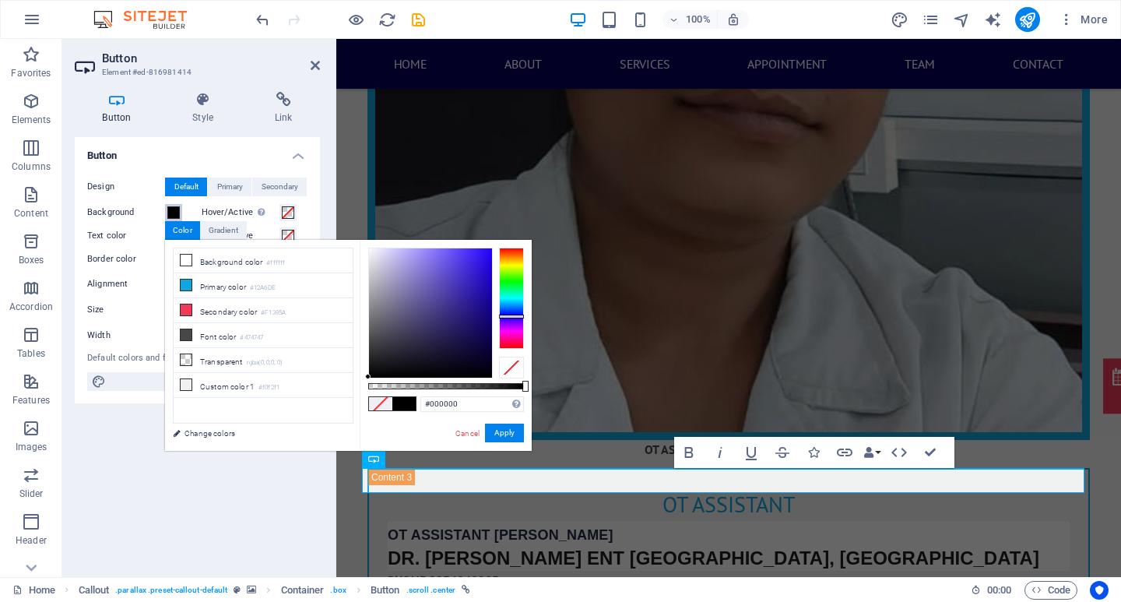
click at [507, 316] on div at bounding box center [511, 298] width 25 height 101
type input "#16067f"
click at [486, 312] on div at bounding box center [430, 312] width 123 height 129
click at [501, 430] on button "Apply" at bounding box center [504, 432] width 39 height 19
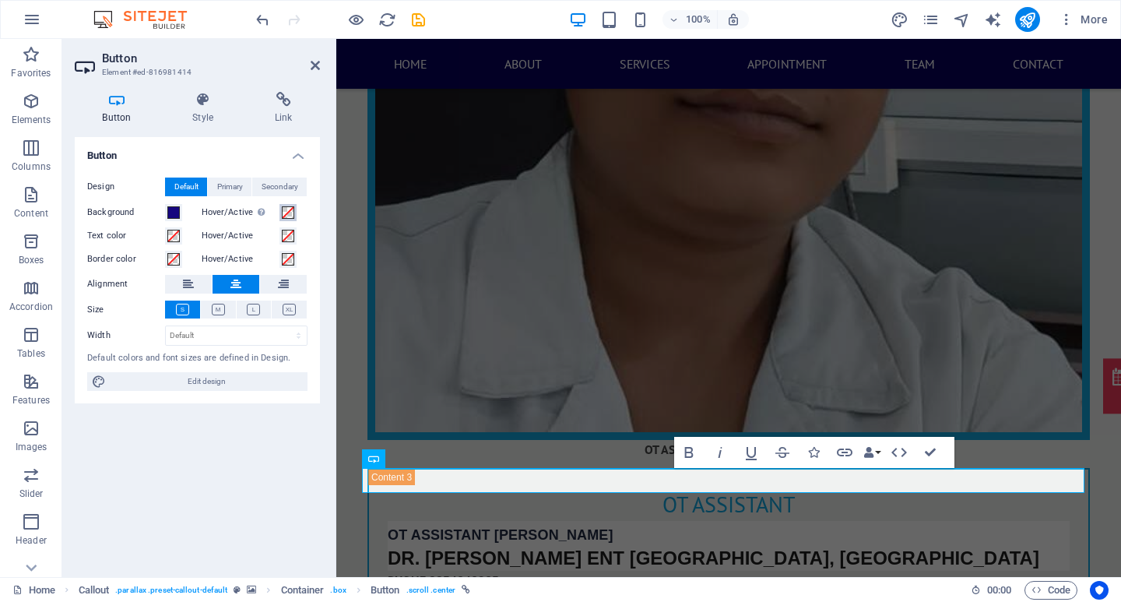
click at [286, 210] on span at bounding box center [288, 212] width 12 height 12
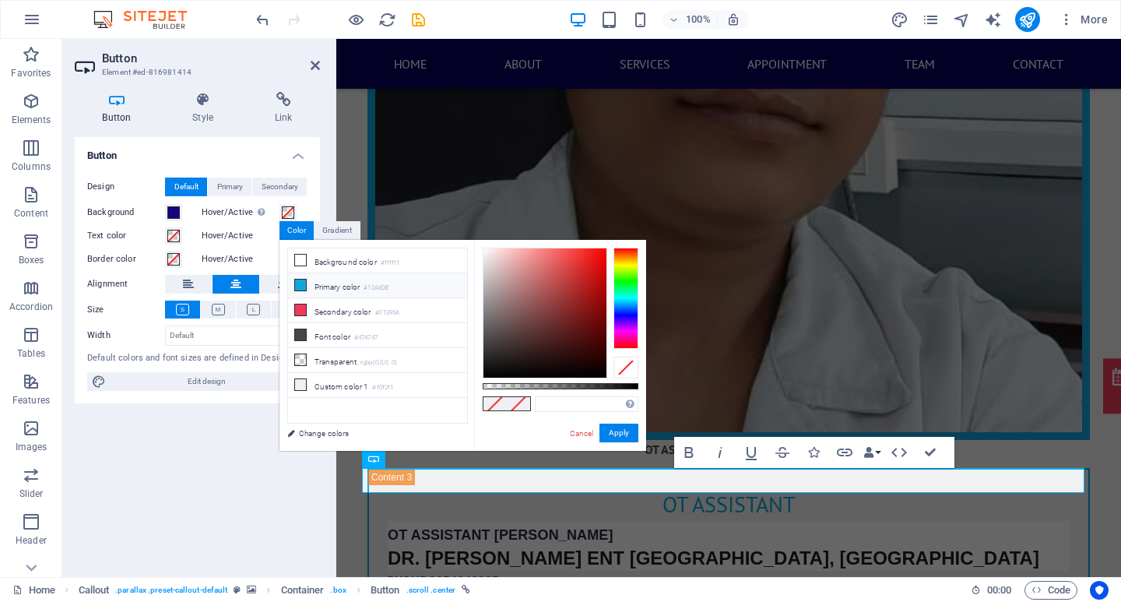
click at [300, 283] on icon at bounding box center [300, 284] width 11 height 11
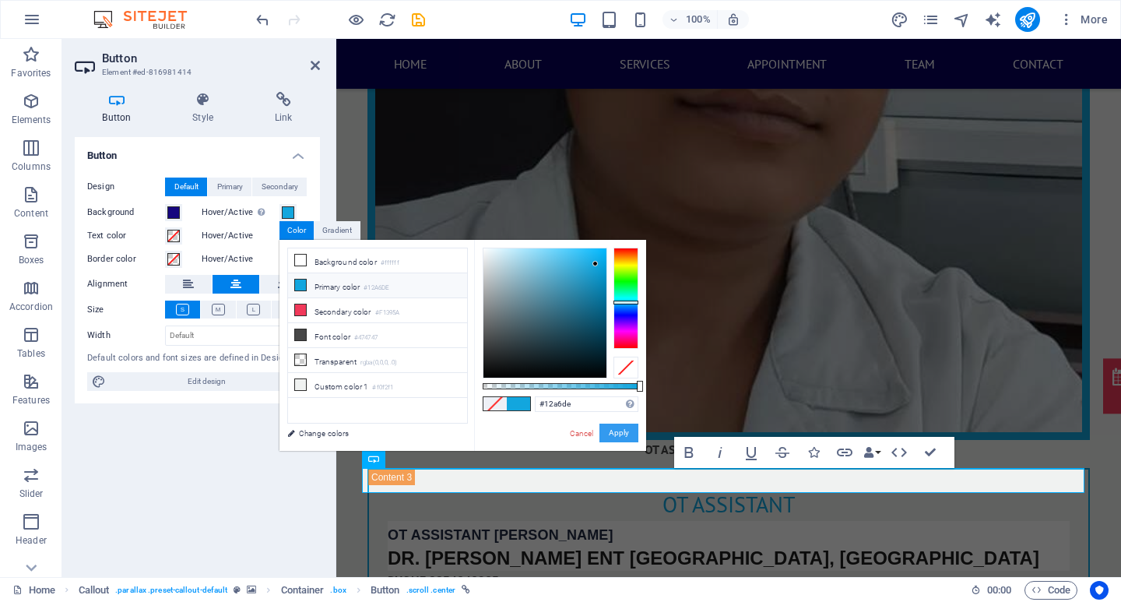
click at [614, 429] on button "Apply" at bounding box center [618, 432] width 39 height 19
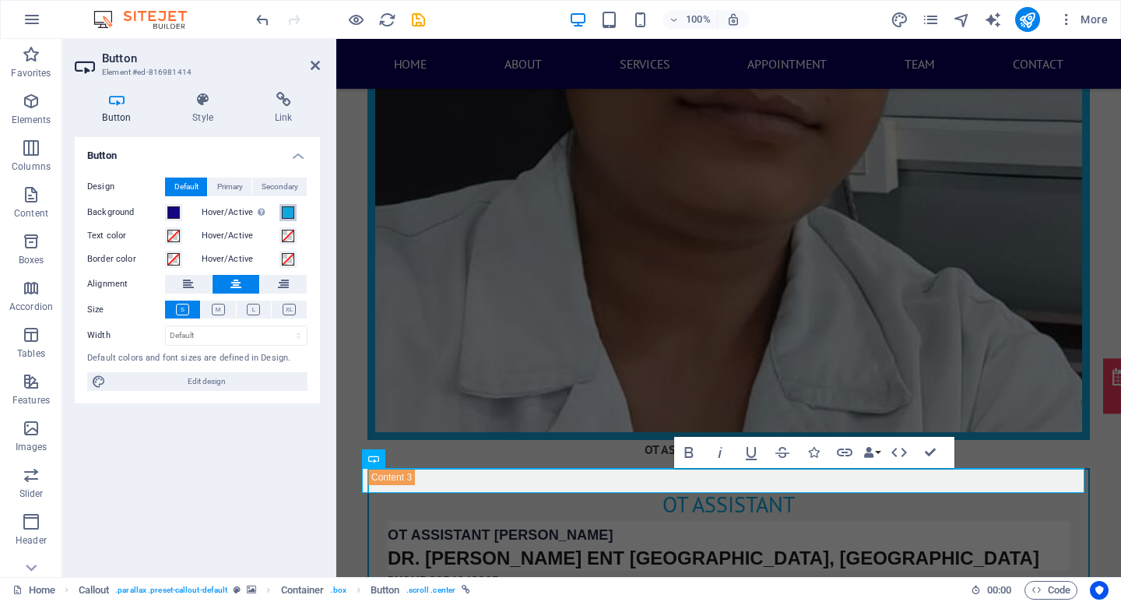
click at [289, 216] on span at bounding box center [288, 212] width 12 height 12
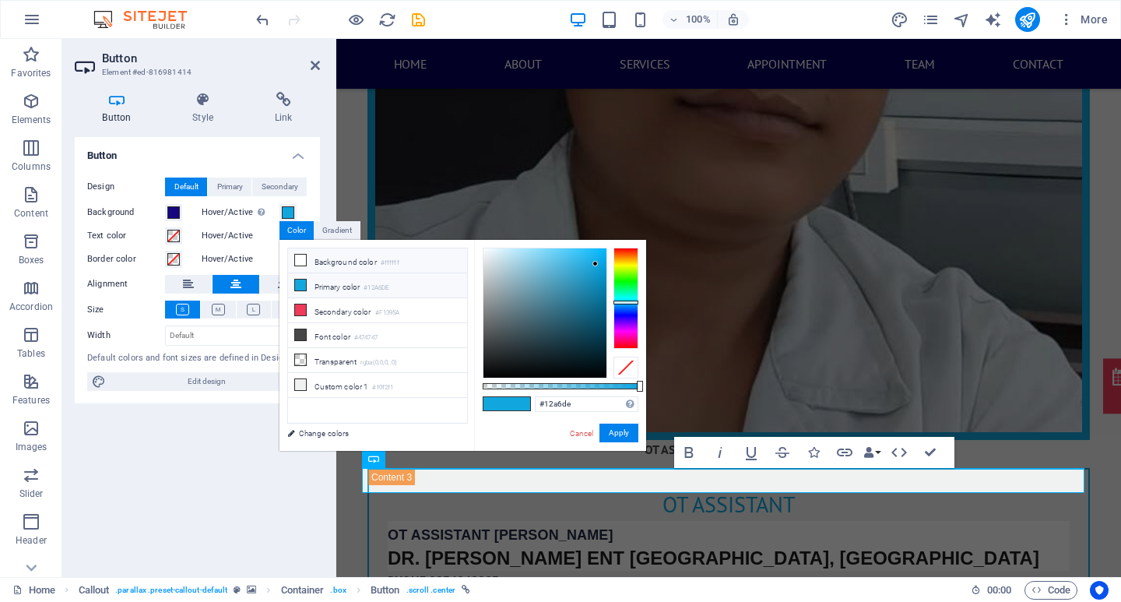
click at [316, 261] on li "Background color #ffffff" at bounding box center [377, 260] width 179 height 25
type input "#ffffff"
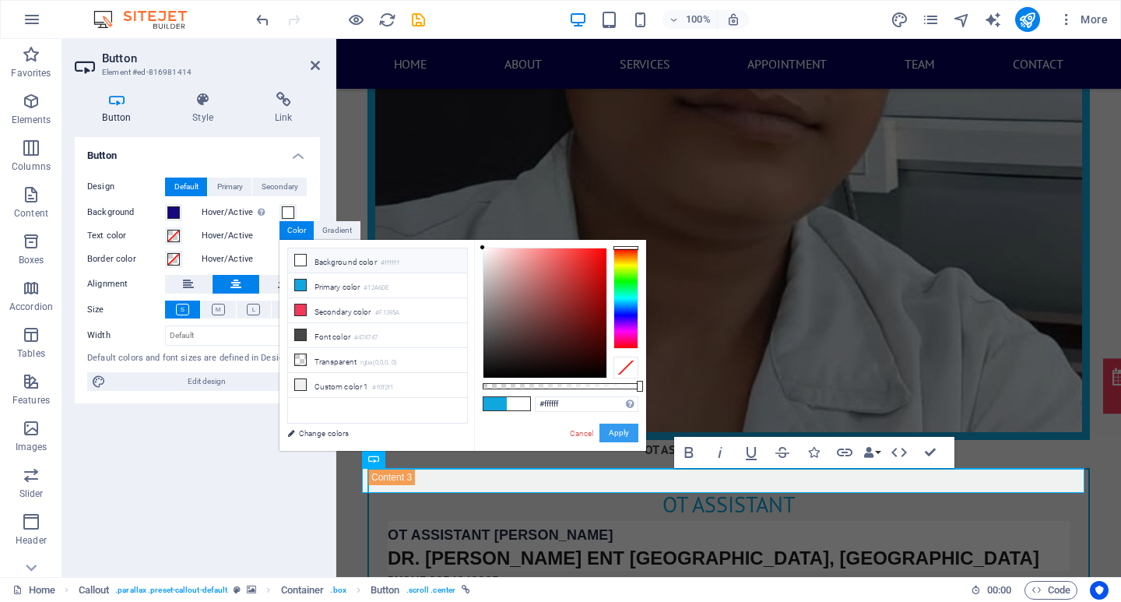
click at [630, 434] on button "Apply" at bounding box center [618, 432] width 39 height 19
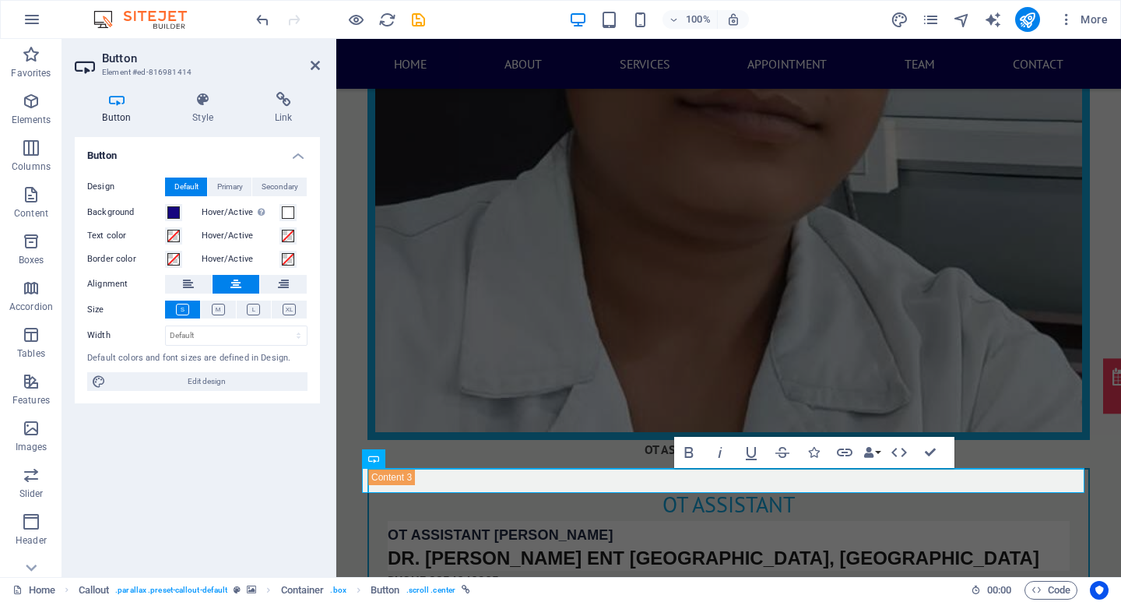
click at [270, 417] on div "Button Design Default Primary Secondary Background Hover/Active Switch to previ…" at bounding box center [197, 350] width 245 height 427
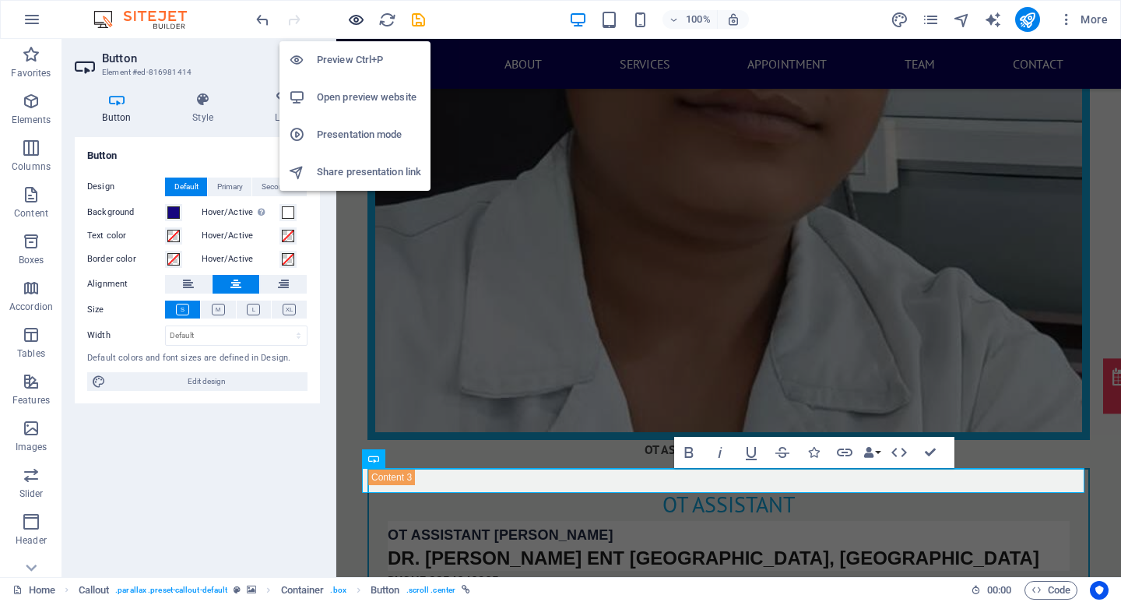
drag, startPoint x: 361, startPoint y: 26, endPoint x: 470, endPoint y: 245, distance: 245.1
click at [361, 26] on icon "button" at bounding box center [356, 20] width 18 height 18
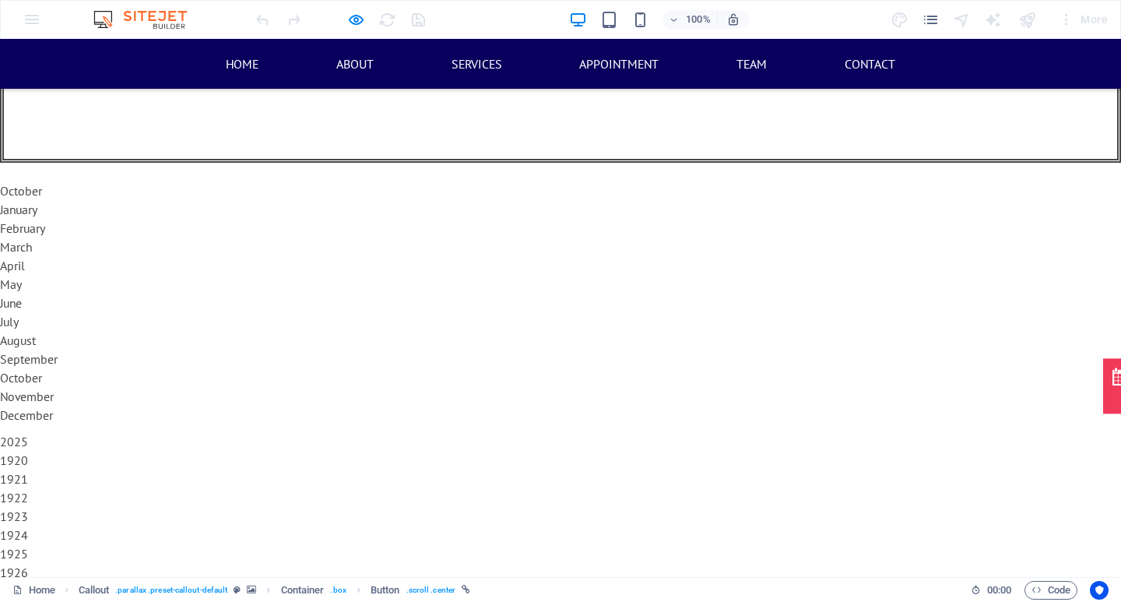
scroll to position [4671, 0]
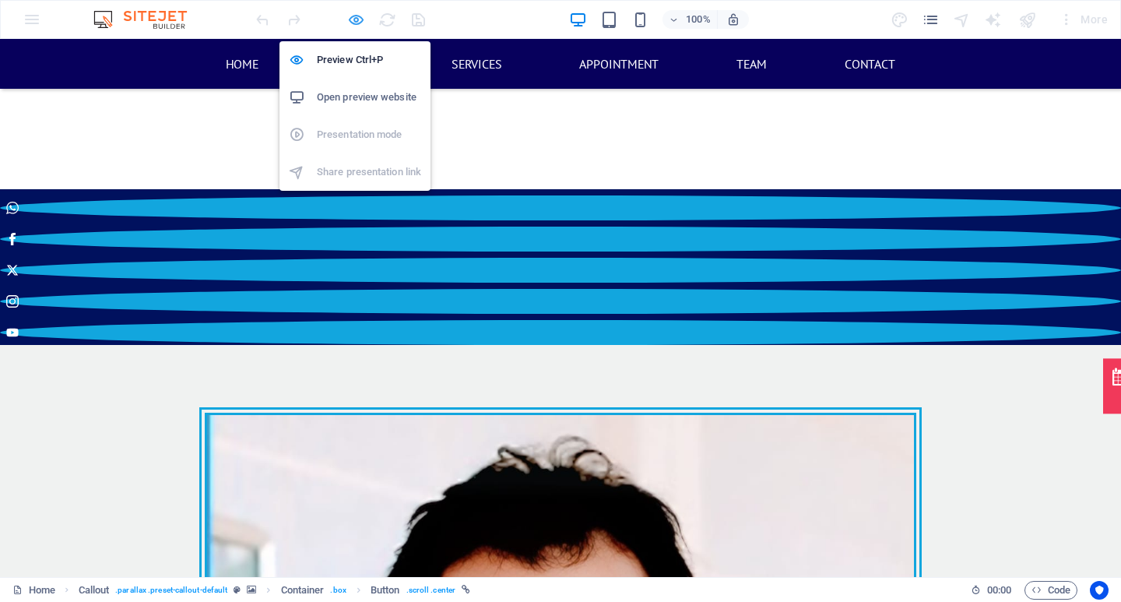
click at [352, 17] on icon "button" at bounding box center [356, 20] width 18 height 18
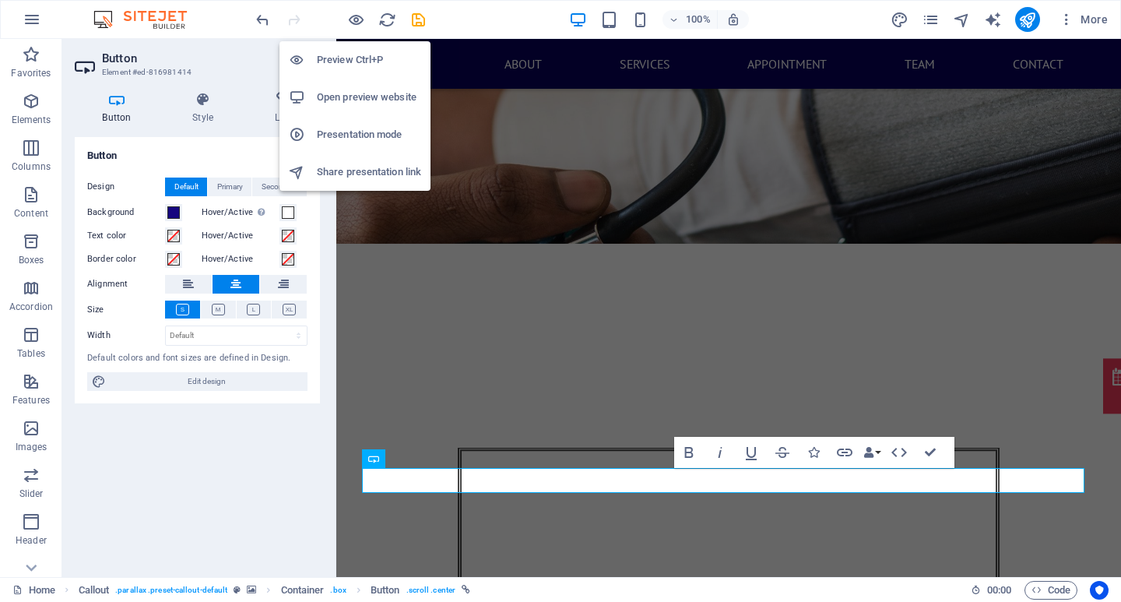
scroll to position [16964, 0]
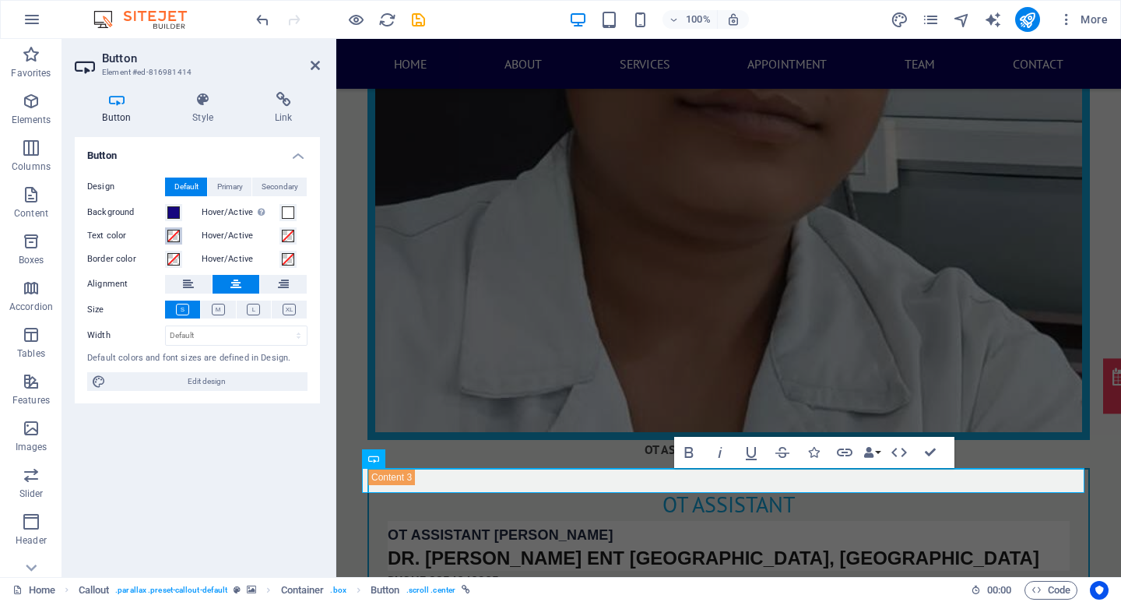
click at [176, 235] on span at bounding box center [173, 236] width 12 height 12
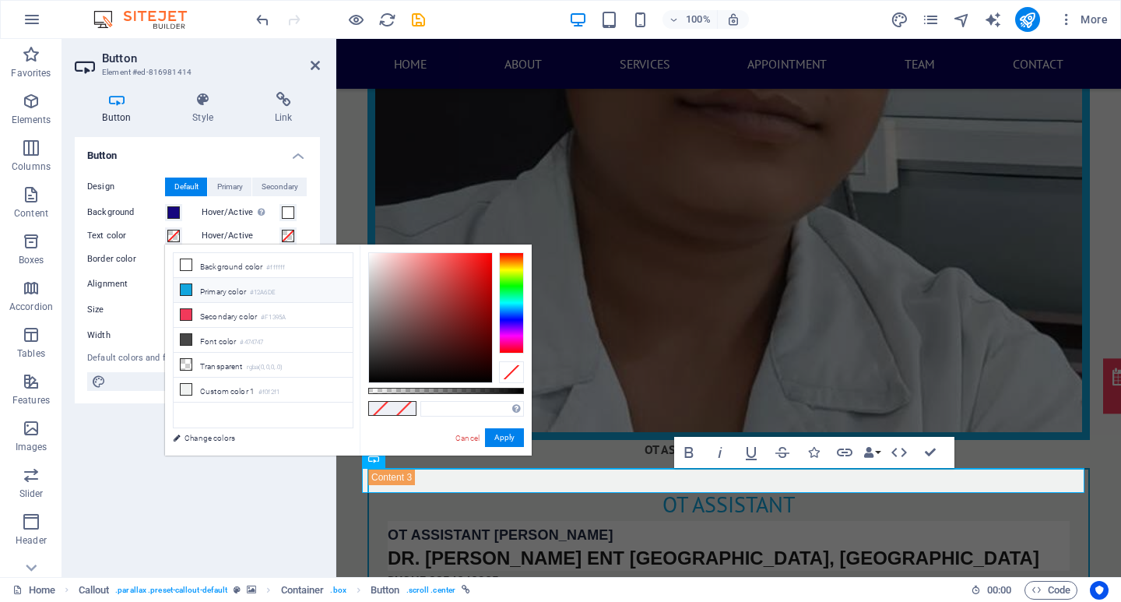
click at [180, 268] on span at bounding box center [186, 264] width 12 height 12
type input "#ffffff"
click at [500, 437] on button "Apply" at bounding box center [504, 437] width 39 height 19
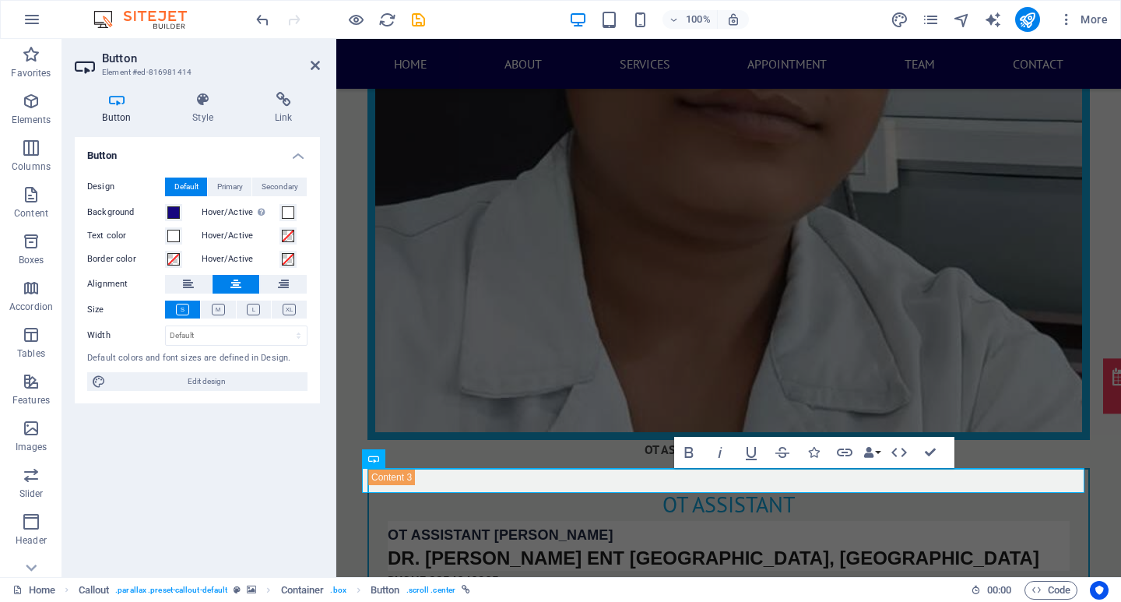
click at [258, 457] on div "Button Design Default Primary Secondary Background Hover/Active Switch to previ…" at bounding box center [197, 350] width 245 height 427
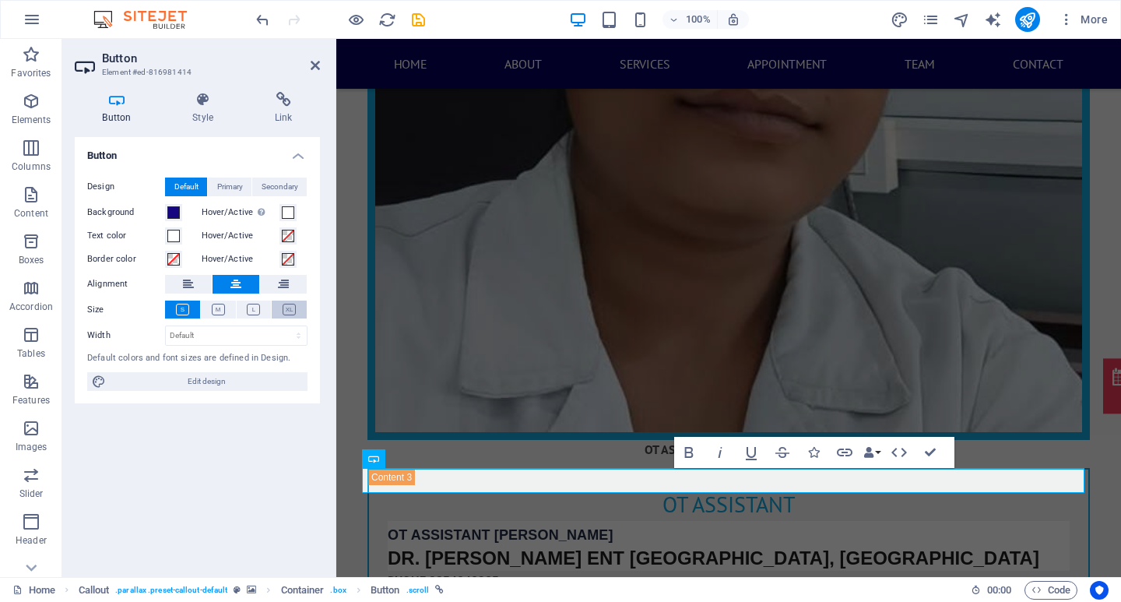
click at [297, 311] on button at bounding box center [289, 309] width 35 height 18
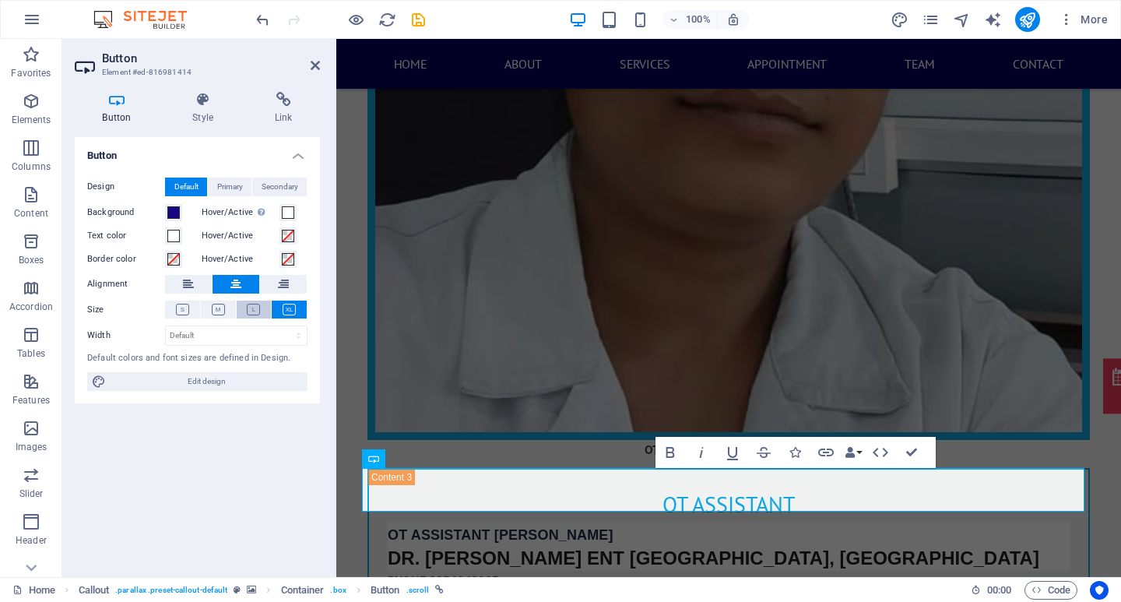
click at [255, 311] on icon at bounding box center [253, 310] width 13 height 12
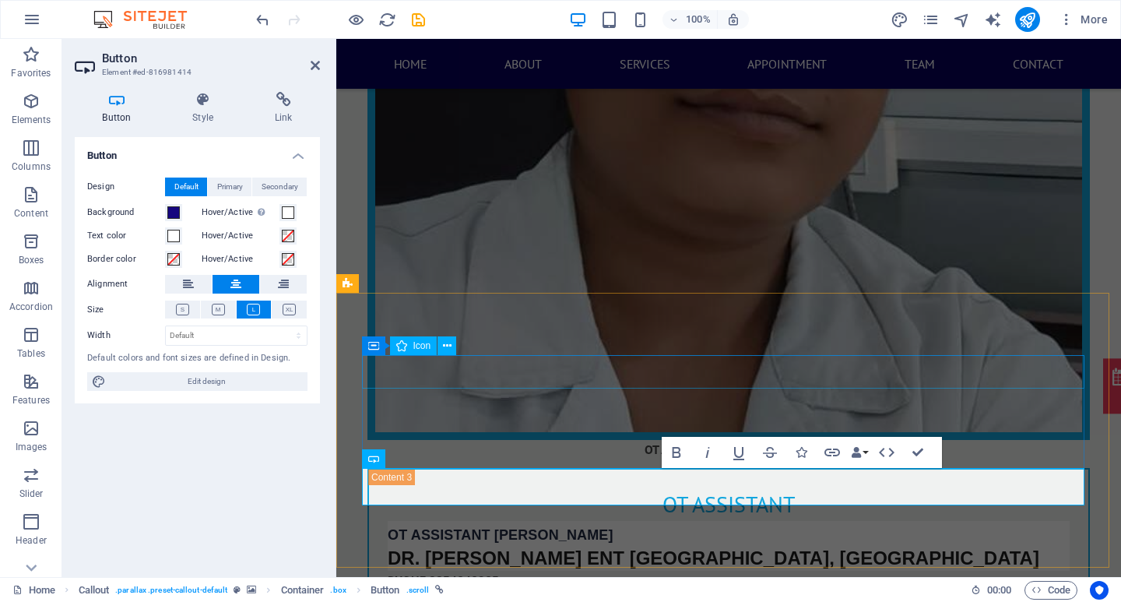
drag, startPoint x: 378, startPoint y: 371, endPoint x: 652, endPoint y: 370, distance: 274.0
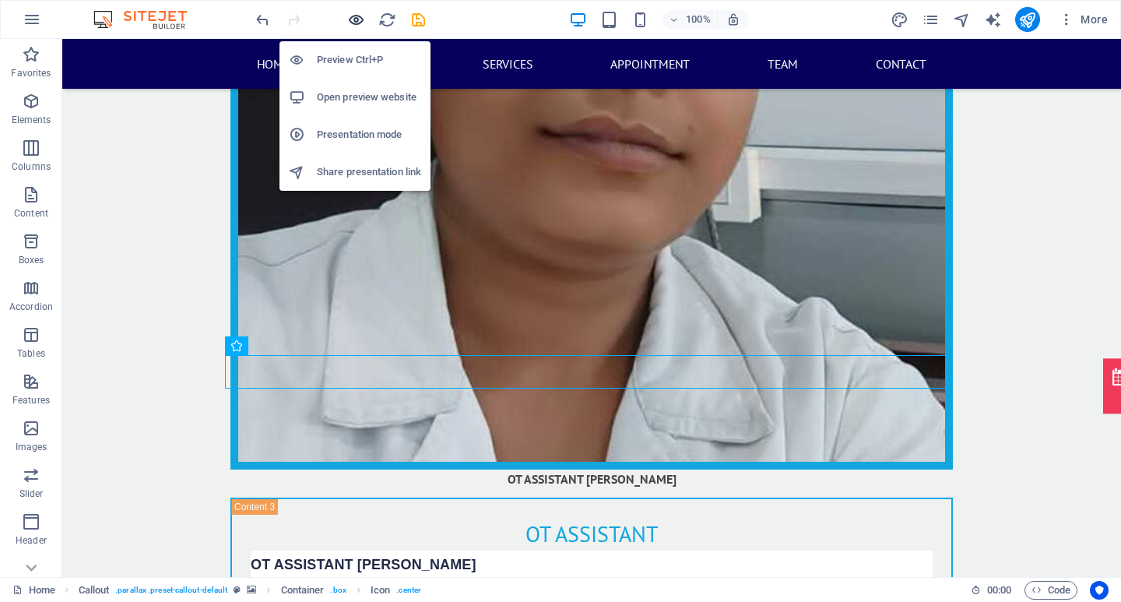
click at [354, 19] on icon "button" at bounding box center [356, 20] width 18 height 18
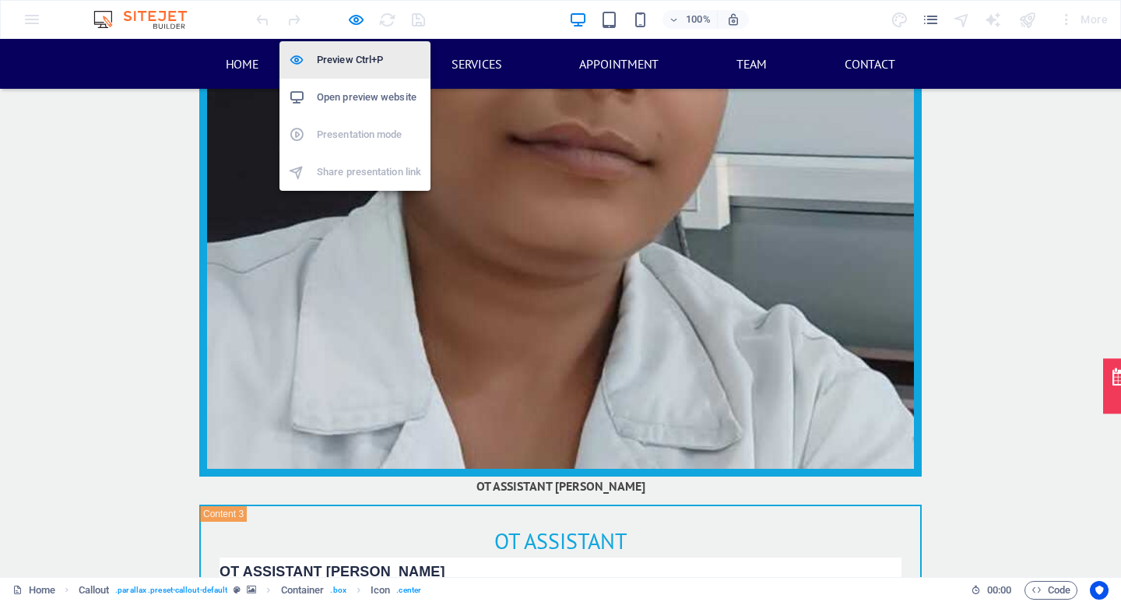
scroll to position [4671, 0]
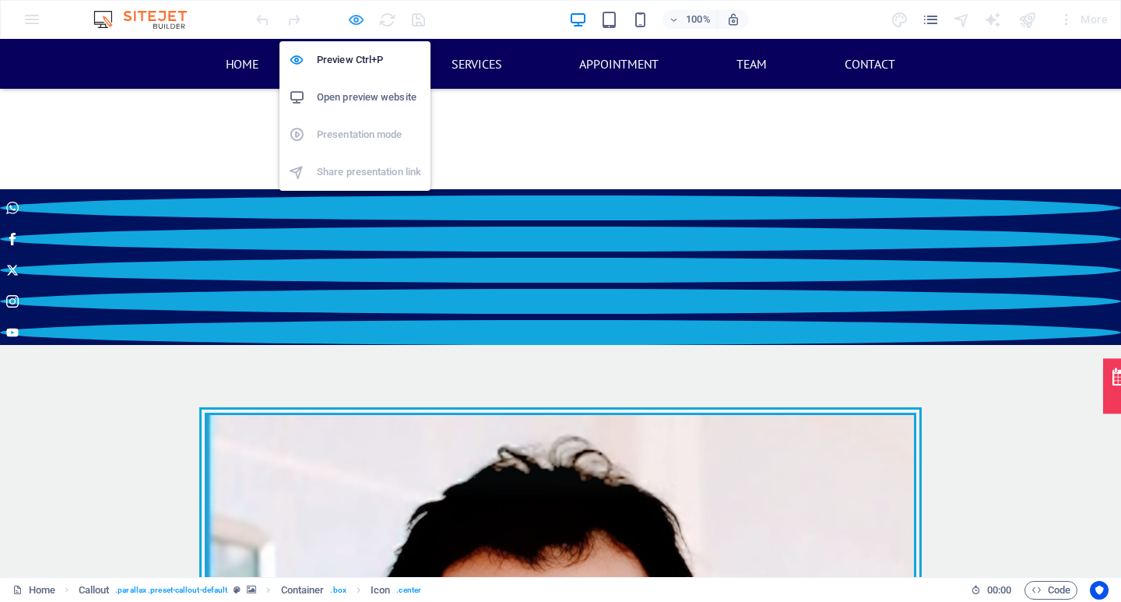
drag, startPoint x: 348, startPoint y: 17, endPoint x: 386, endPoint y: 198, distance: 185.3
click at [348, 17] on icon "button" at bounding box center [356, 20] width 18 height 18
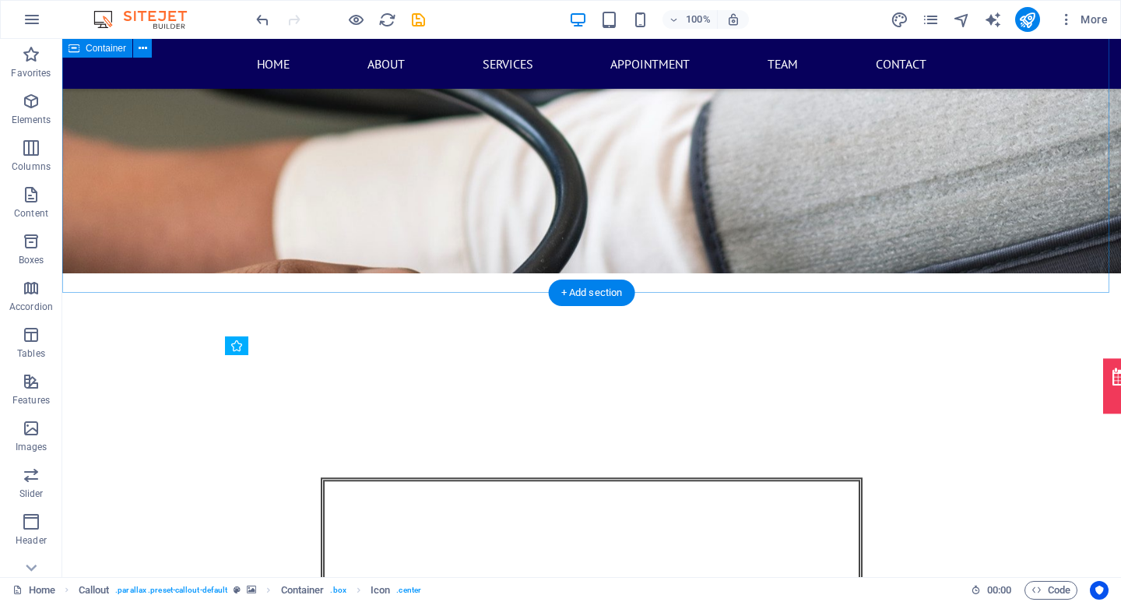
scroll to position [16964, 0]
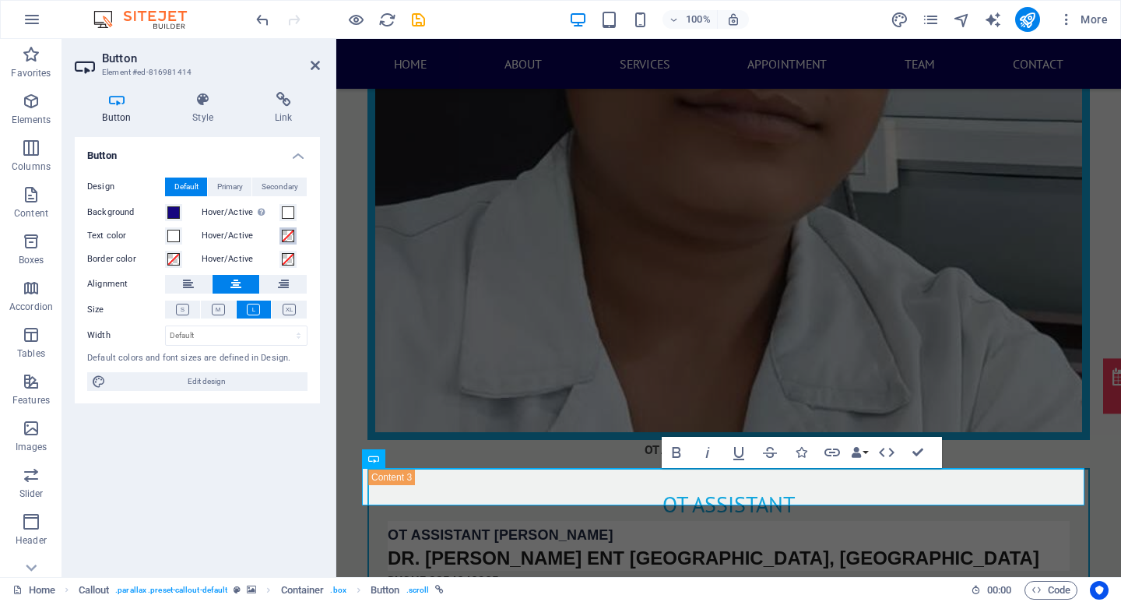
click at [287, 231] on span at bounding box center [288, 236] width 12 height 12
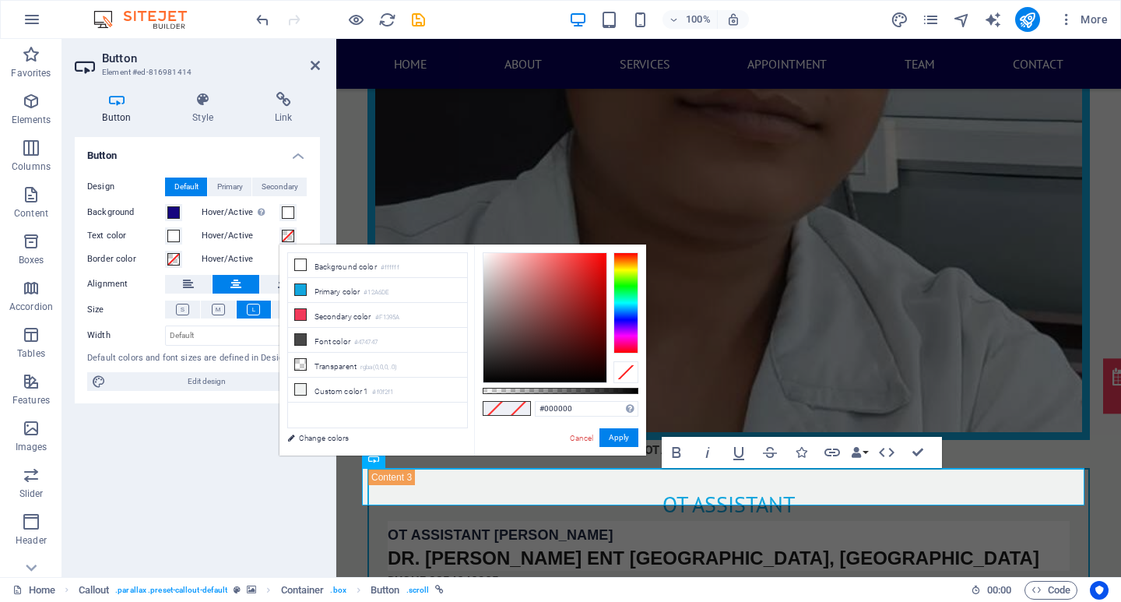
click at [622, 321] on div at bounding box center [625, 302] width 25 height 101
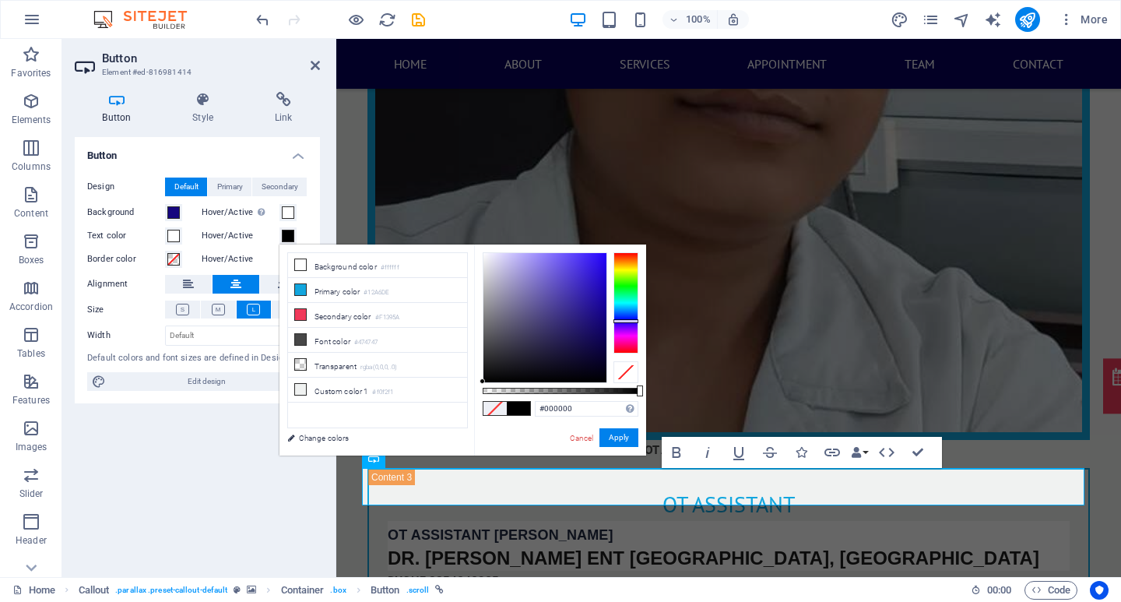
type input "#110176"
click at [604, 321] on div at bounding box center [544, 317] width 123 height 129
click at [623, 434] on button "Apply" at bounding box center [618, 437] width 39 height 19
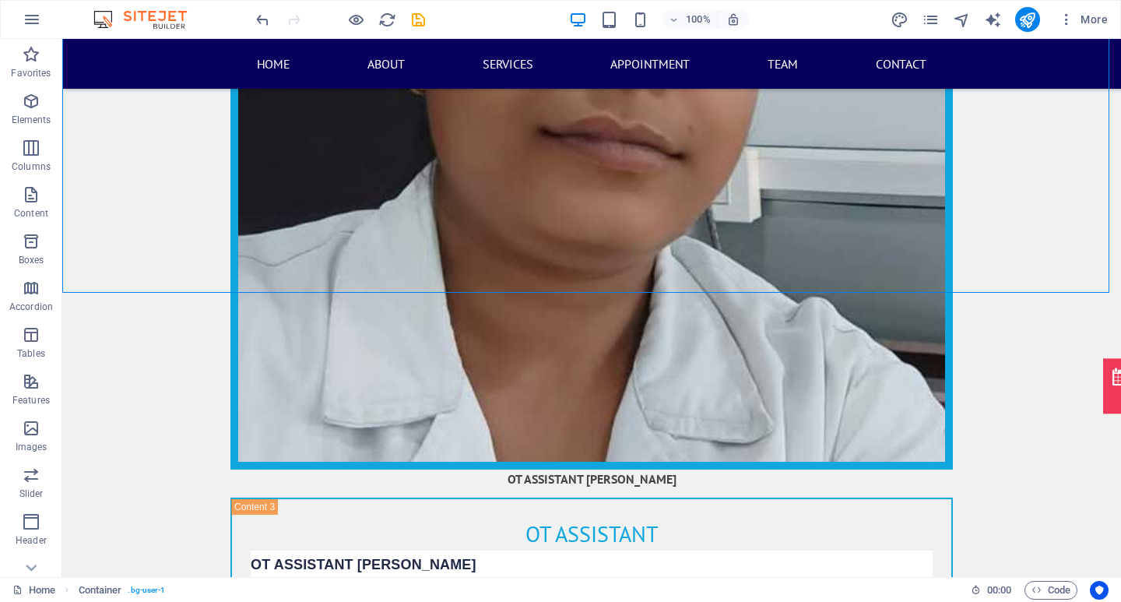
click at [367, 20] on div at bounding box center [340, 19] width 174 height 25
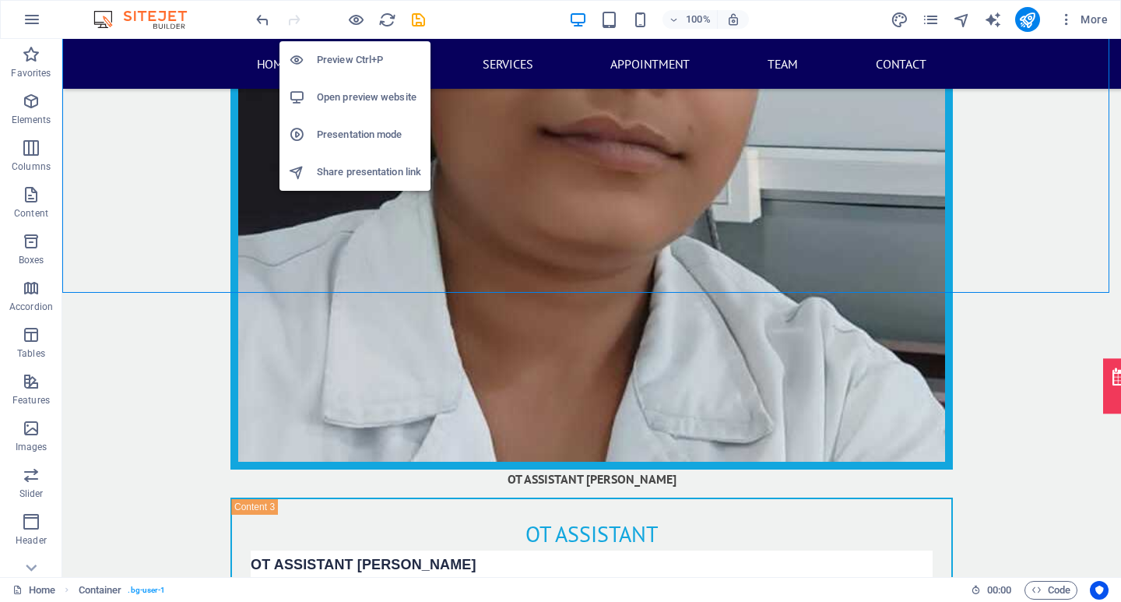
click at [354, 15] on icon "button" at bounding box center [356, 20] width 18 height 18
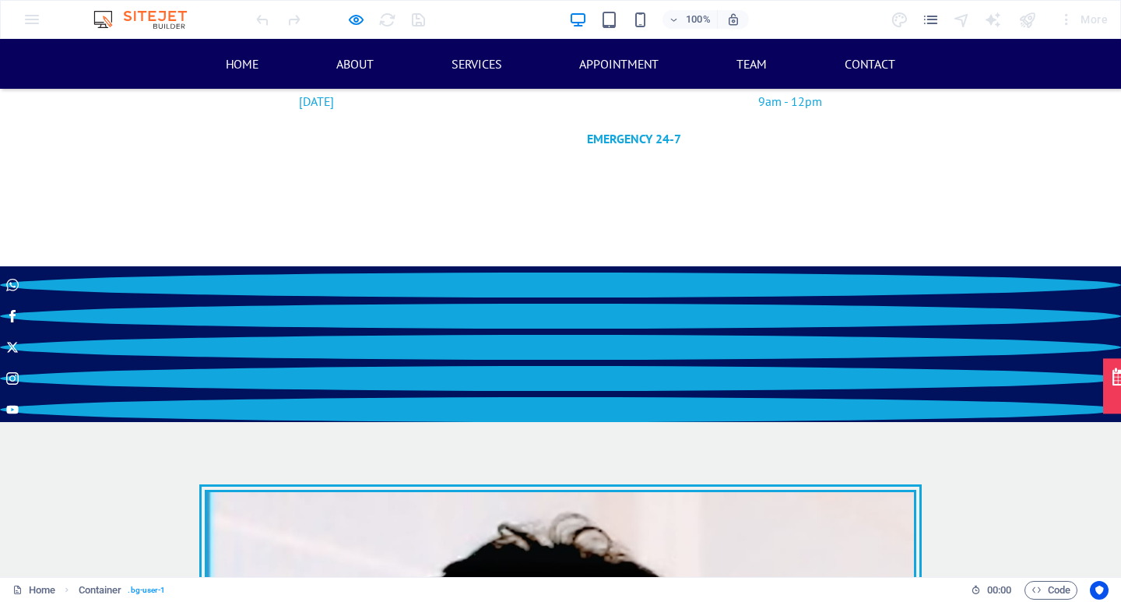
scroll to position [4701, 0]
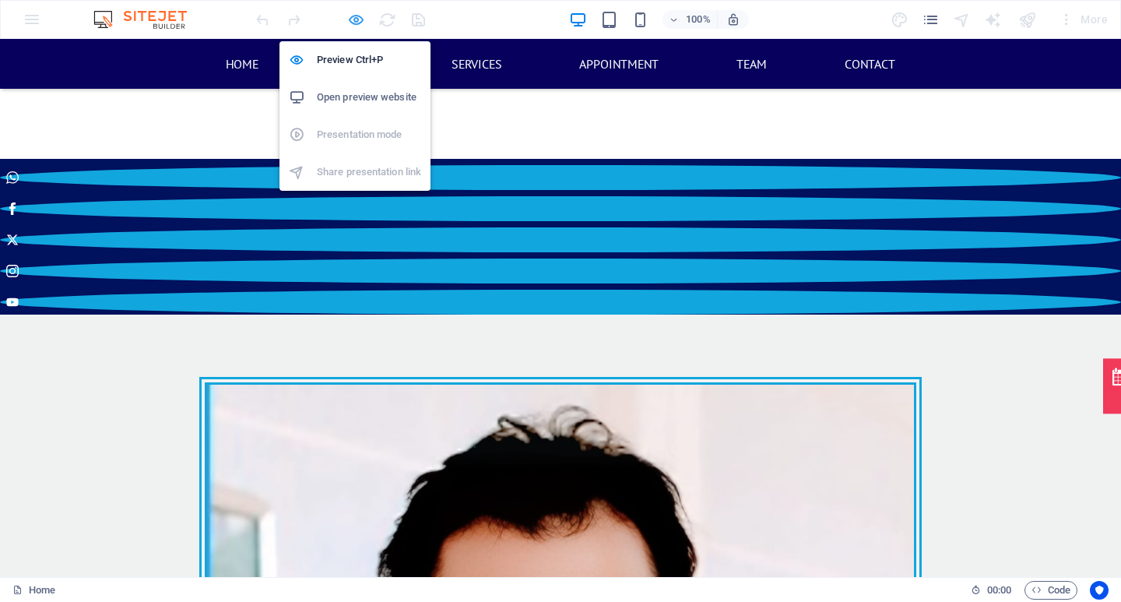
click at [353, 21] on icon "button" at bounding box center [356, 20] width 18 height 18
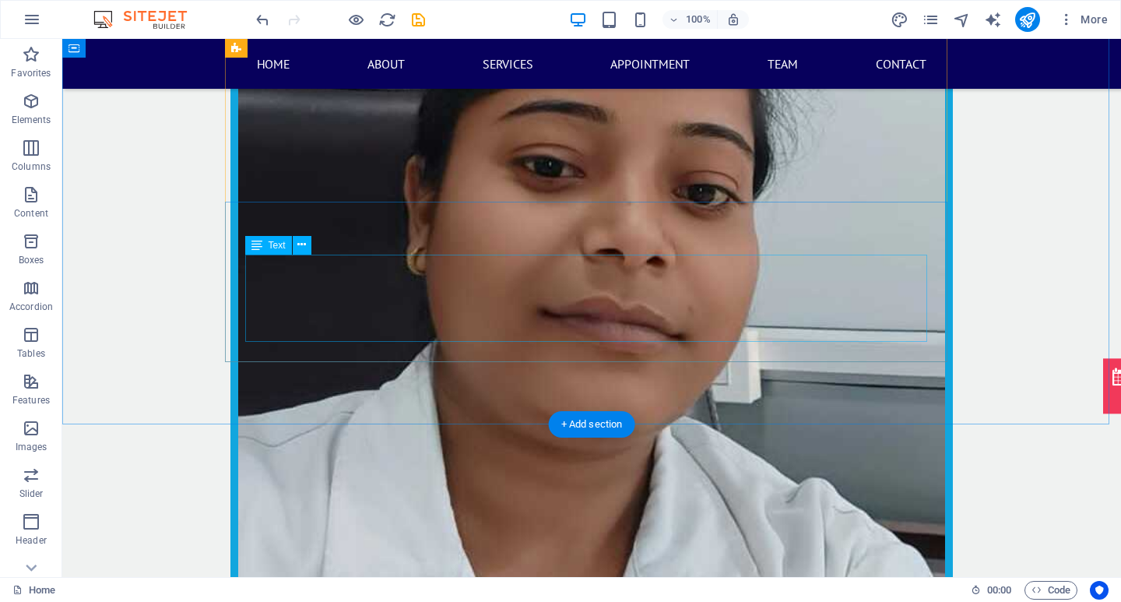
scroll to position [17089, 0]
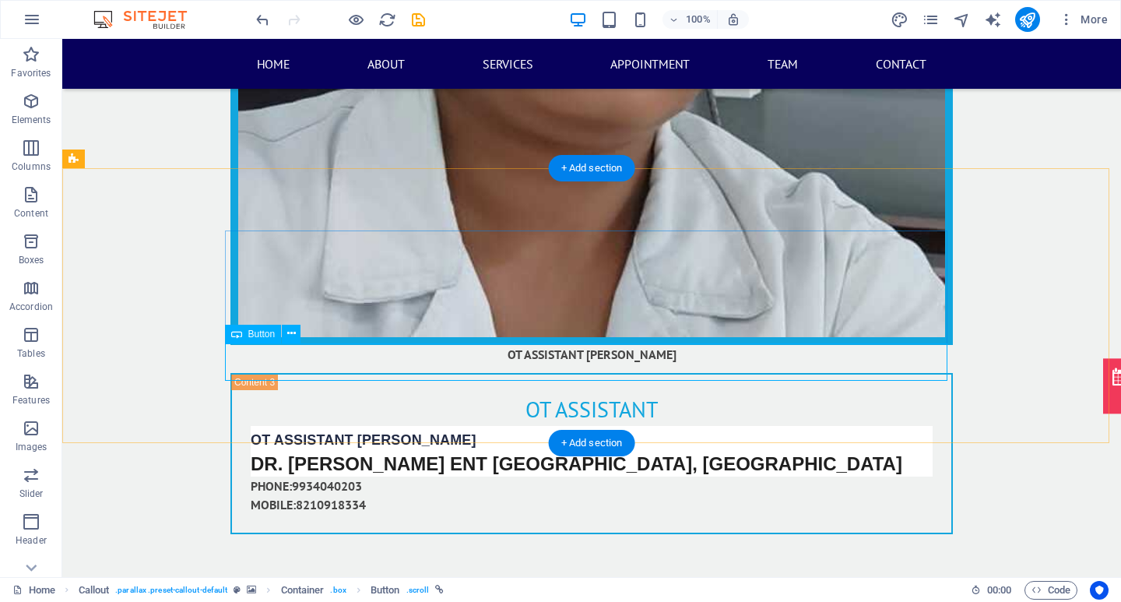
scroll to position [17089, 0]
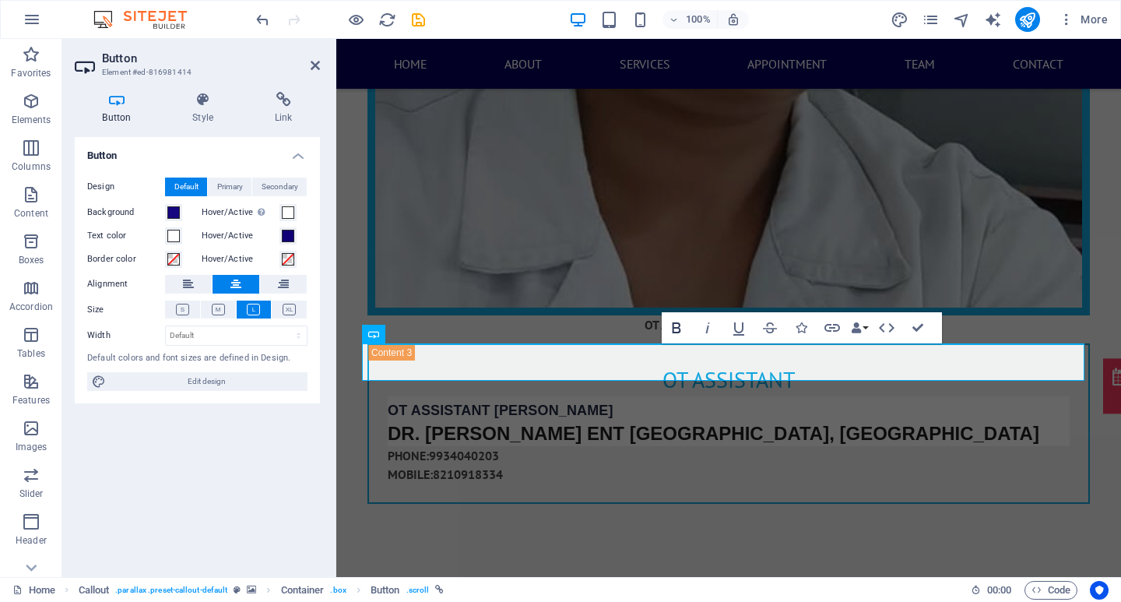
click at [678, 322] on icon "button" at bounding box center [676, 327] width 9 height 11
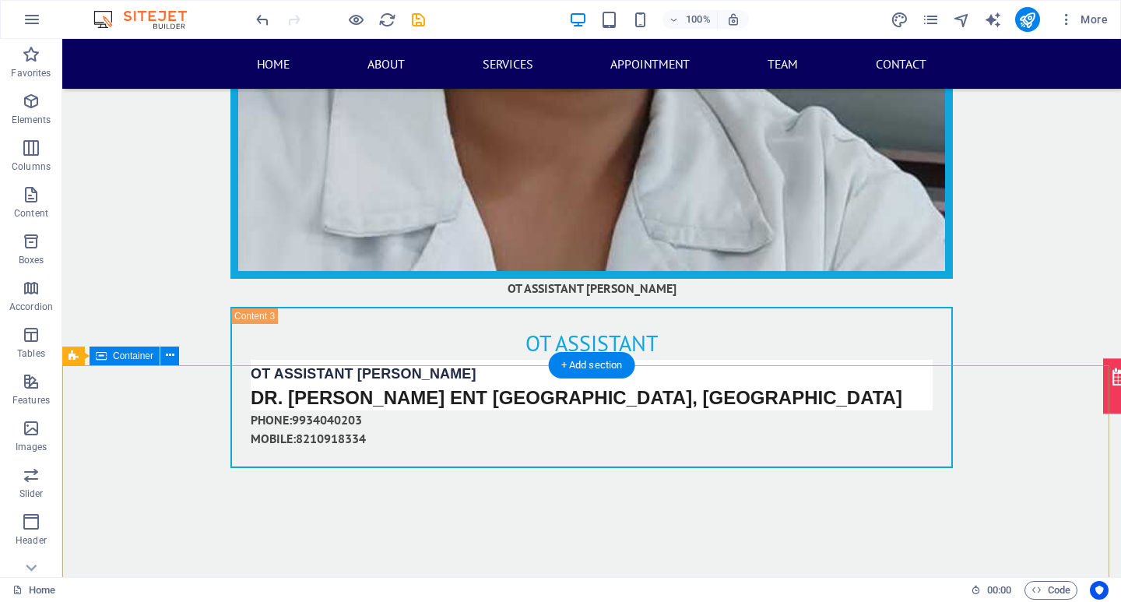
scroll to position [17167, 0]
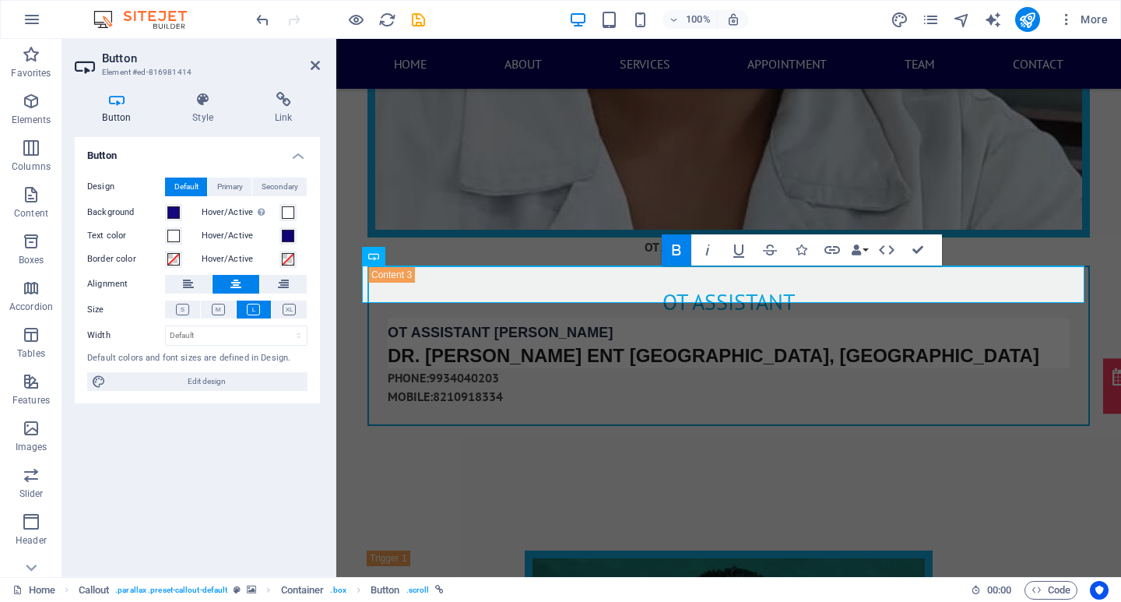
click at [683, 250] on icon "button" at bounding box center [676, 250] width 19 height 19
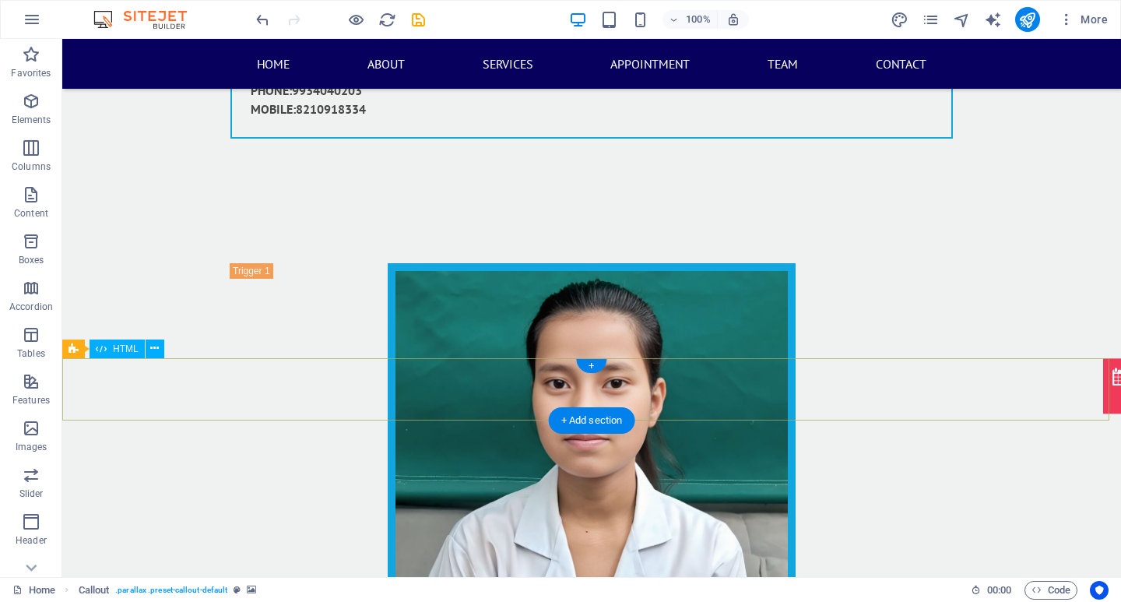
scroll to position [17556, 0]
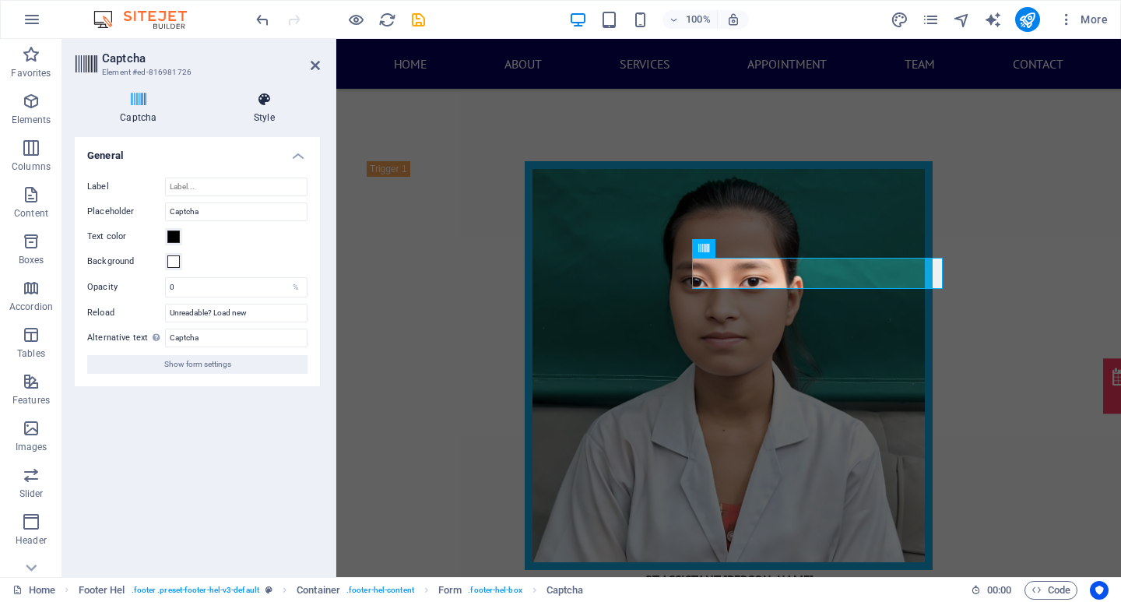
click at [269, 112] on h4 "Style" at bounding box center [264, 108] width 111 height 33
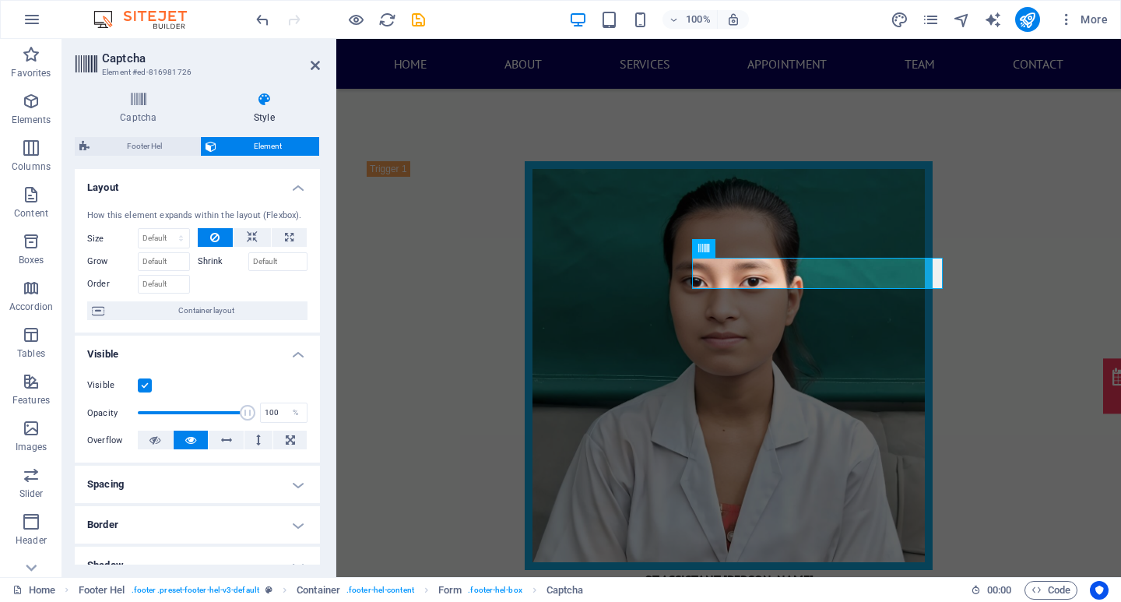
scroll to position [78, 0]
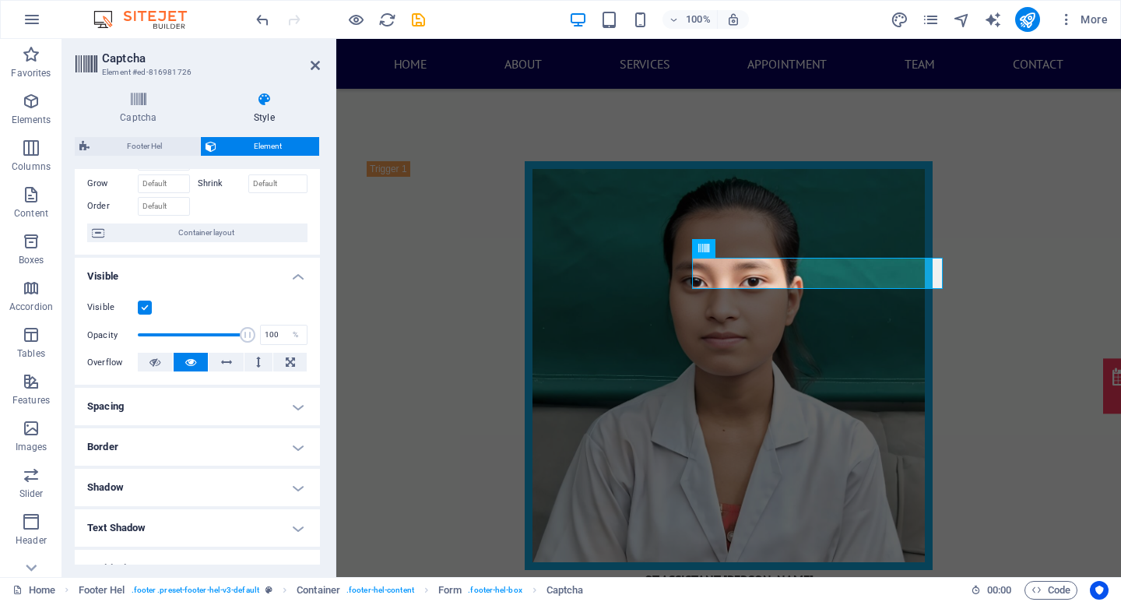
click at [177, 441] on h4 "Border" at bounding box center [197, 446] width 245 height 37
drag, startPoint x: 298, startPoint y: 448, endPoint x: 285, endPoint y: 440, distance: 15.8
click at [298, 449] on h4 "Border" at bounding box center [197, 442] width 245 height 28
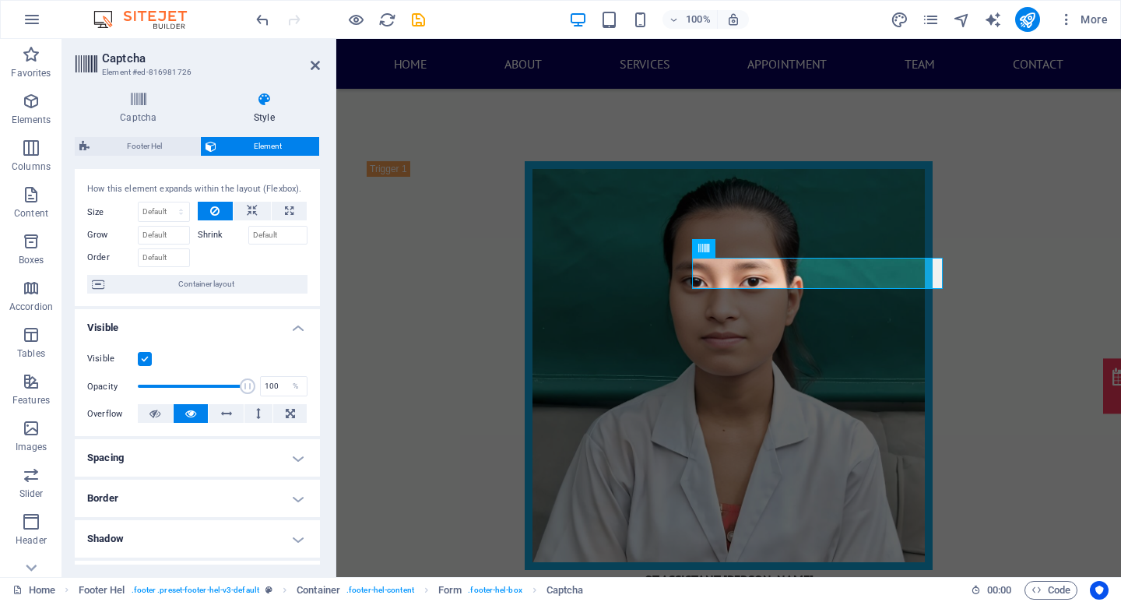
scroll to position [0, 0]
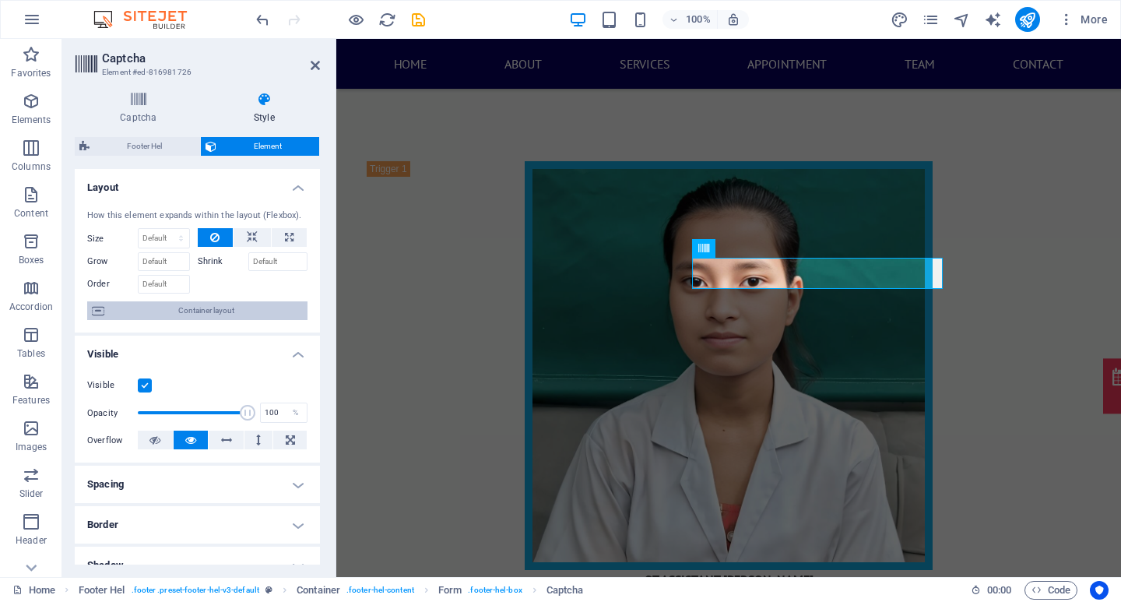
click at [198, 314] on span "Container layout" at bounding box center [206, 310] width 194 height 19
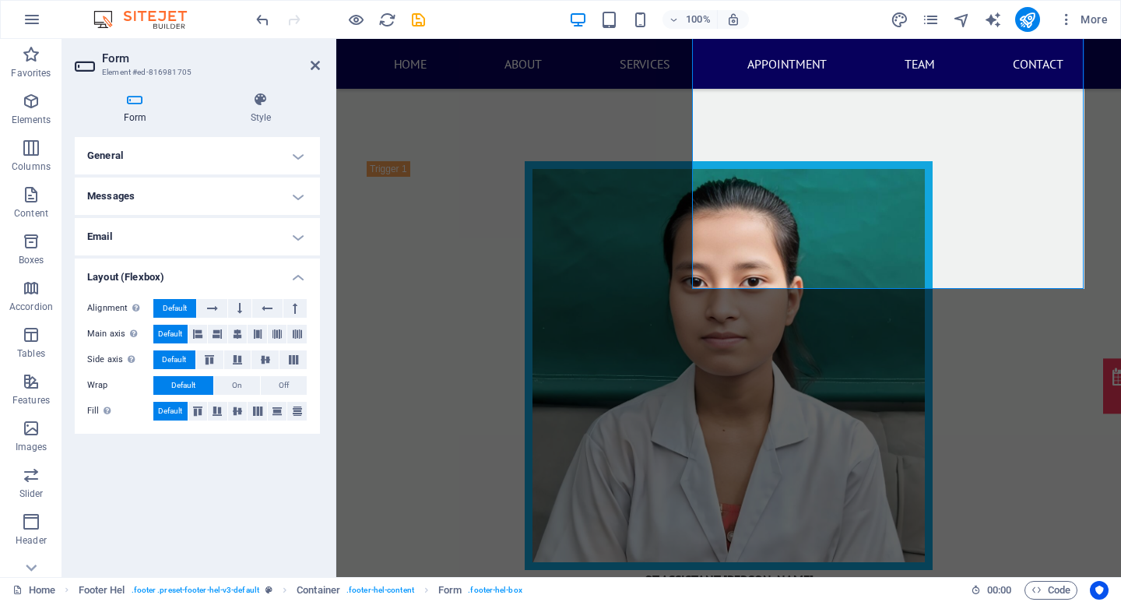
click at [200, 163] on h4 "General" at bounding box center [197, 155] width 245 height 37
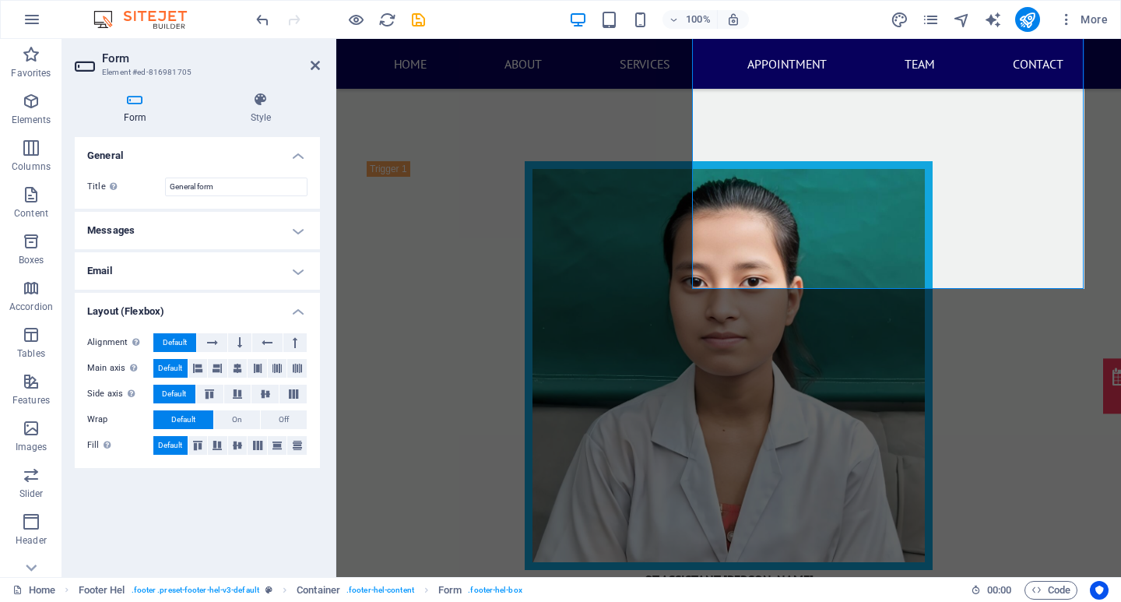
click at [202, 163] on h4 "General" at bounding box center [197, 151] width 245 height 28
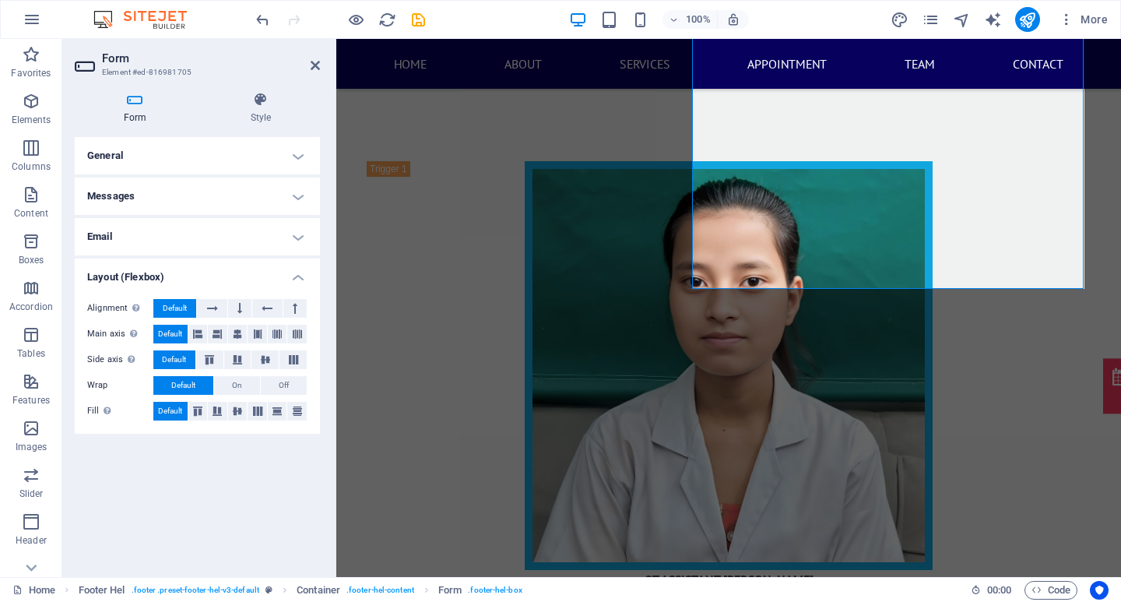
click at [210, 234] on h4 "Email" at bounding box center [197, 236] width 245 height 37
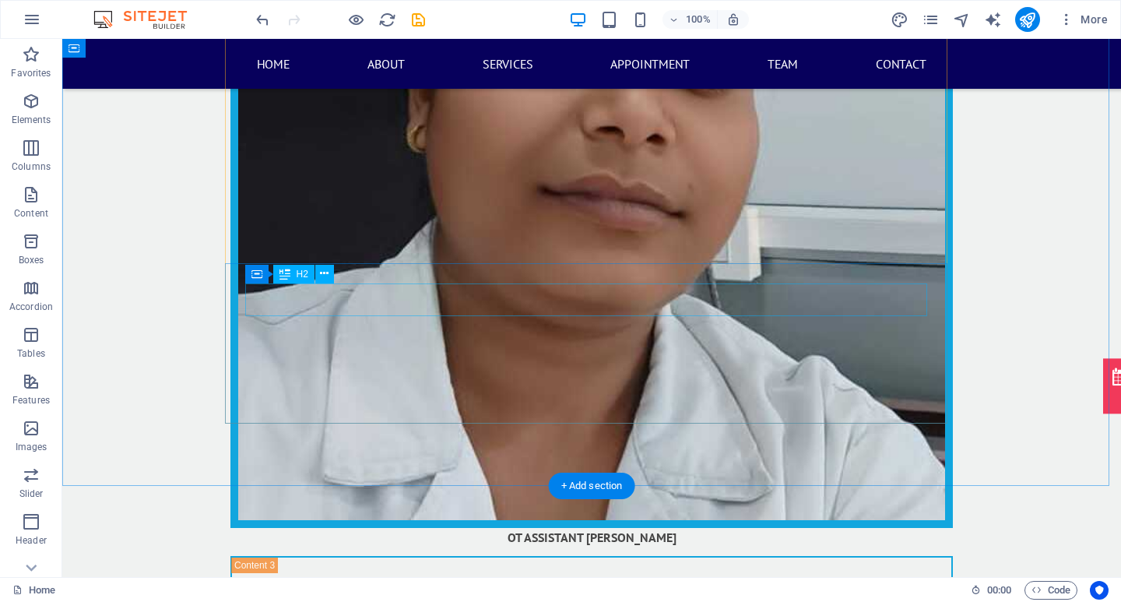
scroll to position [16594, 0]
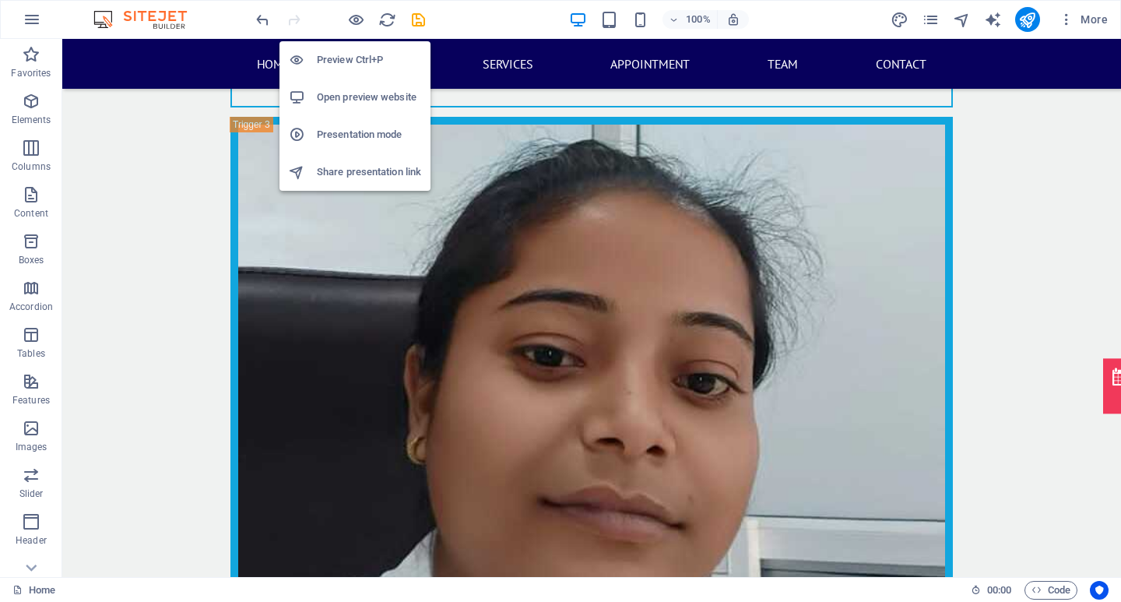
drag, startPoint x: 356, startPoint y: 16, endPoint x: 399, endPoint y: 97, distance: 90.9
click at [355, 18] on icon "button" at bounding box center [356, 20] width 18 height 18
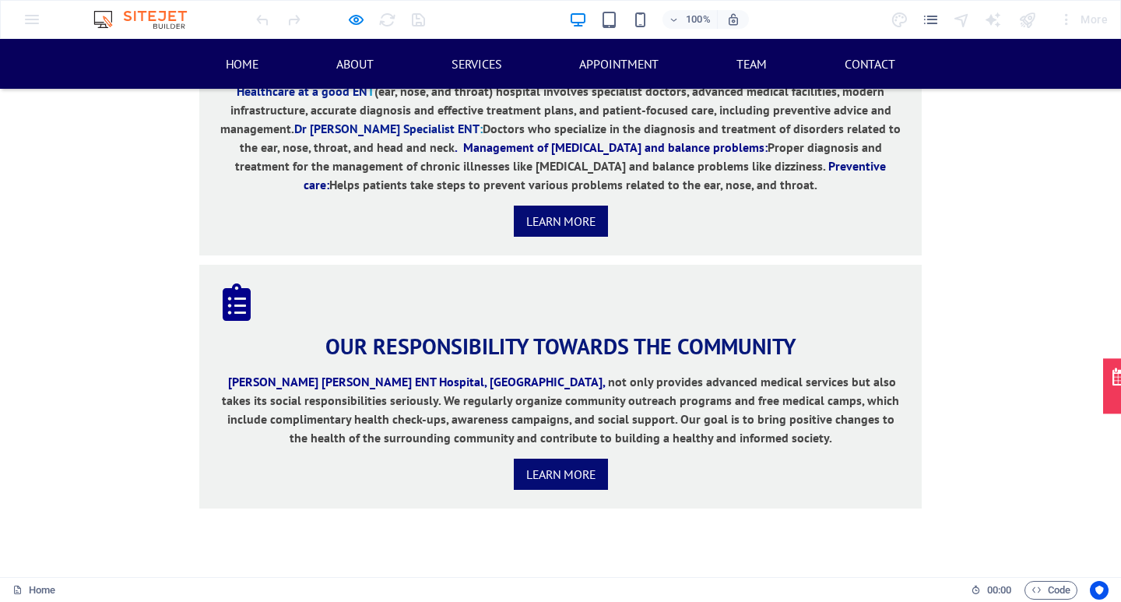
scroll to position [1948, 0]
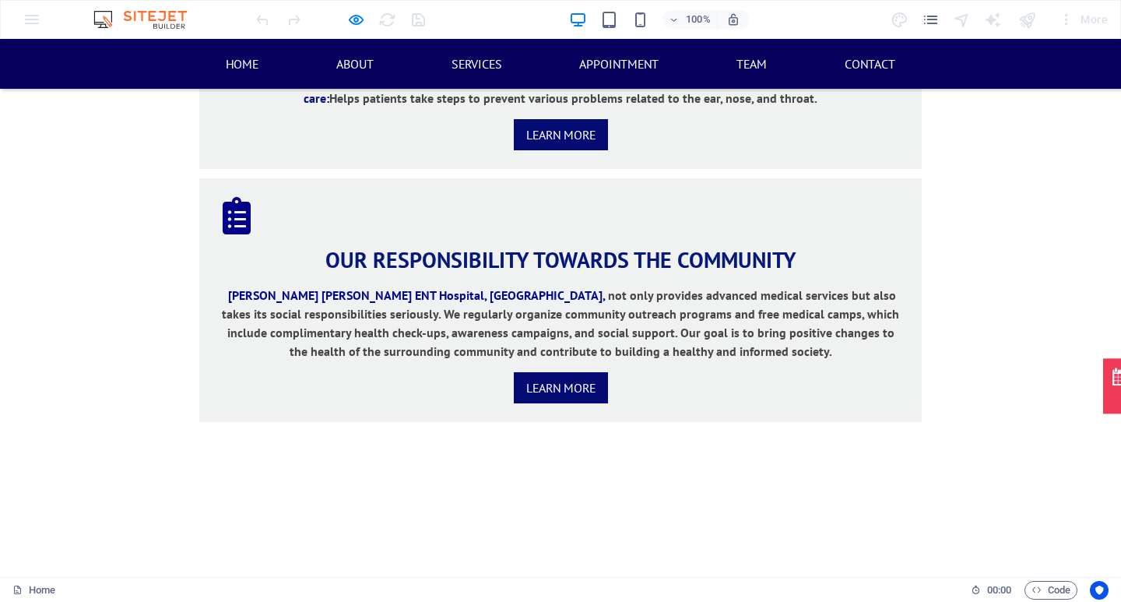
click at [359, 9] on div at bounding box center [340, 19] width 174 height 25
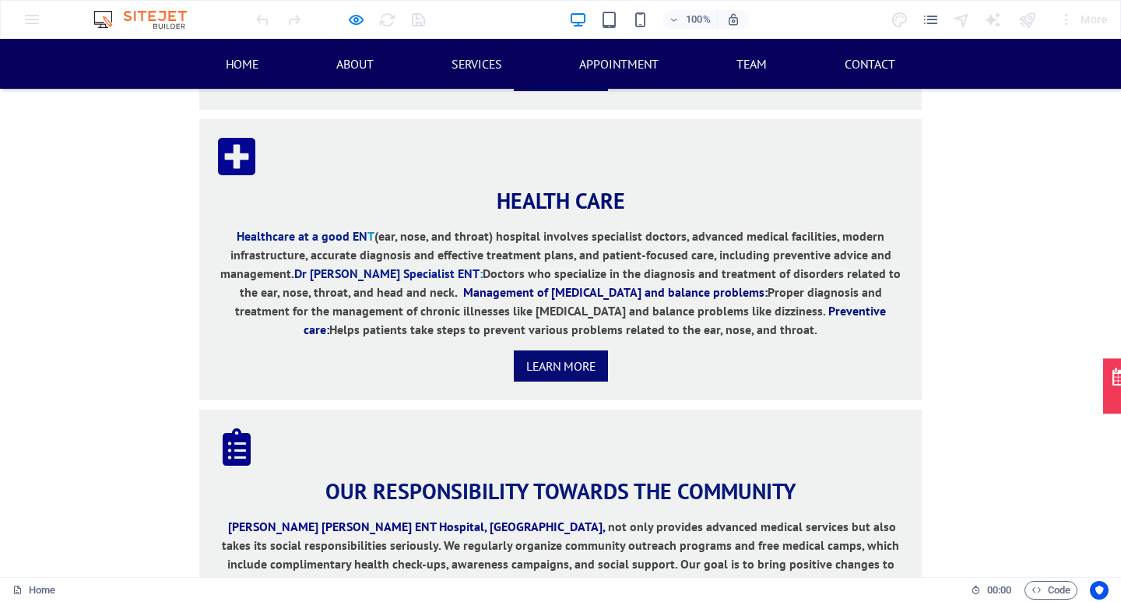
scroll to position [1714, 0]
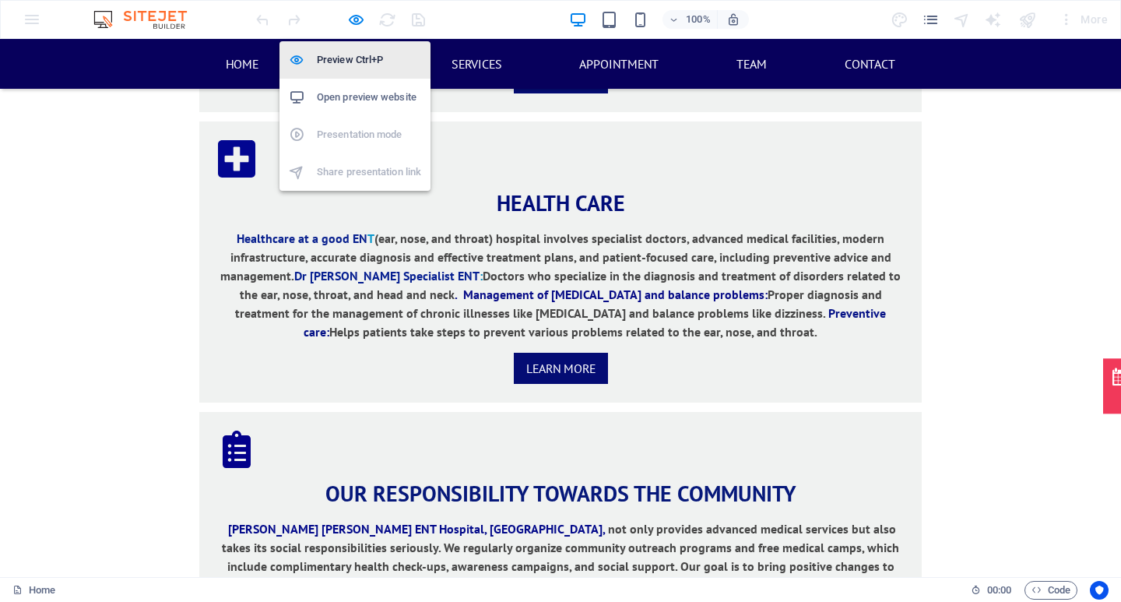
click at [351, 19] on icon "button" at bounding box center [356, 20] width 18 height 18
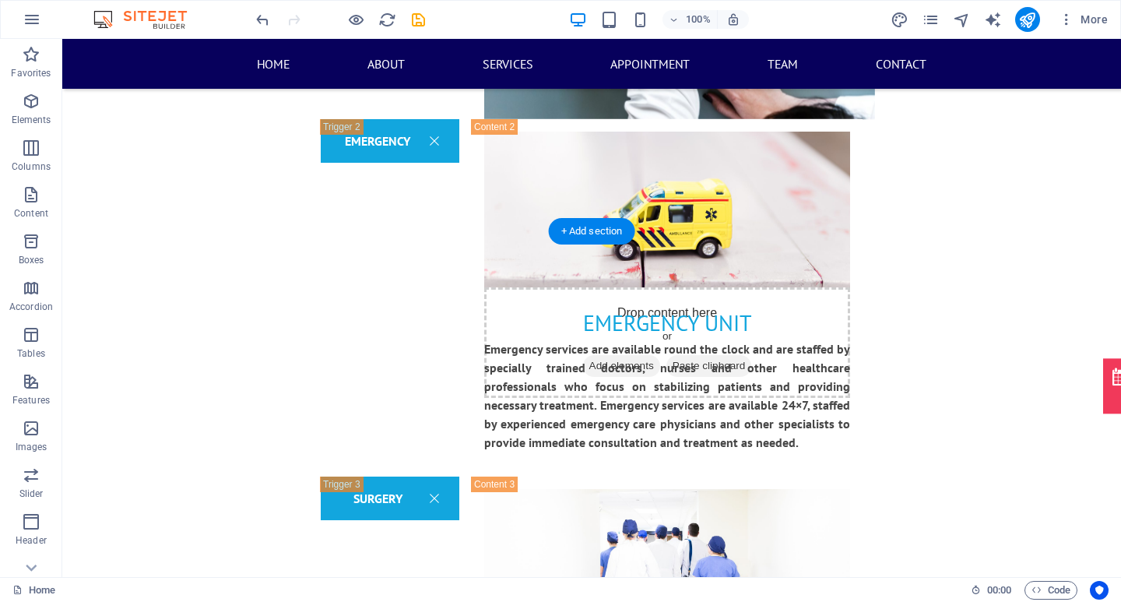
scroll to position [3317, 0]
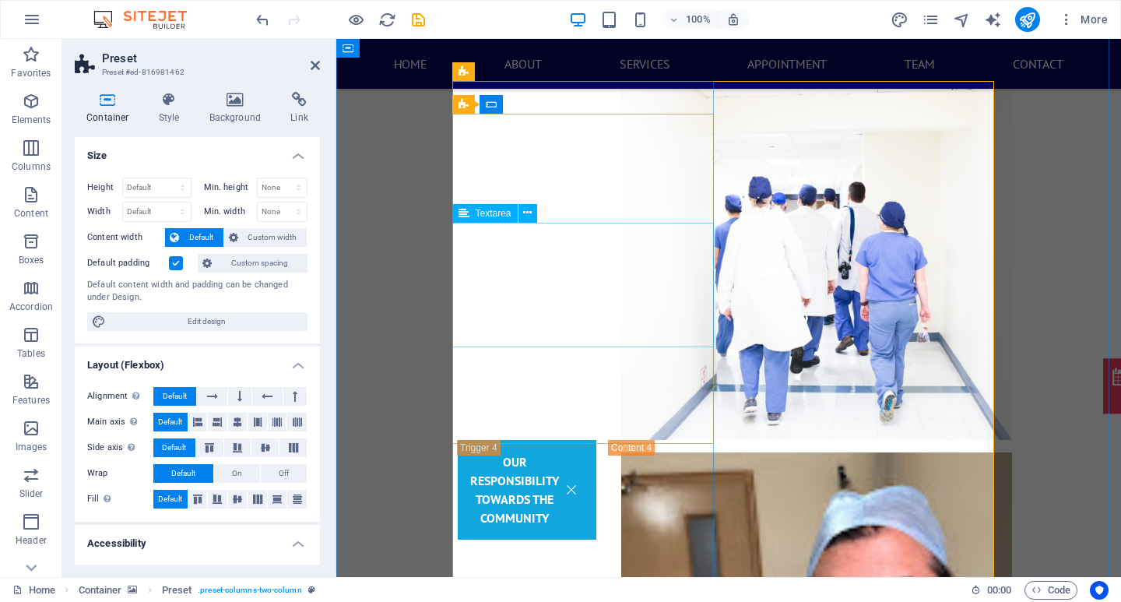
scroll to position [3473, 0]
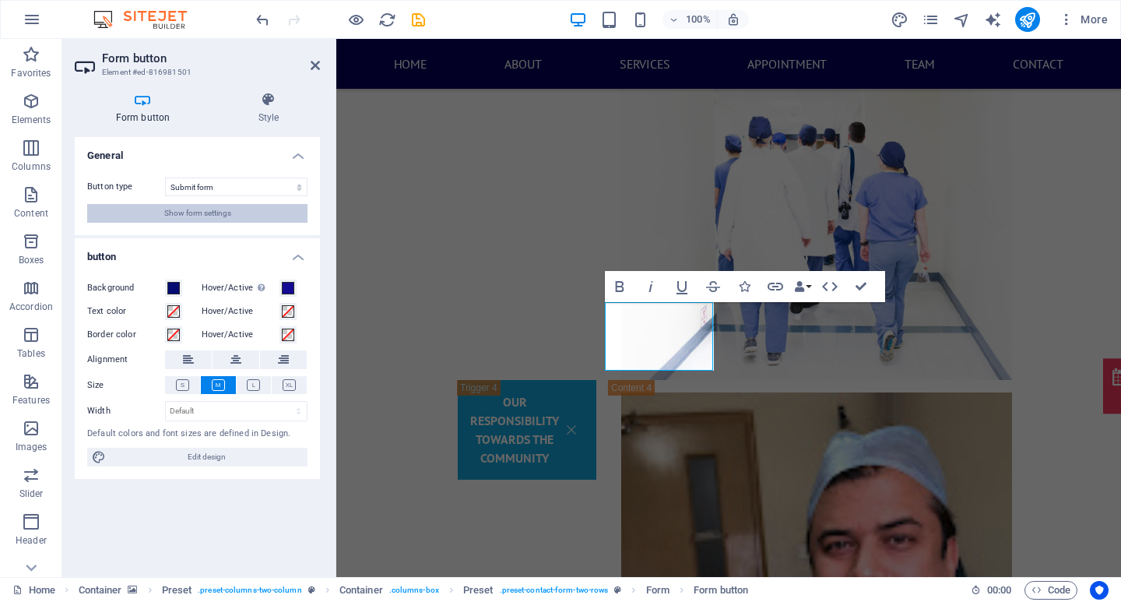
click at [202, 216] on span "Show form settings" at bounding box center [197, 213] width 67 height 19
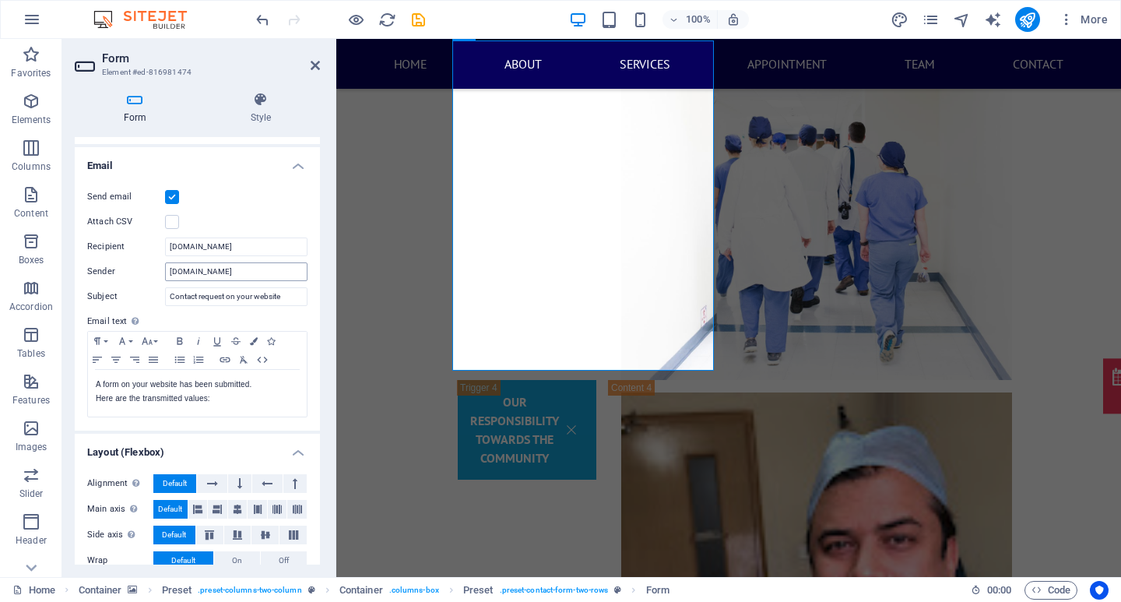
scroll to position [389, 0]
checkbox input "false"
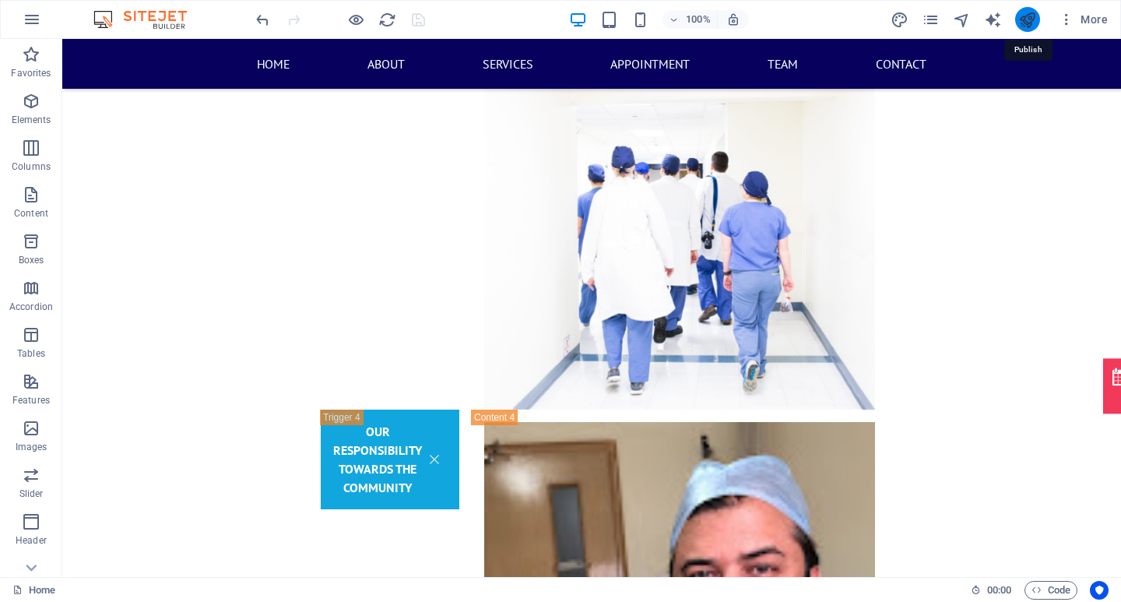
click at [1034, 19] on icon "publish" at bounding box center [1027, 20] width 18 height 18
